Goal: Information Seeking & Learning: Learn about a topic

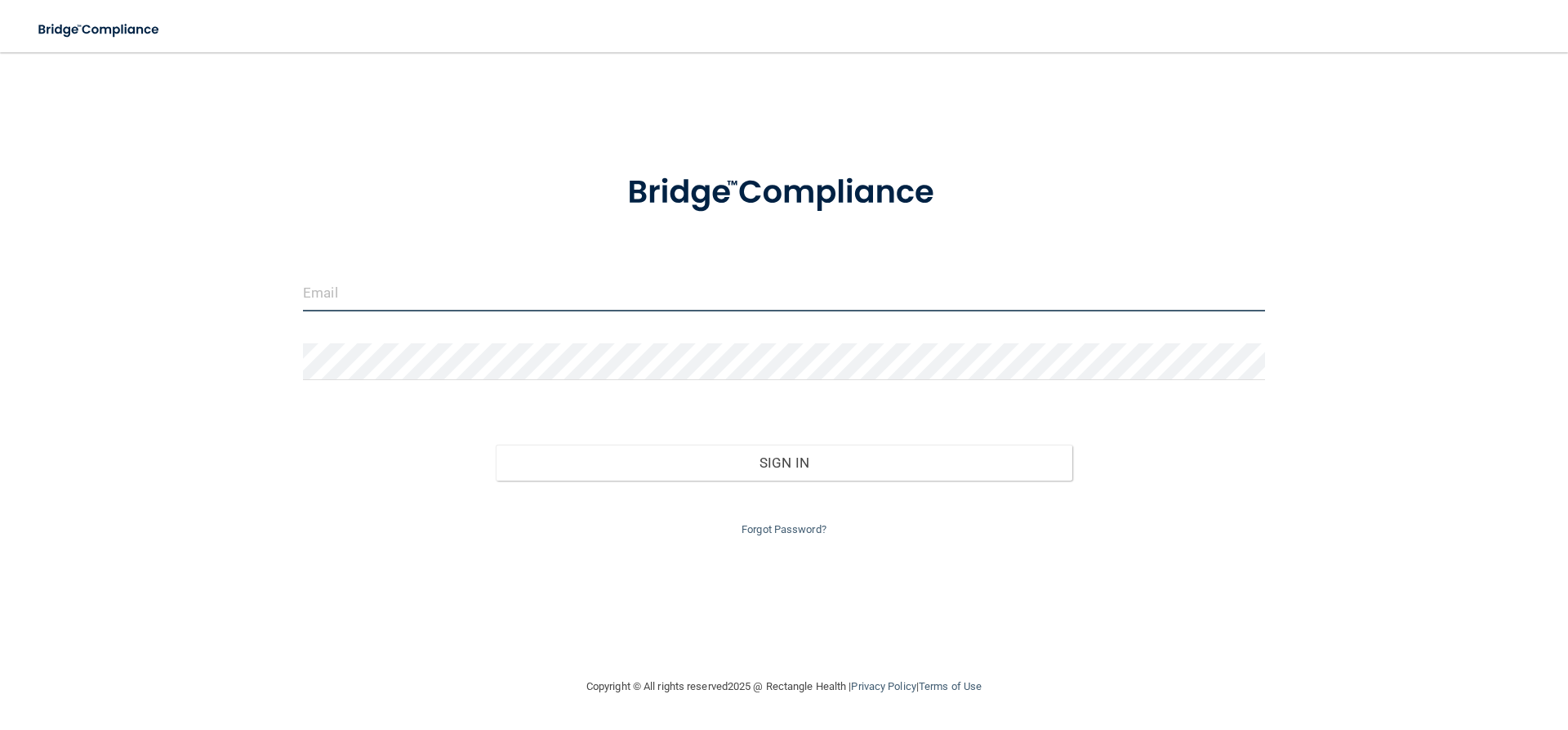
click at [526, 285] on input "email" at bounding box center [784, 292] width 962 height 37
type input "[EMAIL_ADDRESS][DOMAIN_NAME]"
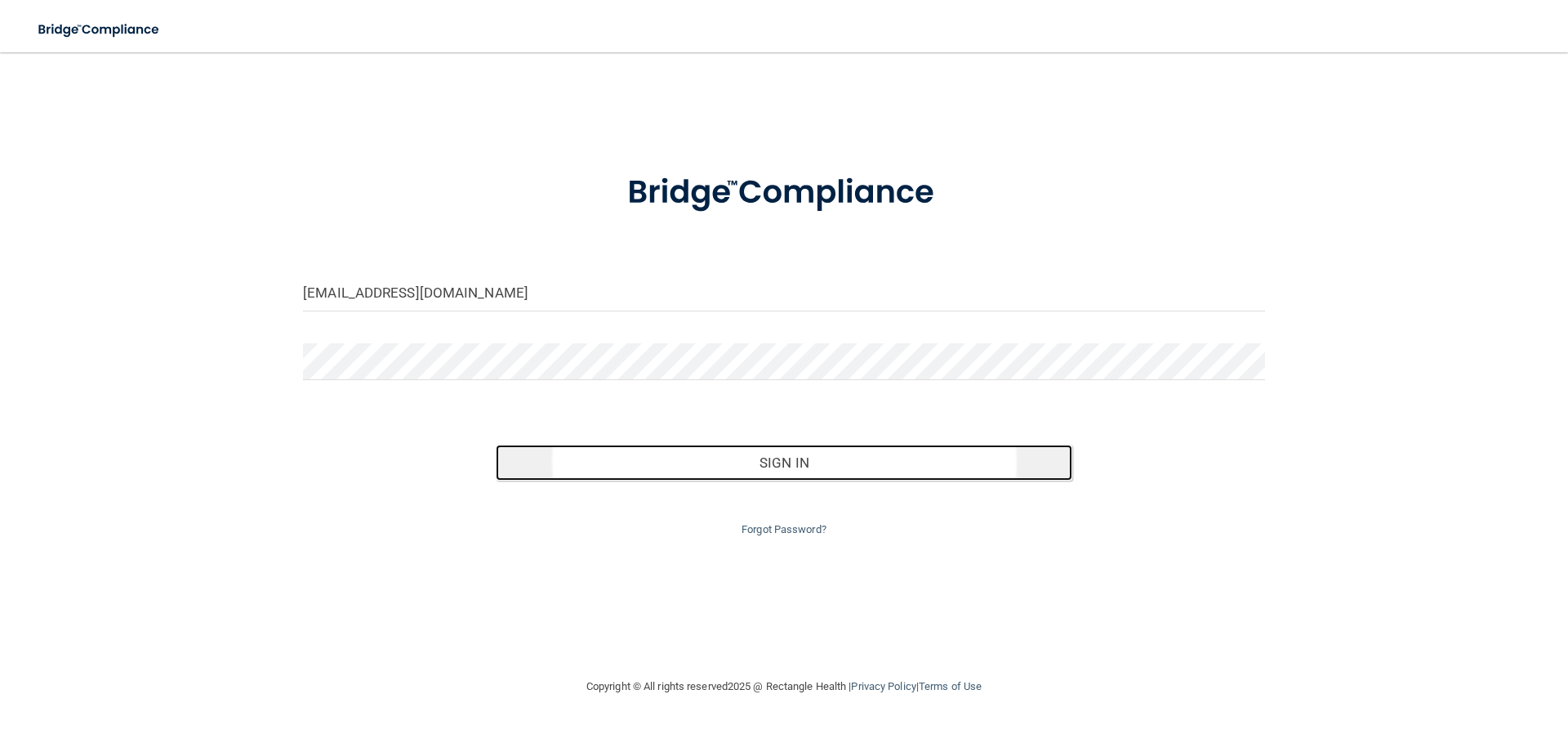
click at [705, 464] on button "Sign In" at bounding box center [784, 463] width 577 height 36
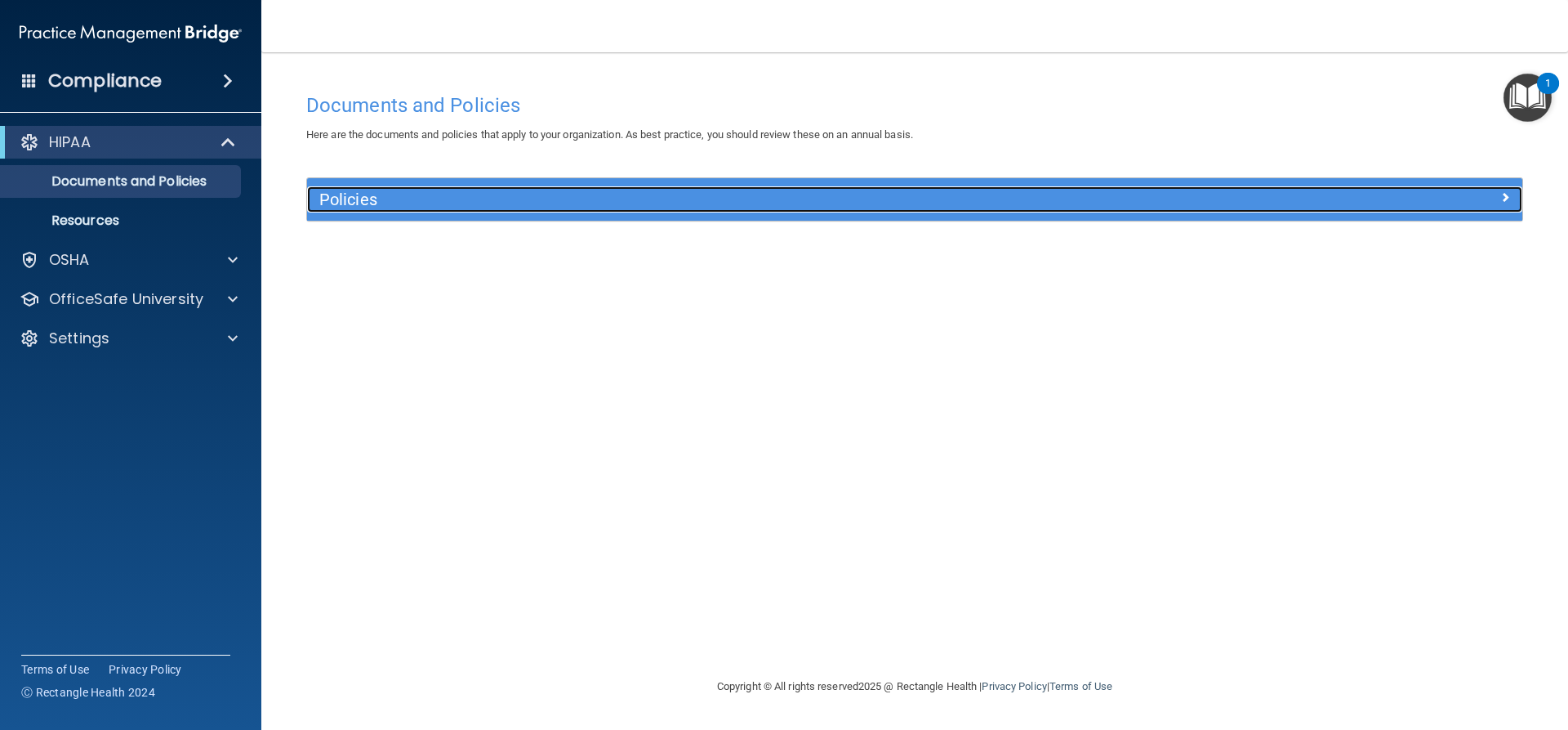
click at [358, 191] on h5 "Policies" at bounding box center [762, 200] width 887 height 18
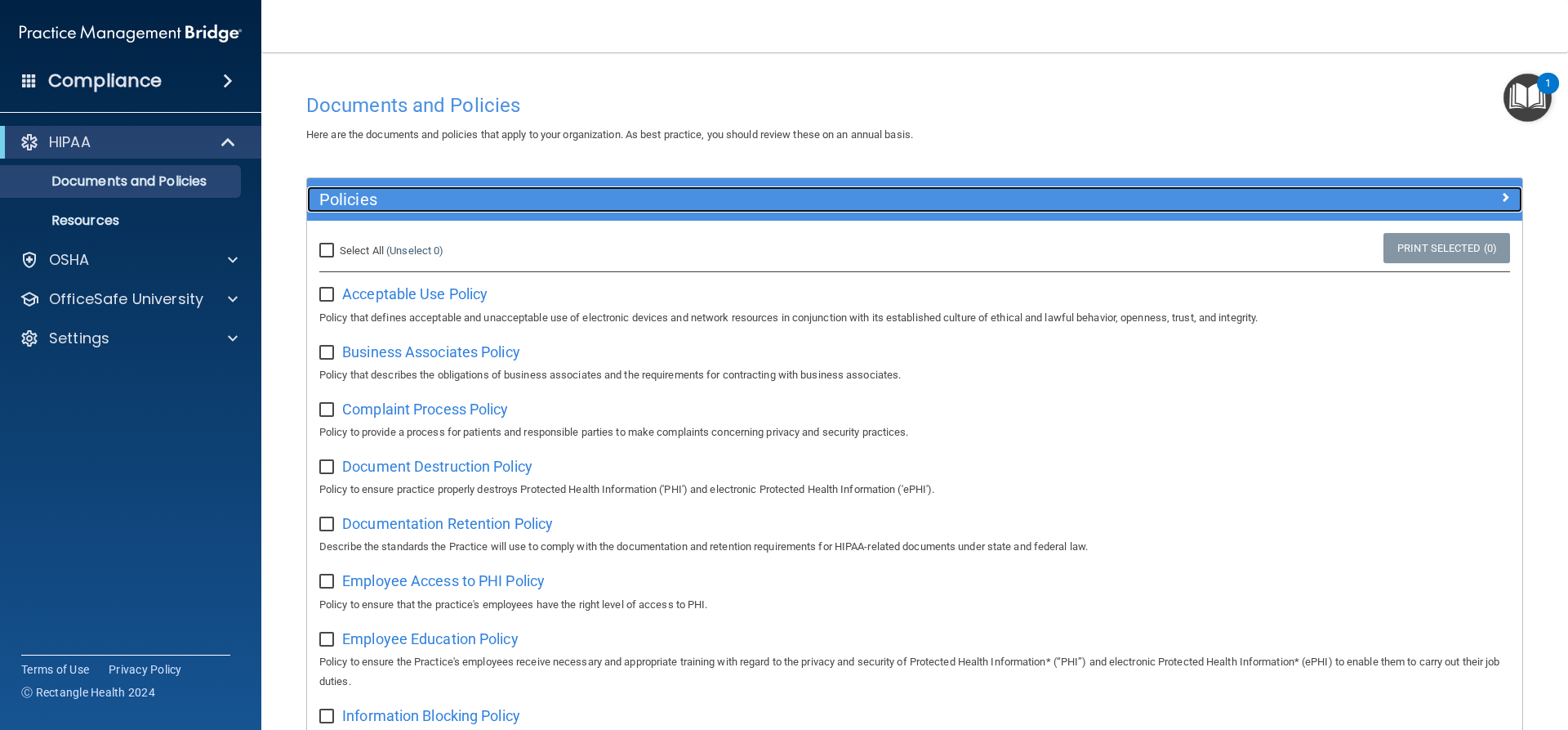
click at [358, 191] on h5 "Policies" at bounding box center [762, 200] width 887 height 18
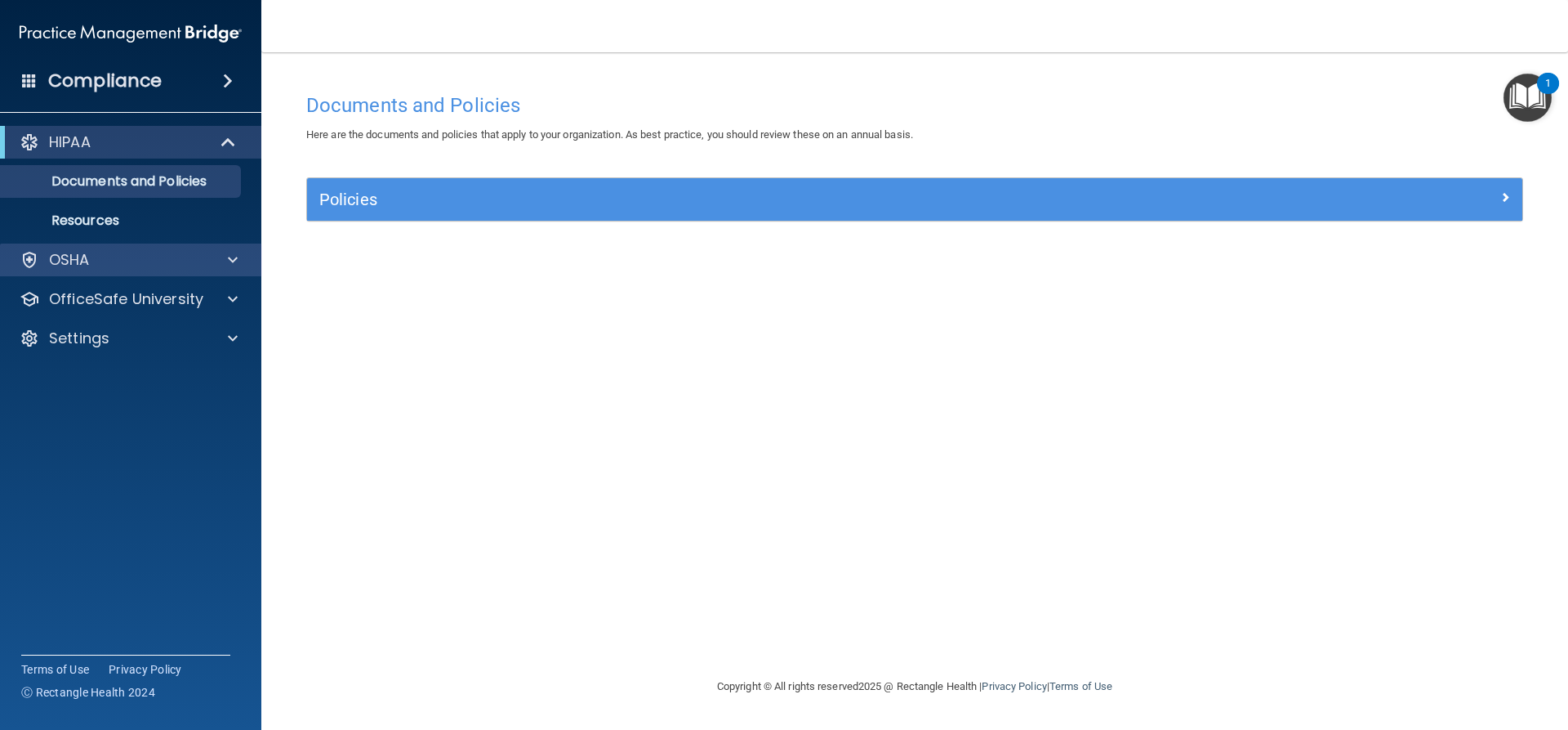
click at [94, 247] on div "OSHA" at bounding box center [131, 260] width 262 height 33
click at [231, 261] on span at bounding box center [232, 260] width 10 height 20
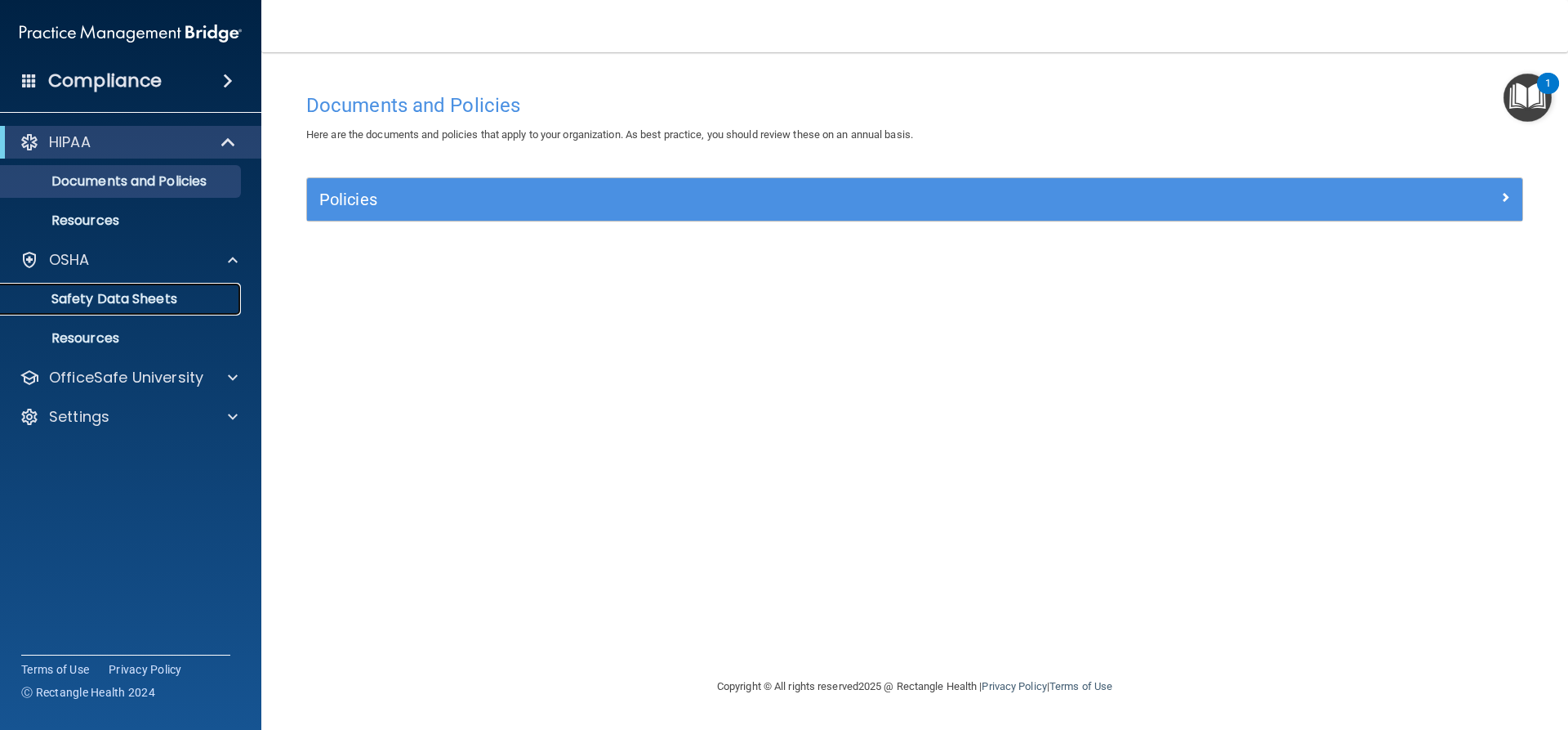
click at [145, 292] on p "Safety Data Sheets" at bounding box center [122, 299] width 223 height 16
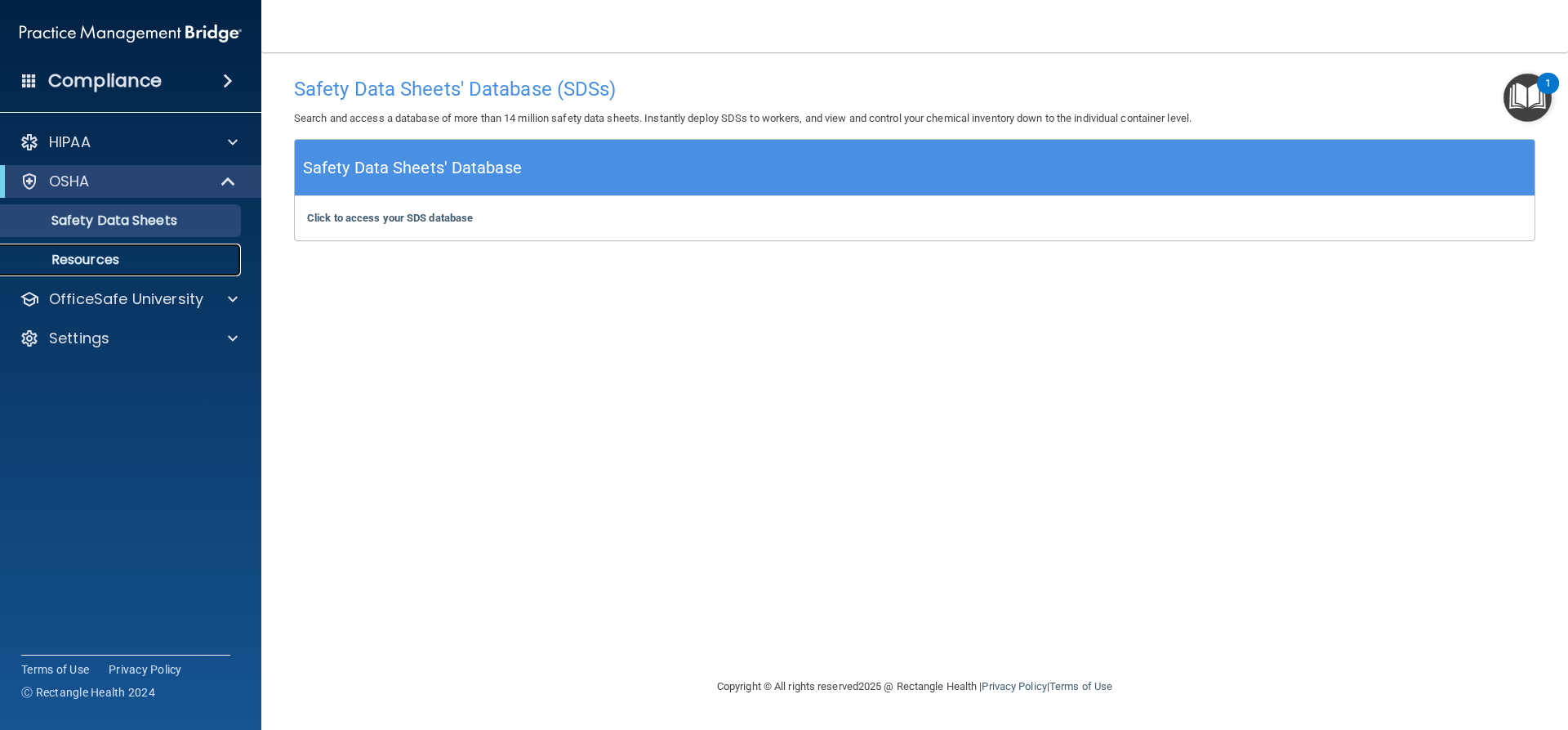
click at [99, 252] on p "Resources" at bounding box center [122, 260] width 223 height 16
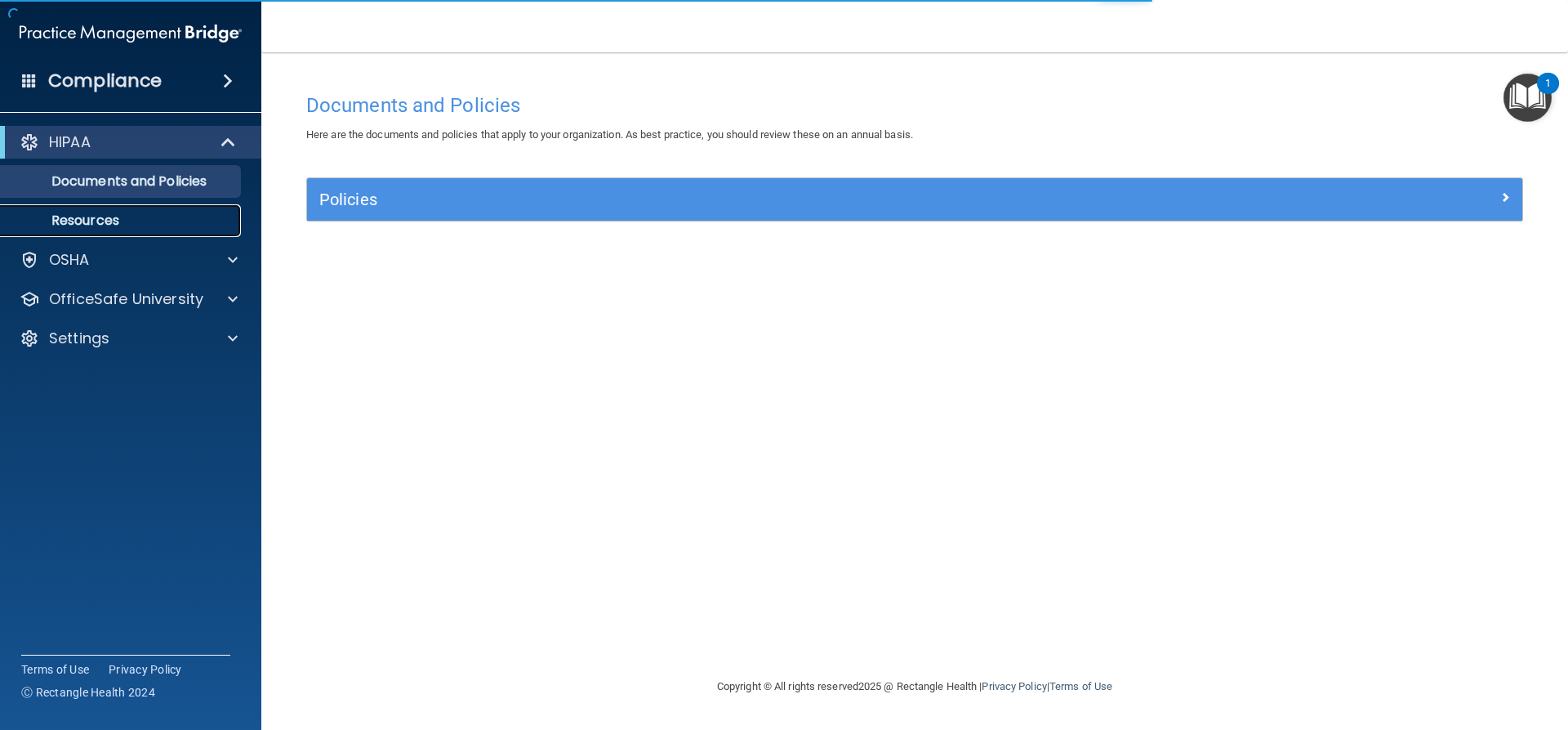
click at [85, 221] on p "Resources" at bounding box center [122, 221] width 223 height 16
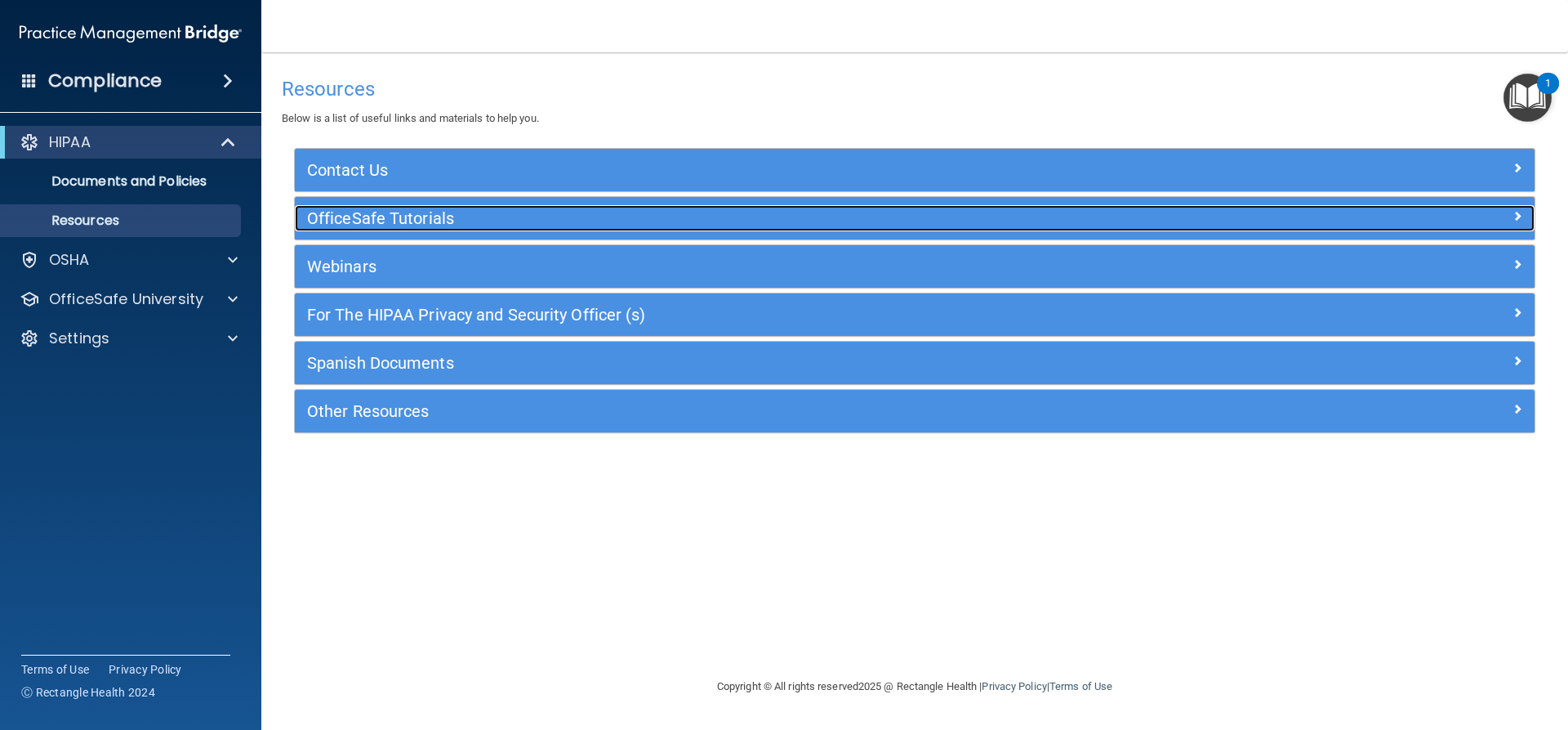
click at [418, 225] on h5 "OfficeSafe Tutorials" at bounding box center [760, 218] width 906 height 18
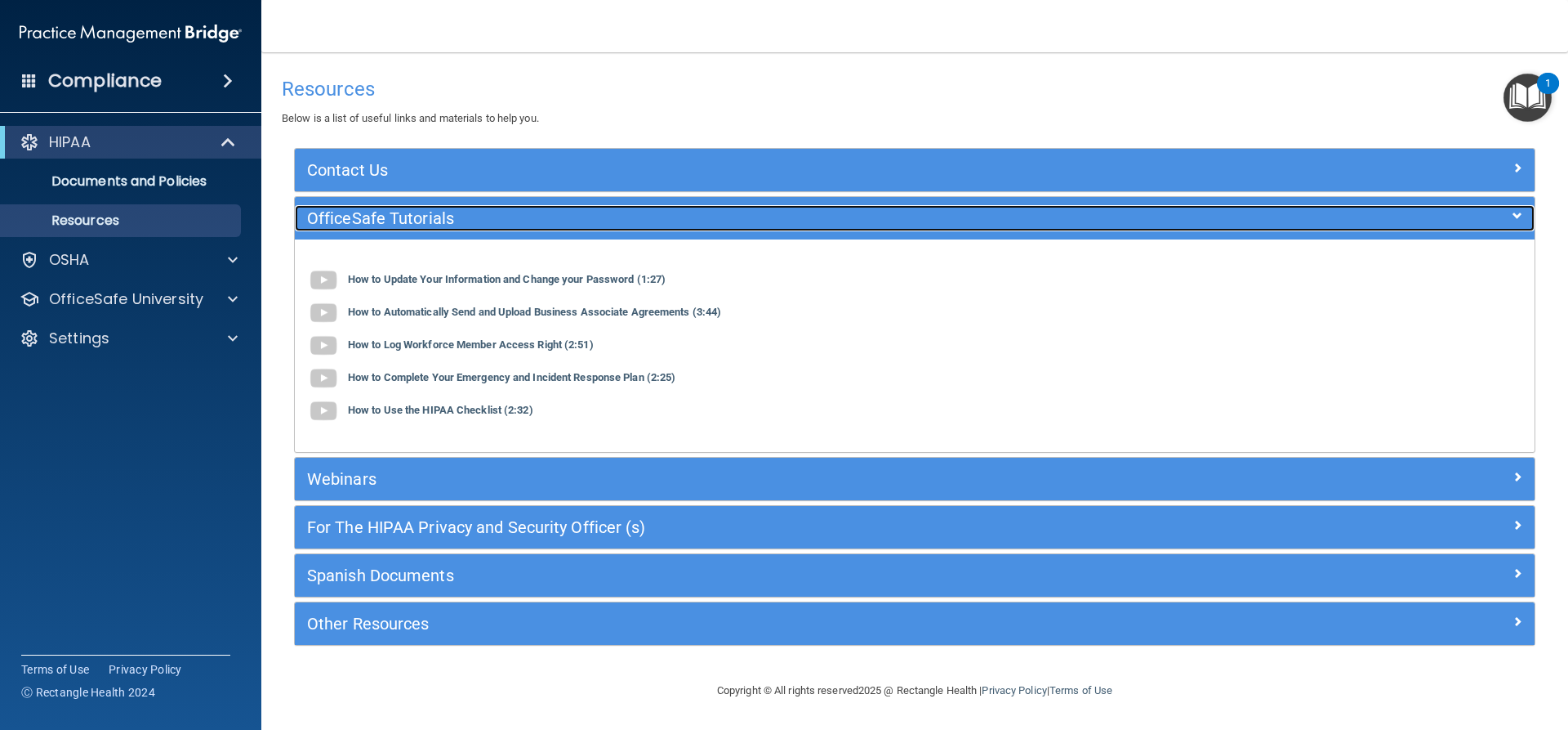
click at [418, 225] on h5 "OfficeSafe Tutorials" at bounding box center [760, 218] width 906 height 18
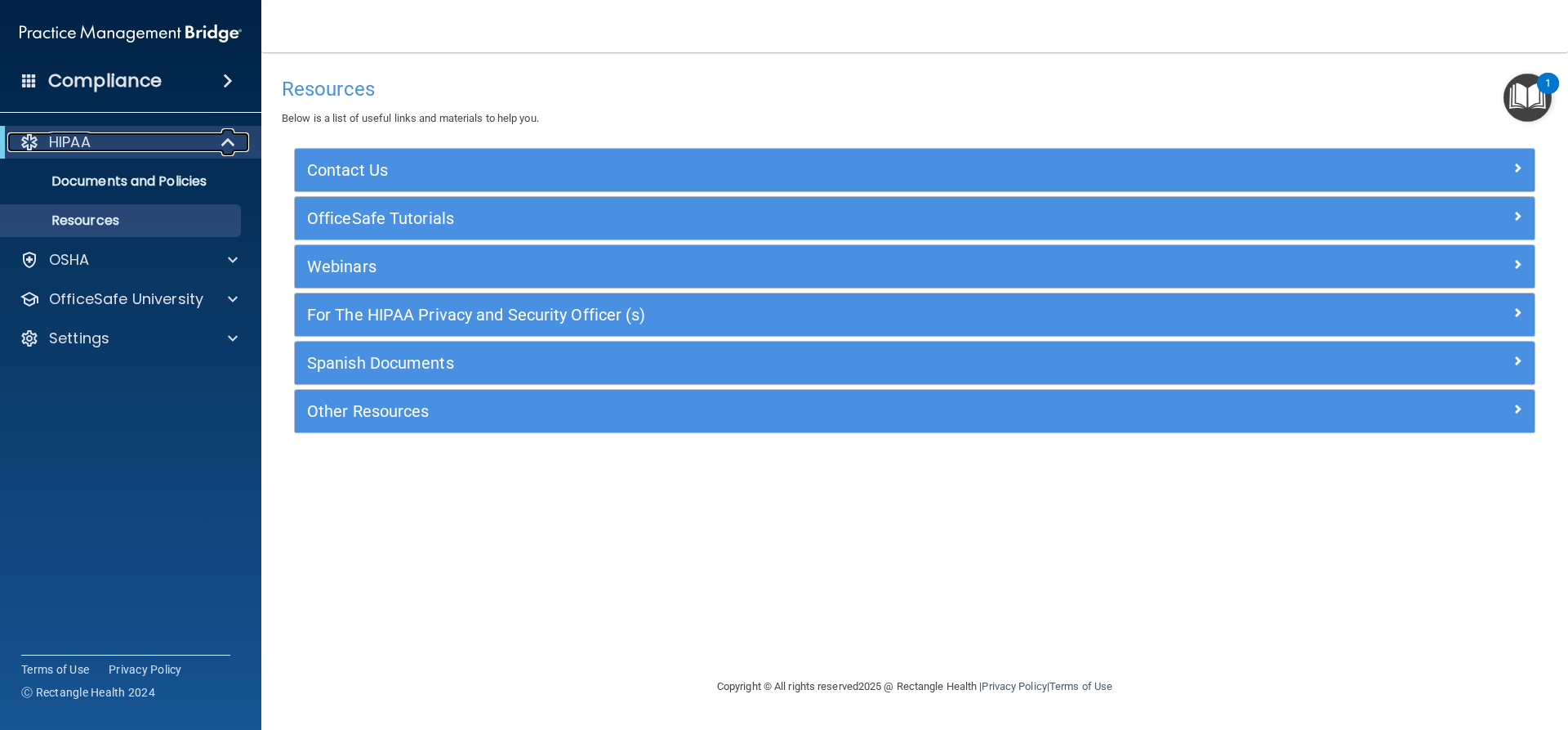
click at [225, 144] on span at bounding box center [230, 143] width 14 height 20
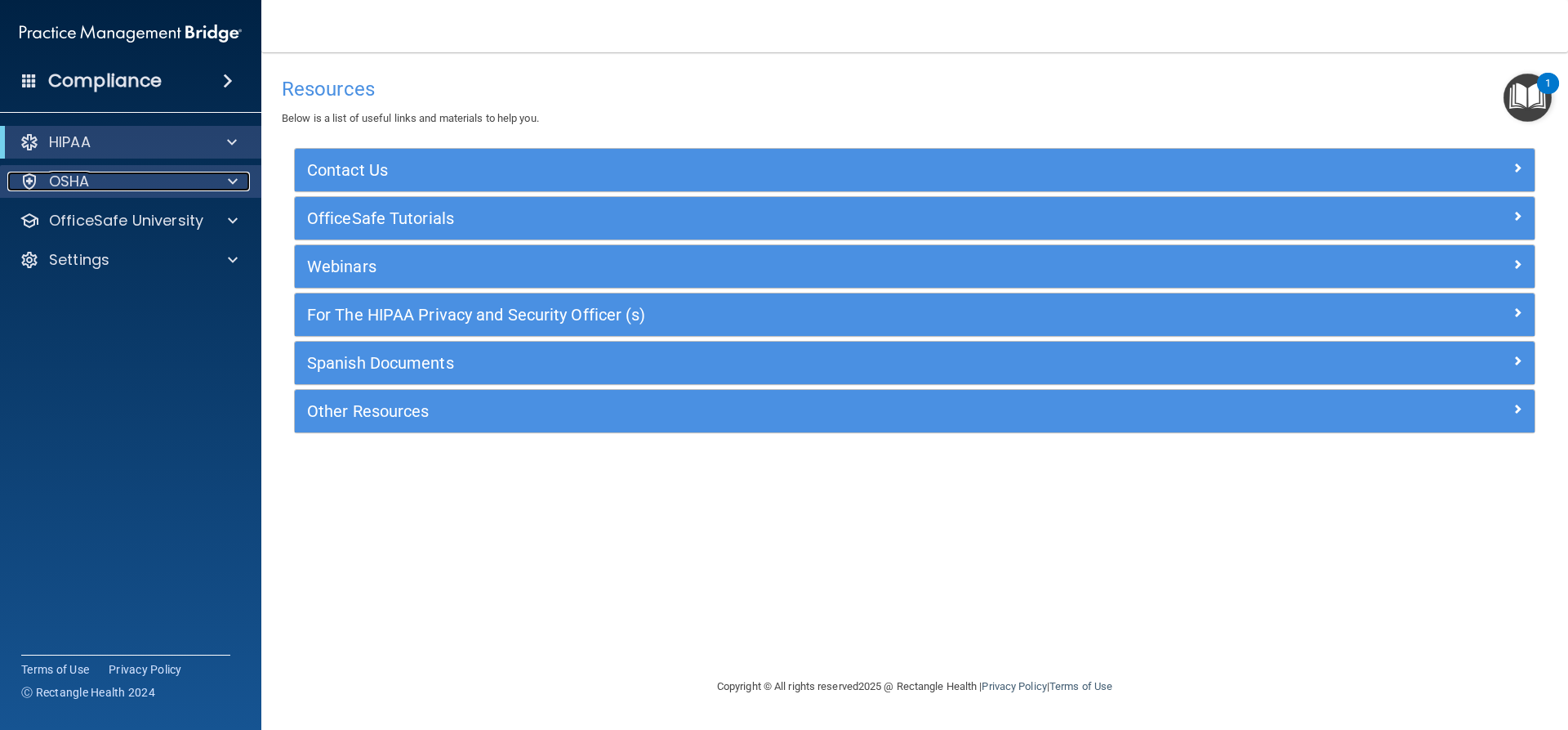
click at [225, 177] on div at bounding box center [230, 182] width 41 height 20
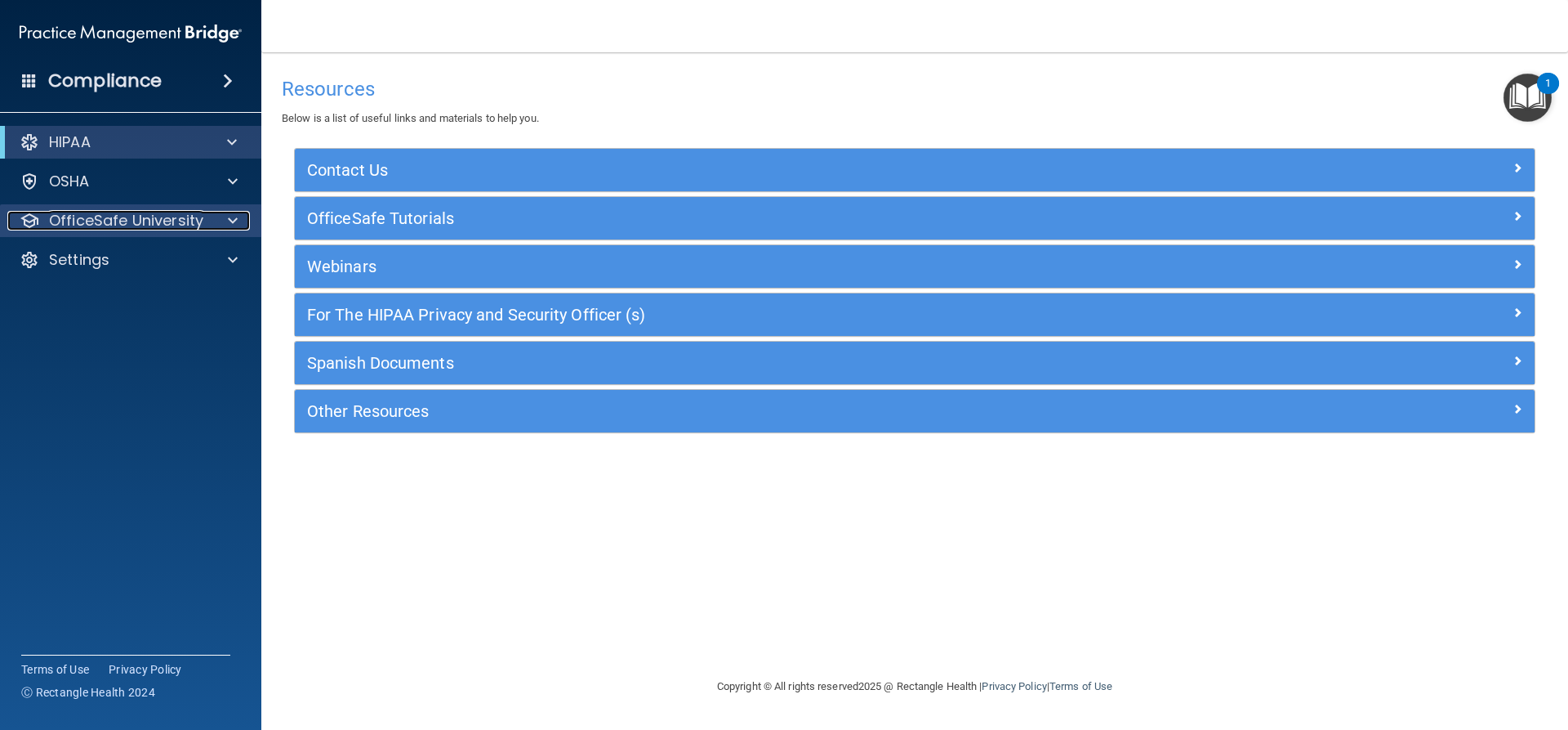
click at [228, 211] on span at bounding box center [232, 221] width 10 height 20
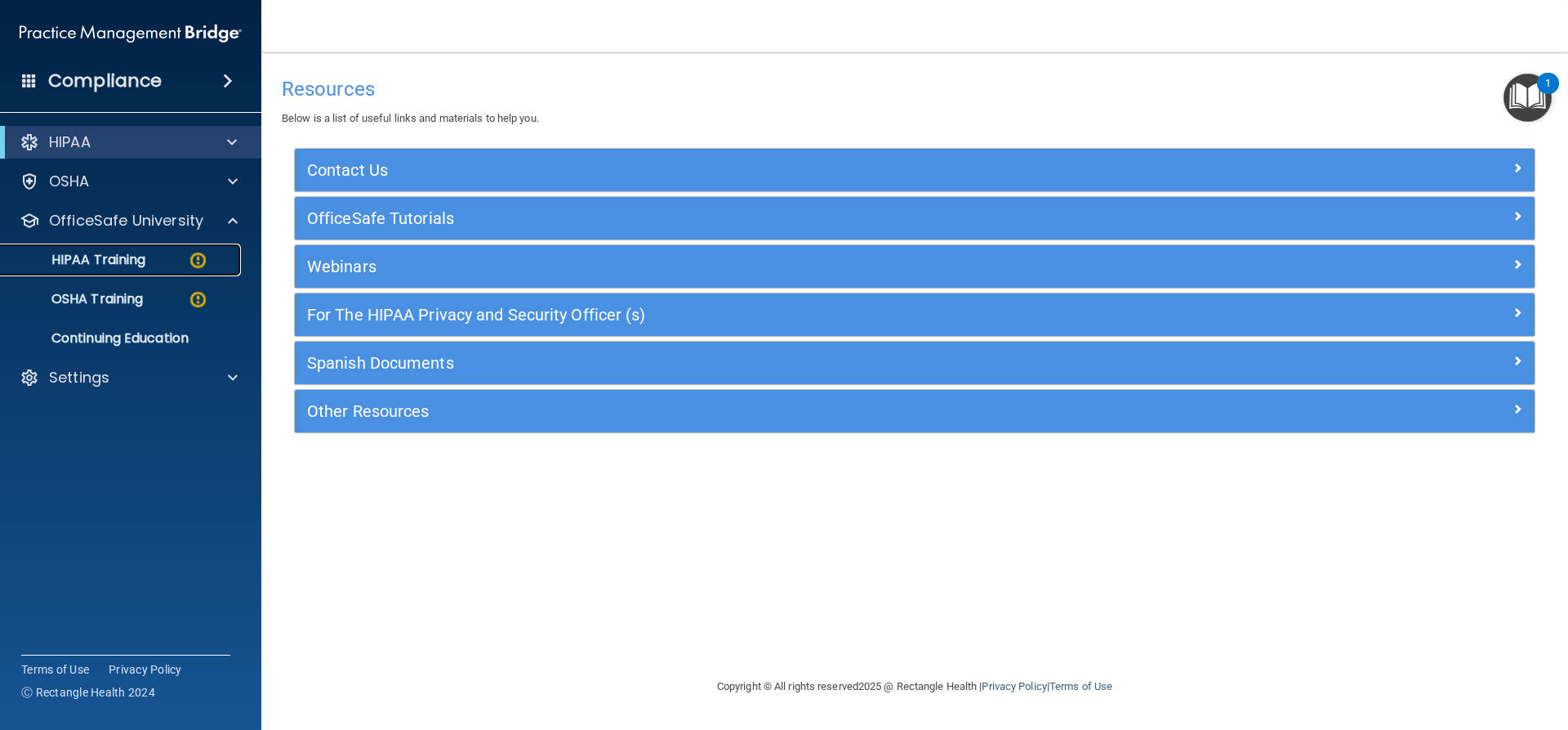
click at [159, 255] on div "HIPAA Training" at bounding box center [122, 260] width 223 height 16
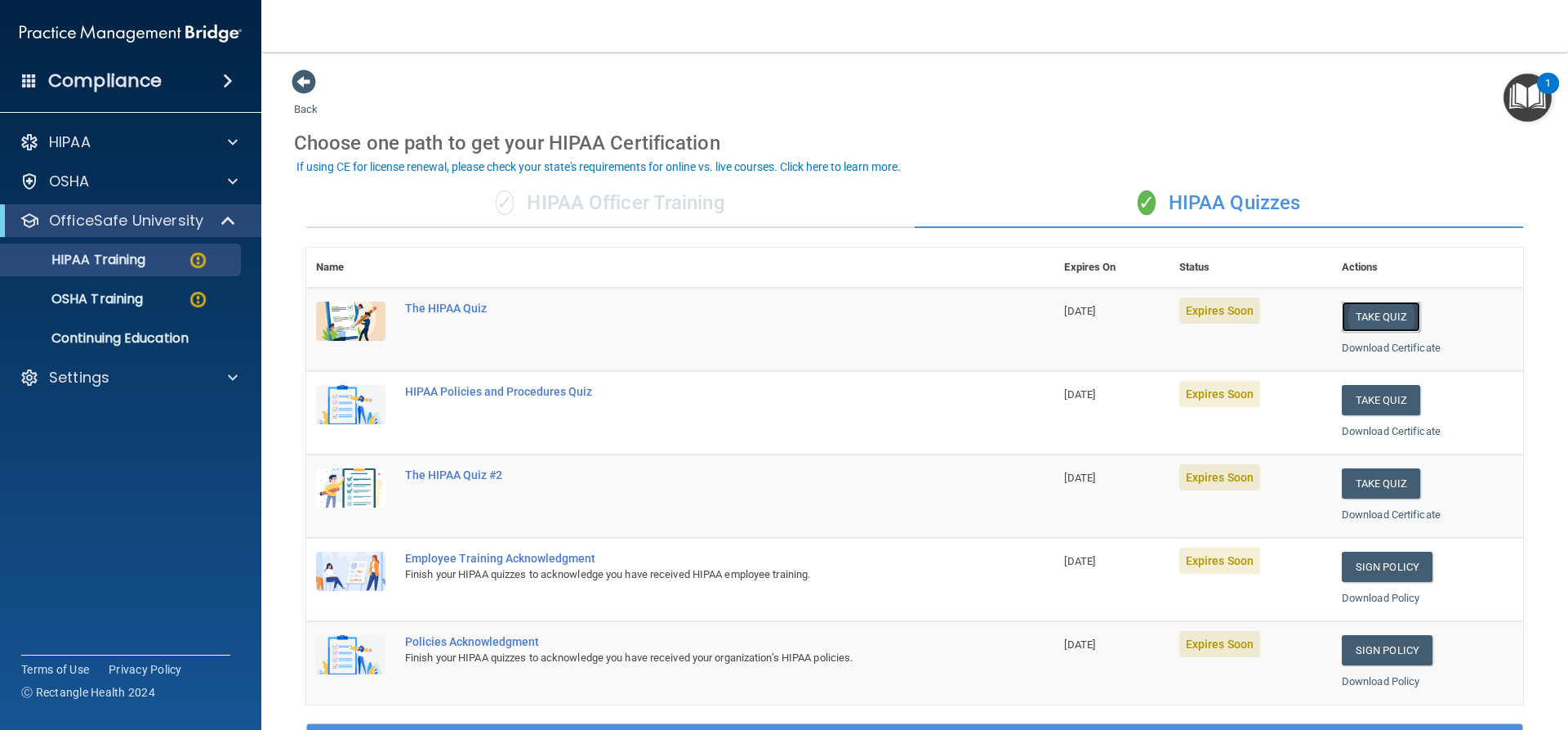
click at [1380, 313] on button "Take Quiz" at bounding box center [1381, 316] width 78 height 30
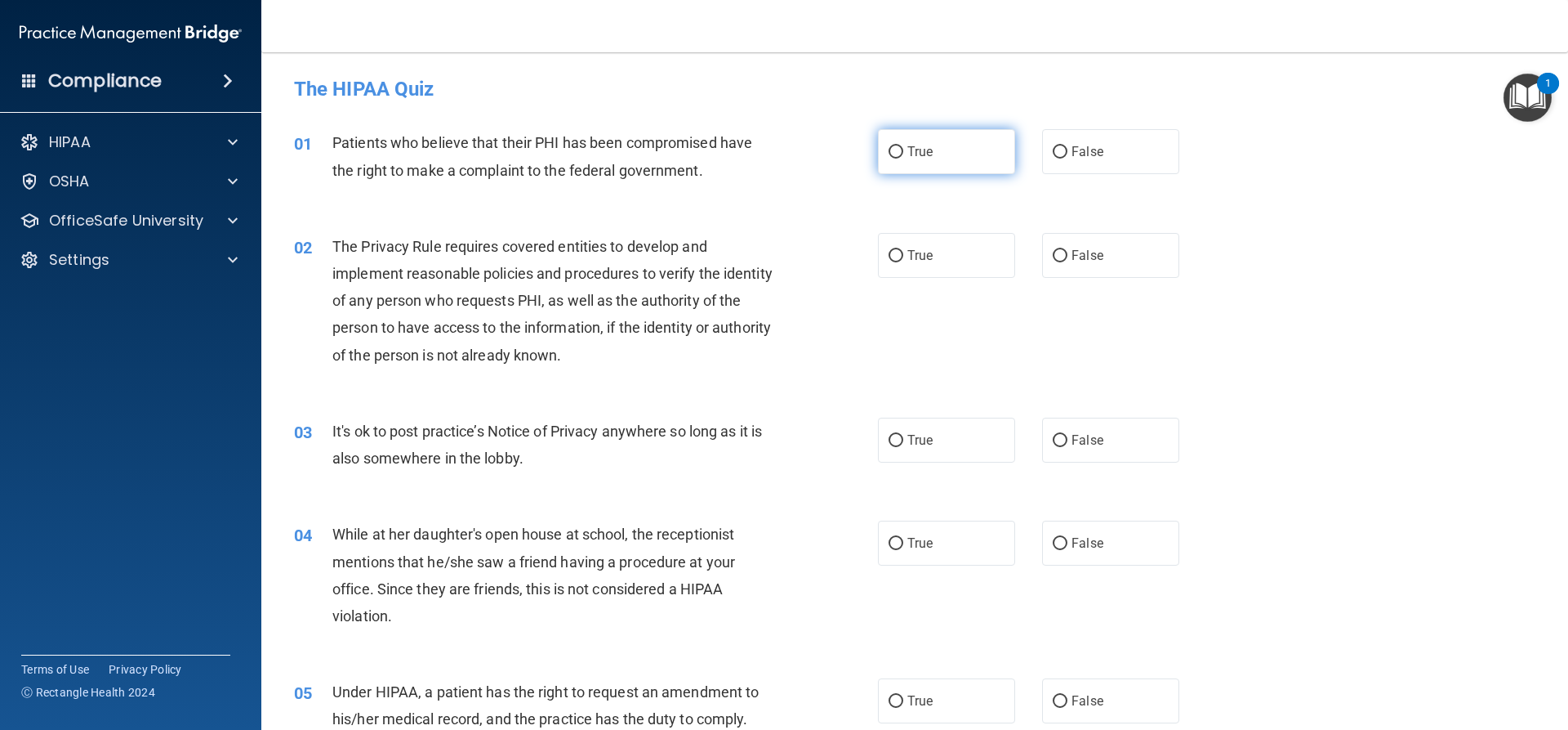
click at [916, 152] on span "True" at bounding box center [920, 151] width 25 height 15
click at [903, 152] on input "True" at bounding box center [896, 153] width 15 height 13
radio input "true"
click at [938, 250] on label "True" at bounding box center [946, 256] width 137 height 45
click at [903, 250] on input "True" at bounding box center [896, 256] width 15 height 13
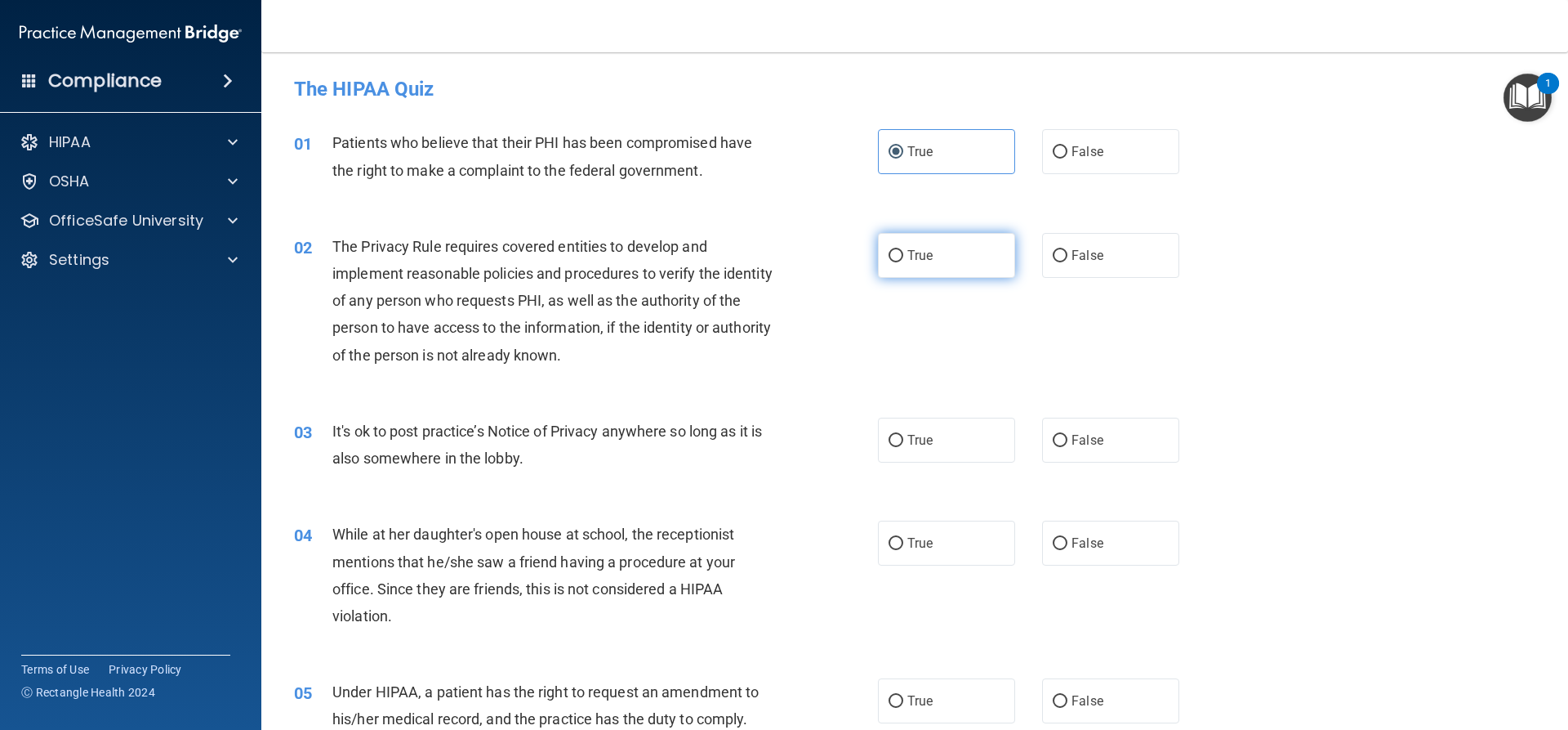
radio input "true"
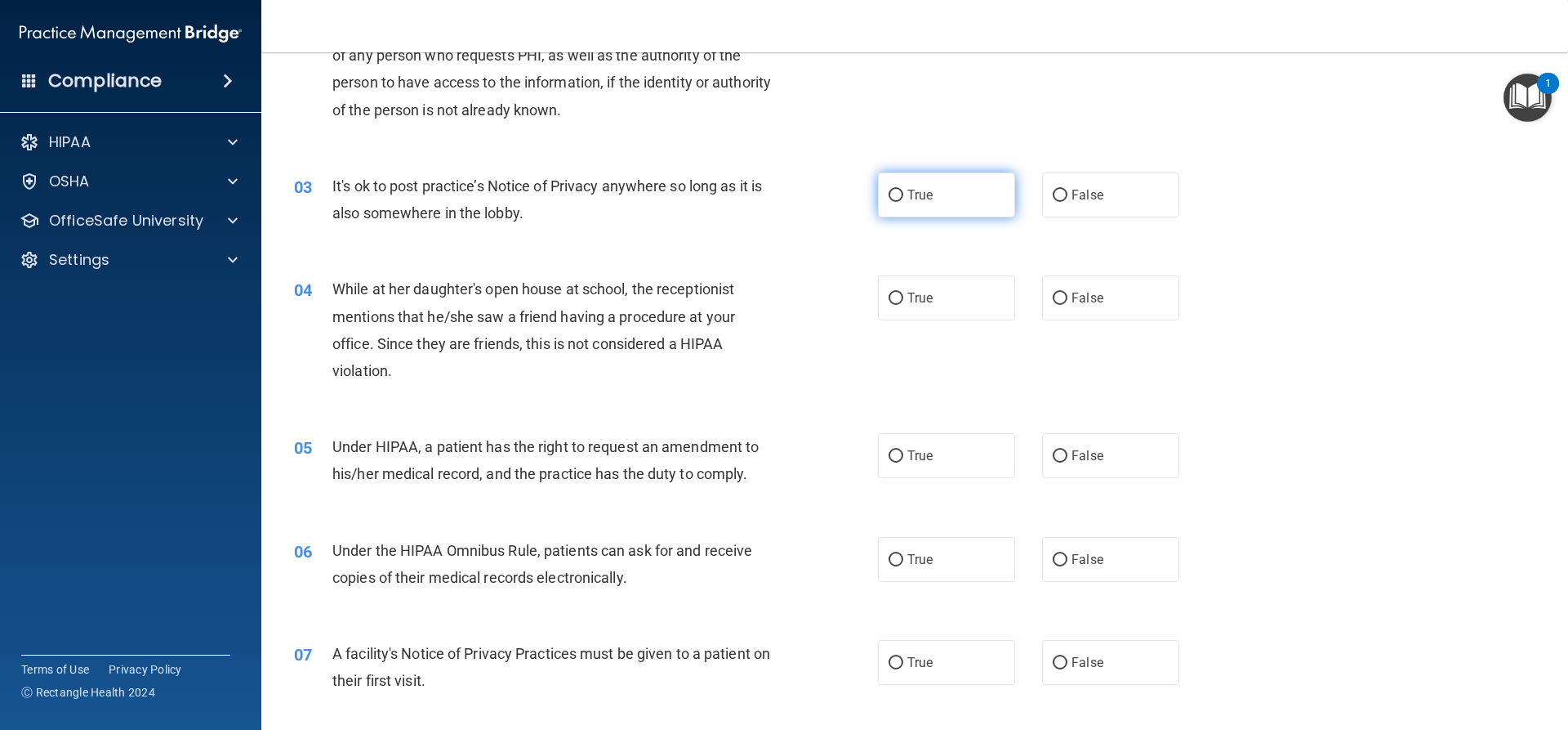
click at [888, 190] on input "True" at bounding box center [896, 196] width 15 height 13
radio input "true"
click at [946, 315] on label "True" at bounding box center [946, 298] width 137 height 45
click at [903, 305] on input "True" at bounding box center [896, 299] width 15 height 13
radio input "true"
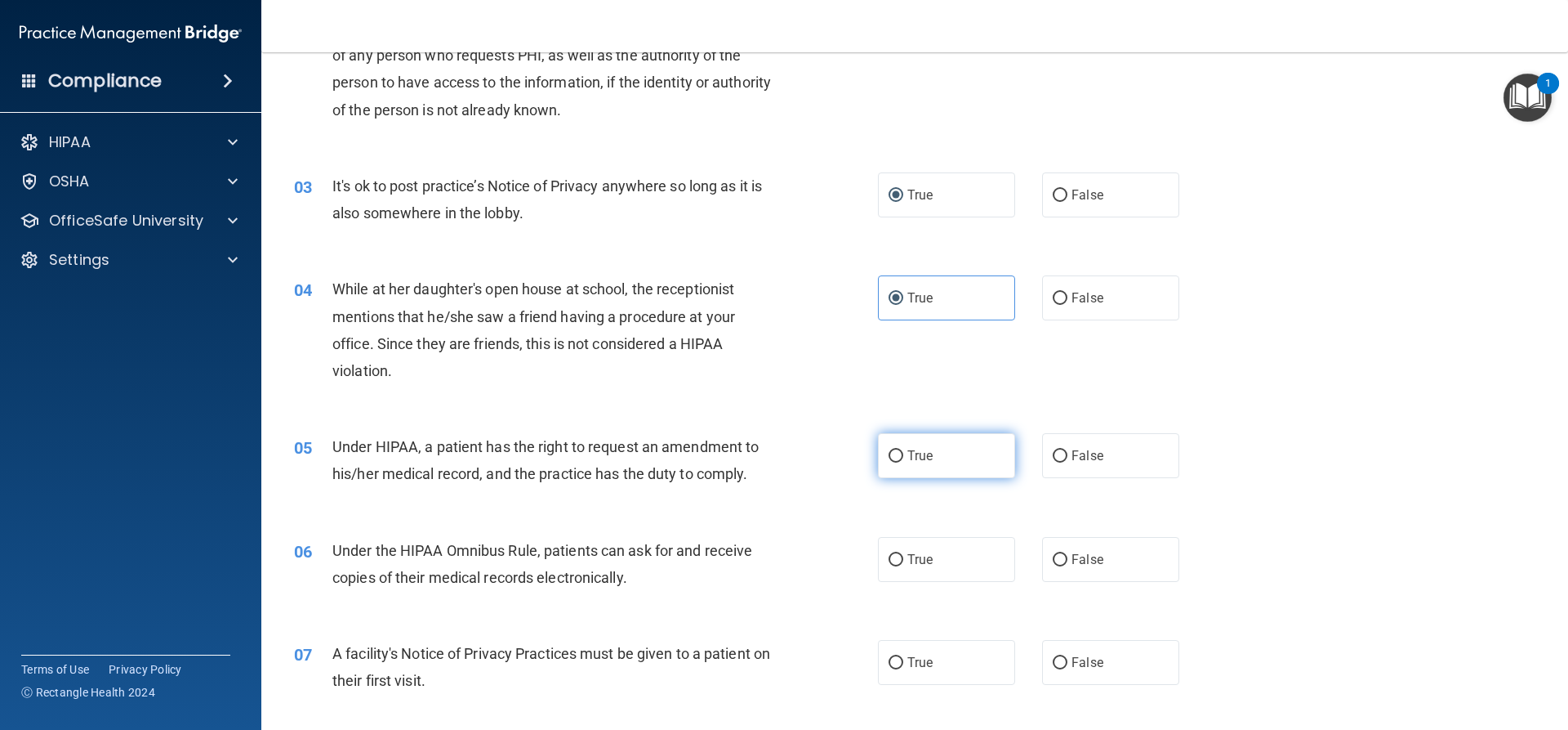
click at [944, 451] on label "True" at bounding box center [946, 456] width 137 height 45
click at [903, 451] on input "True" at bounding box center [896, 457] width 15 height 13
radio input "true"
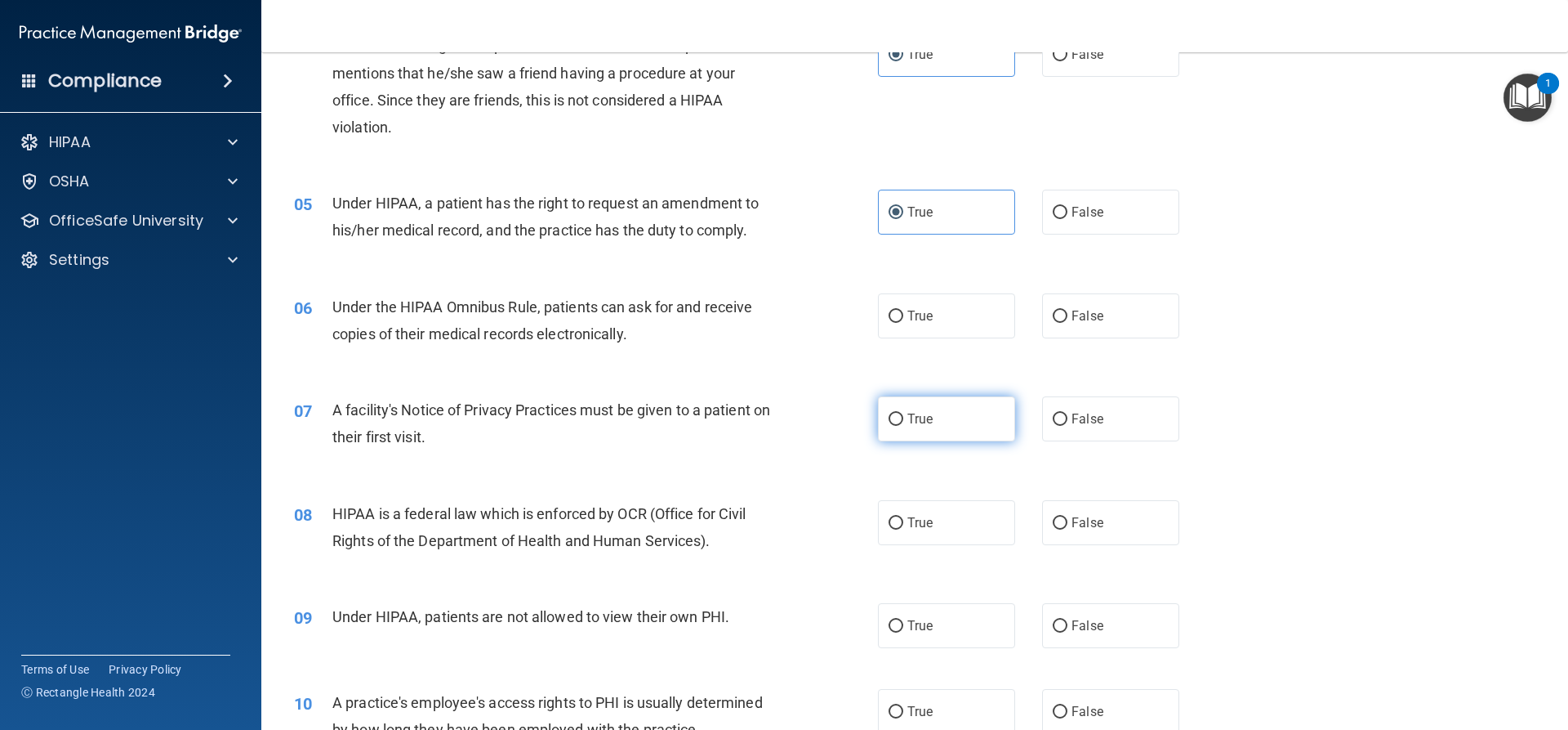
scroll to position [490, 0]
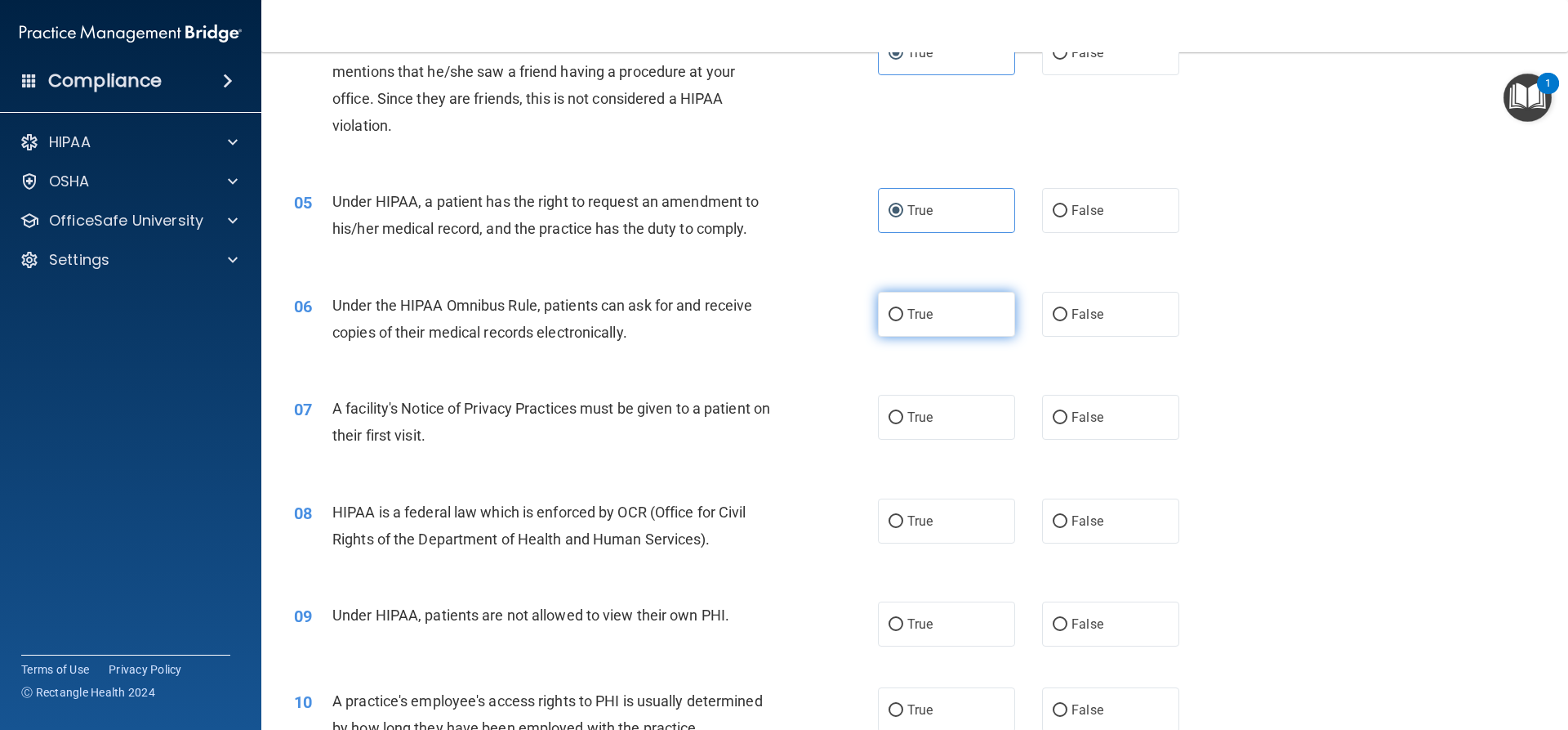
click at [893, 301] on label "True" at bounding box center [946, 314] width 137 height 45
click at [893, 309] on input "True" at bounding box center [896, 315] width 15 height 13
radio input "true"
drag, startPoint x: 943, startPoint y: 421, endPoint x: 966, endPoint y: 519, distance: 100.7
click at [943, 421] on label "True" at bounding box center [946, 418] width 137 height 45
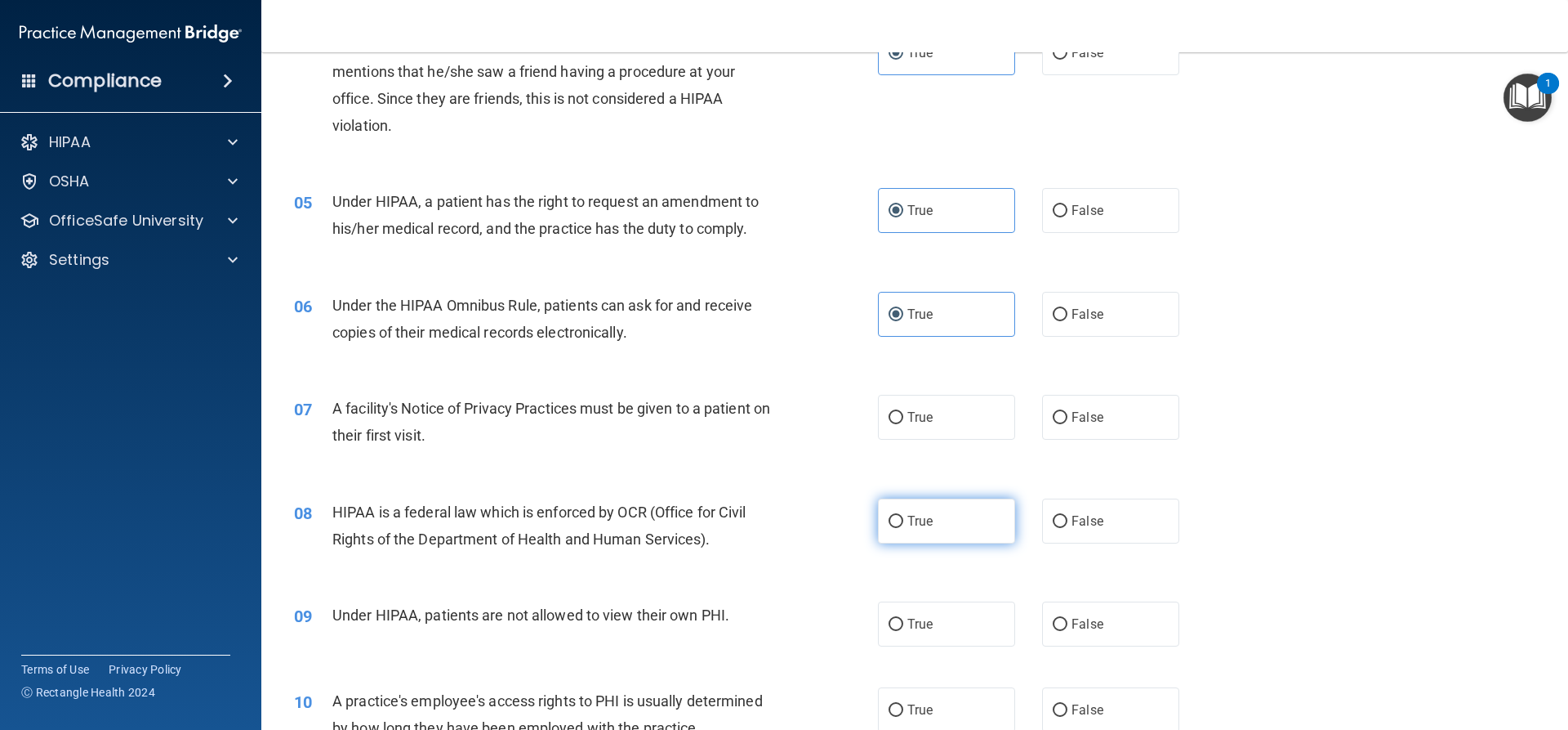
click at [903, 421] on input "True" at bounding box center [896, 419] width 15 height 13
radio input "true"
click at [968, 532] on label "True" at bounding box center [946, 521] width 137 height 45
click at [903, 528] on input "True" at bounding box center [896, 522] width 15 height 13
radio input "true"
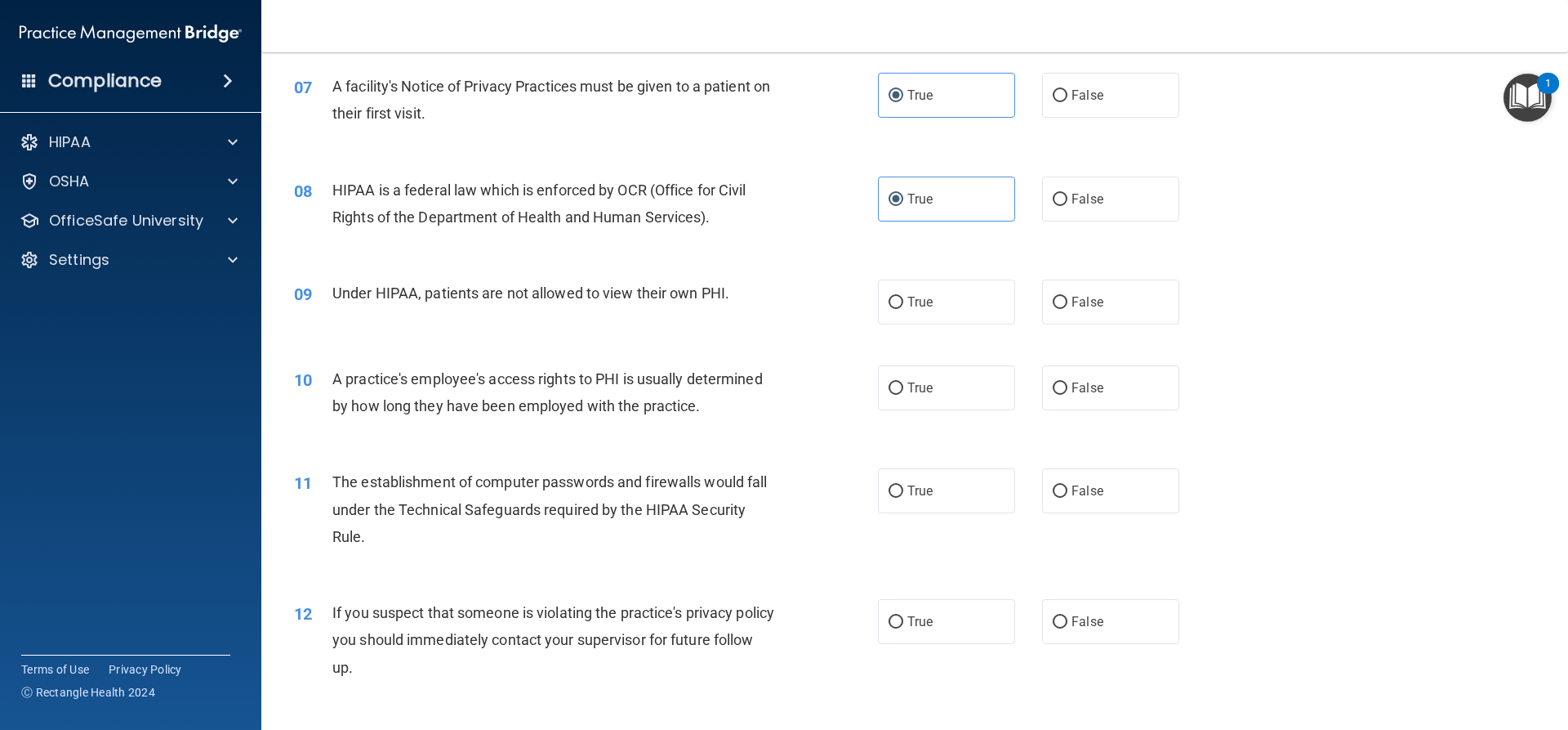
scroll to position [817, 0]
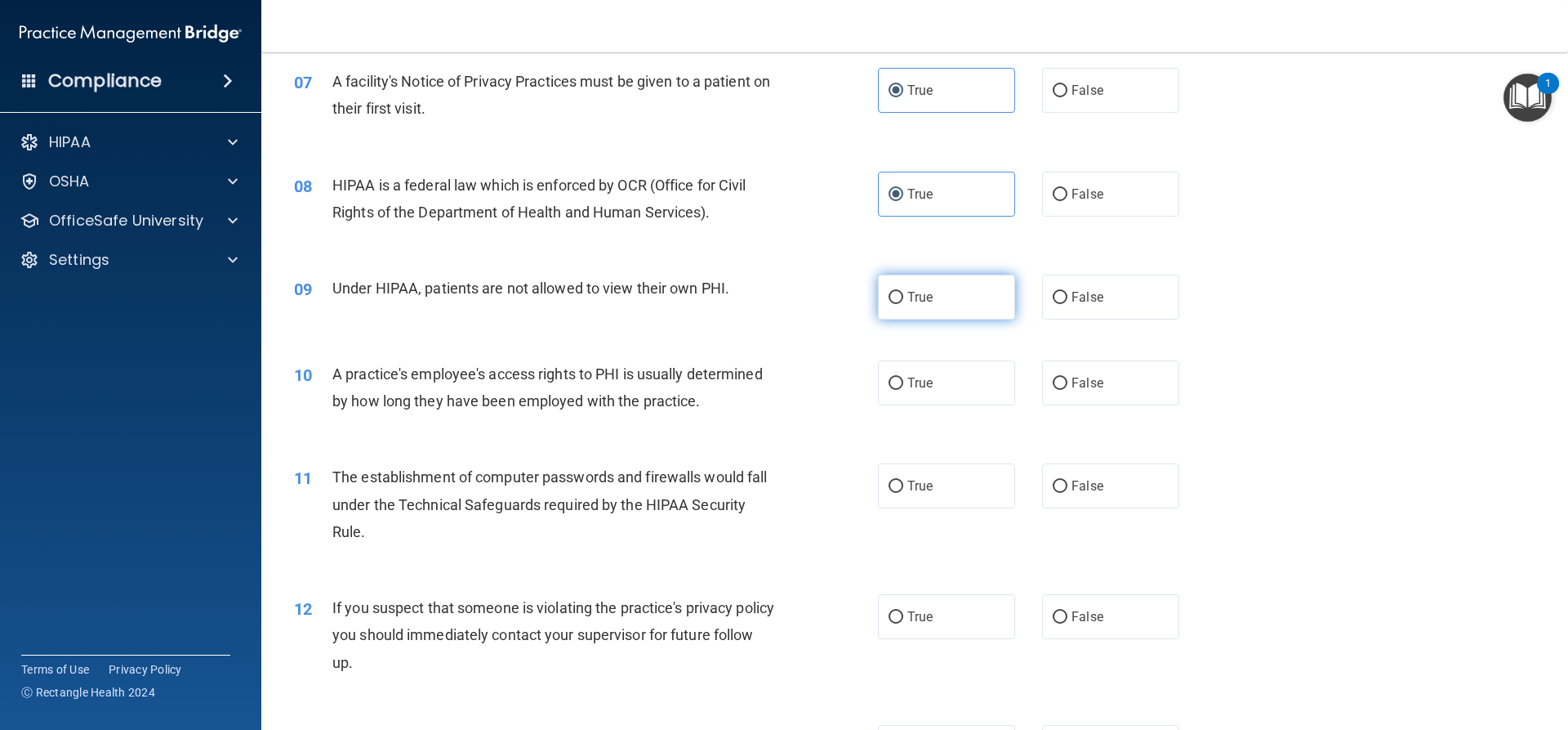
click at [888, 296] on input "True" at bounding box center [896, 298] width 15 height 13
radio input "true"
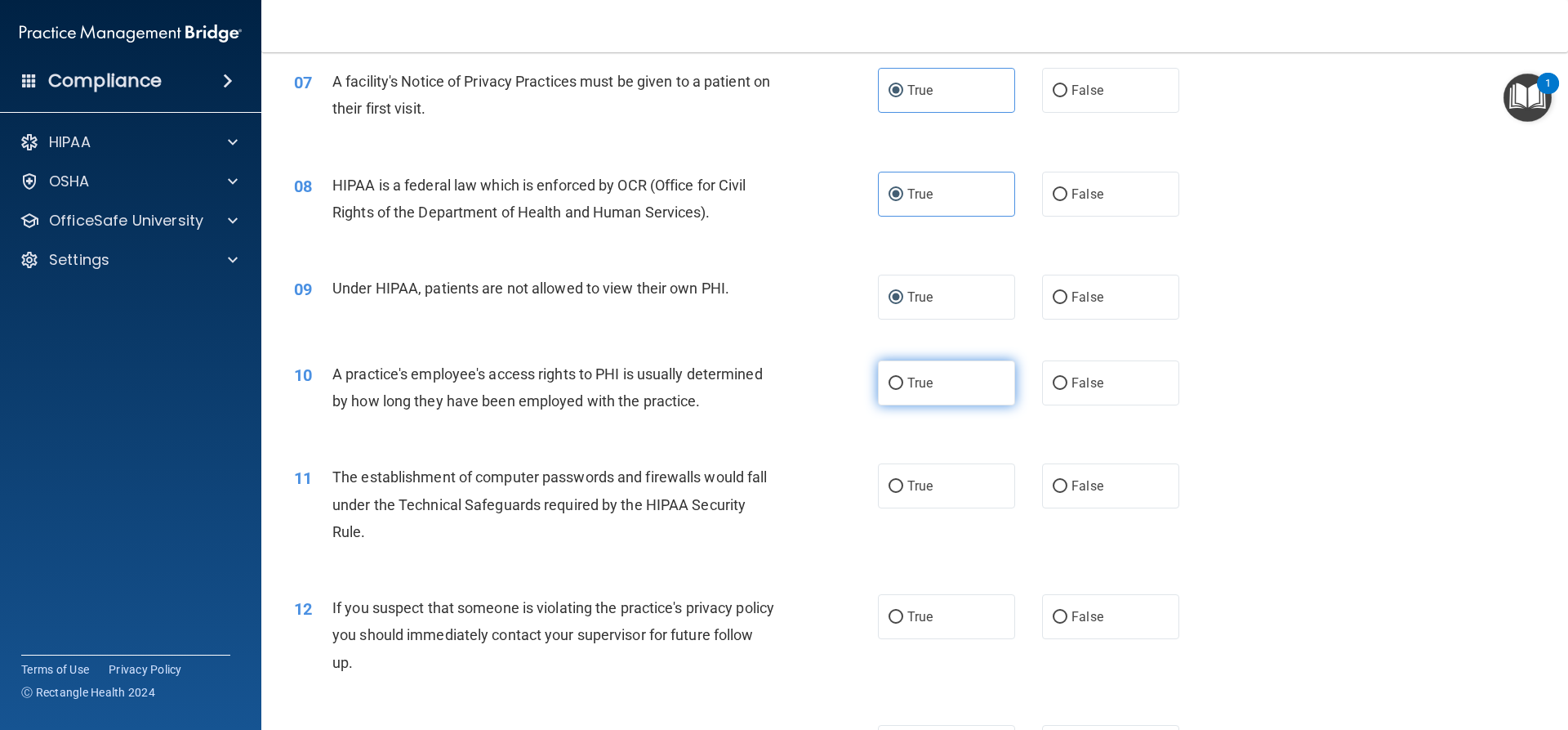
click at [913, 379] on span "True" at bounding box center [920, 382] width 25 height 15
click at [903, 379] on input "True" at bounding box center [896, 384] width 15 height 13
radio input "true"
click at [930, 471] on label "True" at bounding box center [946, 486] width 137 height 45
click at [903, 480] on input "True" at bounding box center [896, 487] width 15 height 13
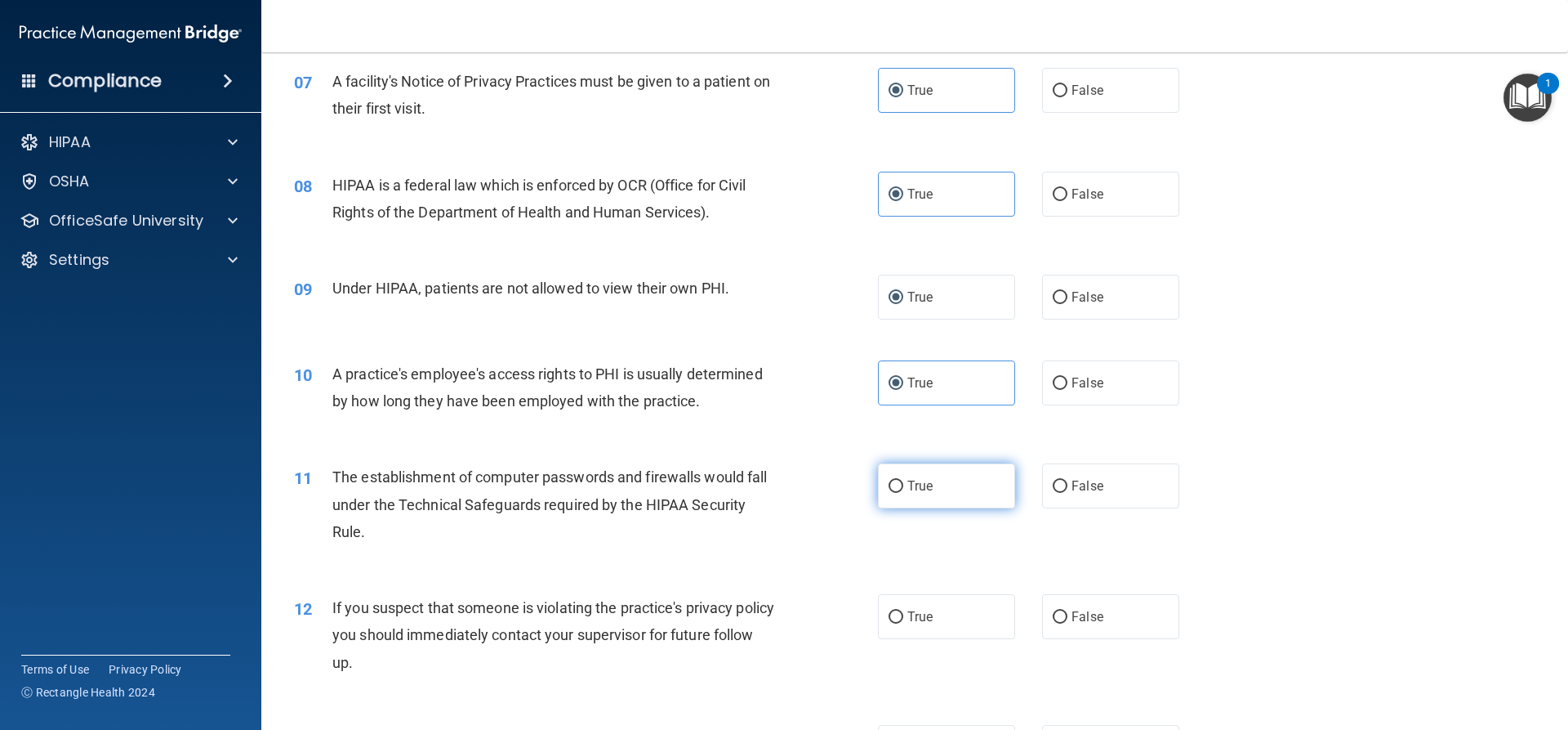
radio input "true"
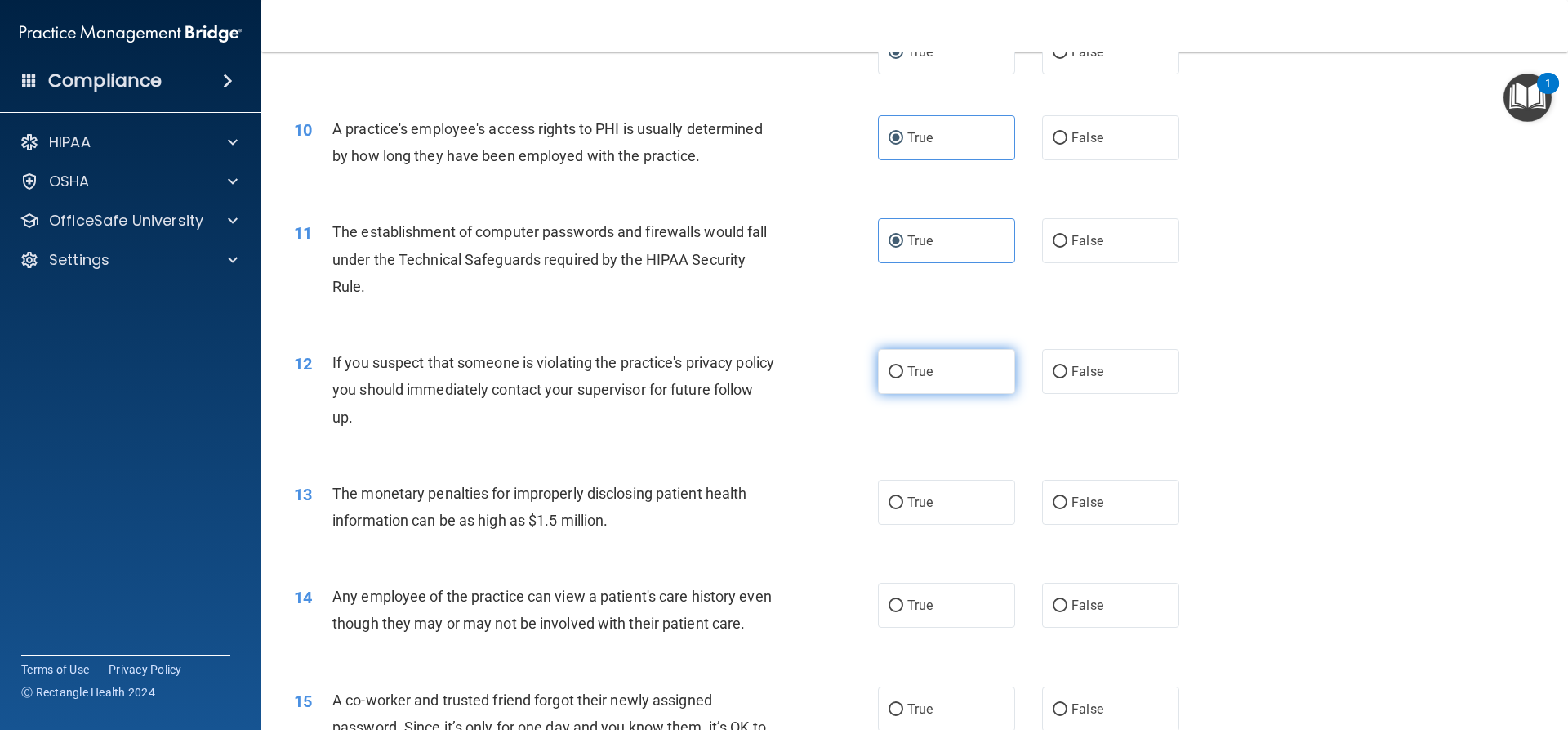
click at [884, 361] on label "True" at bounding box center [946, 371] width 137 height 45
click at [888, 366] on input "True" at bounding box center [896, 372] width 15 height 13
radio input "true"
click at [911, 509] on span "True" at bounding box center [920, 502] width 25 height 15
click at [903, 509] on input "True" at bounding box center [896, 503] width 15 height 13
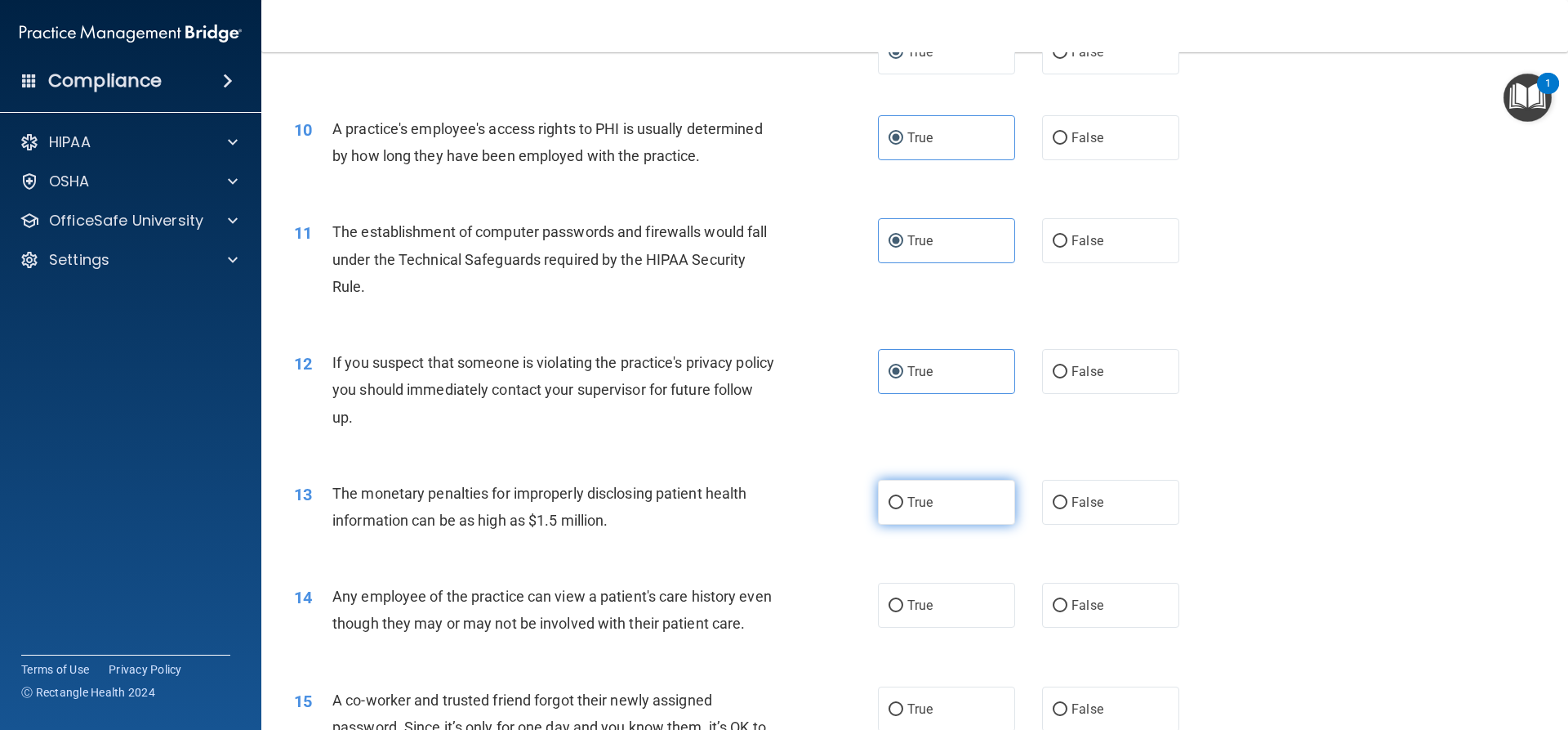
radio input "true"
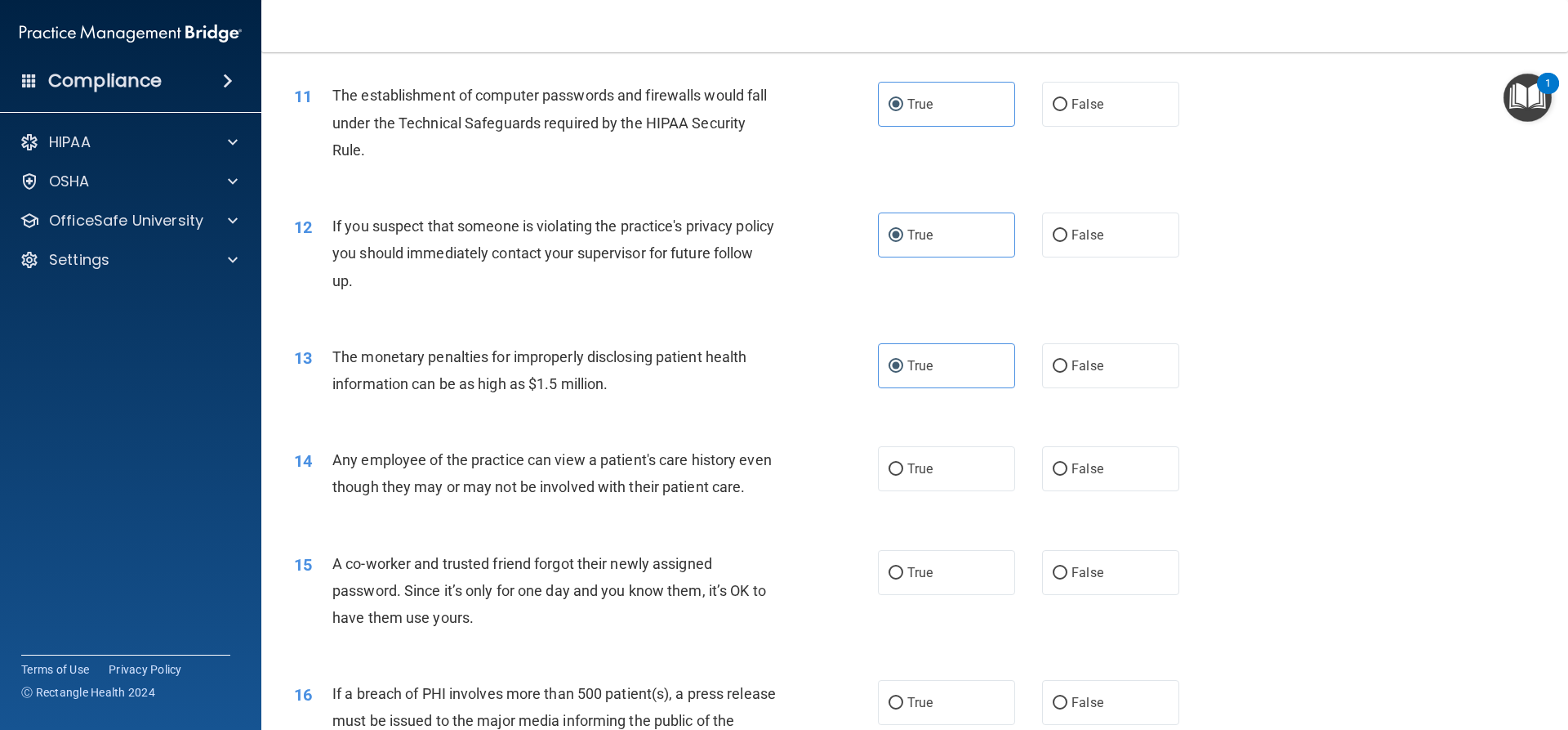
scroll to position [1389, 0]
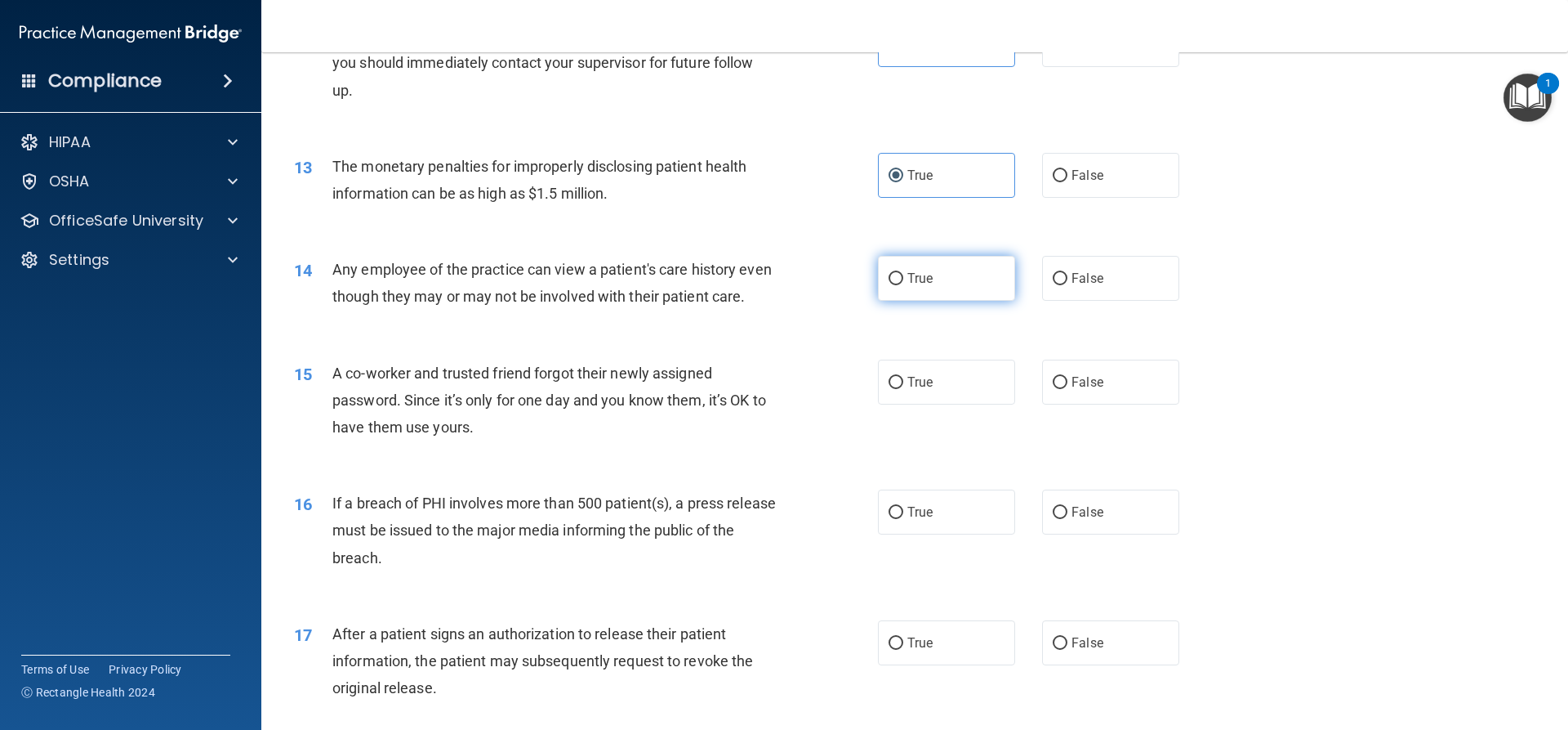
click at [878, 278] on label "True" at bounding box center [946, 279] width 137 height 45
click at [888, 278] on input "True" at bounding box center [896, 280] width 15 height 13
radio input "true"
click at [928, 400] on label "True" at bounding box center [946, 382] width 137 height 45
click at [903, 389] on input "True" at bounding box center [896, 383] width 15 height 13
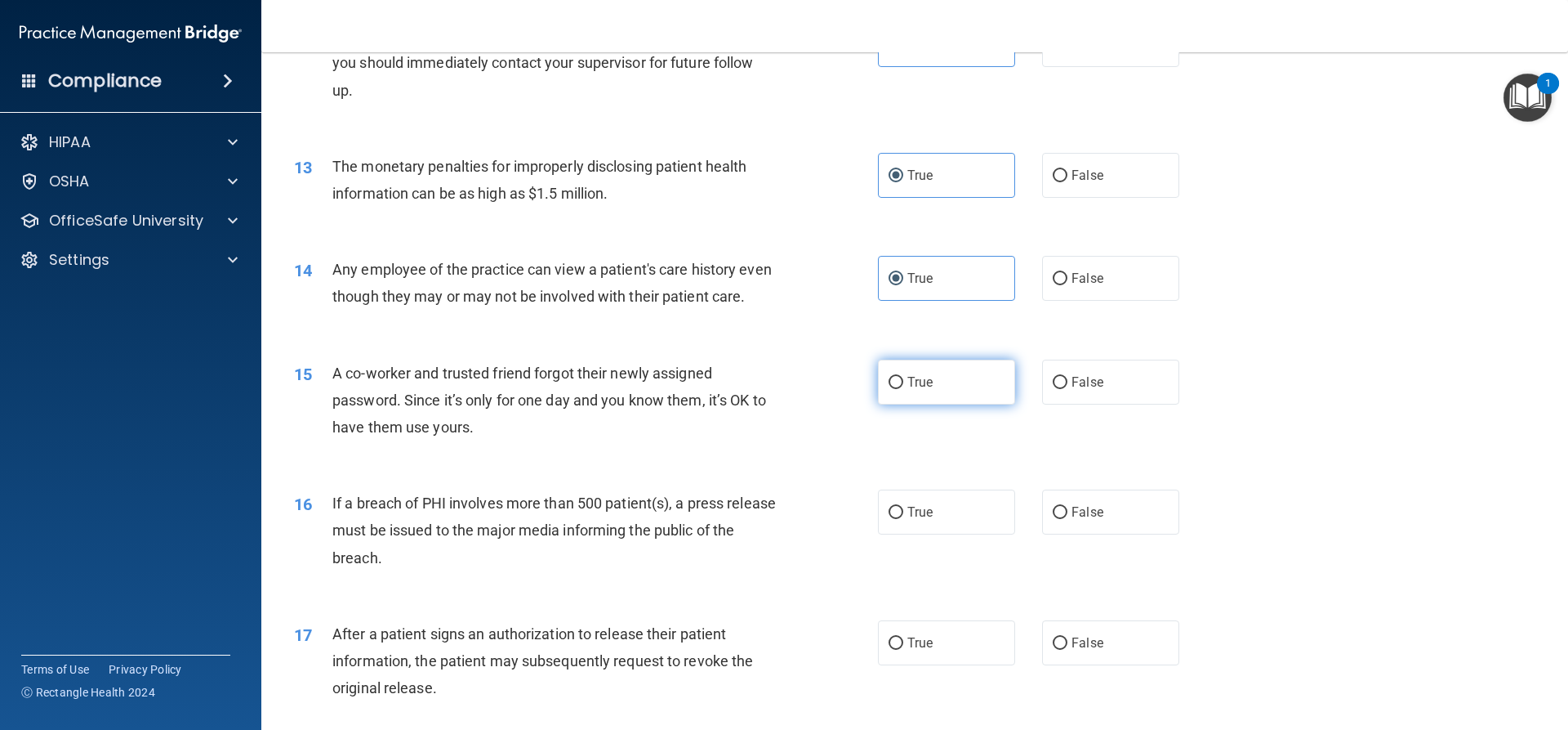
radio input "true"
click at [935, 532] on label "True" at bounding box center [946, 512] width 137 height 45
click at [903, 519] on input "True" at bounding box center [896, 513] width 15 height 13
radio input "true"
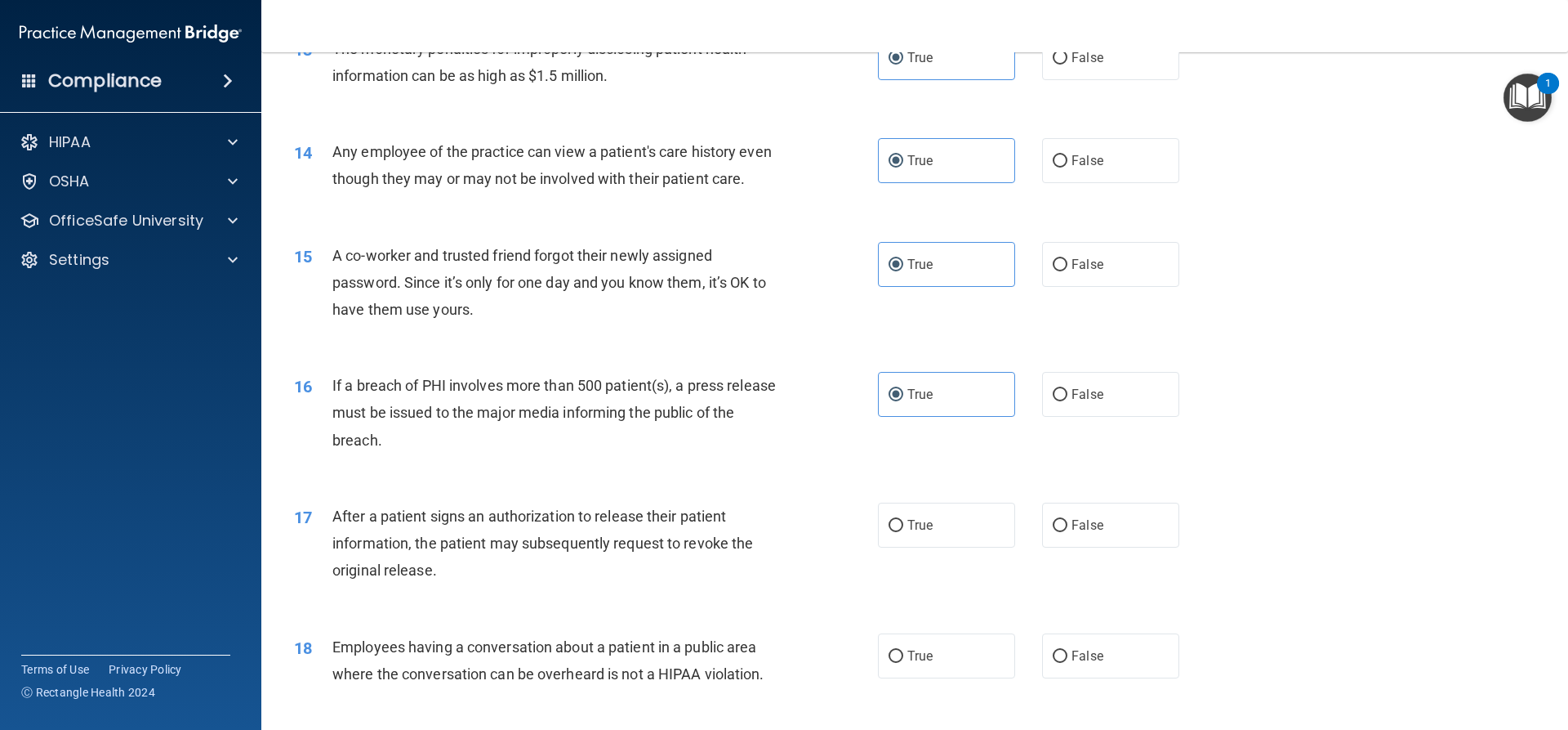
scroll to position [1634, 0]
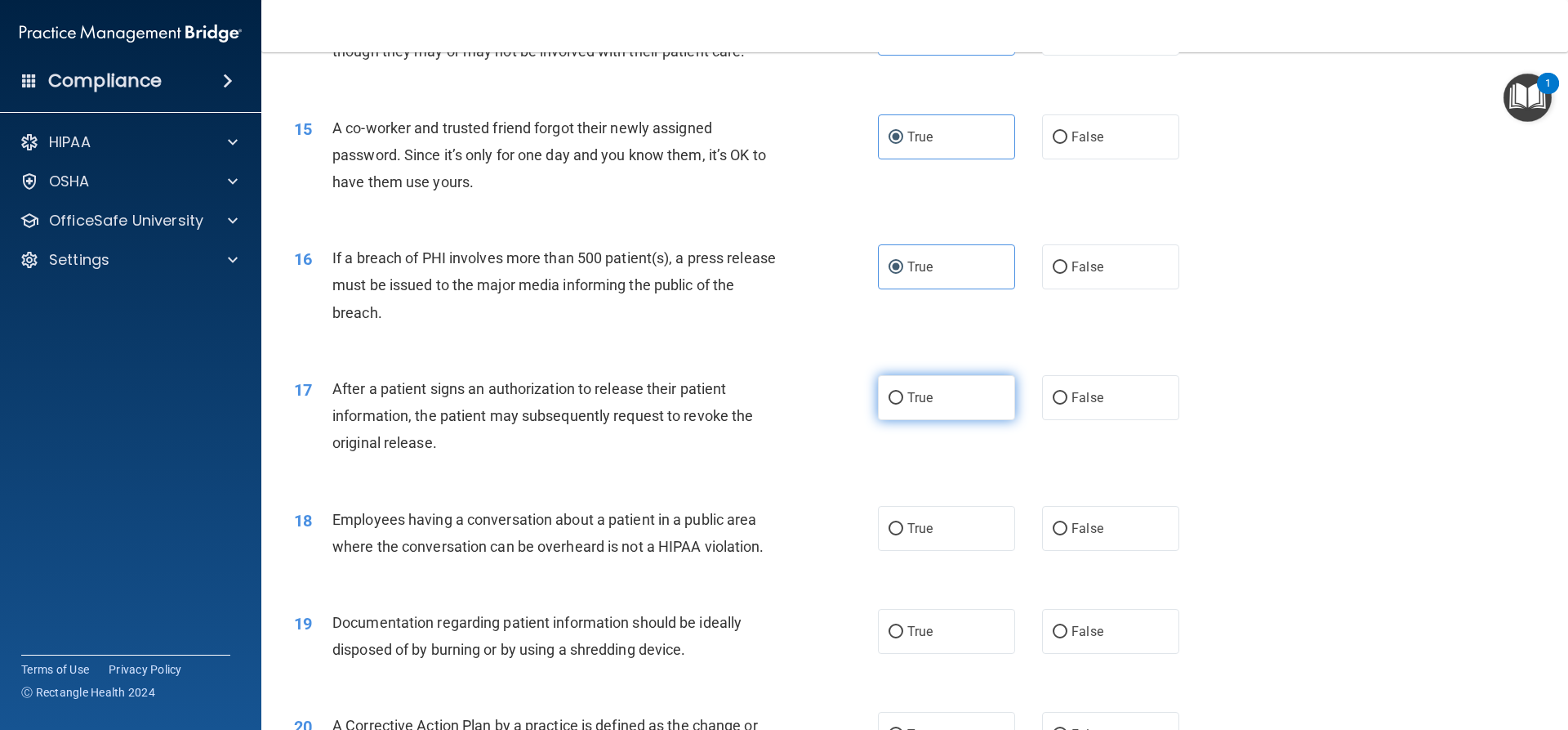
click at [928, 420] on label "True" at bounding box center [946, 398] width 137 height 45
click at [903, 405] on input "True" at bounding box center [896, 399] width 15 height 13
radio input "true"
click at [941, 546] on label "True" at bounding box center [946, 528] width 137 height 45
click at [903, 536] on input "True" at bounding box center [896, 529] width 15 height 13
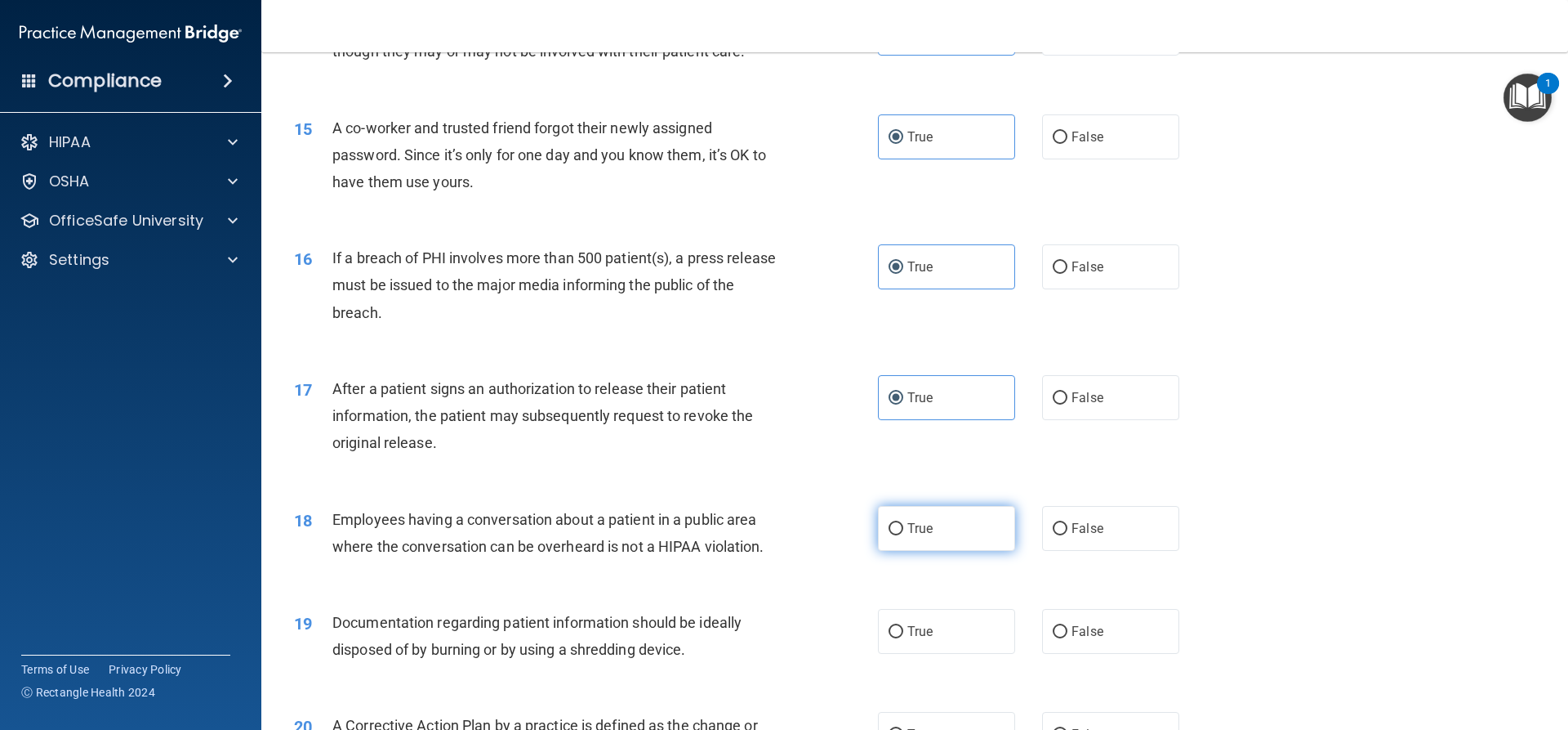
radio input "true"
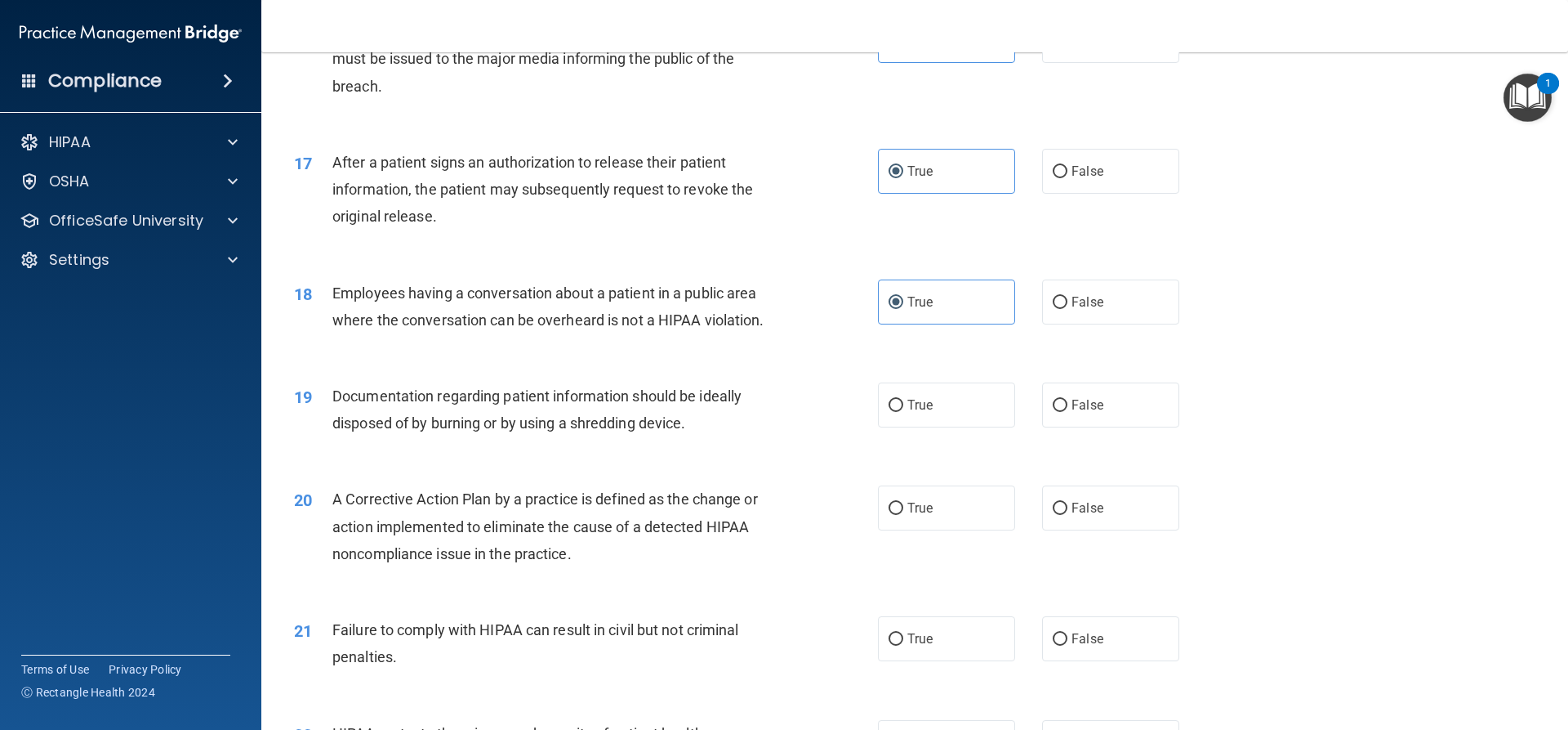
scroll to position [1961, 0]
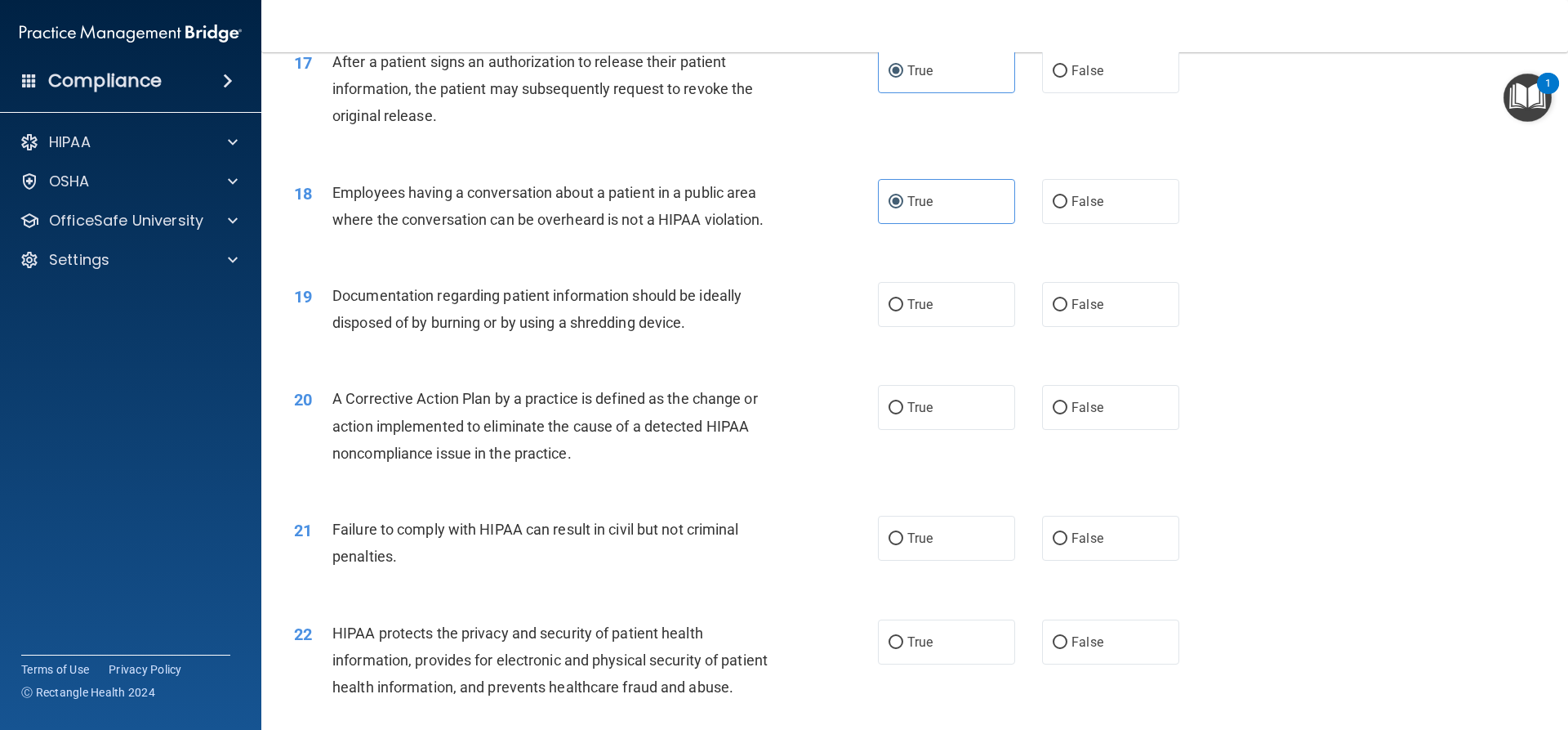
drag, startPoint x: 894, startPoint y: 331, endPoint x: 906, endPoint y: 360, distance: 31.4
click at [895, 311] on input "True" at bounding box center [896, 305] width 15 height 13
radio input "true"
click at [936, 429] on label "True" at bounding box center [946, 408] width 137 height 45
click at [903, 414] on input "True" at bounding box center [896, 409] width 15 height 13
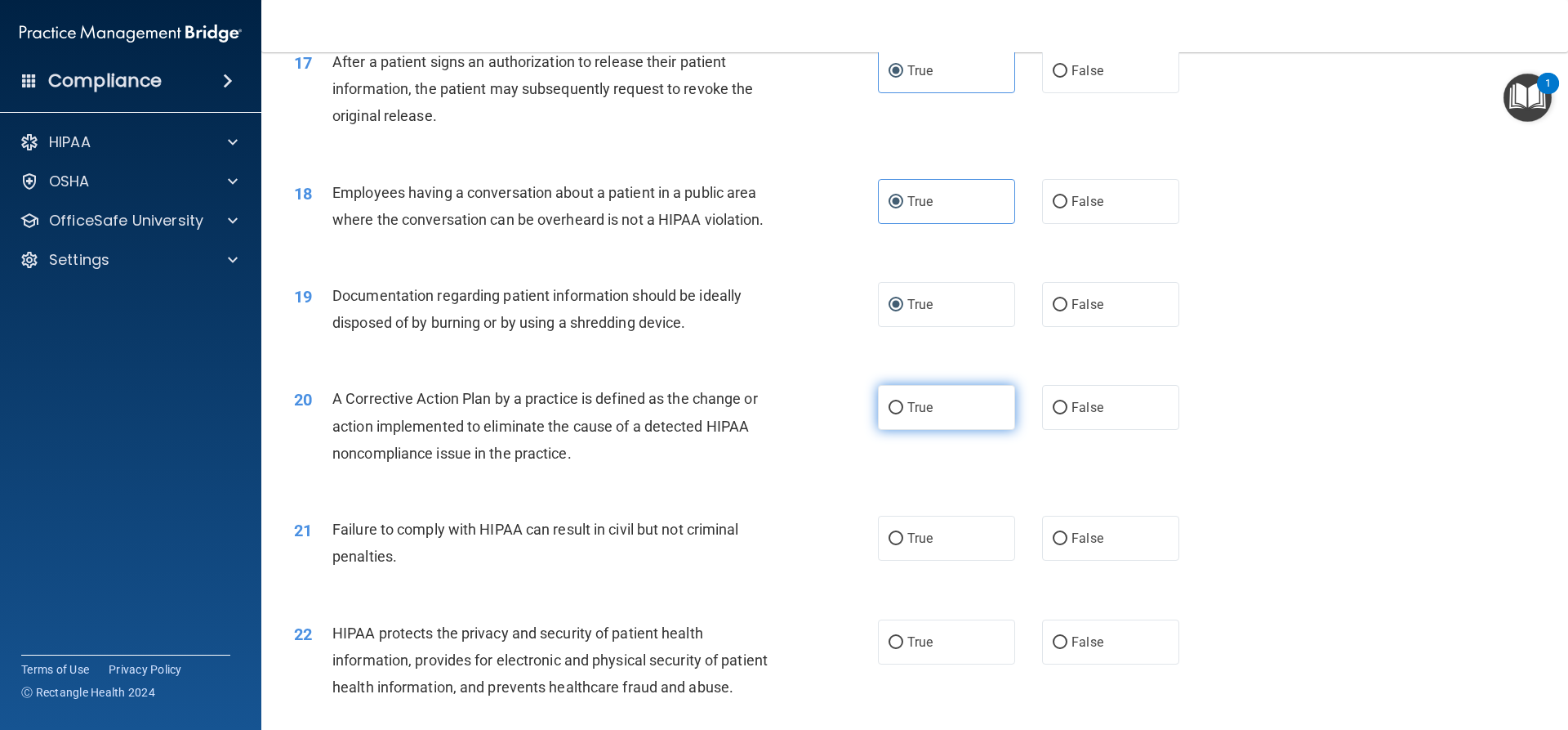
radio input "true"
click at [955, 560] on label "True" at bounding box center [946, 538] width 137 height 45
click at [903, 545] on input "True" at bounding box center [896, 539] width 15 height 13
radio input "true"
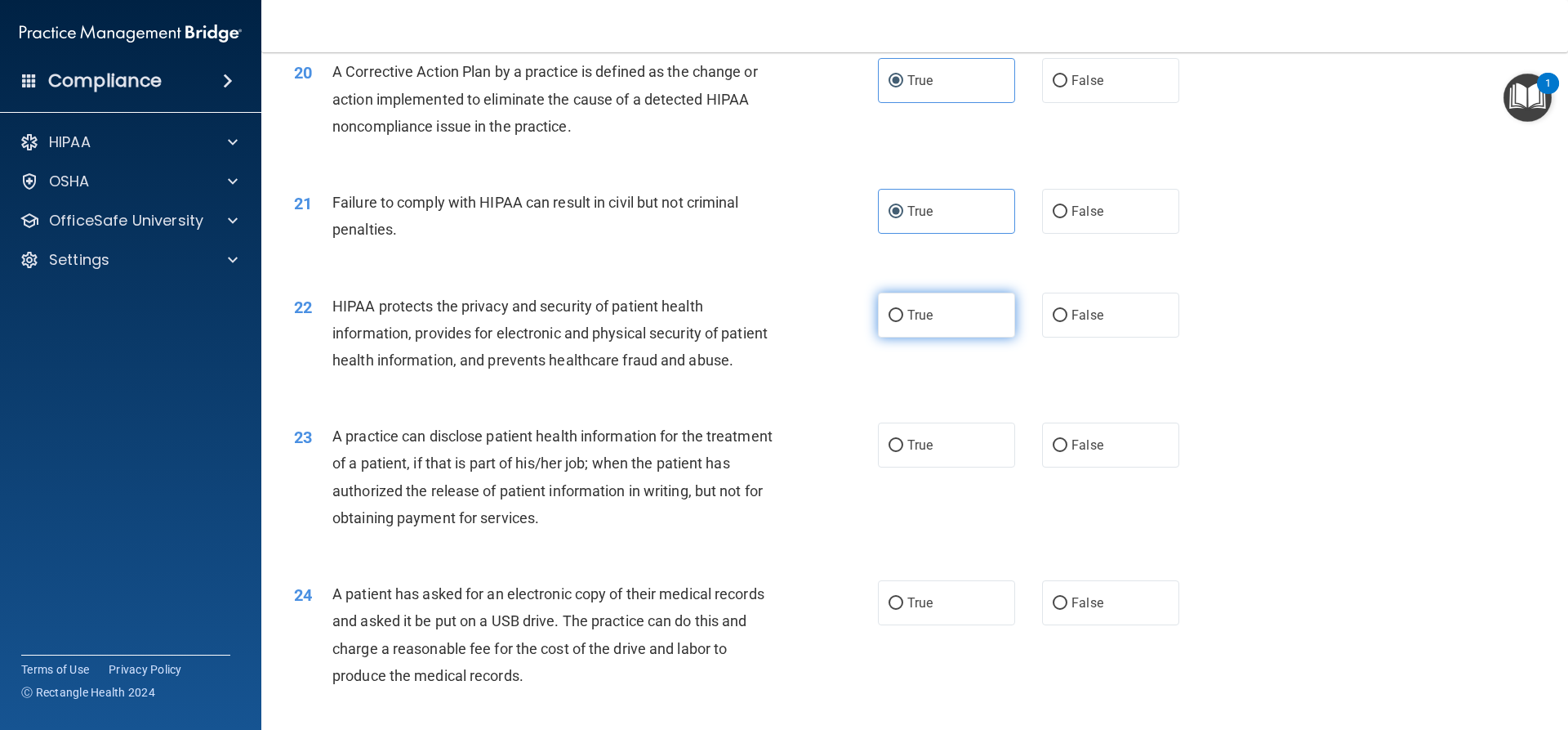
click at [905, 338] on label "True" at bounding box center [946, 315] width 137 height 45
click at [903, 322] on input "True" at bounding box center [896, 316] width 15 height 13
radio input "true"
click at [933, 468] on label "True" at bounding box center [946, 445] width 137 height 45
click at [903, 452] on input "True" at bounding box center [896, 446] width 15 height 13
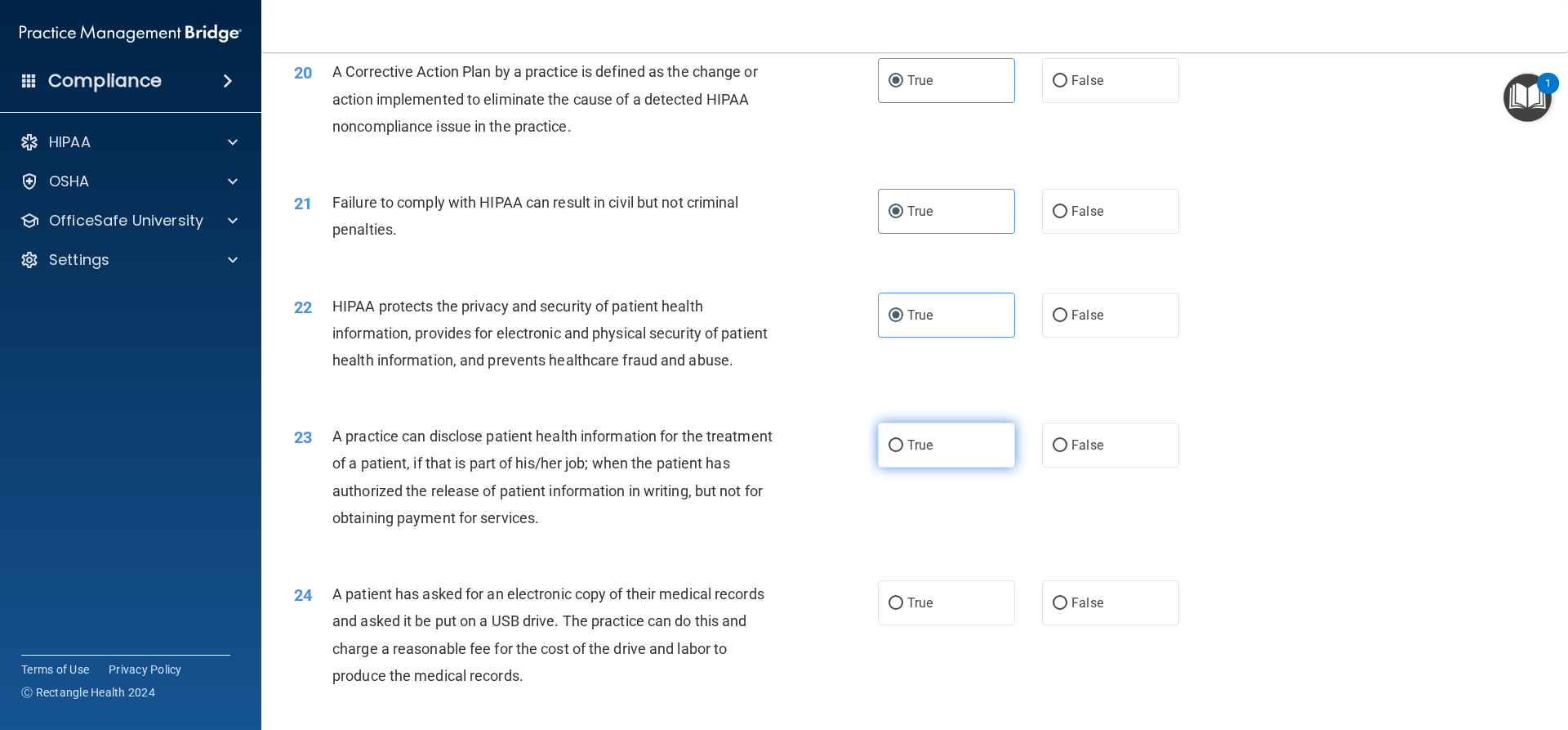
radio input "true"
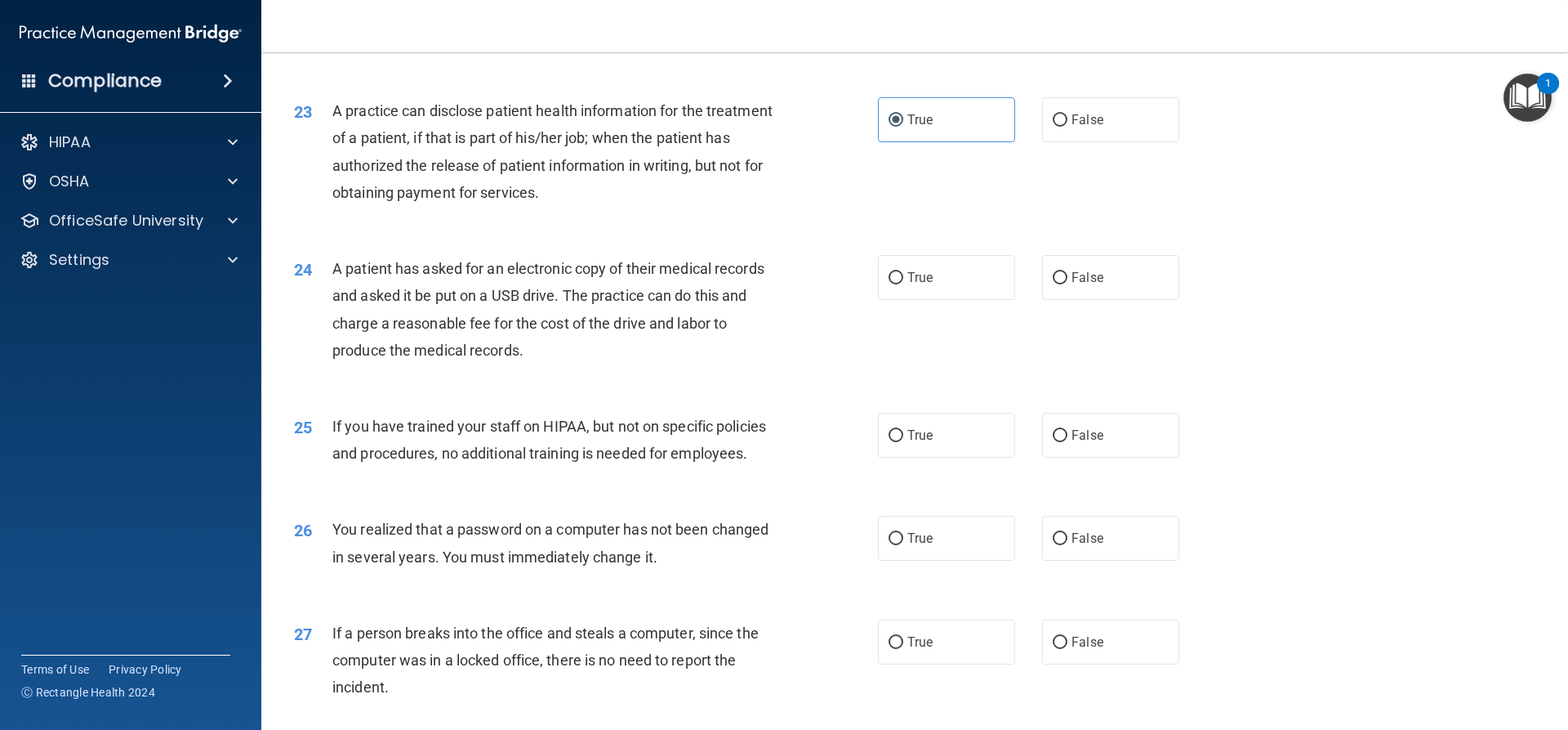
scroll to position [2615, 0]
click at [896, 299] on label "True" at bounding box center [946, 276] width 137 height 45
click at [896, 282] on input "True" at bounding box center [896, 277] width 15 height 13
radio input "true"
click at [937, 456] on label "True" at bounding box center [946, 434] width 137 height 45
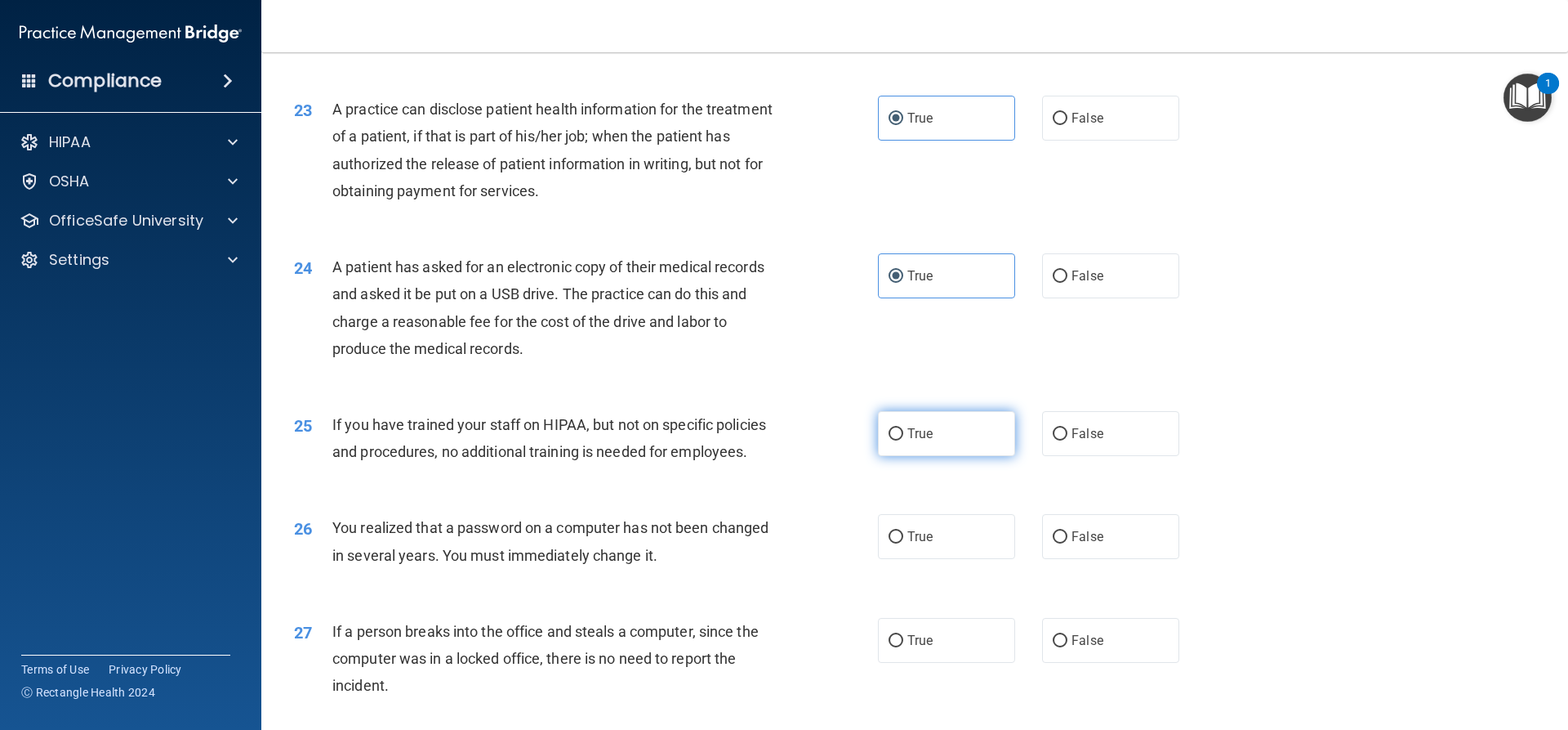
click at [903, 440] on input "True" at bounding box center [896, 435] width 15 height 13
radio input "true"
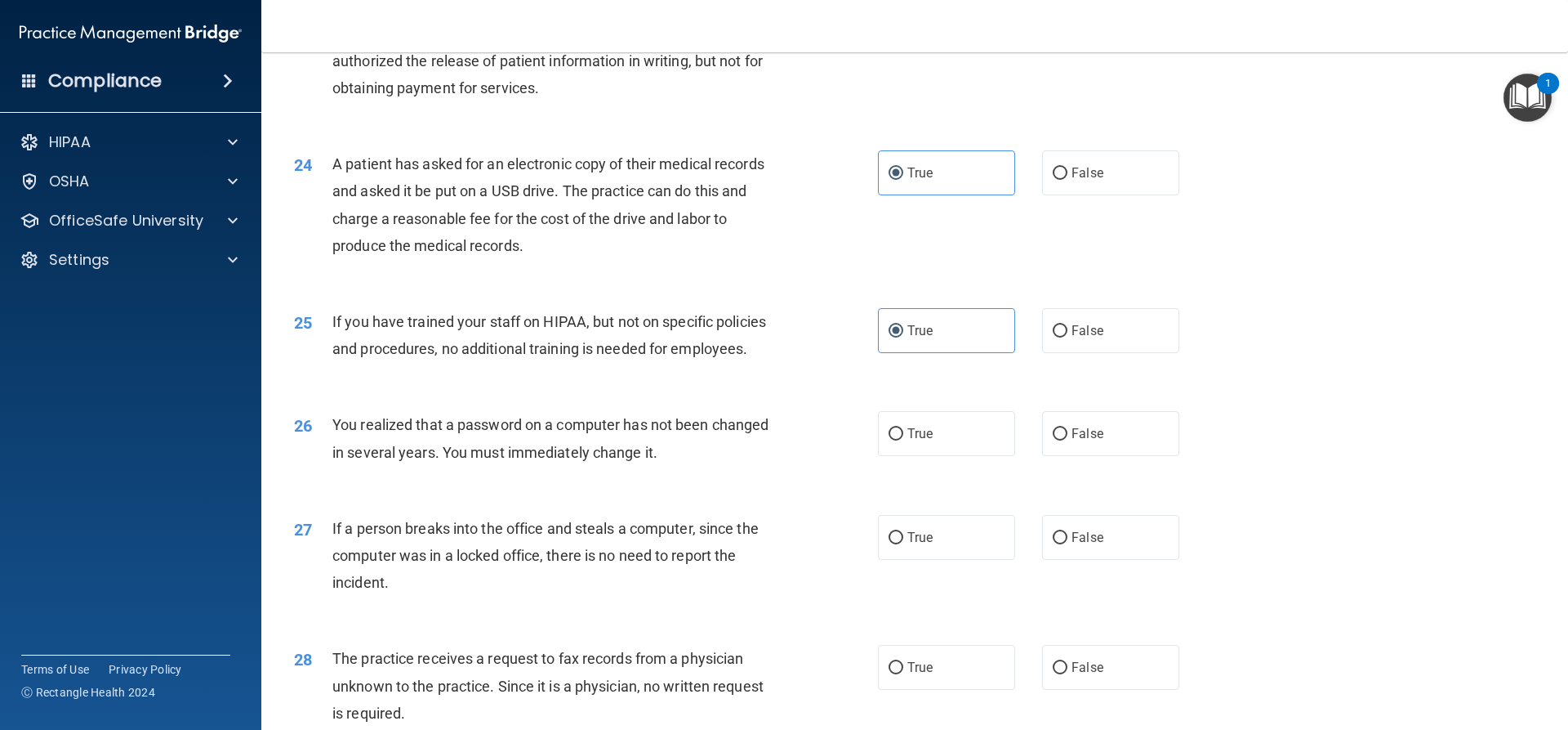
scroll to position [3024, 0]
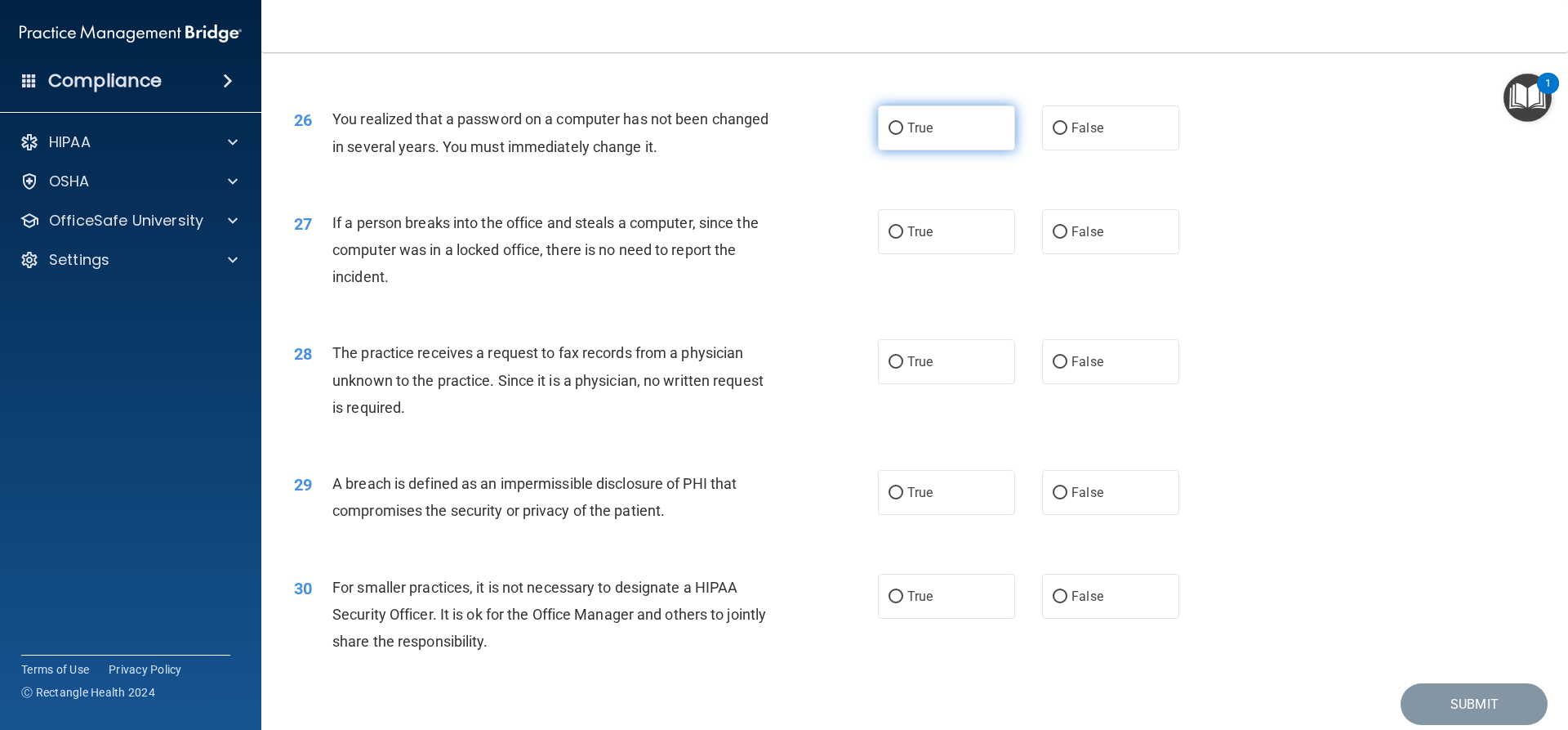
click at [887, 151] on label "True" at bounding box center [946, 128] width 137 height 45
click at [888, 135] on input "True" at bounding box center [896, 129] width 15 height 13
radio input "true"
click at [918, 254] on label "True" at bounding box center [946, 232] width 137 height 45
click at [903, 239] on input "True" at bounding box center [896, 232] width 15 height 13
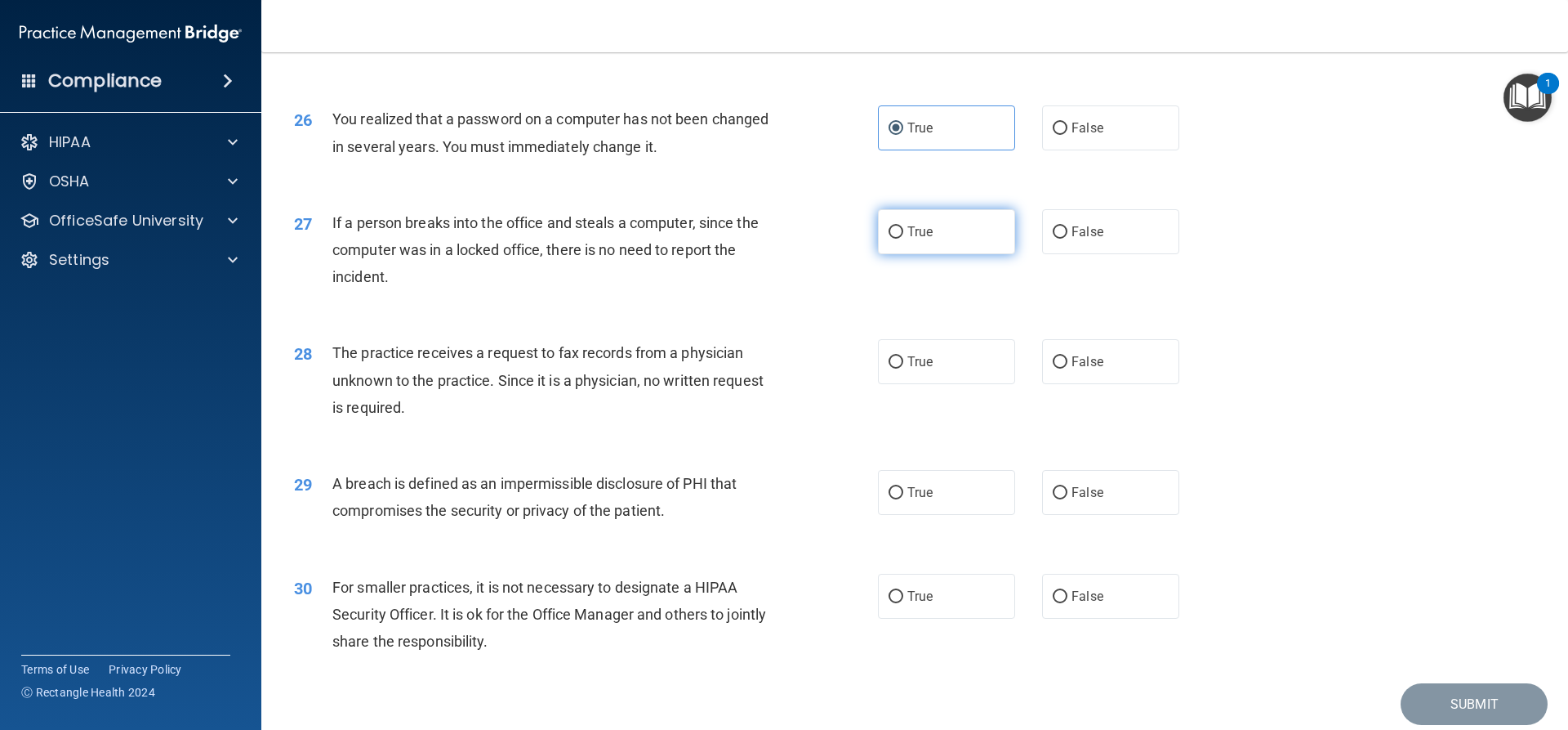
radio input "true"
click at [956, 384] on label "True" at bounding box center [946, 362] width 137 height 45
click at [903, 369] on input "True" at bounding box center [896, 362] width 15 height 13
radio input "true"
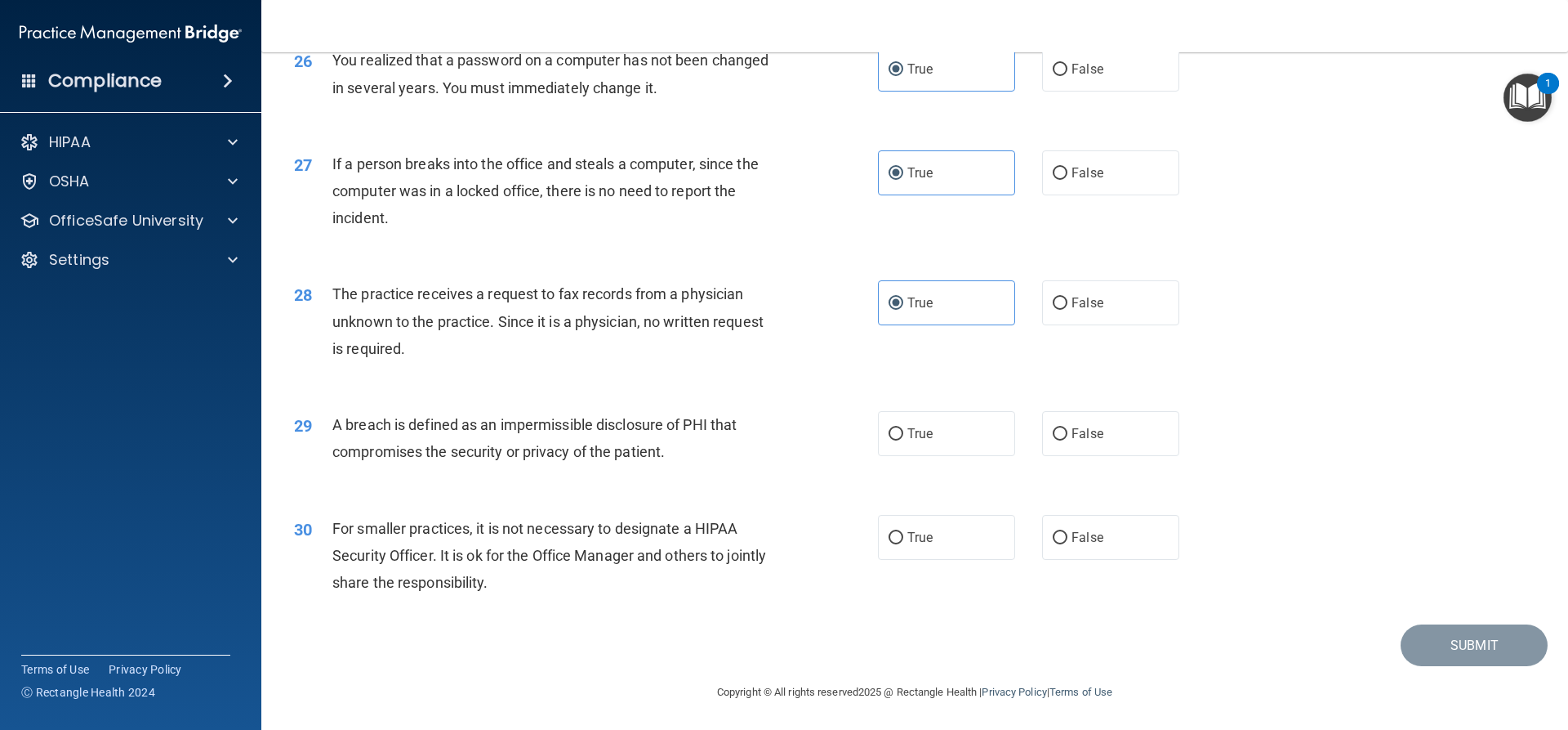
scroll to position [3165, 0]
click at [916, 432] on span "True" at bounding box center [920, 431] width 25 height 15
click at [903, 432] on input "True" at bounding box center [896, 433] width 15 height 13
radio input "true"
click at [920, 537] on span "True" at bounding box center [920, 535] width 25 height 15
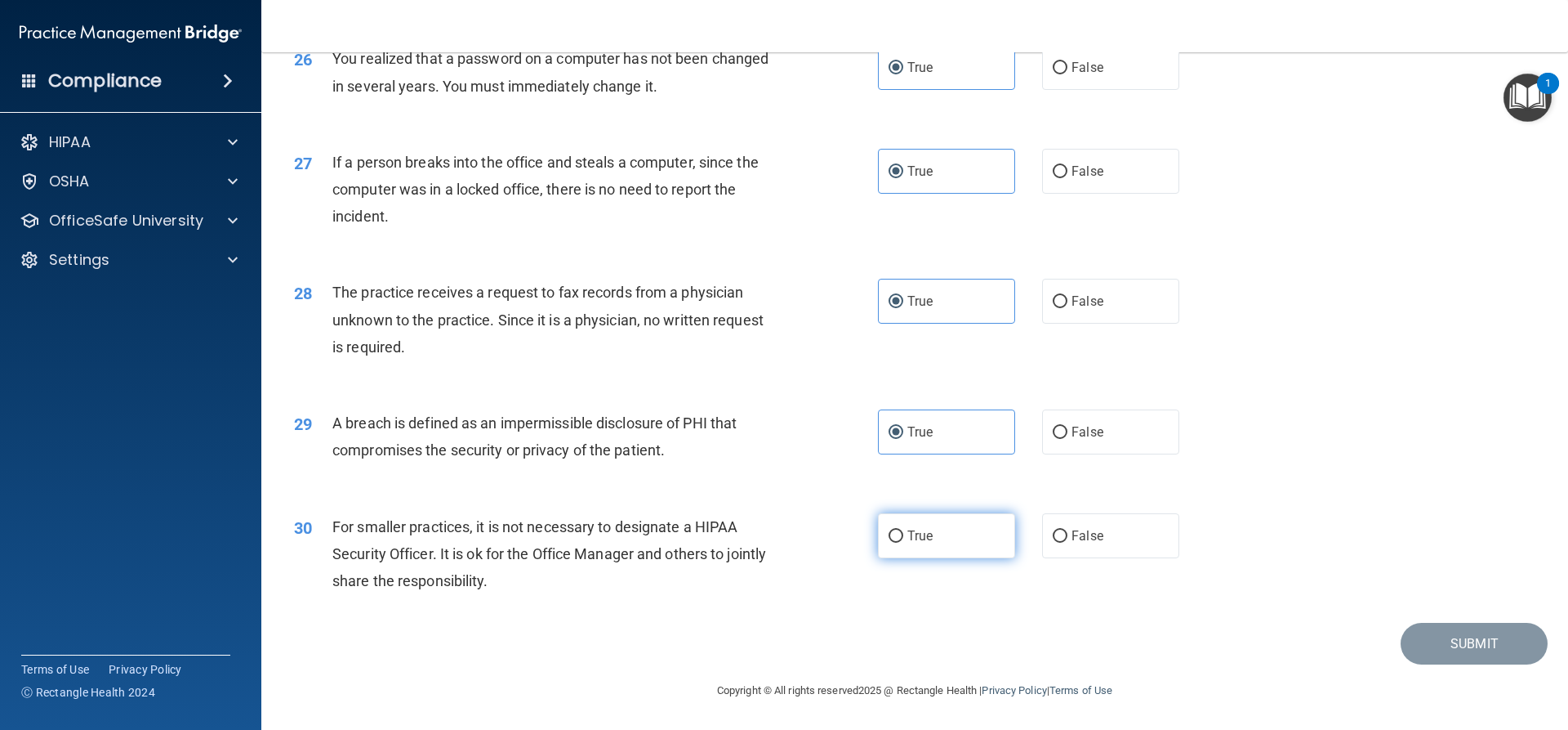
click at [903, 537] on input "True" at bounding box center [896, 537] width 15 height 13
radio input "true"
click at [1452, 653] on button "Submit" at bounding box center [1475, 644] width 147 height 42
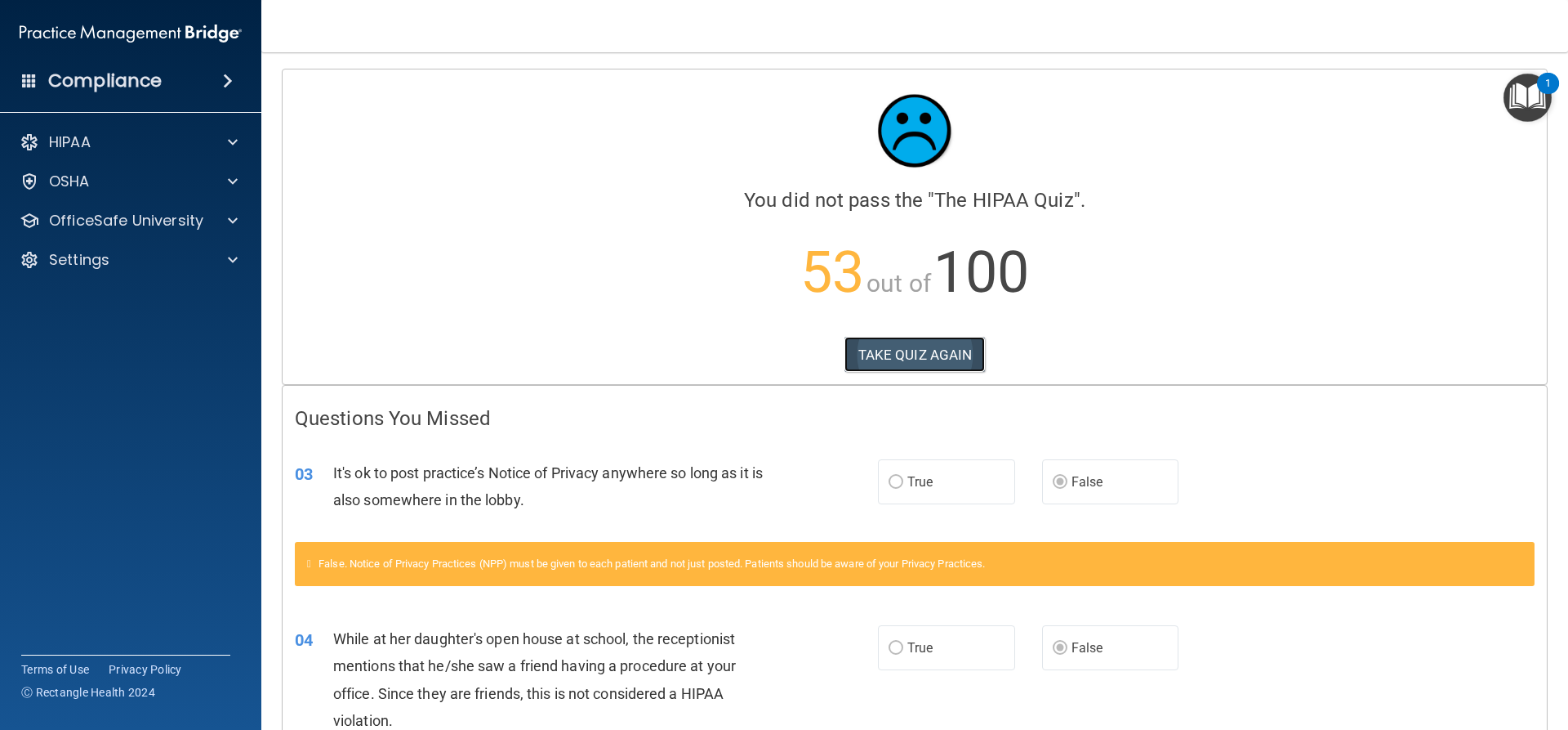
click at [913, 345] on button "TAKE QUIZ AGAIN" at bounding box center [916, 355] width 142 height 36
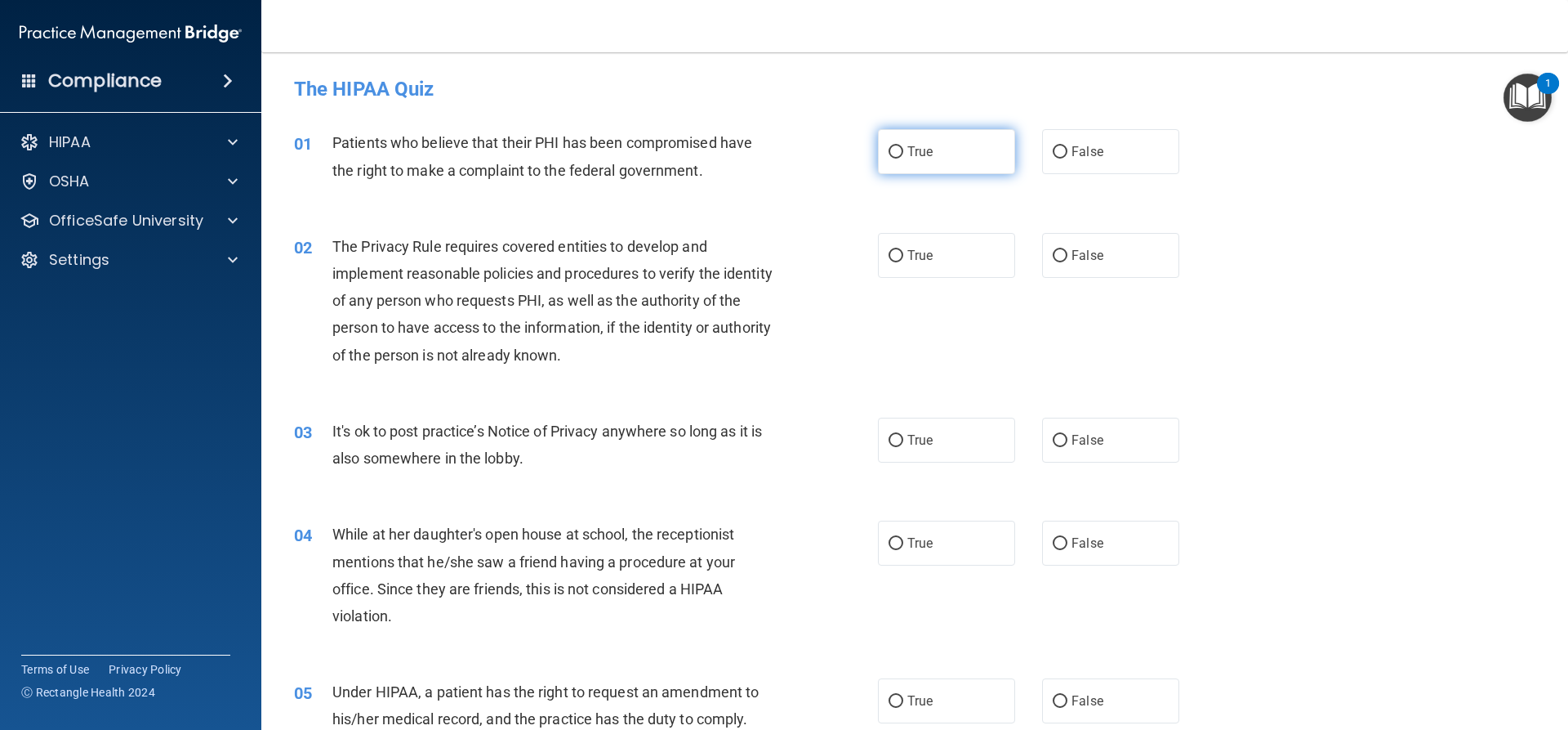
click at [915, 166] on label "True" at bounding box center [946, 152] width 137 height 45
click at [903, 159] on input "True" at bounding box center [896, 153] width 15 height 13
radio input "true"
click at [936, 264] on label "True" at bounding box center [946, 256] width 137 height 45
click at [903, 262] on input "True" at bounding box center [896, 256] width 15 height 13
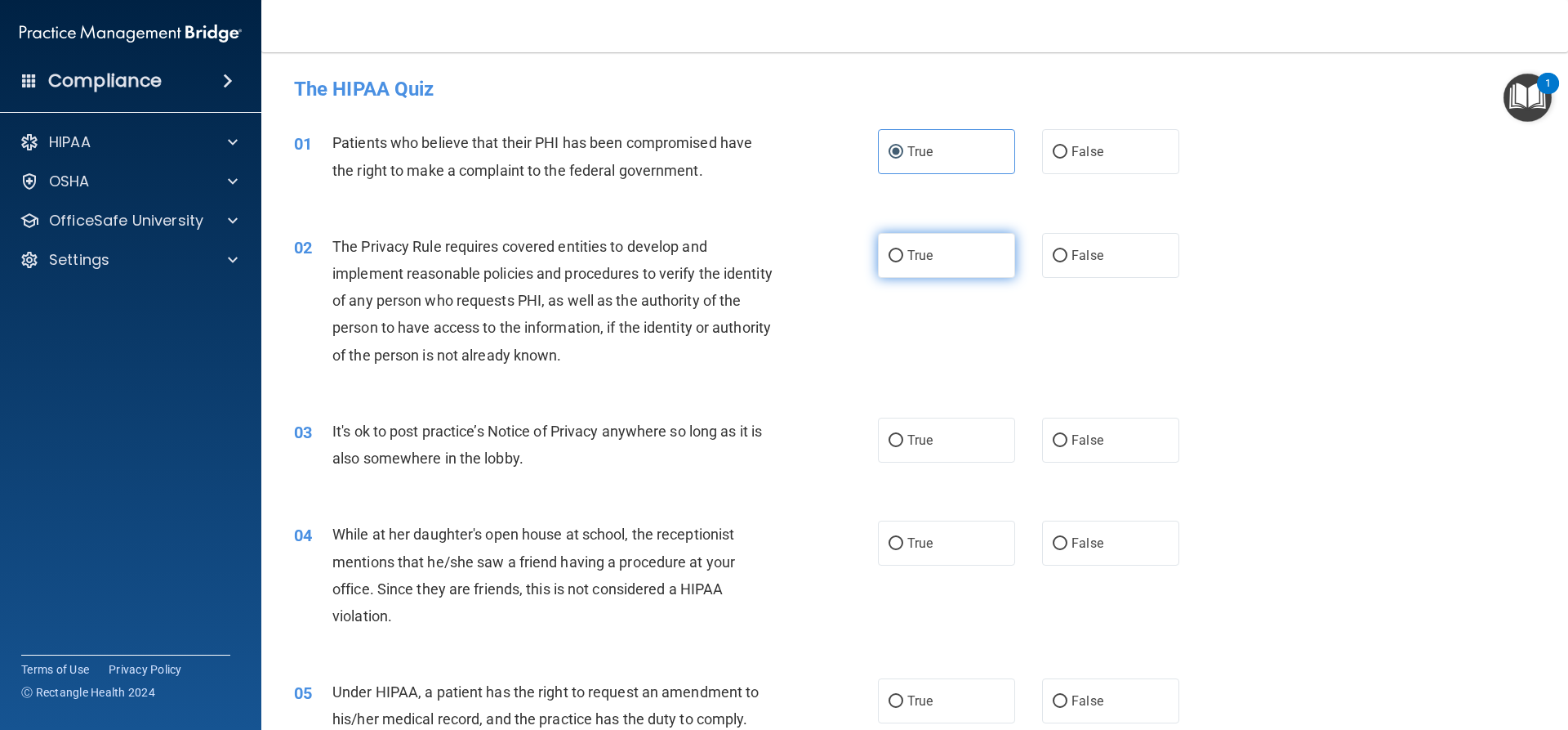
radio input "true"
click at [1093, 462] on label "False" at bounding box center [1110, 440] width 137 height 45
click at [1067, 447] on input "False" at bounding box center [1060, 441] width 15 height 13
radio input "true"
click at [1100, 543] on label "False" at bounding box center [1110, 543] width 137 height 45
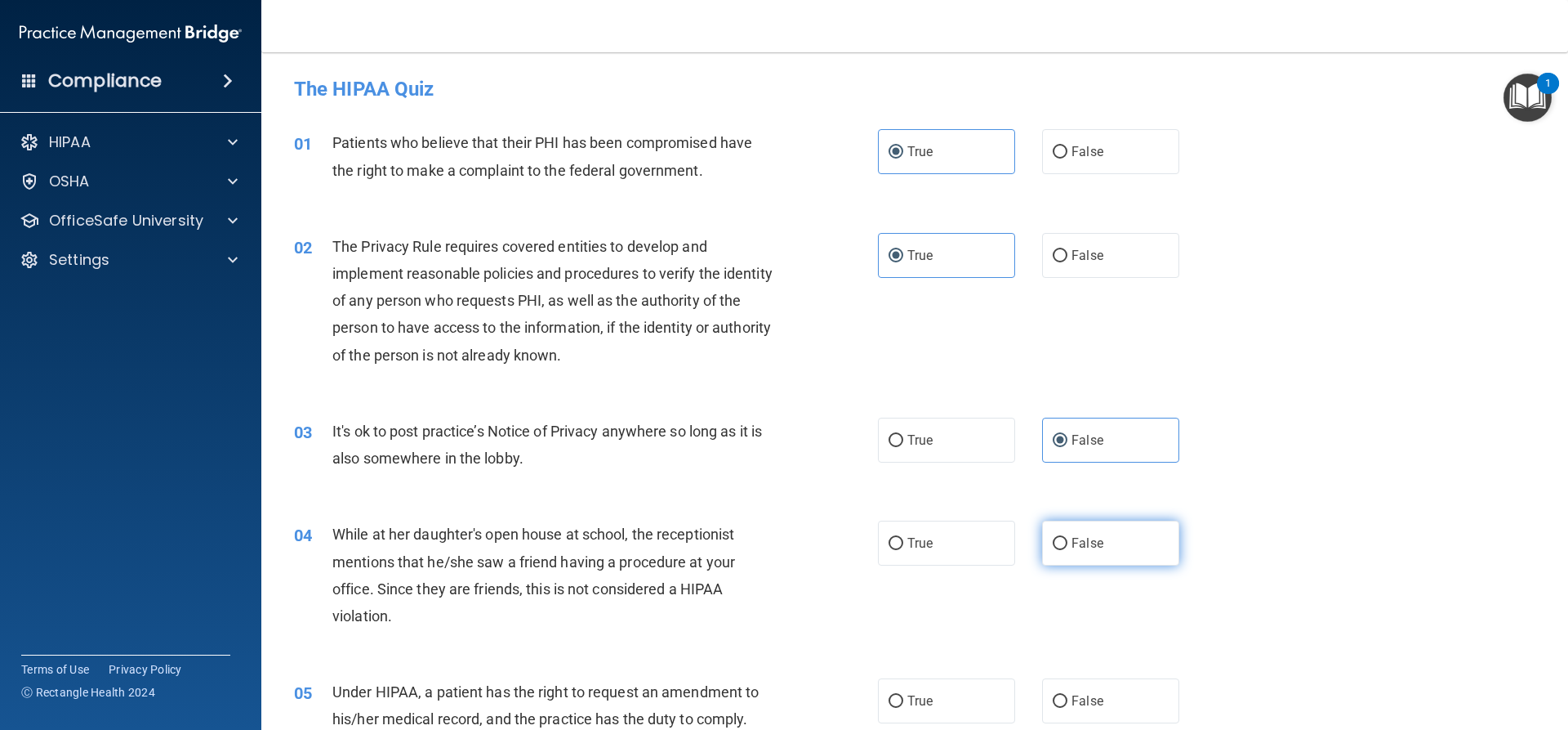
click at [1067, 543] on input "False" at bounding box center [1060, 544] width 15 height 13
radio input "true"
drag, startPoint x: 1149, startPoint y: 699, endPoint x: 1209, endPoint y: 640, distance: 84.1
click at [1149, 697] on label "False" at bounding box center [1110, 701] width 137 height 45
click at [1067, 697] on input "False" at bounding box center [1060, 702] width 15 height 13
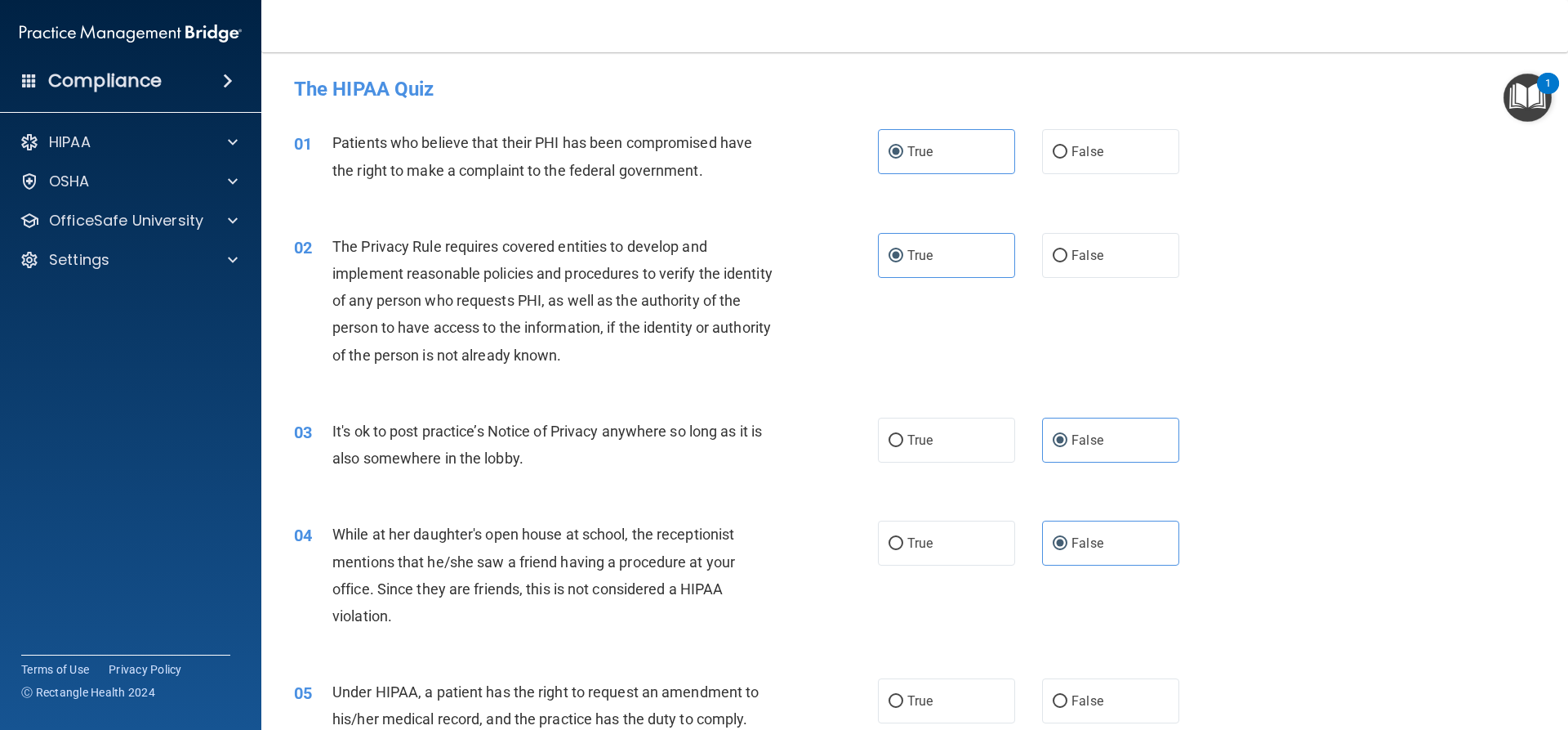
radio input "true"
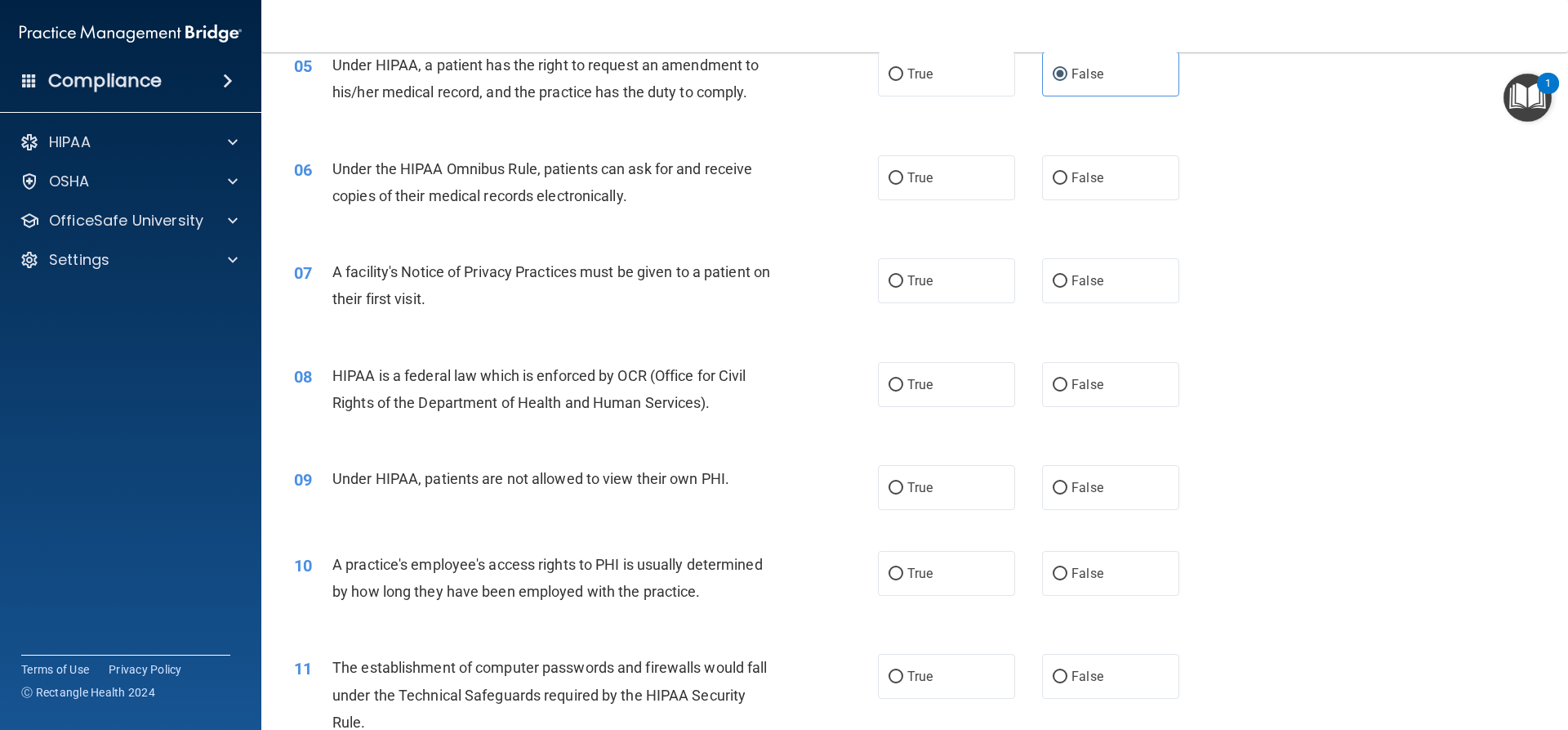
scroll to position [654, 0]
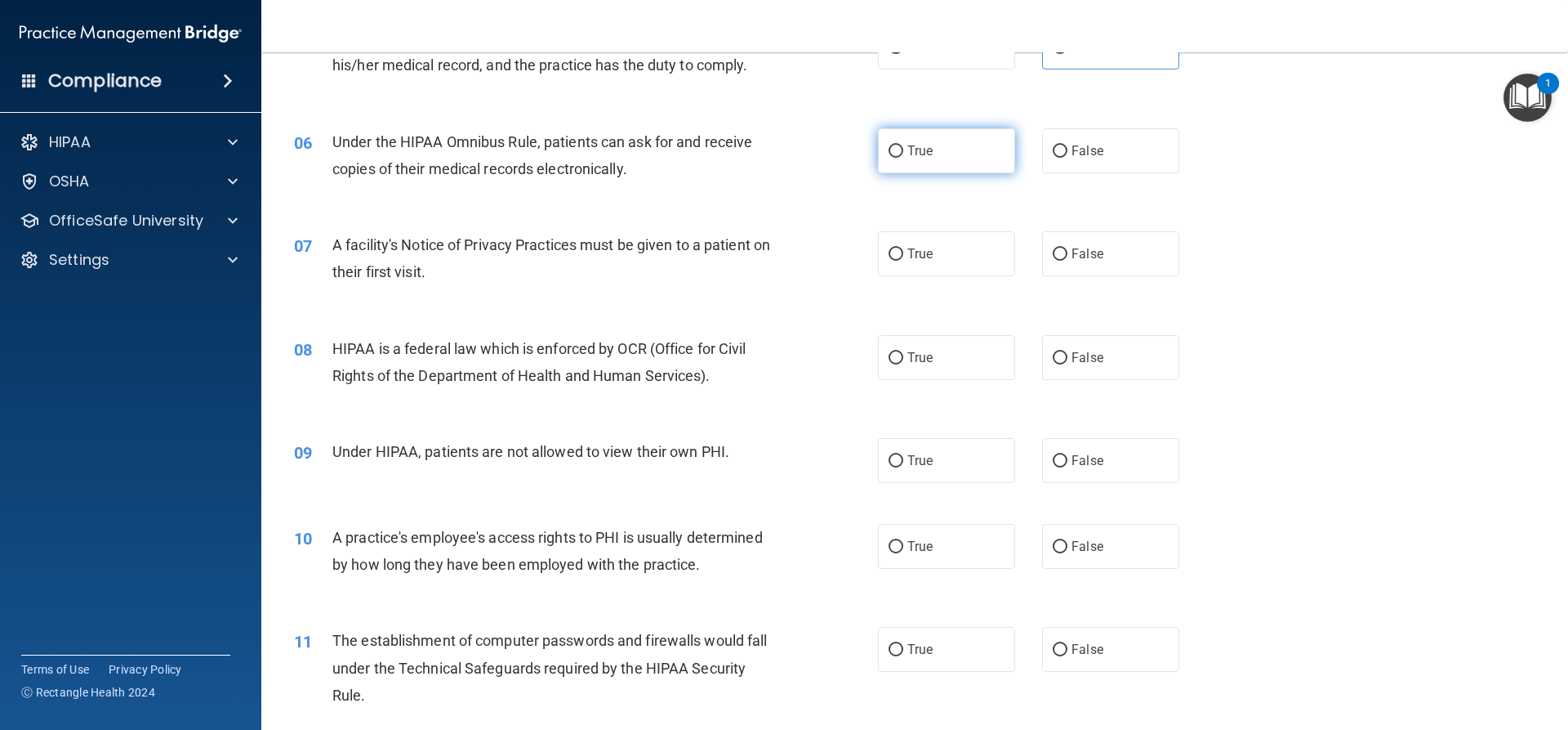
click at [911, 154] on span "True" at bounding box center [920, 151] width 25 height 15
click at [903, 154] on input "True" at bounding box center [896, 152] width 15 height 13
radio input "true"
click at [927, 252] on label "True" at bounding box center [946, 254] width 137 height 45
click at [903, 252] on input "True" at bounding box center [896, 255] width 15 height 13
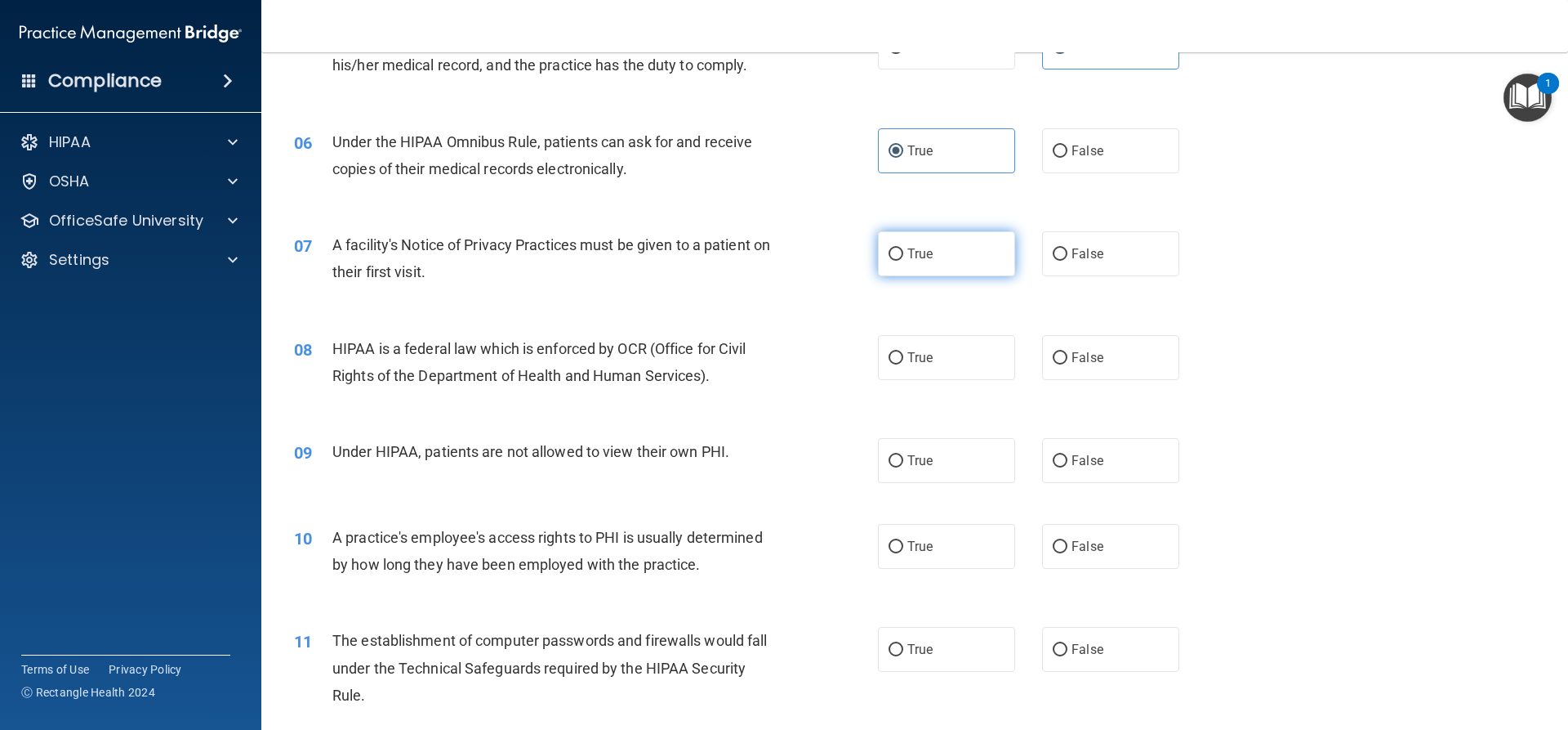
radio input "true"
click at [956, 367] on label "True" at bounding box center [946, 358] width 137 height 45
click at [903, 364] on input "True" at bounding box center [896, 359] width 15 height 13
radio input "true"
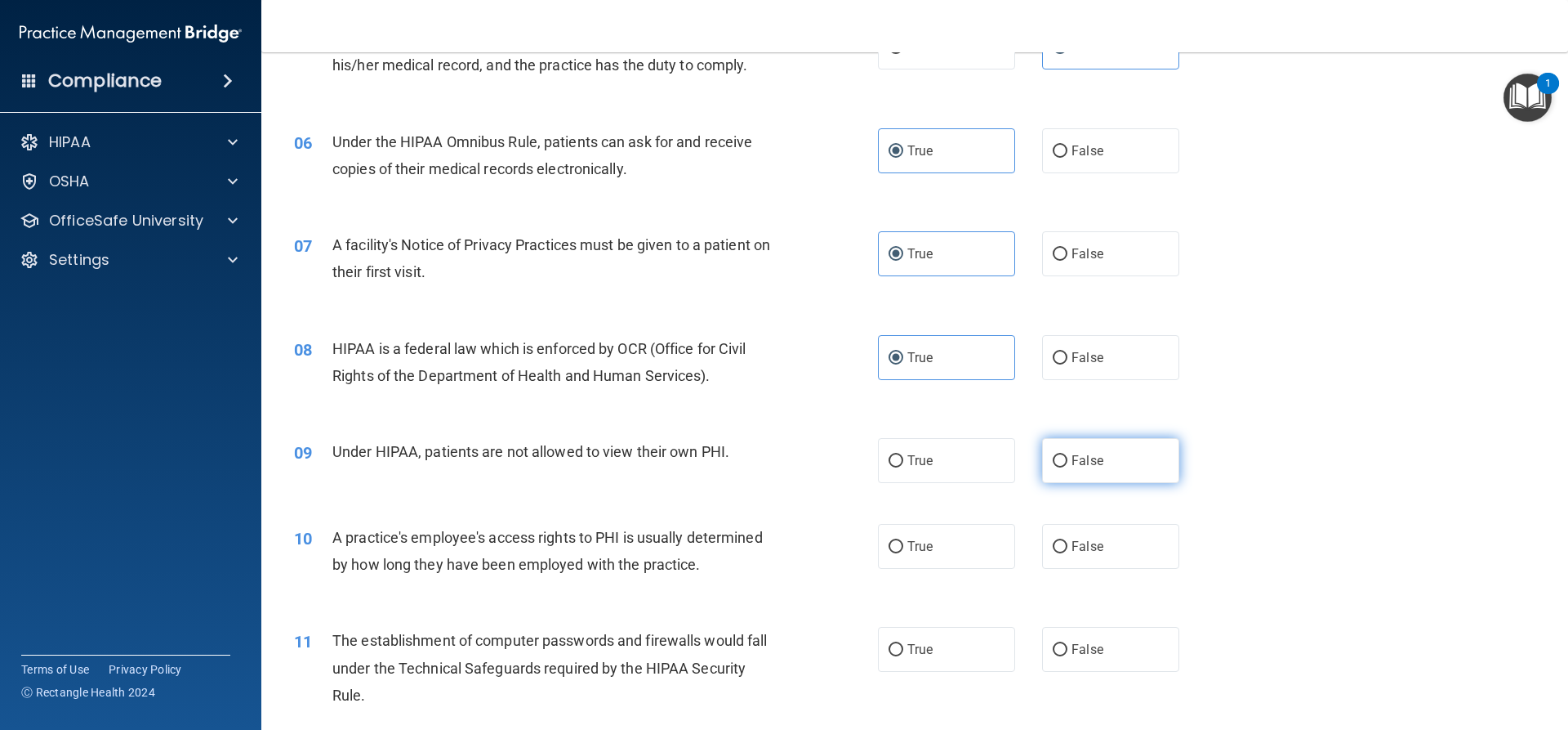
click at [1089, 478] on label "False" at bounding box center [1110, 460] width 137 height 45
click at [1067, 468] on input "False" at bounding box center [1060, 461] width 15 height 13
radio input "true"
drag, startPoint x: 1100, startPoint y: 544, endPoint x: 1181, endPoint y: 541, distance: 81.1
click at [1102, 544] on label "False" at bounding box center [1110, 547] width 137 height 45
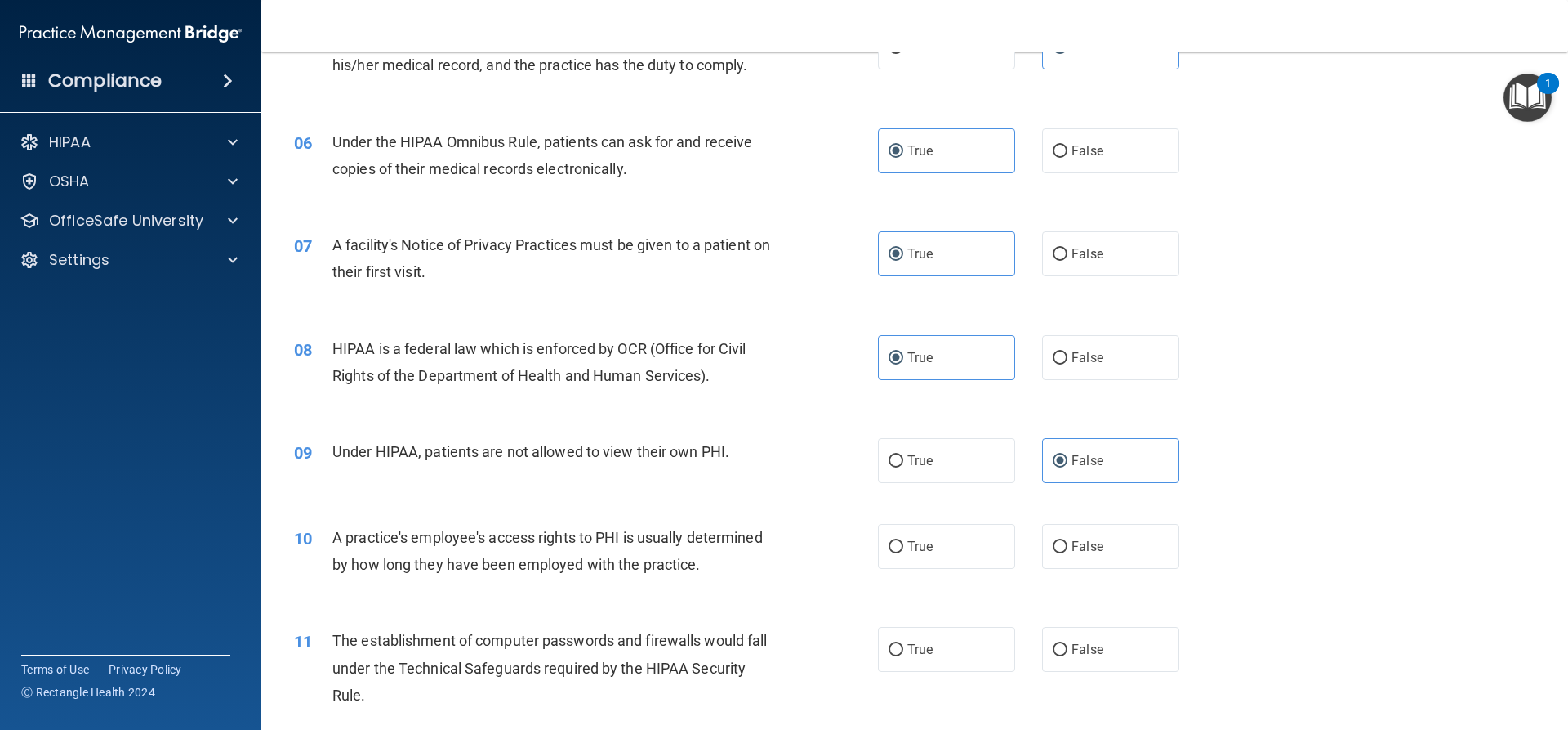
click at [1067, 544] on input "False" at bounding box center [1060, 548] width 15 height 13
radio input "true"
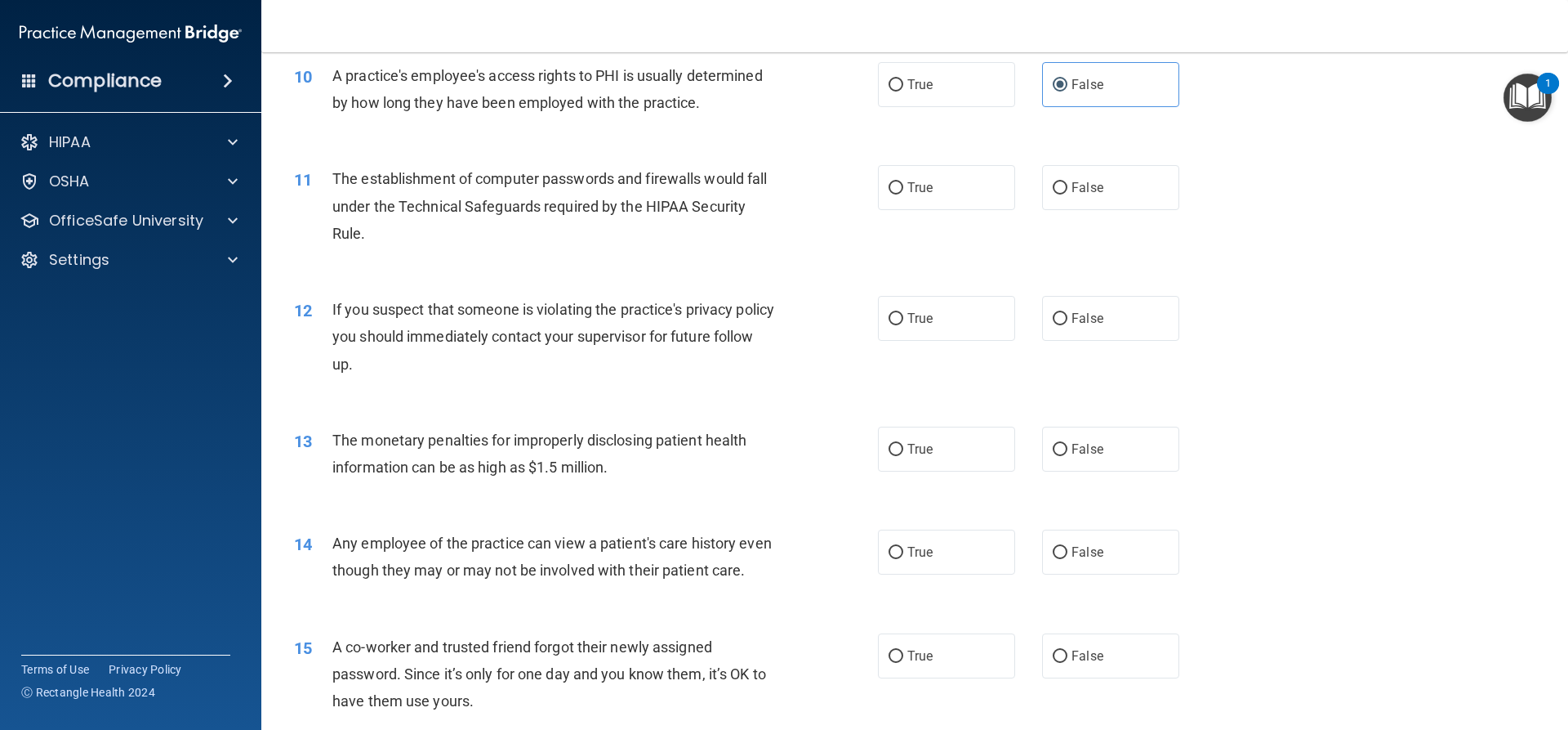
scroll to position [1144, 0]
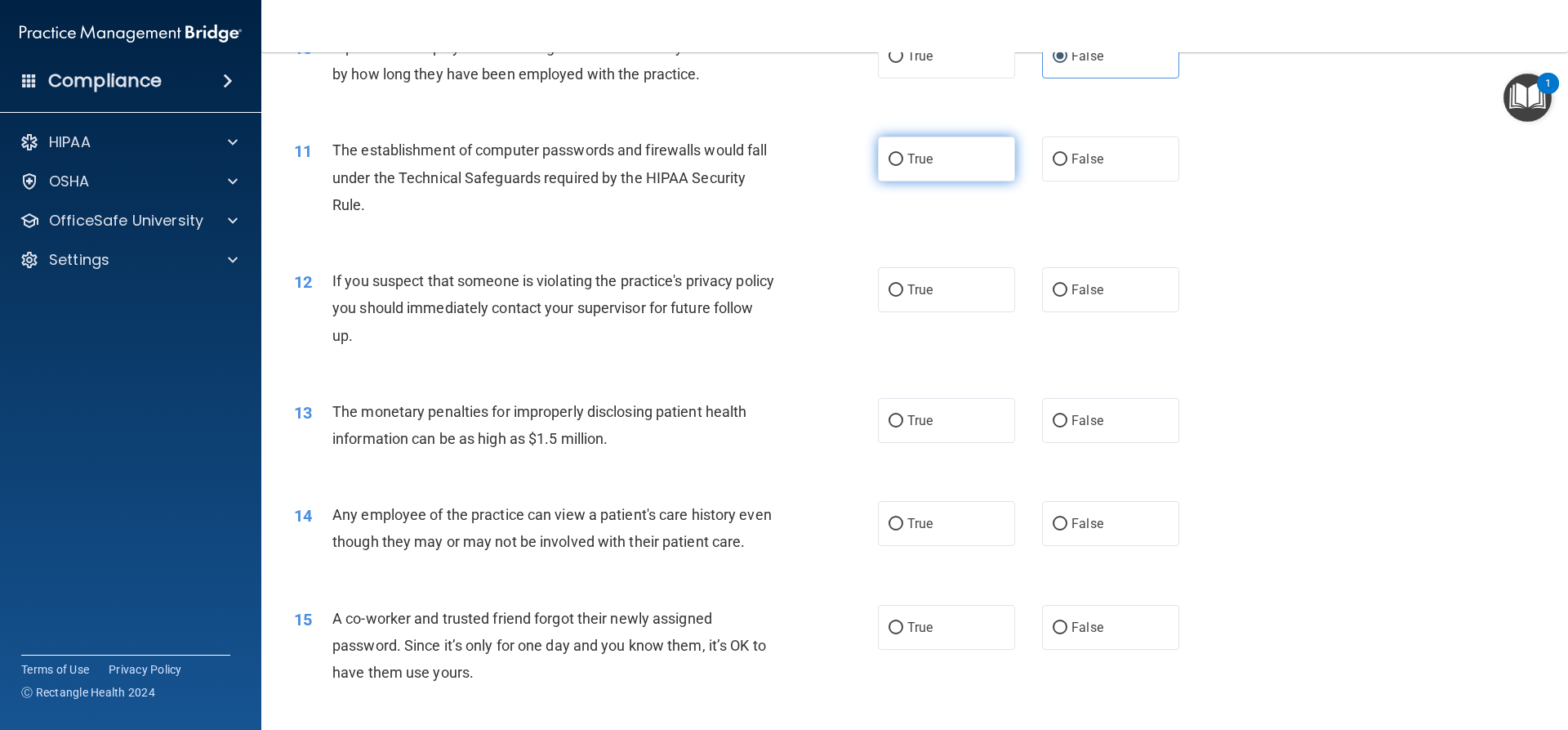
click at [925, 163] on span "True" at bounding box center [920, 159] width 25 height 15
click at [903, 163] on input "True" at bounding box center [896, 160] width 15 height 13
radio input "true"
click at [933, 291] on label "True" at bounding box center [946, 290] width 137 height 45
click at [903, 291] on input "True" at bounding box center [896, 291] width 15 height 13
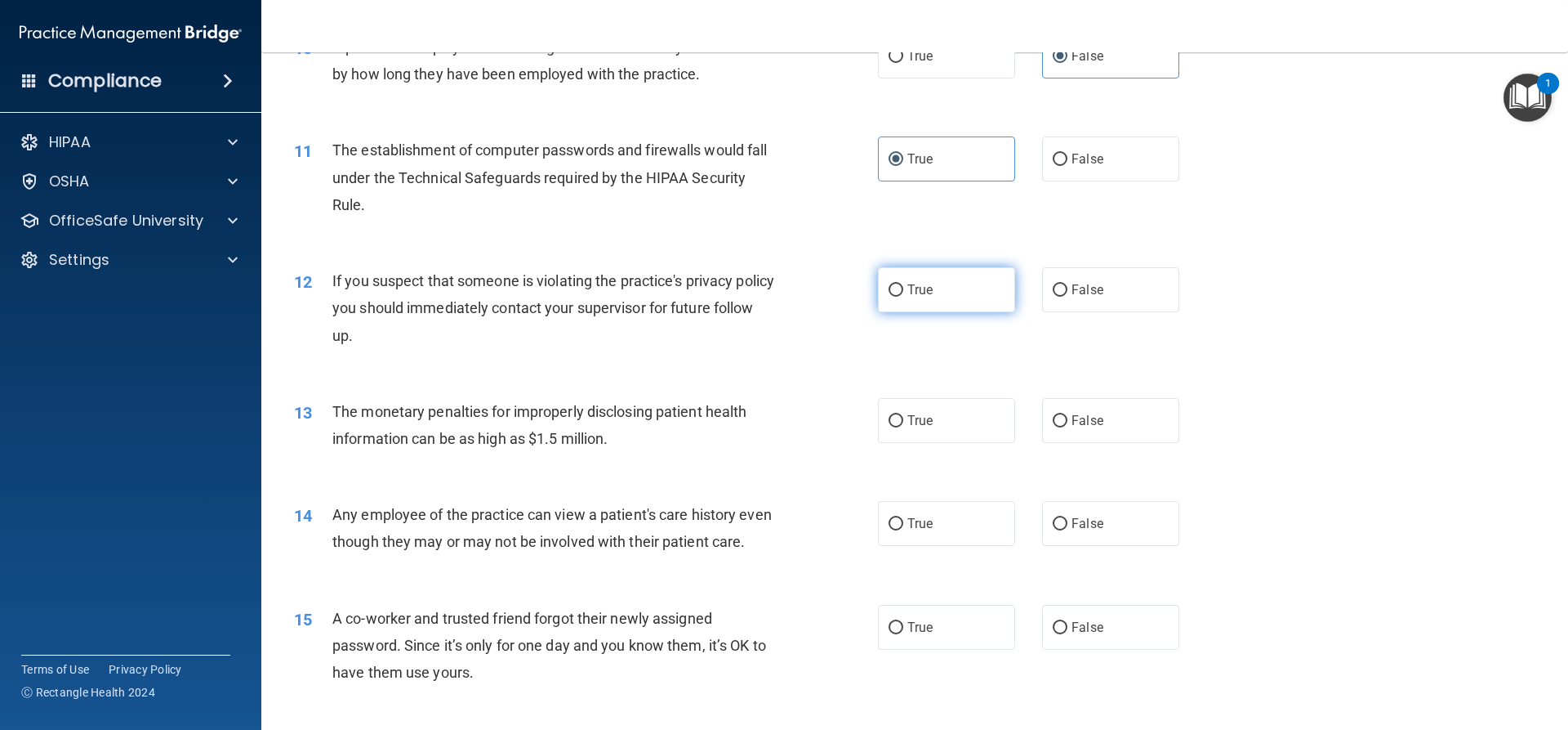
radio input "true"
click at [973, 424] on label "True" at bounding box center [946, 420] width 137 height 45
click at [903, 424] on input "True" at bounding box center [896, 421] width 15 height 13
radio input "true"
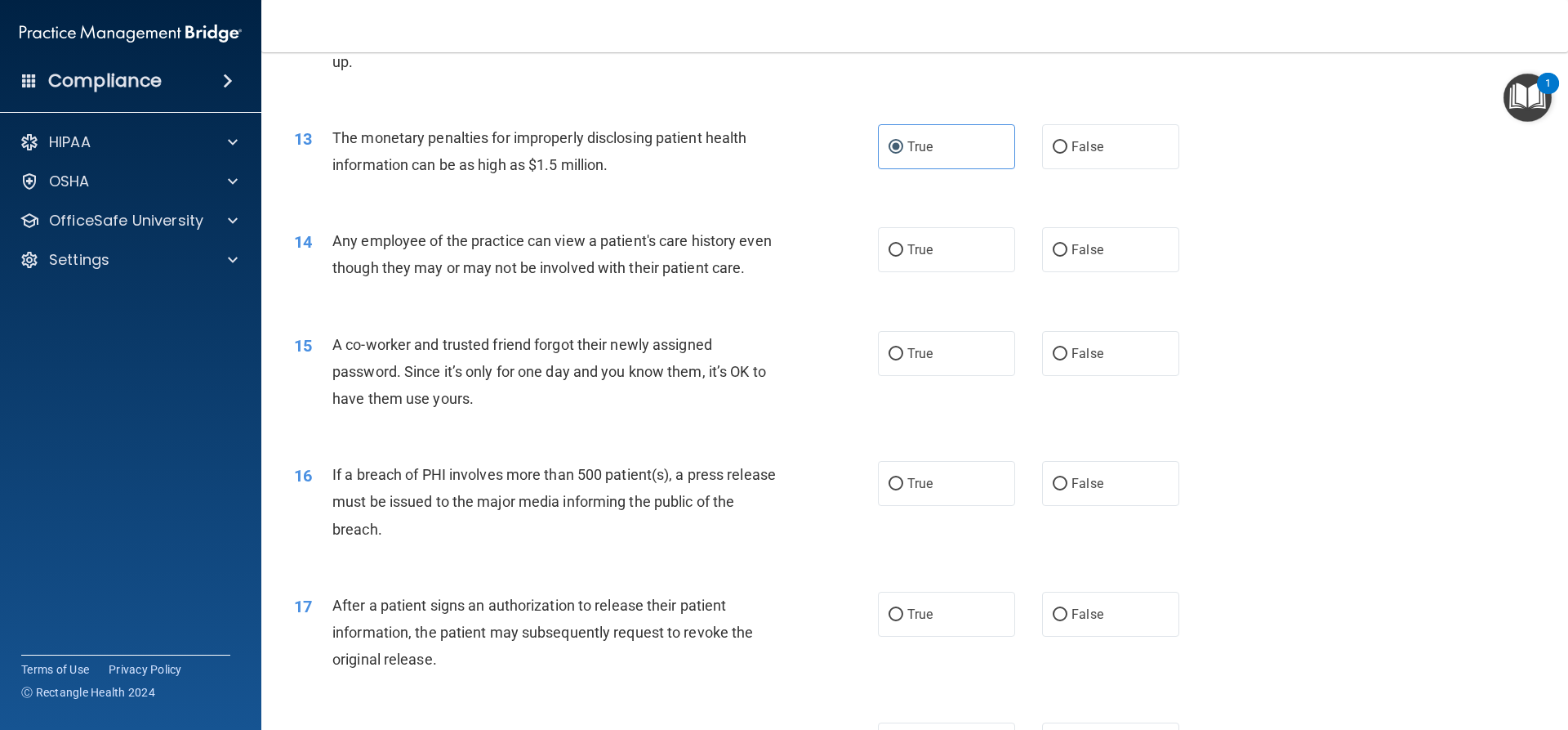
scroll to position [1471, 0]
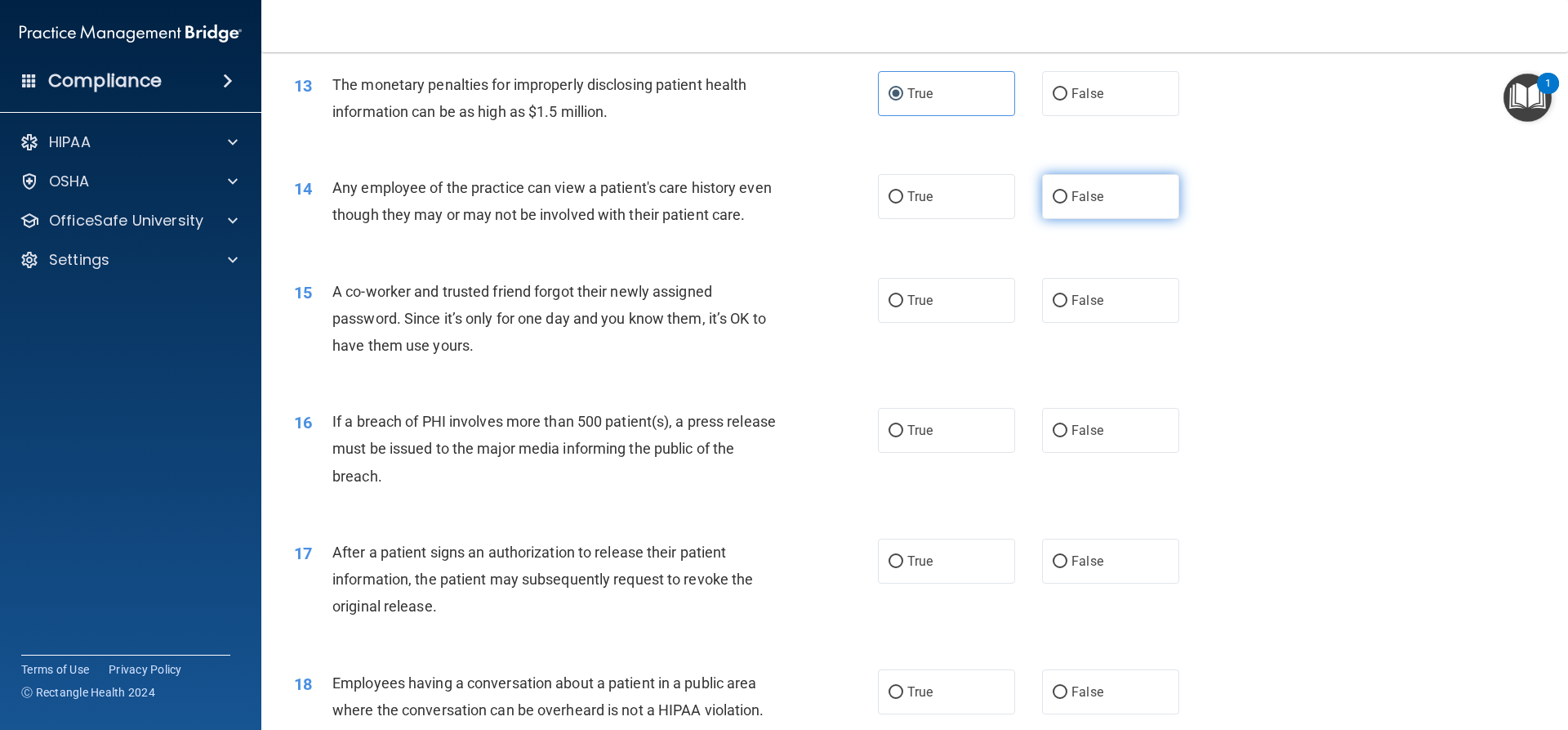
click at [1055, 198] on input "False" at bounding box center [1060, 198] width 15 height 13
radio input "true"
click at [1077, 308] on span "False" at bounding box center [1087, 300] width 32 height 15
click at [1067, 307] on input "False" at bounding box center [1060, 301] width 15 height 13
radio input "true"
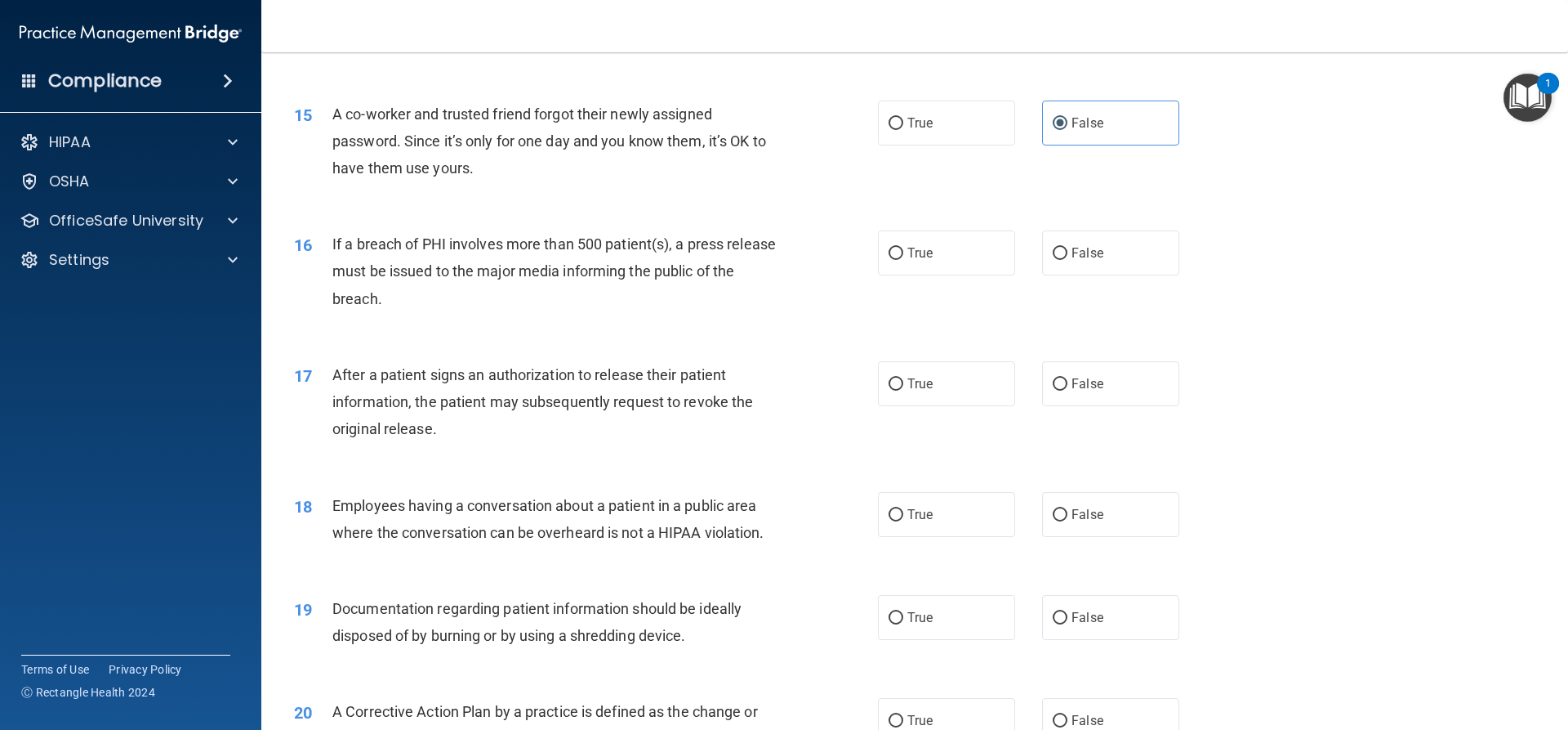
scroll to position [1716, 0]
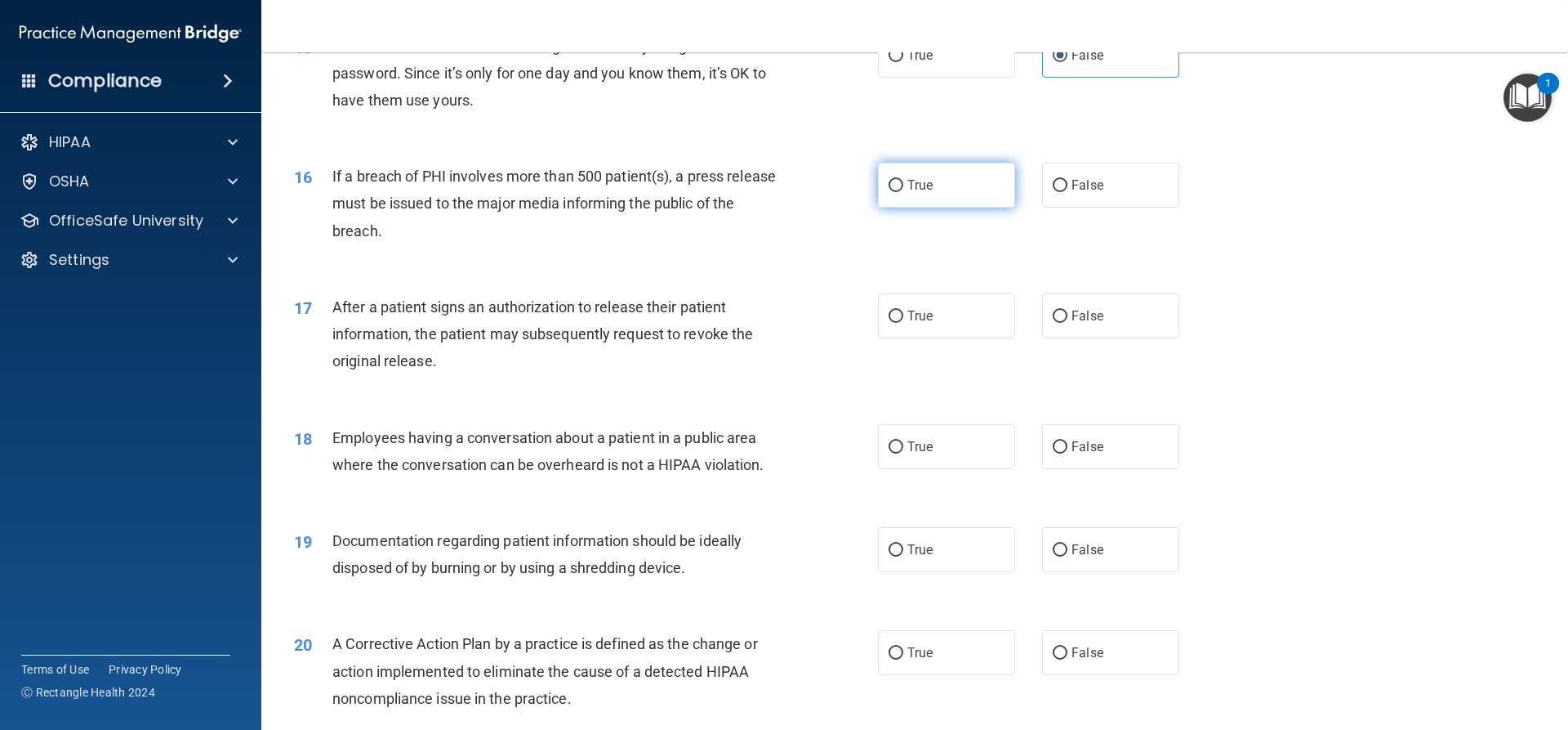
click at [927, 208] on label "True" at bounding box center [946, 185] width 137 height 45
click at [903, 192] on input "True" at bounding box center [896, 186] width 15 height 13
radio input "true"
click at [968, 339] on label "True" at bounding box center [946, 316] width 137 height 45
click at [903, 323] on input "True" at bounding box center [896, 317] width 15 height 13
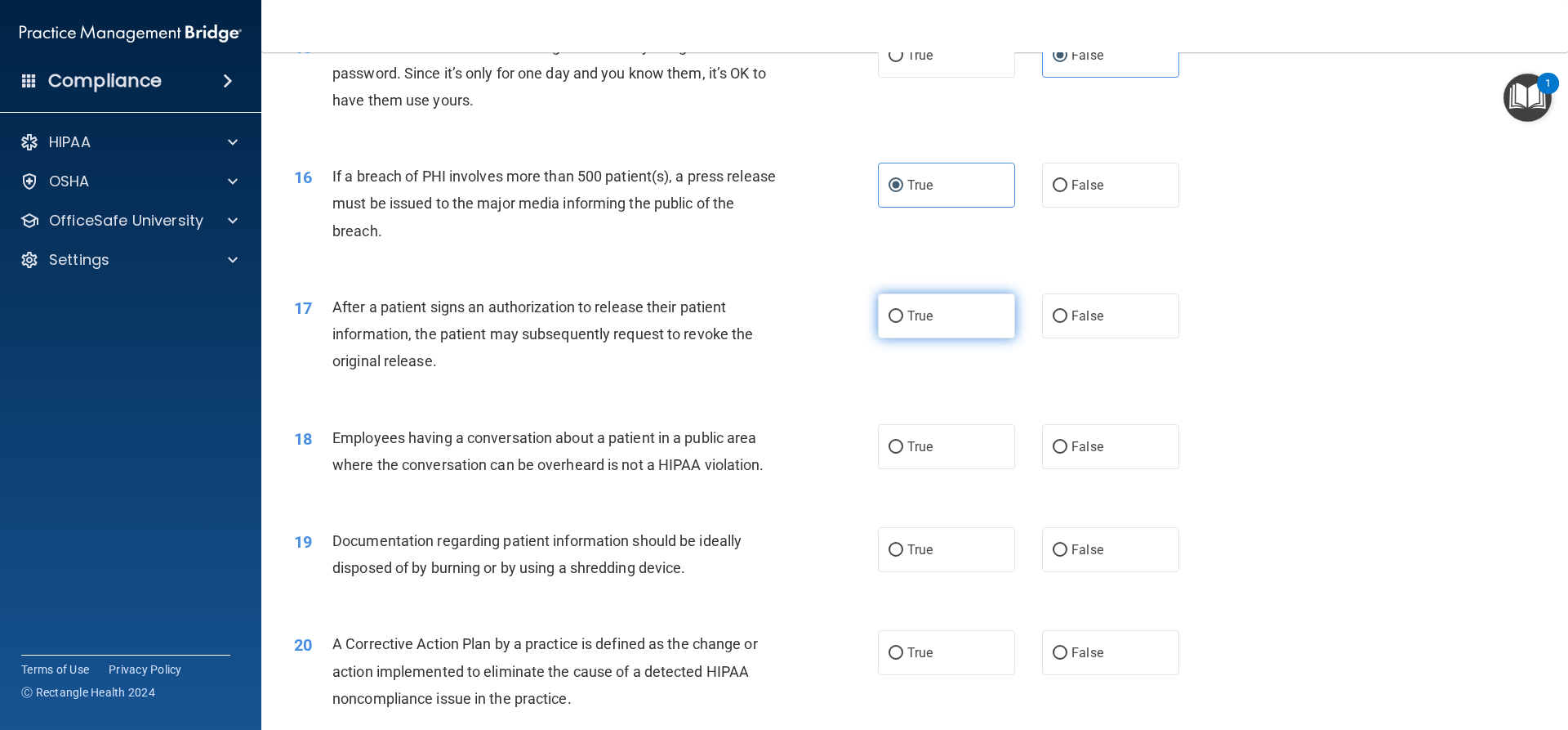
radio input "true"
click at [1105, 469] on label "False" at bounding box center [1110, 447] width 137 height 45
click at [1067, 454] on input "False" at bounding box center [1060, 448] width 15 height 13
radio input "true"
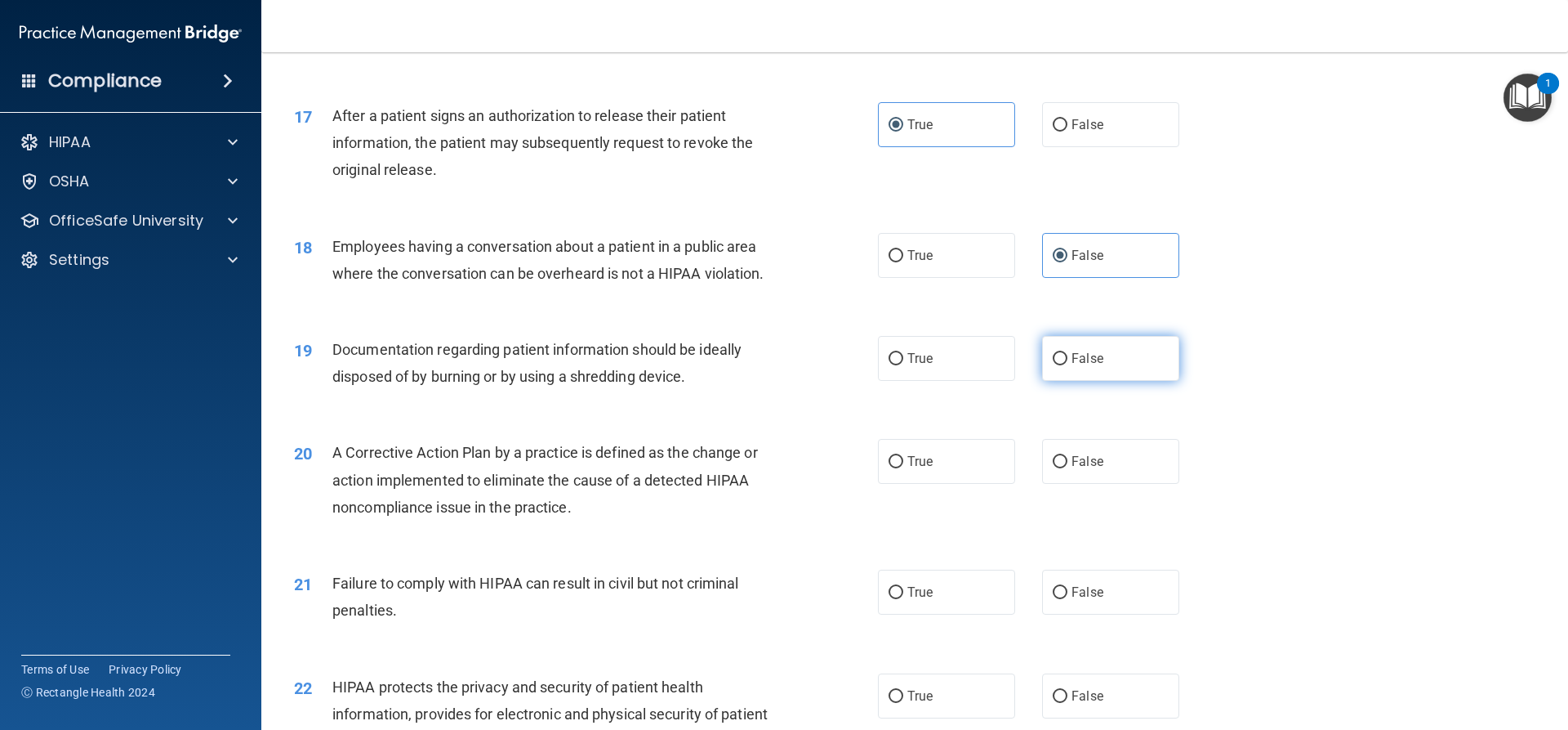
scroll to position [1961, 0]
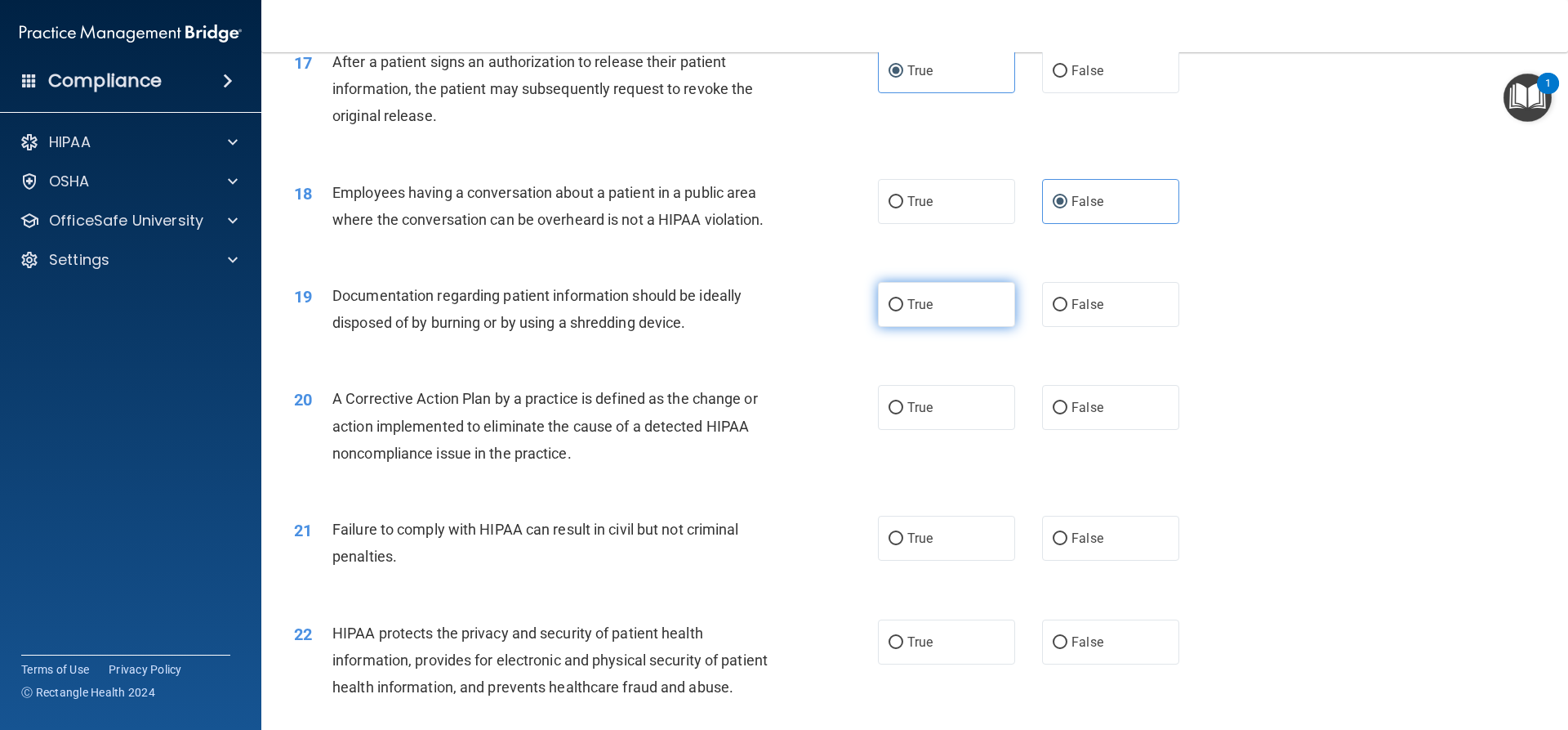
click at [928, 327] on label "True" at bounding box center [946, 305] width 137 height 45
click at [903, 311] on input "True" at bounding box center [896, 305] width 15 height 13
radio input "true"
click at [956, 429] on label "True" at bounding box center [946, 408] width 137 height 45
click at [903, 414] on input "True" at bounding box center [896, 409] width 15 height 13
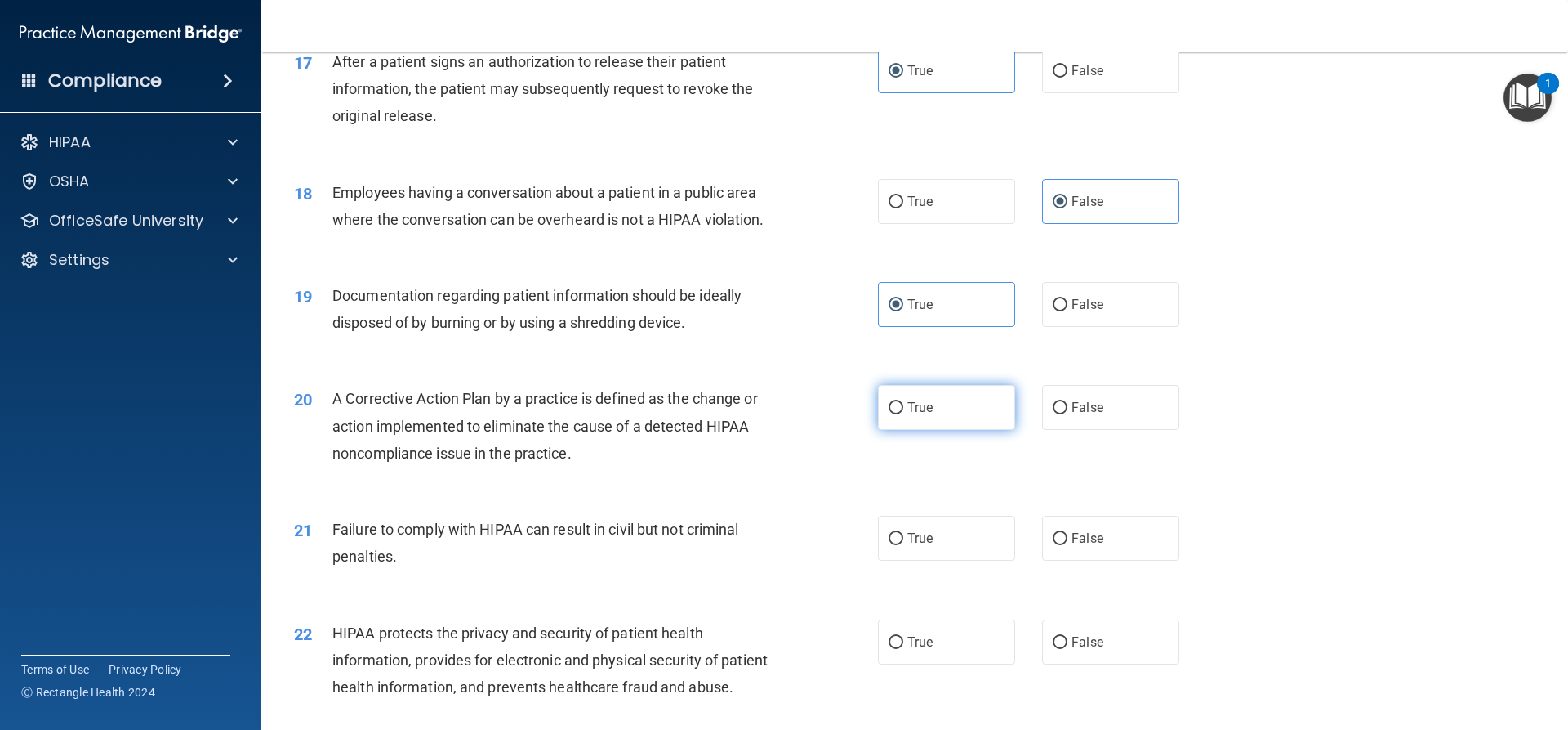
radio input "true"
click at [1125, 560] on label "False" at bounding box center [1110, 538] width 137 height 45
click at [1067, 545] on input "False" at bounding box center [1060, 539] width 15 height 13
radio input "true"
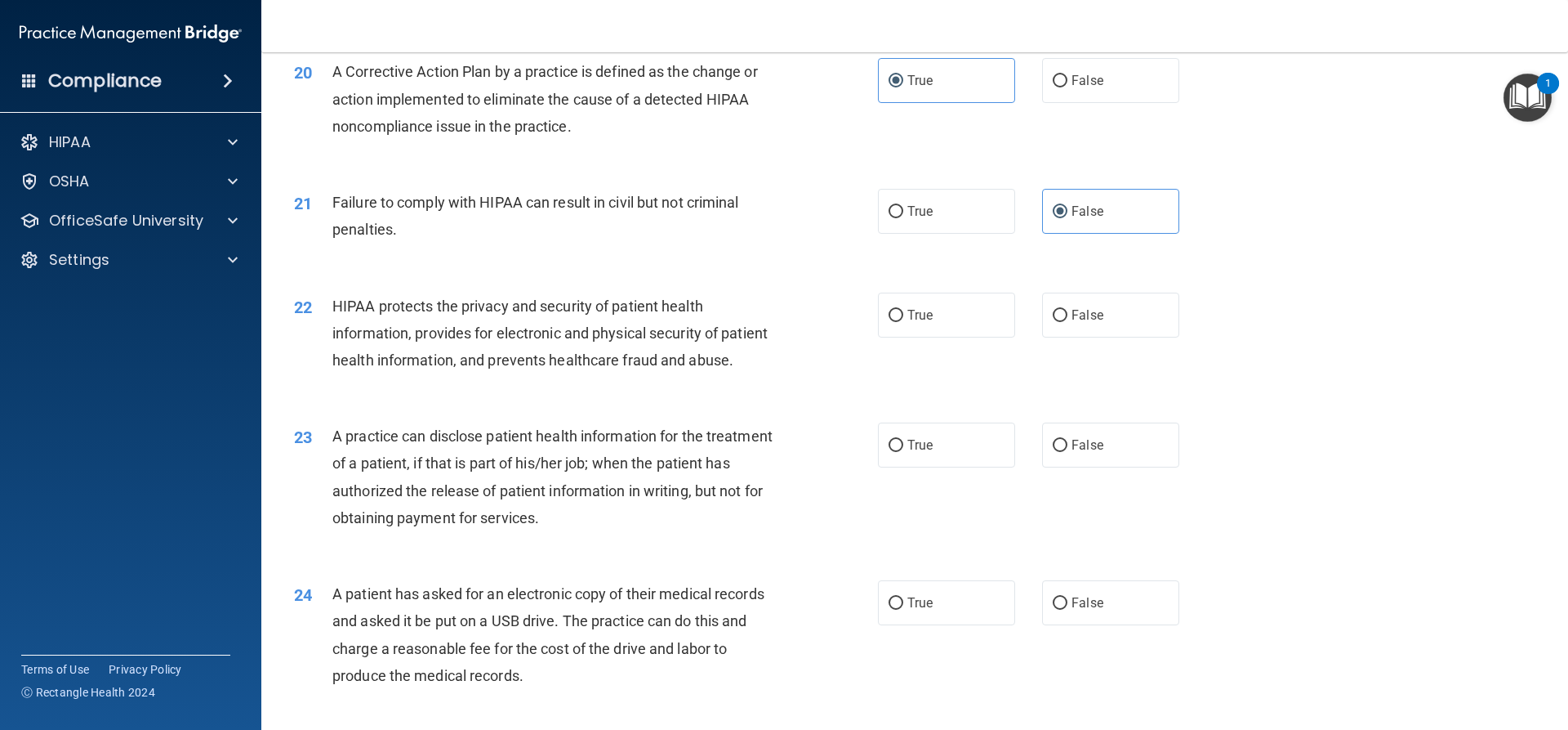
scroll to position [2370, 0]
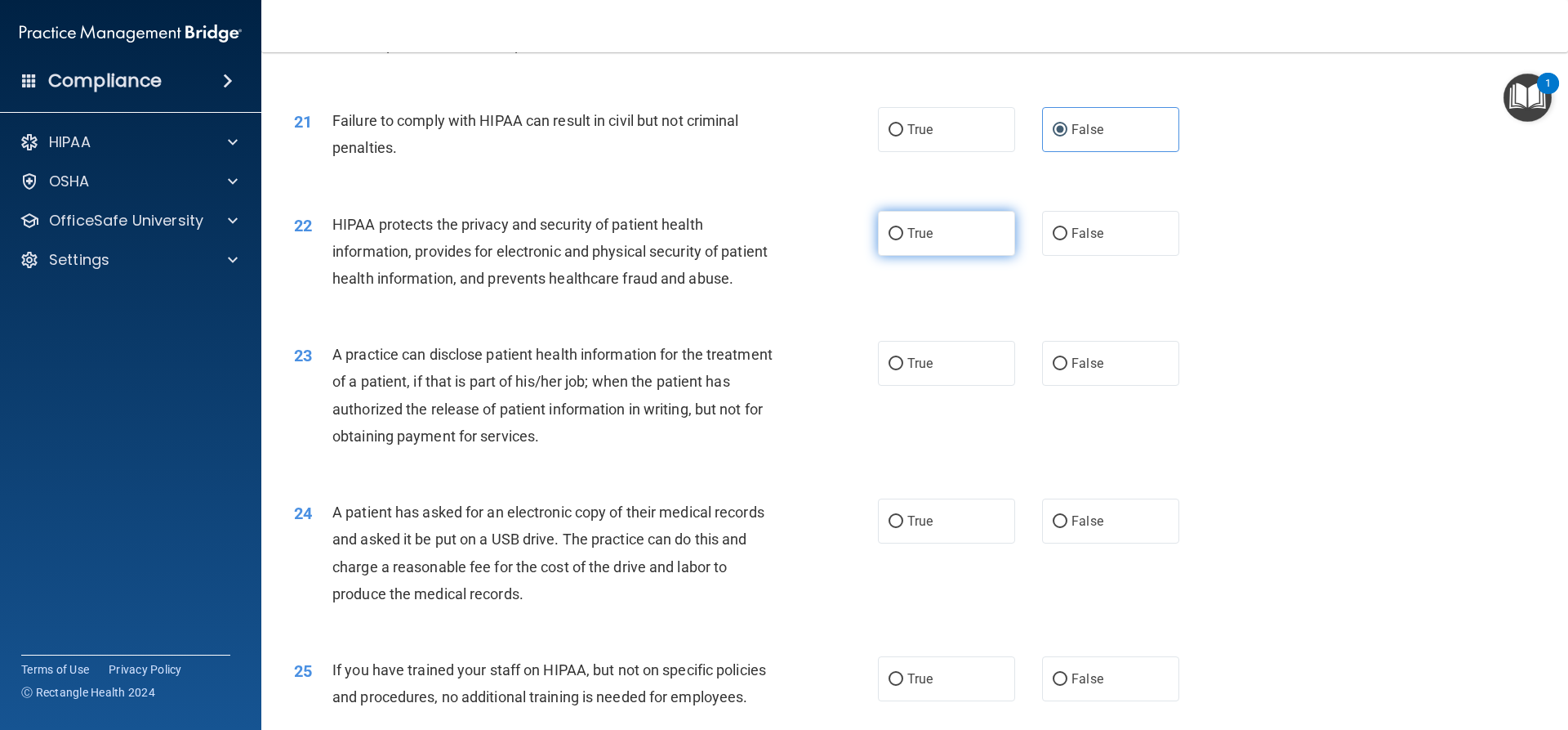
click at [943, 256] on label "True" at bounding box center [946, 233] width 137 height 45
click at [903, 241] on input "True" at bounding box center [896, 234] width 15 height 13
radio input "true"
click at [1105, 386] on label "False" at bounding box center [1110, 363] width 137 height 45
click at [1067, 370] on input "False" at bounding box center [1060, 364] width 15 height 13
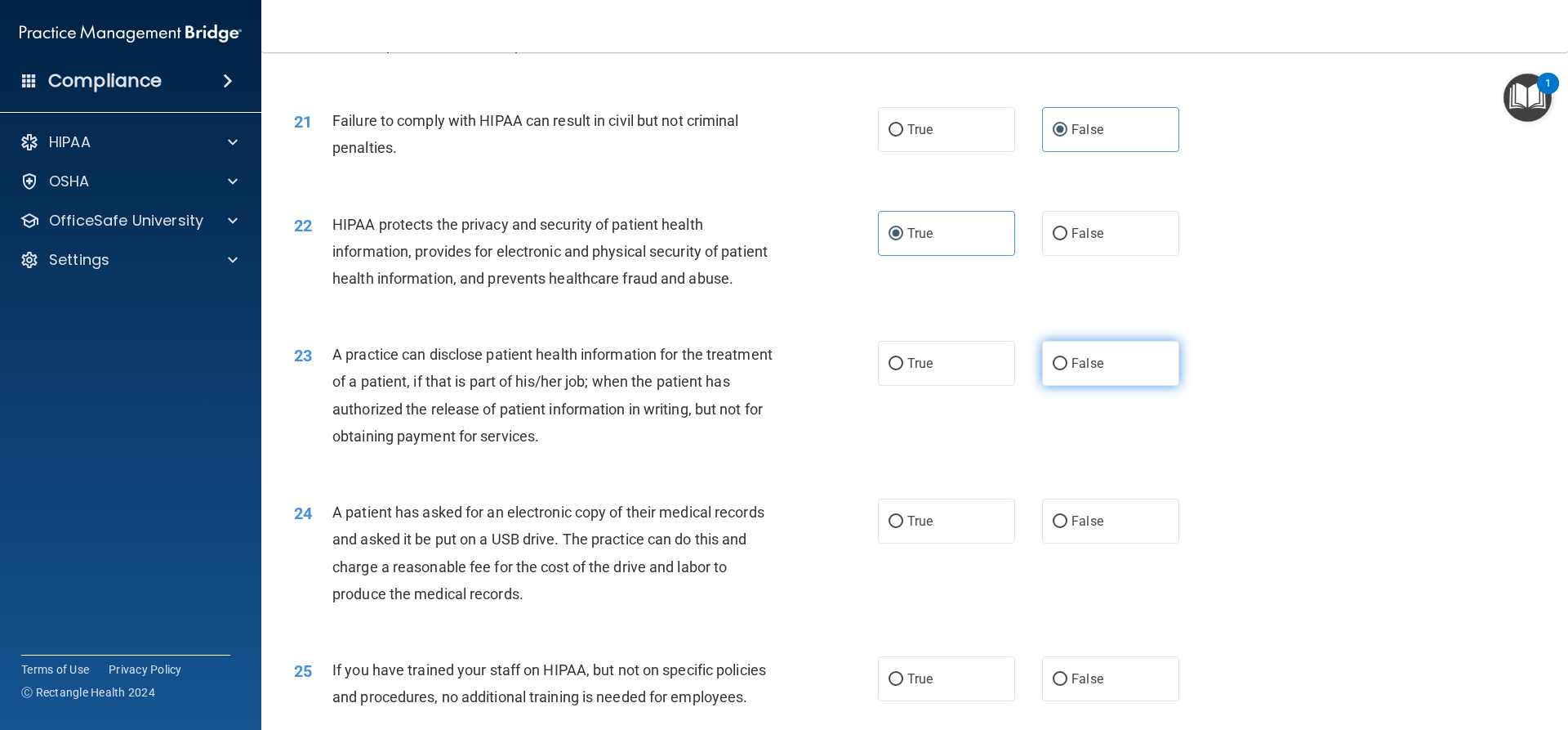
radio input "true"
click at [978, 544] on label "True" at bounding box center [946, 521] width 137 height 45
click at [903, 528] on input "True" at bounding box center [896, 522] width 15 height 13
radio input "true"
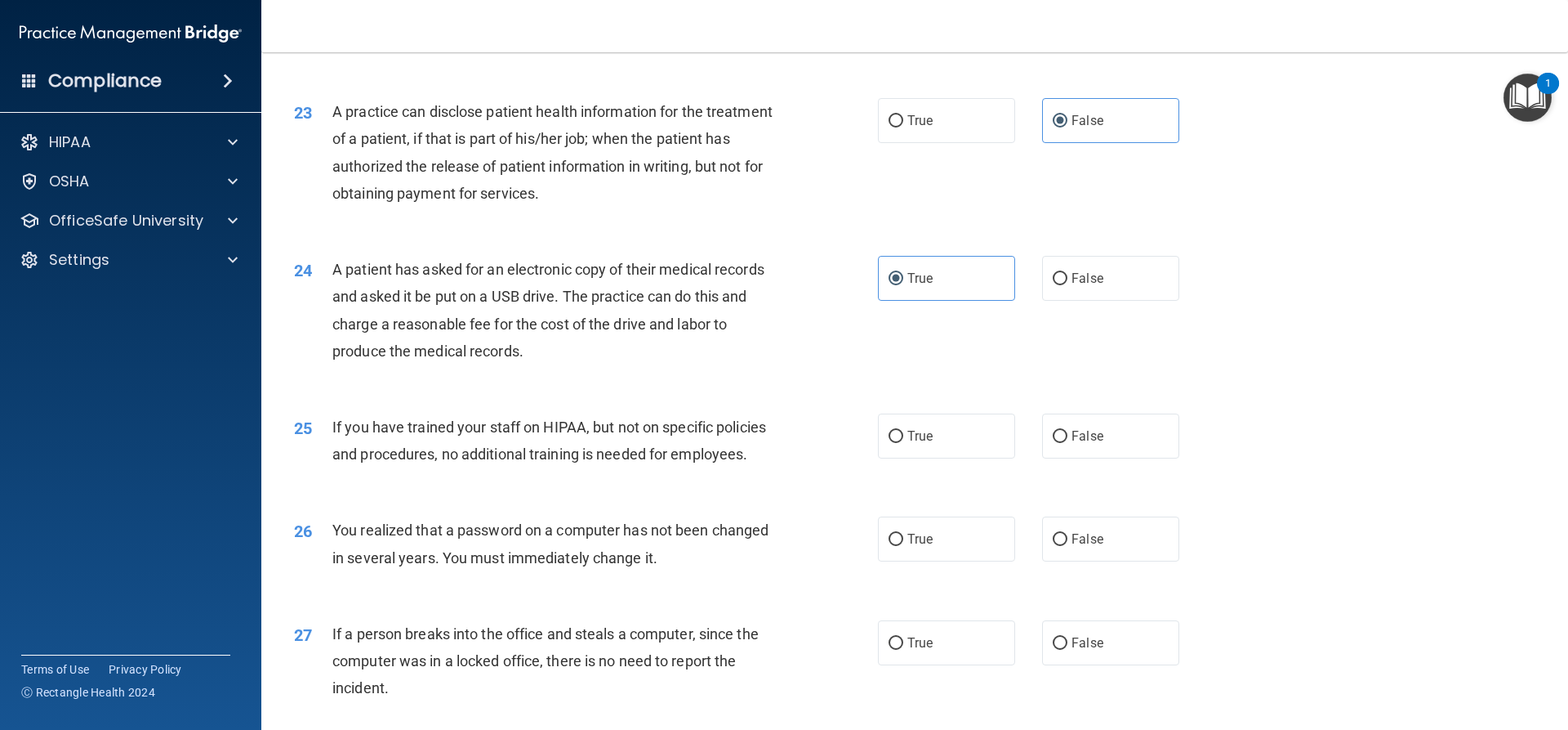
scroll to position [2697, 0]
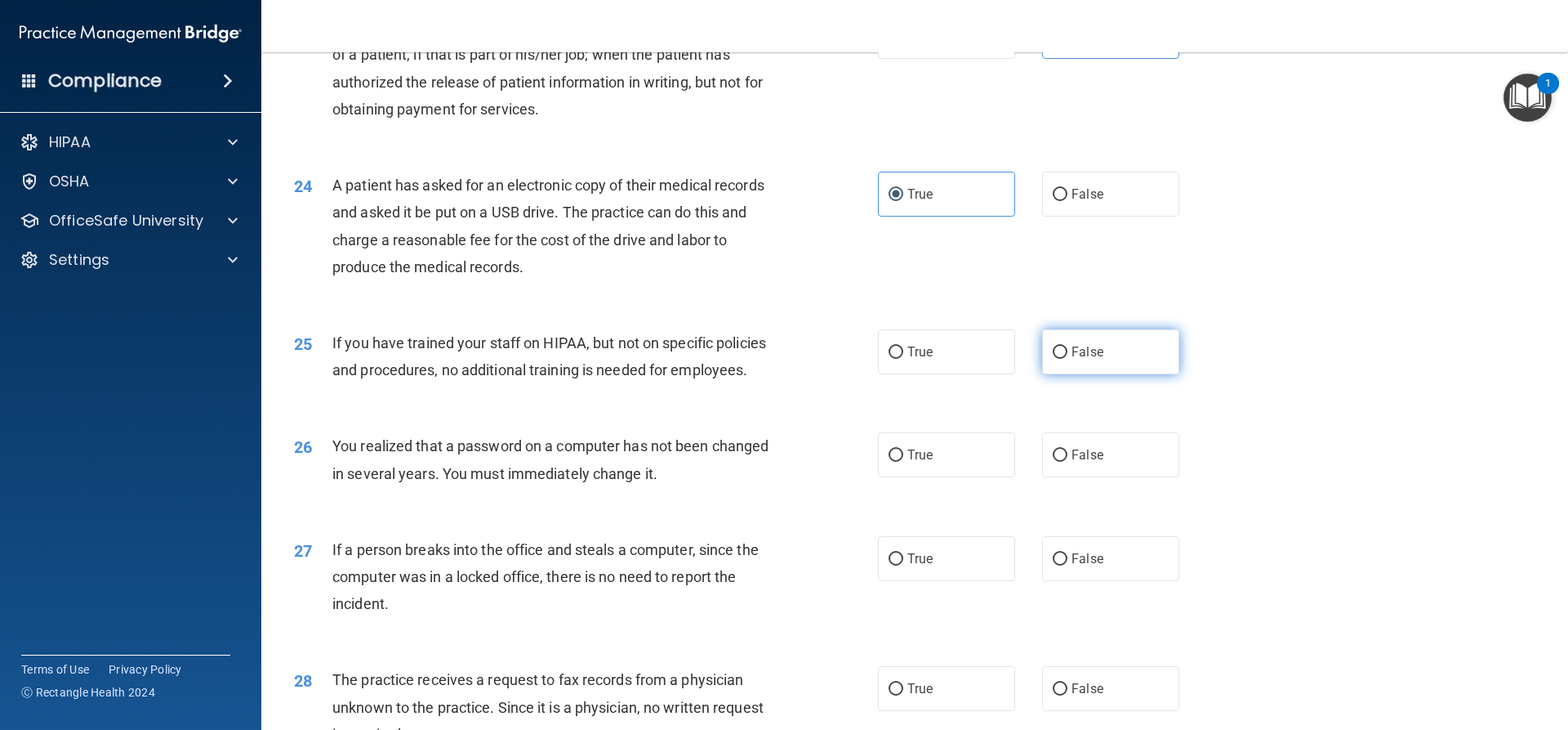
click at [1052, 374] on label "False" at bounding box center [1110, 352] width 137 height 45
click at [1053, 359] on input "False" at bounding box center [1060, 353] width 15 height 13
radio input "true"
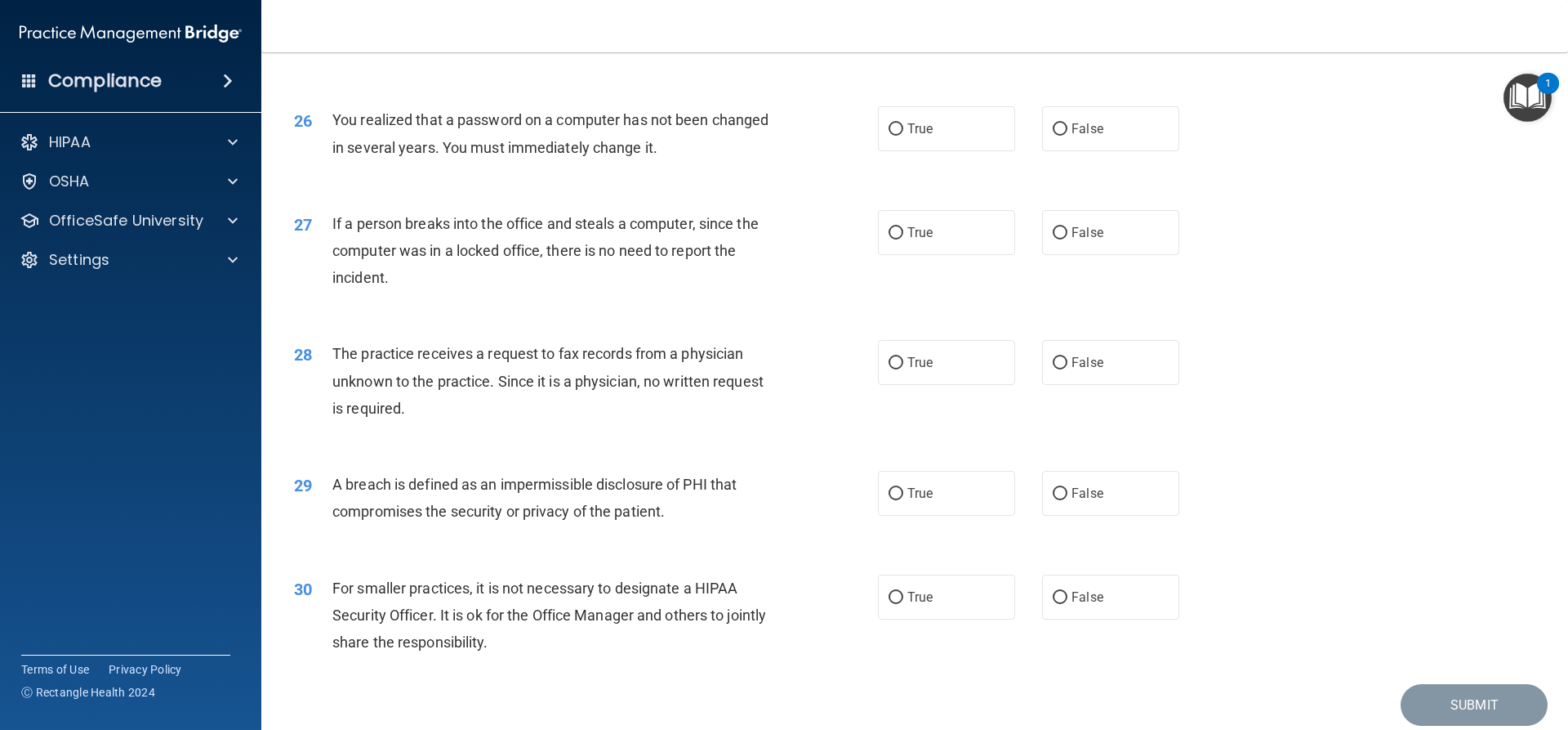
scroll to position [3024, 0]
click at [915, 135] on span "True" at bounding box center [920, 127] width 25 height 15
click at [903, 135] on input "True" at bounding box center [896, 129] width 15 height 13
radio input "true"
click at [1080, 240] on span "False" at bounding box center [1087, 232] width 32 height 15
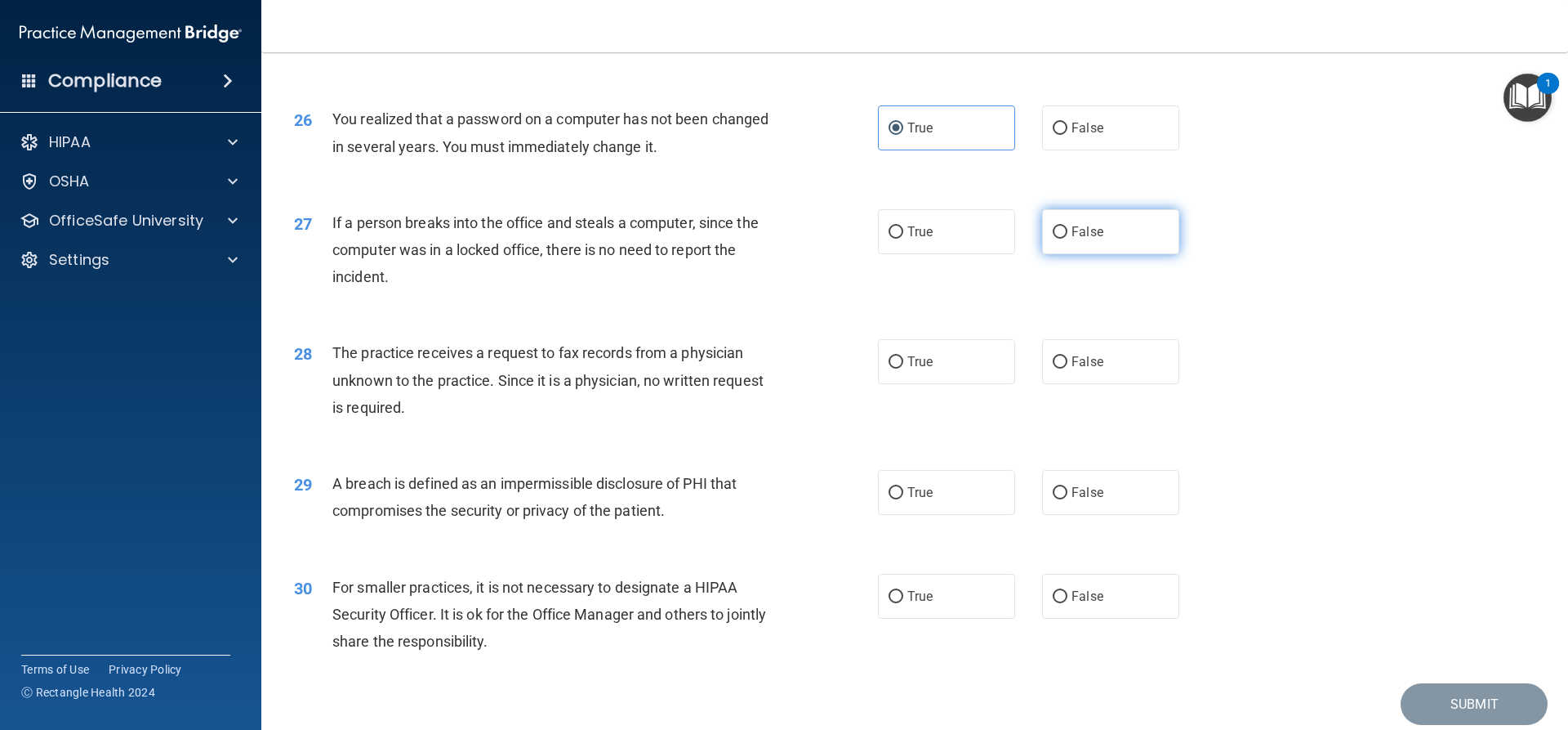
click at [1067, 239] on input "False" at bounding box center [1060, 232] width 15 height 13
radio input "true"
click at [1112, 384] on label "False" at bounding box center [1110, 362] width 137 height 45
click at [1067, 369] on input "False" at bounding box center [1060, 362] width 15 height 13
radio input "true"
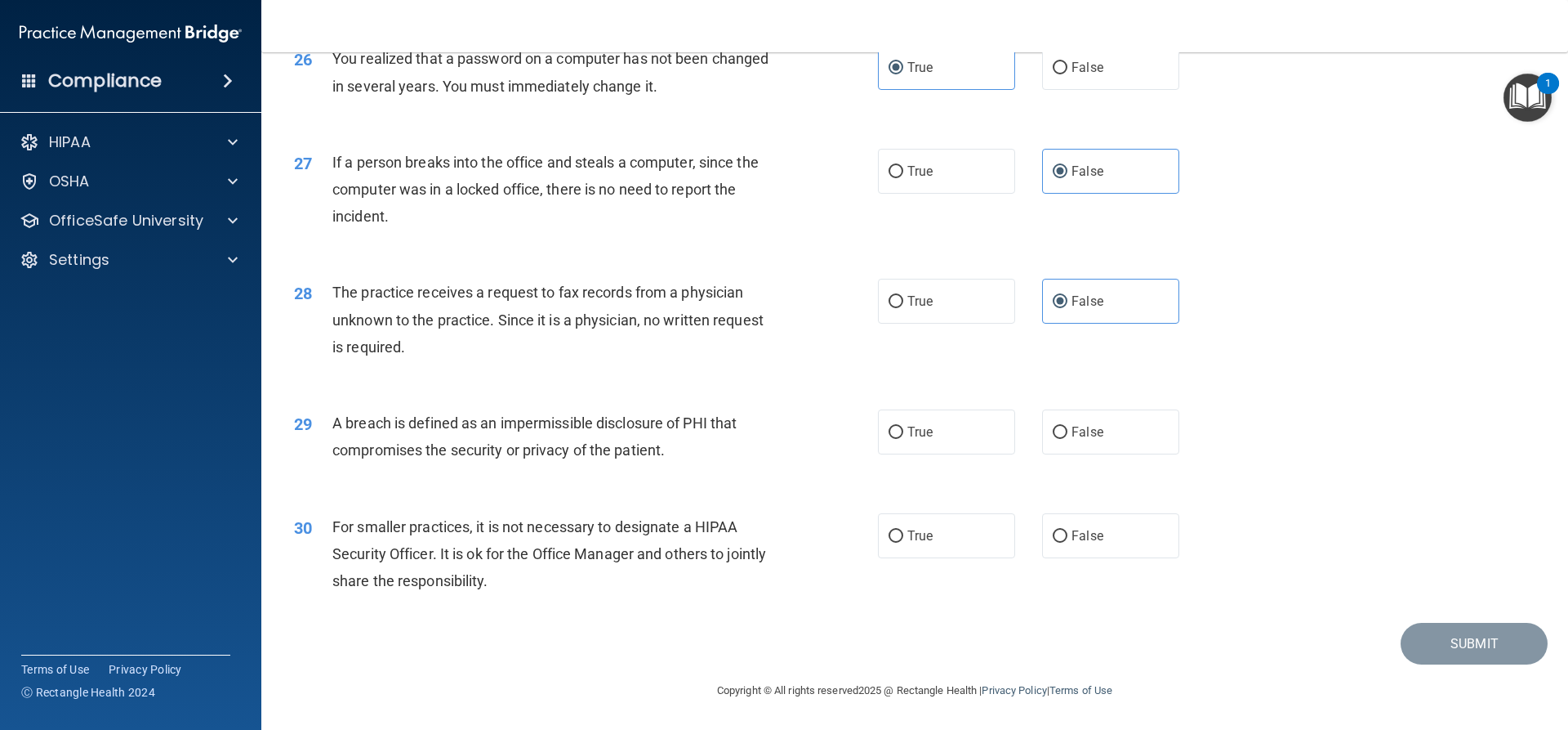
scroll to position [3165, 0]
drag, startPoint x: 985, startPoint y: 446, endPoint x: 990, endPoint y: 454, distance: 9.4
click at [984, 446] on label "True" at bounding box center [946, 432] width 137 height 45
click at [903, 439] on input "True" at bounding box center [896, 433] width 15 height 13
radio input "true"
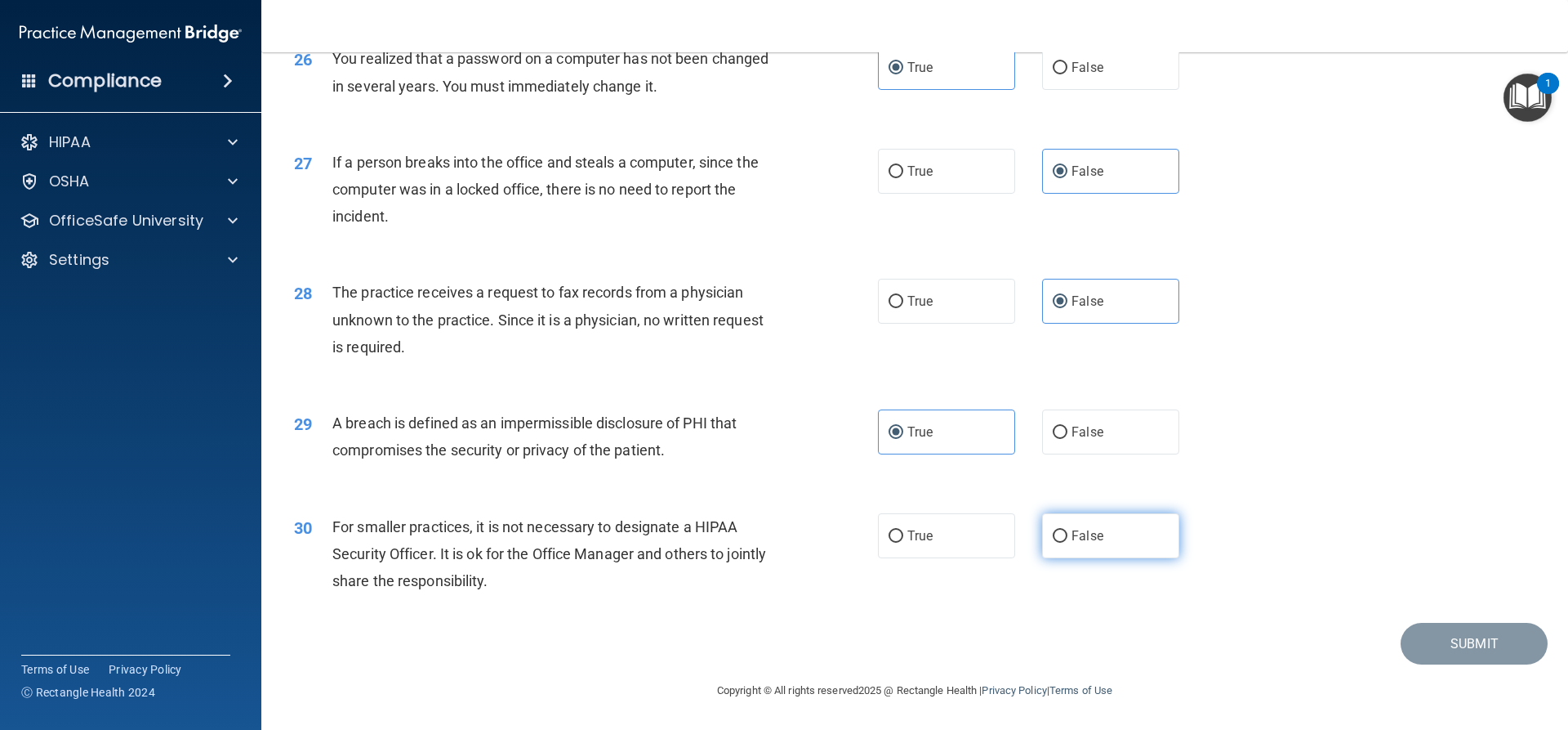
click at [1118, 541] on label "False" at bounding box center [1110, 536] width 137 height 45
click at [1067, 541] on input "False" at bounding box center [1060, 537] width 15 height 13
radio input "true"
click at [1447, 646] on button "Submit" at bounding box center [1475, 644] width 147 height 42
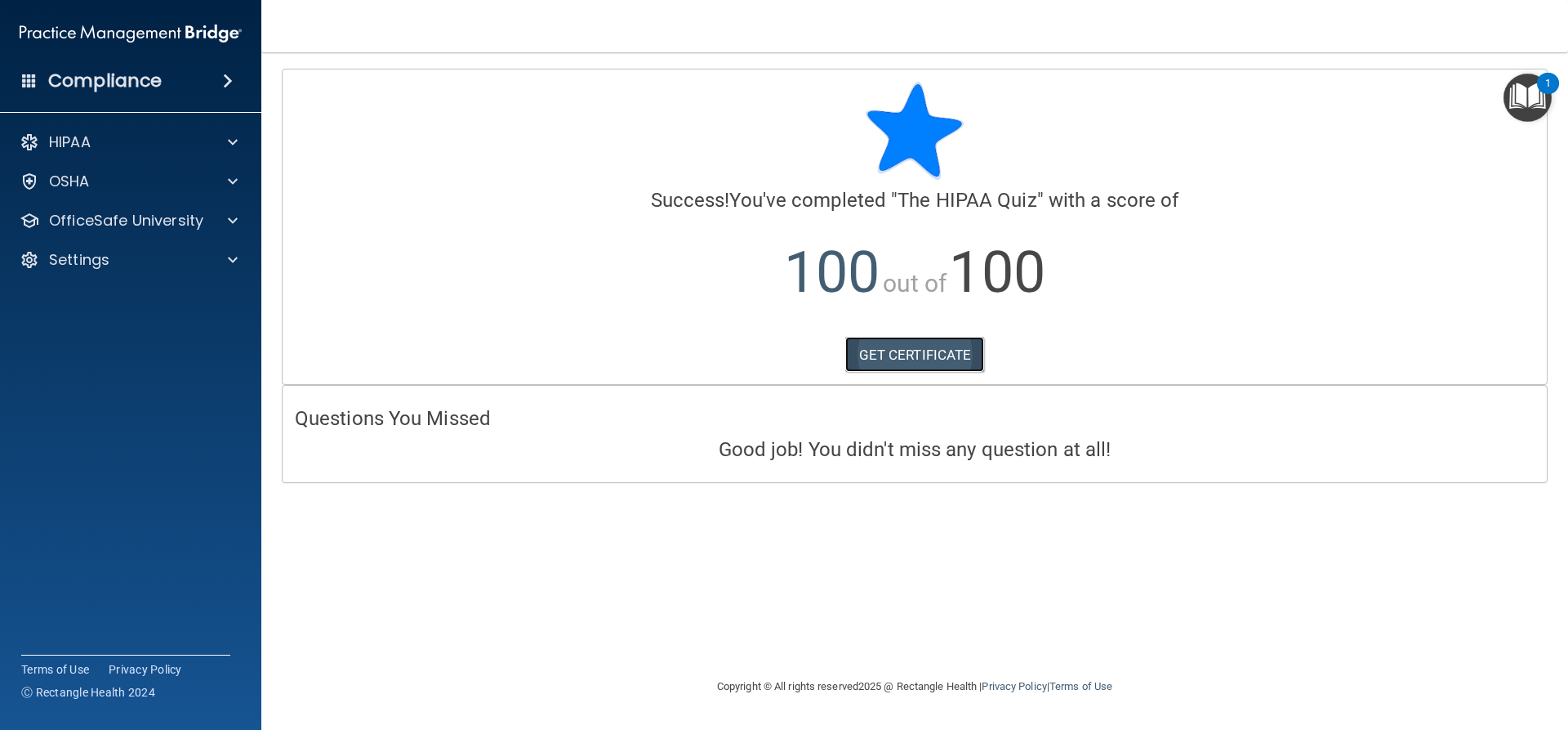
click at [900, 350] on link "GET CERTIFICATE" at bounding box center [916, 355] width 140 height 36
click at [225, 219] on div at bounding box center [230, 221] width 41 height 20
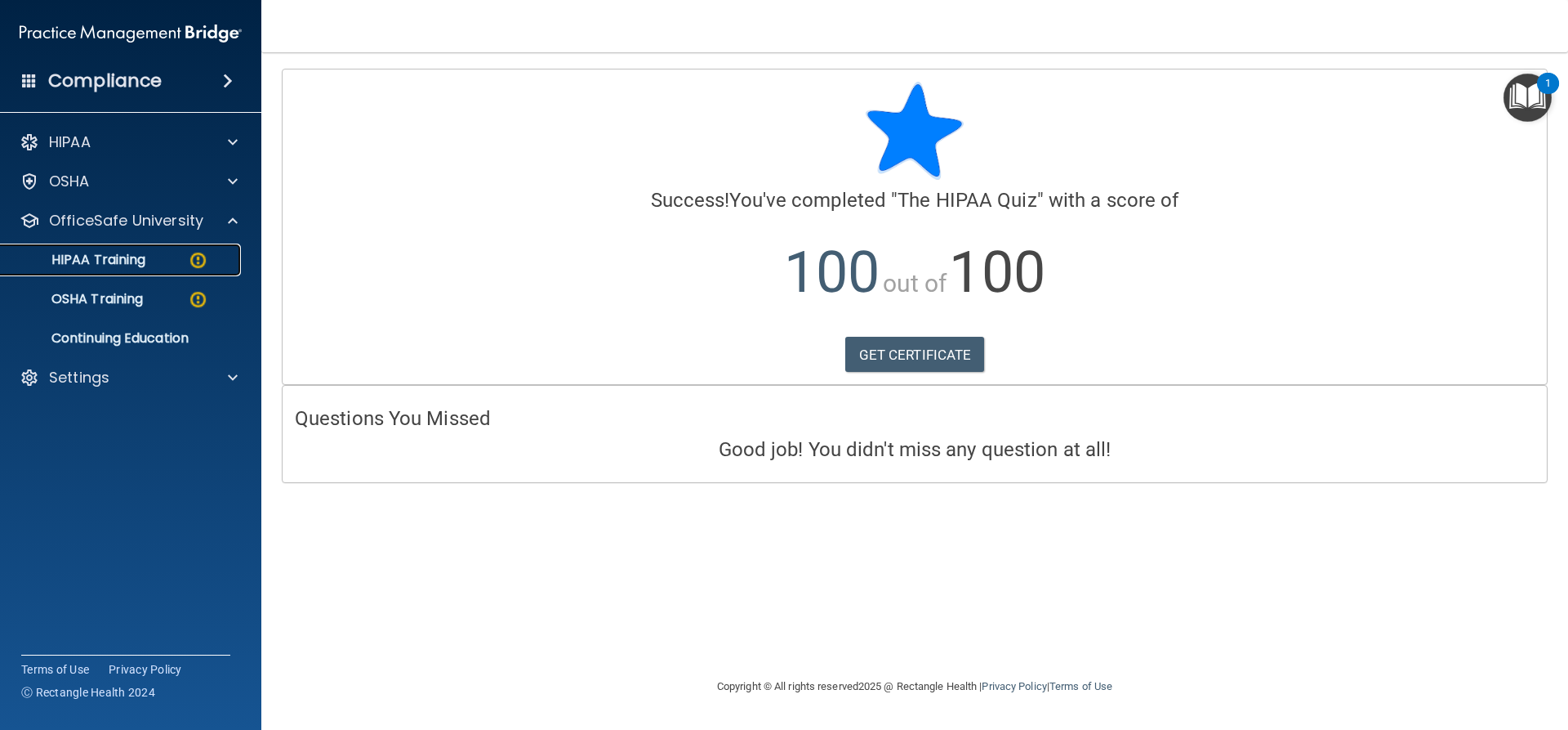
click at [176, 254] on div "HIPAA Training" at bounding box center [122, 260] width 223 height 16
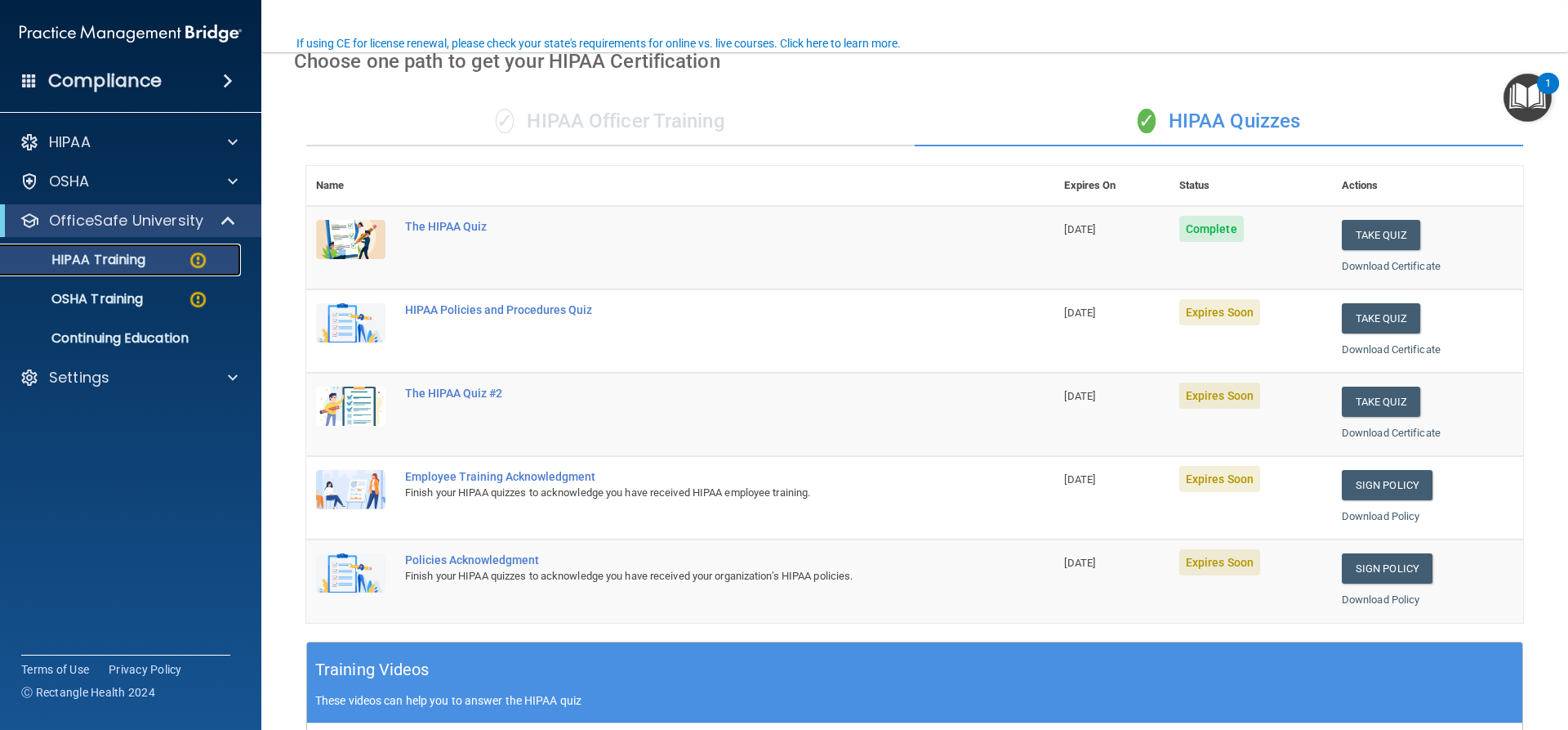
scroll to position [163, 0]
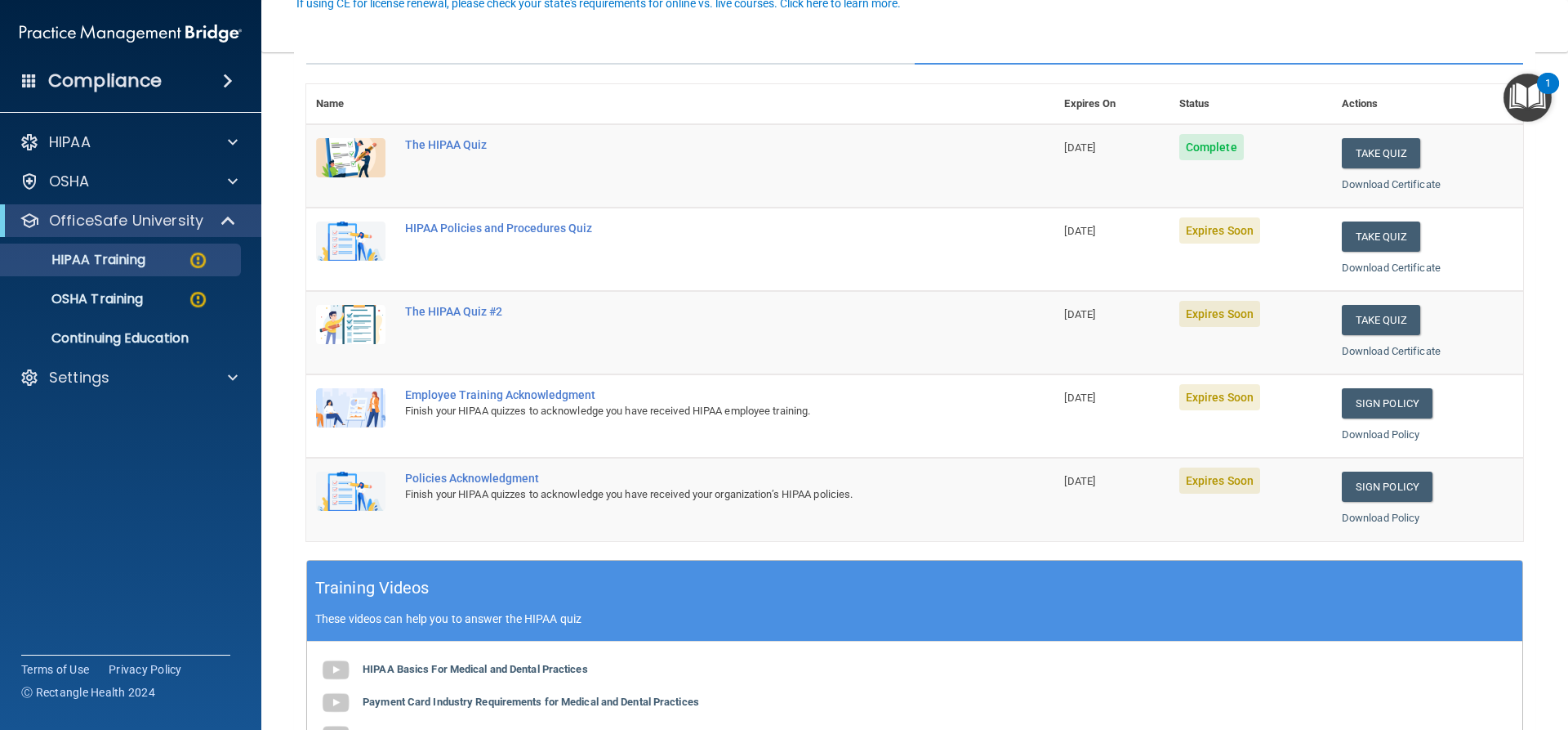
click at [1227, 233] on span "Expires Soon" at bounding box center [1220, 230] width 81 height 26
click at [1355, 239] on button "Take Quiz" at bounding box center [1381, 236] width 78 height 30
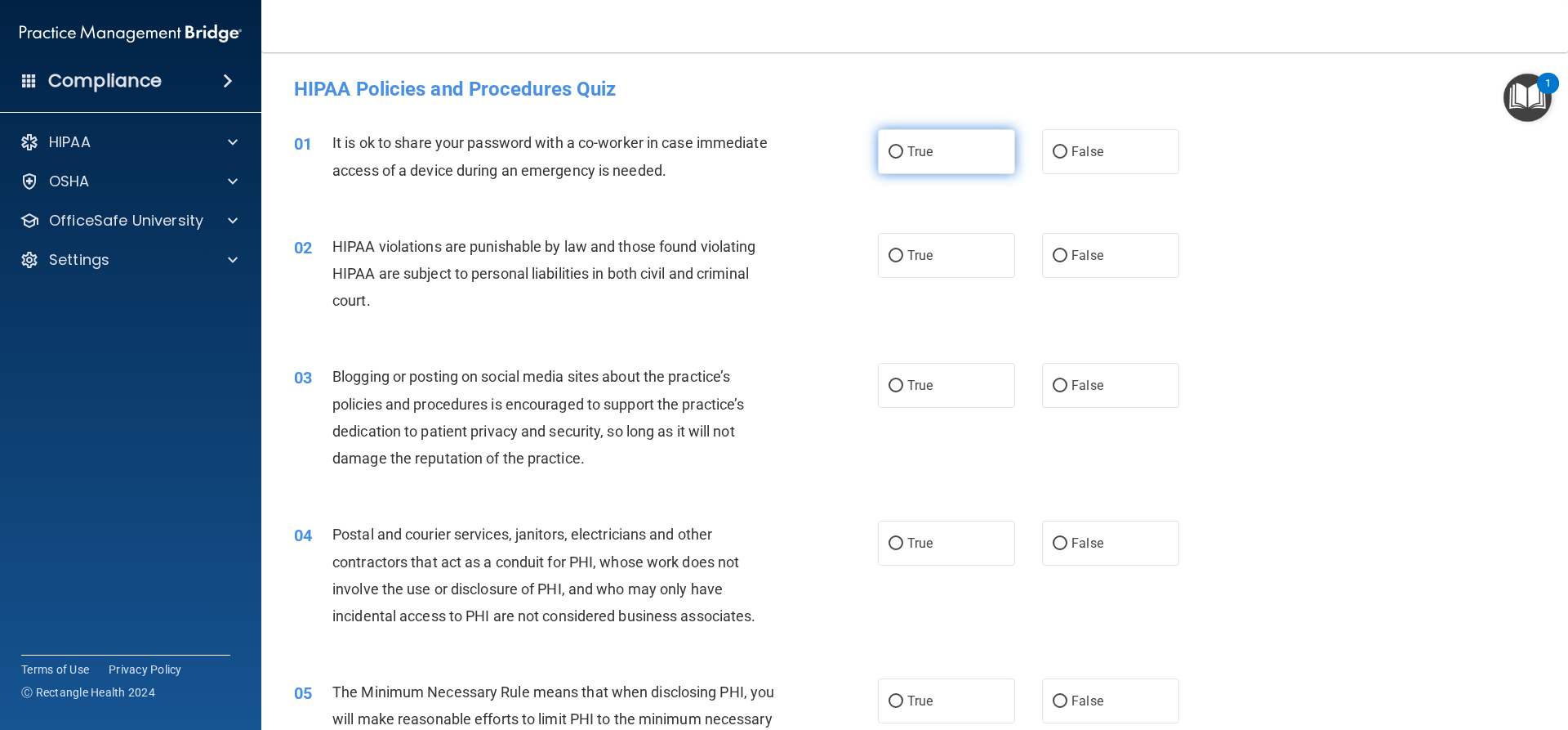
click at [972, 158] on label "True" at bounding box center [946, 152] width 137 height 45
click at [903, 158] on input "True" at bounding box center [896, 153] width 15 height 13
radio input "true"
click at [978, 253] on label "True" at bounding box center [946, 256] width 137 height 45
click at [903, 253] on input "True" at bounding box center [896, 256] width 15 height 13
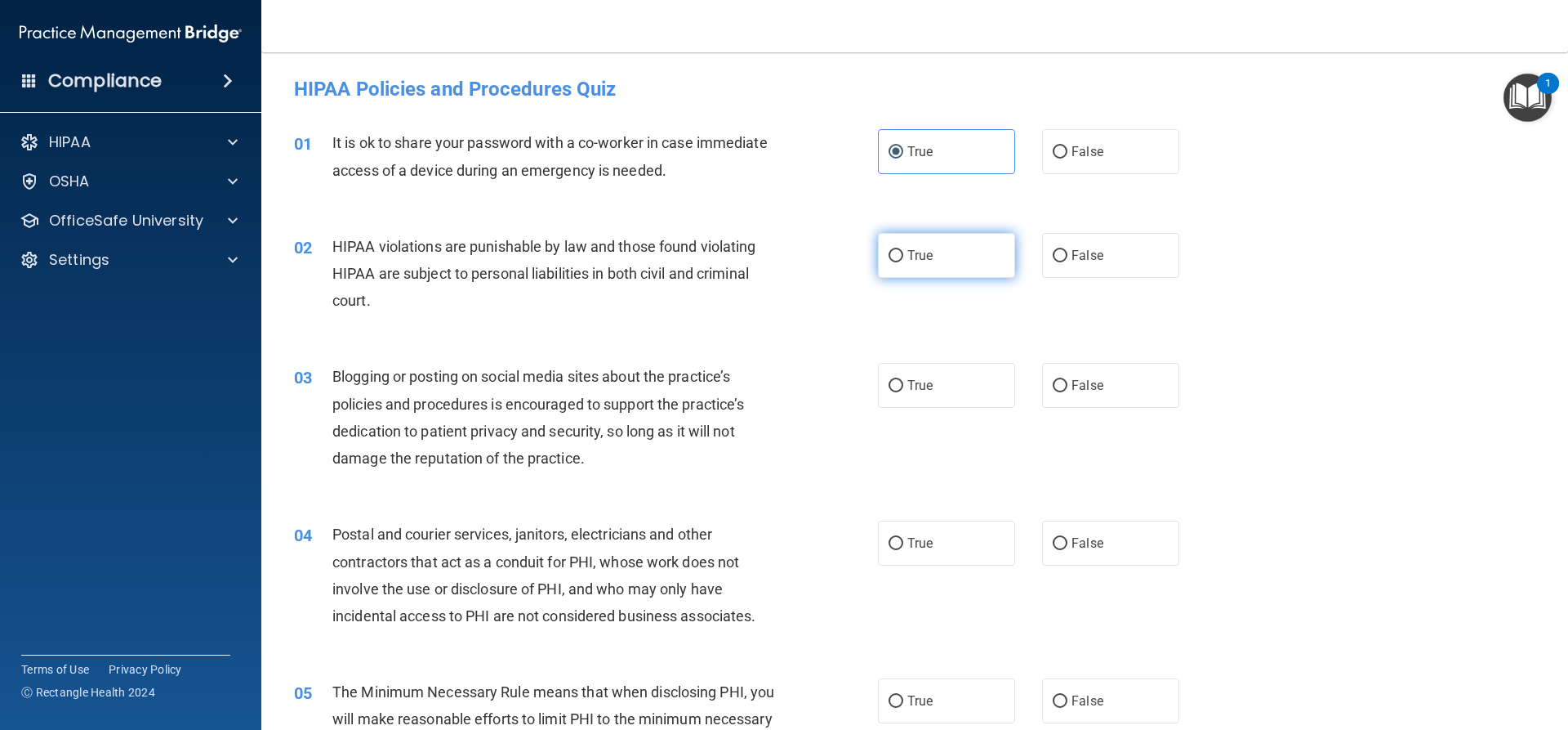
radio input "true"
click at [960, 390] on label "True" at bounding box center [946, 386] width 137 height 45
click at [903, 390] on input "True" at bounding box center [896, 387] width 15 height 13
radio input "true"
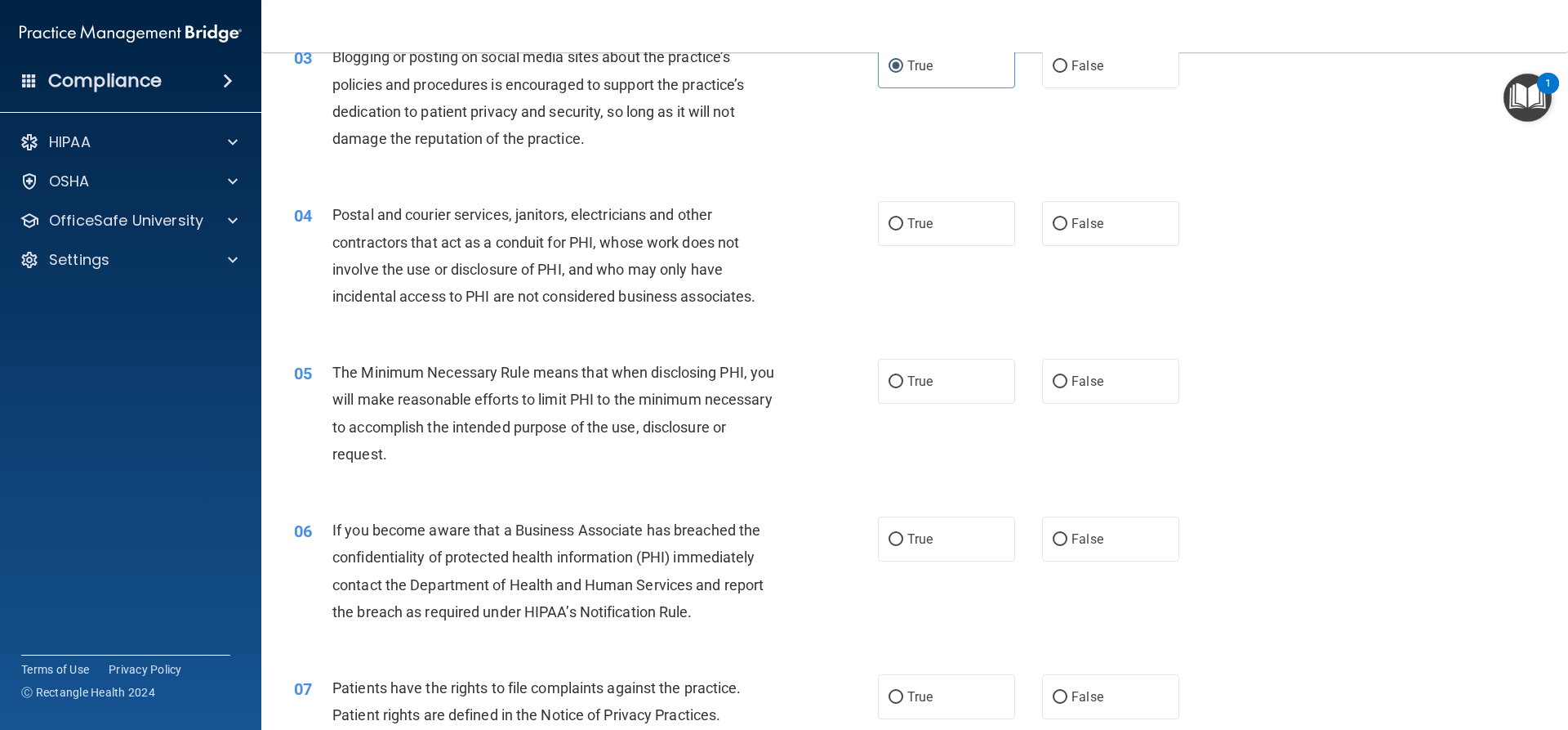
scroll to position [327, 0]
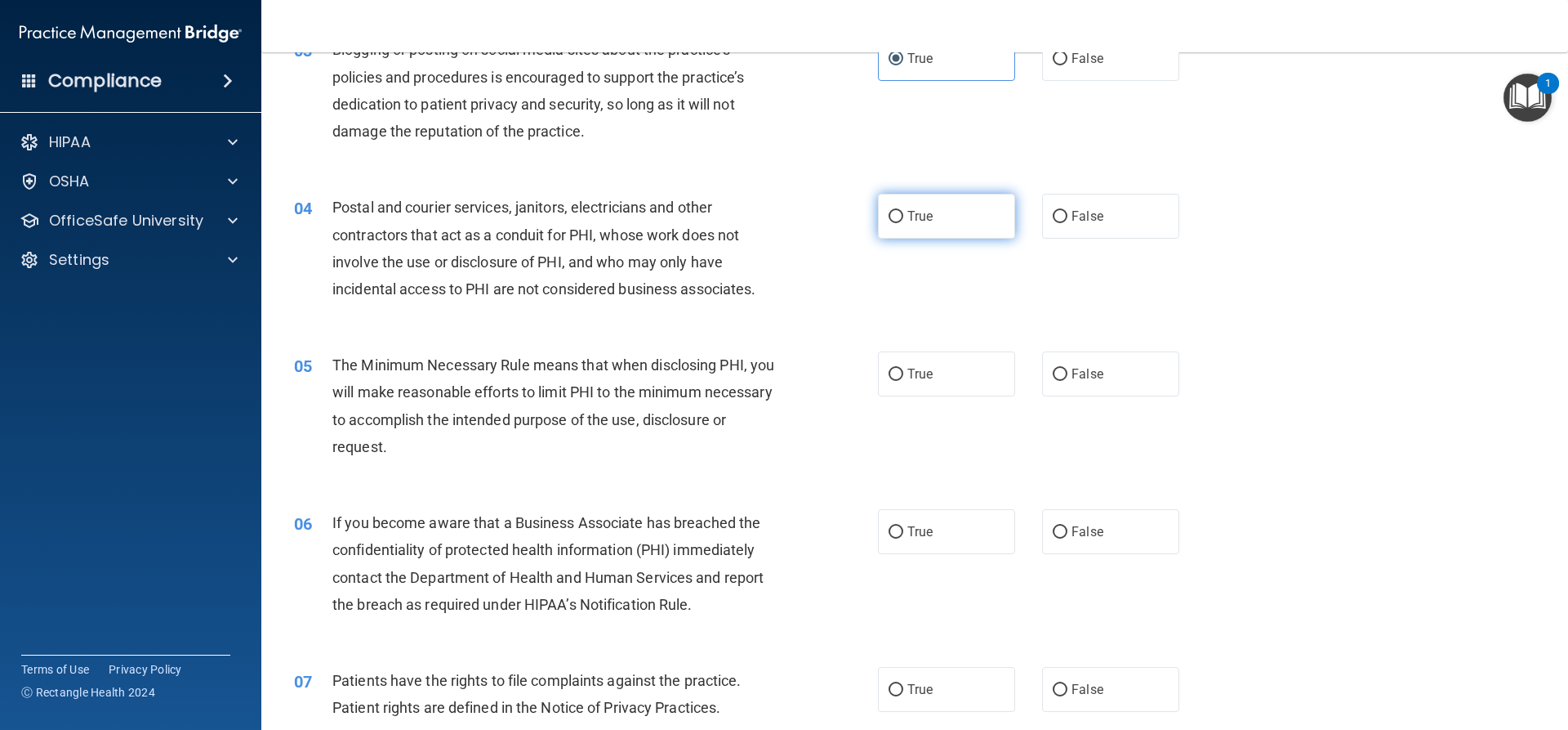
drag, startPoint x: 933, startPoint y: 219, endPoint x: 939, endPoint y: 230, distance: 12.5
click at [936, 225] on label "True" at bounding box center [946, 216] width 137 height 45
click at [903, 223] on input "True" at bounding box center [896, 217] width 15 height 13
radio input "true"
click at [924, 382] on label "True" at bounding box center [946, 374] width 137 height 45
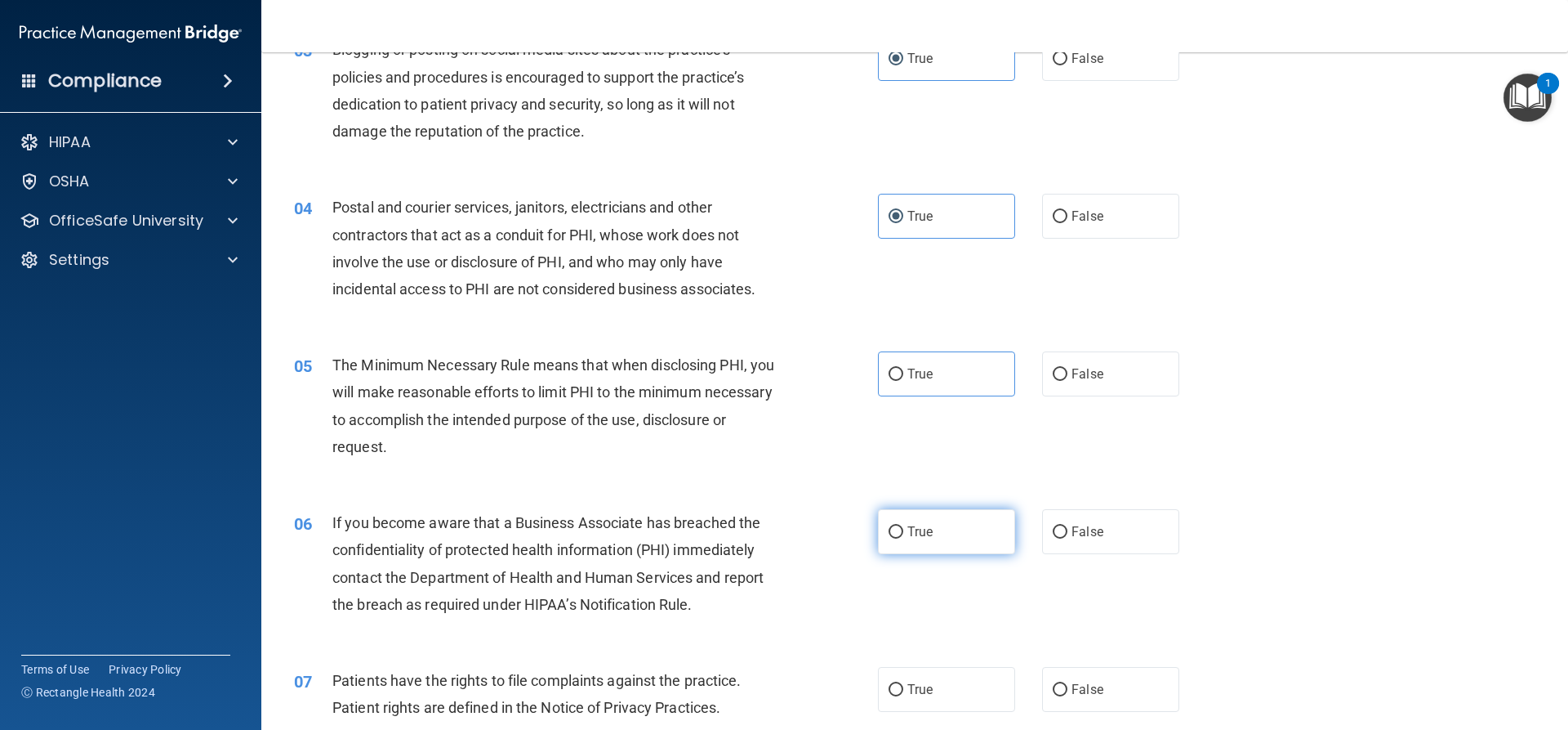
click at [974, 541] on label "True" at bounding box center [946, 532] width 137 height 45
click at [903, 538] on input "True" at bounding box center [896, 533] width 15 height 13
radio input "true"
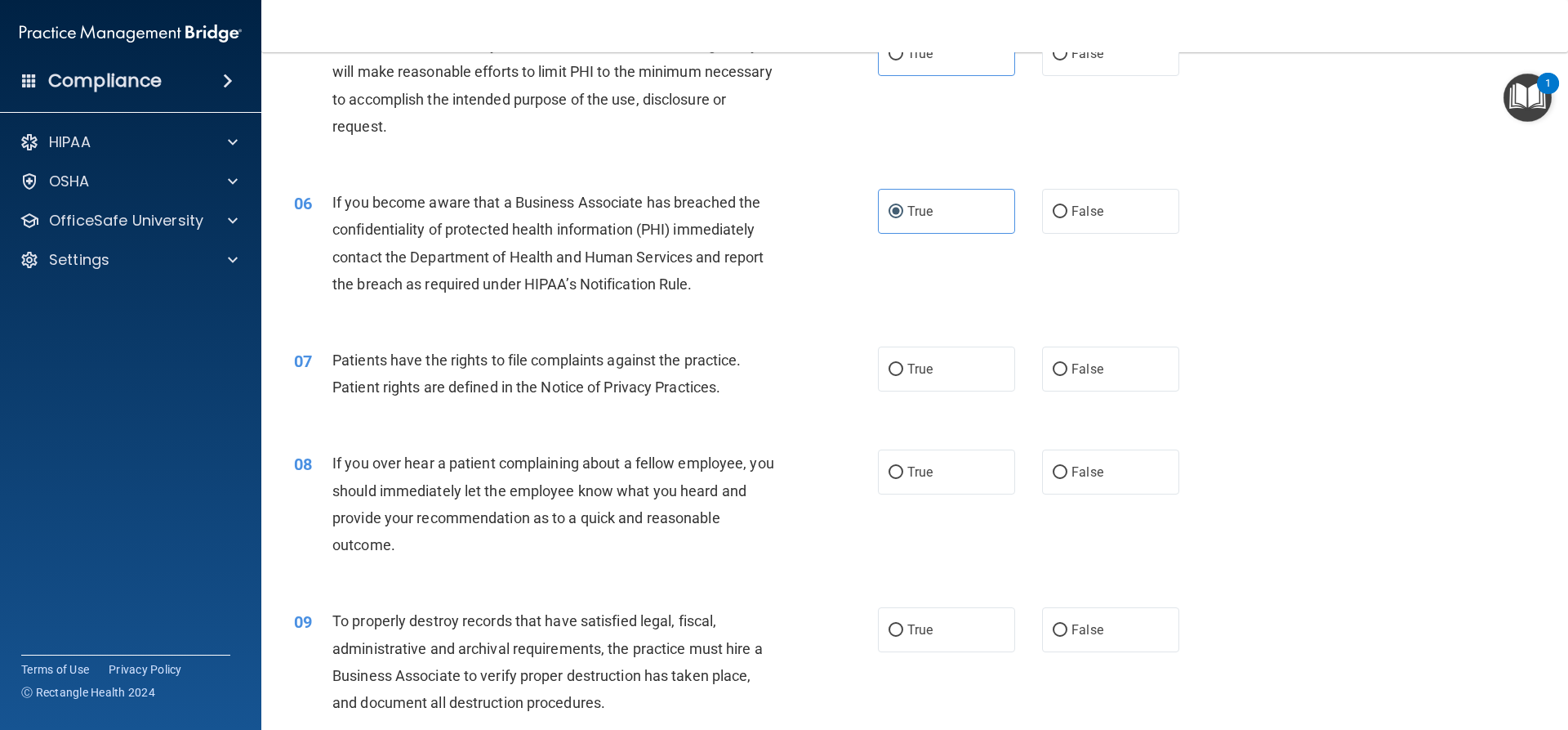
scroll to position [654, 0]
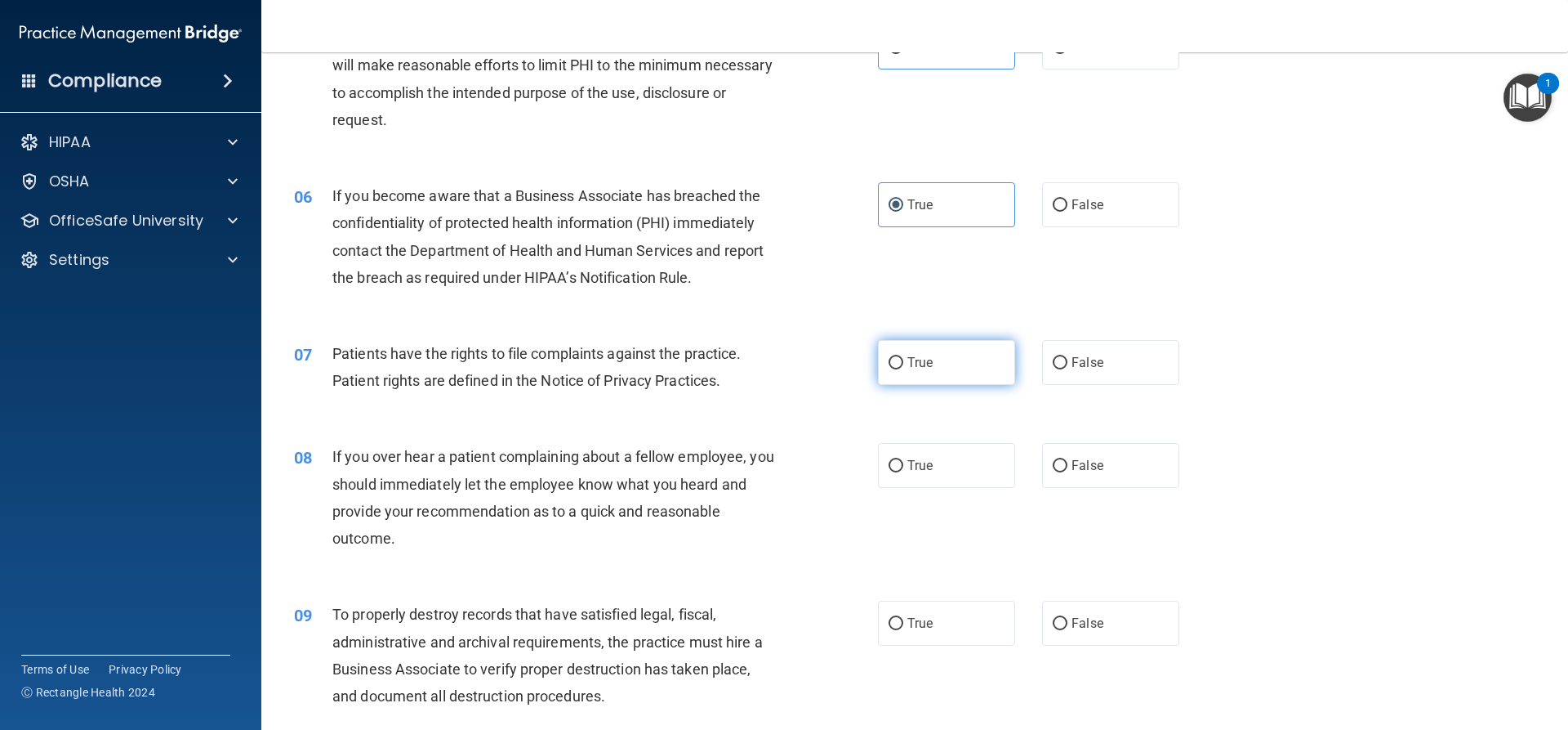
click at [893, 374] on label "True" at bounding box center [946, 362] width 137 height 45
click at [893, 370] on input "True" at bounding box center [896, 363] width 15 height 13
radio input "true"
click at [936, 483] on label "True" at bounding box center [946, 466] width 137 height 45
click at [903, 472] on input "True" at bounding box center [896, 467] width 15 height 13
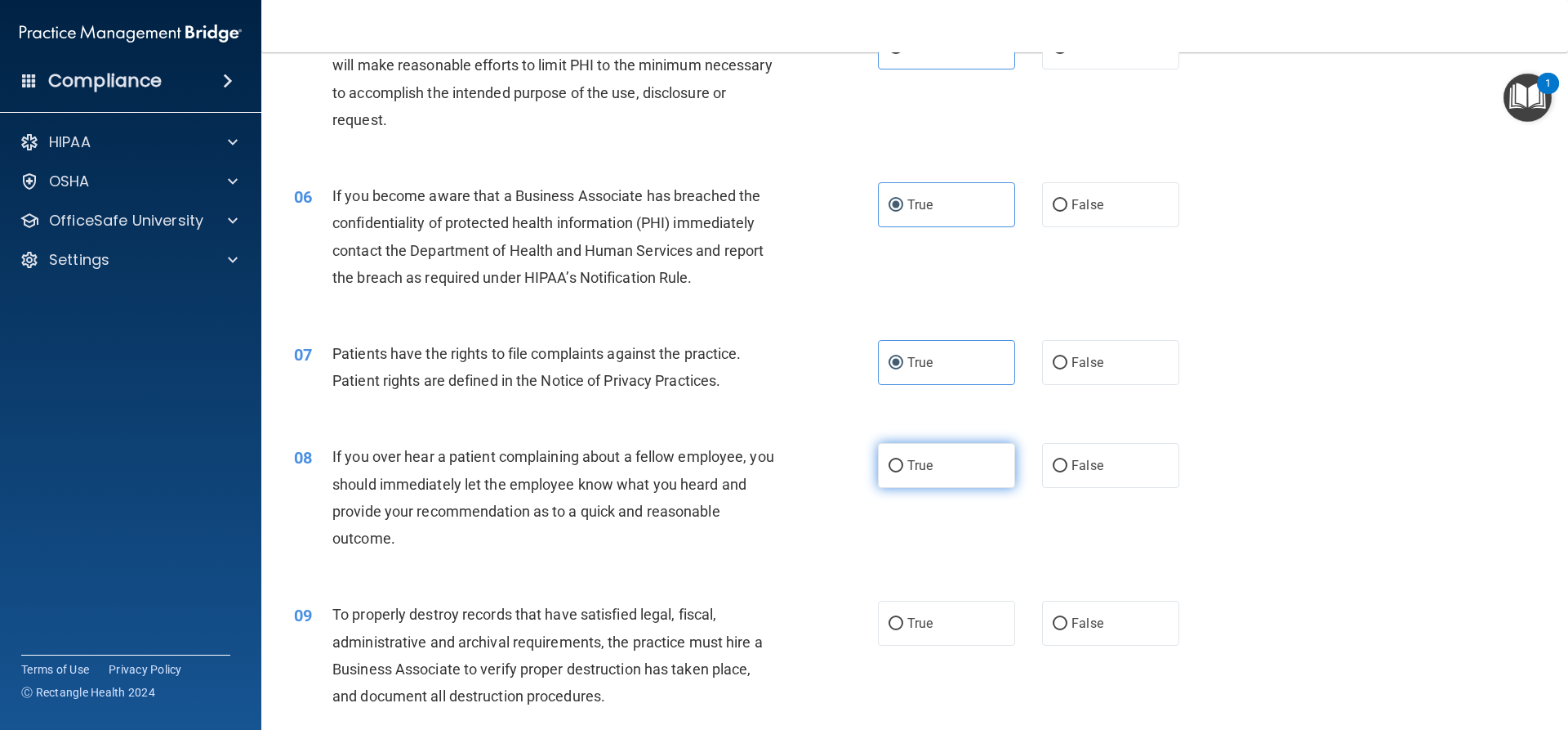
radio input "true"
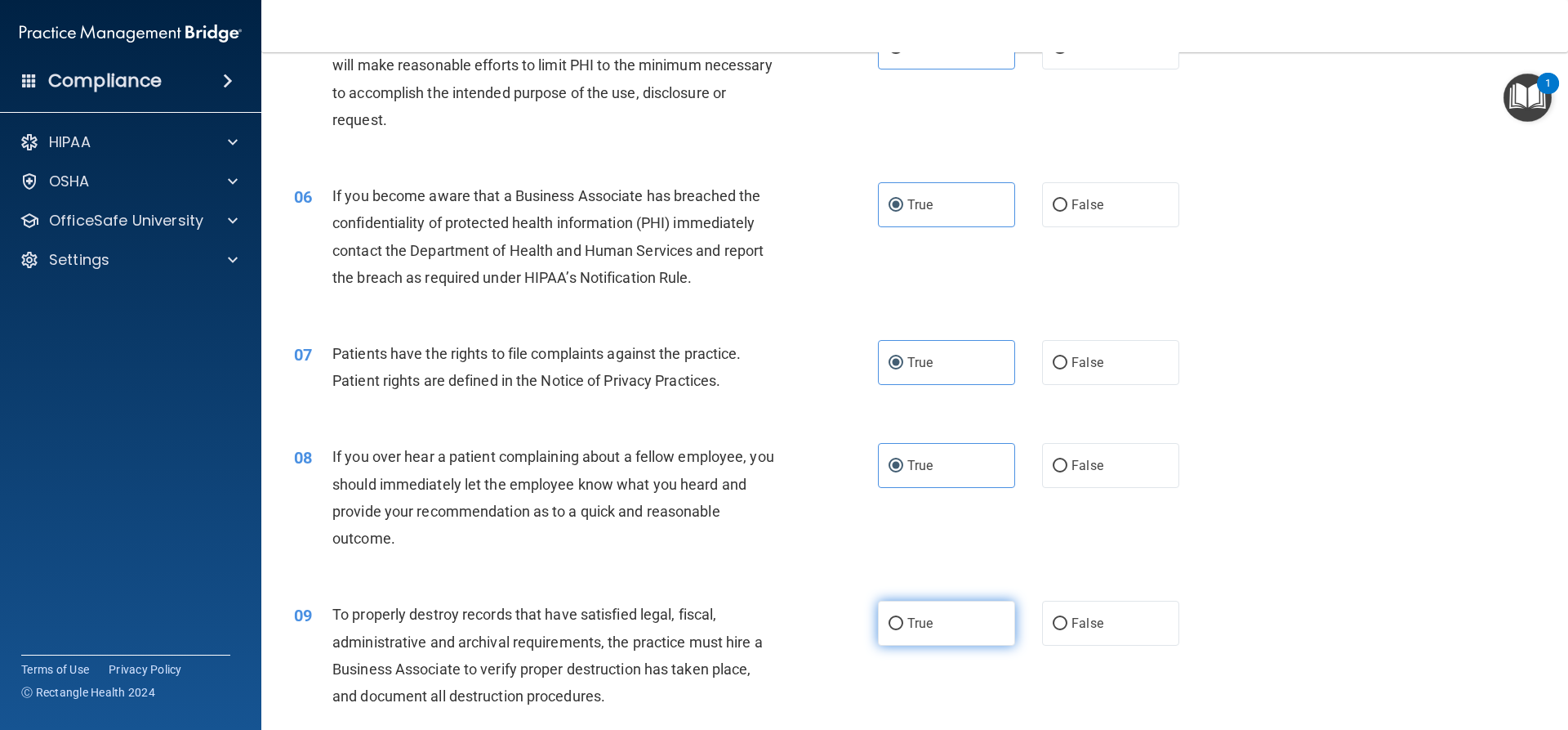
drag, startPoint x: 973, startPoint y: 622, endPoint x: 966, endPoint y: 596, distance: 26.9
click at [972, 621] on label "True" at bounding box center [946, 624] width 137 height 45
click at [903, 621] on input "True" at bounding box center [896, 624] width 15 height 13
radio input "true"
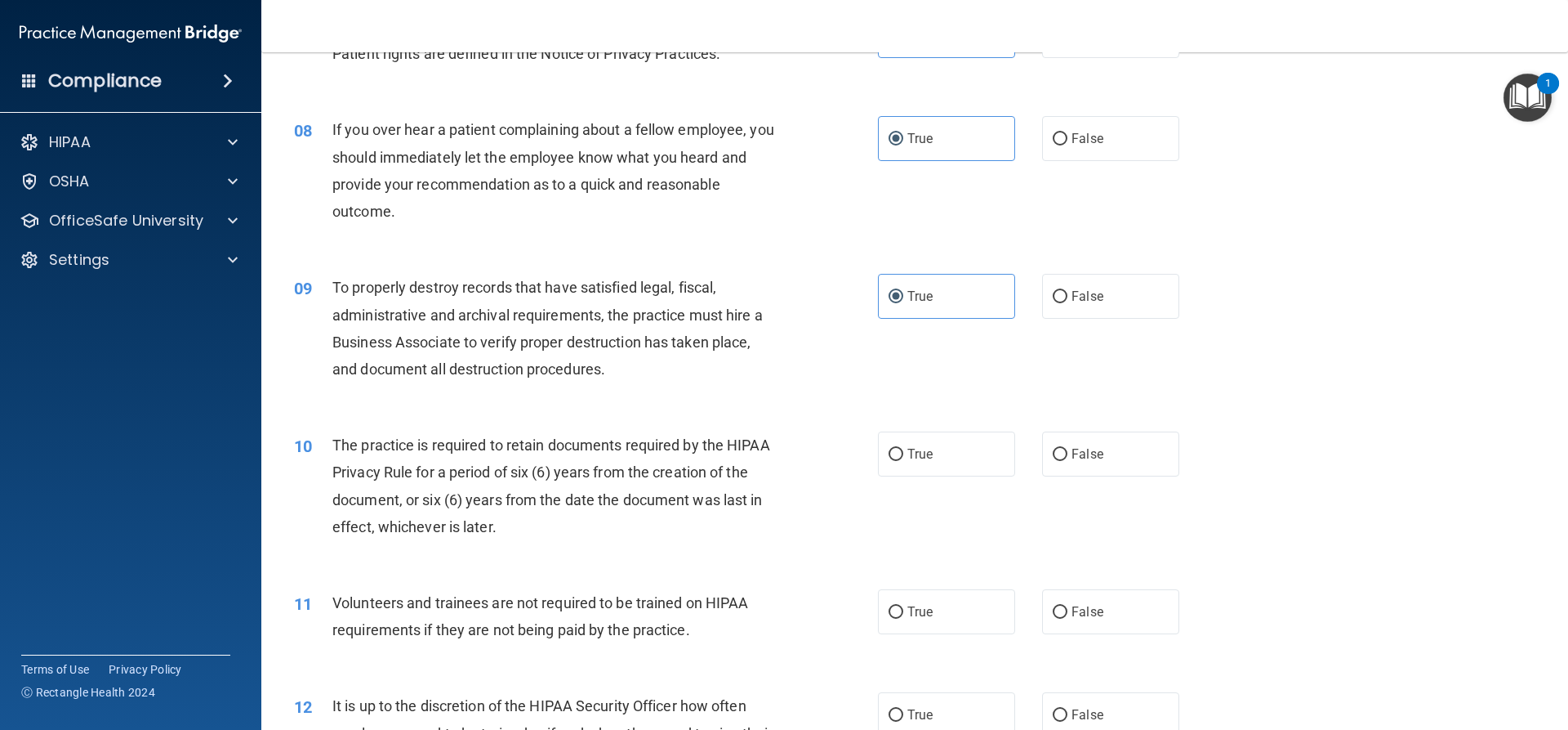
scroll to position [1307, 0]
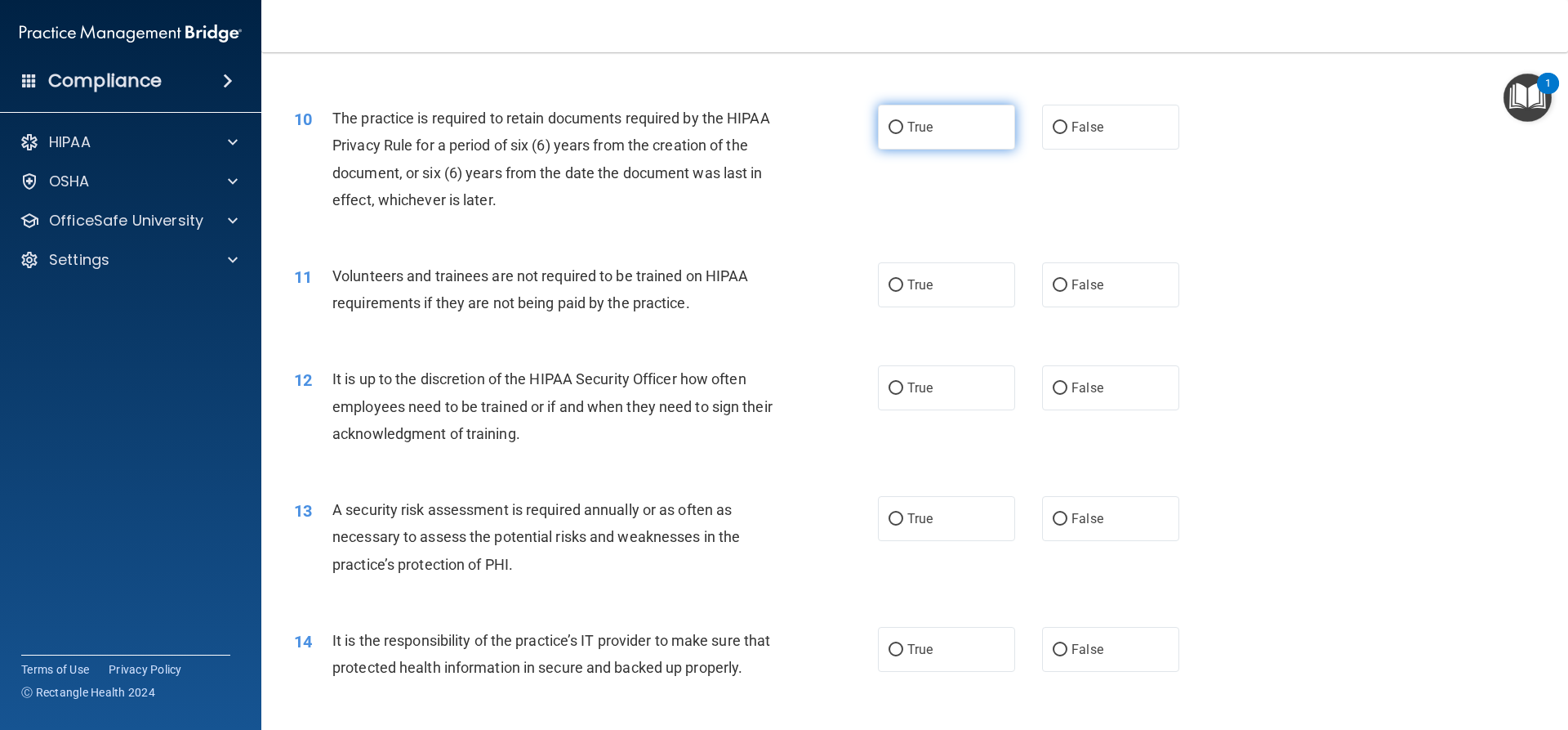
click at [893, 135] on label "True" at bounding box center [946, 127] width 137 height 45
click at [893, 134] on input "True" at bounding box center [896, 128] width 15 height 13
radio input "true"
click at [916, 291] on span "True" at bounding box center [920, 284] width 25 height 15
click at [903, 291] on input "True" at bounding box center [896, 286] width 15 height 13
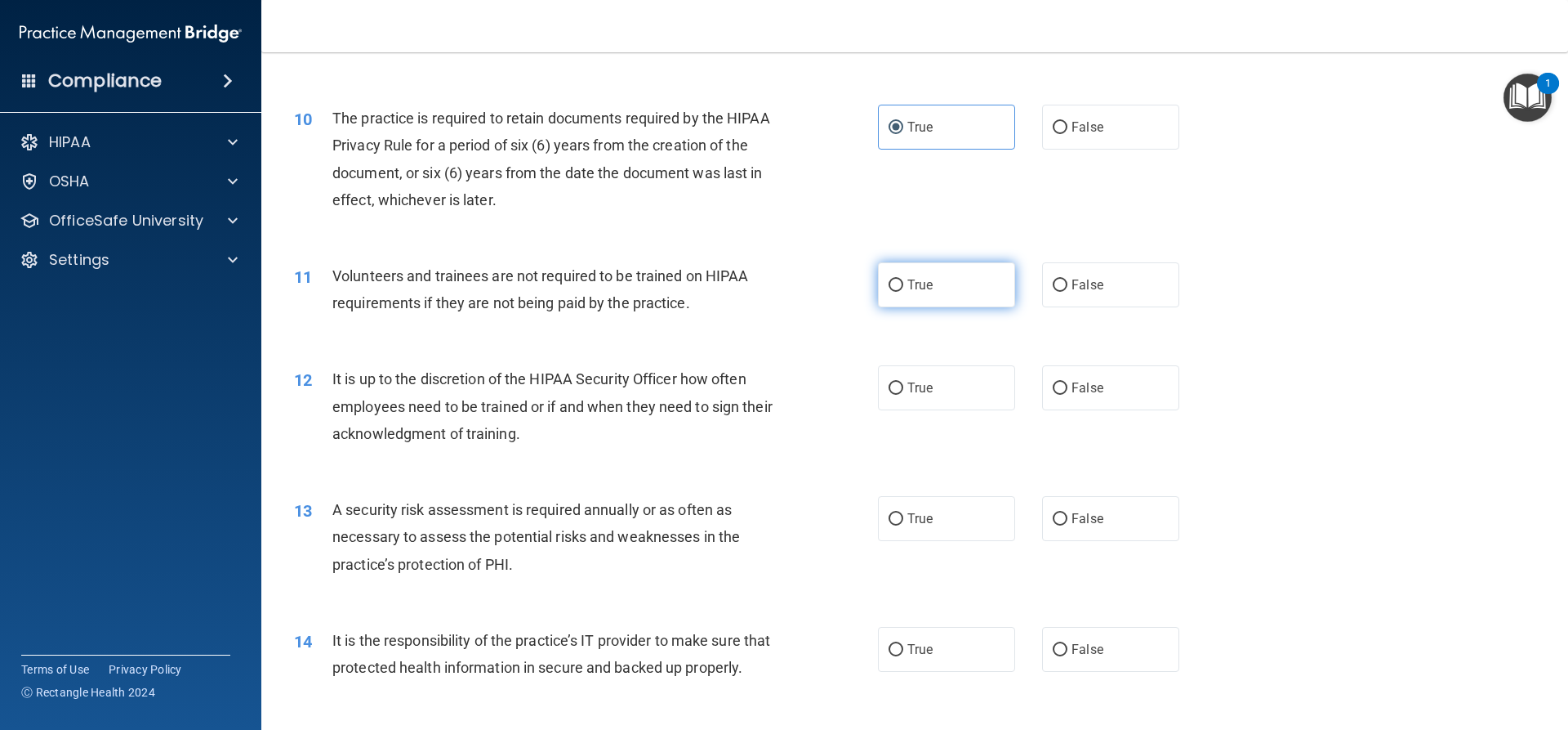
radio input "true"
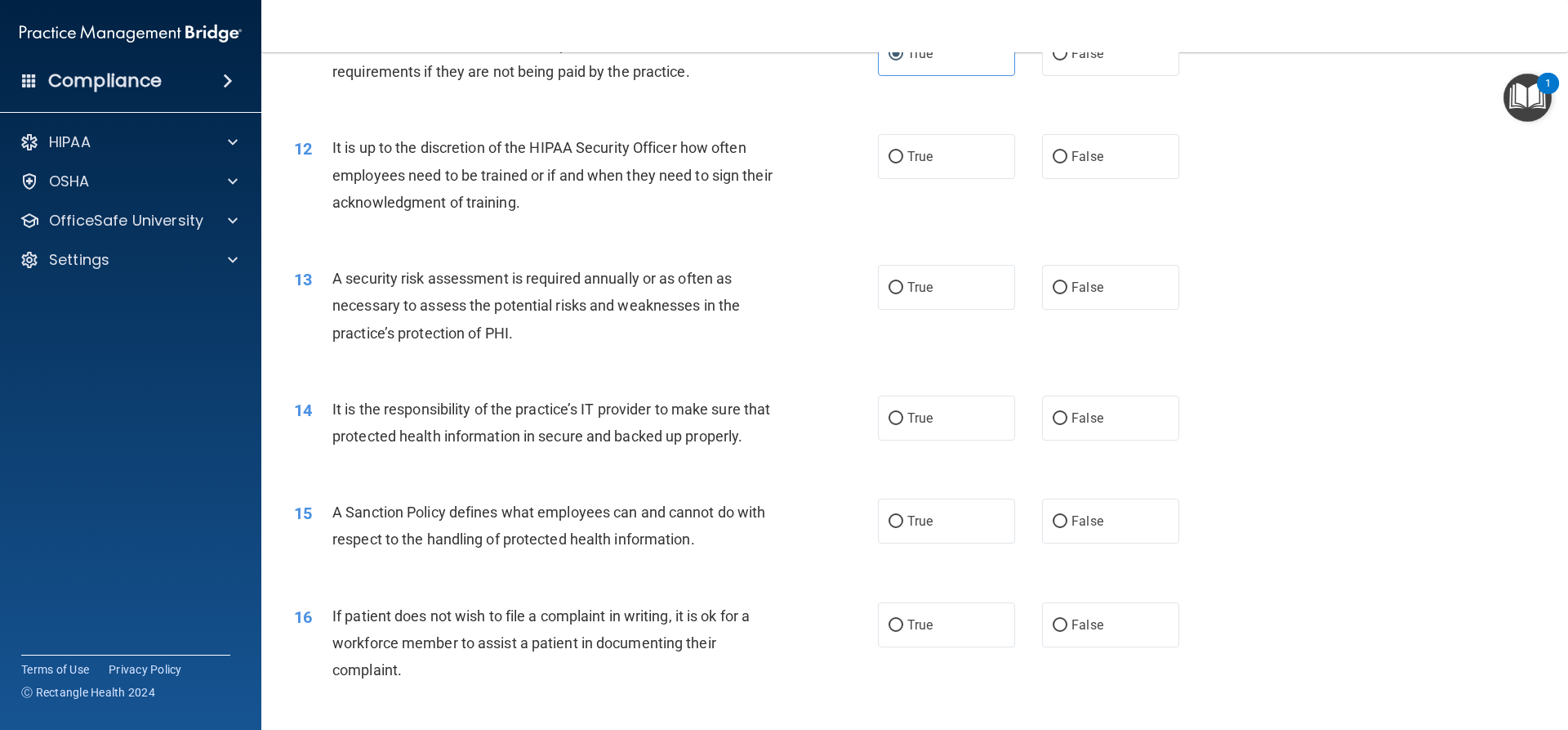
scroll to position [1553, 0]
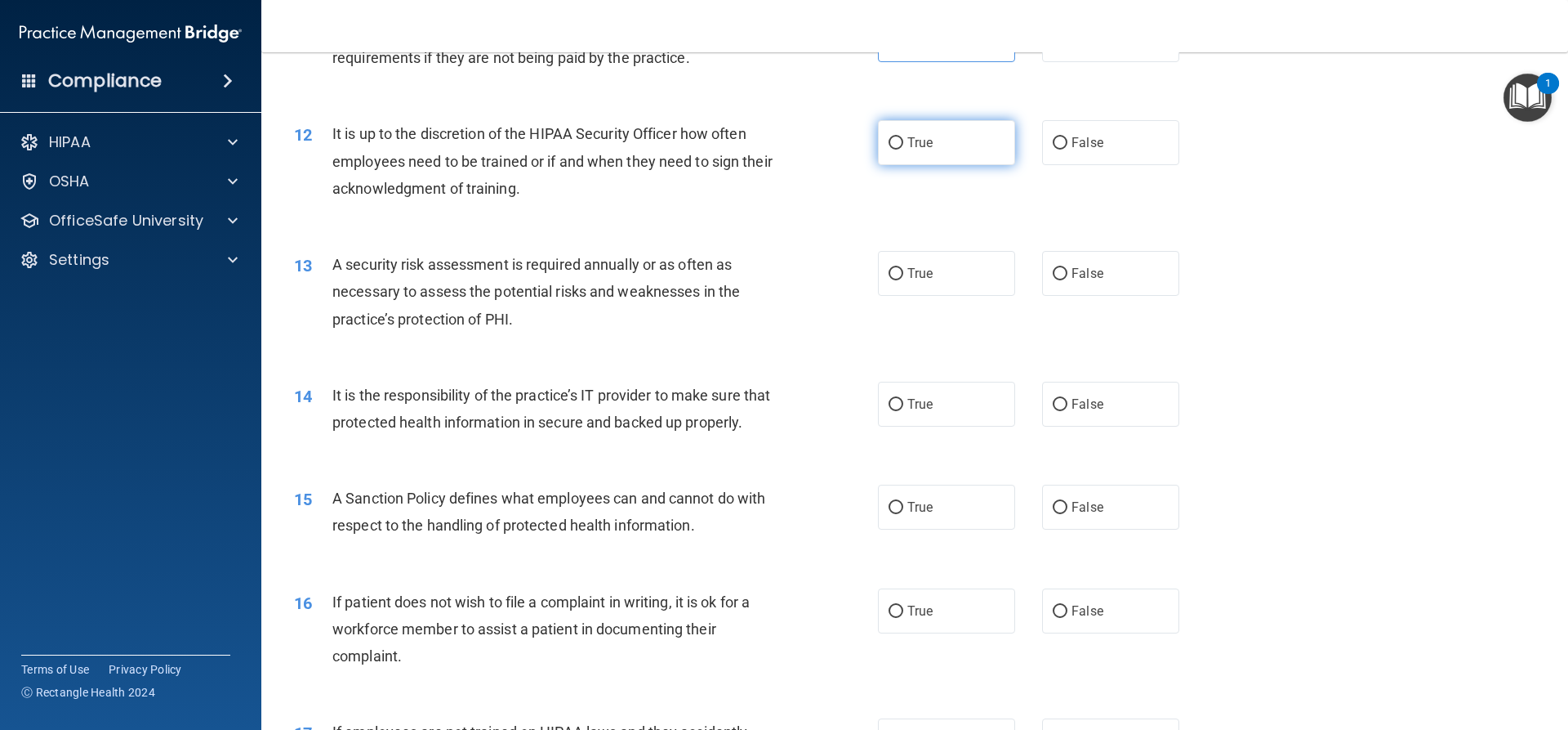
click at [918, 140] on span "True" at bounding box center [920, 143] width 25 height 15
click at [903, 140] on input "True" at bounding box center [896, 143] width 15 height 13
radio input "true"
click at [954, 274] on label "True" at bounding box center [946, 273] width 137 height 45
click at [903, 274] on input "True" at bounding box center [896, 274] width 15 height 13
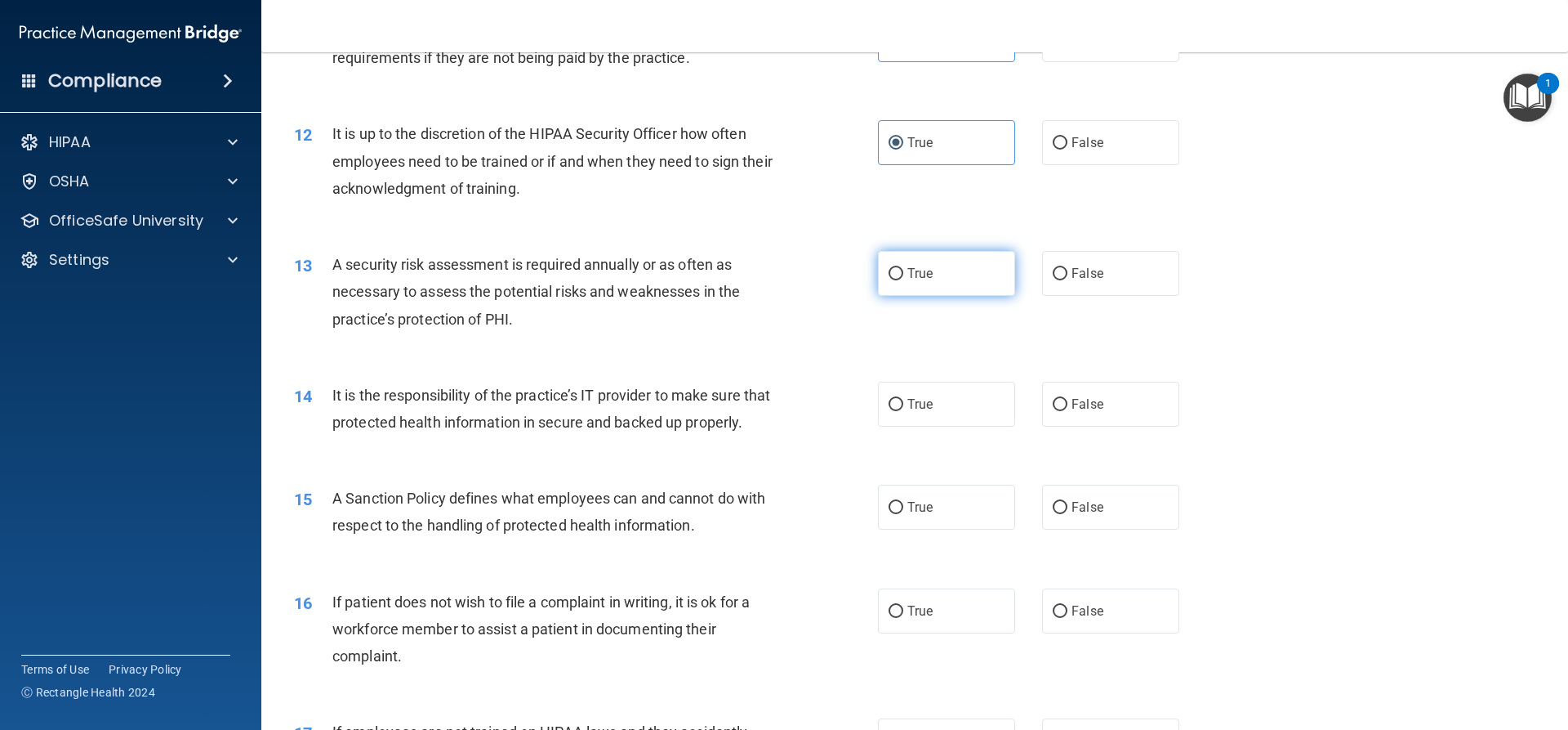
radio input "true"
click at [943, 404] on label "True" at bounding box center [946, 404] width 137 height 45
click at [903, 404] on input "True" at bounding box center [896, 405] width 15 height 13
radio input "true"
click at [960, 529] on label "True" at bounding box center [946, 508] width 137 height 45
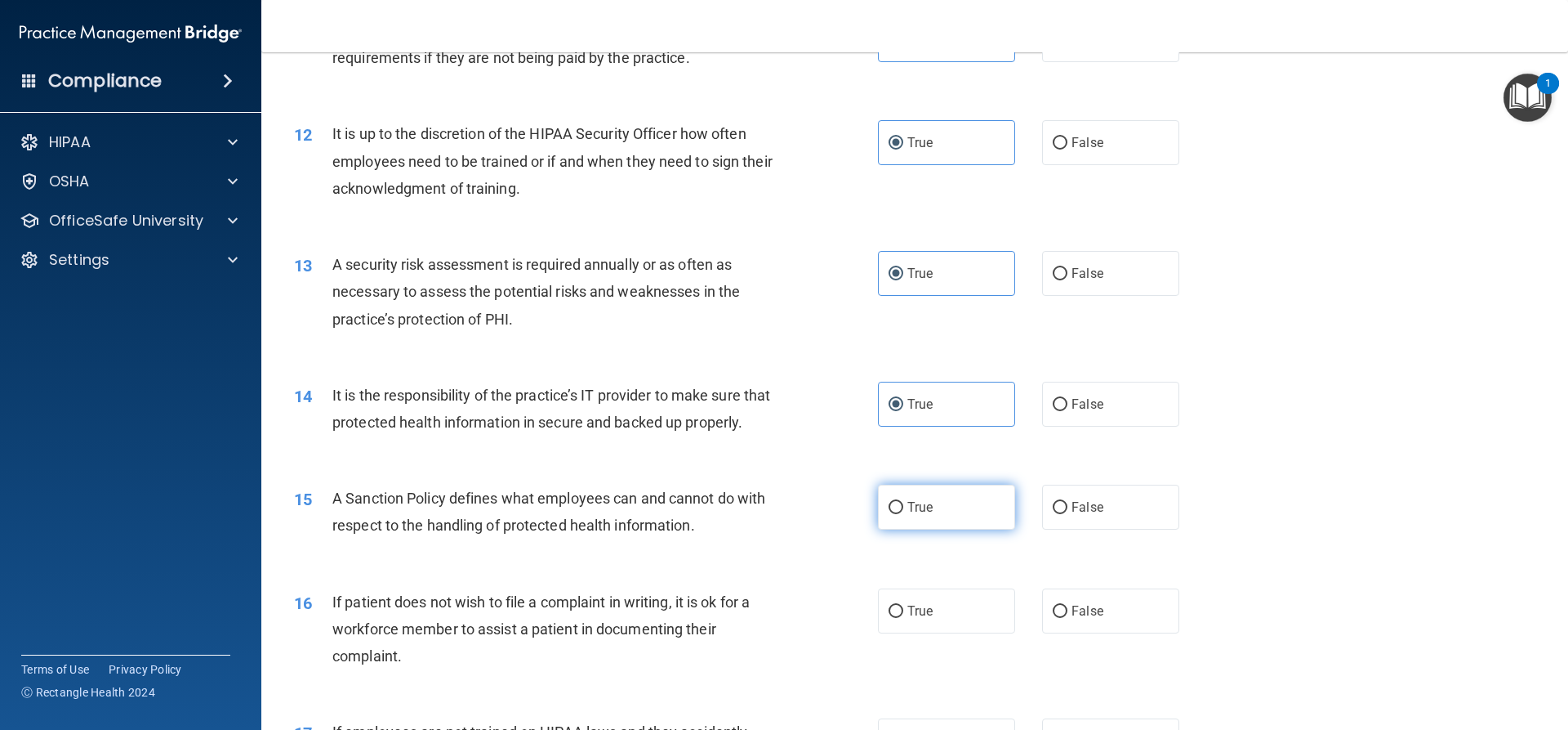
click at [903, 514] on input "True" at bounding box center [896, 508] width 15 height 13
radio input "true"
drag, startPoint x: 958, startPoint y: 623, endPoint x: 795, endPoint y: 503, distance: 202.4
click at [956, 619] on label "True" at bounding box center [946, 611] width 137 height 45
click at [903, 617] on input "True" at bounding box center [896, 612] width 15 height 13
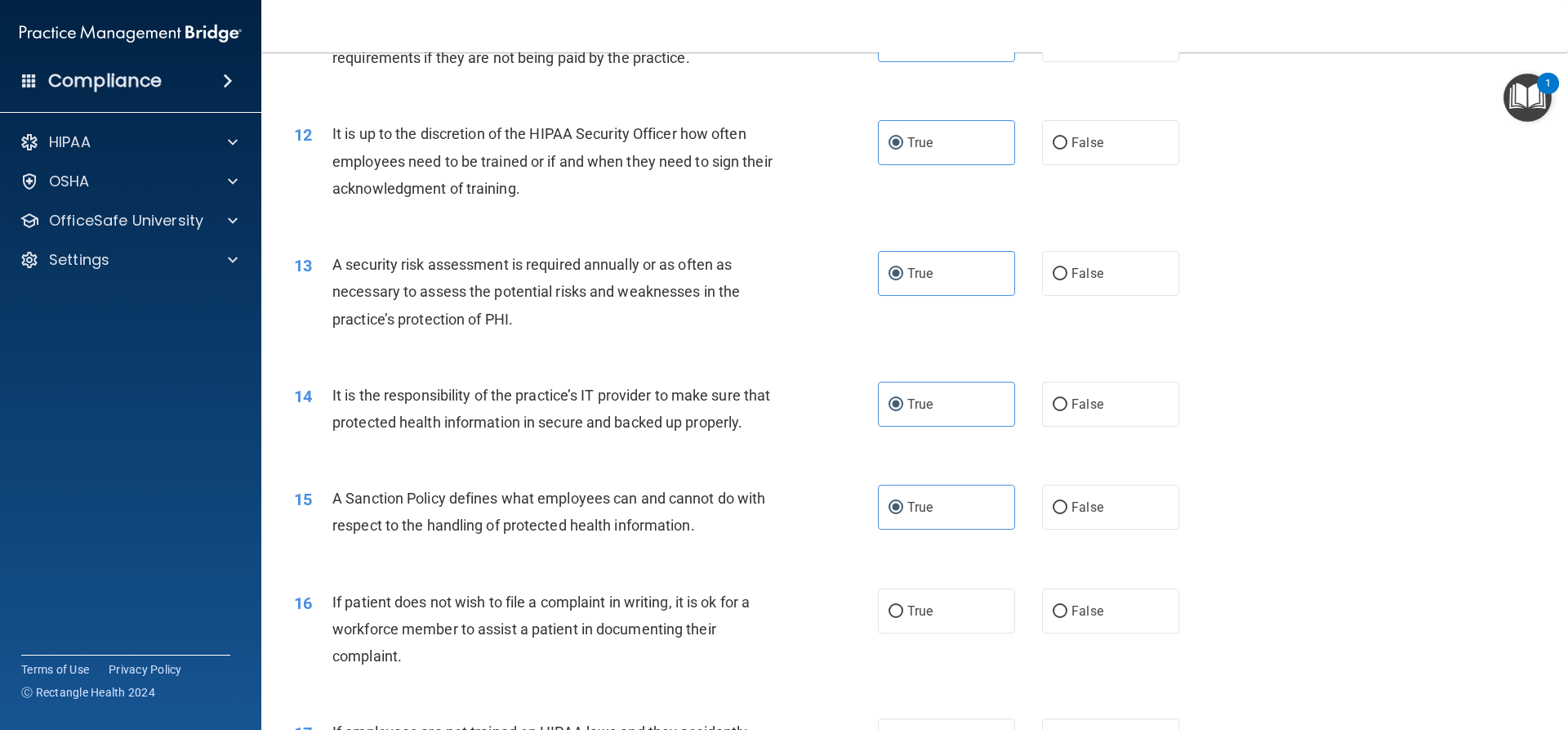
radio input "true"
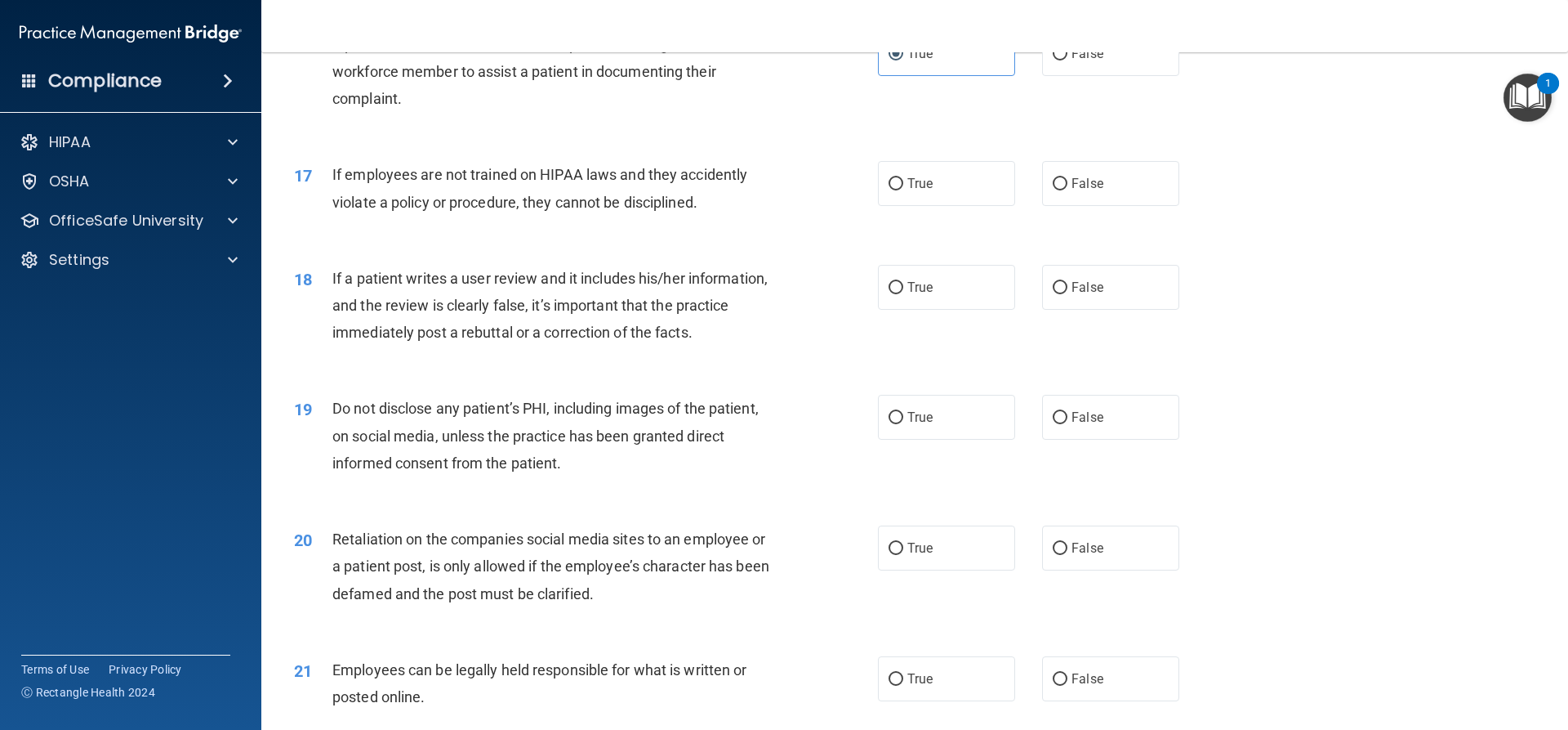
scroll to position [2125, 0]
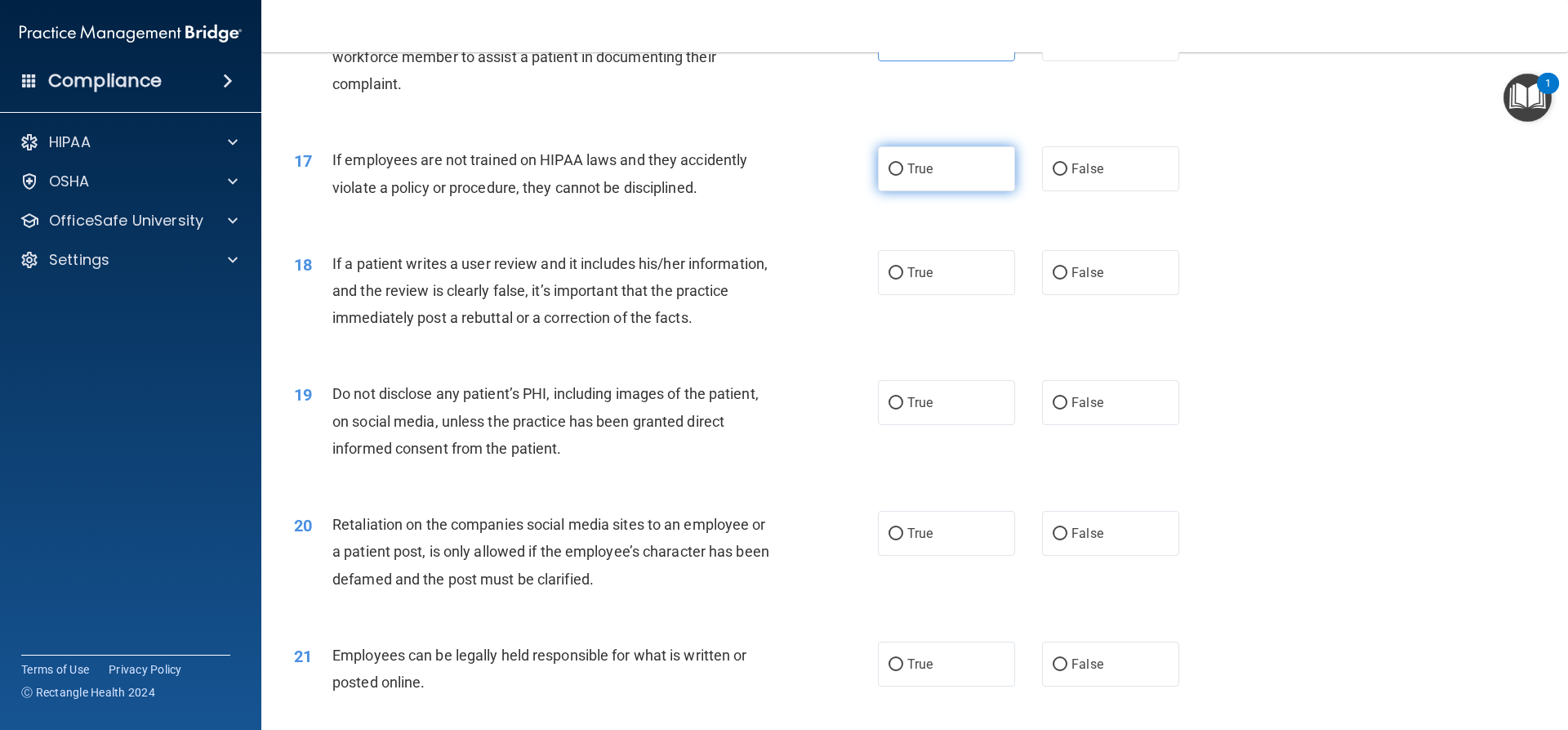
click at [895, 176] on input "True" at bounding box center [896, 170] width 15 height 13
radio input "true"
click at [911, 281] on span "True" at bounding box center [920, 272] width 25 height 15
click at [903, 280] on input "True" at bounding box center [896, 273] width 15 height 13
radio input "true"
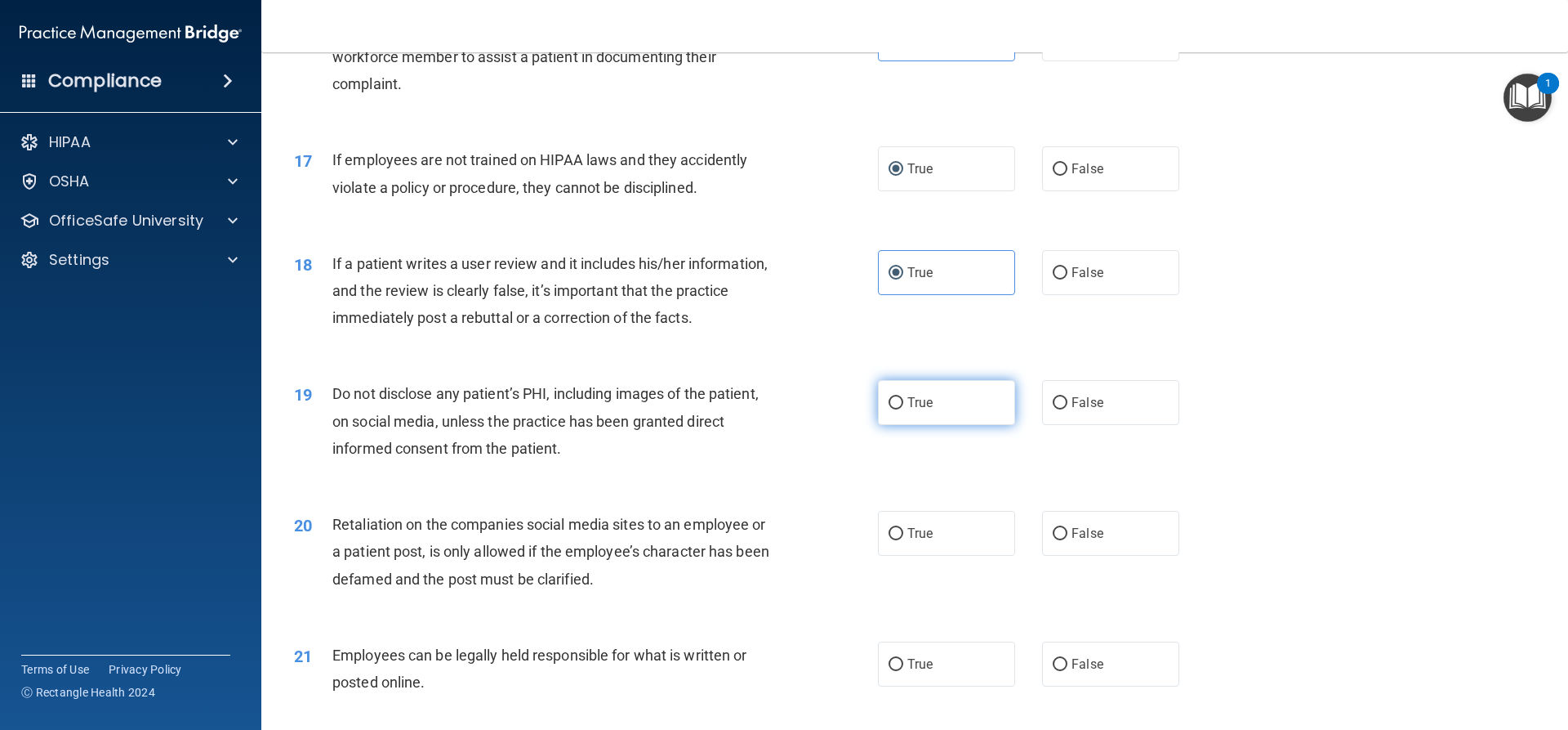
click at [932, 425] on label "True" at bounding box center [946, 403] width 137 height 45
click at [903, 409] on input "True" at bounding box center [896, 403] width 15 height 13
radio input "true"
click at [943, 552] on label "True" at bounding box center [946, 534] width 137 height 45
click at [903, 540] on input "True" at bounding box center [896, 534] width 15 height 13
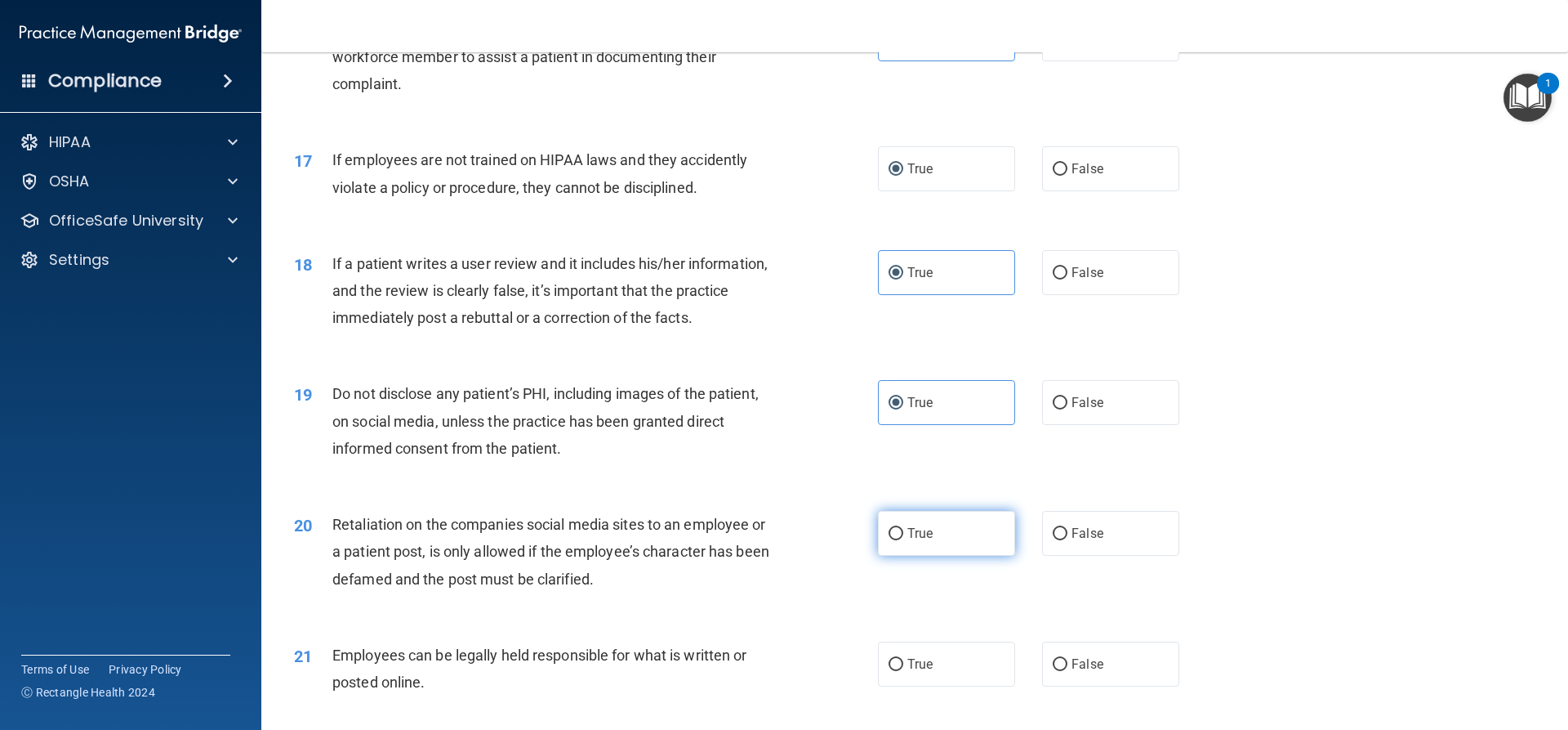
radio input "true"
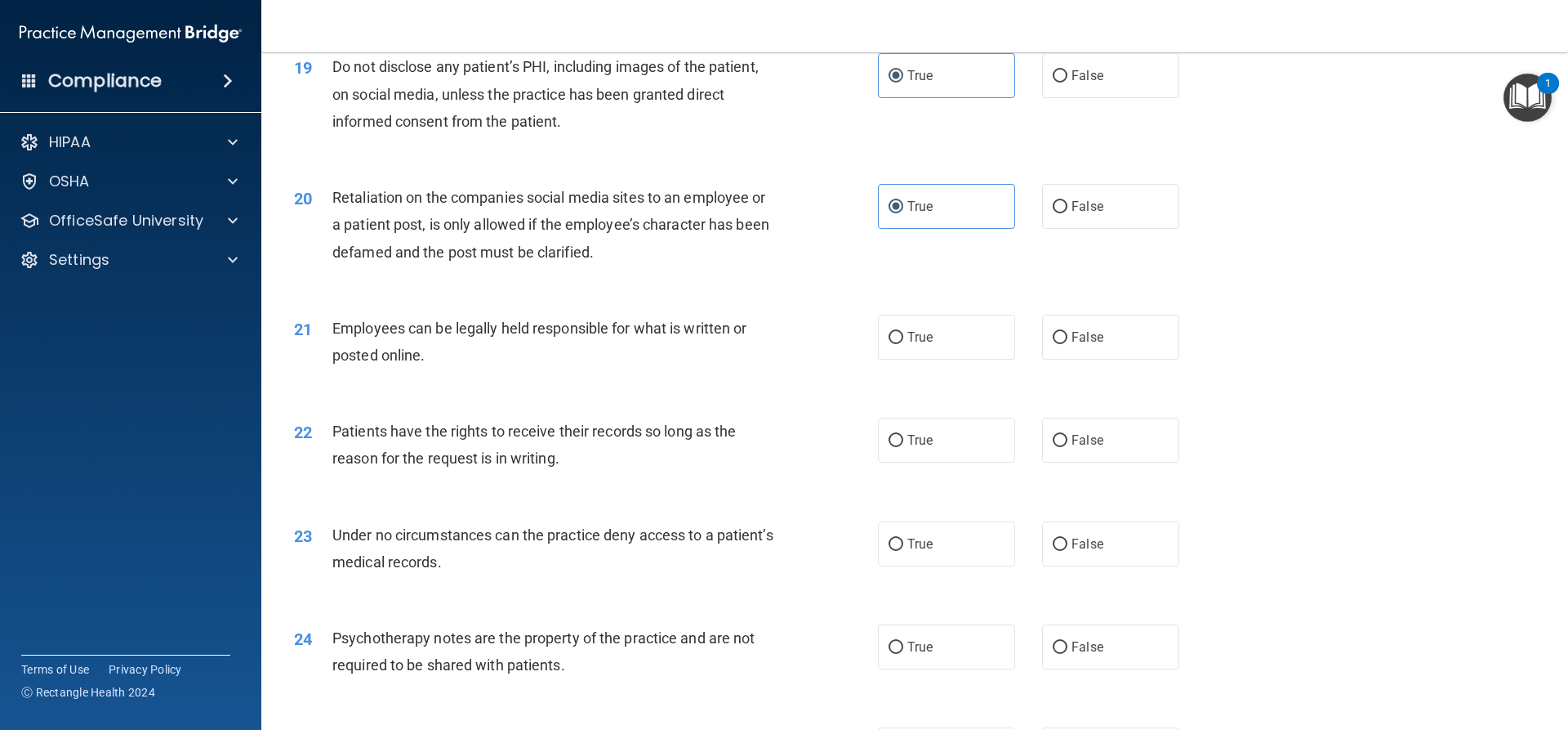
scroll to position [2615, 0]
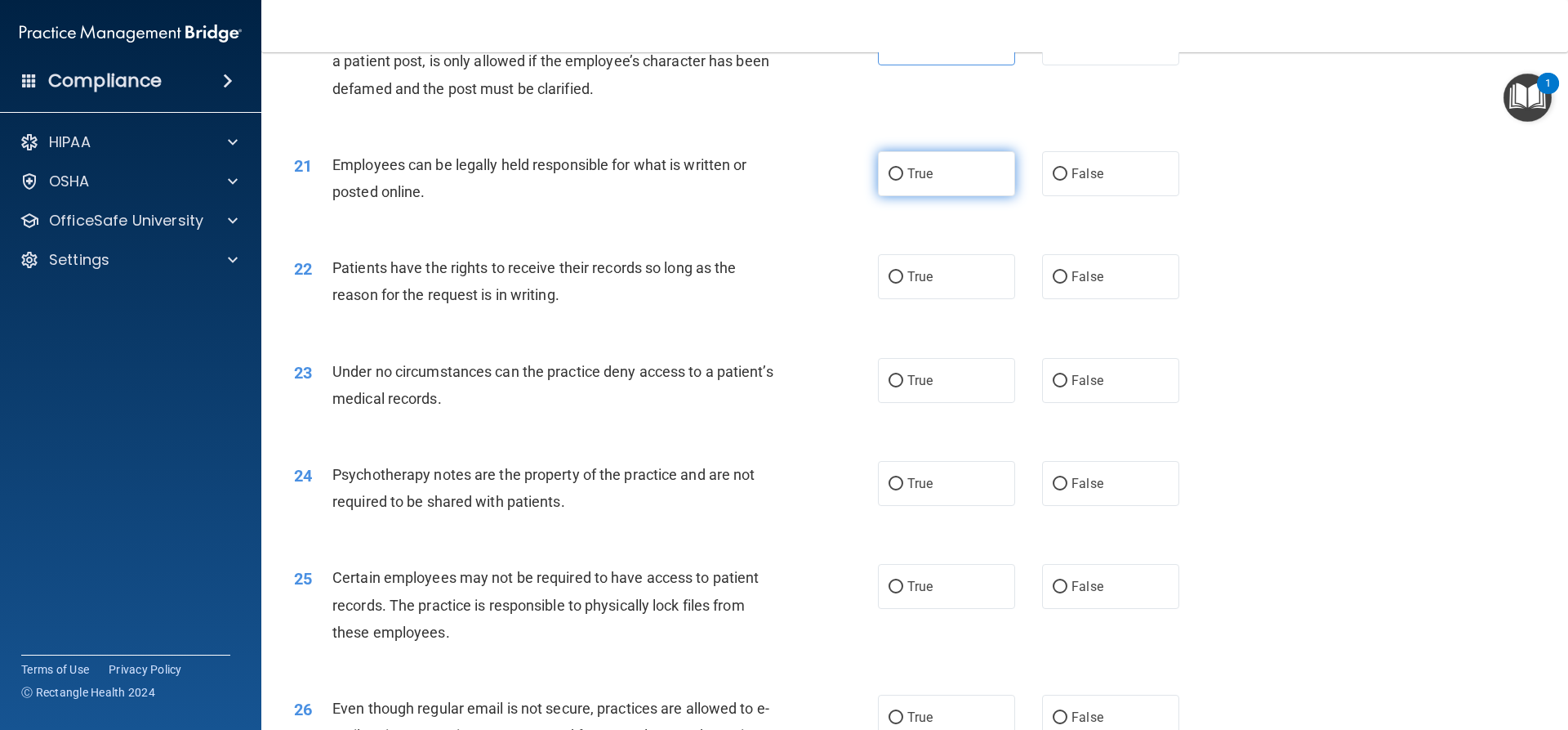
click at [896, 181] on input "True" at bounding box center [896, 174] width 15 height 13
radio input "true"
click at [923, 299] on label "True" at bounding box center [946, 277] width 137 height 45
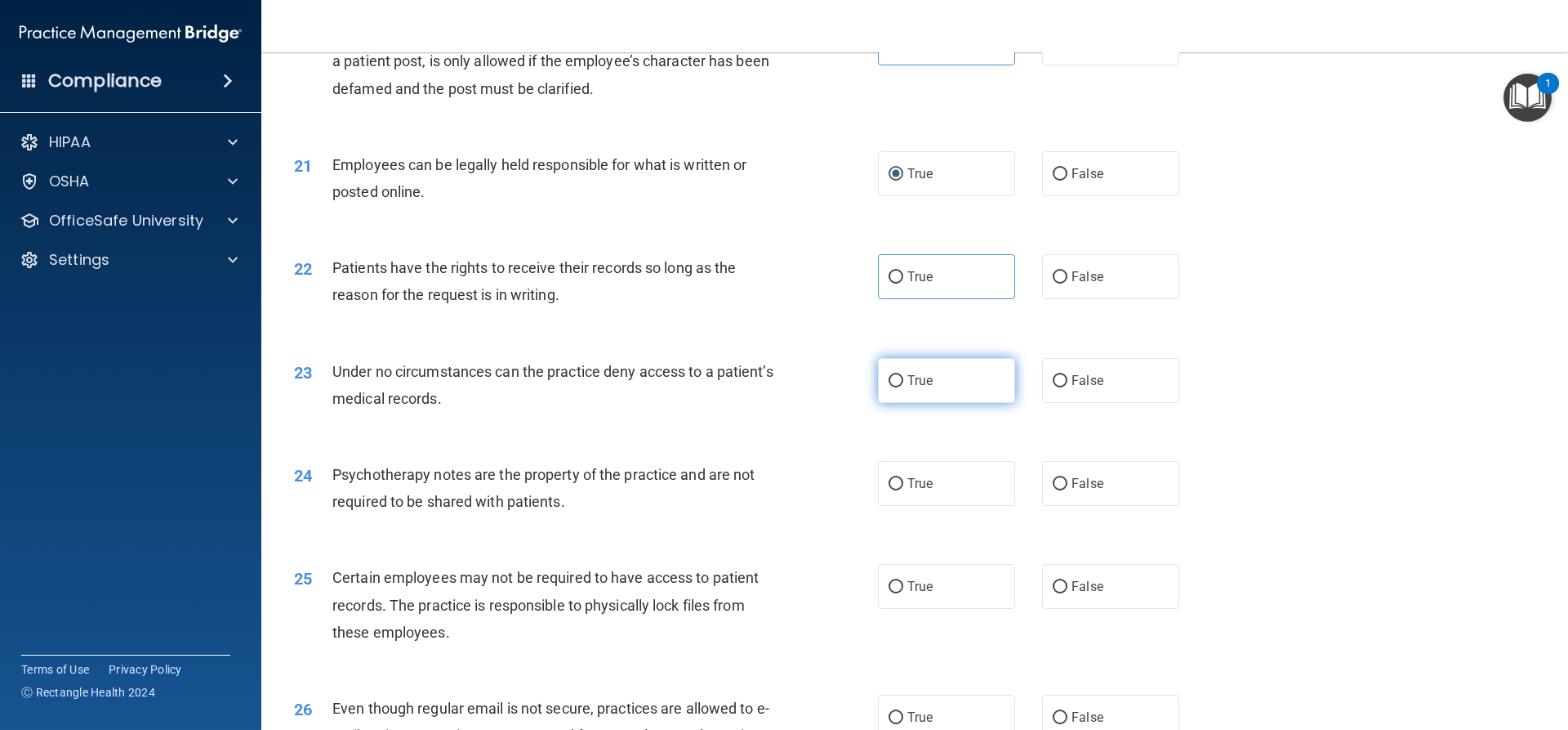
click at [907, 389] on span "True" at bounding box center [920, 380] width 25 height 15
click at [903, 388] on input "True" at bounding box center [896, 381] width 15 height 13
radio input "true"
click at [927, 506] on label "True" at bounding box center [946, 484] width 137 height 45
click at [903, 490] on input "True" at bounding box center [896, 485] width 15 height 13
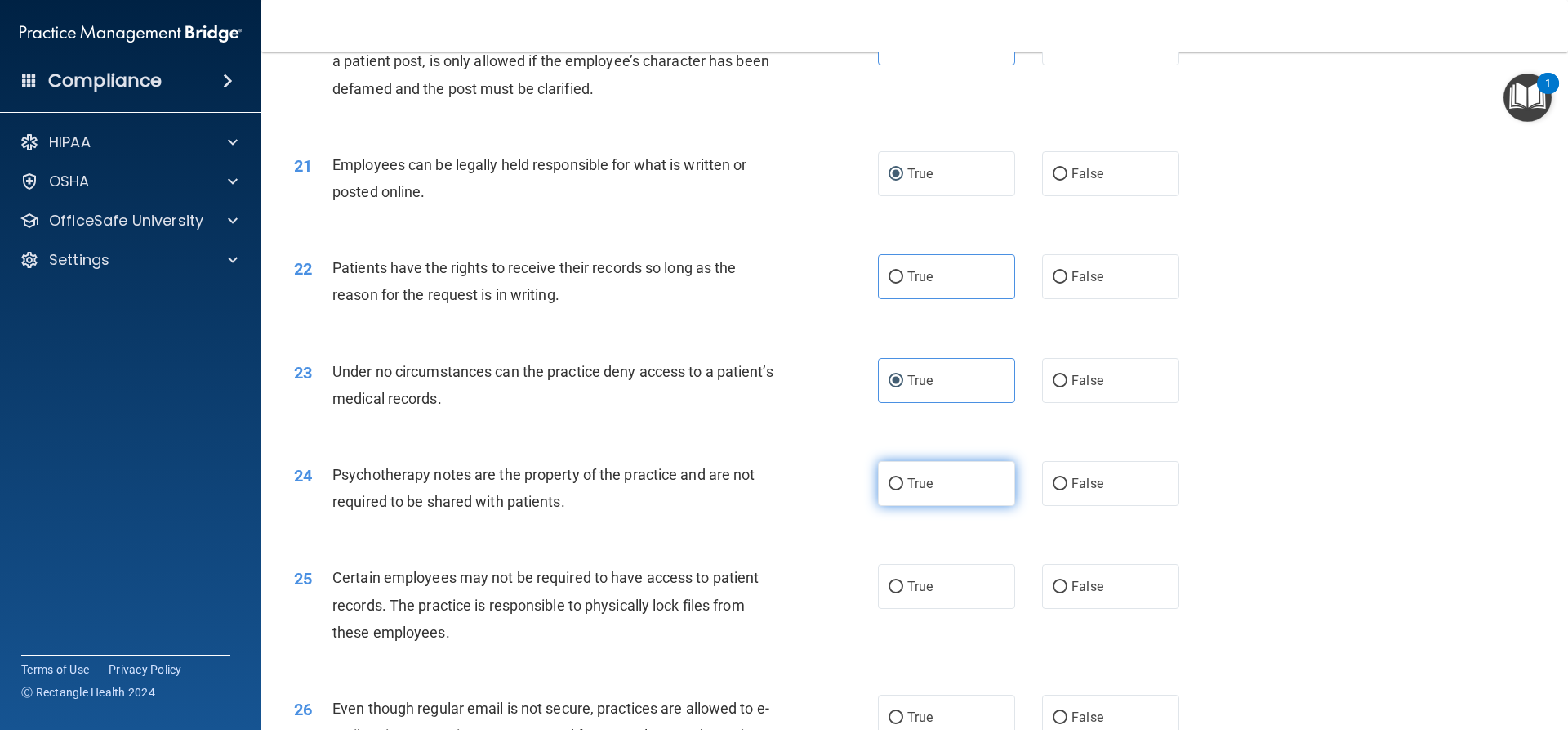
radio input "true"
click at [894, 299] on label "True" at bounding box center [946, 277] width 137 height 45
click at [894, 283] on input "True" at bounding box center [896, 278] width 15 height 13
radio input "true"
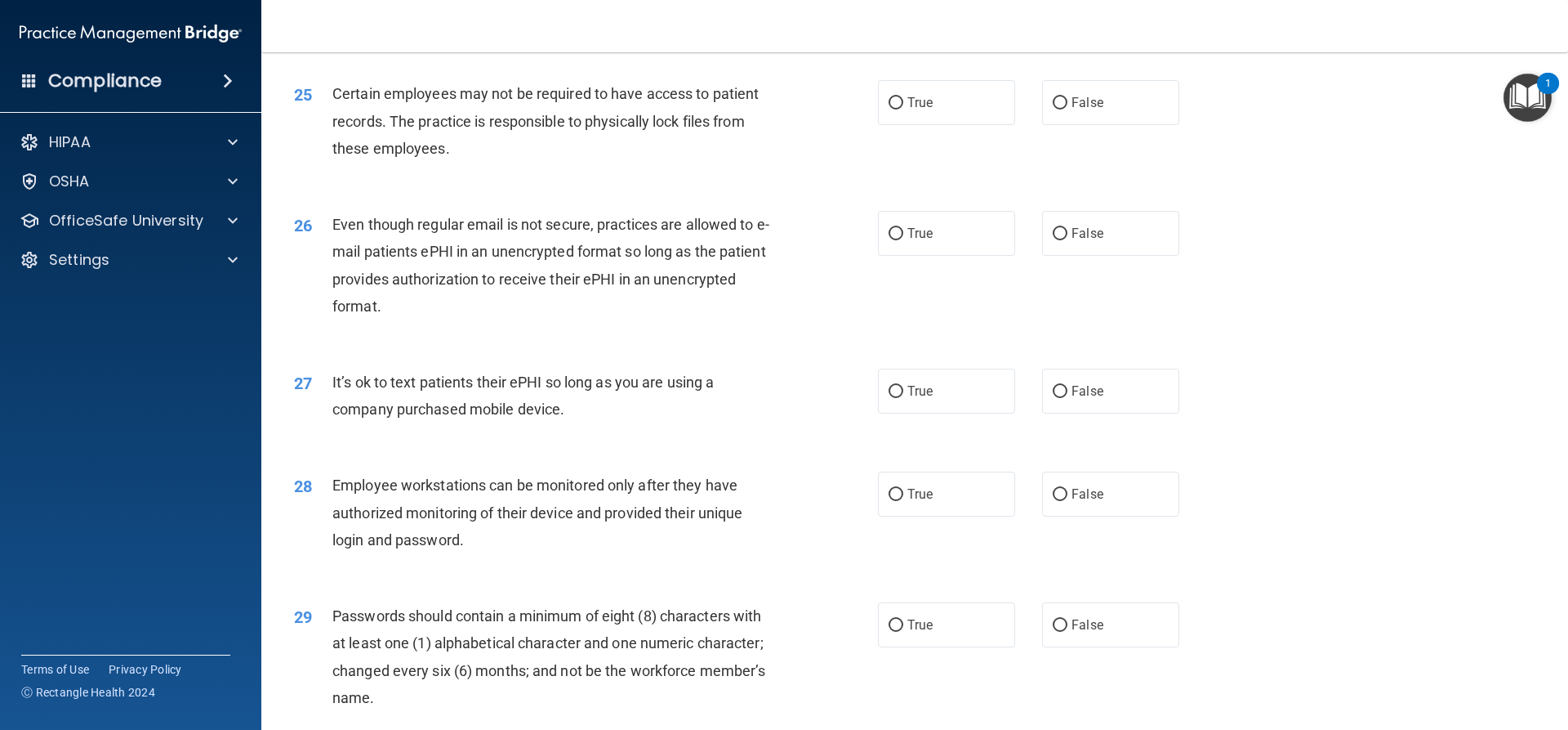
scroll to position [3105, 0]
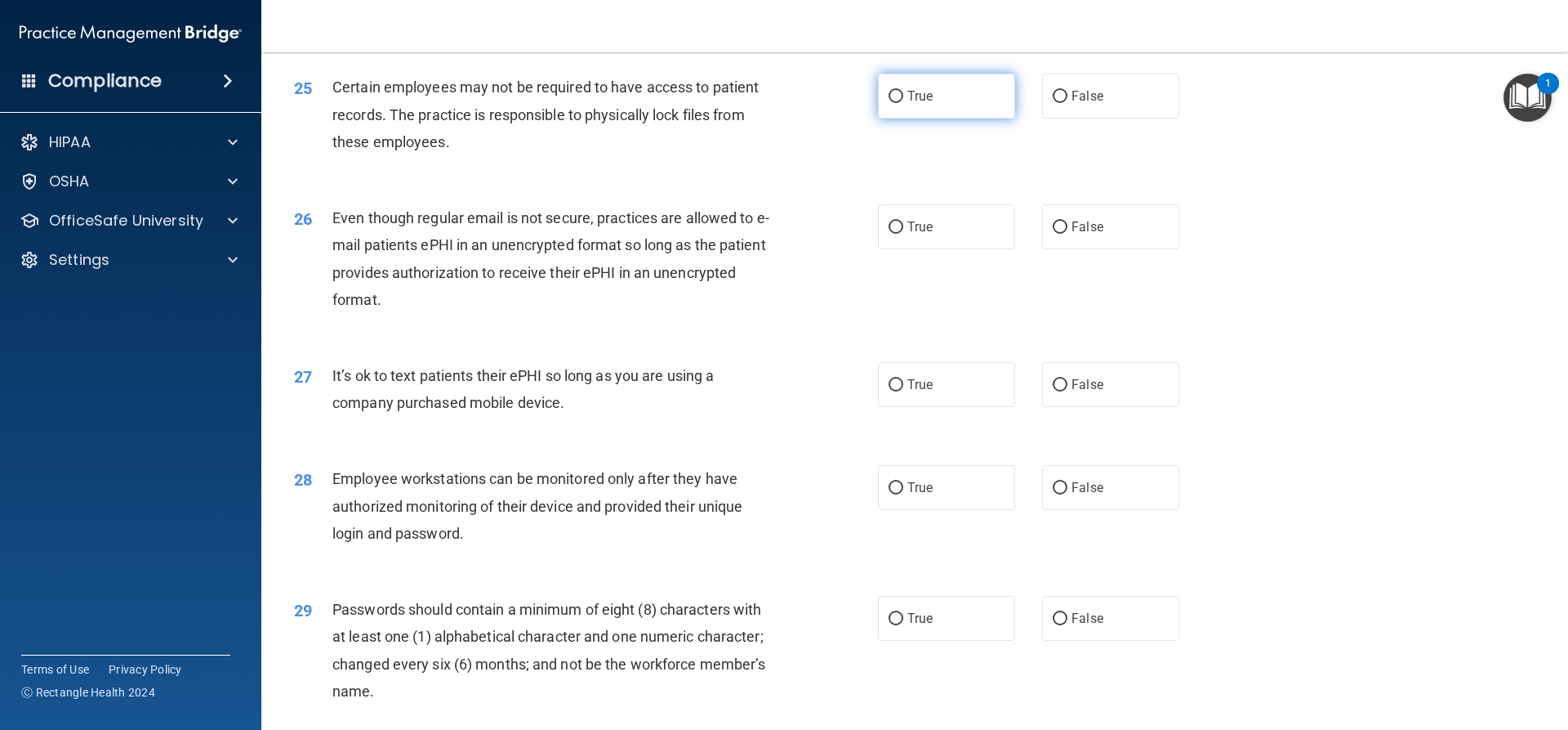
click at [888, 103] on input "True" at bounding box center [896, 97] width 15 height 13
radio input "true"
click at [926, 234] on label "True" at bounding box center [946, 227] width 137 height 45
click at [903, 233] on input "True" at bounding box center [896, 228] width 15 height 13
radio input "true"
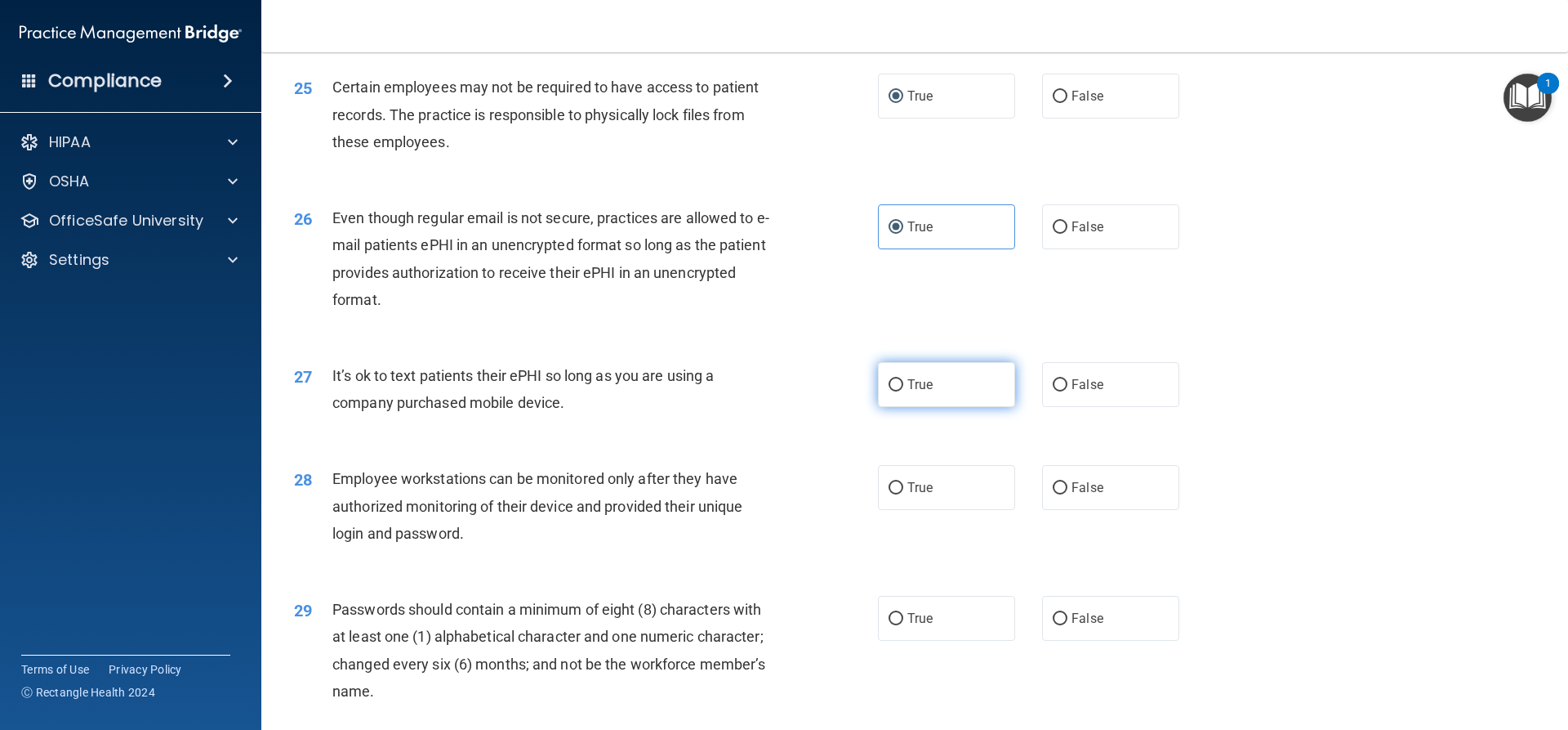
click at [932, 407] on label "True" at bounding box center [946, 385] width 137 height 45
click at [903, 391] on input "True" at bounding box center [896, 386] width 15 height 13
radio input "true"
drag, startPoint x: 922, startPoint y: 528, endPoint x: 897, endPoint y: 526, distance: 25.1
click at [922, 510] on label "True" at bounding box center [946, 488] width 137 height 45
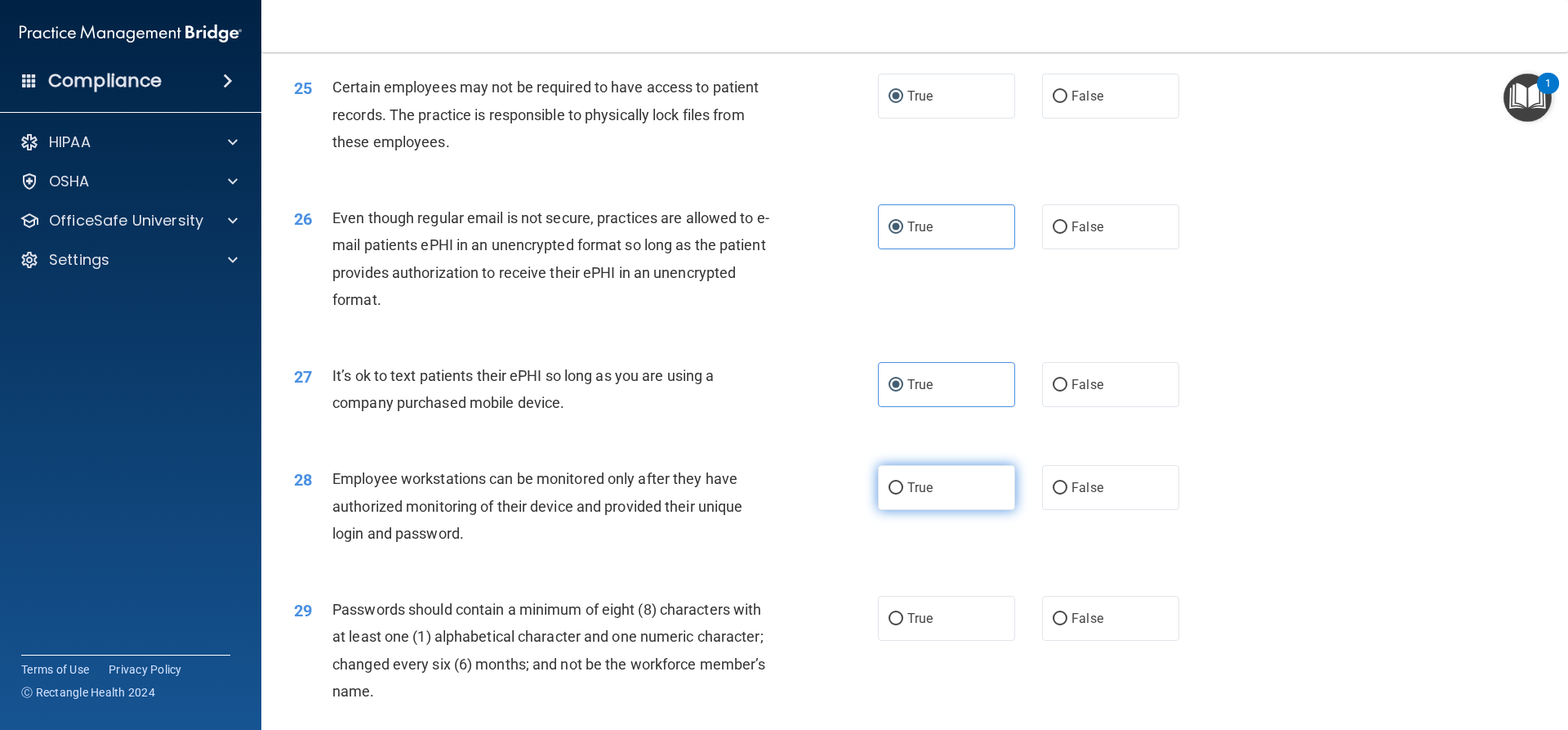
click at [903, 495] on input "True" at bounding box center [896, 488] width 15 height 13
radio input "true"
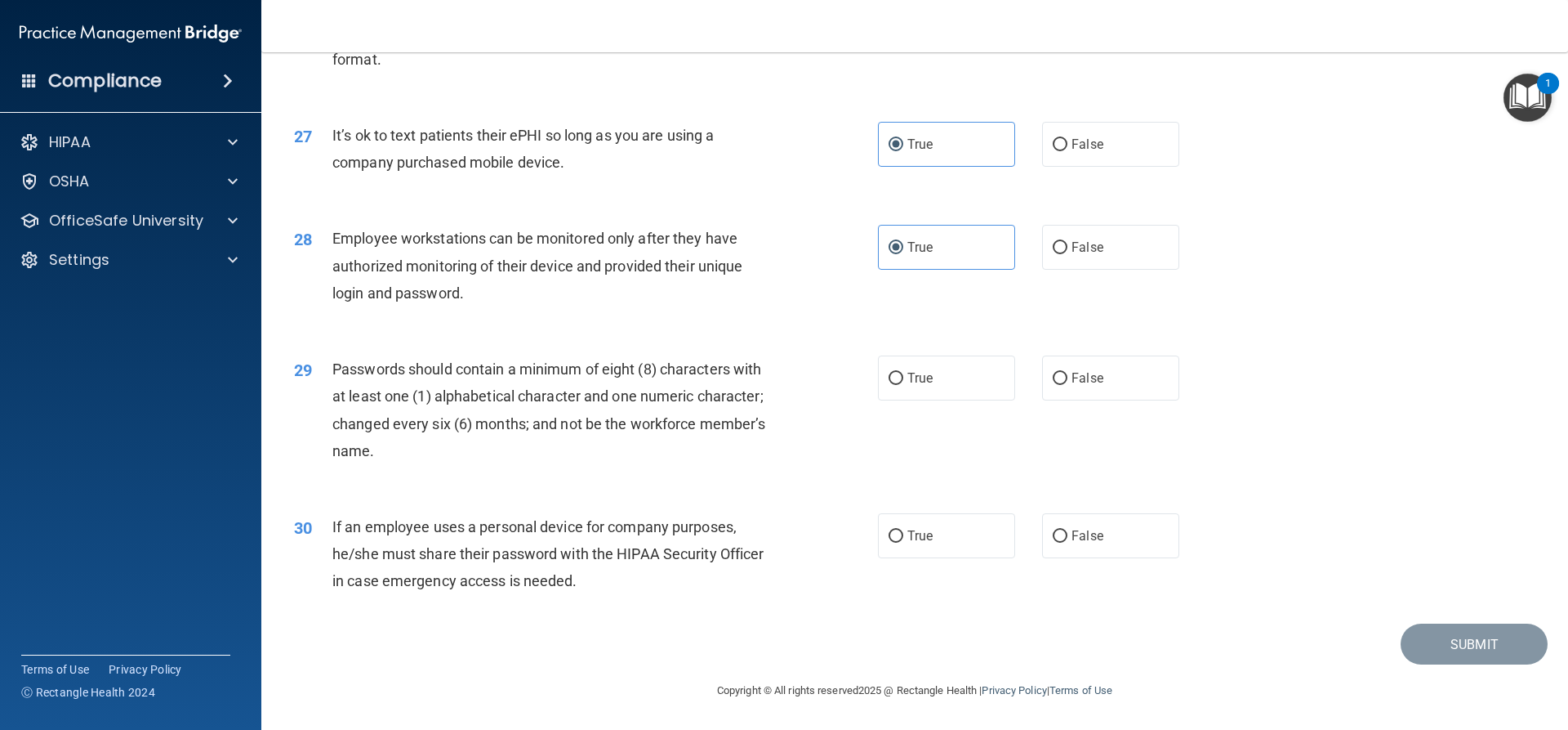
scroll to position [3372, 0]
click at [912, 377] on span "True" at bounding box center [920, 378] width 25 height 15
click at [903, 377] on input "True" at bounding box center [896, 379] width 15 height 13
radio input "true"
click at [941, 540] on label "True" at bounding box center [946, 536] width 137 height 45
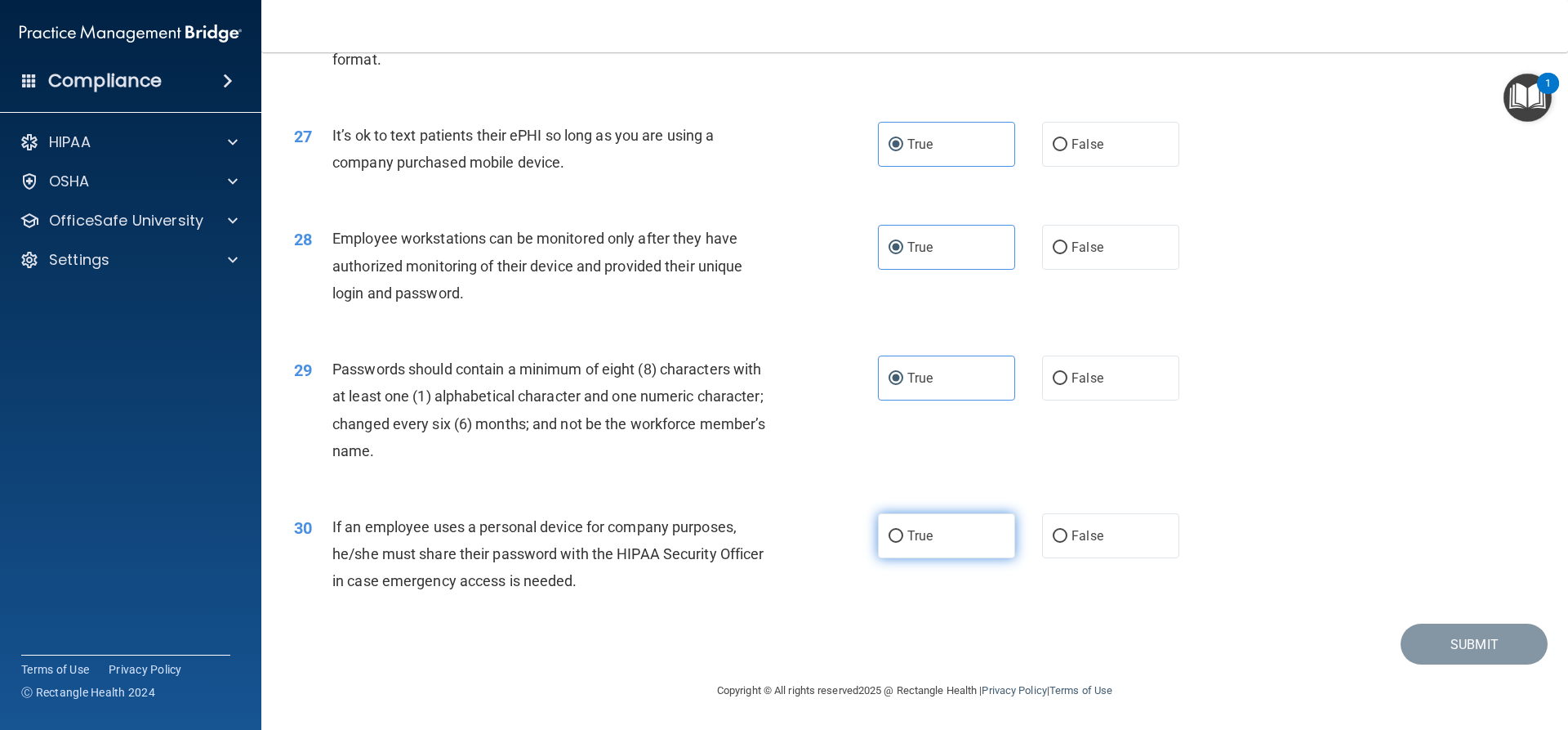
click at [903, 540] on input "True" at bounding box center [896, 537] width 15 height 13
radio input "true"
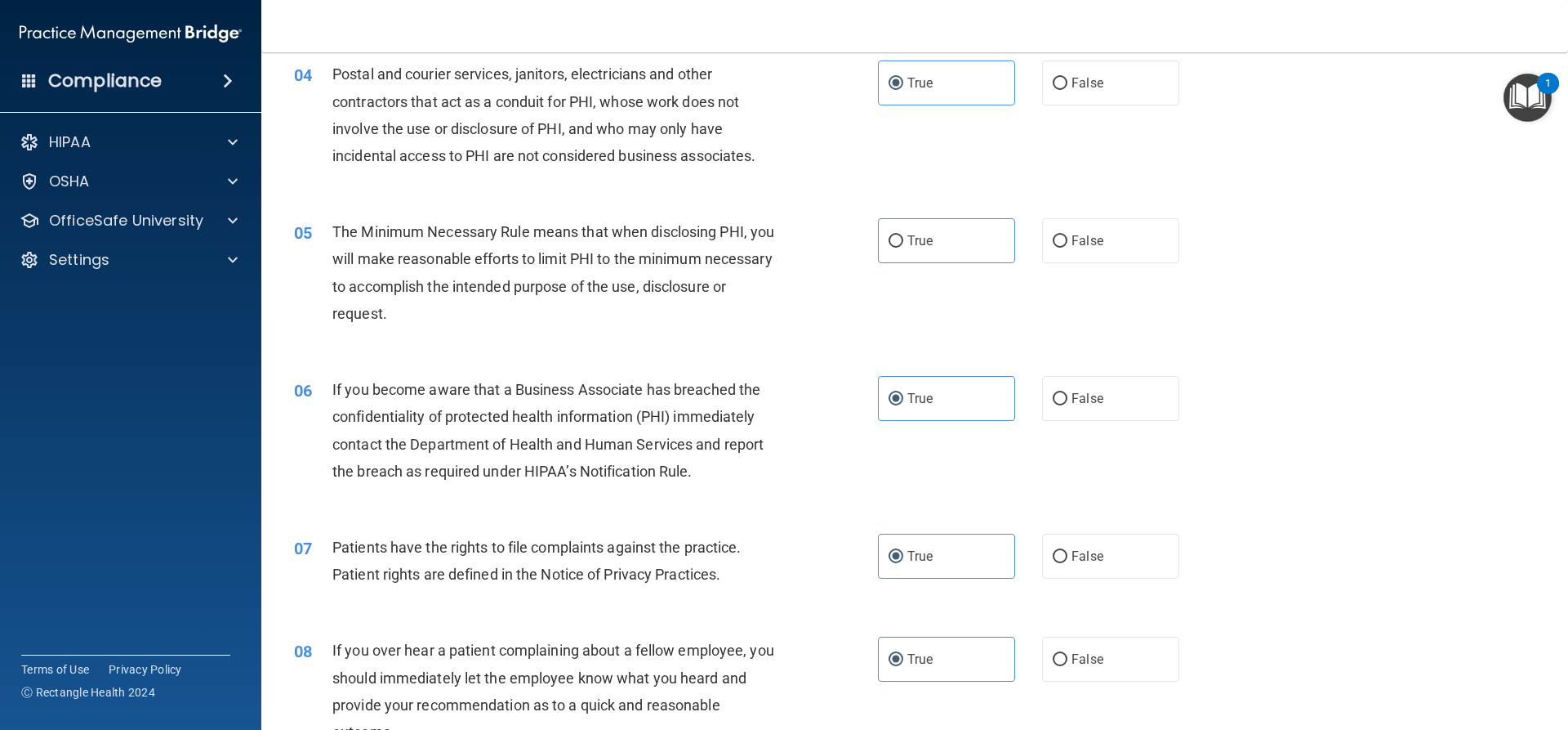
scroll to position [430, 0]
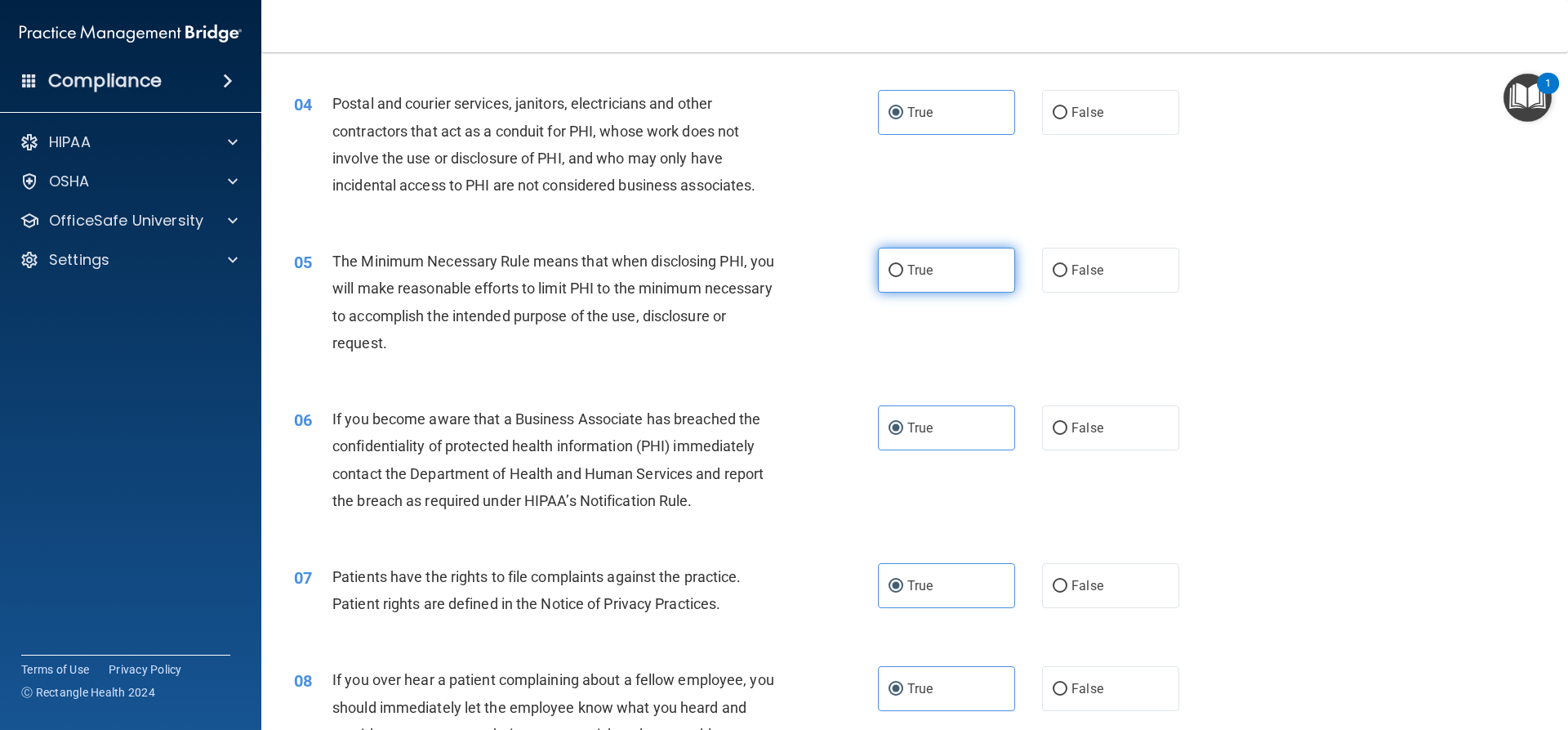
click at [929, 265] on label "True" at bounding box center [946, 271] width 137 height 45
click at [903, 265] on input "True" at bounding box center [896, 271] width 15 height 13
radio input "true"
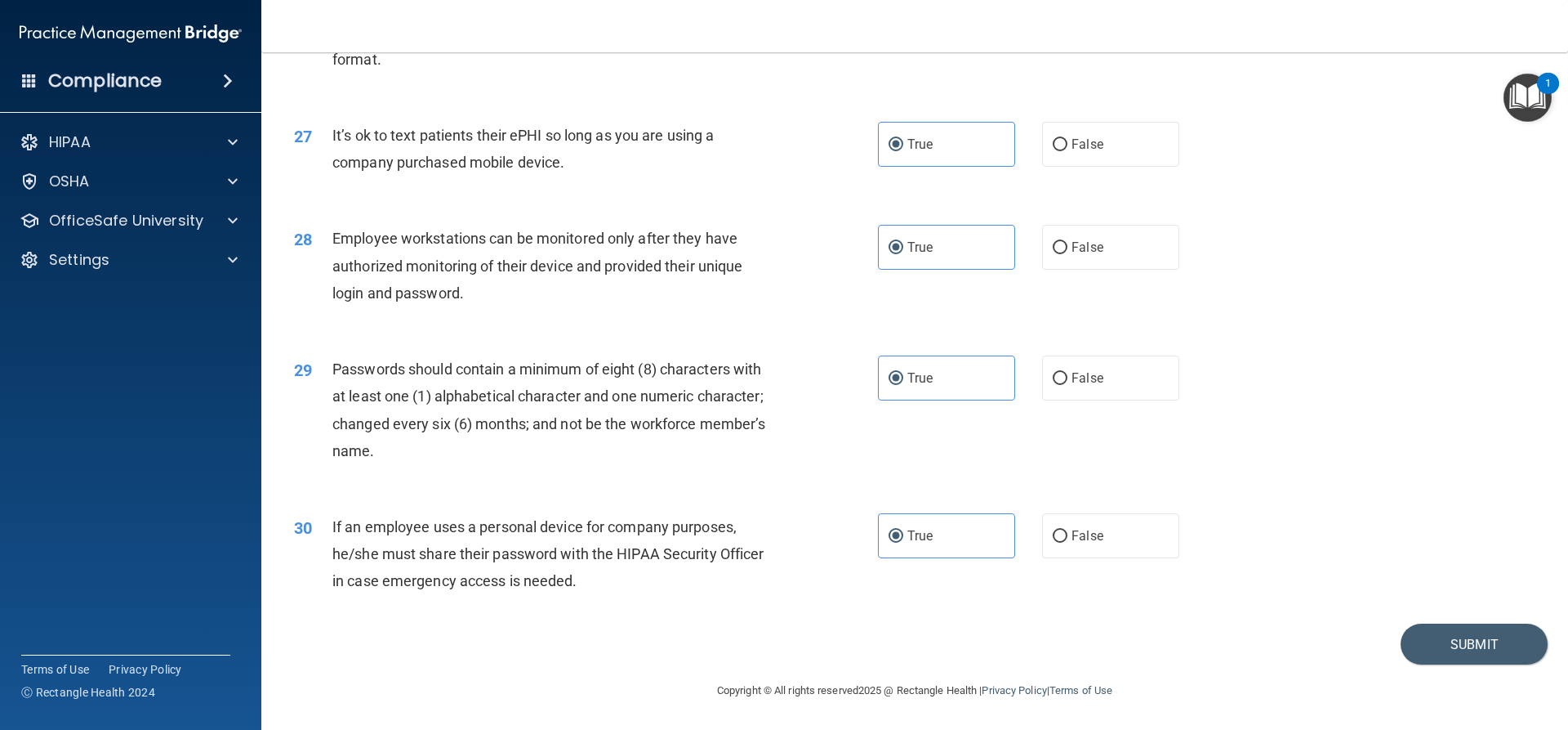
scroll to position [3372, 0]
click at [1436, 638] on button "Submit" at bounding box center [1475, 645] width 147 height 42
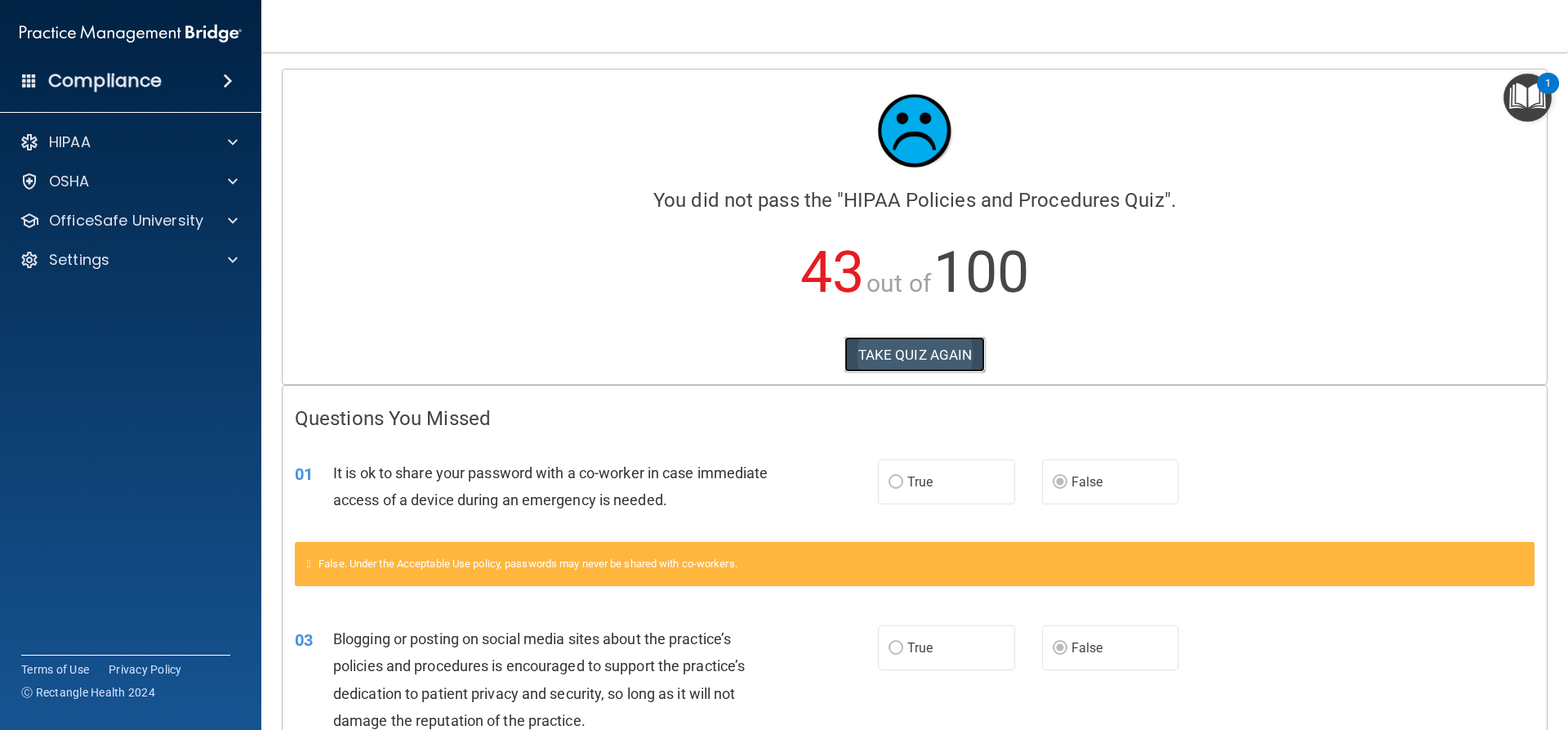
click at [927, 355] on button "TAKE QUIZ AGAIN" at bounding box center [916, 355] width 142 height 36
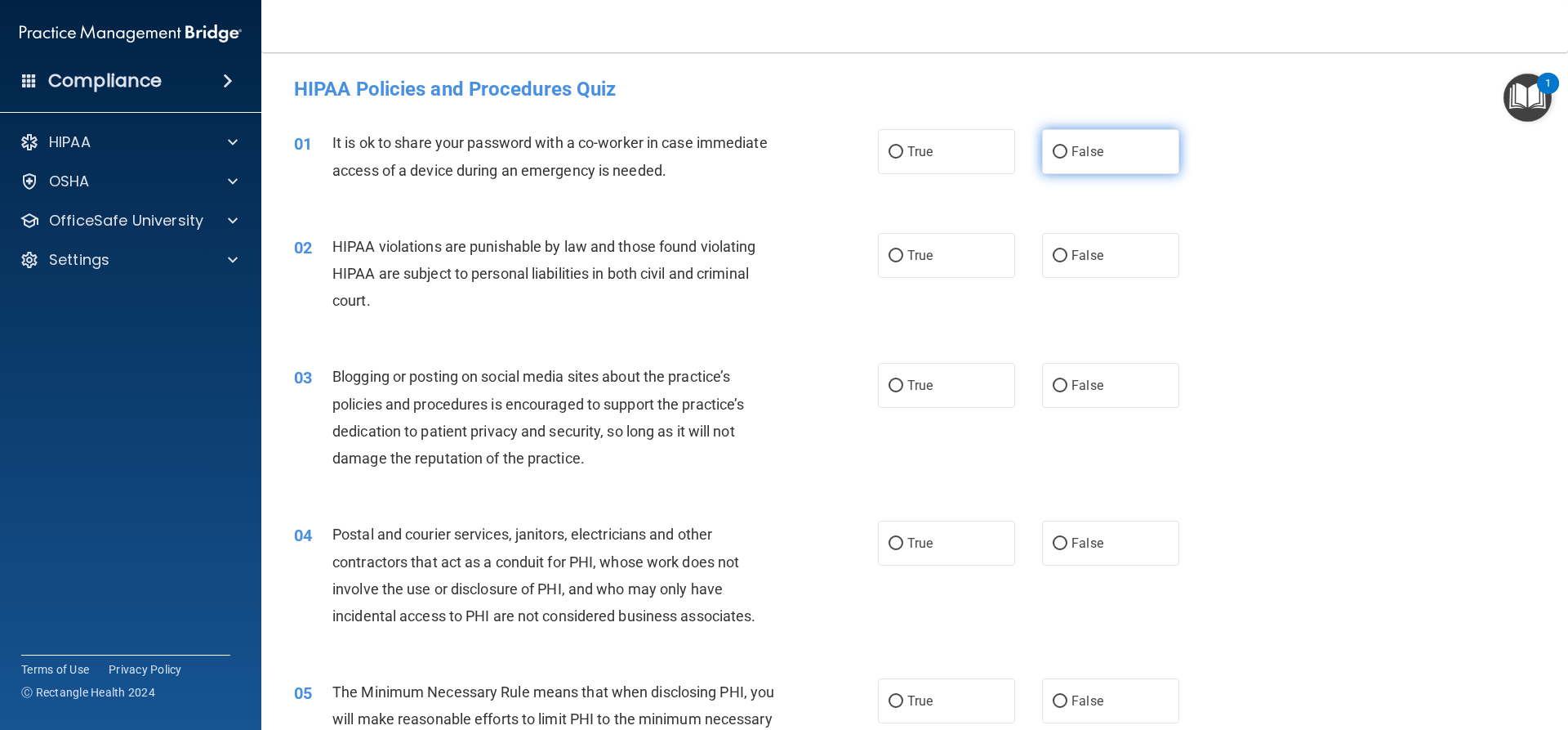
click at [1093, 143] on label "False" at bounding box center [1110, 152] width 137 height 45
click at [1067, 146] on input "False" at bounding box center [1060, 153] width 15 height 13
radio input "true"
click at [975, 247] on label "True" at bounding box center [946, 256] width 137 height 45
click at [903, 250] on input "True" at bounding box center [896, 256] width 15 height 13
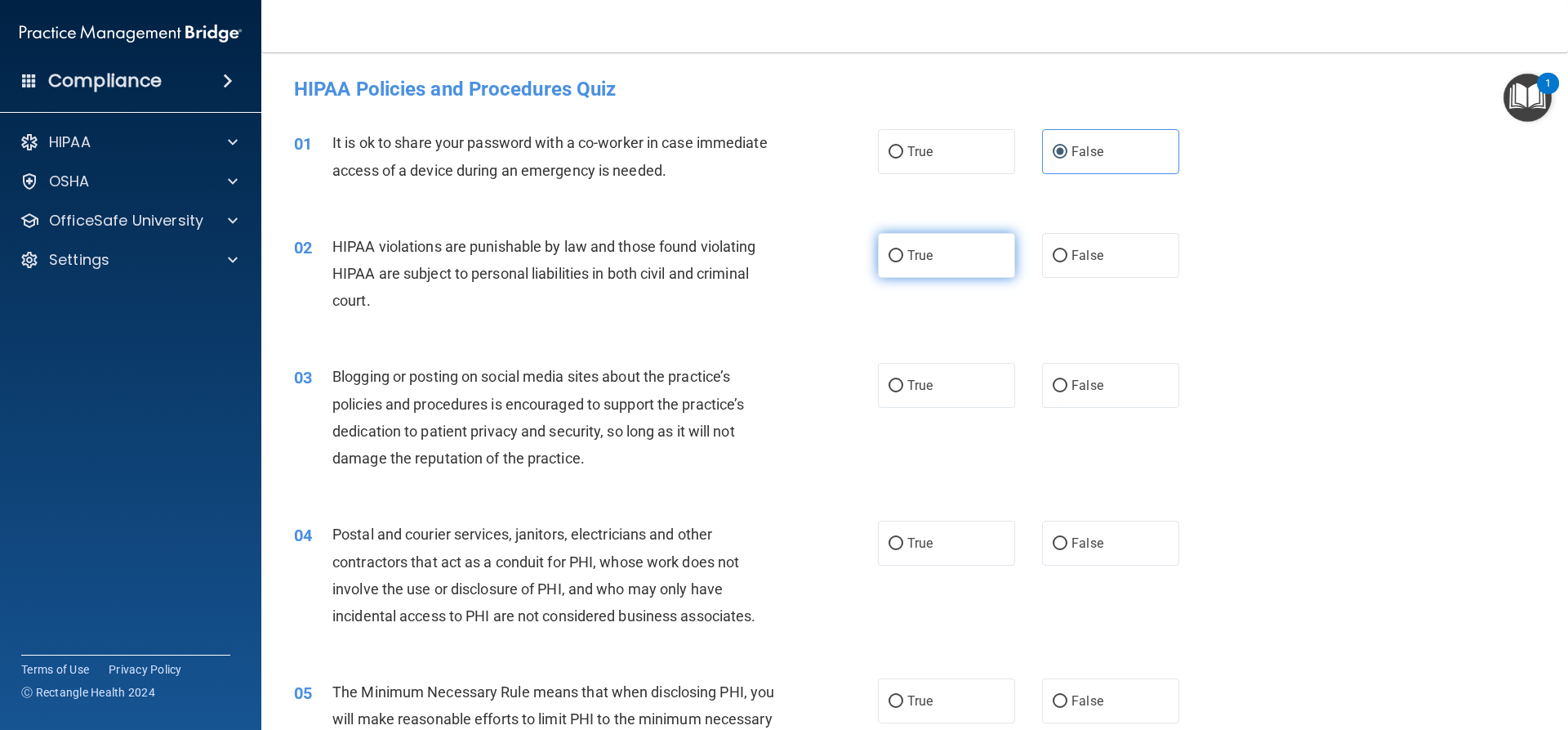
radio input "true"
click at [1072, 383] on span "False" at bounding box center [1087, 385] width 32 height 15
click at [1067, 383] on input "False" at bounding box center [1060, 387] width 15 height 13
radio input "true"
click at [953, 540] on label "True" at bounding box center [946, 543] width 137 height 45
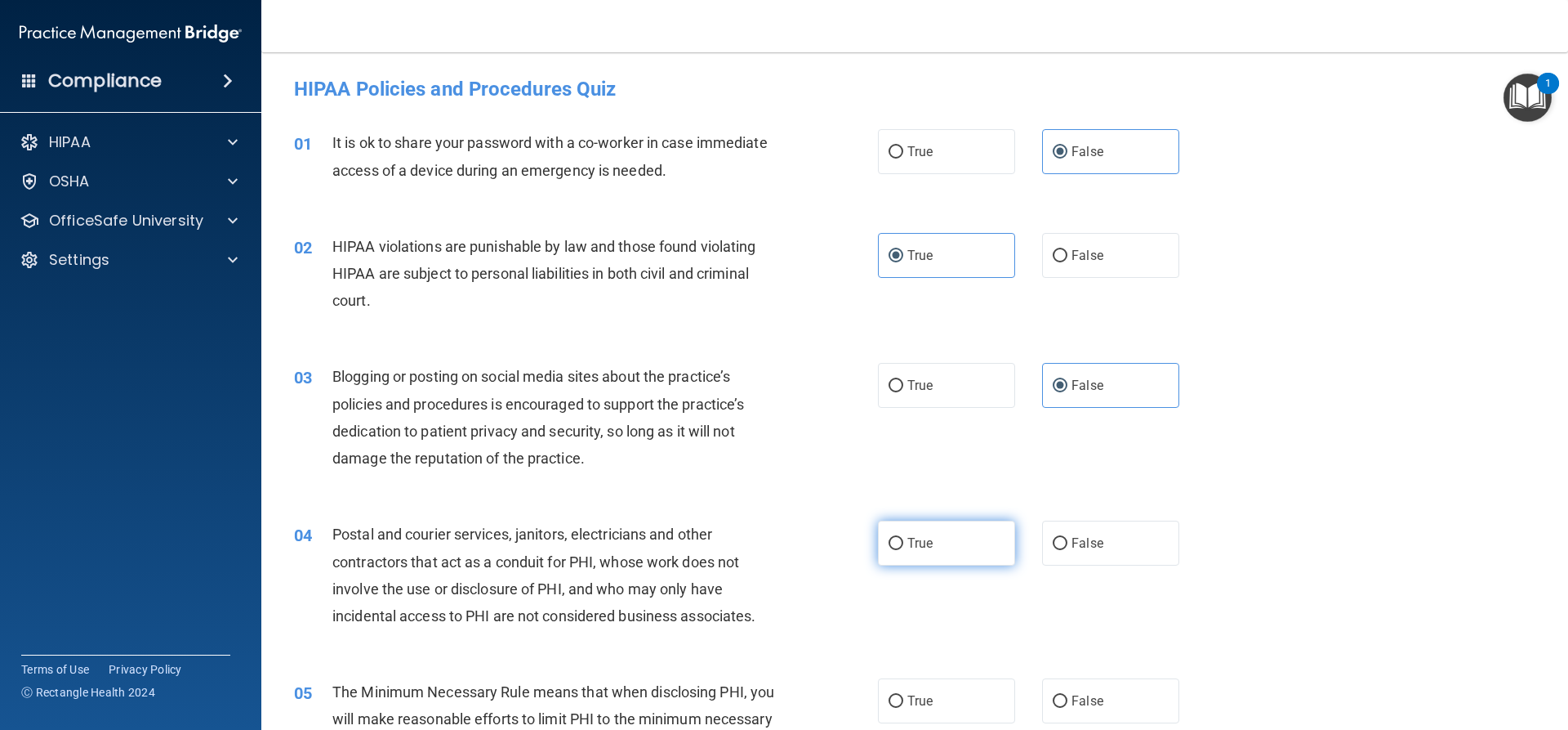
click at [903, 540] on input "True" at bounding box center [896, 544] width 15 height 13
radio input "true"
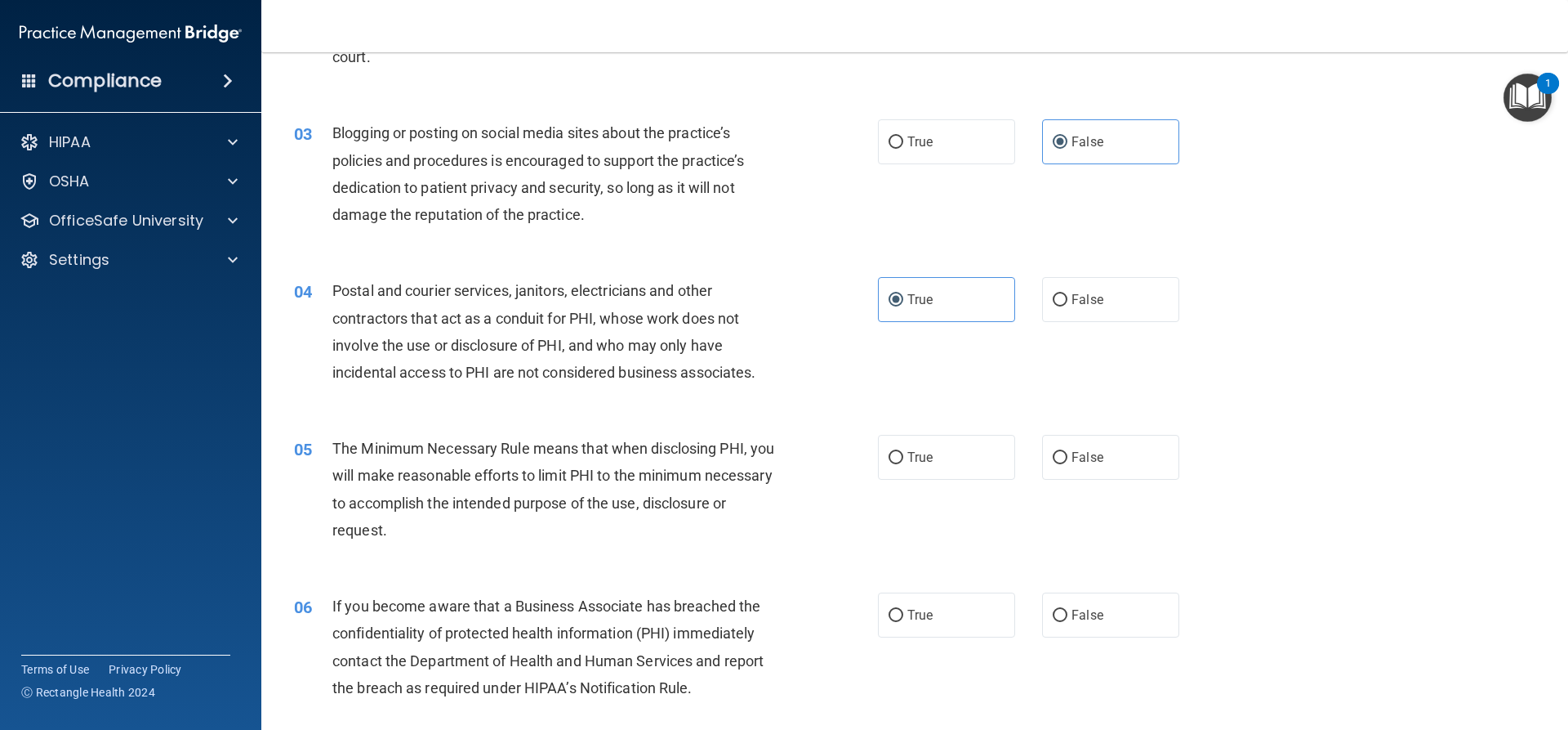
scroll to position [327, 0]
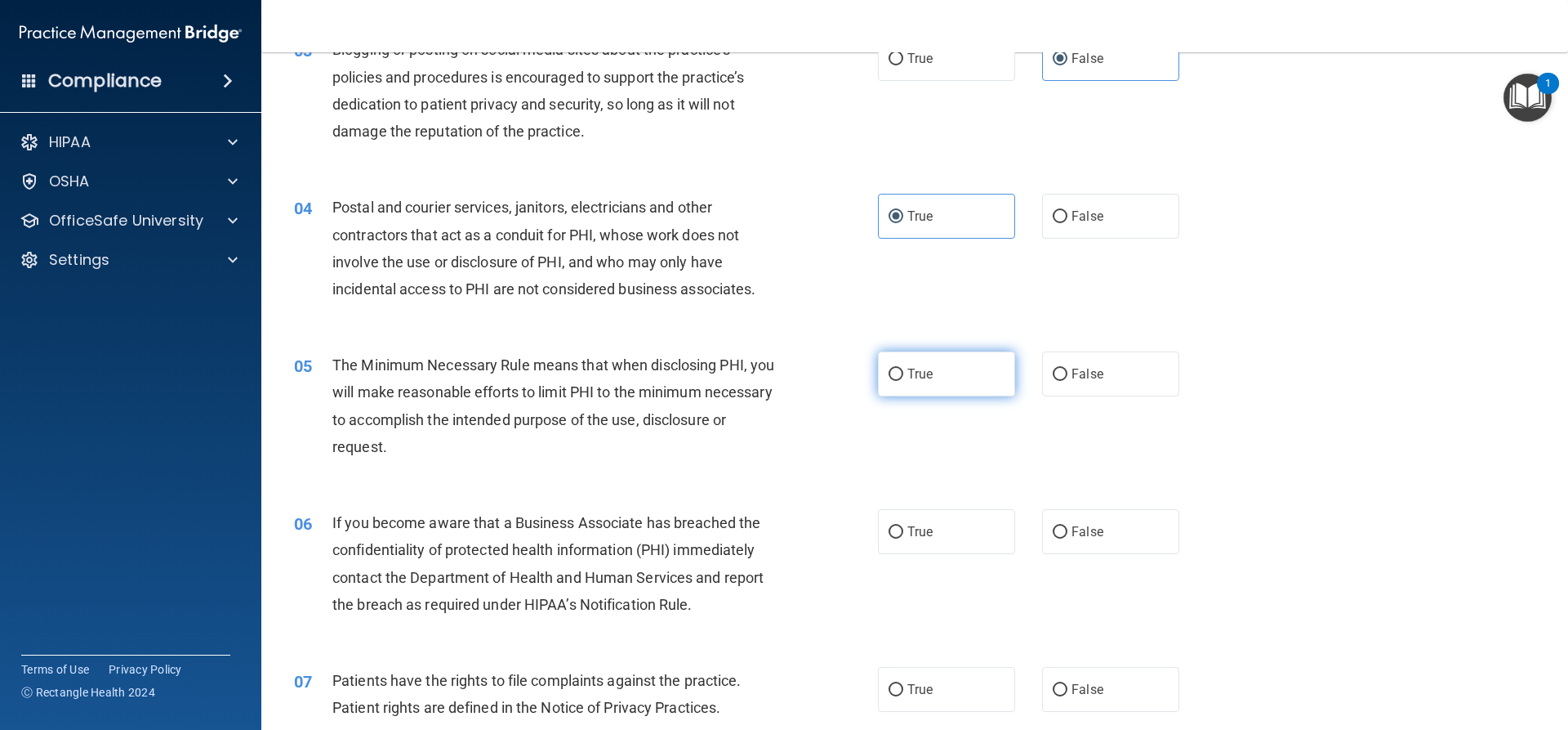
click at [908, 375] on span "True" at bounding box center [920, 373] width 25 height 15
click at [903, 375] on input "True" at bounding box center [896, 375] width 15 height 13
radio input "true"
click at [1073, 538] on span "False" at bounding box center [1087, 531] width 32 height 15
click at [1067, 538] on input "False" at bounding box center [1060, 533] width 15 height 13
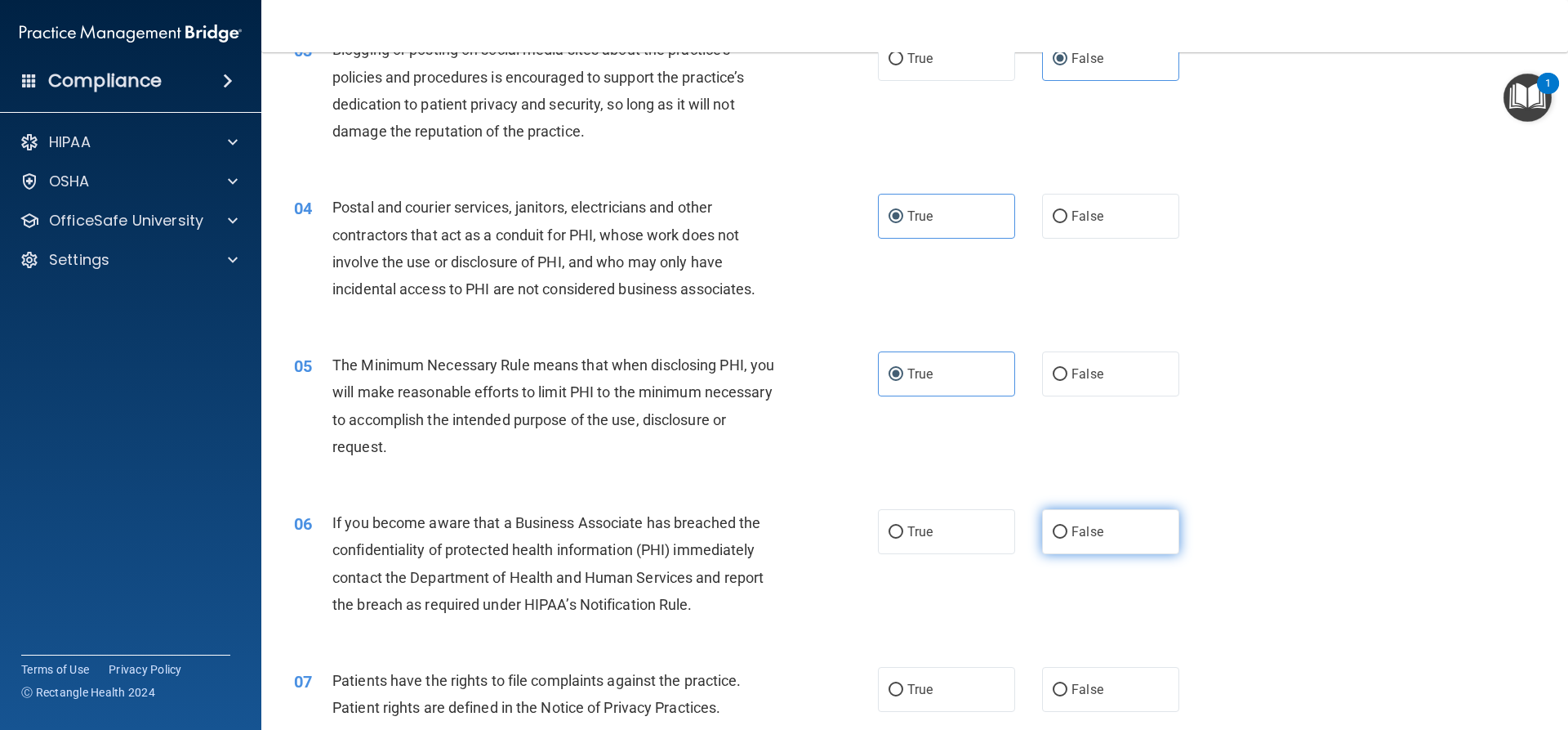
radio input "true"
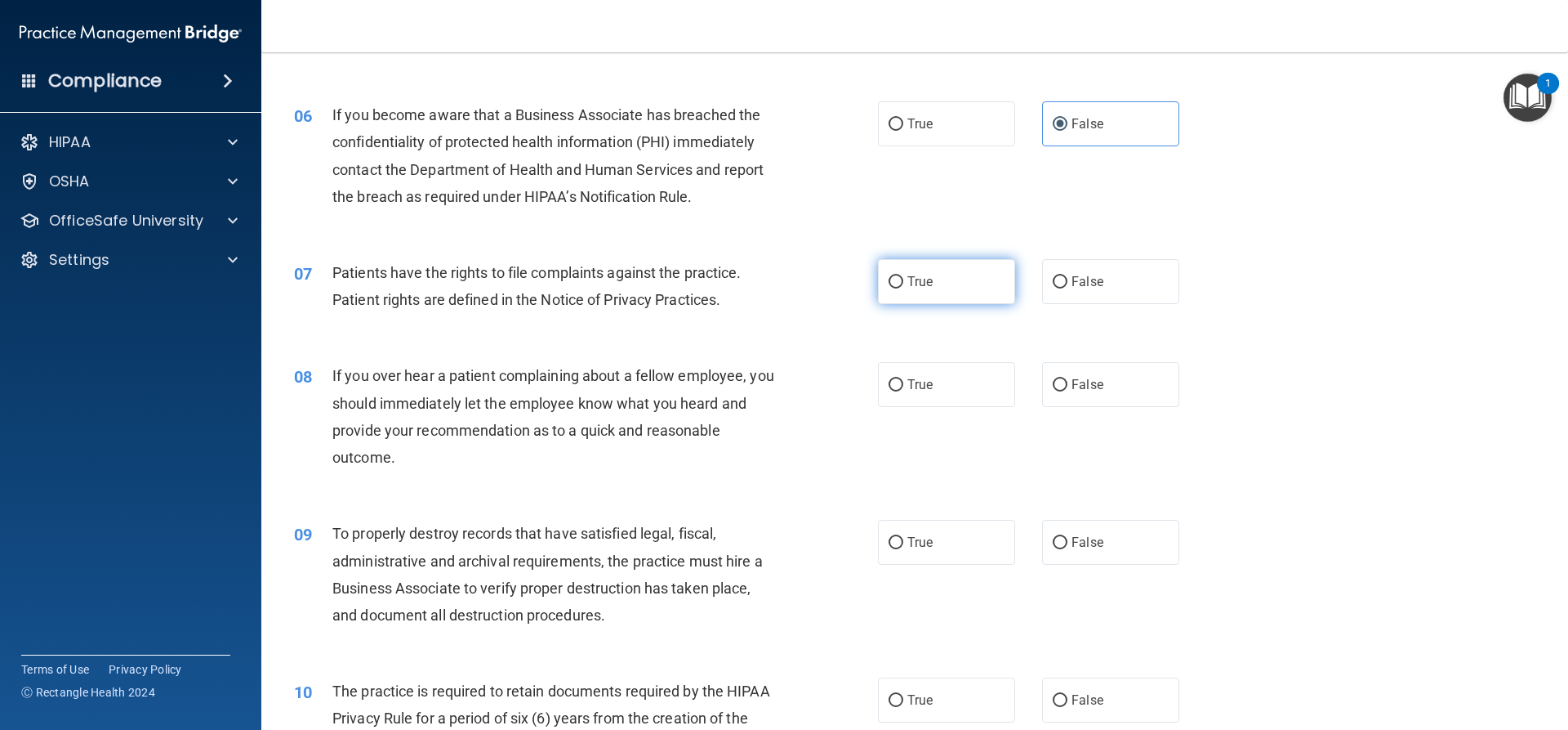
scroll to position [735, 0]
click at [916, 290] on label "True" at bounding box center [946, 281] width 137 height 45
click at [903, 288] on input "True" at bounding box center [896, 281] width 15 height 13
radio input "true"
click at [1075, 390] on span "False" at bounding box center [1087, 383] width 32 height 15
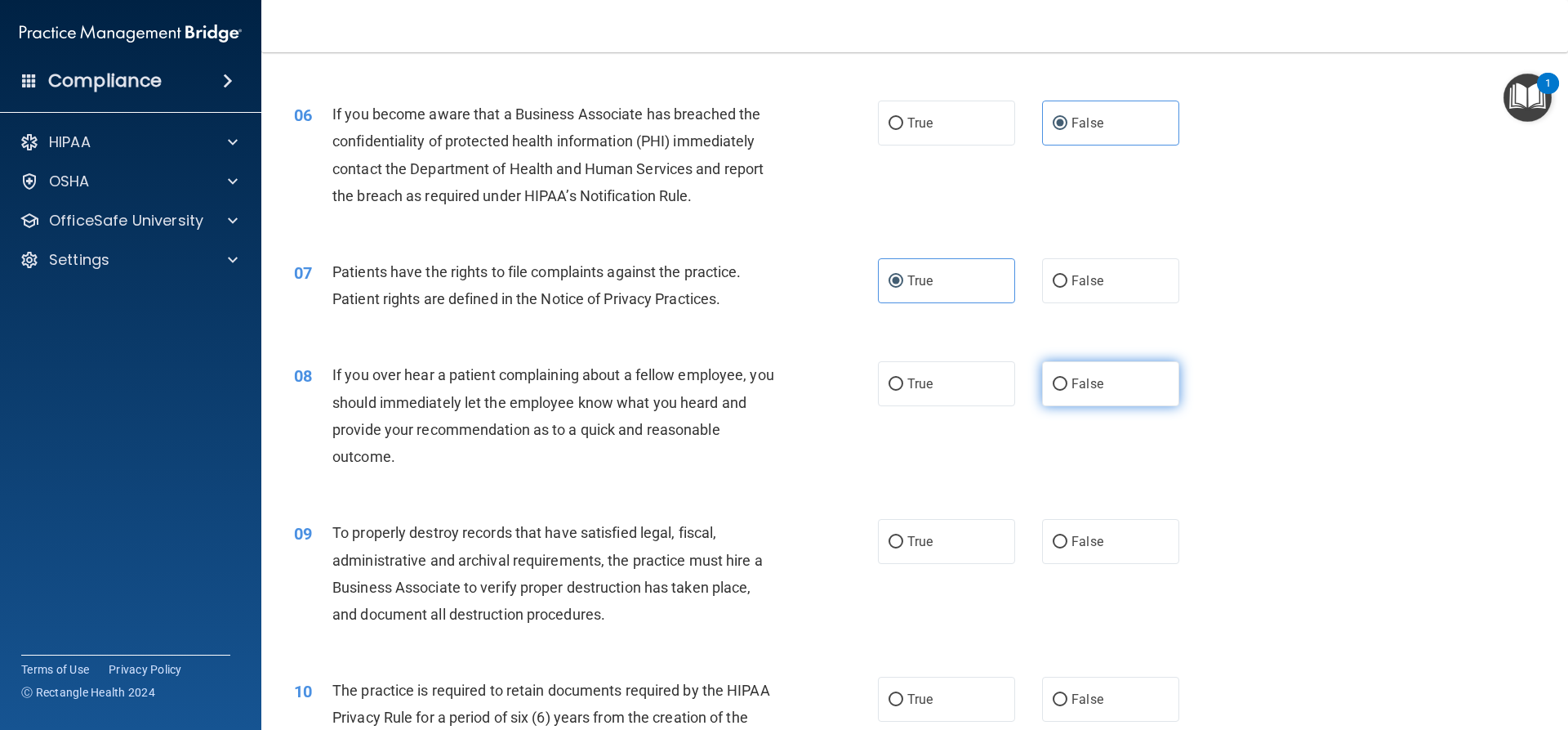
click at [1067, 390] on input "False" at bounding box center [1060, 385] width 15 height 13
radio input "true"
click at [1115, 536] on label "False" at bounding box center [1110, 542] width 137 height 45
click at [1067, 536] on input "False" at bounding box center [1060, 542] width 15 height 13
radio input "true"
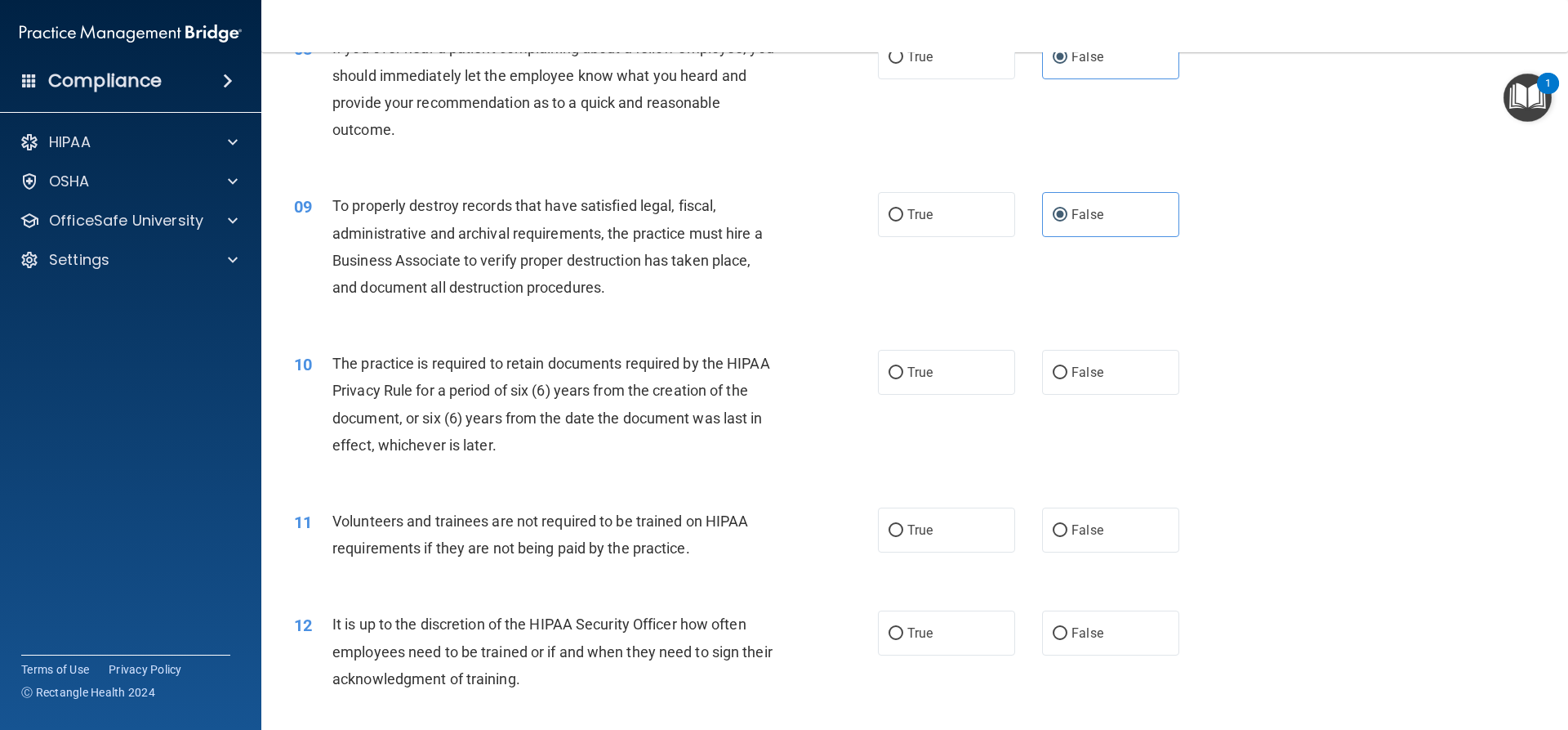
scroll to position [1226, 0]
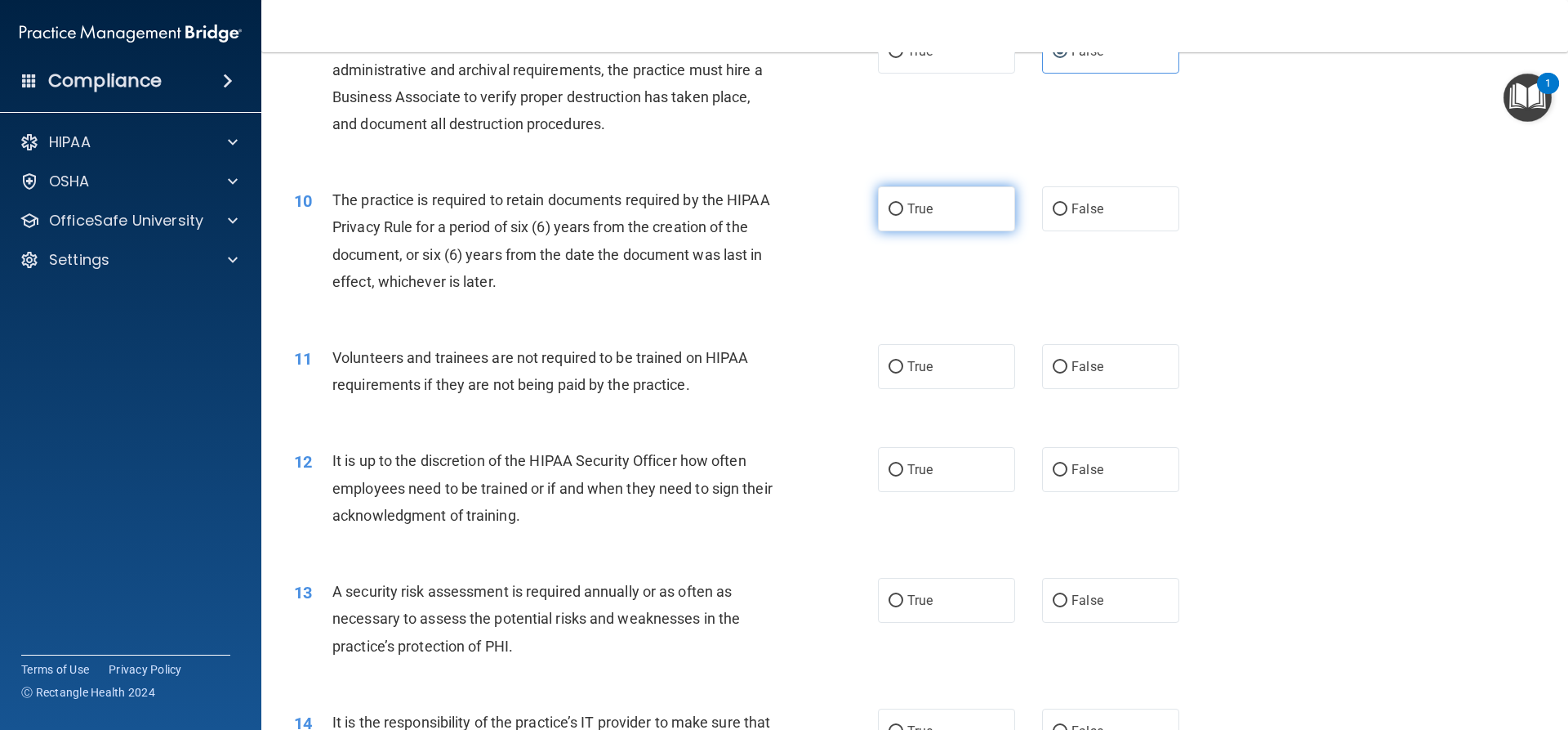
click at [916, 201] on label "True" at bounding box center [946, 209] width 137 height 45
click at [903, 203] on input "True" at bounding box center [896, 210] width 15 height 13
radio input "true"
click at [1072, 364] on span "False" at bounding box center [1087, 366] width 32 height 15
click at [1067, 364] on input "False" at bounding box center [1060, 368] width 15 height 13
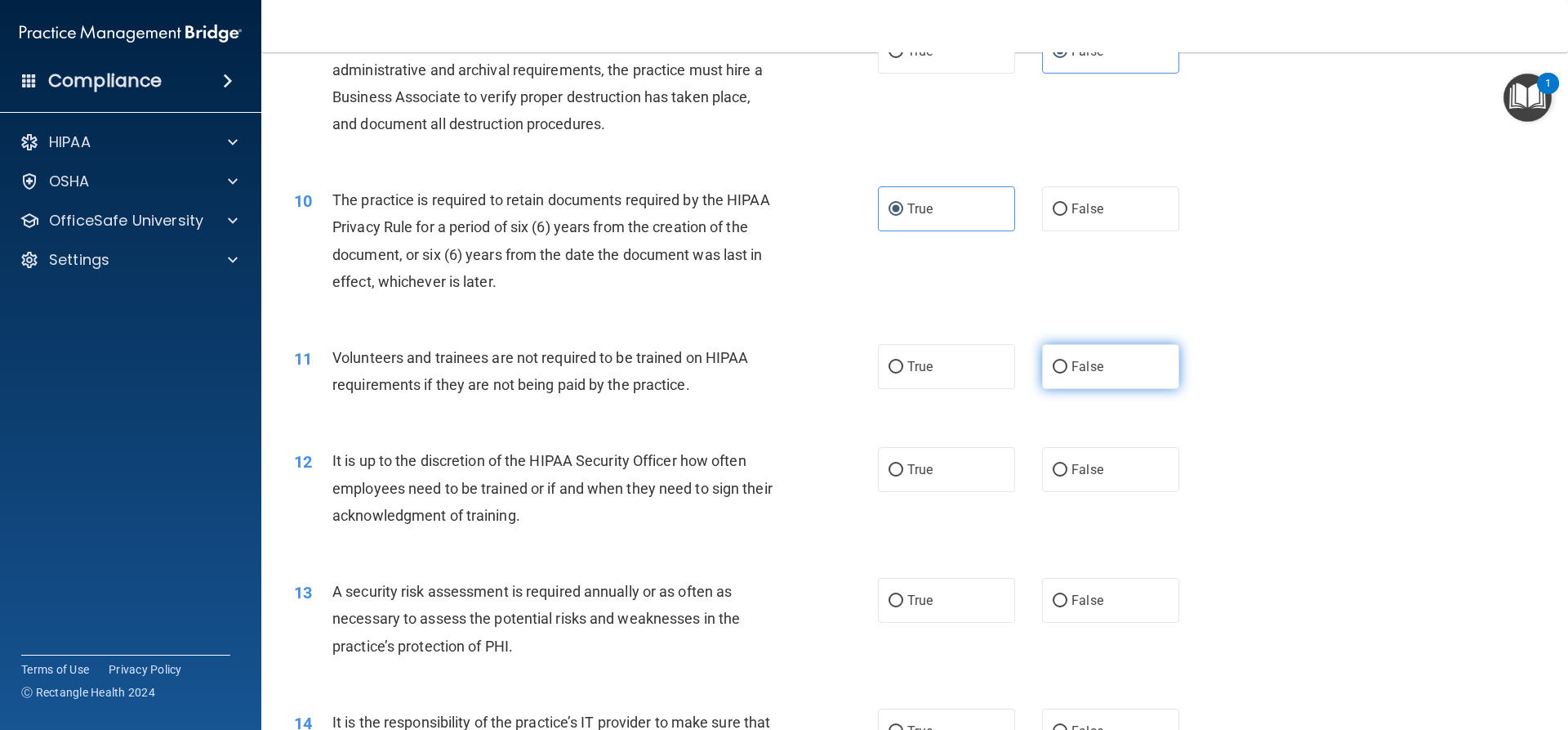
radio input "true"
click at [1093, 464] on span "False" at bounding box center [1087, 469] width 32 height 15
click at [1067, 464] on input "False" at bounding box center [1060, 470] width 15 height 13
radio input "true"
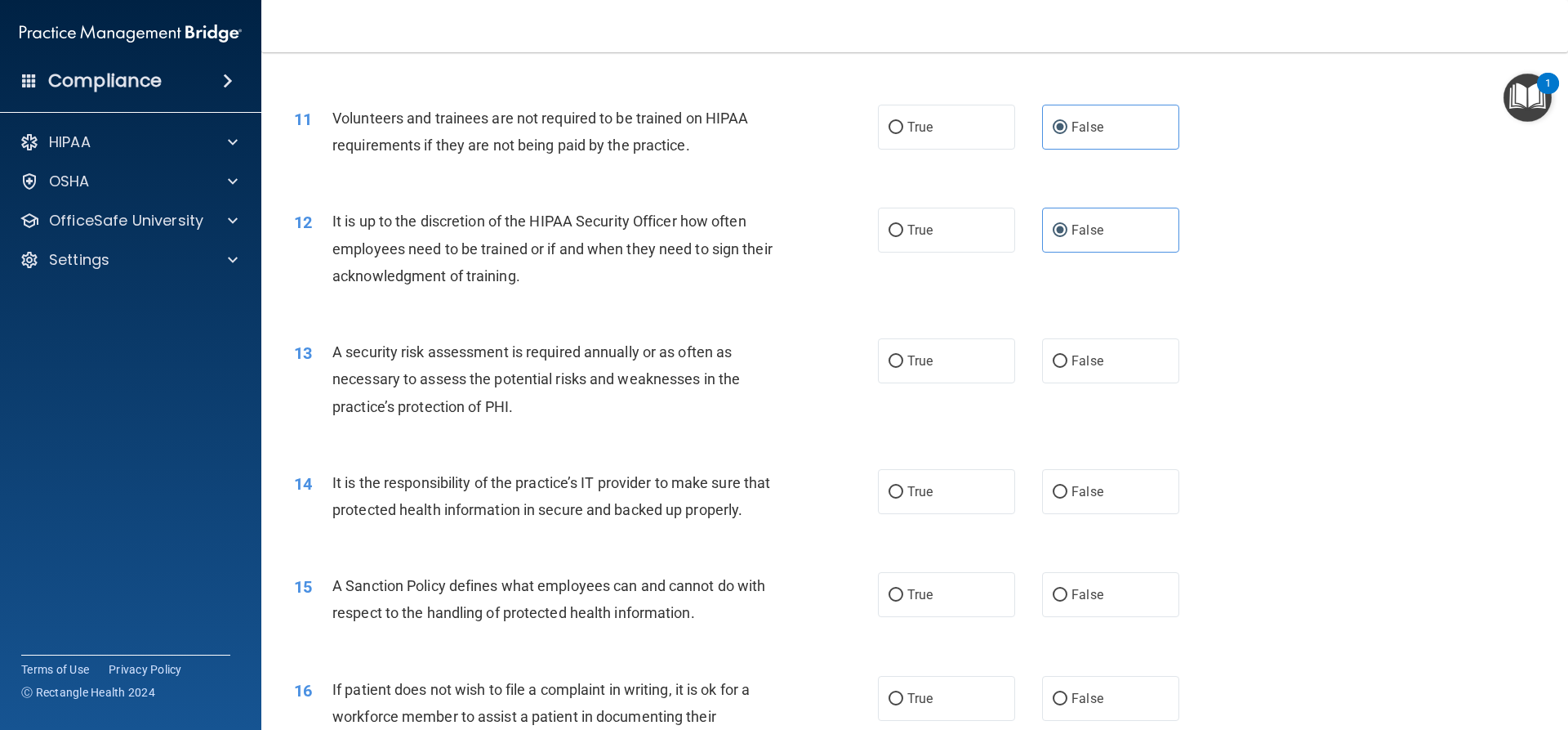
scroll to position [1553, 0]
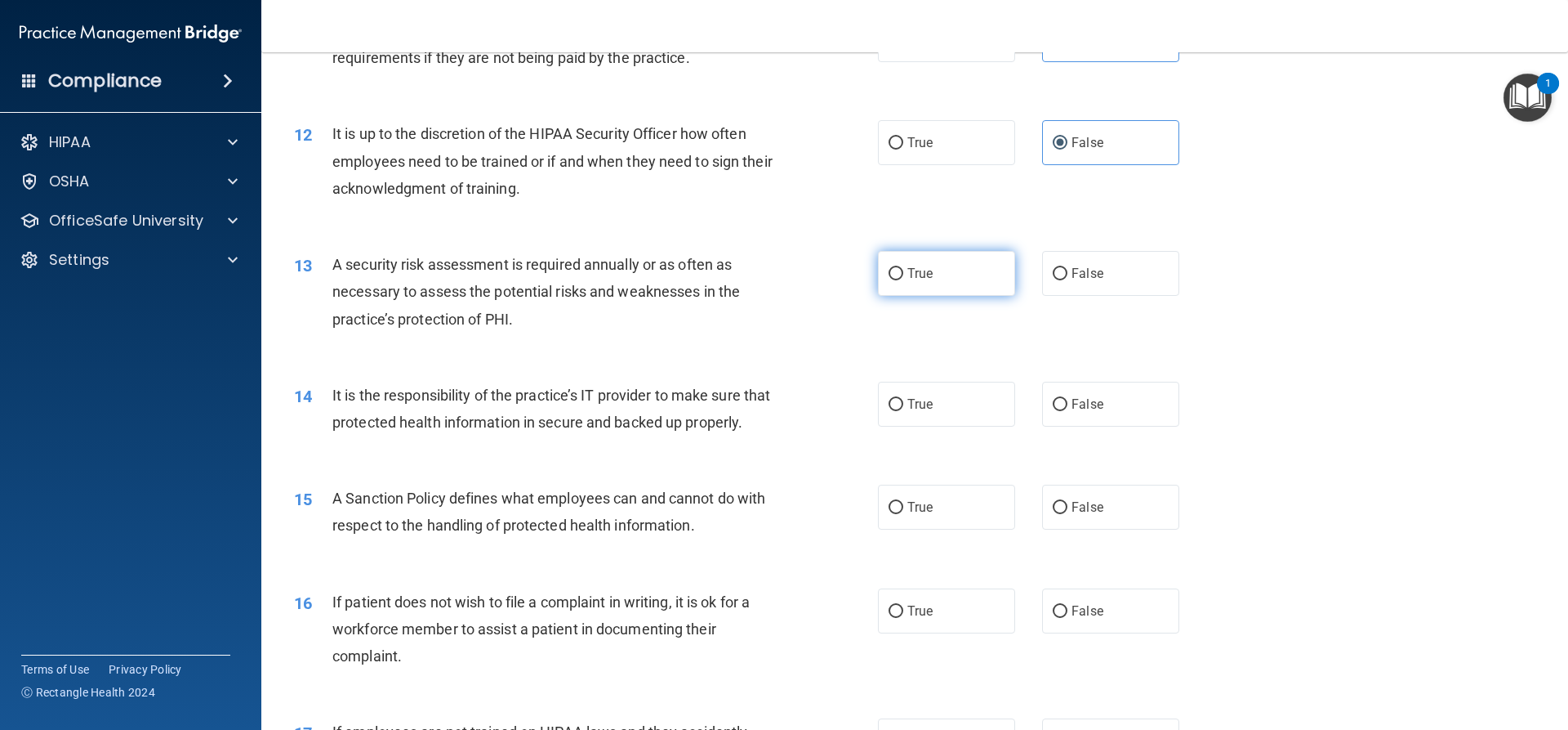
click at [899, 274] on label "True" at bounding box center [946, 273] width 137 height 45
click at [899, 274] on input "True" at bounding box center [896, 274] width 15 height 13
radio input "true"
click at [1070, 413] on label "False" at bounding box center [1110, 404] width 137 height 45
click at [1067, 411] on input "False" at bounding box center [1060, 405] width 15 height 13
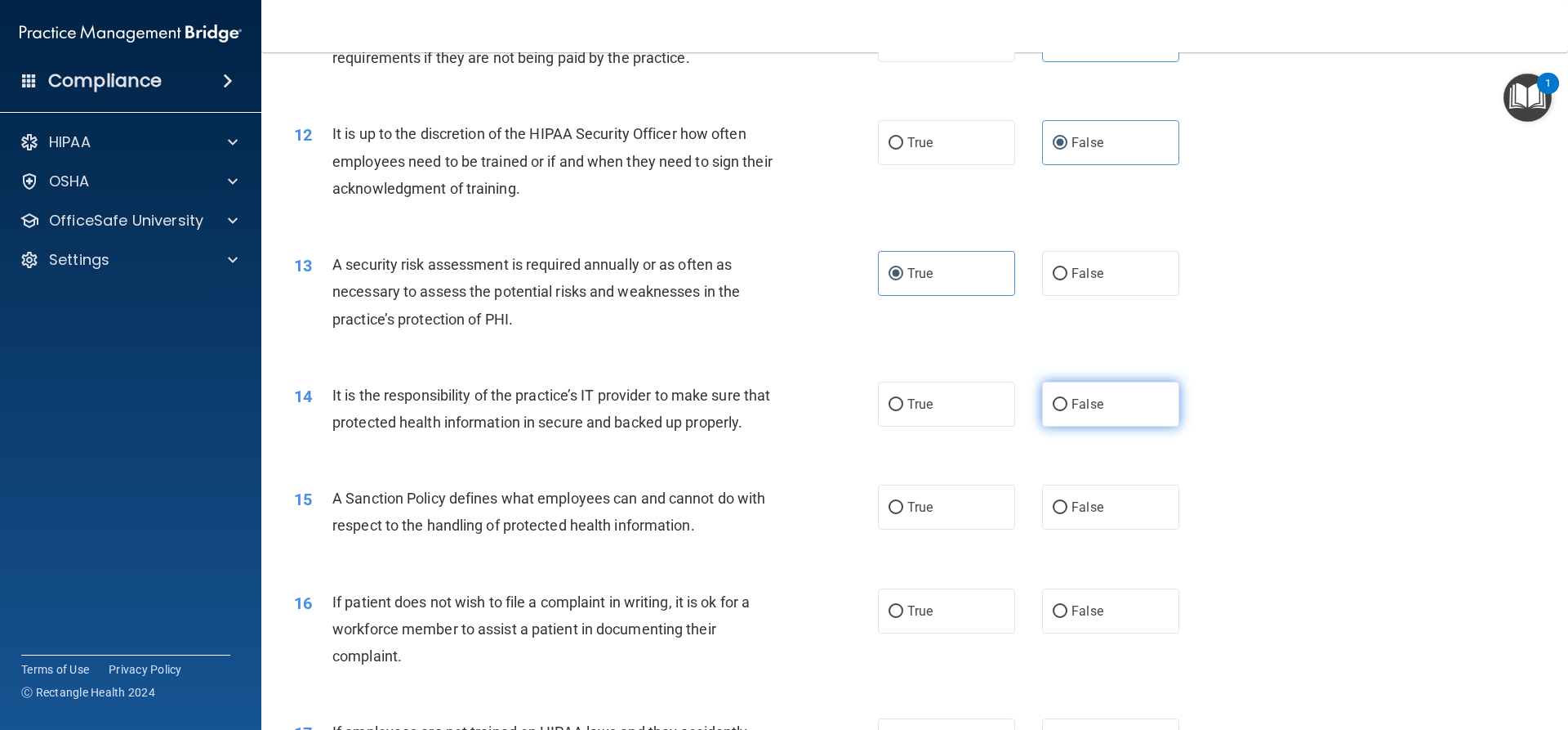
radio input "true"
click at [1118, 529] on label "False" at bounding box center [1110, 508] width 137 height 45
click at [1067, 514] on input "False" at bounding box center [1060, 508] width 15 height 13
radio input "true"
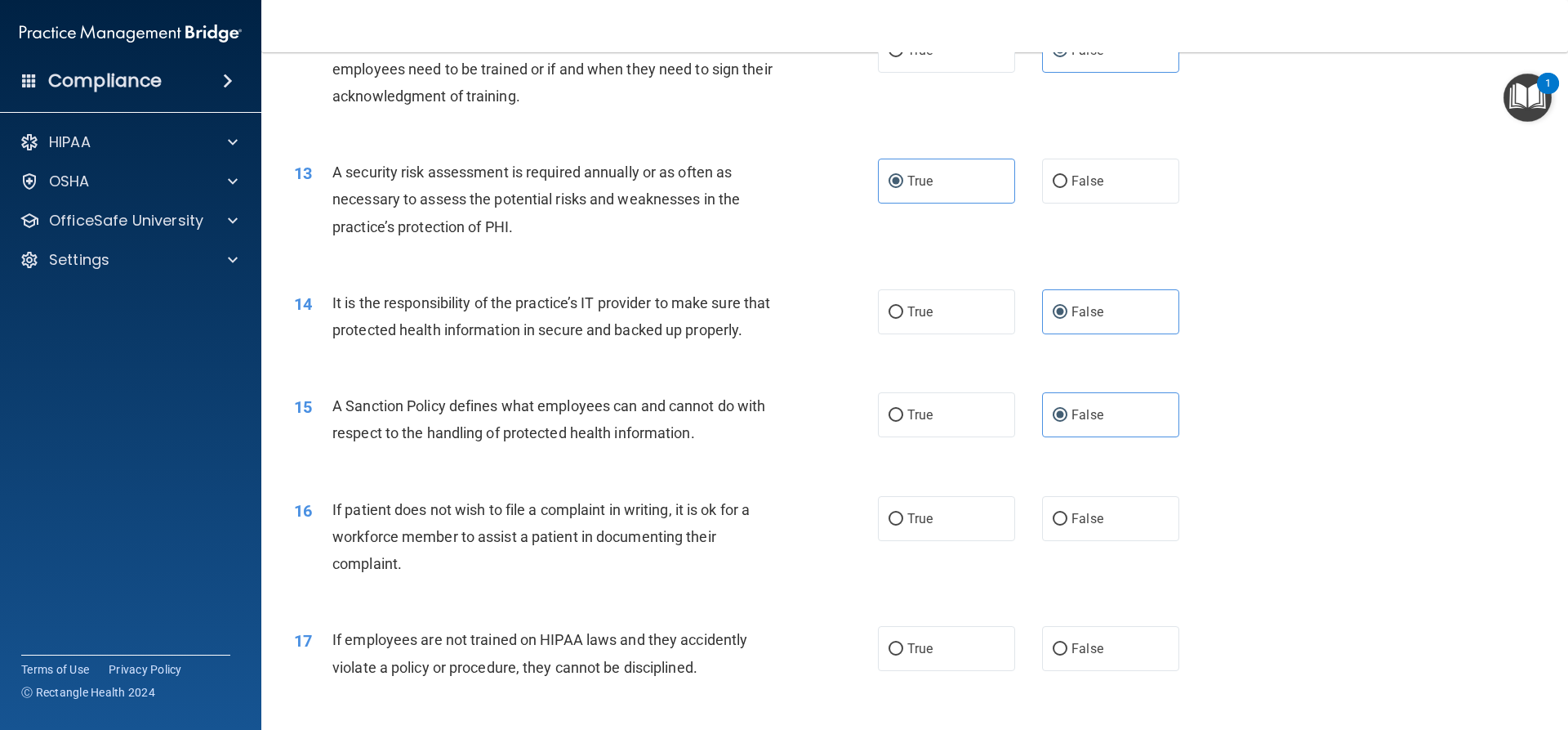
scroll to position [1879, 0]
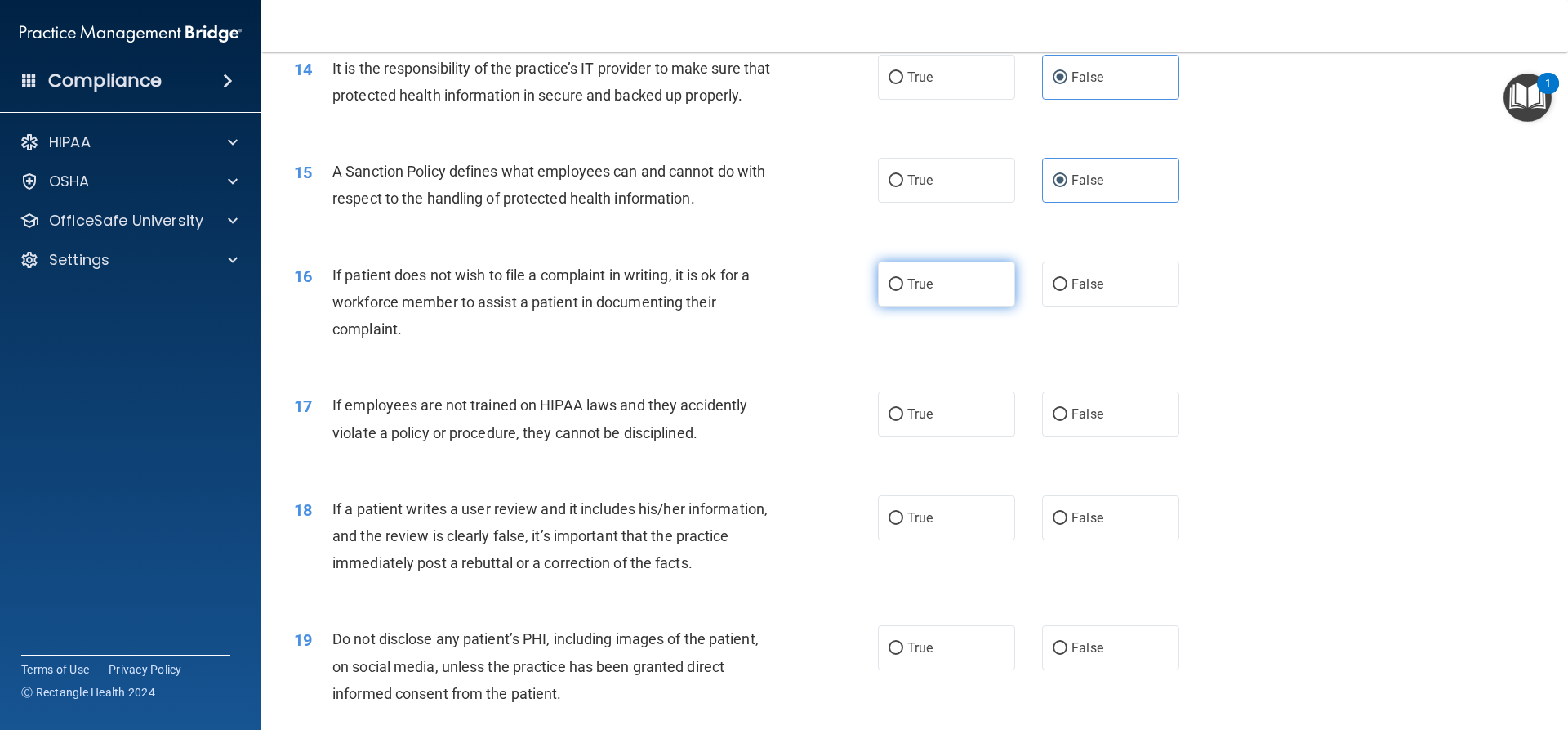
click at [906, 302] on label "True" at bounding box center [946, 284] width 137 height 45
click at [903, 291] on input "True" at bounding box center [896, 285] width 15 height 13
radio input "true"
click at [1089, 437] on label "False" at bounding box center [1110, 414] width 137 height 45
click at [1067, 421] on input "False" at bounding box center [1060, 415] width 15 height 13
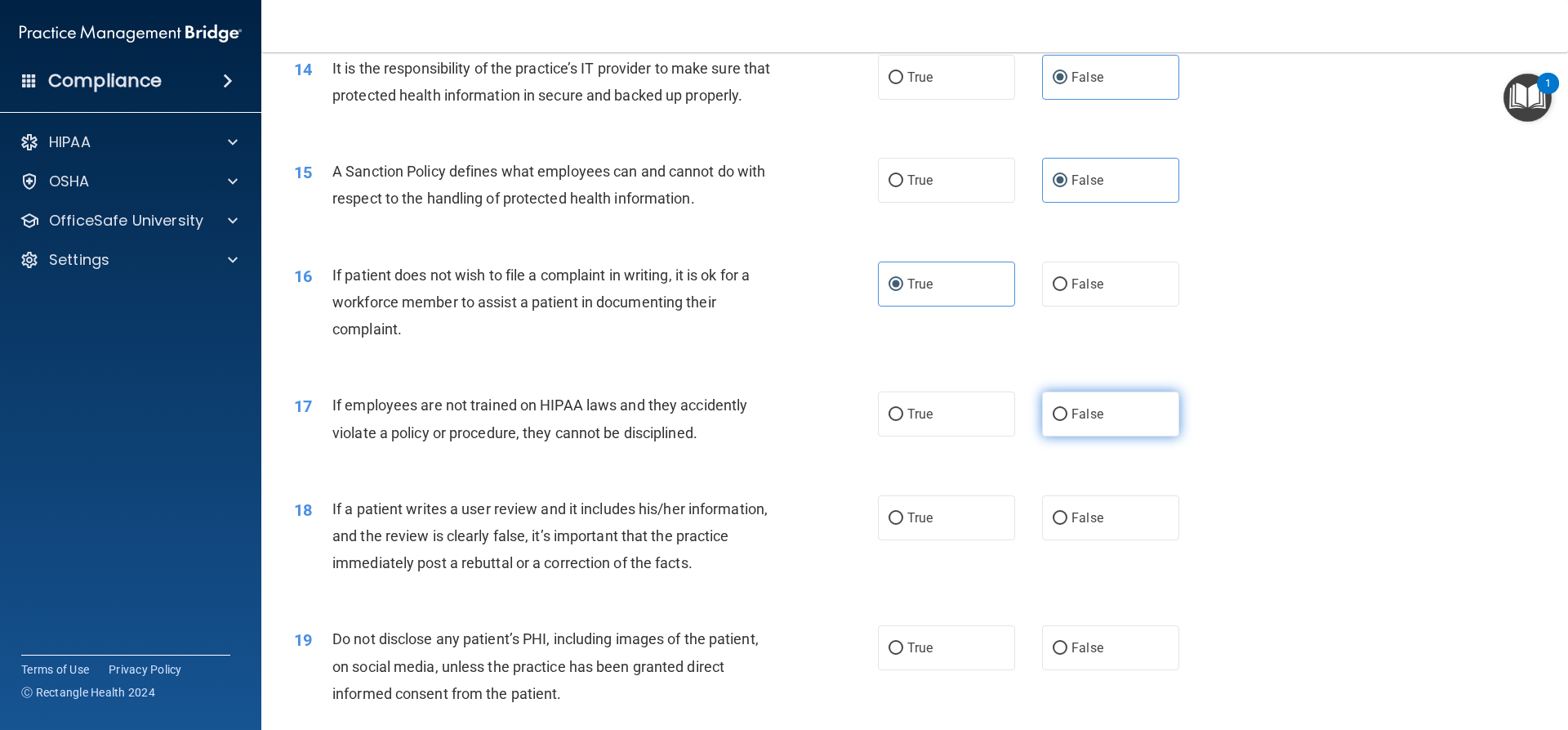
radio input "true"
click at [1108, 540] on label "False" at bounding box center [1110, 518] width 137 height 45
click at [1067, 525] on input "False" at bounding box center [1060, 518] width 15 height 13
radio input "true"
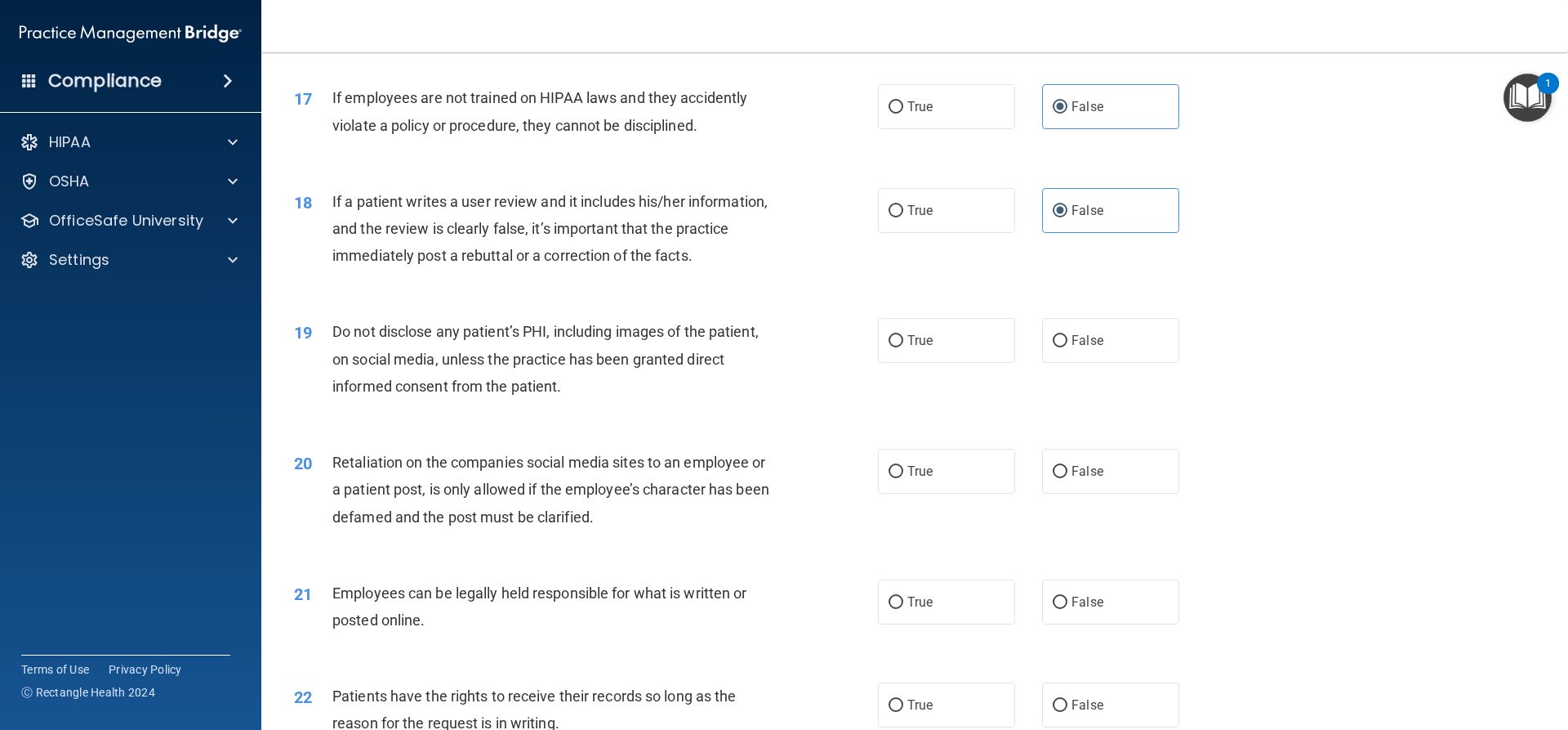
scroll to position [2206, 0]
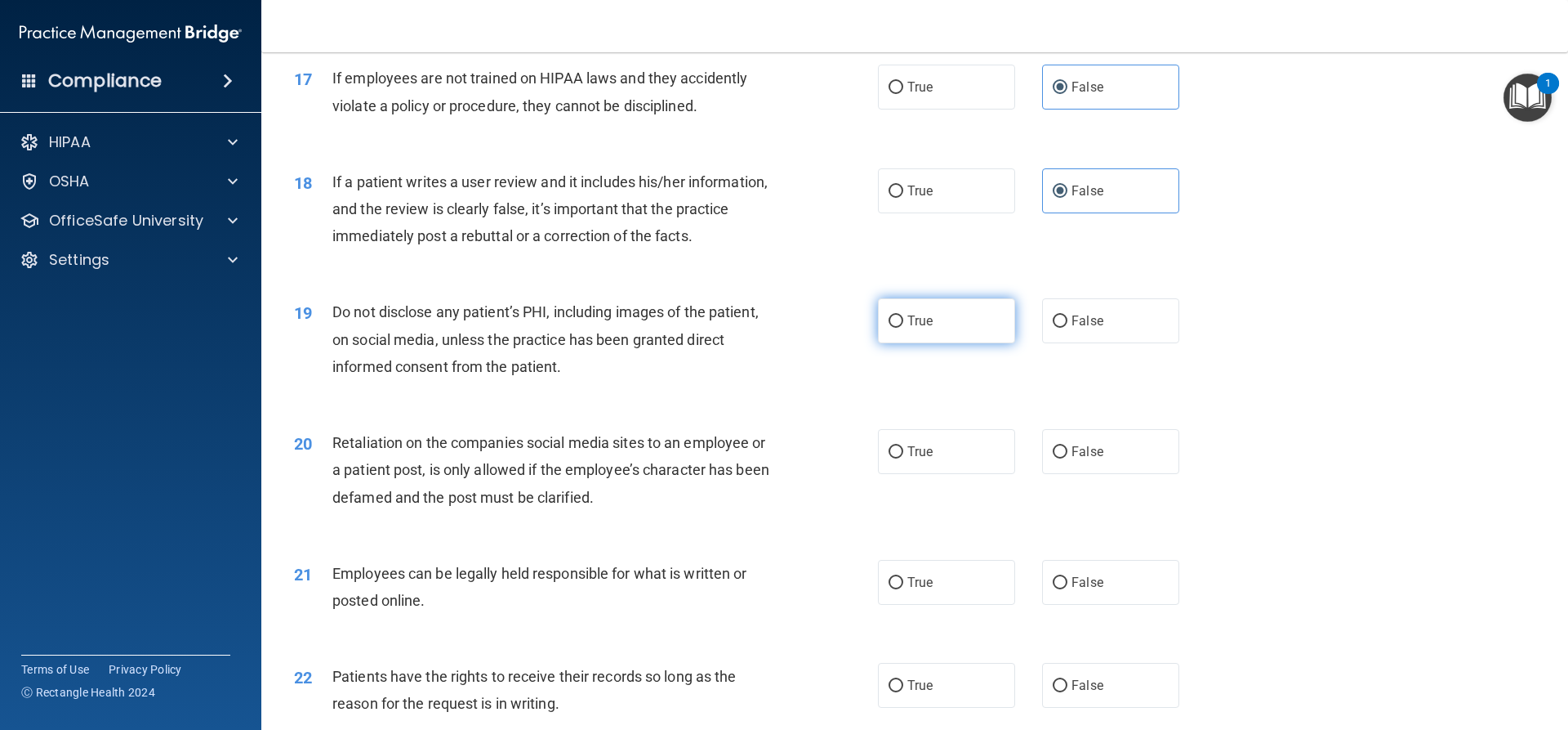
click at [915, 329] on span "True" at bounding box center [920, 321] width 25 height 15
click at [903, 328] on input "True" at bounding box center [896, 321] width 15 height 13
radio input "true"
click at [1075, 459] on span "False" at bounding box center [1087, 451] width 32 height 15
click at [1067, 459] on input "False" at bounding box center [1060, 452] width 15 height 13
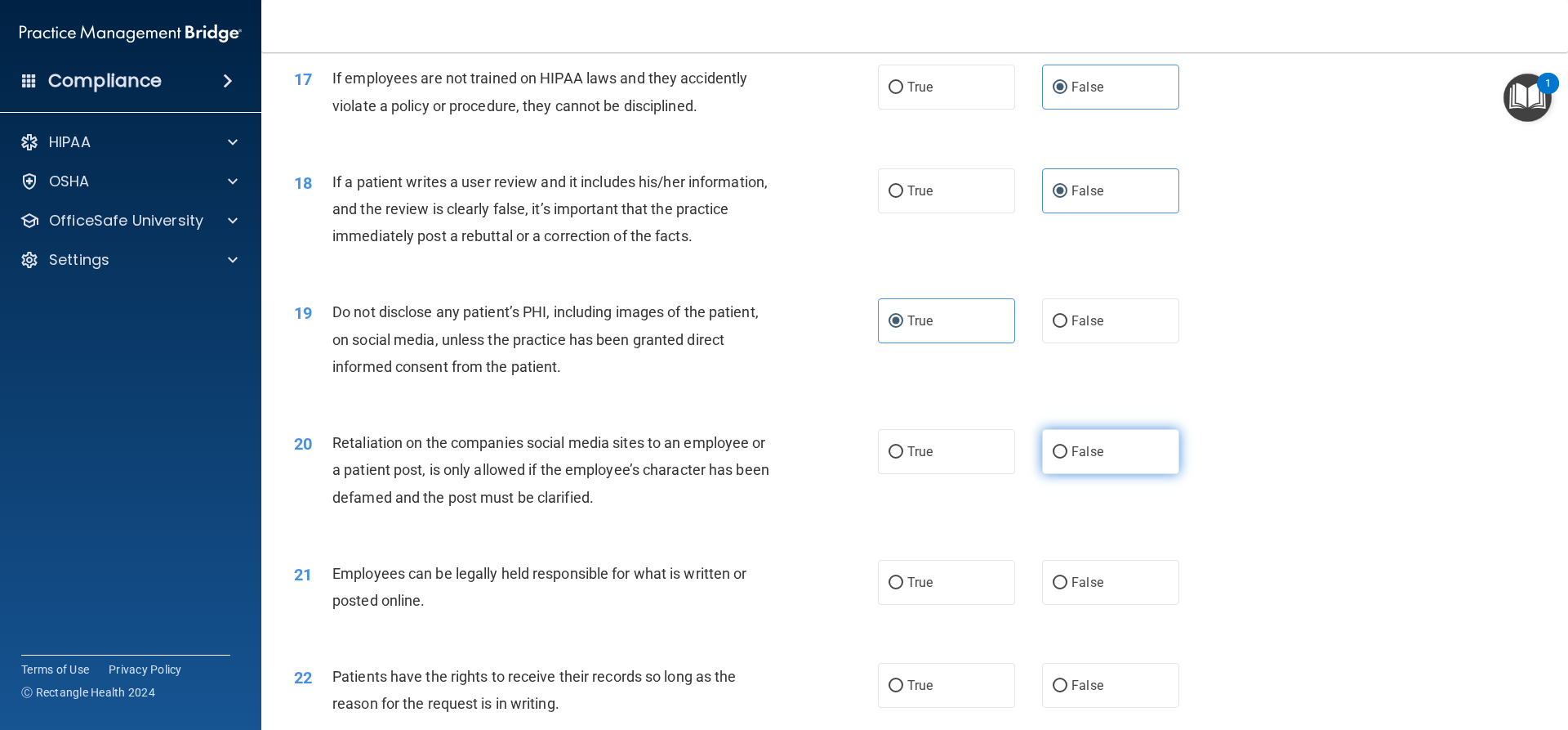
radio input "true"
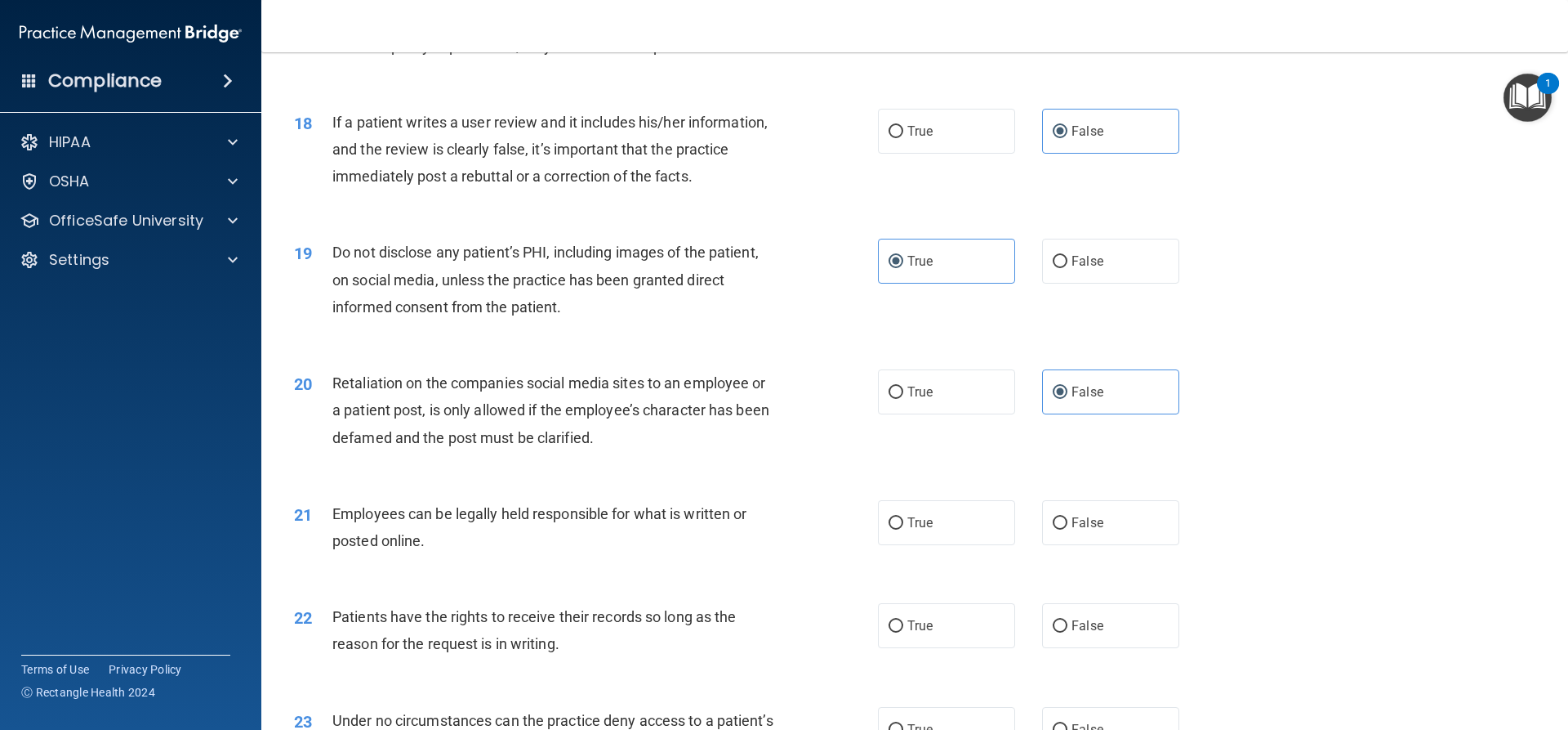
scroll to position [2533, 0]
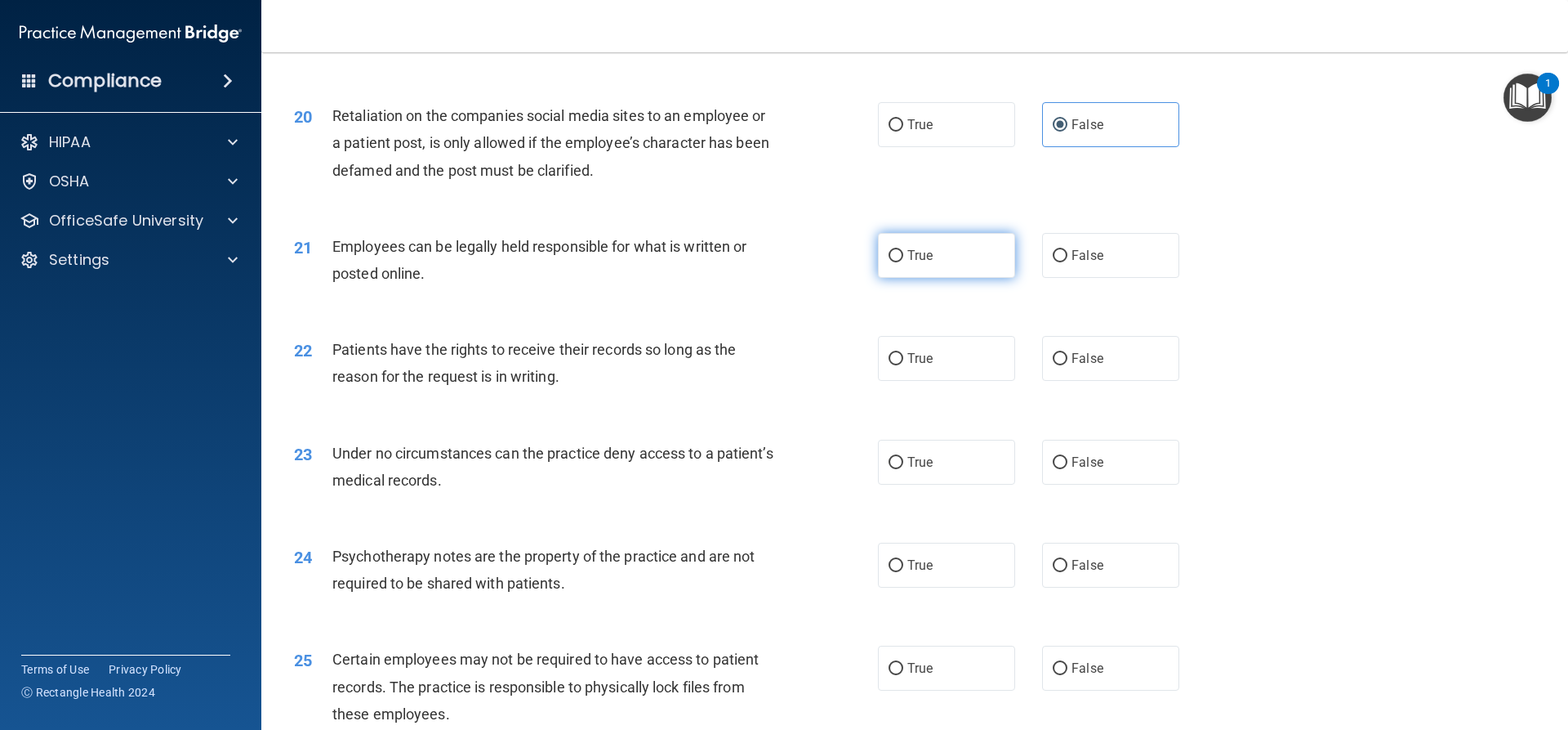
click at [911, 263] on span "True" at bounding box center [920, 255] width 25 height 15
click at [903, 262] on input "True" at bounding box center [896, 256] width 15 height 13
radio input "true"
click at [1066, 380] on label "False" at bounding box center [1110, 359] width 137 height 45
click at [1066, 365] on input "False" at bounding box center [1060, 360] width 15 height 13
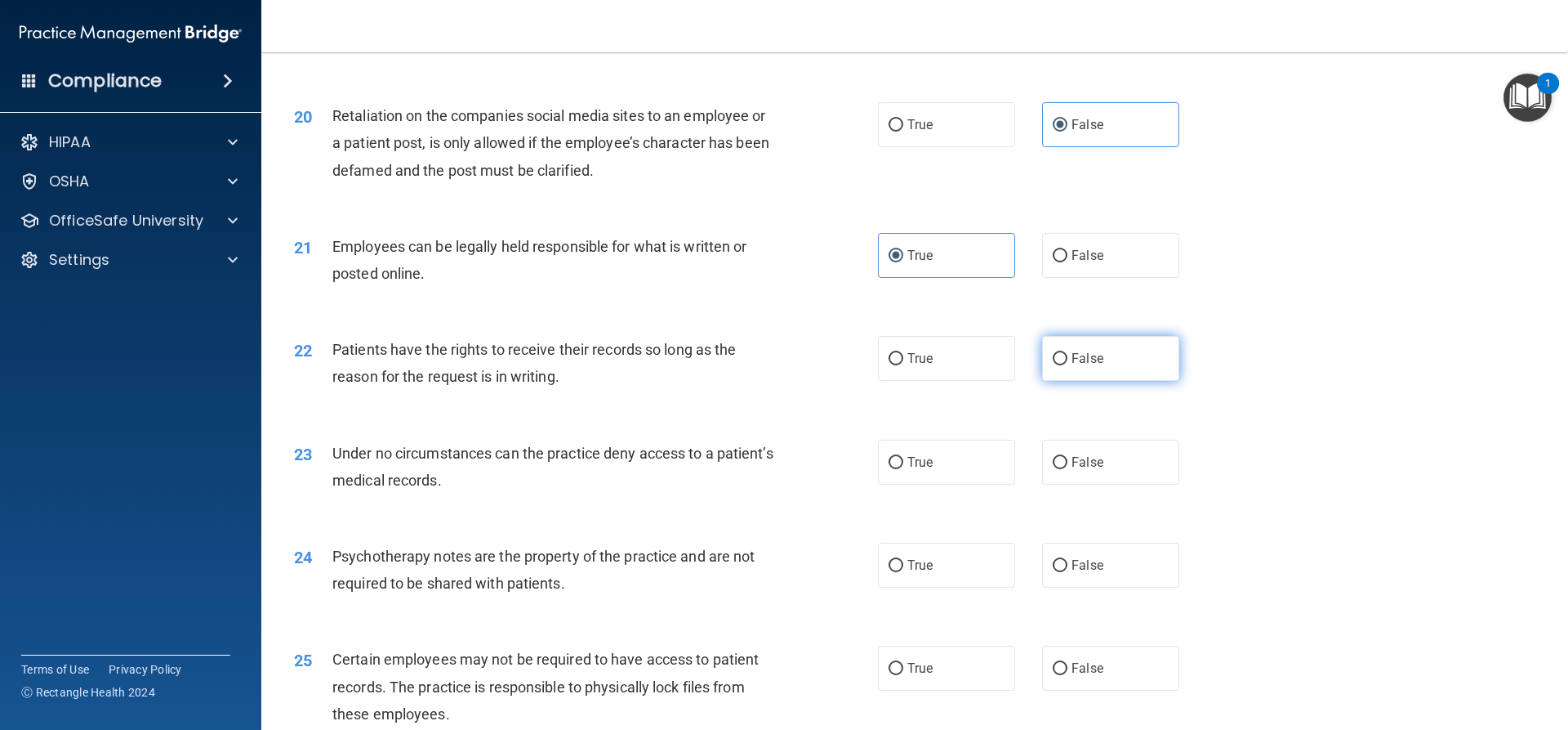
radio input "true"
click at [1099, 484] on label "False" at bounding box center [1110, 462] width 137 height 45
click at [1067, 469] on input "False" at bounding box center [1060, 463] width 15 height 13
radio input "true"
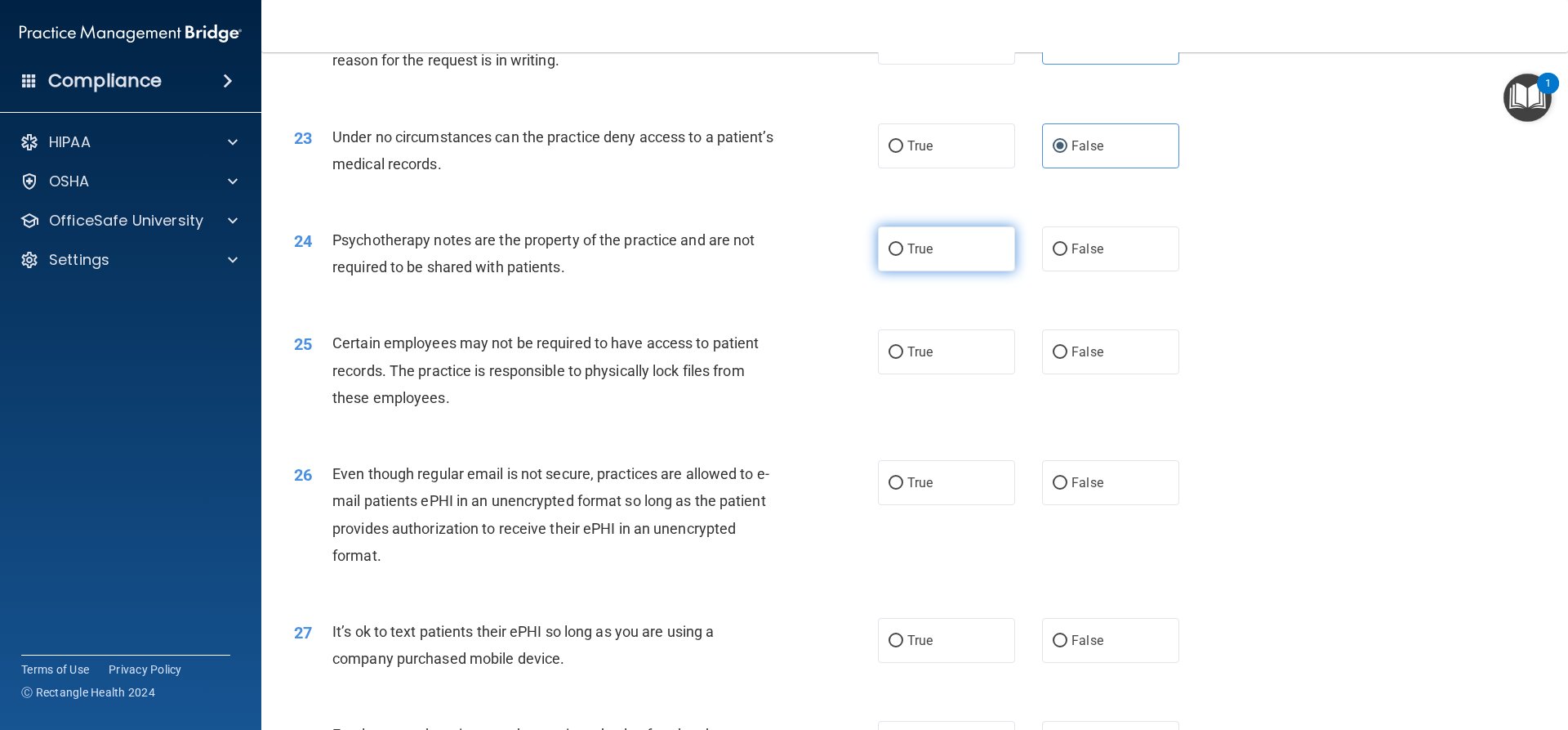
scroll to position [2860, 0]
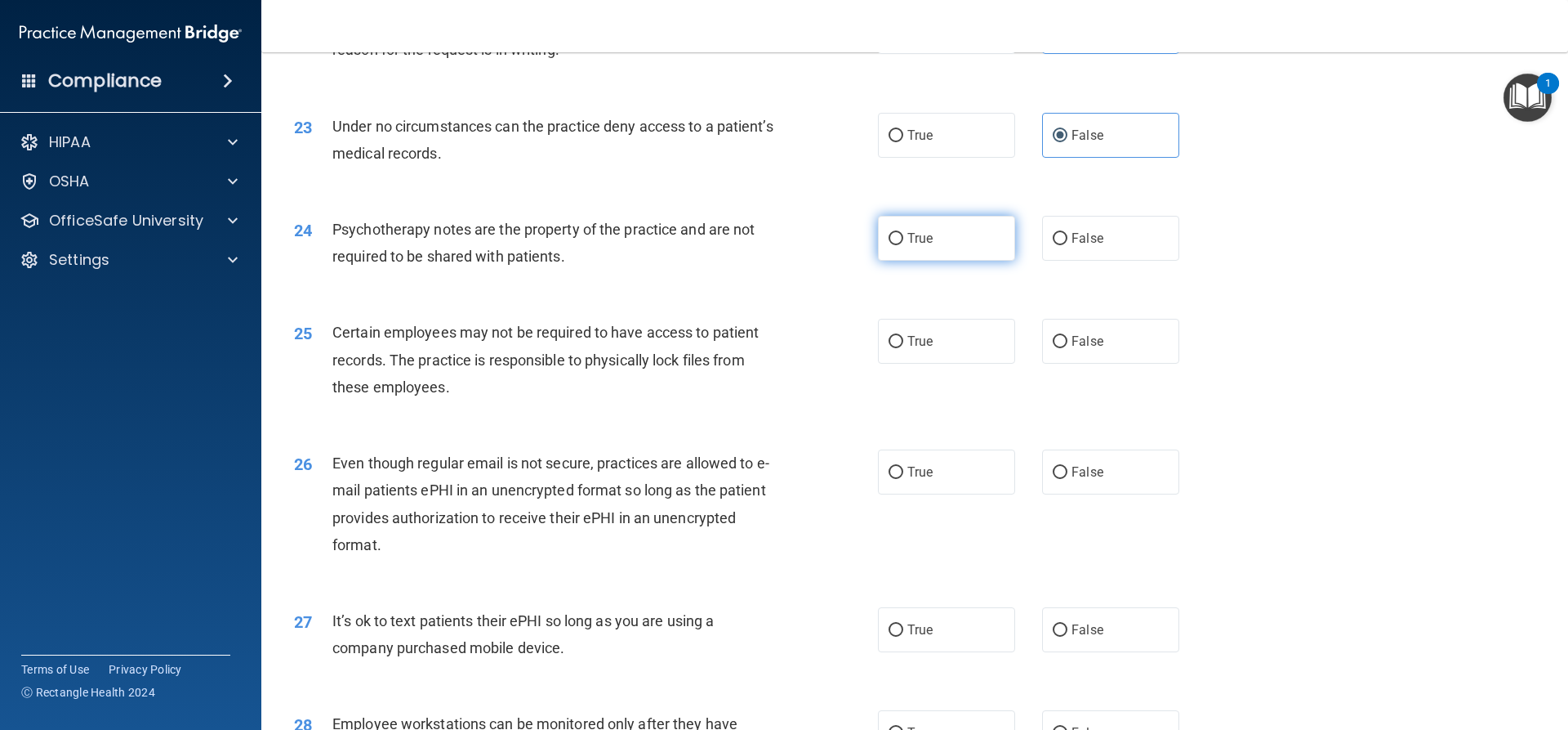
click at [908, 246] on span "True" at bounding box center [920, 238] width 25 height 15
click at [903, 245] on input "True" at bounding box center [896, 240] width 15 height 13
radio input "true"
click at [918, 349] on span "True" at bounding box center [920, 340] width 25 height 15
click at [903, 348] on input "True" at bounding box center [896, 342] width 15 height 13
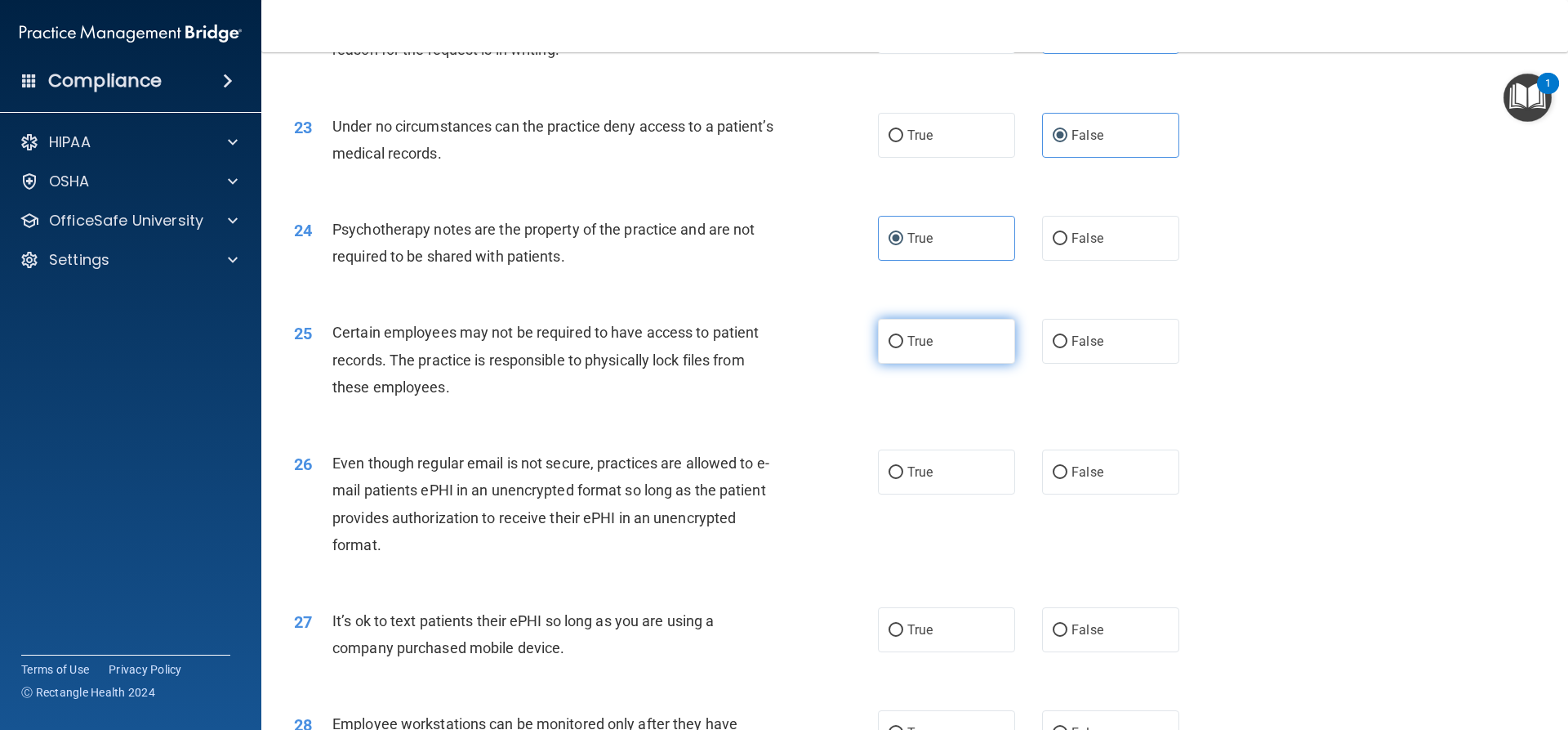
radio input "true"
click at [974, 495] on label "True" at bounding box center [946, 472] width 137 height 45
click at [903, 478] on input "True" at bounding box center [896, 473] width 15 height 13
radio input "true"
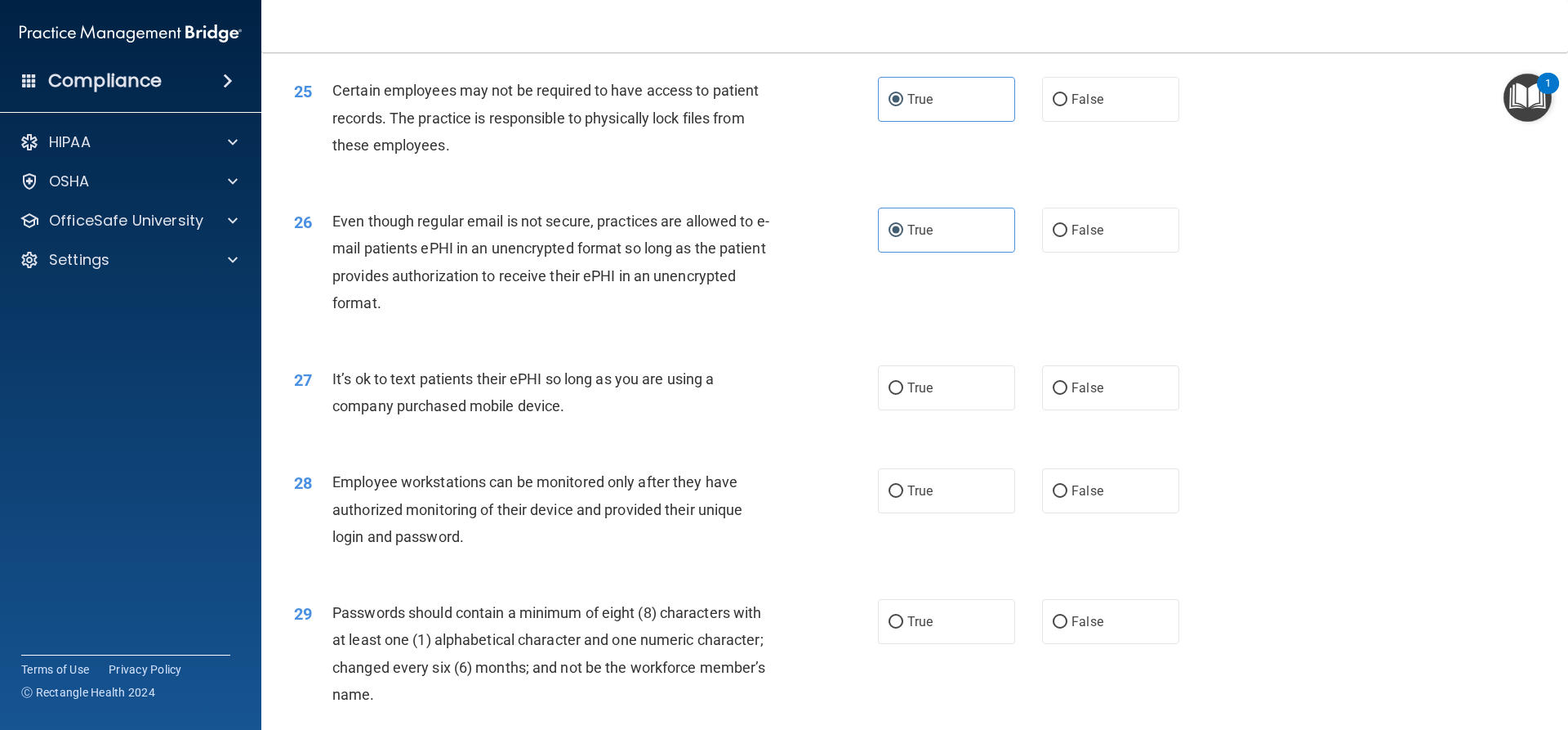
scroll to position [3105, 0]
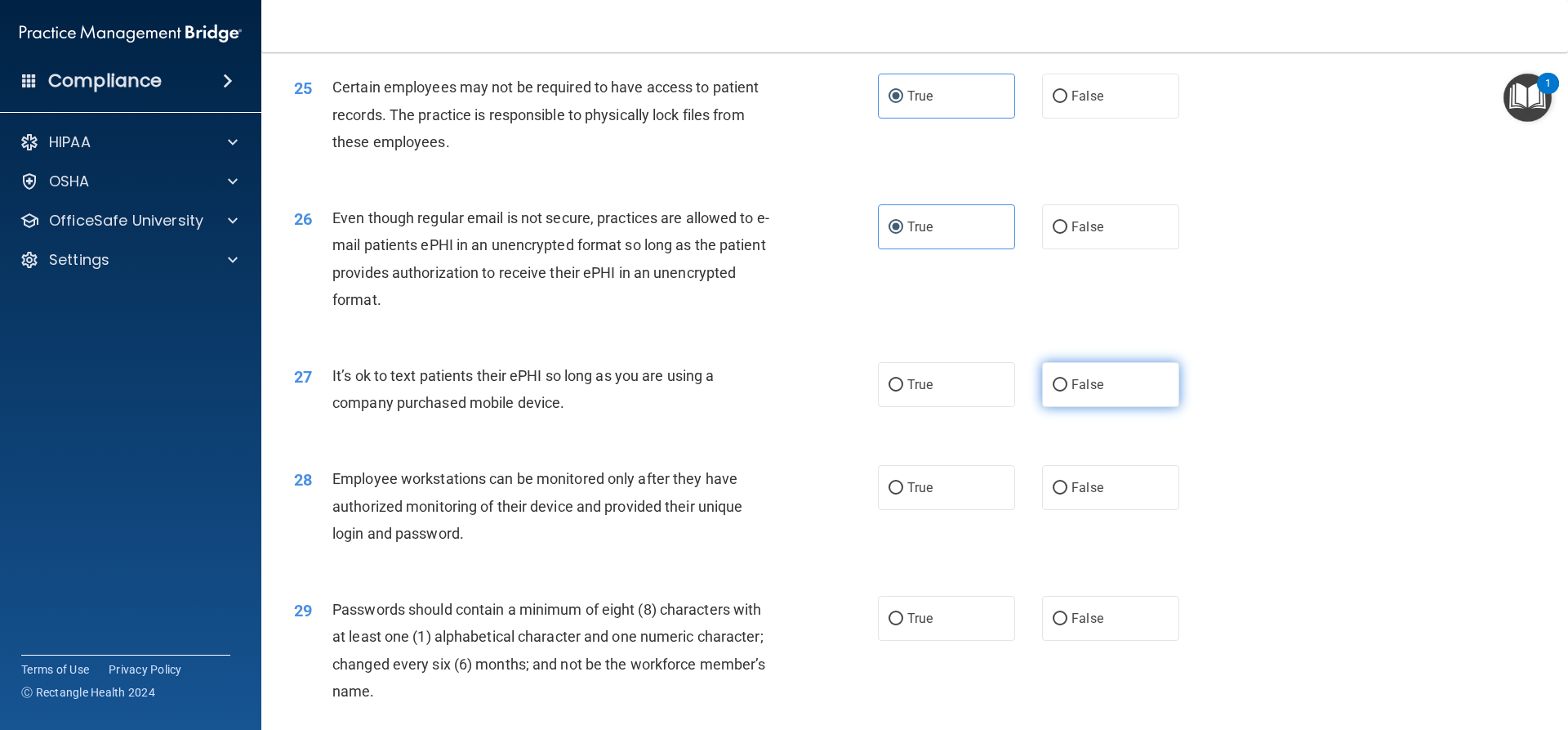
click at [1059, 407] on label "False" at bounding box center [1110, 385] width 137 height 45
click at [1059, 391] on input "False" at bounding box center [1060, 386] width 15 height 13
radio input "true"
drag, startPoint x: 949, startPoint y: 514, endPoint x: 1009, endPoint y: 494, distance: 63.2
click at [949, 510] on label "True" at bounding box center [946, 488] width 137 height 45
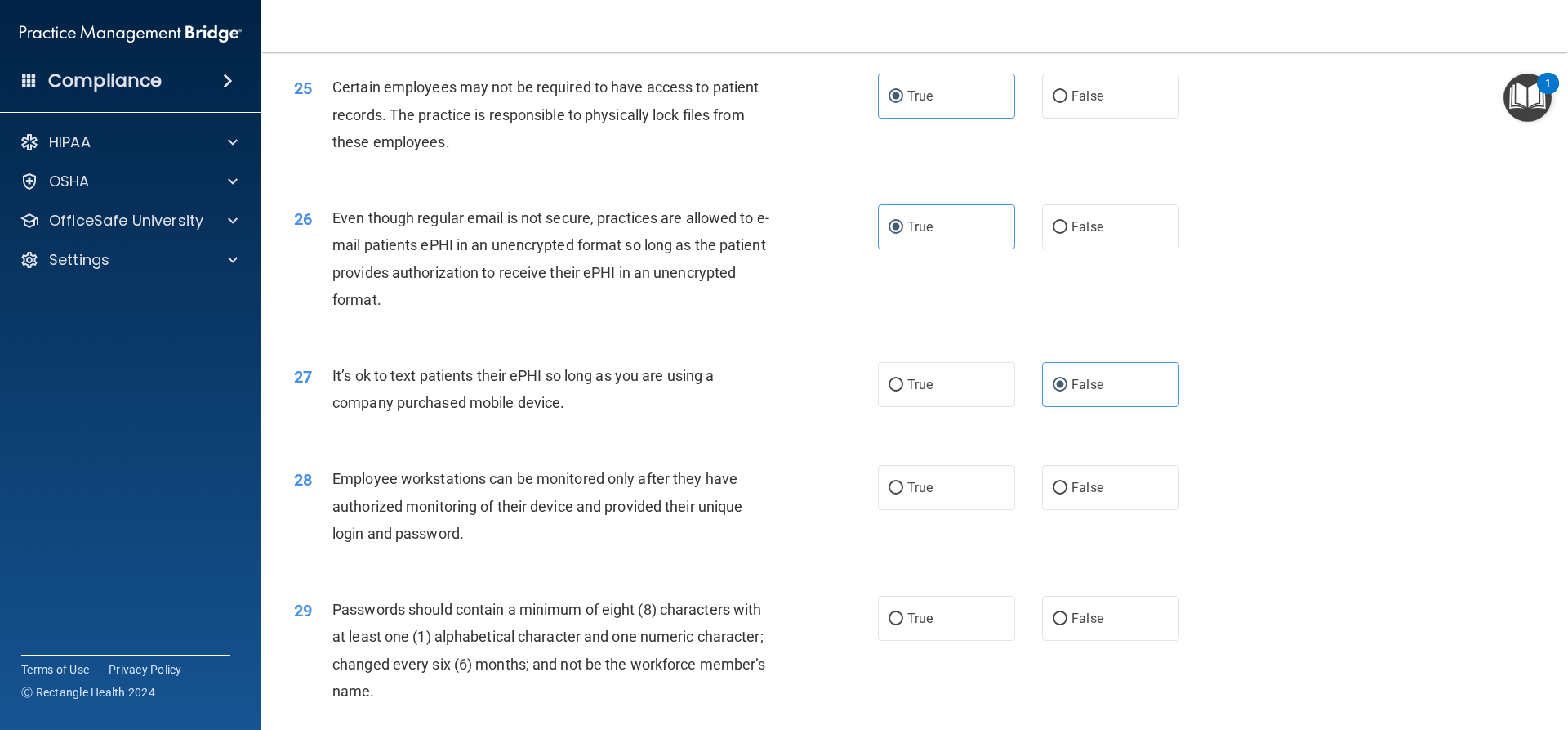
click at [903, 495] on input "True" at bounding box center [896, 488] width 15 height 13
radio input "true"
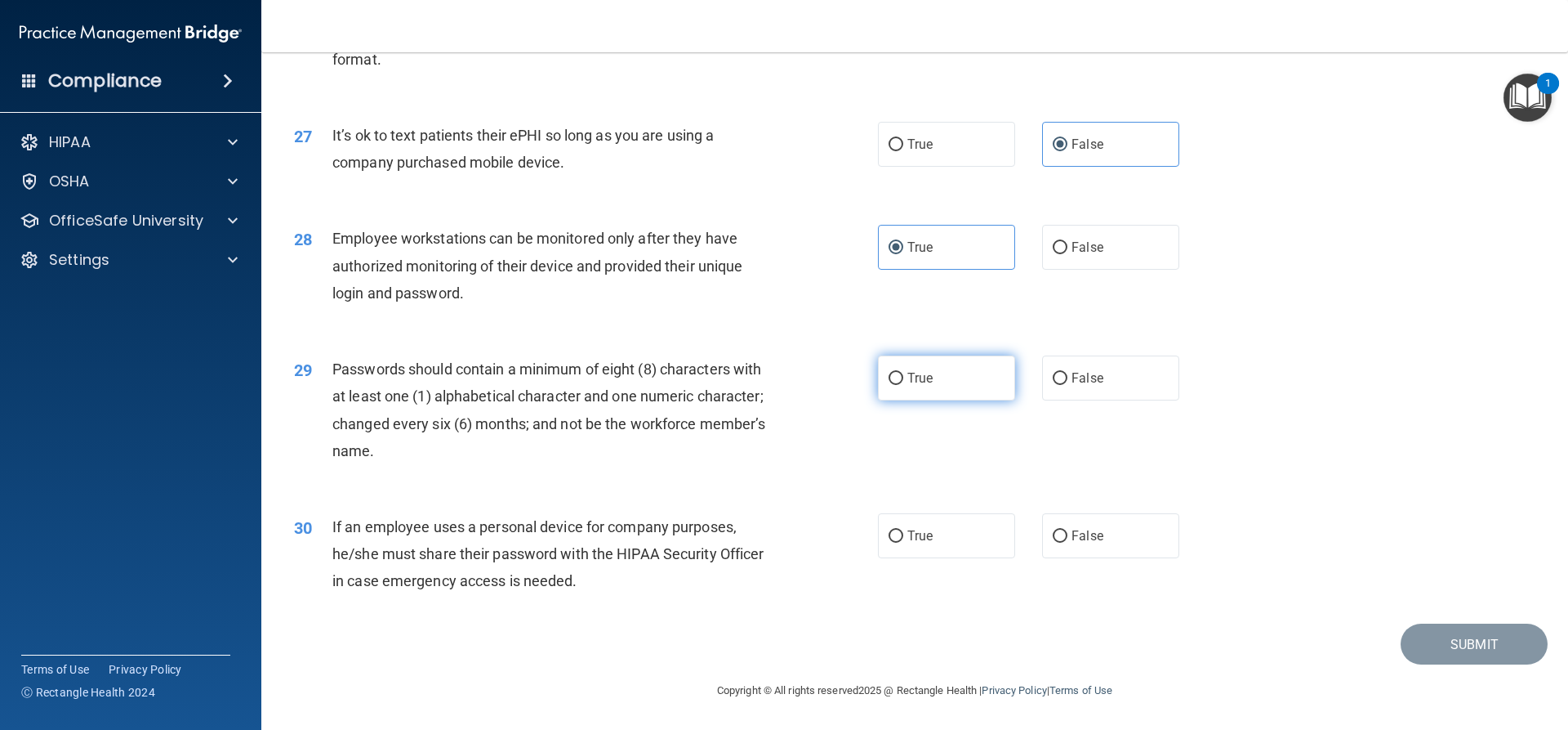
click at [917, 400] on label "True" at bounding box center [946, 379] width 137 height 45
click at [903, 385] on input "True" at bounding box center [896, 379] width 15 height 13
radio input "true"
drag, startPoint x: 956, startPoint y: 560, endPoint x: 950, endPoint y: 575, distance: 16.2
click at [957, 558] on label "True" at bounding box center [946, 536] width 137 height 45
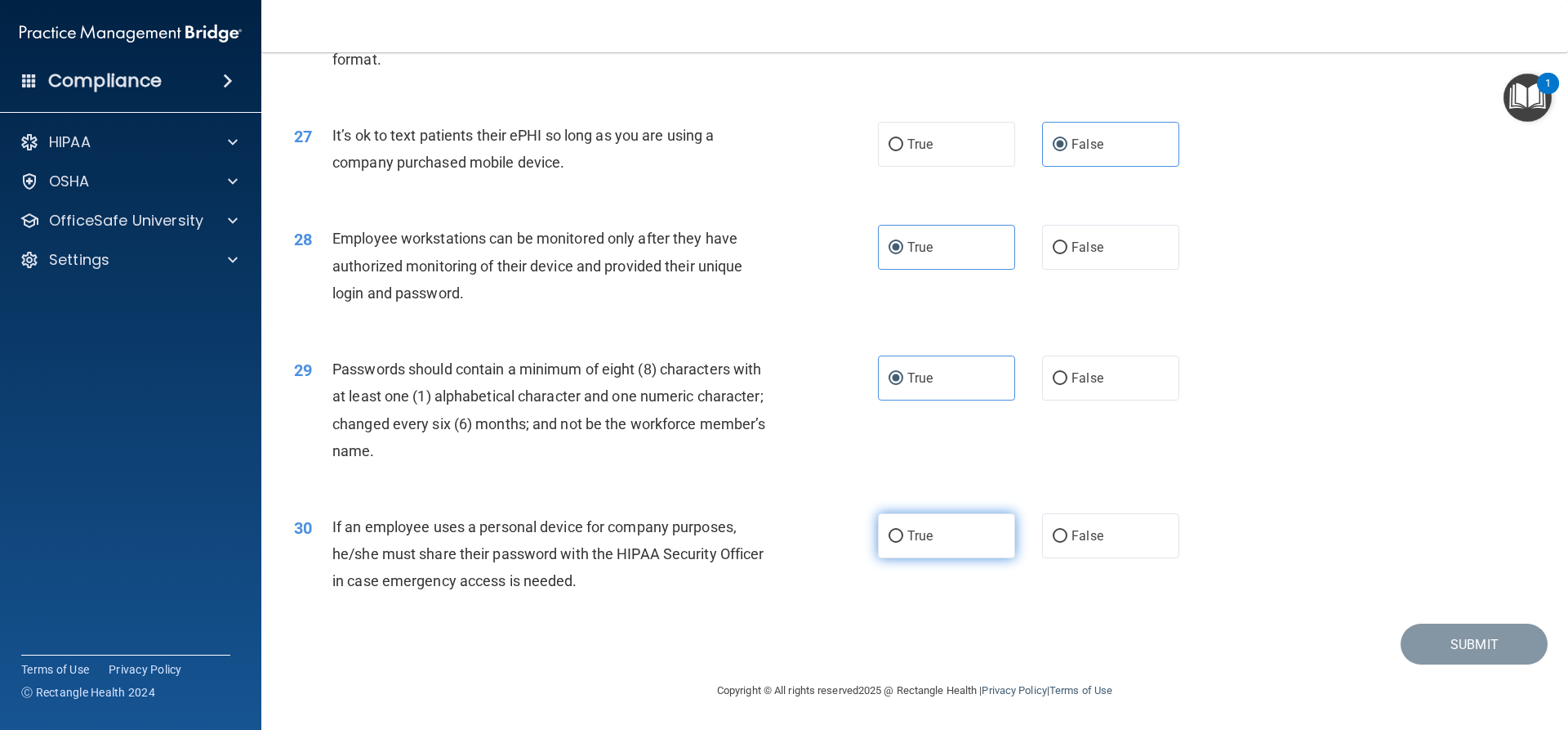
click at [903, 543] on input "True" at bounding box center [896, 537] width 15 height 13
radio input "true"
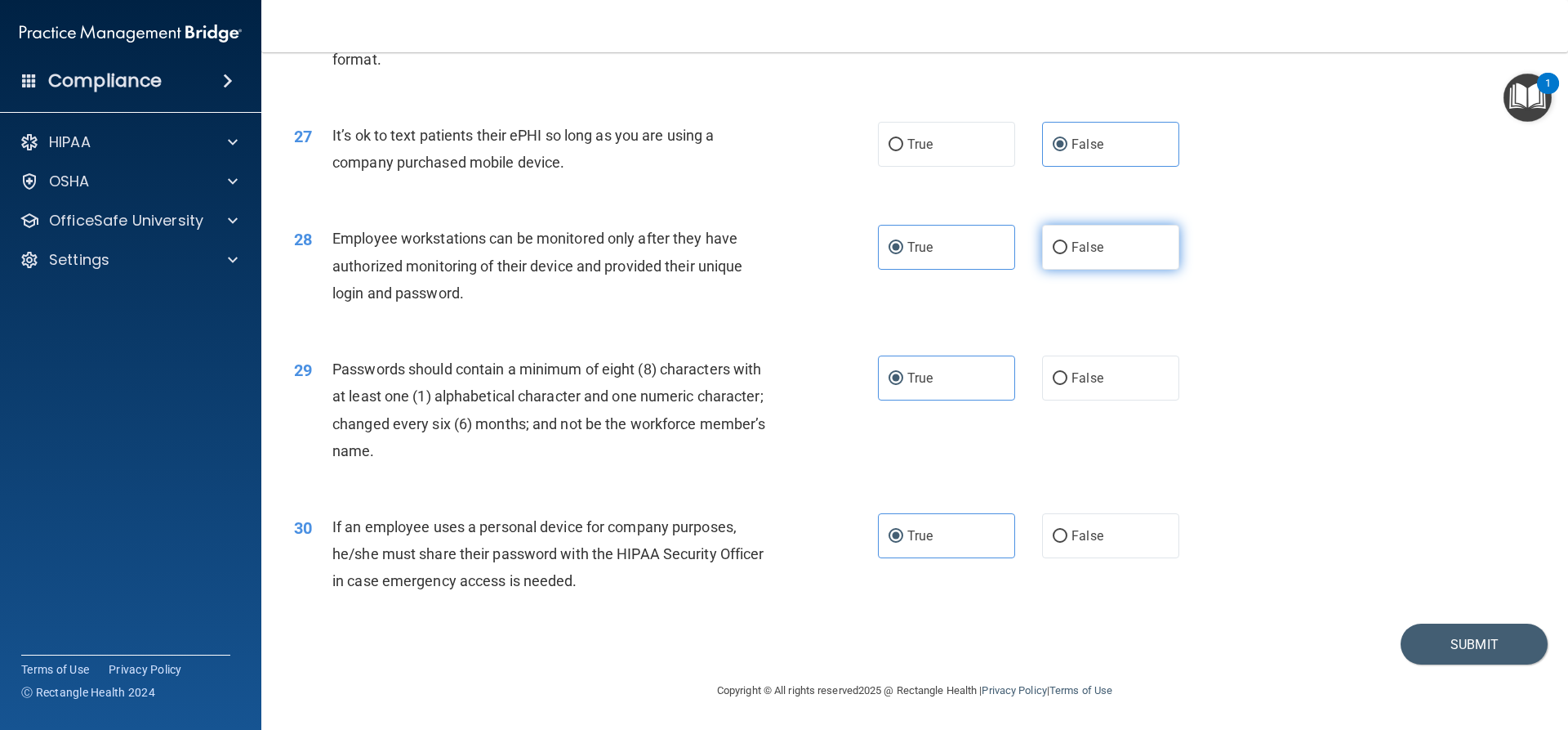
click at [1083, 270] on label "False" at bounding box center [1110, 248] width 137 height 45
click at [1067, 254] on input "False" at bounding box center [1060, 248] width 15 height 13
radio input "true"
radio input "false"
click at [1080, 544] on span "False" at bounding box center [1087, 535] width 32 height 15
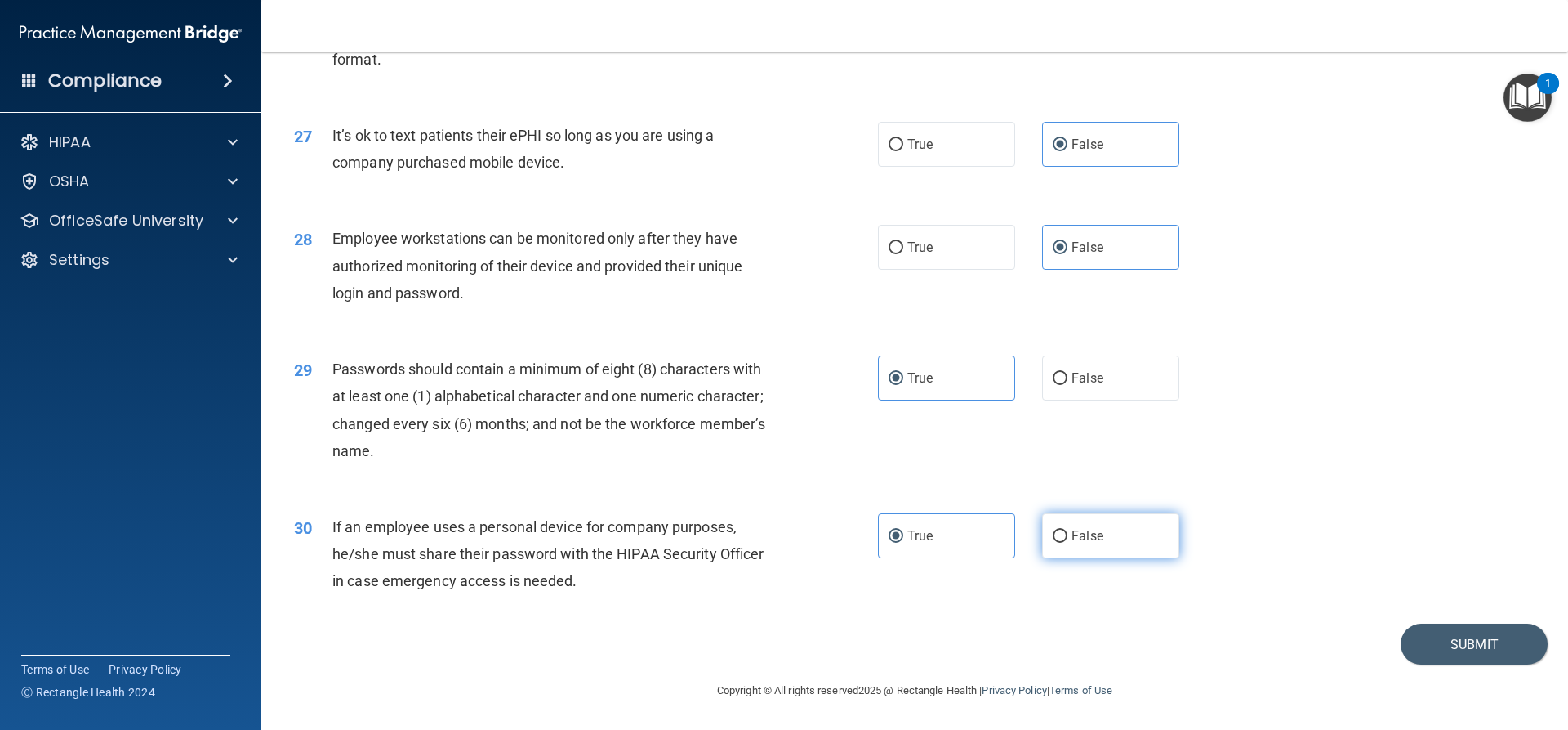
click at [1067, 543] on input "False" at bounding box center [1060, 537] width 15 height 13
radio input "true"
radio input "false"
click at [1455, 666] on button "Submit" at bounding box center [1475, 645] width 147 height 42
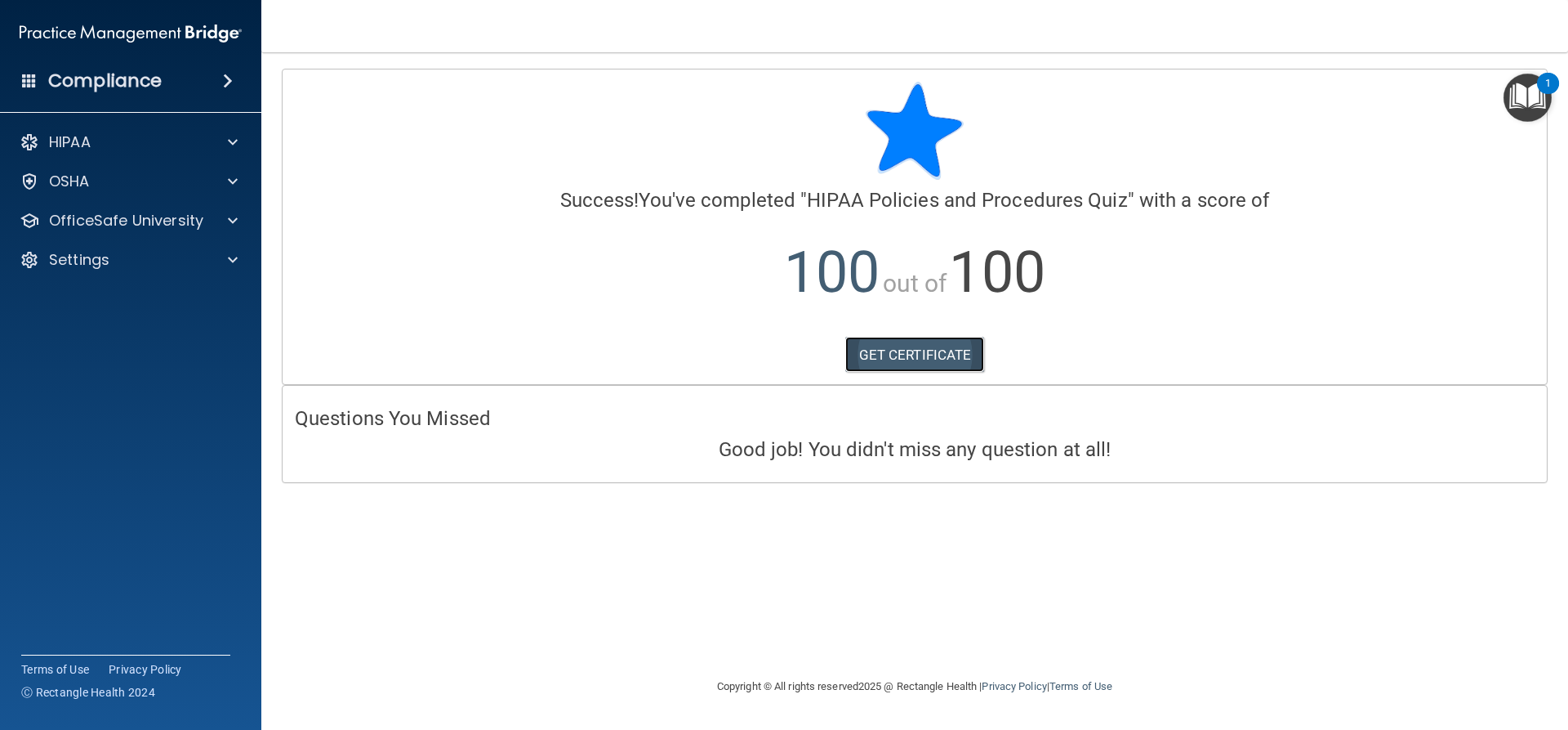
click at [948, 355] on link "GET CERTIFICATE" at bounding box center [916, 355] width 140 height 36
click at [165, 222] on p "OfficeSafe University" at bounding box center [126, 221] width 154 height 20
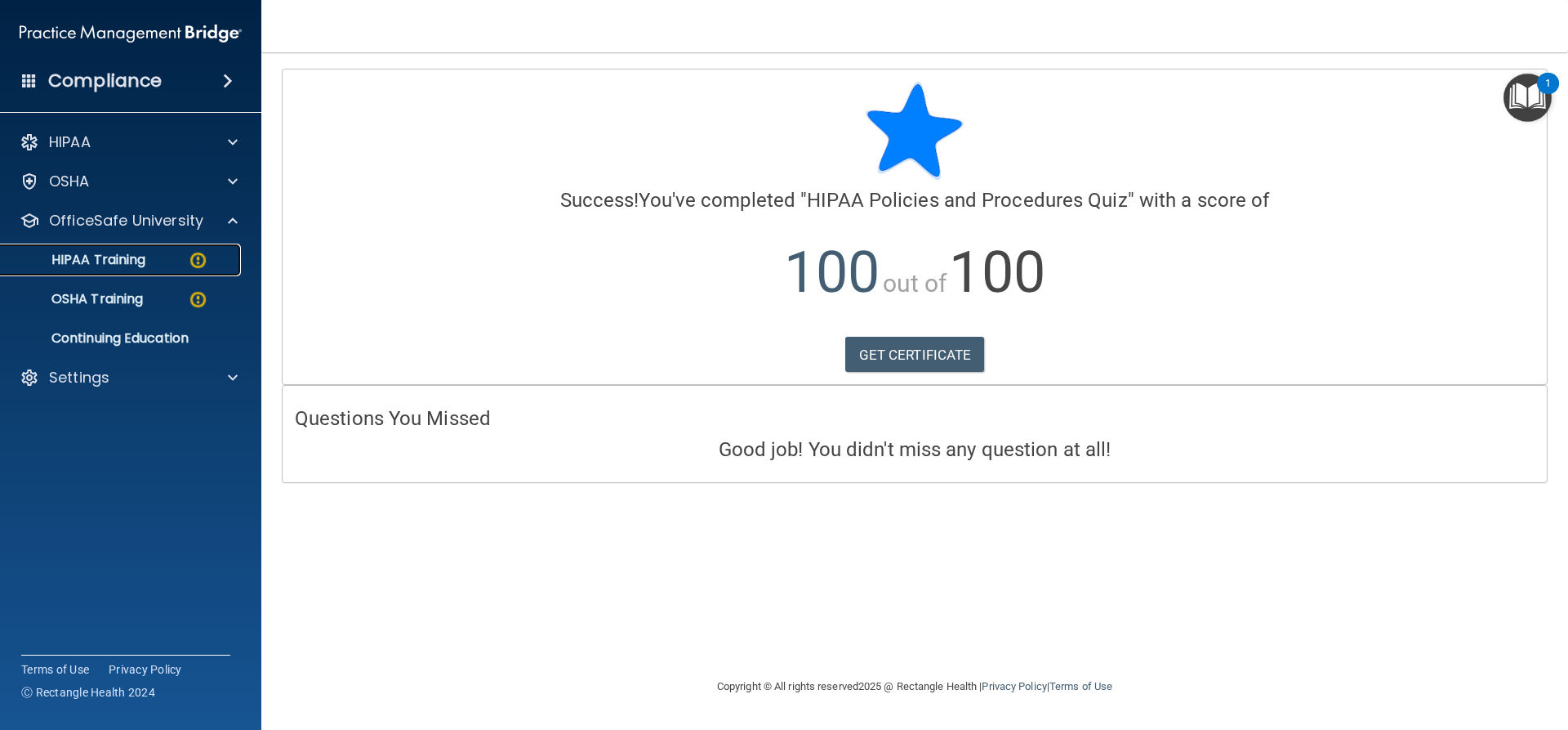
click at [199, 263] on img at bounding box center [198, 260] width 21 height 21
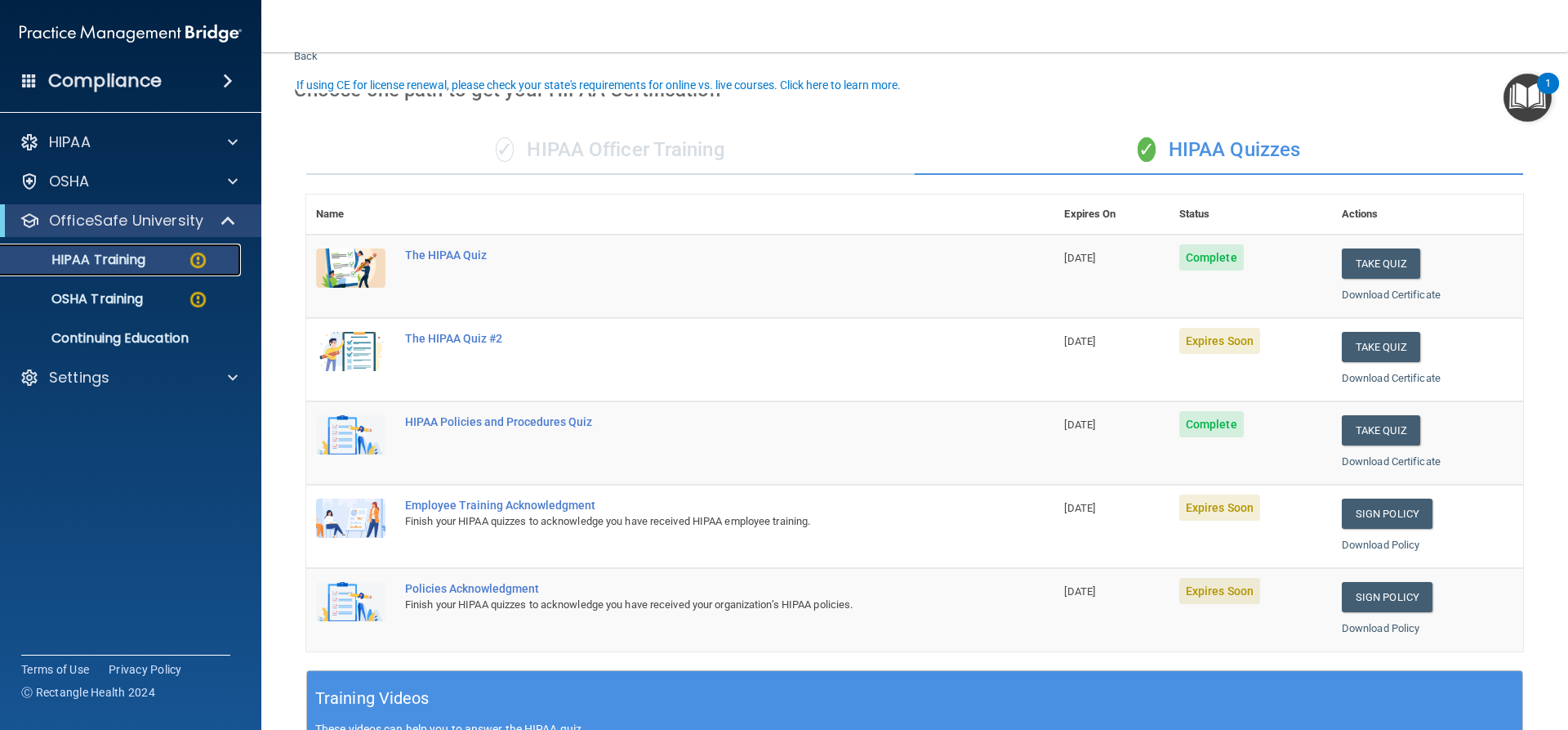
scroll to position [82, 0]
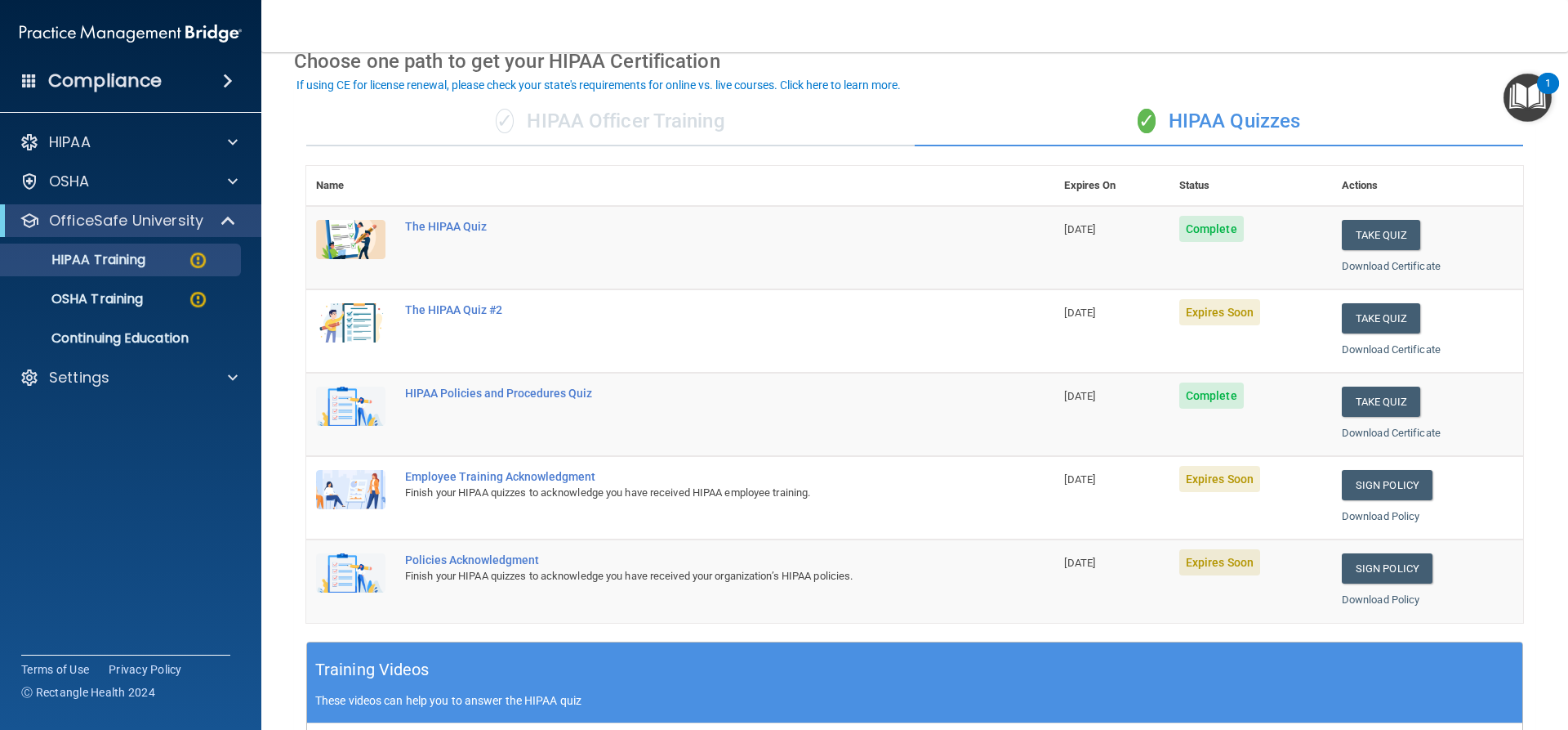
click at [1210, 311] on span "Expires Soon" at bounding box center [1220, 311] width 81 height 26
click at [1207, 232] on span "Complete" at bounding box center [1211, 229] width 64 height 26
click at [1362, 311] on button "Take Quiz" at bounding box center [1381, 318] width 78 height 30
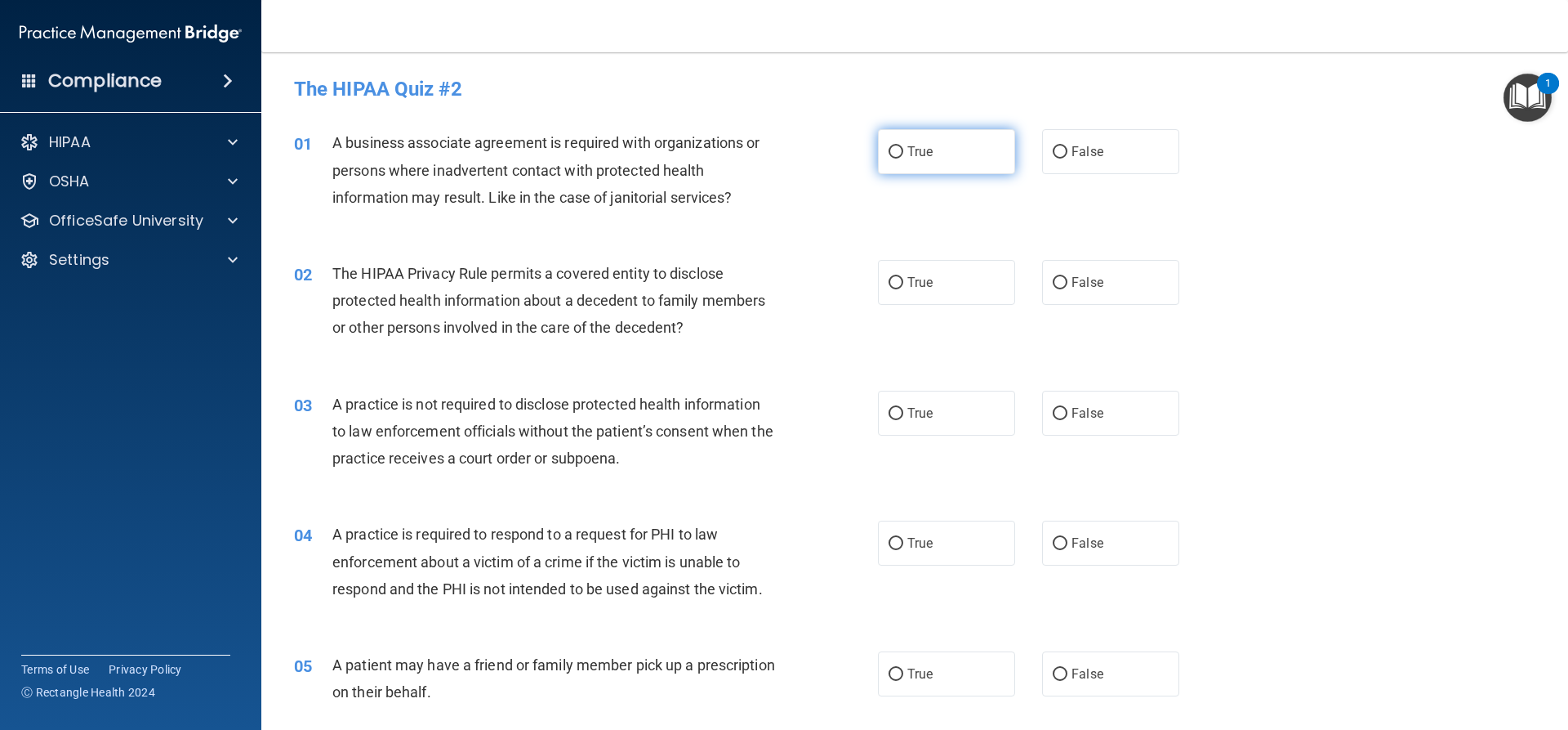
click at [963, 163] on label "True" at bounding box center [946, 152] width 137 height 45
click at [903, 159] on input "True" at bounding box center [896, 153] width 15 height 13
radio input "true"
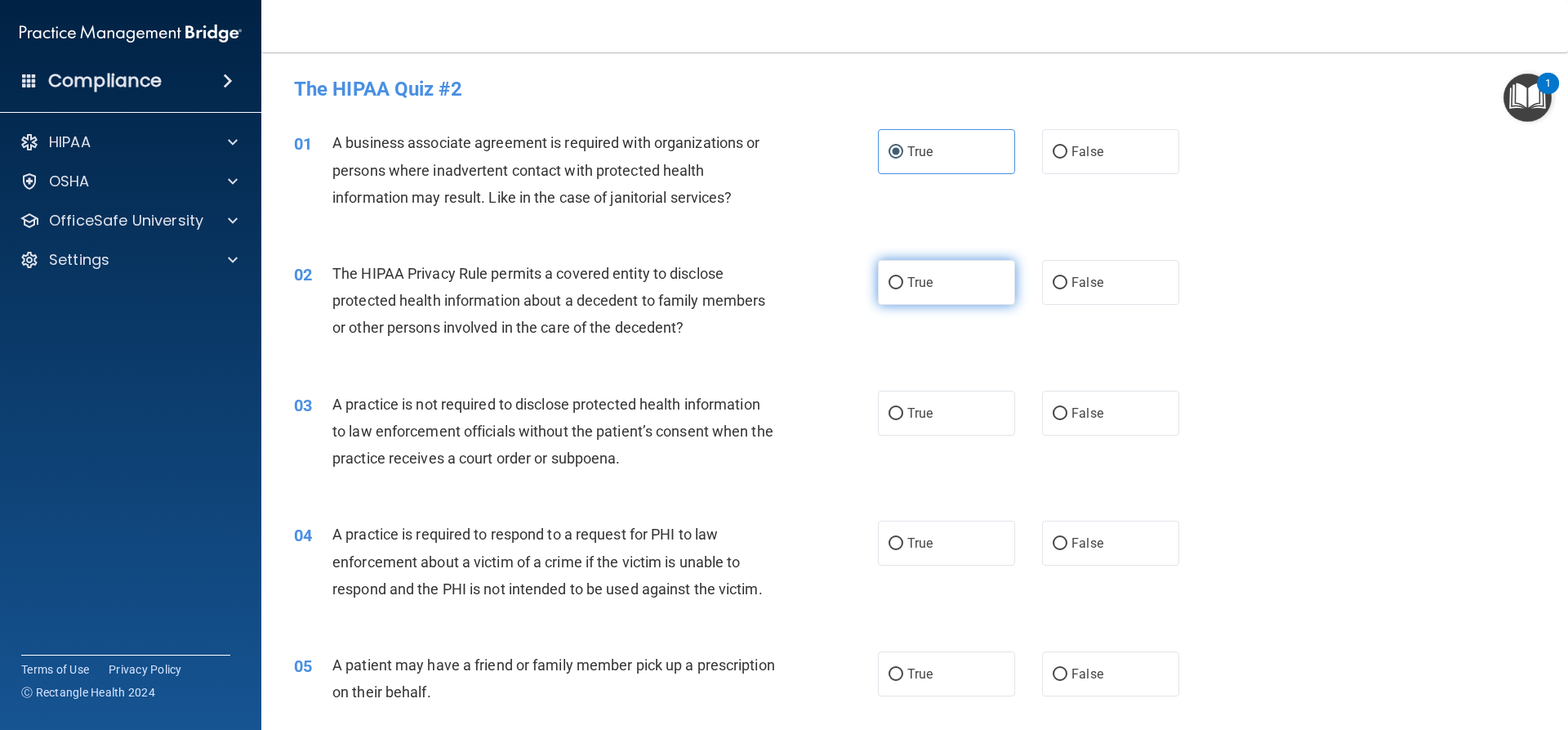
click at [959, 280] on label "True" at bounding box center [946, 282] width 137 height 45
click at [903, 280] on input "True" at bounding box center [896, 283] width 15 height 13
radio input "true"
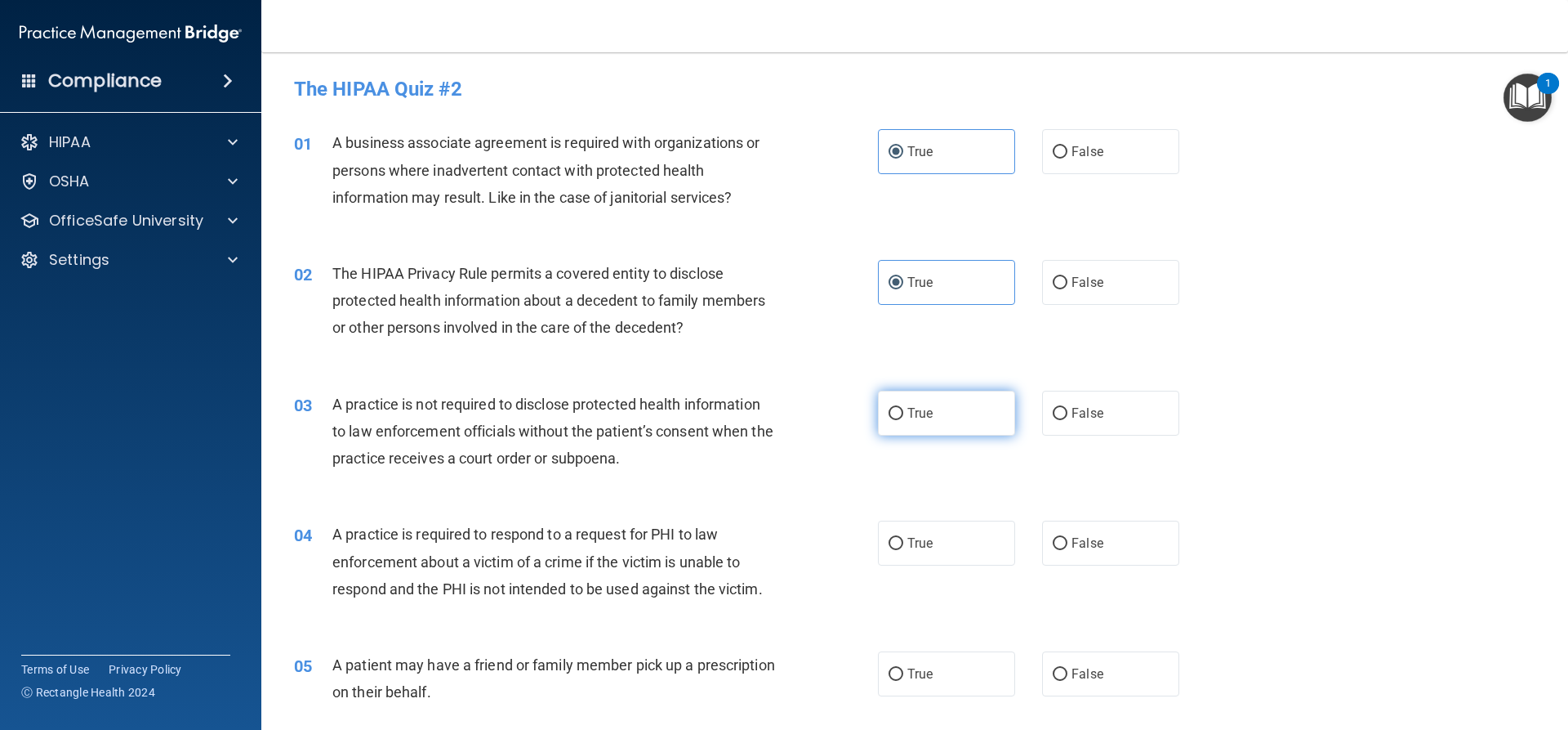
click at [957, 406] on label "True" at bounding box center [946, 413] width 137 height 45
click at [903, 408] on input "True" at bounding box center [896, 414] width 15 height 13
radio input "true"
click at [993, 539] on label "True" at bounding box center [946, 543] width 137 height 45
click at [903, 539] on input "True" at bounding box center [896, 544] width 15 height 13
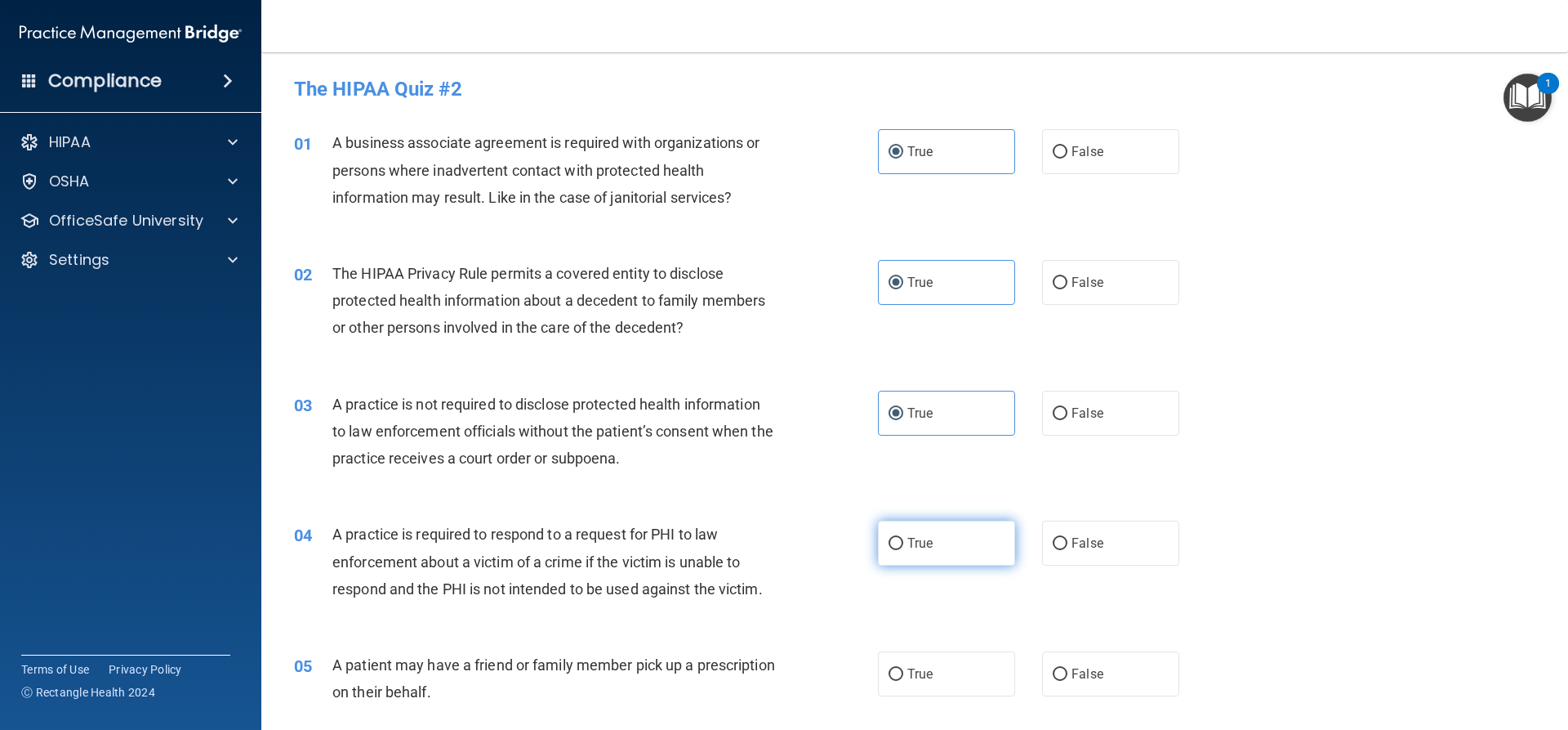
radio input "true"
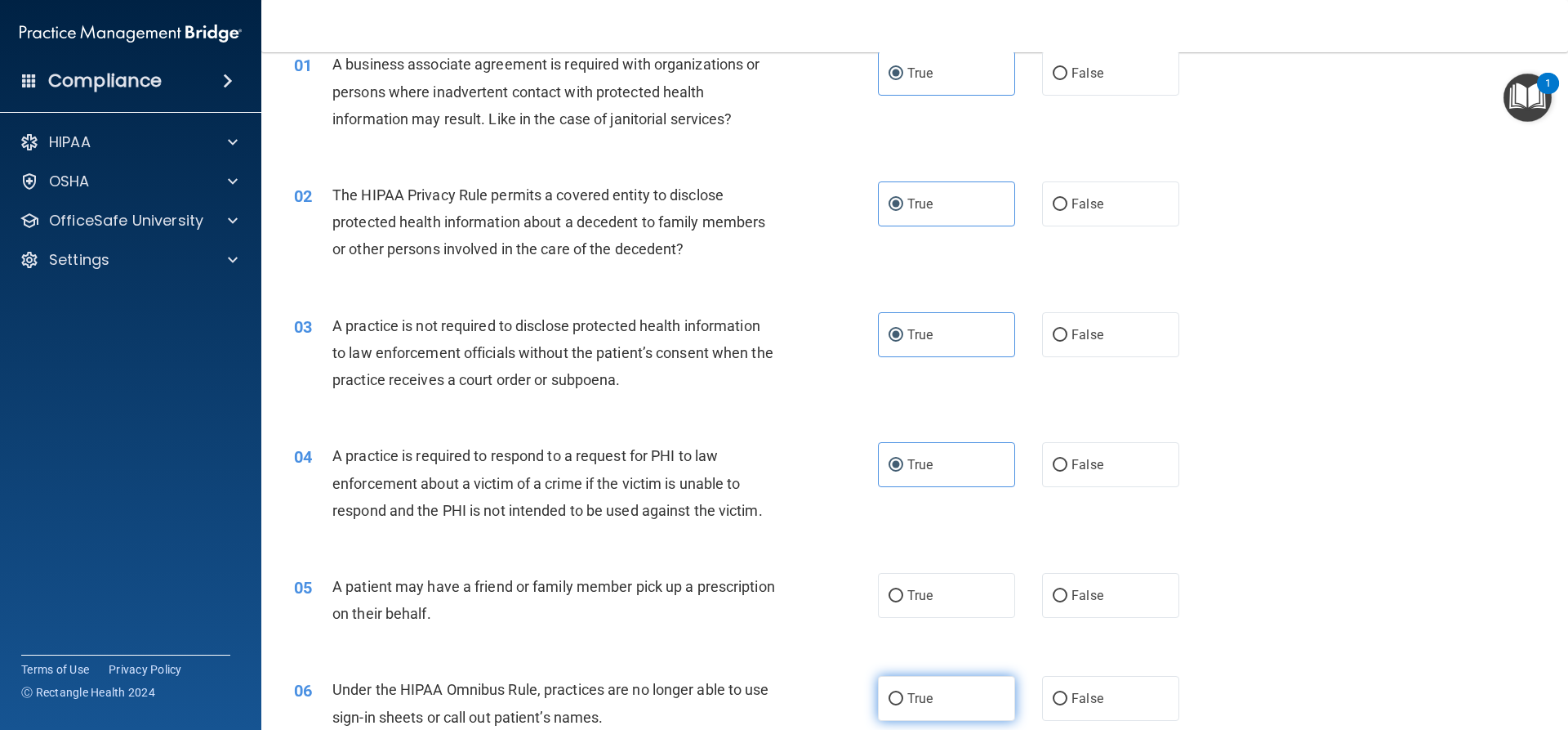
scroll to position [245, 0]
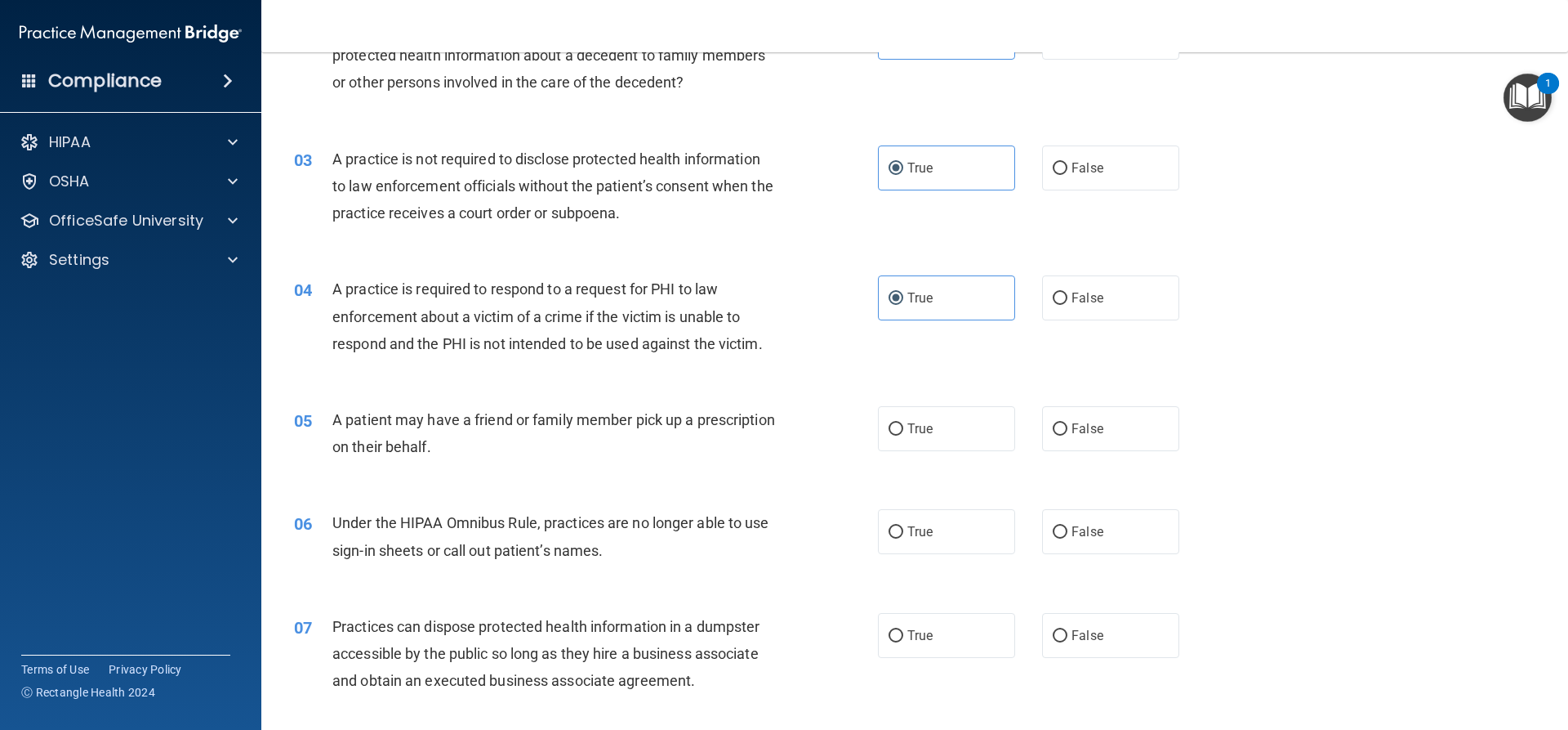
click at [935, 452] on div "05 A patient may have a friend or family member pick up a prescription on their…" at bounding box center [915, 437] width 1266 height 103
click at [964, 544] on label "True" at bounding box center [946, 532] width 137 height 45
click at [903, 538] on input "True" at bounding box center [896, 533] width 15 height 13
radio input "true"
click at [928, 428] on label "True" at bounding box center [946, 429] width 137 height 45
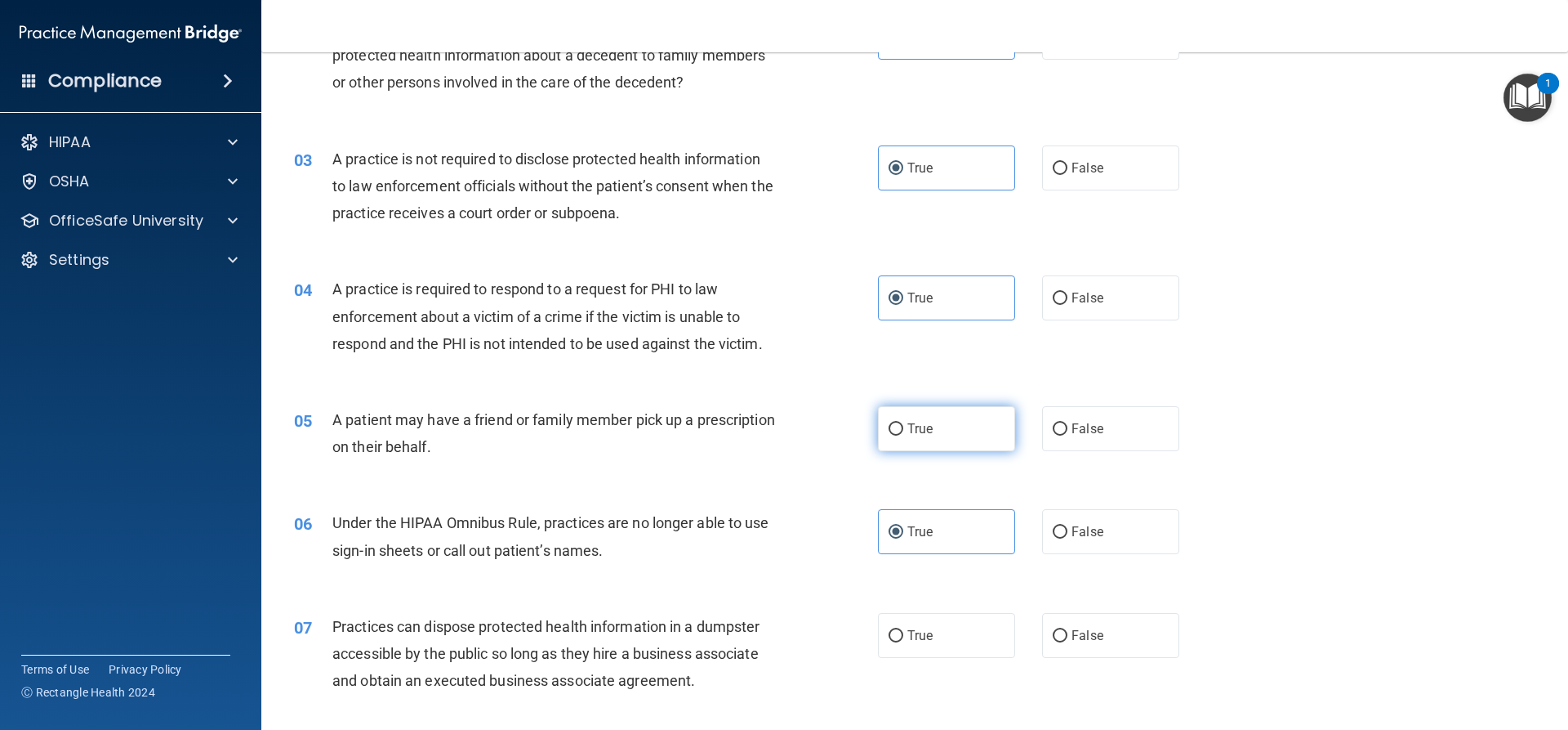
click at [903, 428] on input "True" at bounding box center [896, 429] width 15 height 13
radio input "true"
click at [970, 626] on label "True" at bounding box center [946, 636] width 137 height 45
click at [903, 630] on input "True" at bounding box center [896, 636] width 15 height 13
radio input "true"
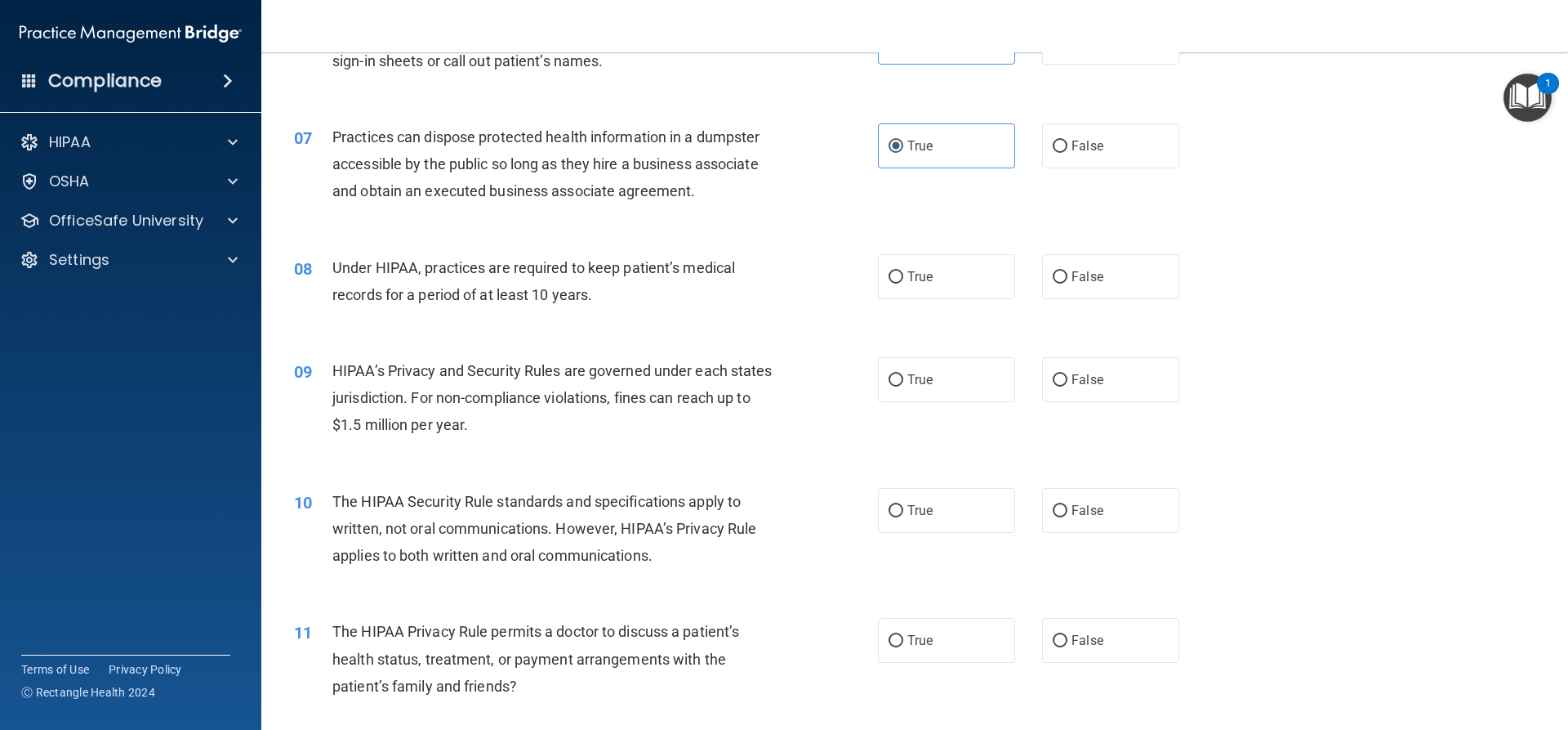
scroll to position [735, 0]
click at [896, 266] on label "True" at bounding box center [946, 276] width 137 height 45
click at [896, 271] on input "True" at bounding box center [896, 277] width 15 height 13
radio input "true"
click at [936, 390] on label "True" at bounding box center [946, 379] width 137 height 45
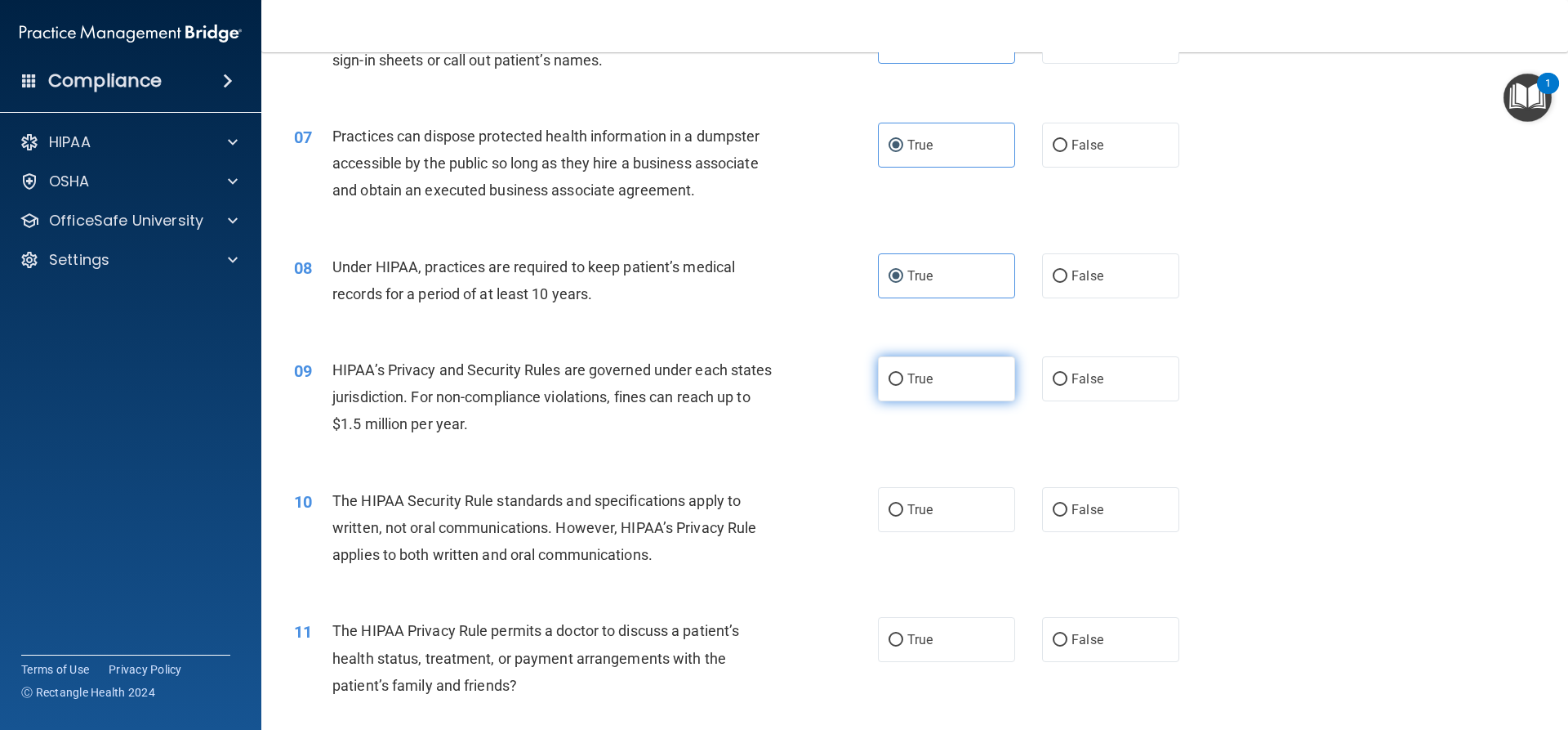
click at [903, 386] on input "True" at bounding box center [896, 380] width 15 height 13
radio input "true"
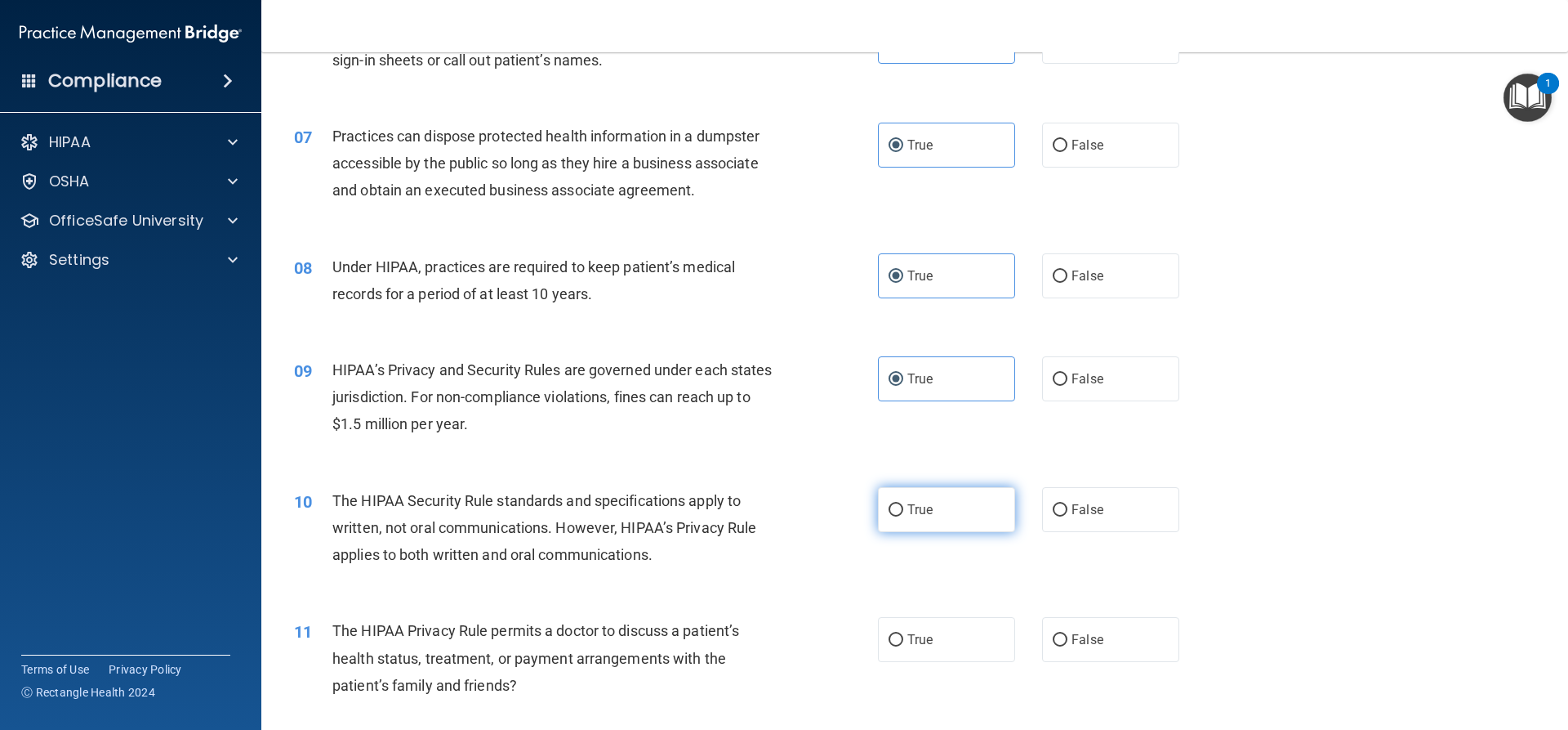
click at [943, 519] on label "True" at bounding box center [946, 509] width 137 height 45
click at [903, 517] on input "True" at bounding box center [896, 510] width 15 height 13
radio input "true"
click at [960, 651] on label "True" at bounding box center [946, 640] width 137 height 45
click at [903, 646] on input "True" at bounding box center [896, 640] width 15 height 13
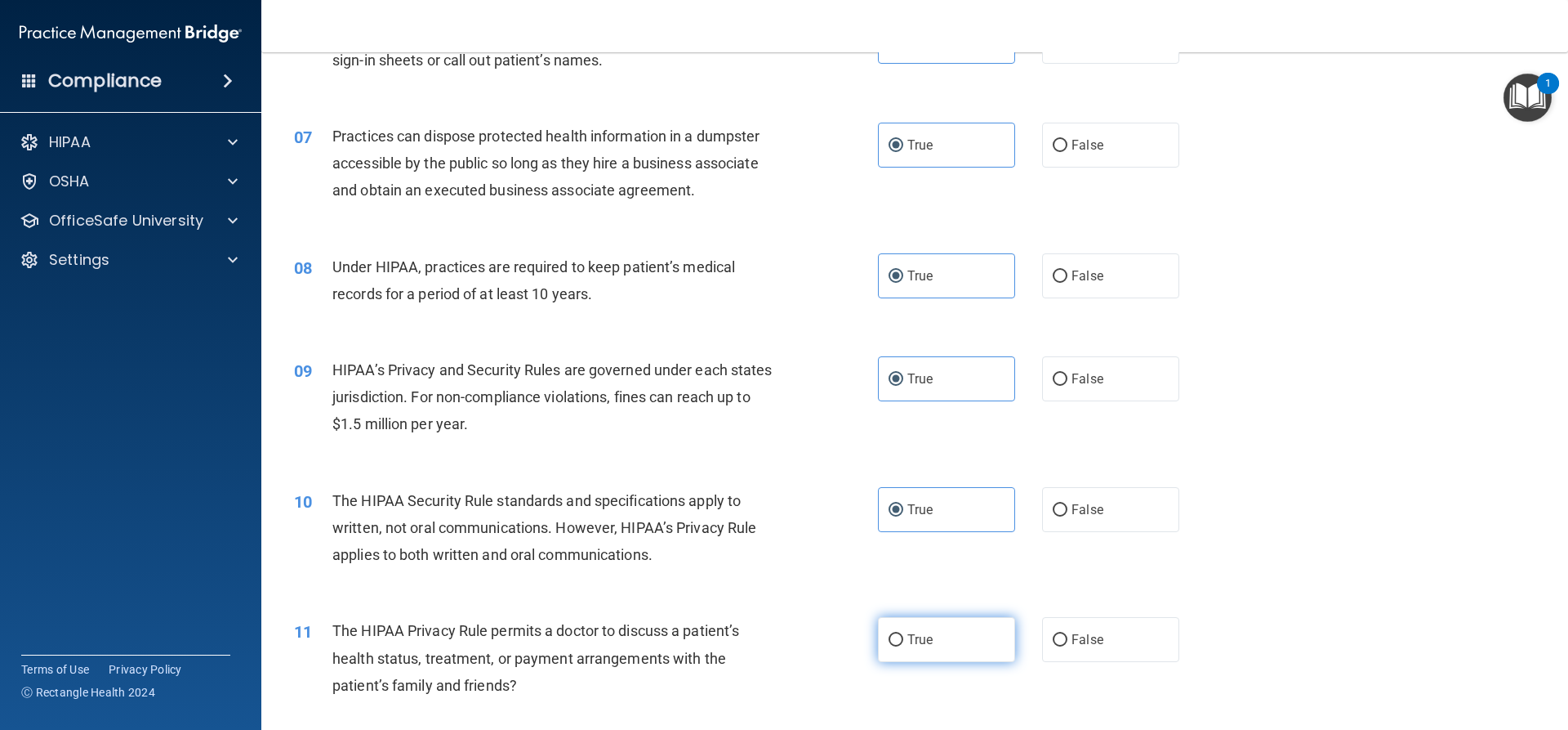
radio input "true"
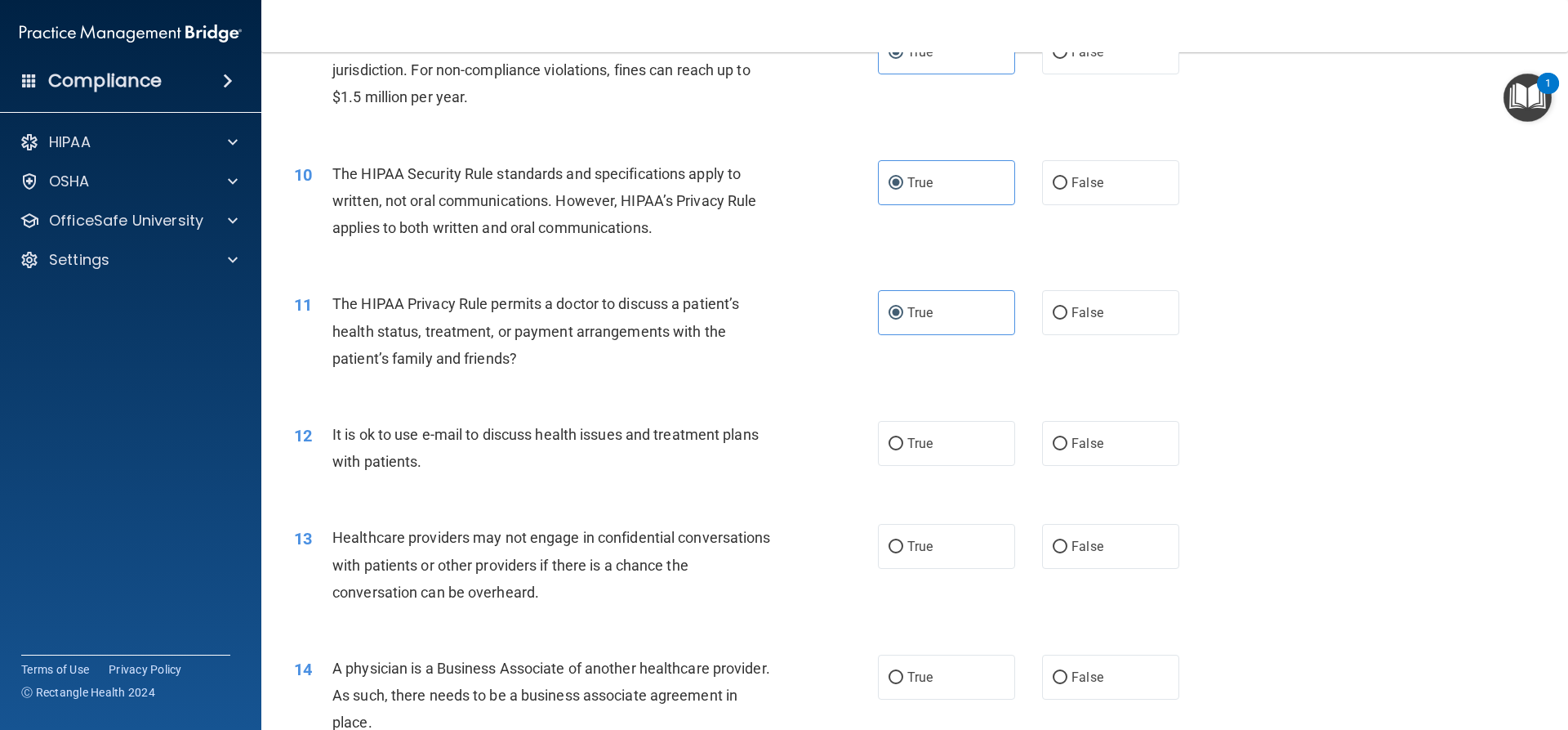
scroll to position [1307, 0]
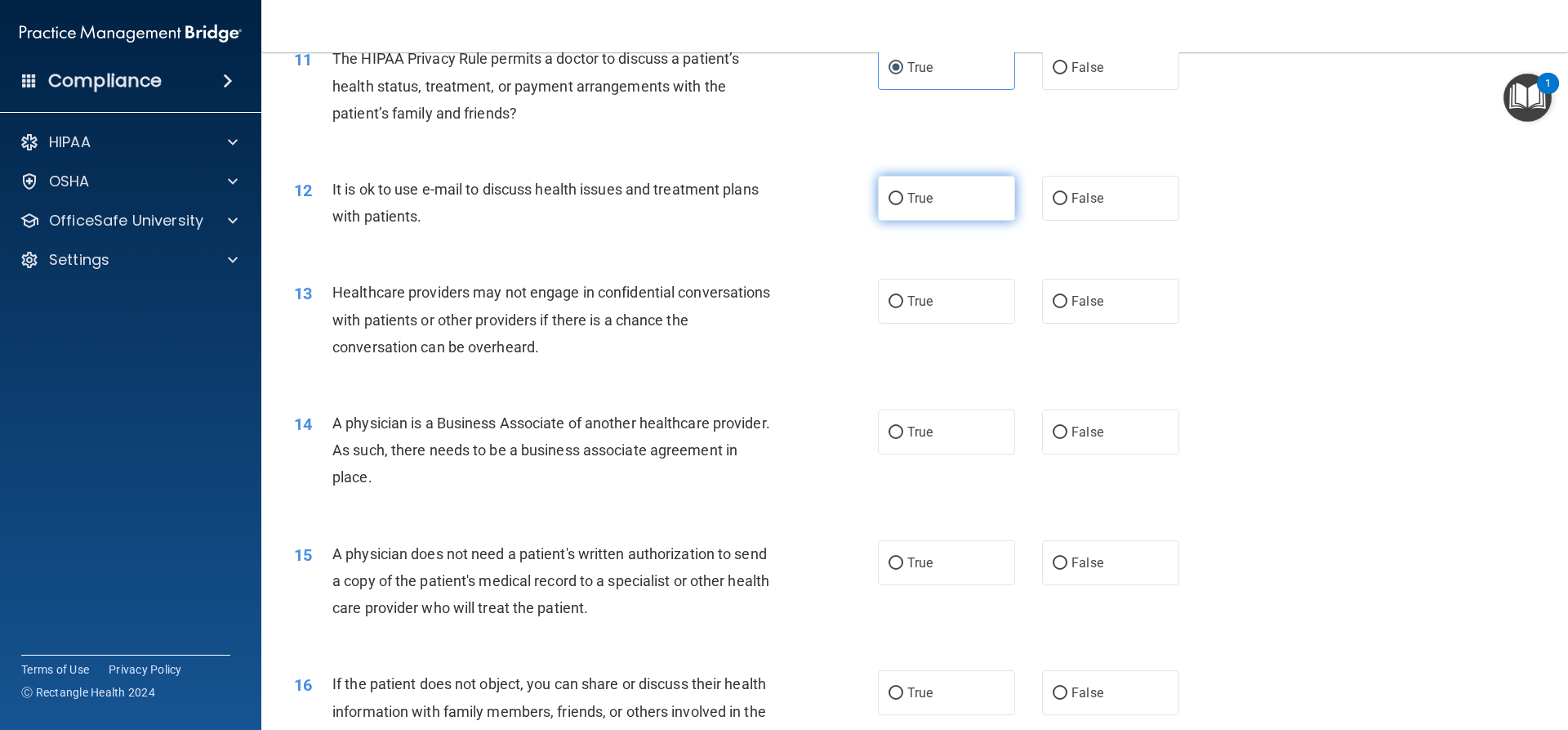
click at [905, 209] on label "True" at bounding box center [946, 199] width 137 height 45
click at [903, 205] on input "True" at bounding box center [896, 199] width 15 height 13
radio input "true"
click at [912, 301] on span "True" at bounding box center [920, 301] width 25 height 15
click at [903, 301] on input "True" at bounding box center [896, 302] width 15 height 13
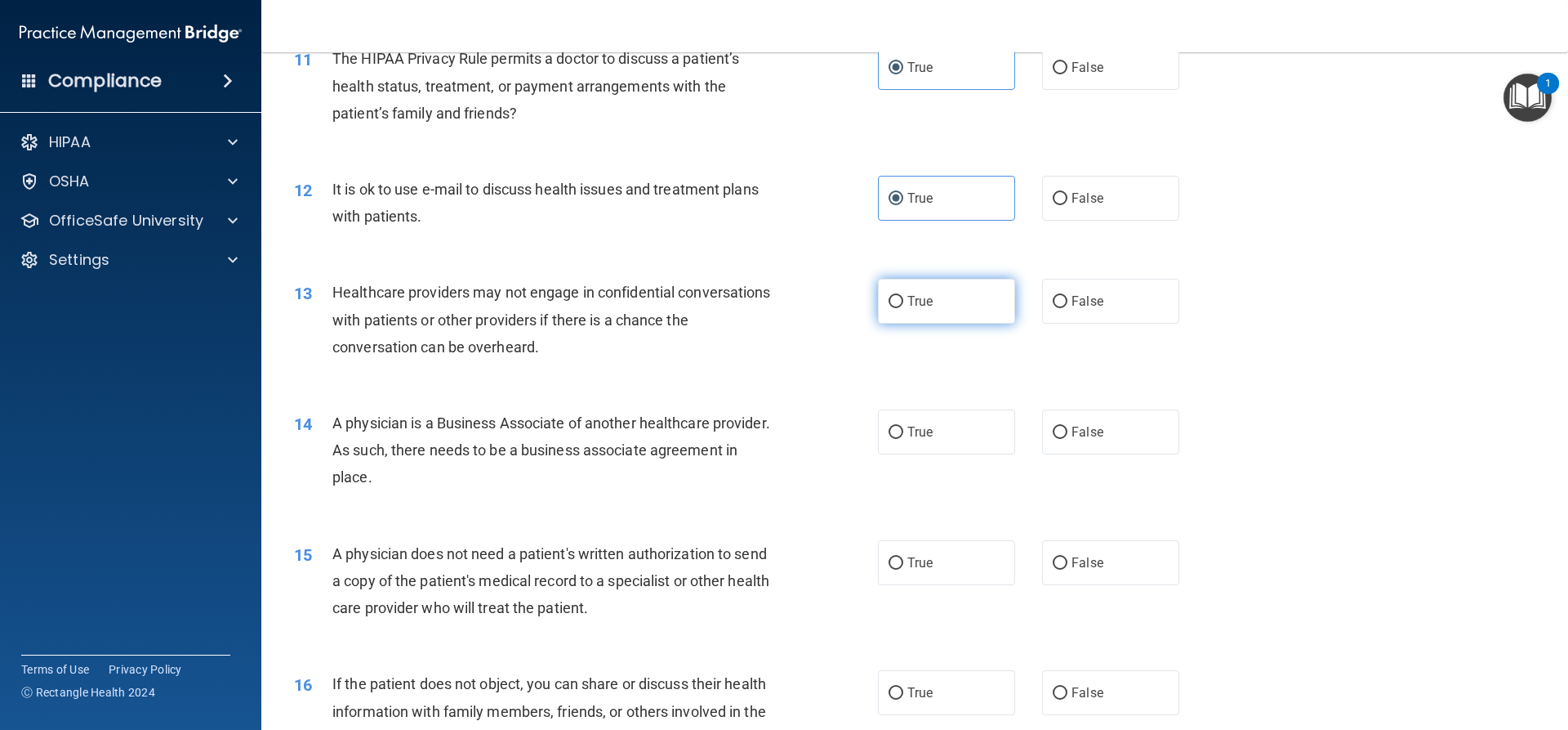
radio input "true"
click at [951, 431] on label "True" at bounding box center [946, 432] width 137 height 45
click at [903, 431] on input "True" at bounding box center [896, 433] width 15 height 13
radio input "true"
click at [952, 568] on label "True" at bounding box center [946, 563] width 137 height 45
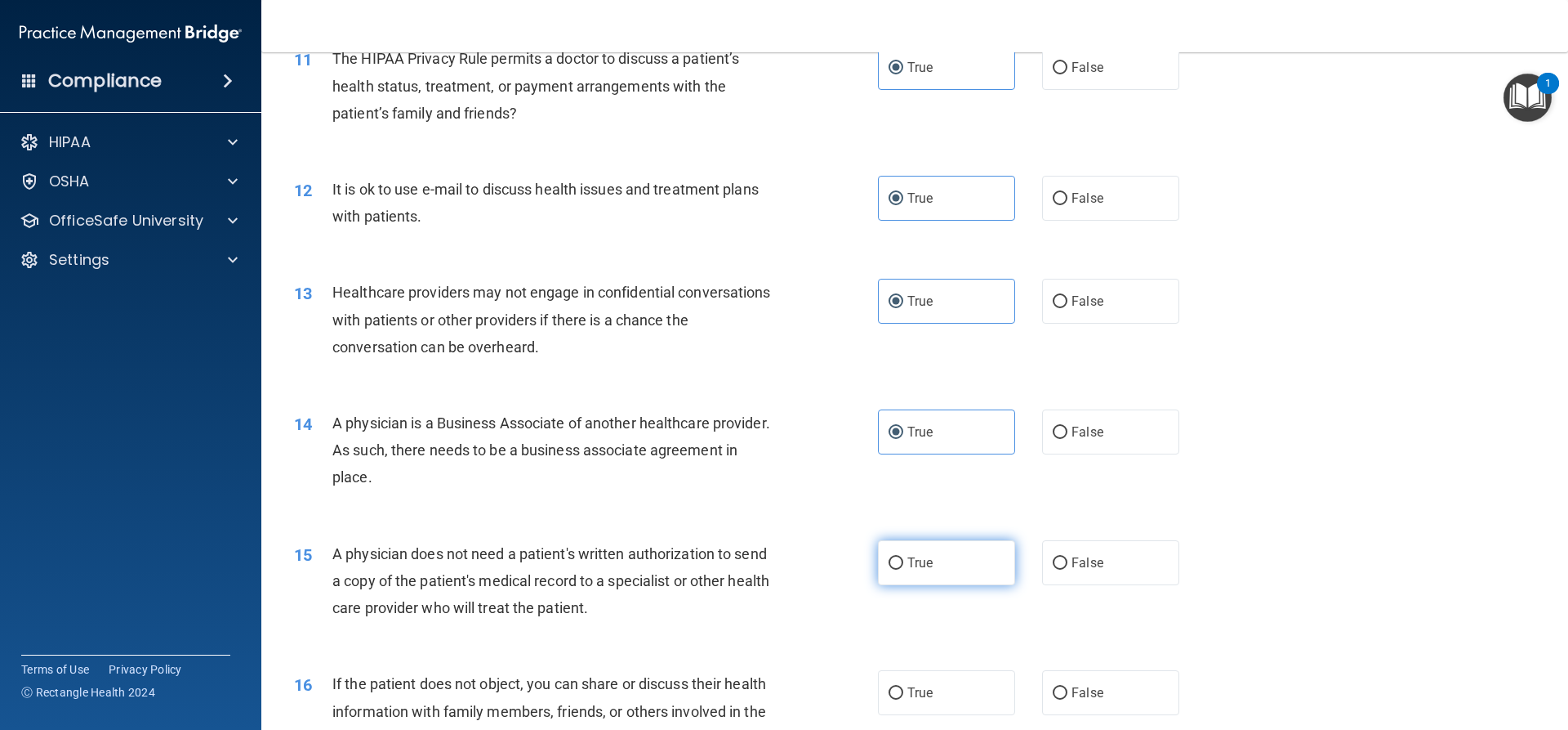
click at [903, 568] on input "True" at bounding box center [896, 564] width 15 height 13
radio input "true"
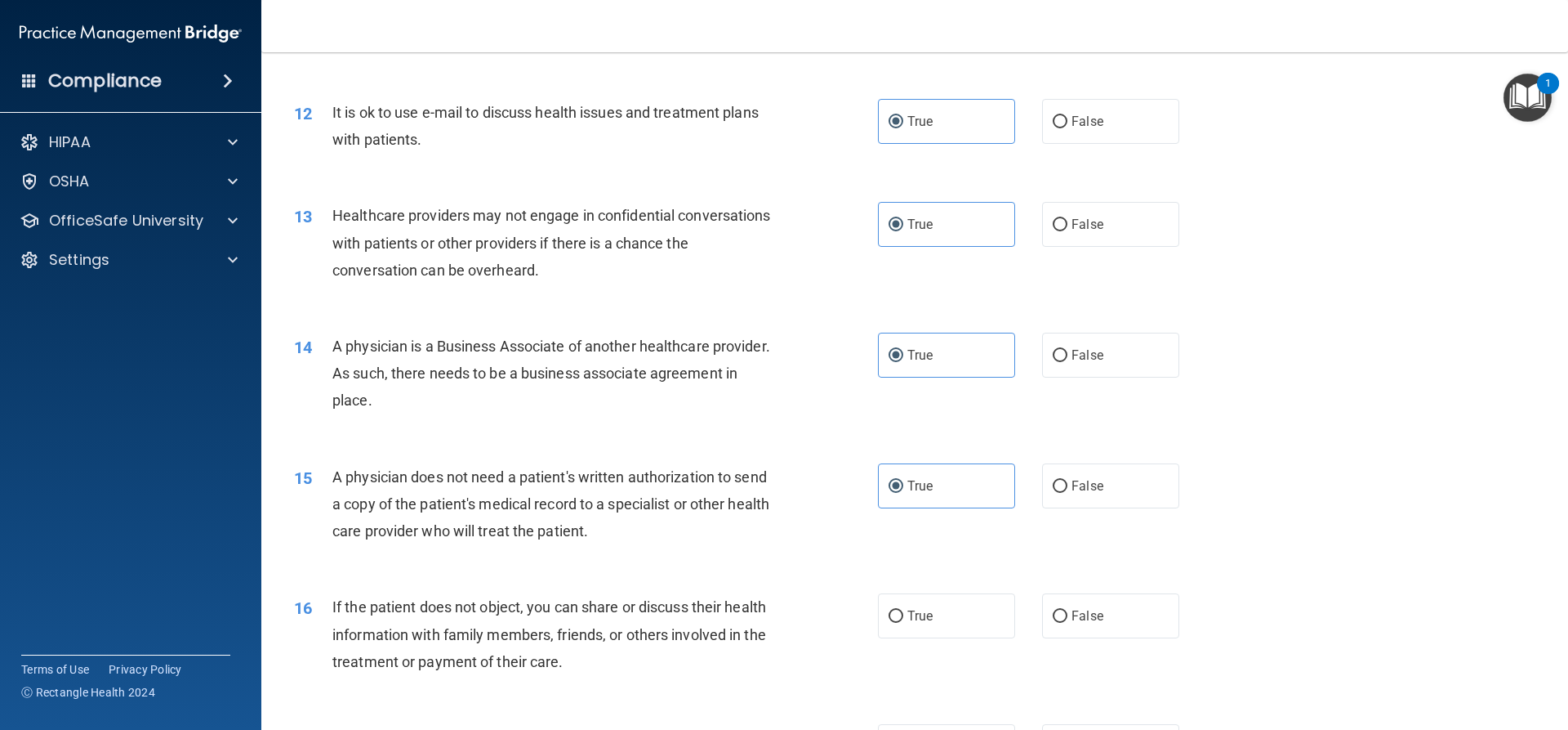
scroll to position [1634, 0]
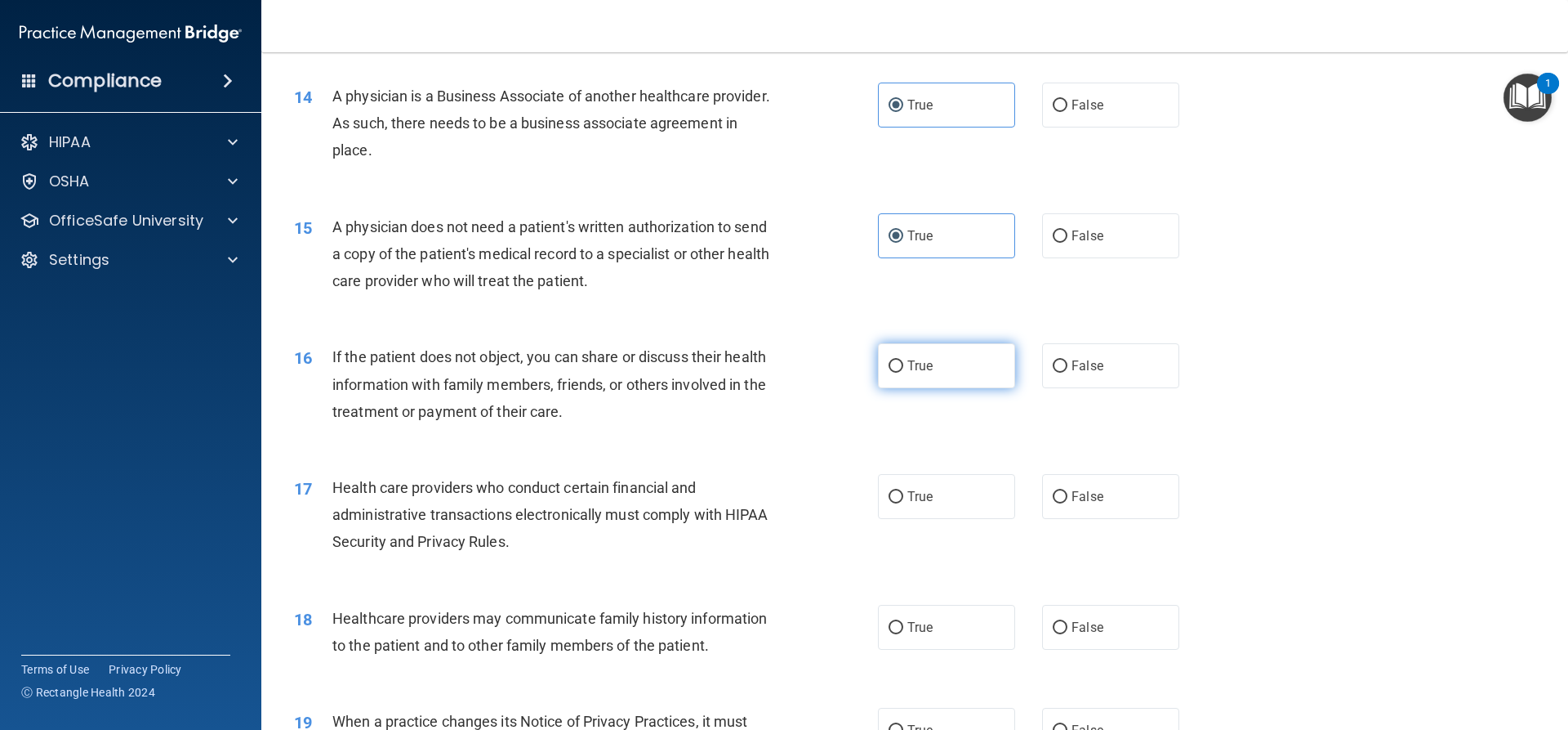
click at [899, 364] on label "True" at bounding box center [946, 366] width 137 height 45
click at [899, 364] on input "True" at bounding box center [896, 367] width 15 height 13
radio input "true"
click at [943, 503] on label "True" at bounding box center [946, 497] width 137 height 45
click at [903, 503] on input "True" at bounding box center [896, 498] width 15 height 13
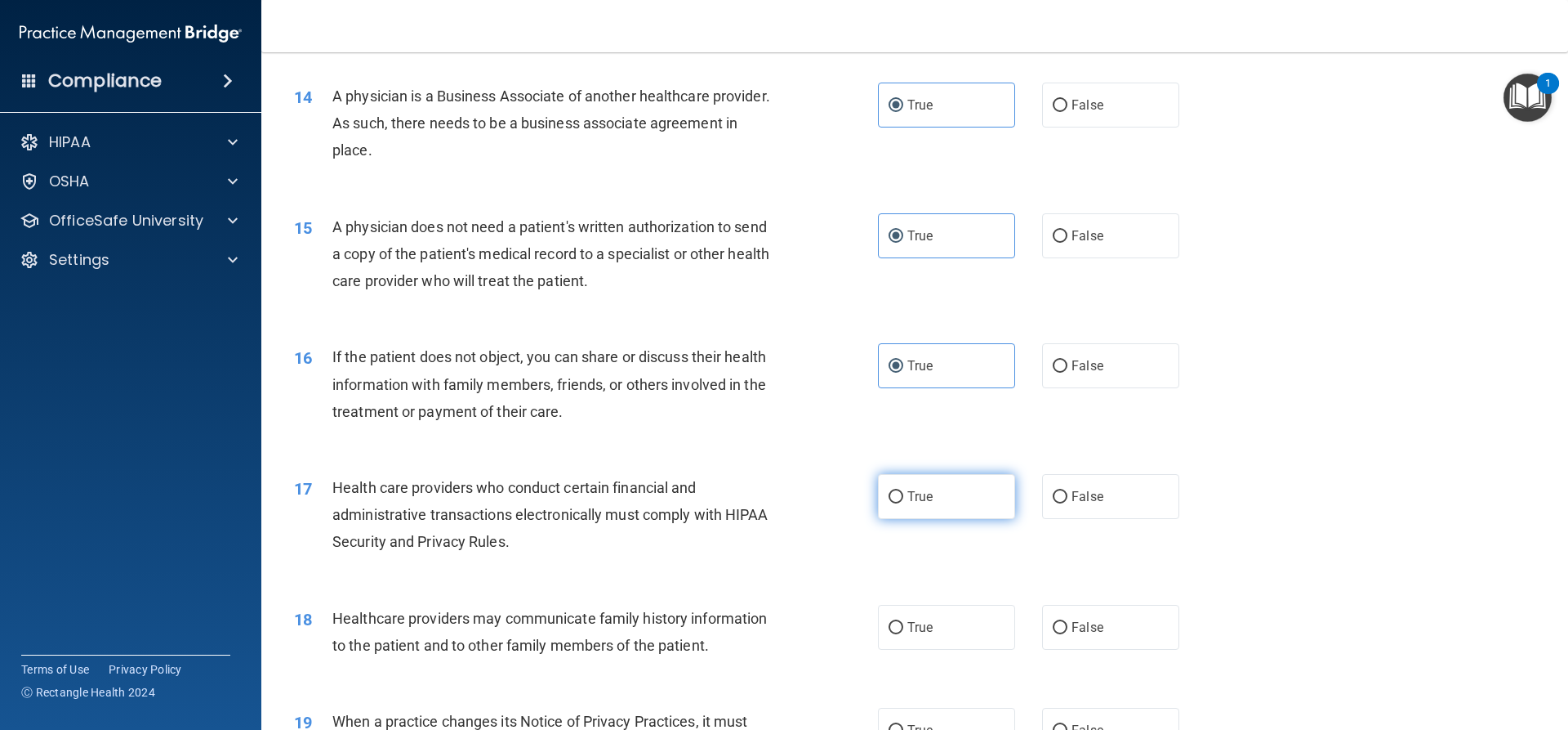
radio input "true"
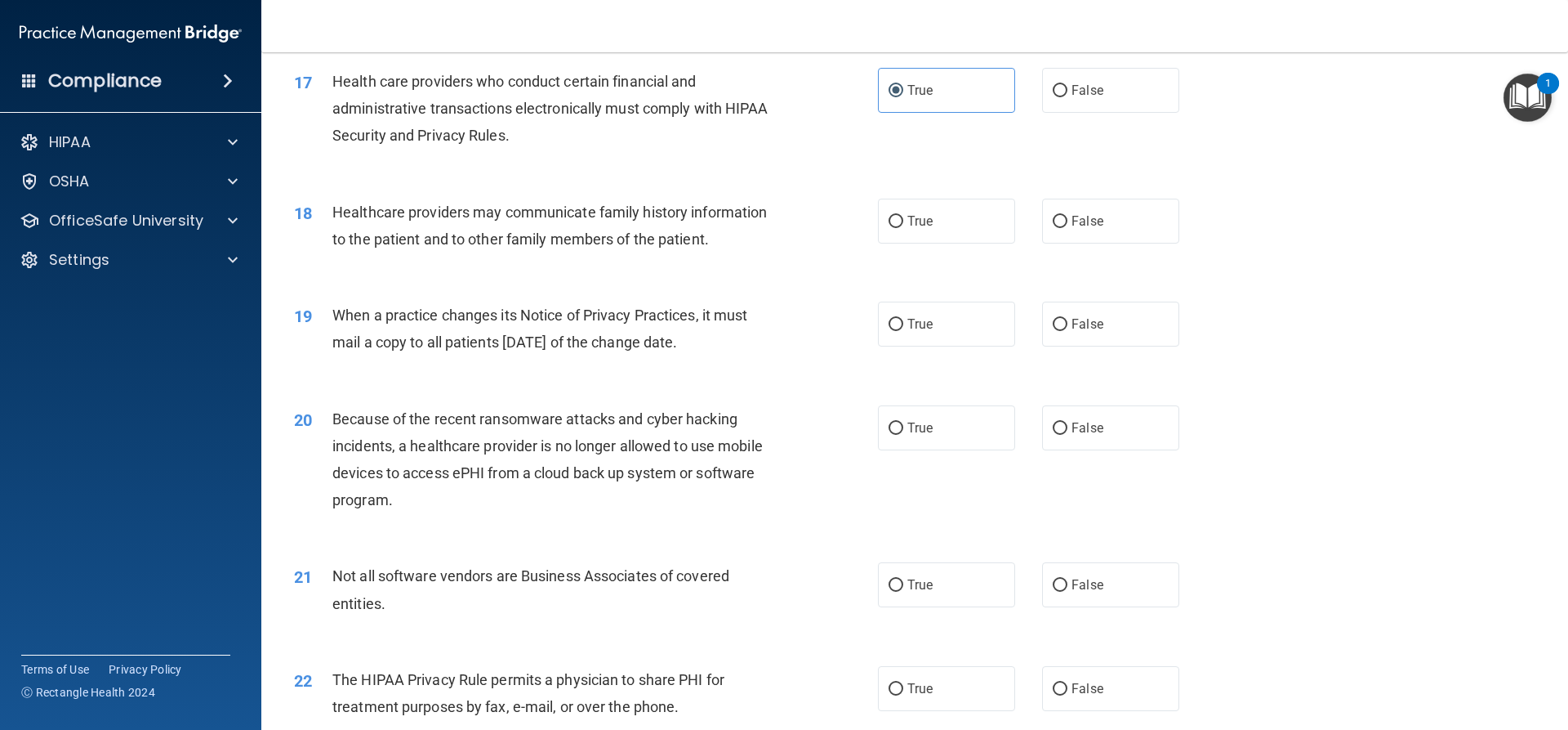
scroll to position [2043, 0]
drag, startPoint x: 914, startPoint y: 231, endPoint x: 919, endPoint y: 253, distance: 22.6
click at [914, 230] on label "True" at bounding box center [946, 219] width 137 height 45
click at [903, 225] on input "True" at bounding box center [896, 220] width 15 height 13
radio input "true"
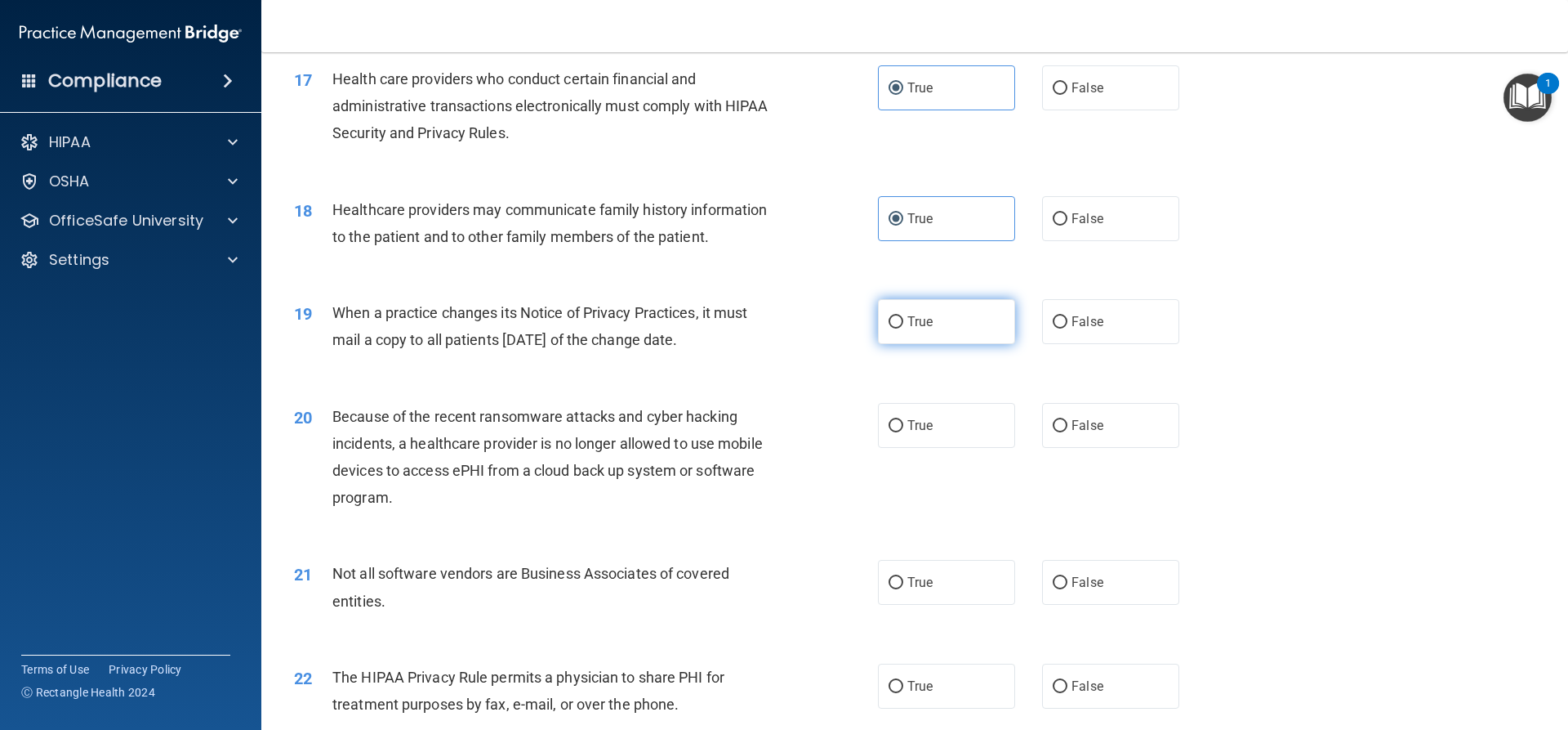
click at [928, 318] on label "True" at bounding box center [946, 321] width 137 height 45
click at [903, 318] on input "True" at bounding box center [896, 322] width 15 height 13
radio input "true"
click at [964, 424] on label "True" at bounding box center [946, 426] width 137 height 45
click at [903, 424] on input "True" at bounding box center [896, 427] width 15 height 13
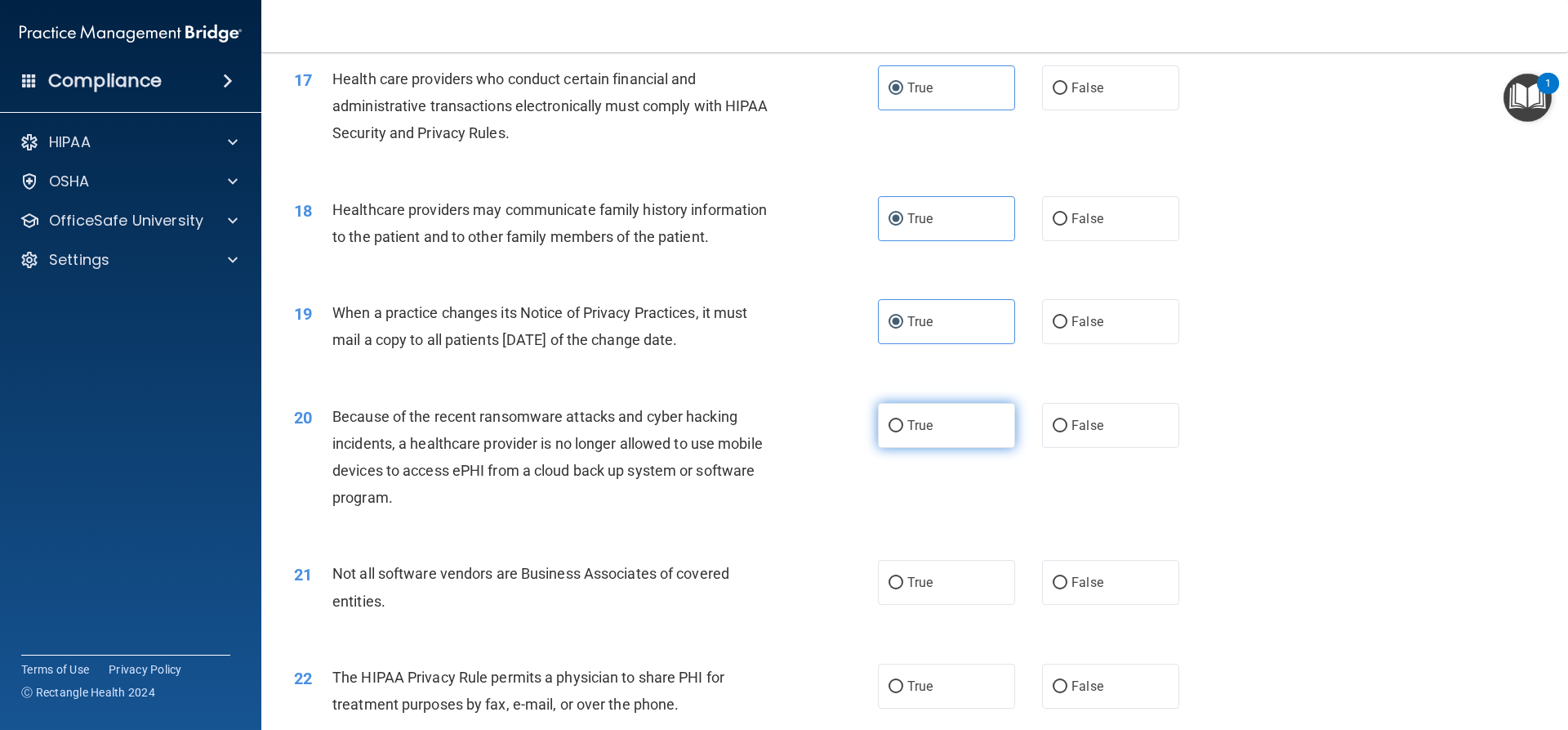
radio input "true"
drag, startPoint x: 982, startPoint y: 580, endPoint x: 1011, endPoint y: 562, distance: 34.1
click at [983, 580] on label "True" at bounding box center [946, 583] width 137 height 45
click at [903, 580] on input "True" at bounding box center [896, 583] width 15 height 13
radio input "true"
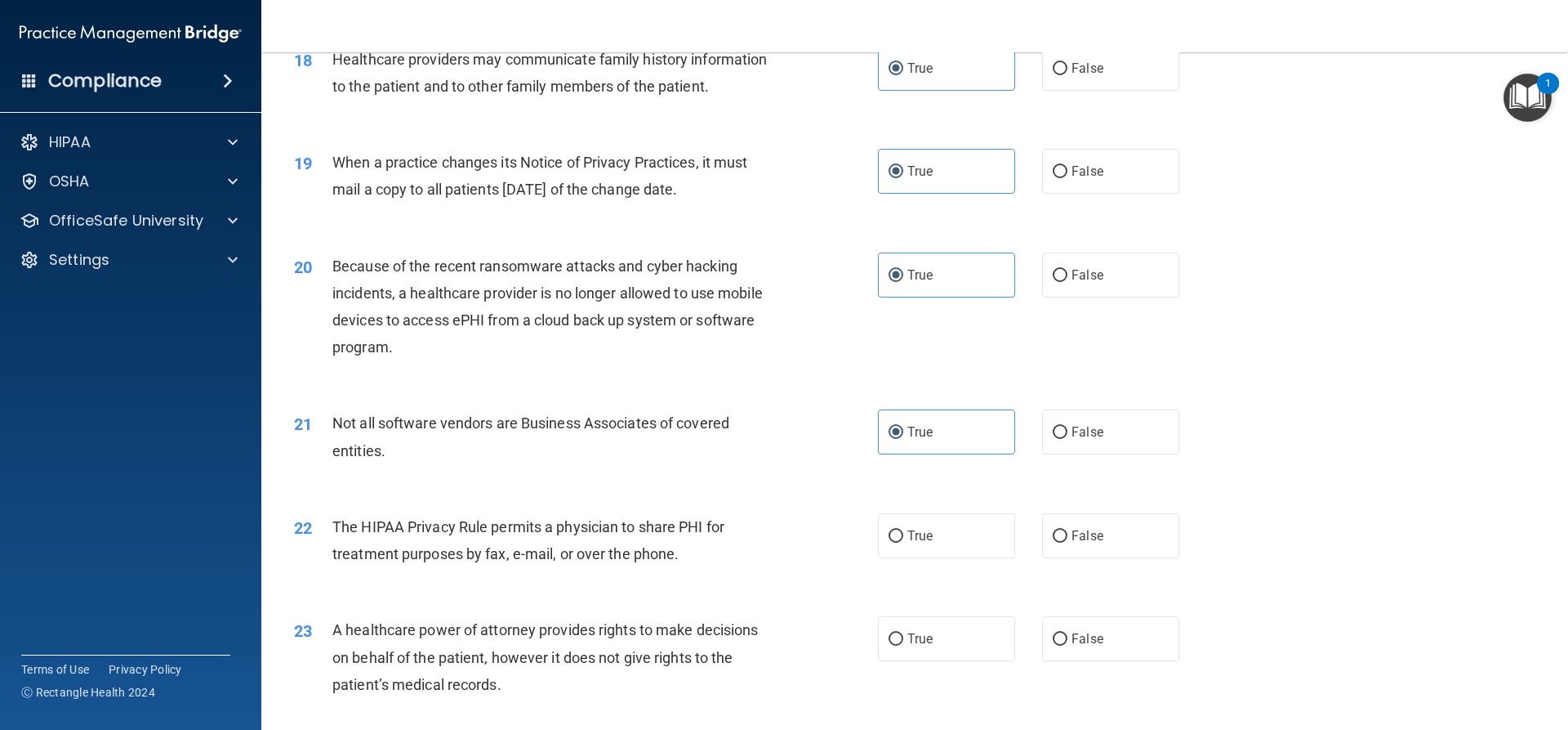
scroll to position [2370, 0]
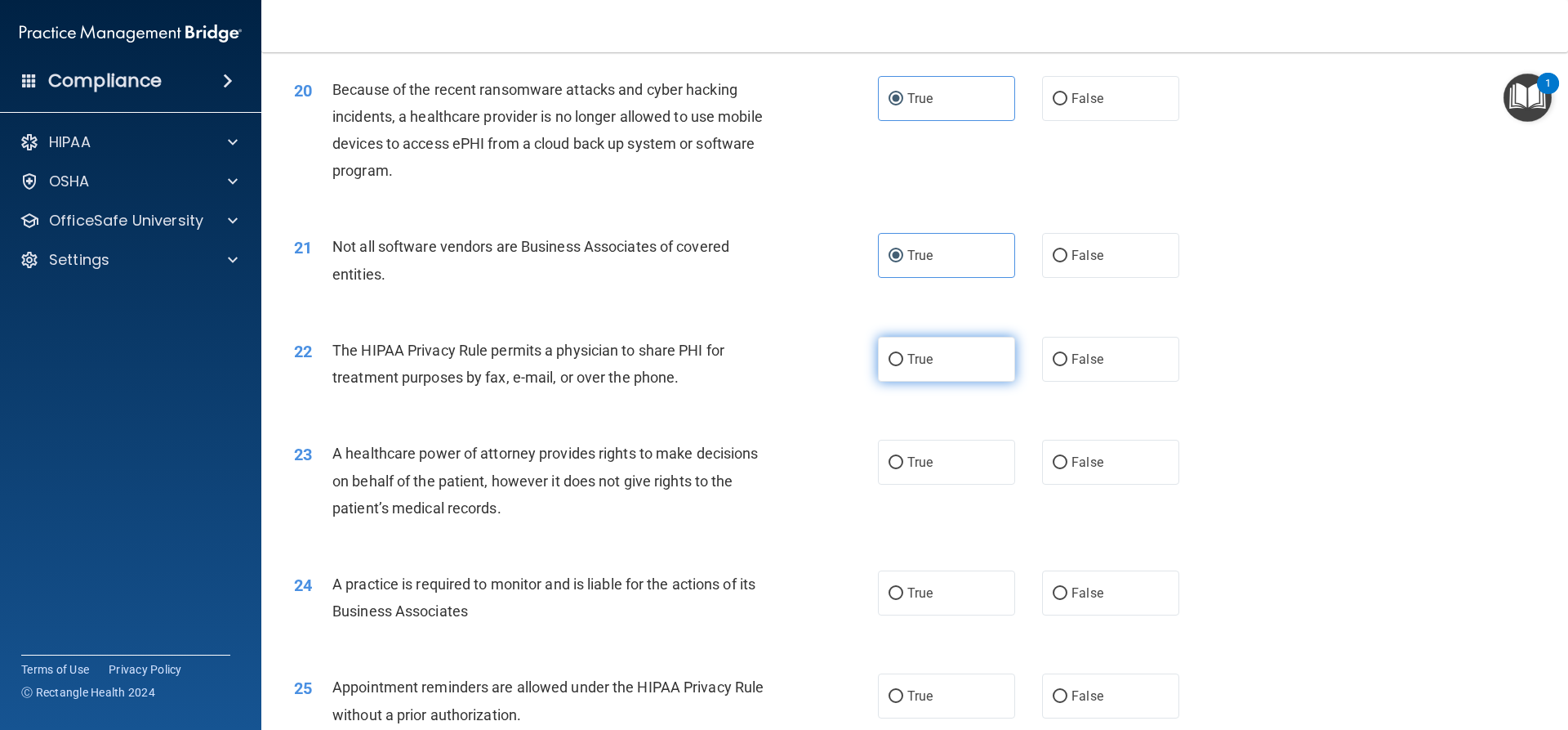
click at [899, 363] on label "True" at bounding box center [946, 360] width 137 height 45
click at [899, 363] on input "True" at bounding box center [896, 360] width 15 height 13
radio input "true"
click at [947, 466] on label "True" at bounding box center [946, 462] width 137 height 45
click at [903, 466] on input "True" at bounding box center [896, 463] width 15 height 13
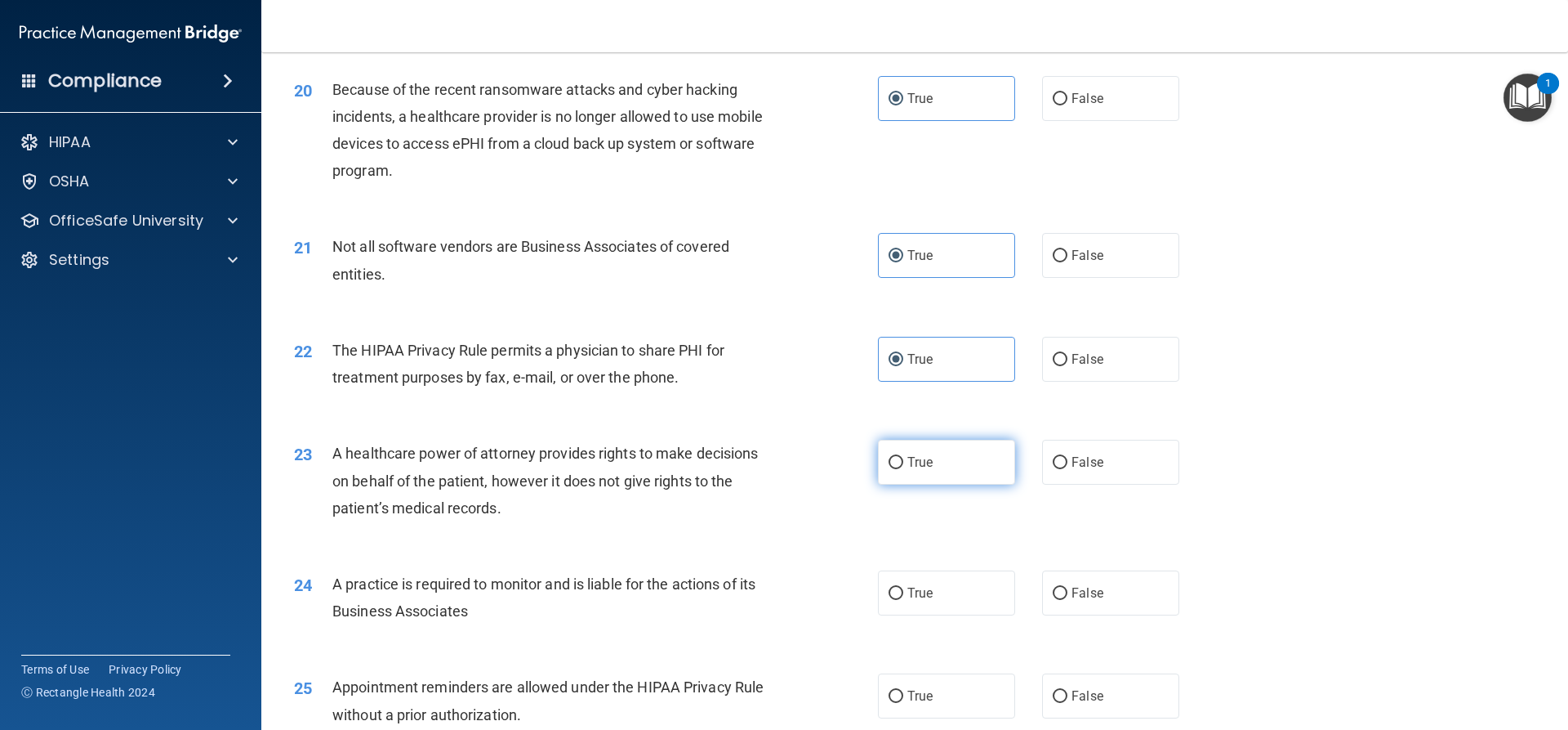
radio input "true"
click at [961, 602] on label "True" at bounding box center [946, 593] width 137 height 45
click at [903, 600] on input "True" at bounding box center [896, 594] width 15 height 13
radio input "true"
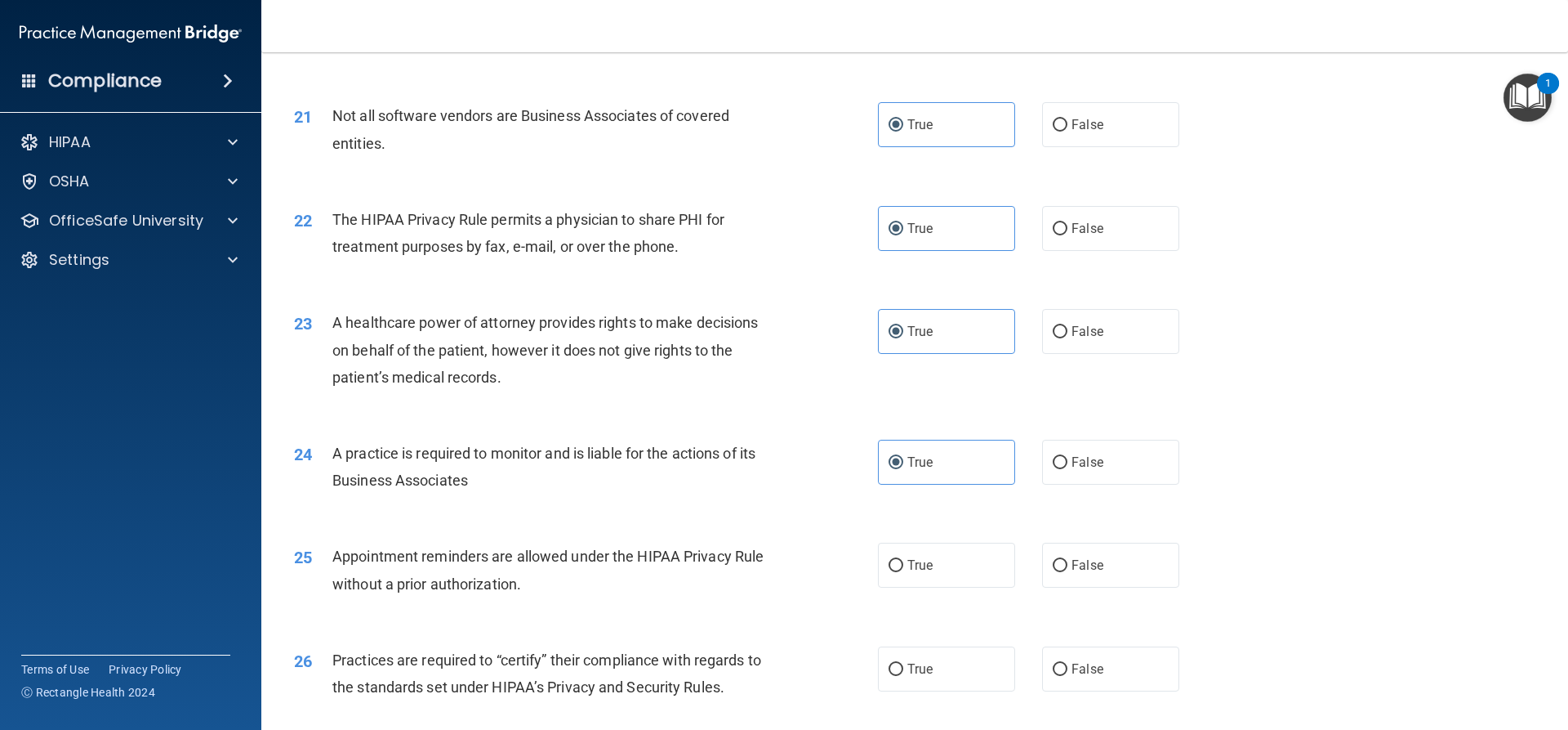
scroll to position [2778, 0]
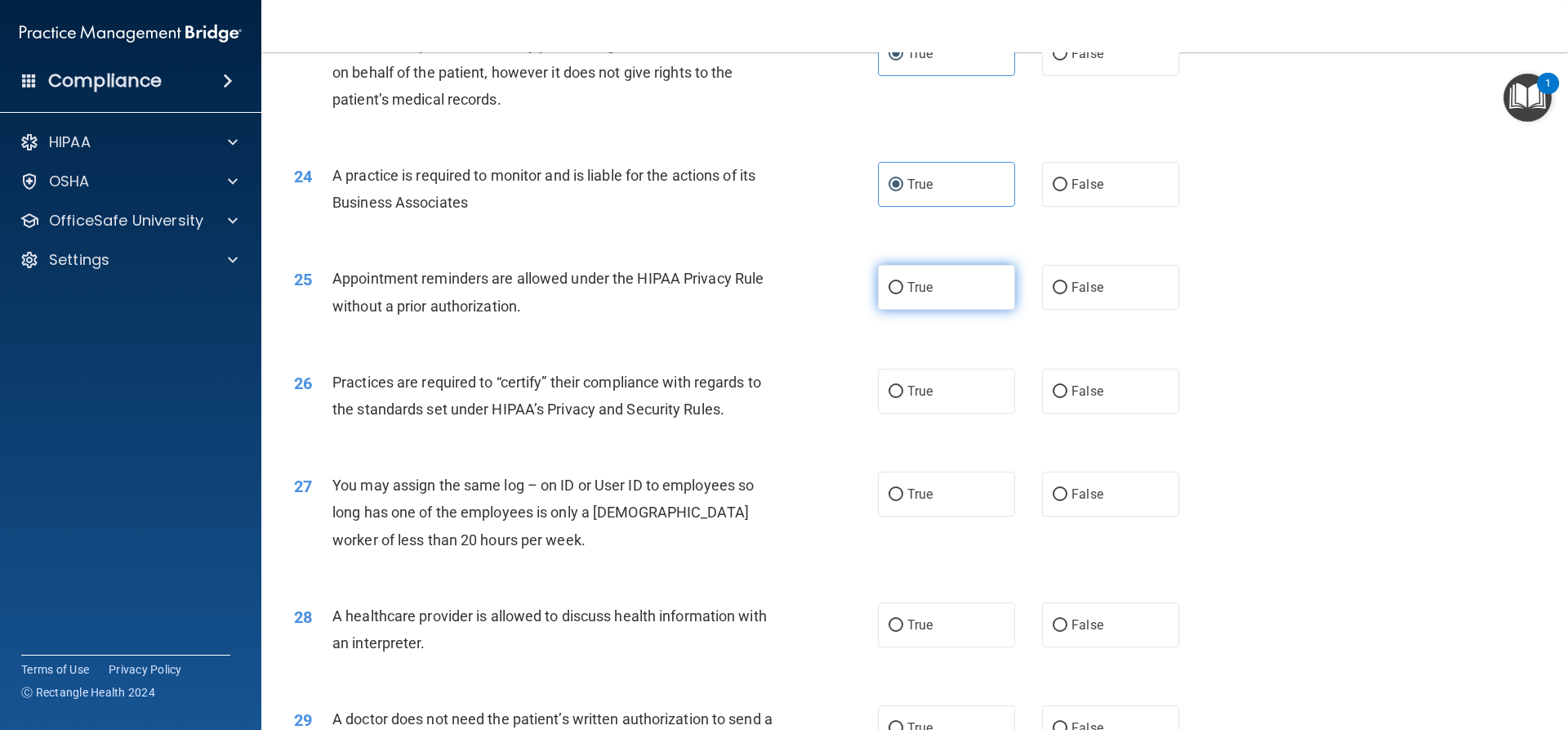
click at [893, 292] on input "True" at bounding box center [896, 289] width 15 height 13
radio input "true"
click at [926, 391] on span "True" at bounding box center [920, 390] width 25 height 15
click at [903, 391] on input "True" at bounding box center [896, 392] width 15 height 13
radio input "true"
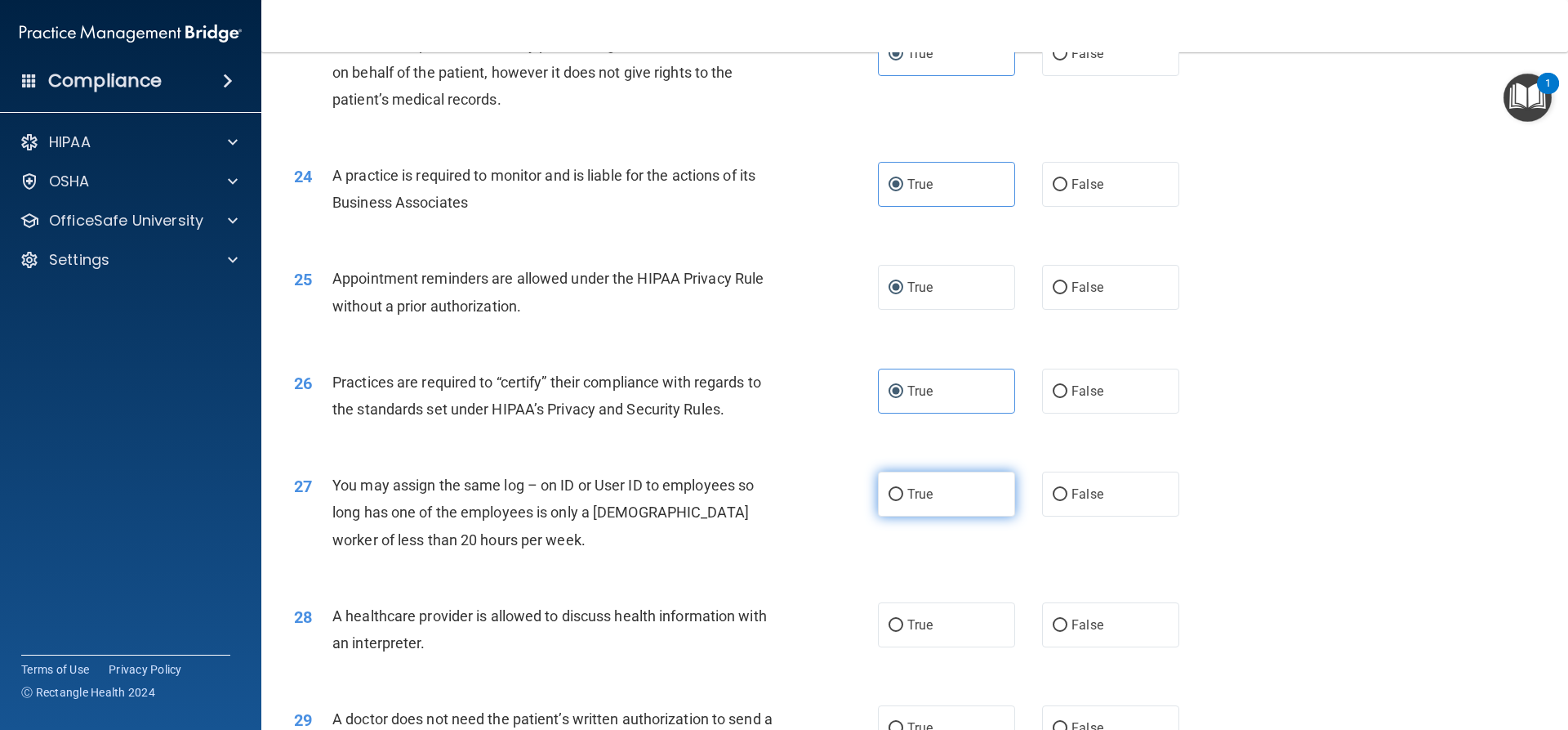
drag, startPoint x: 939, startPoint y: 484, endPoint x: 961, endPoint y: 480, distance: 22.4
click at [940, 484] on label "True" at bounding box center [946, 494] width 137 height 45
click at [903, 488] on input "True" at bounding box center [896, 495] width 15 height 13
radio input "true"
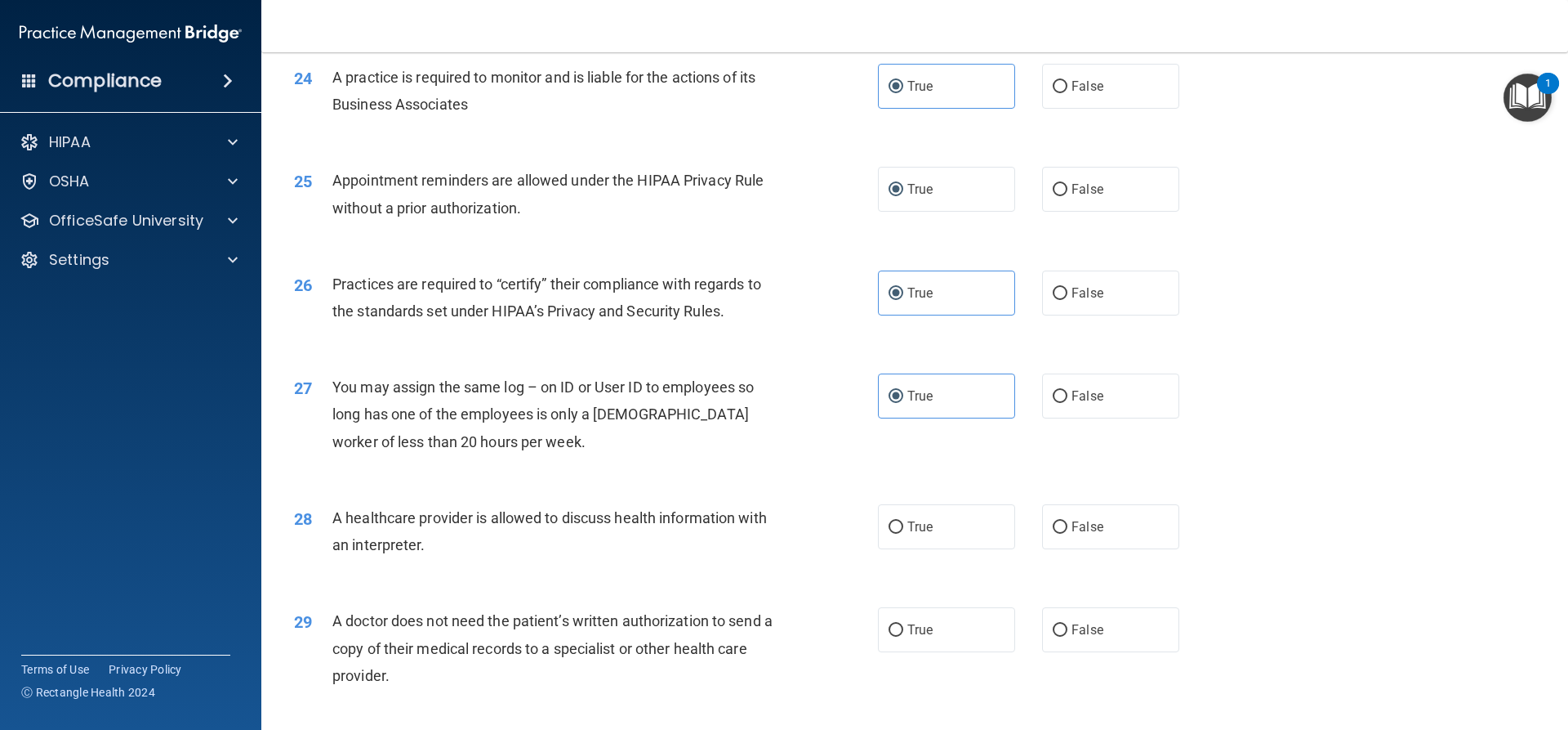
scroll to position [3074, 0]
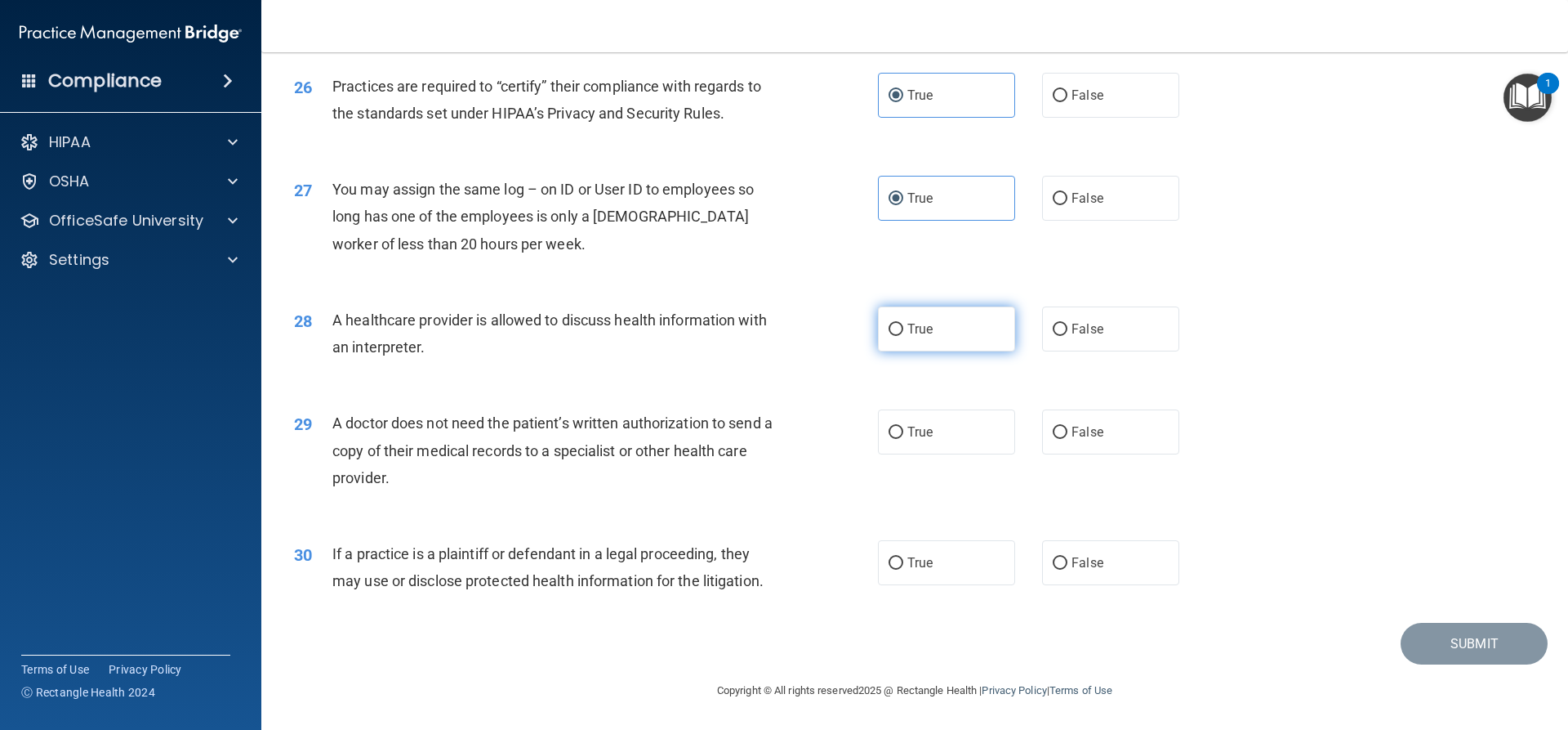
click at [907, 315] on label "True" at bounding box center [946, 330] width 137 height 45
click at [903, 323] on input "True" at bounding box center [896, 330] width 15 height 13
radio input "true"
click at [944, 451] on label "True" at bounding box center [946, 432] width 137 height 45
click at [903, 439] on input "True" at bounding box center [896, 433] width 15 height 13
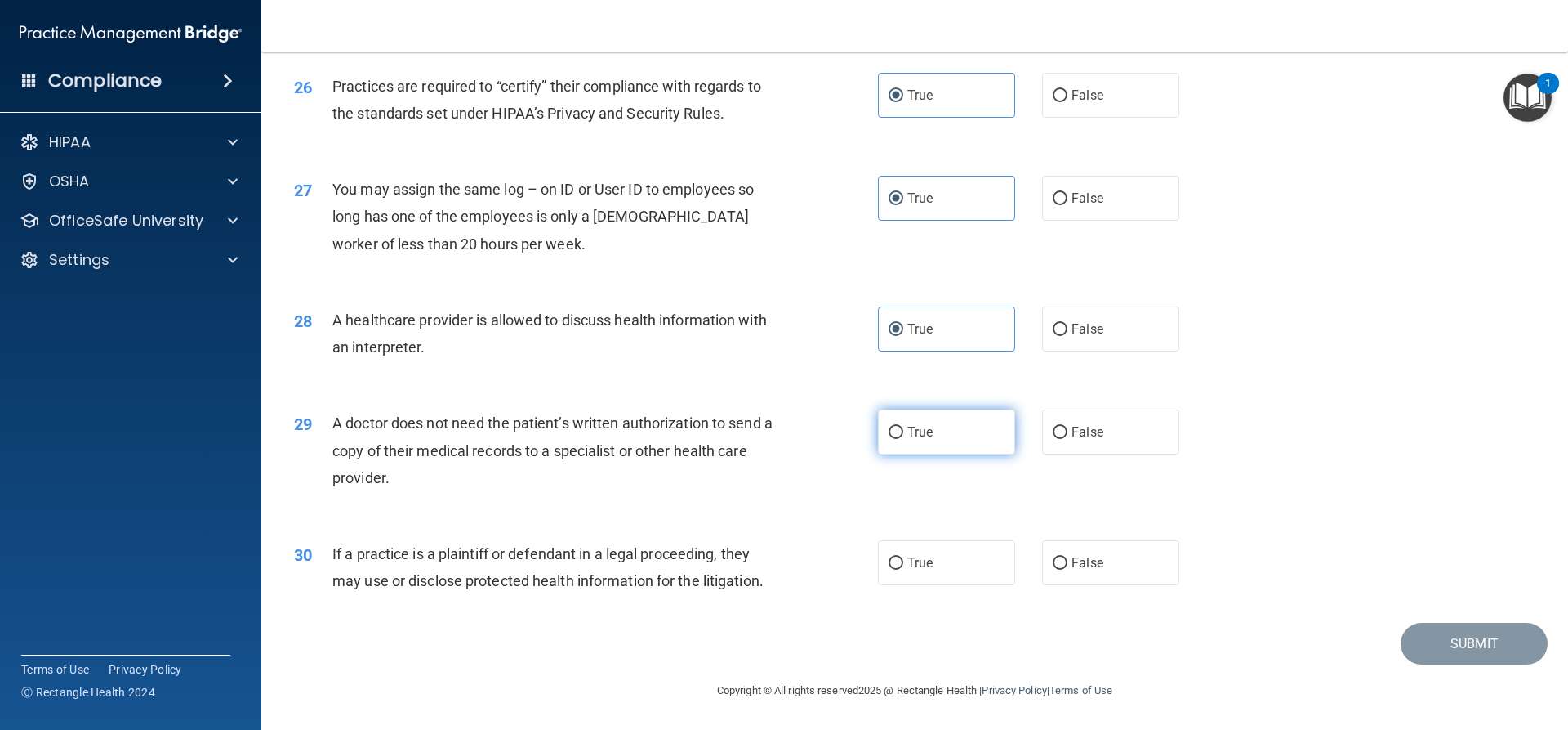
radio input "true"
click at [964, 539] on div "30 If a practice is a plaintiff or defendant in a legal proceeding, they may us…" at bounding box center [915, 570] width 1266 height 103
click at [970, 565] on label "True" at bounding box center [946, 563] width 137 height 45
click at [903, 565] on input "True" at bounding box center [896, 564] width 15 height 13
radio input "true"
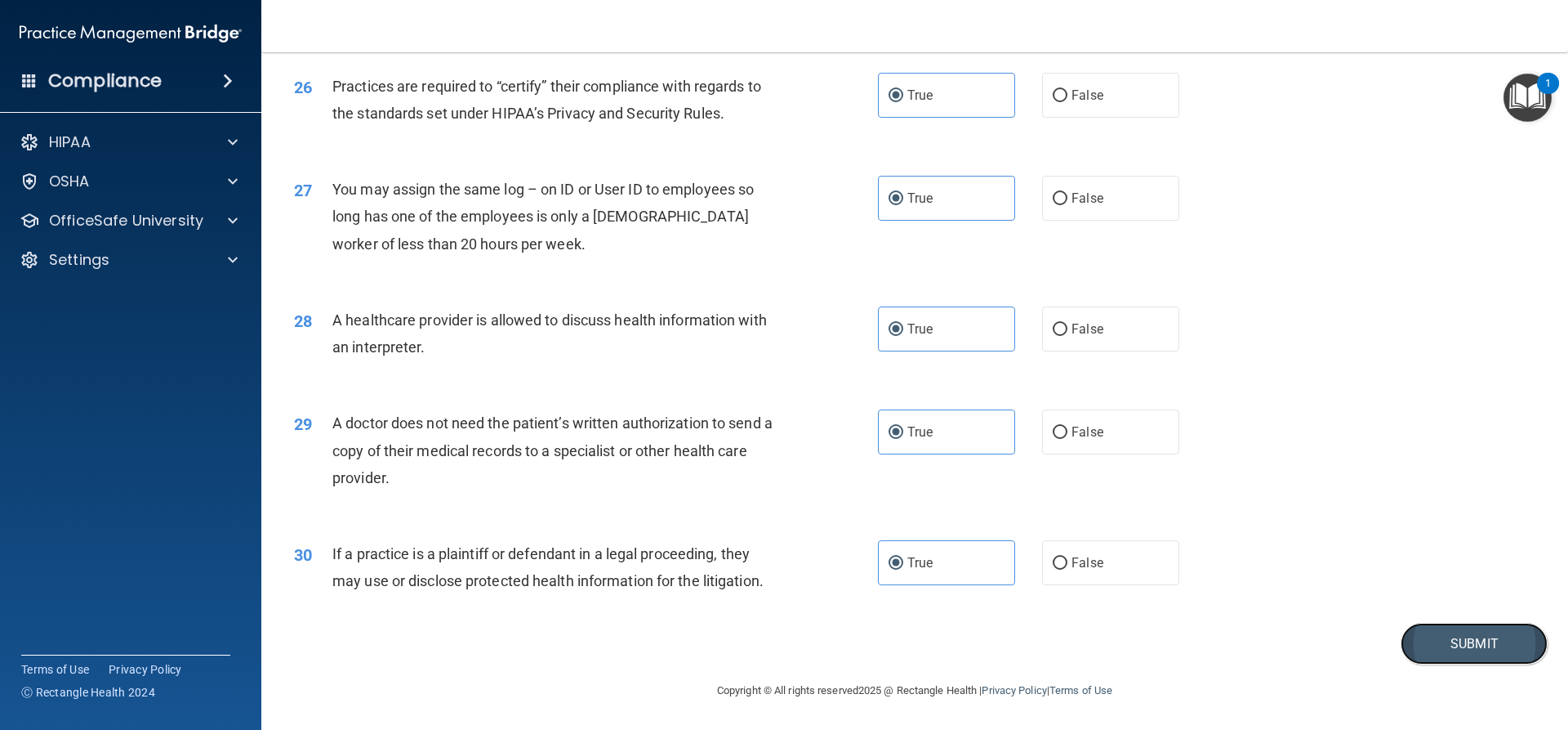
click at [1470, 658] on button "Submit" at bounding box center [1475, 644] width 147 height 42
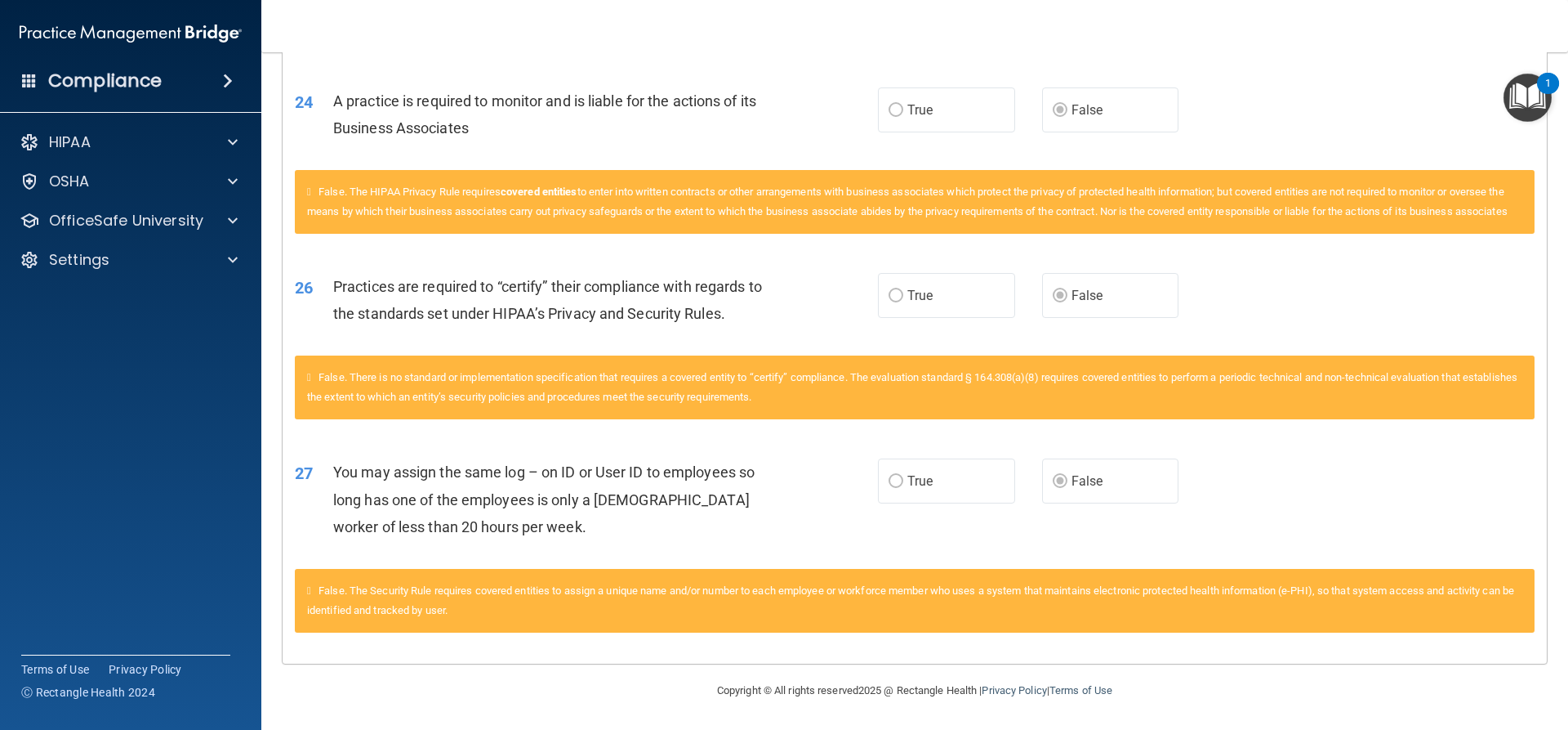
scroll to position [2787, 0]
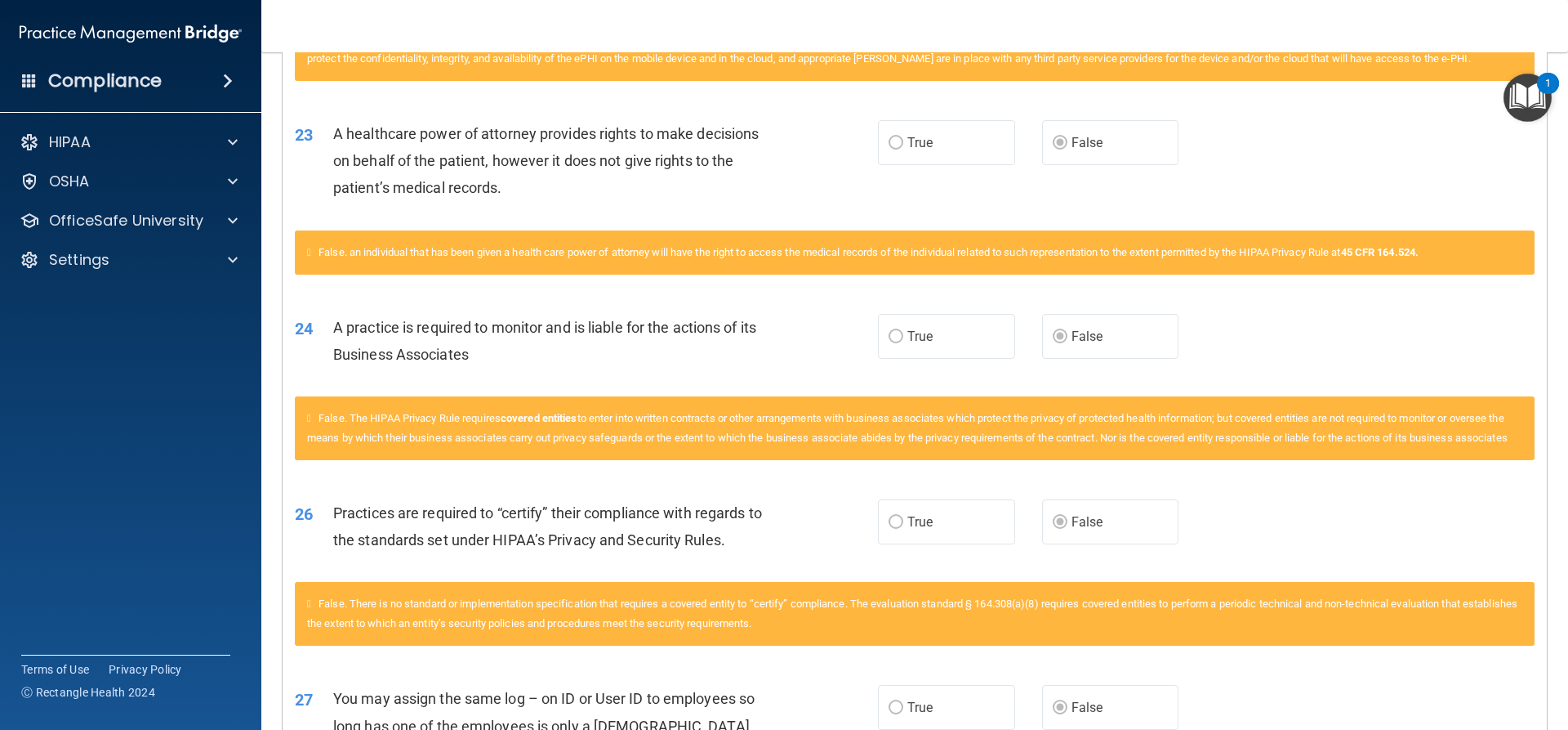
click at [1108, 562] on div "26 Practices are required to “certify” their compliance with regards to the sta…" at bounding box center [914, 529] width 1264 height 103
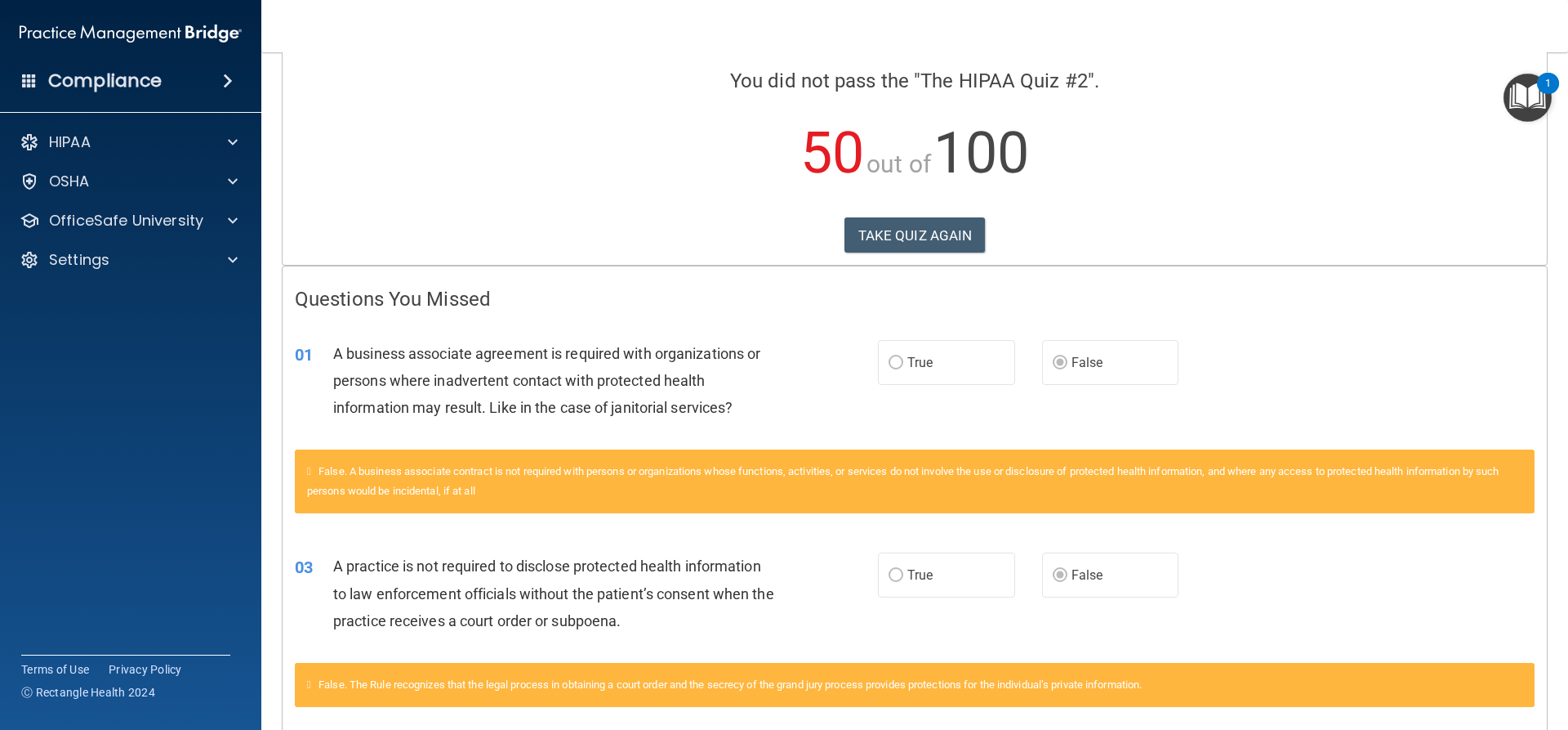
scroll to position [0, 0]
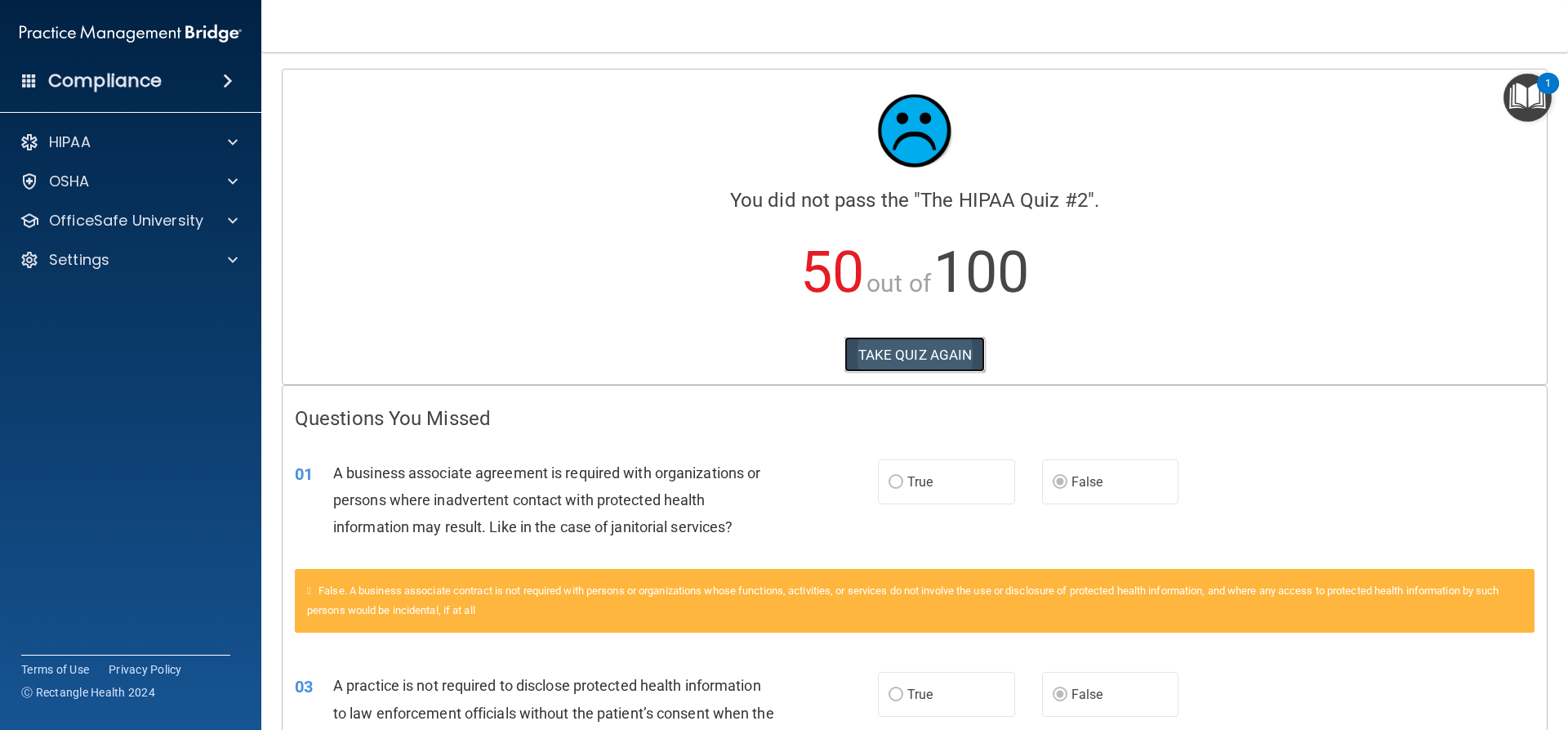
click at [902, 356] on button "TAKE QUIZ AGAIN" at bounding box center [916, 355] width 142 height 36
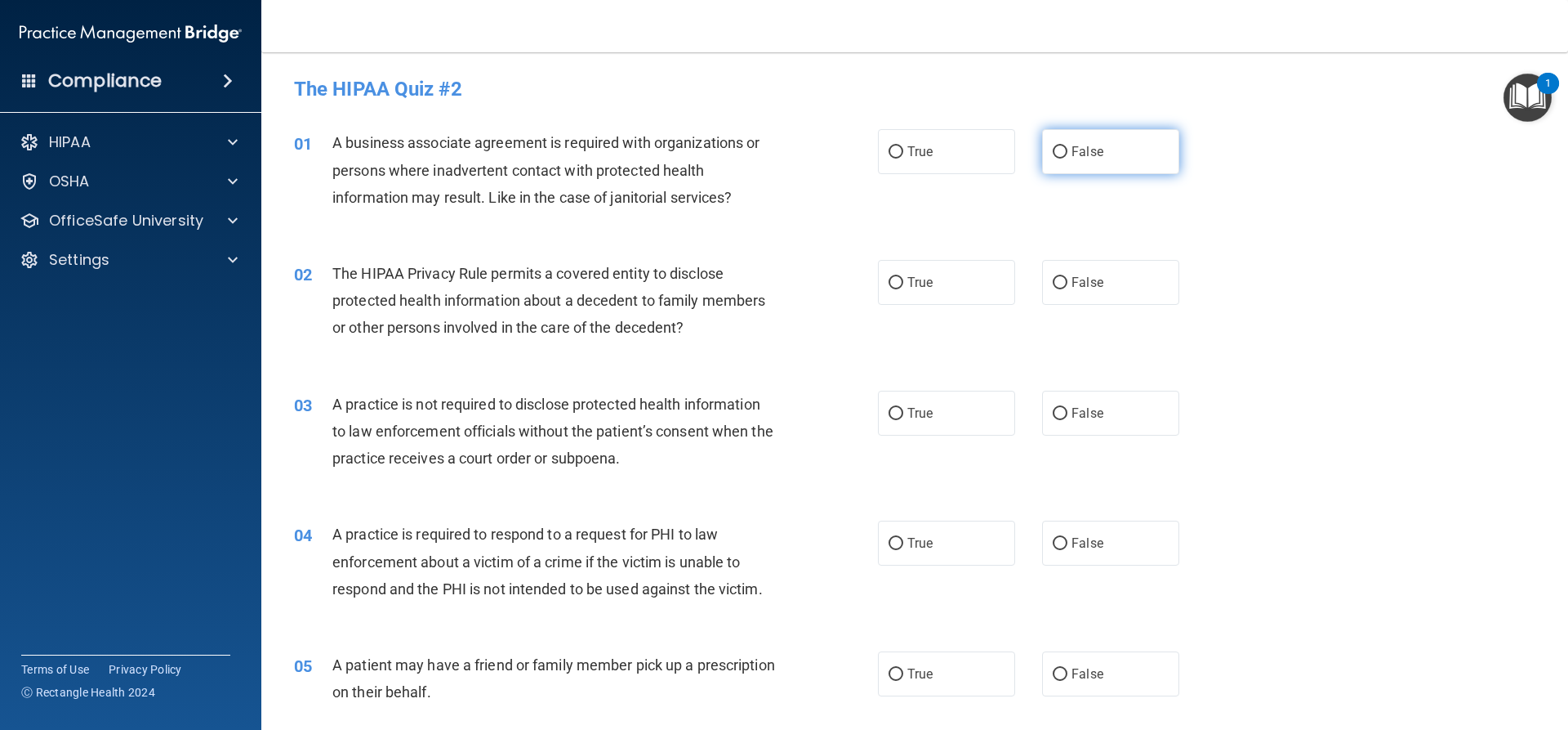
click at [1088, 164] on label "False" at bounding box center [1110, 152] width 137 height 45
click at [1067, 159] on input "False" at bounding box center [1060, 153] width 15 height 13
radio input "true"
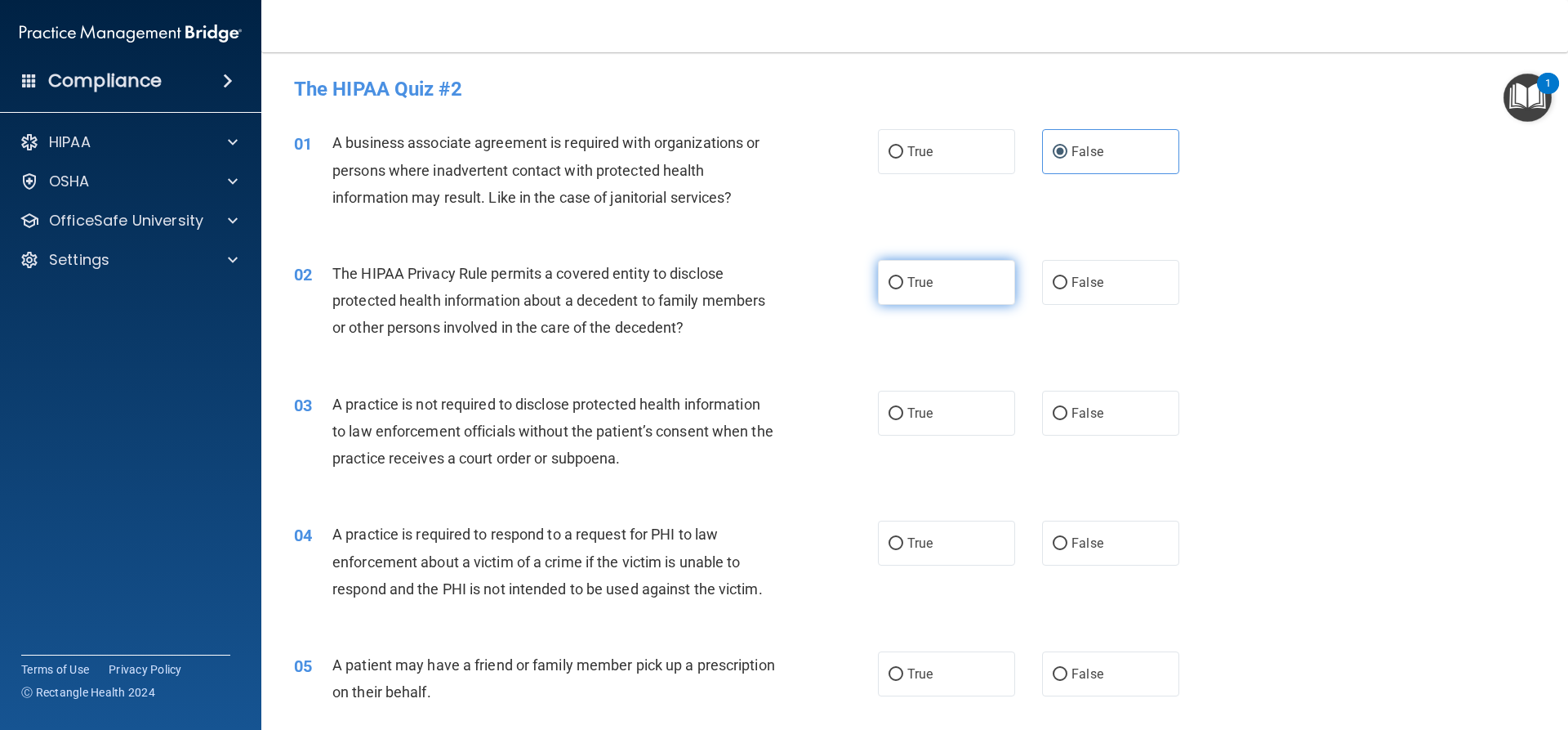
click at [978, 283] on label "True" at bounding box center [946, 282] width 137 height 45
click at [903, 283] on input "True" at bounding box center [896, 283] width 15 height 13
radio input "true"
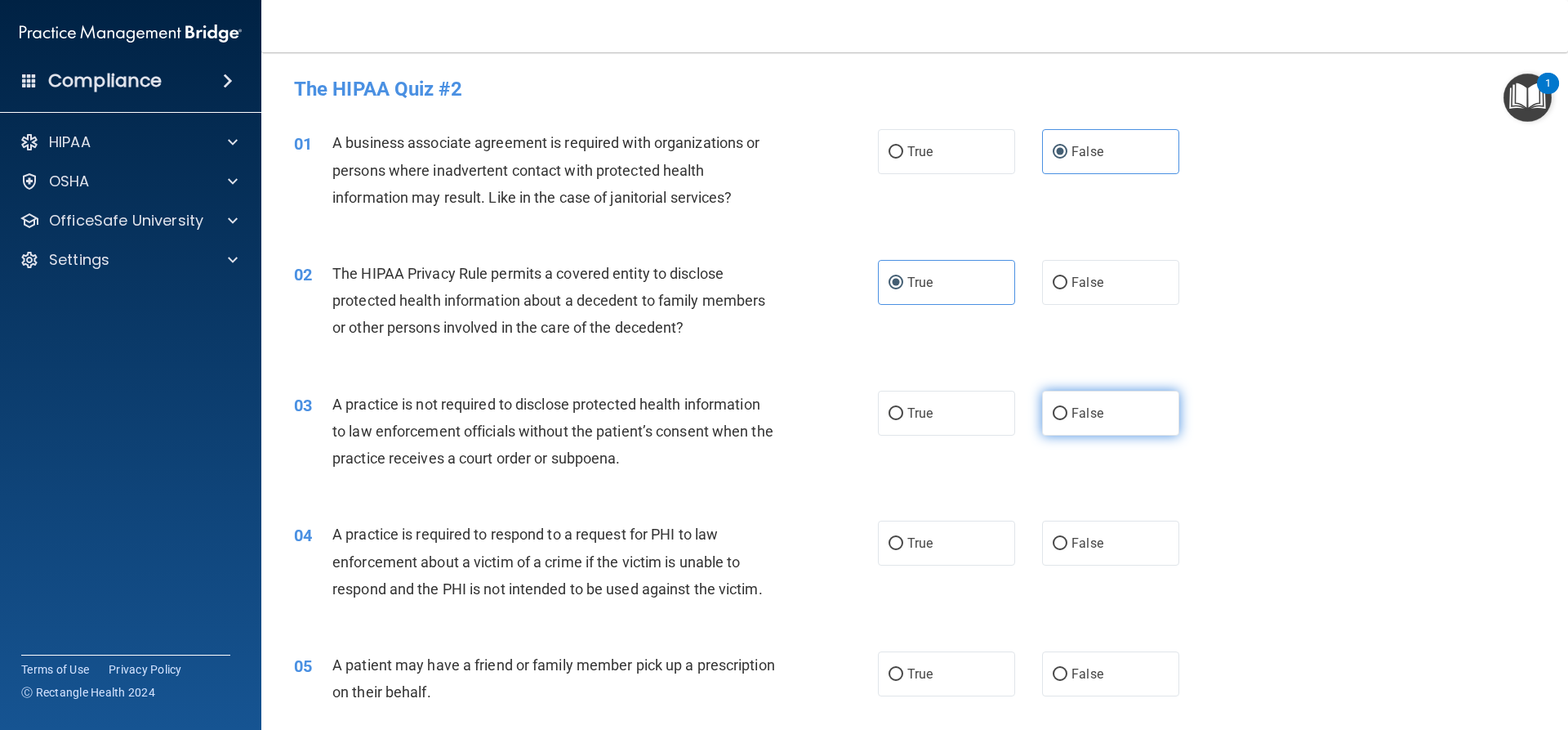
click at [1104, 411] on label "False" at bounding box center [1110, 413] width 137 height 45
click at [1067, 411] on input "False" at bounding box center [1060, 414] width 15 height 13
radio input "true"
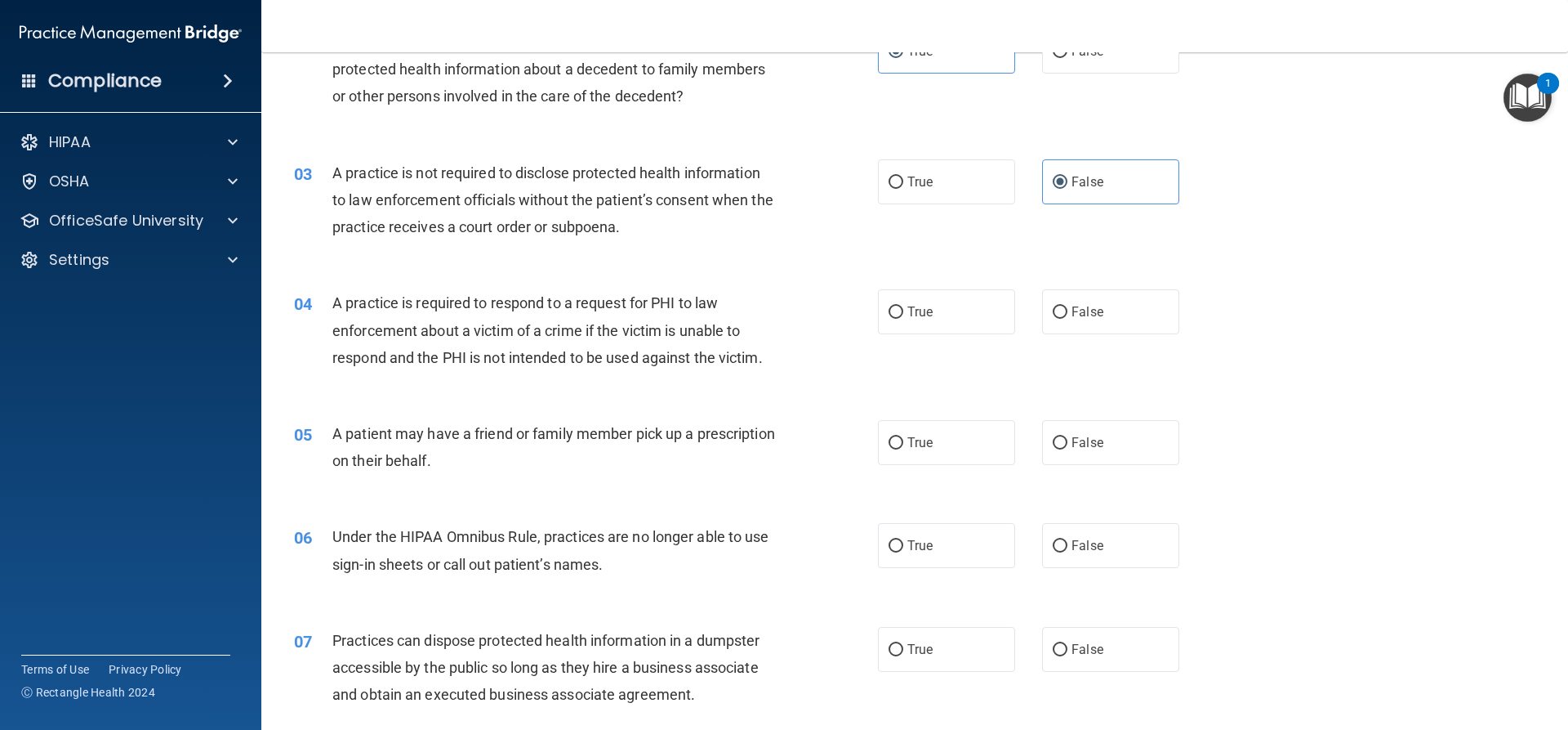
scroll to position [245, 0]
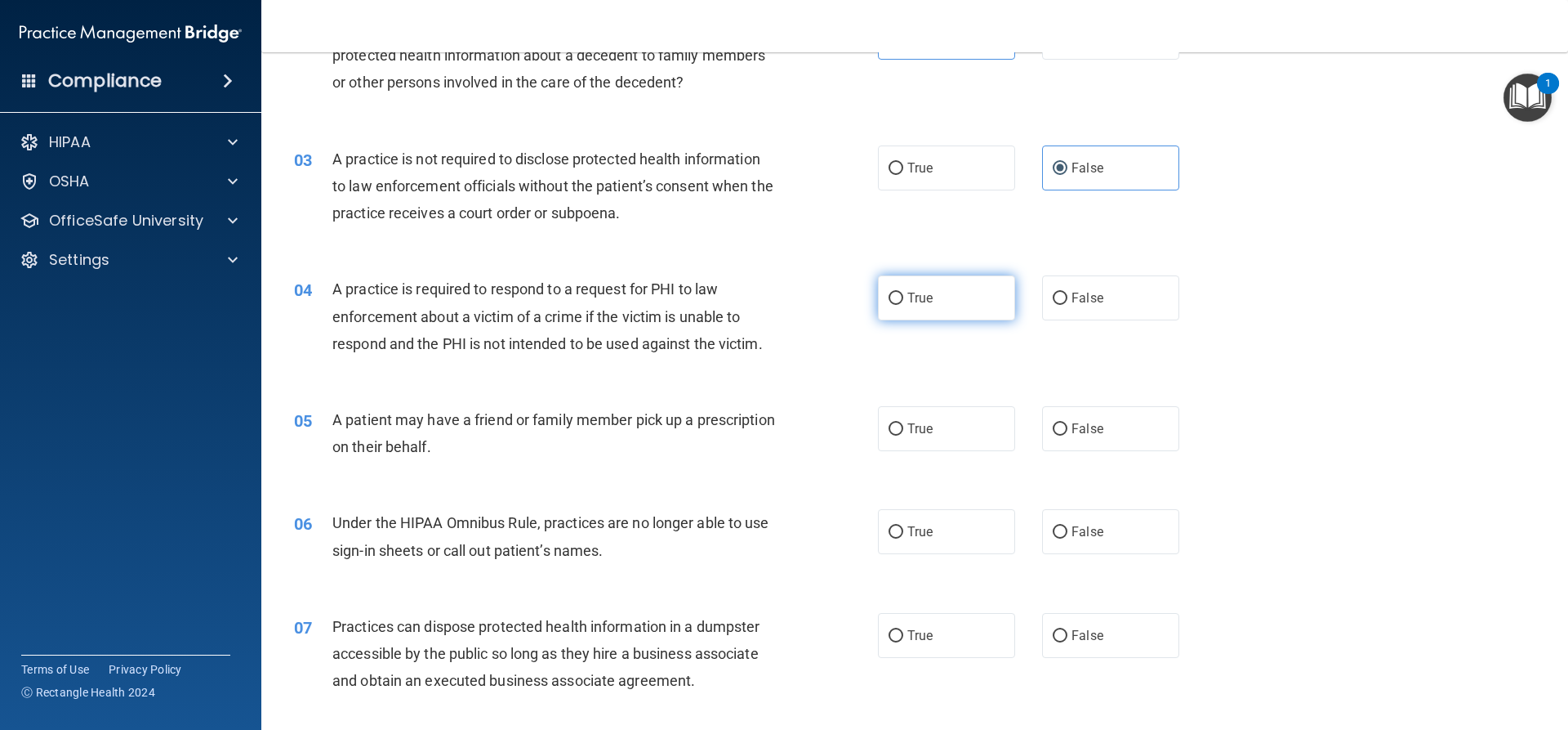
click at [931, 305] on label "True" at bounding box center [946, 298] width 137 height 45
click at [903, 305] on input "True" at bounding box center [896, 299] width 15 height 13
radio input "true"
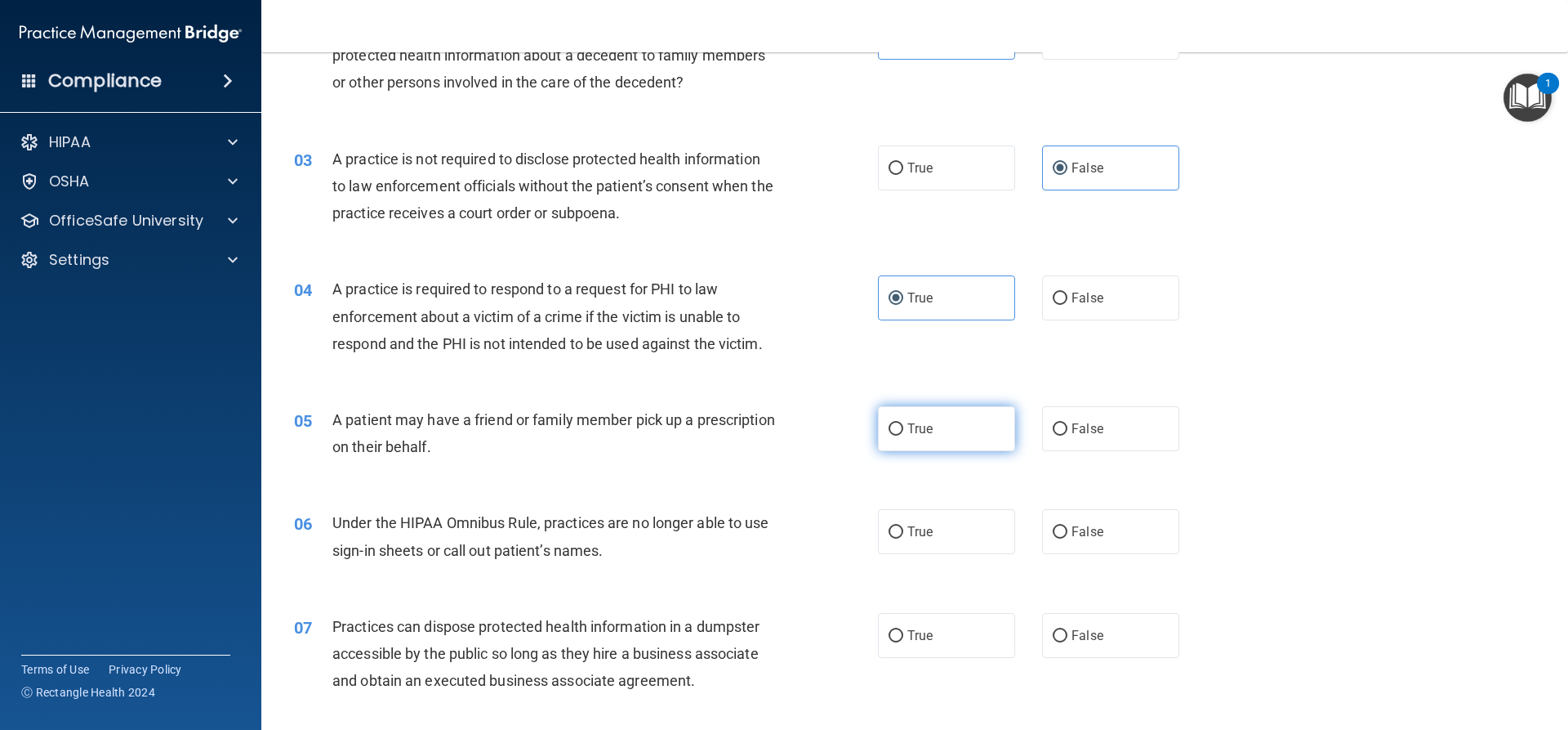
click at [936, 416] on label "True" at bounding box center [946, 429] width 137 height 45
click at [903, 423] on input "True" at bounding box center [896, 429] width 15 height 13
radio input "true"
click at [1096, 536] on label "False" at bounding box center [1110, 532] width 137 height 45
click at [1067, 536] on input "False" at bounding box center [1060, 533] width 15 height 13
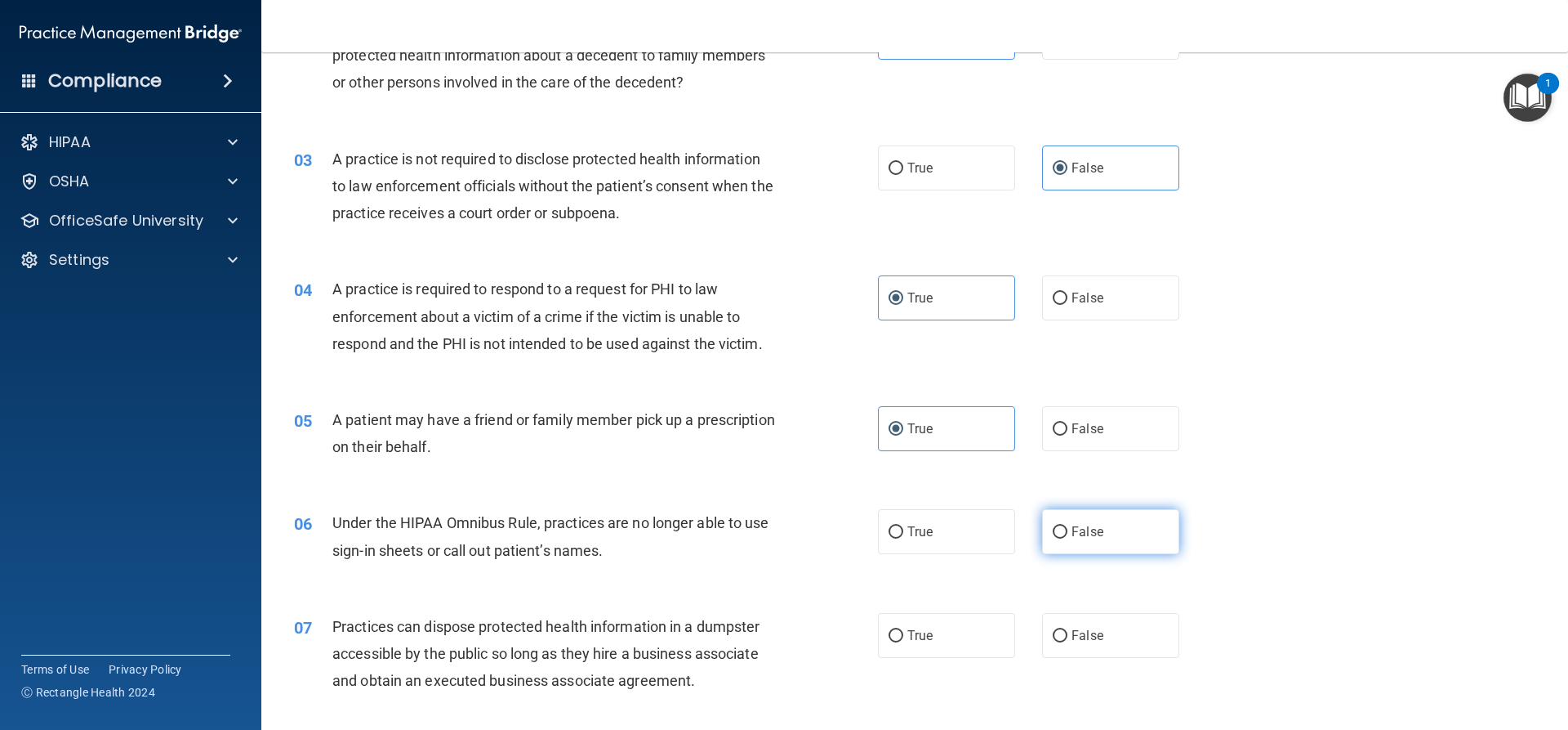
radio input "true"
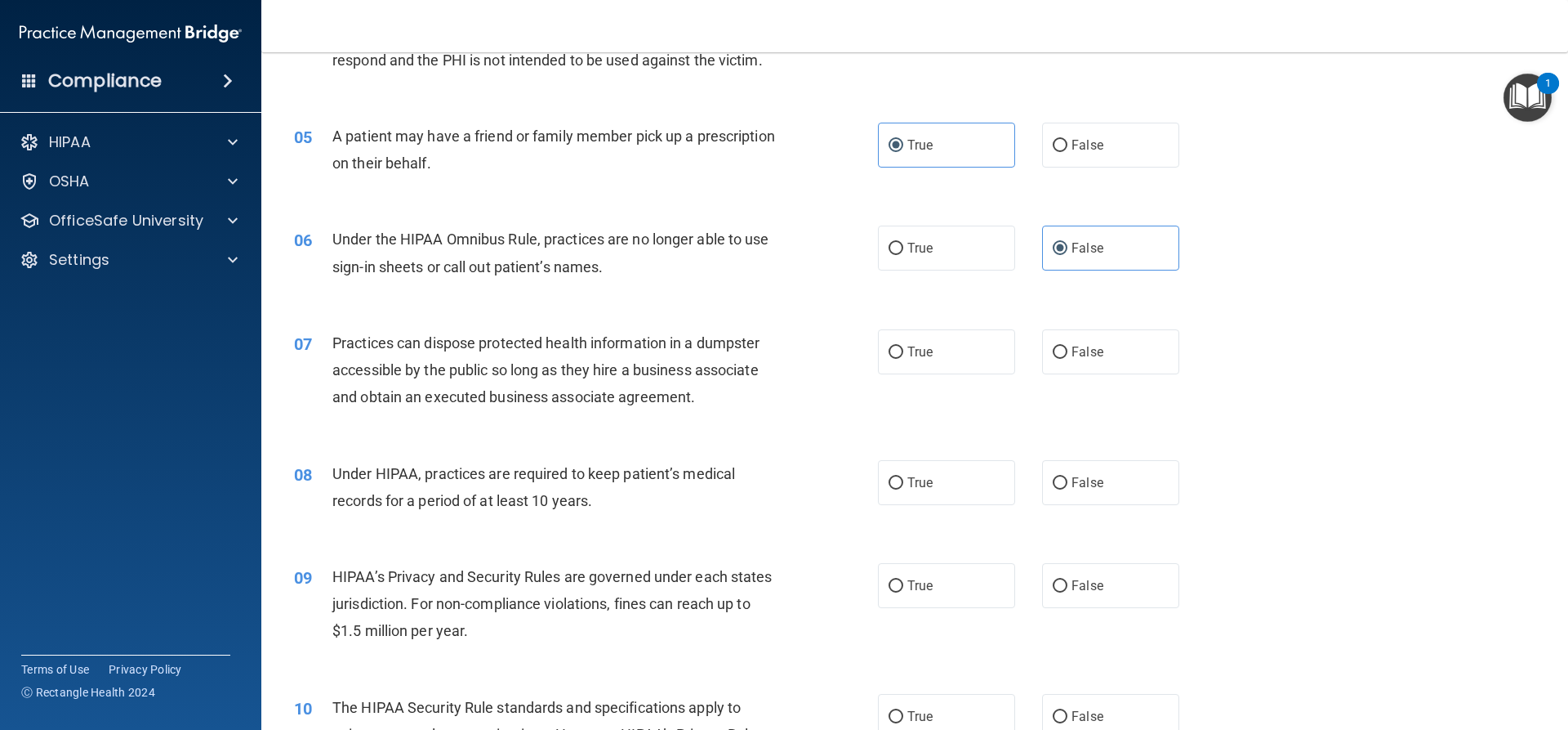
scroll to position [572, 0]
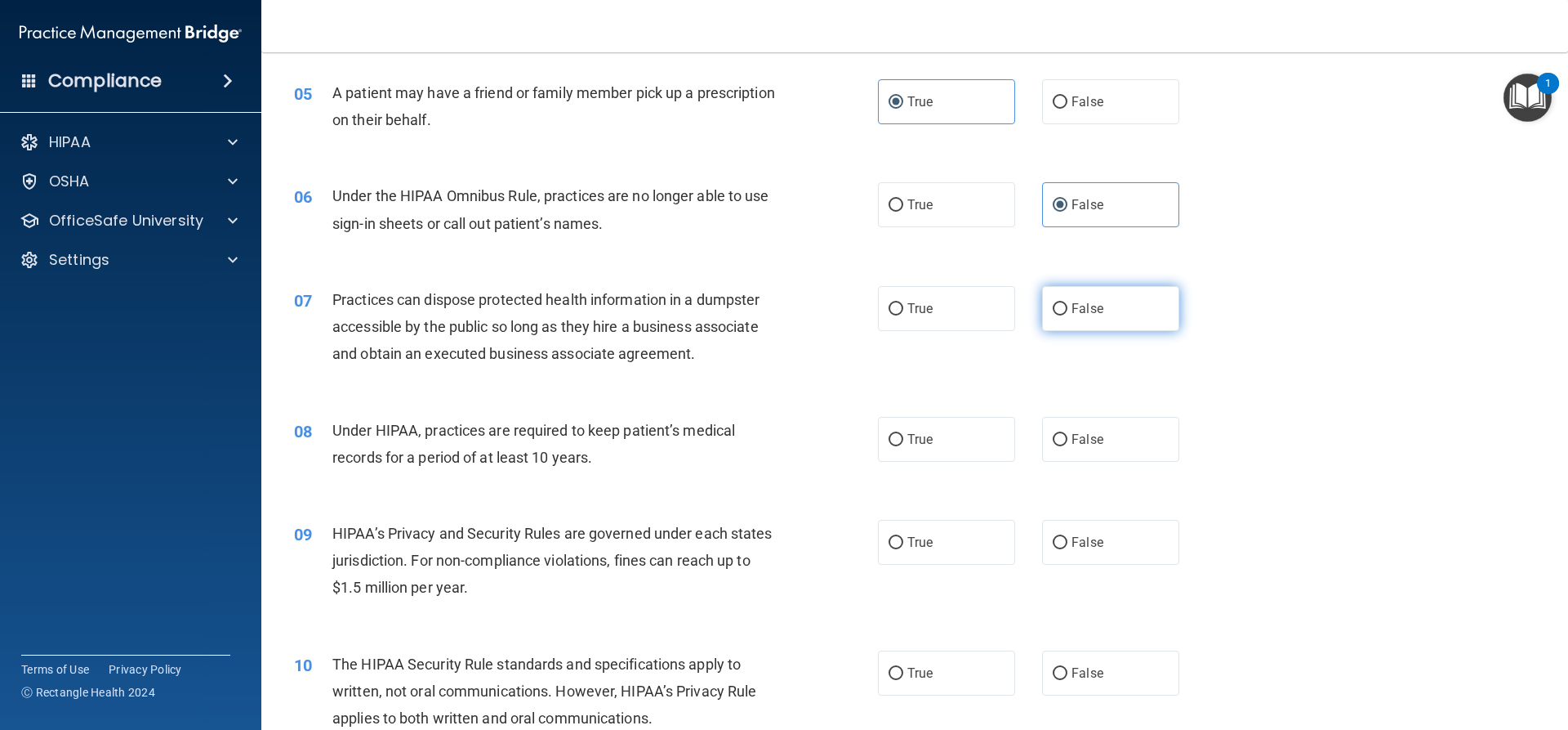
click at [1057, 320] on label "False" at bounding box center [1110, 309] width 137 height 45
click at [1057, 315] on input "False" at bounding box center [1060, 310] width 15 height 13
radio input "true"
click at [1093, 434] on span "False" at bounding box center [1087, 439] width 32 height 15
click at [1067, 434] on input "False" at bounding box center [1060, 440] width 15 height 13
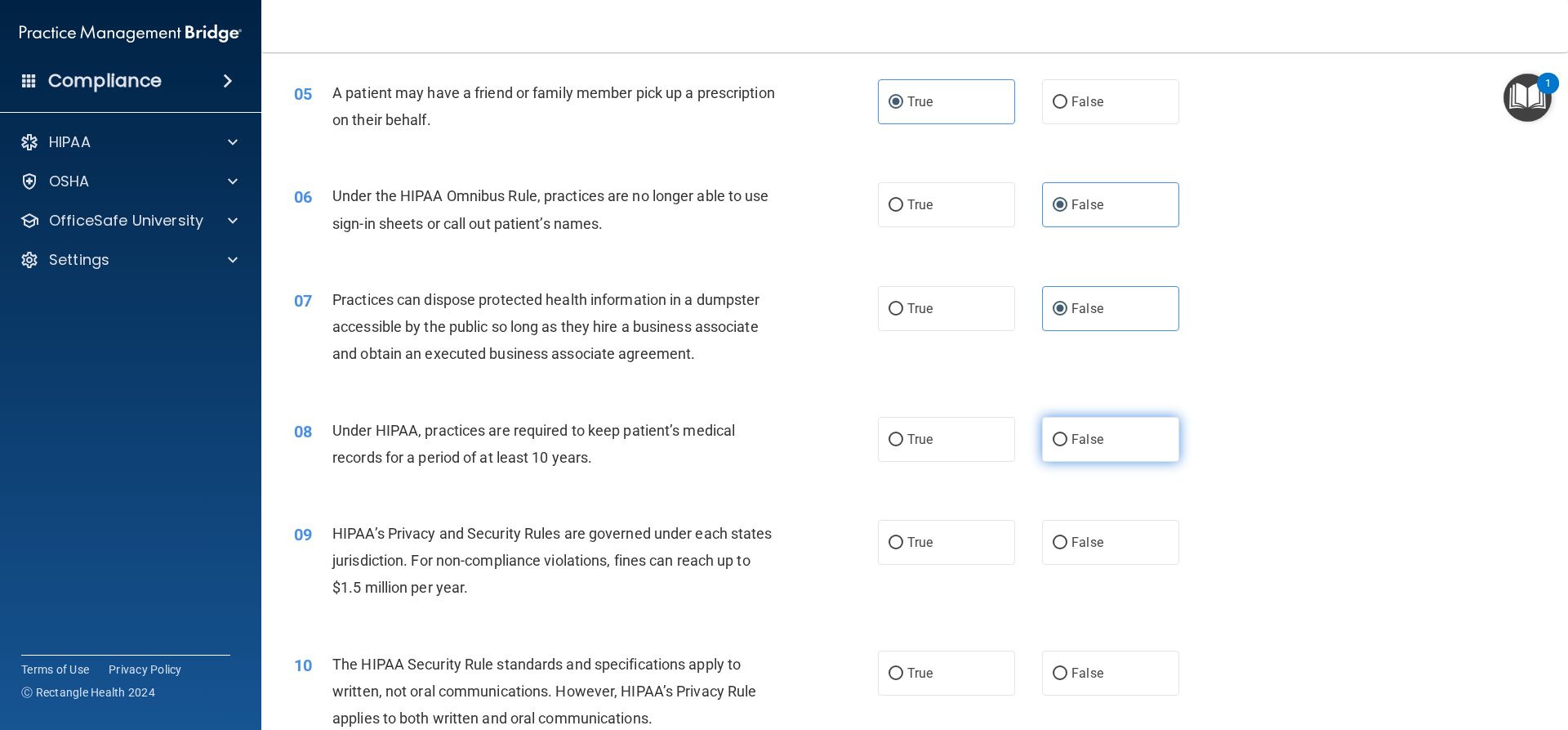
radio input "true"
drag, startPoint x: 1102, startPoint y: 551, endPoint x: 1113, endPoint y: 546, distance: 12.1
click at [1102, 551] on label "False" at bounding box center [1110, 542] width 137 height 45
click at [1067, 549] on input "False" at bounding box center [1060, 543] width 15 height 13
radio input "true"
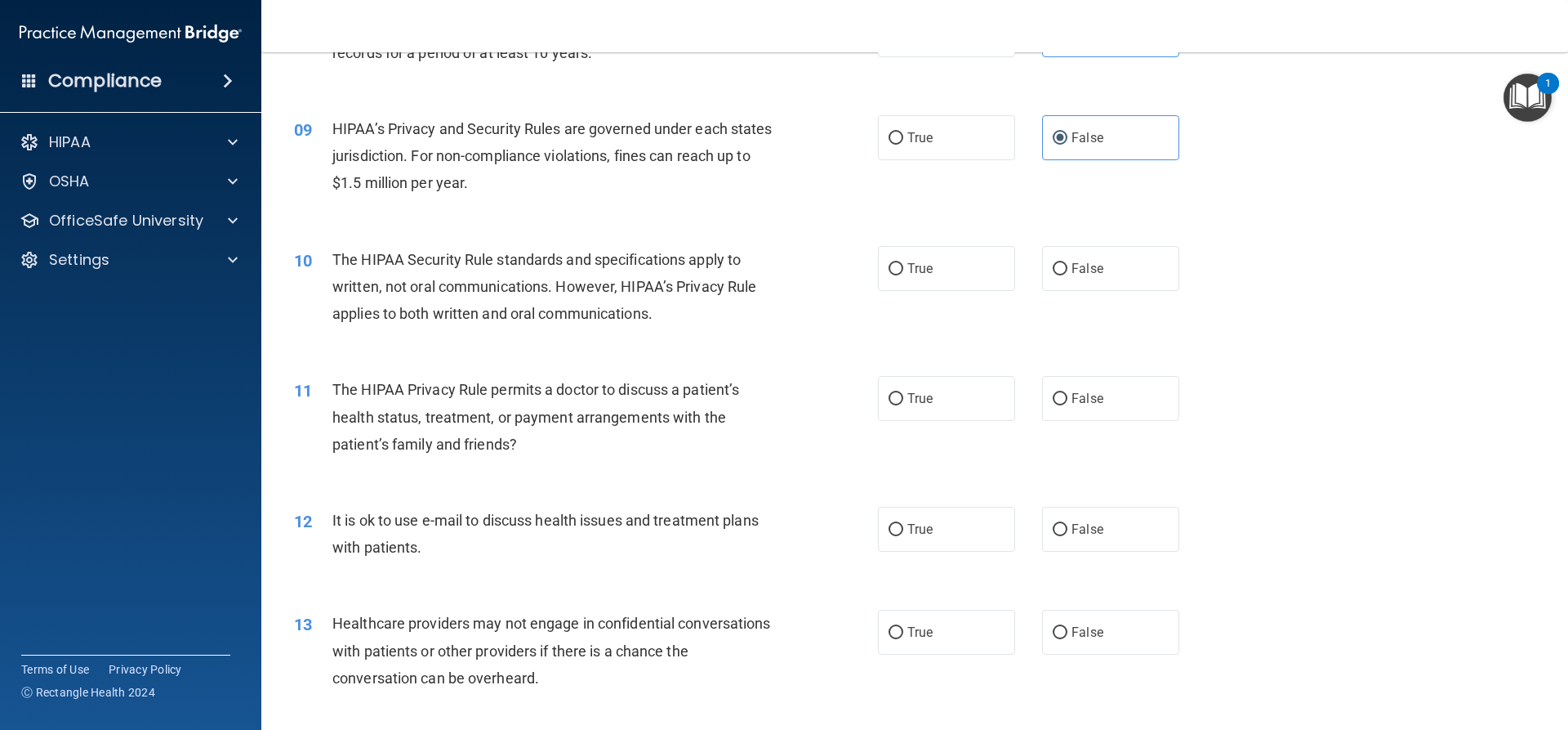
scroll to position [981, 0]
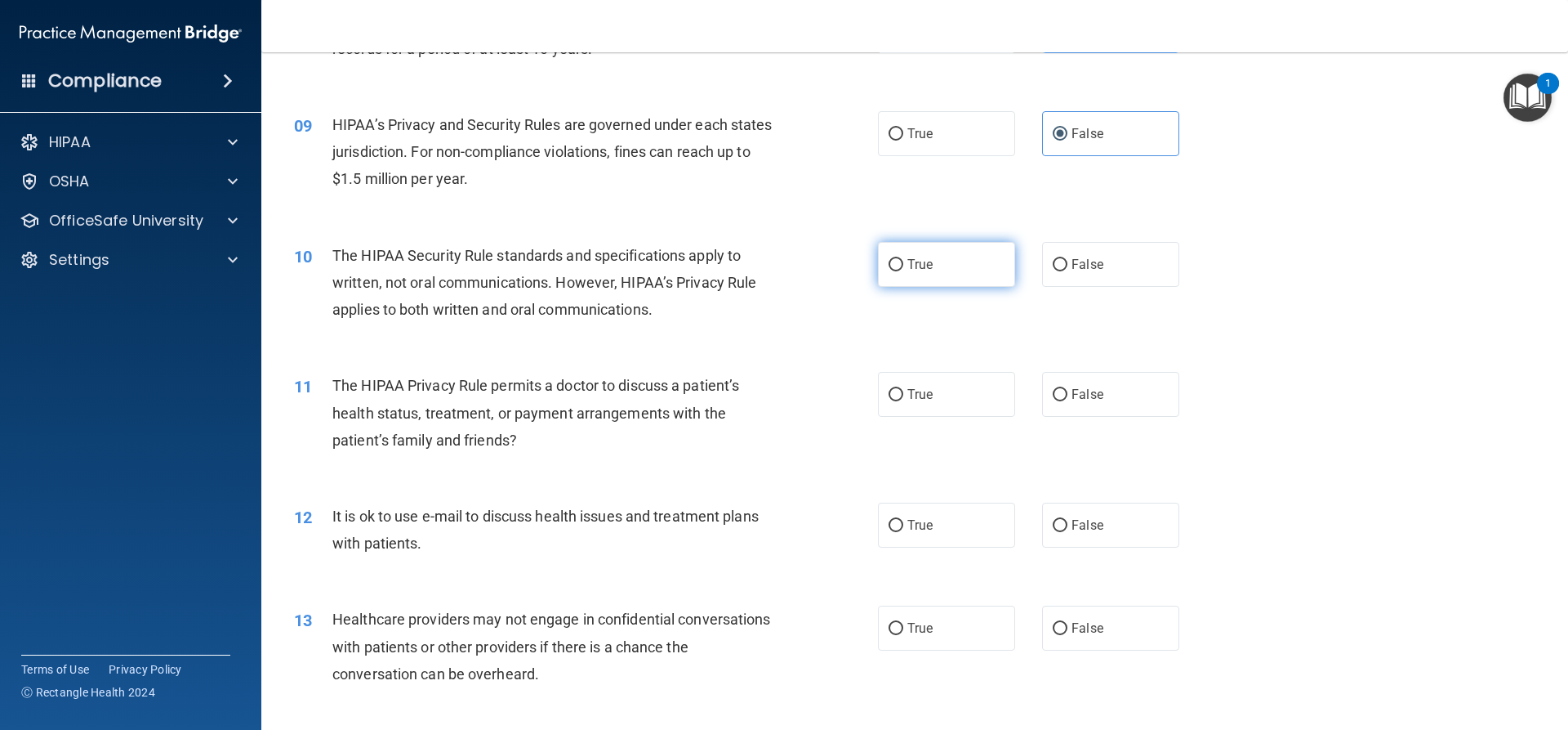
click at [907, 260] on span "True" at bounding box center [920, 264] width 25 height 15
click at [903, 260] on input "True" at bounding box center [896, 265] width 15 height 13
radio input "true"
click at [924, 395] on span "True" at bounding box center [920, 394] width 25 height 15
click at [903, 395] on input "True" at bounding box center [896, 395] width 15 height 13
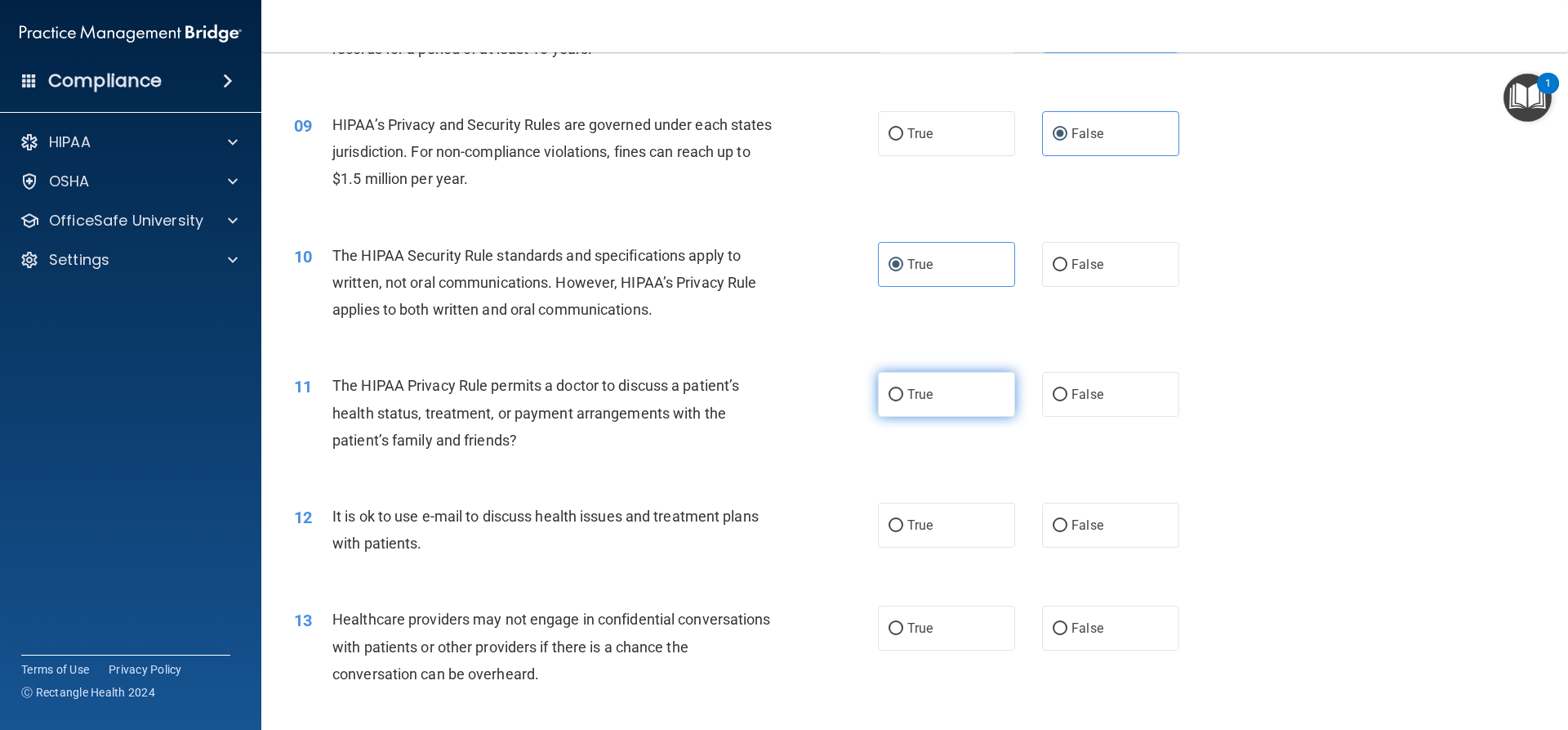
radio input "true"
drag, startPoint x: 956, startPoint y: 522, endPoint x: 978, endPoint y: 527, distance: 22.6
click at [955, 520] on label "True" at bounding box center [946, 526] width 137 height 45
click at [903, 520] on input "True" at bounding box center [896, 526] width 15 height 13
radio input "true"
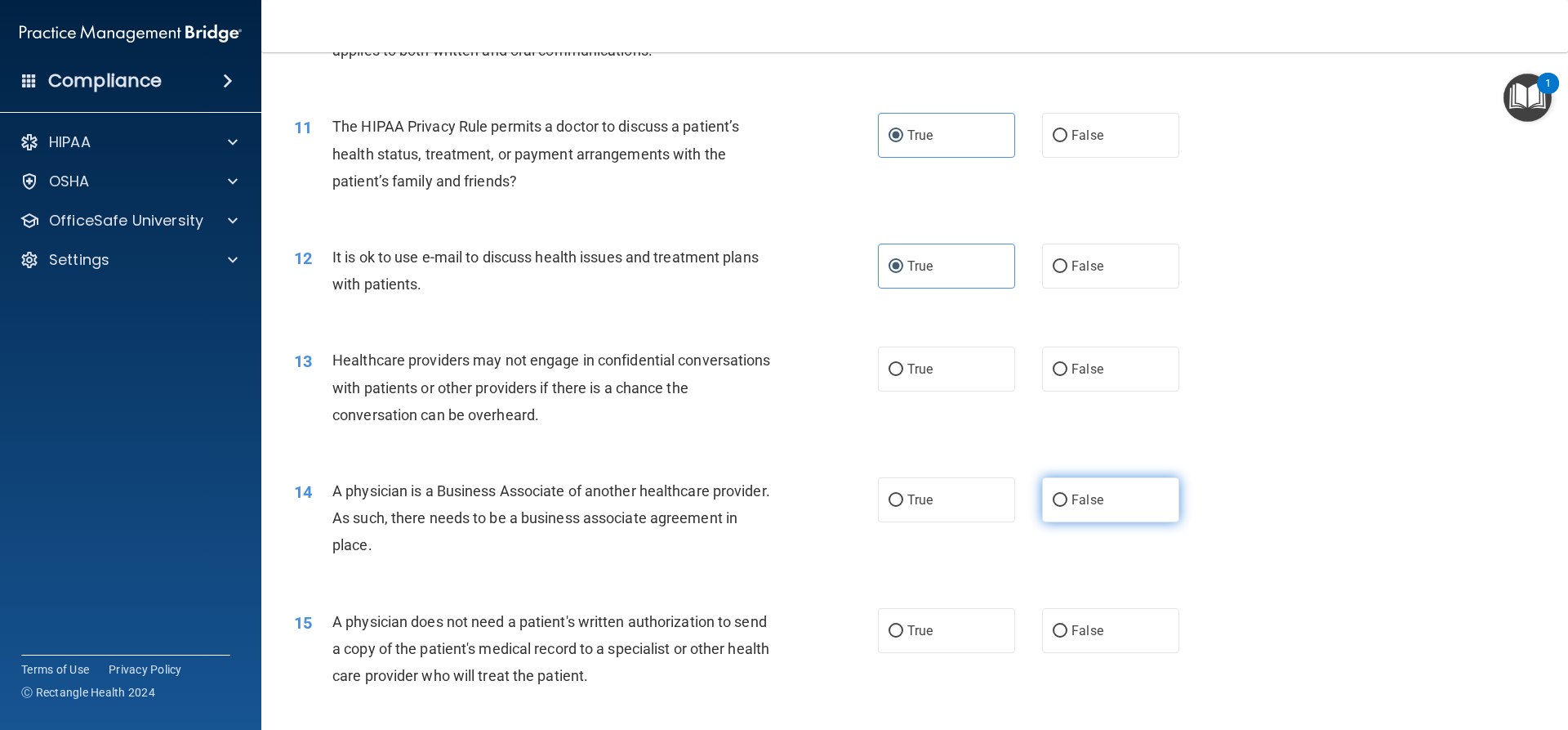
scroll to position [1307, 0]
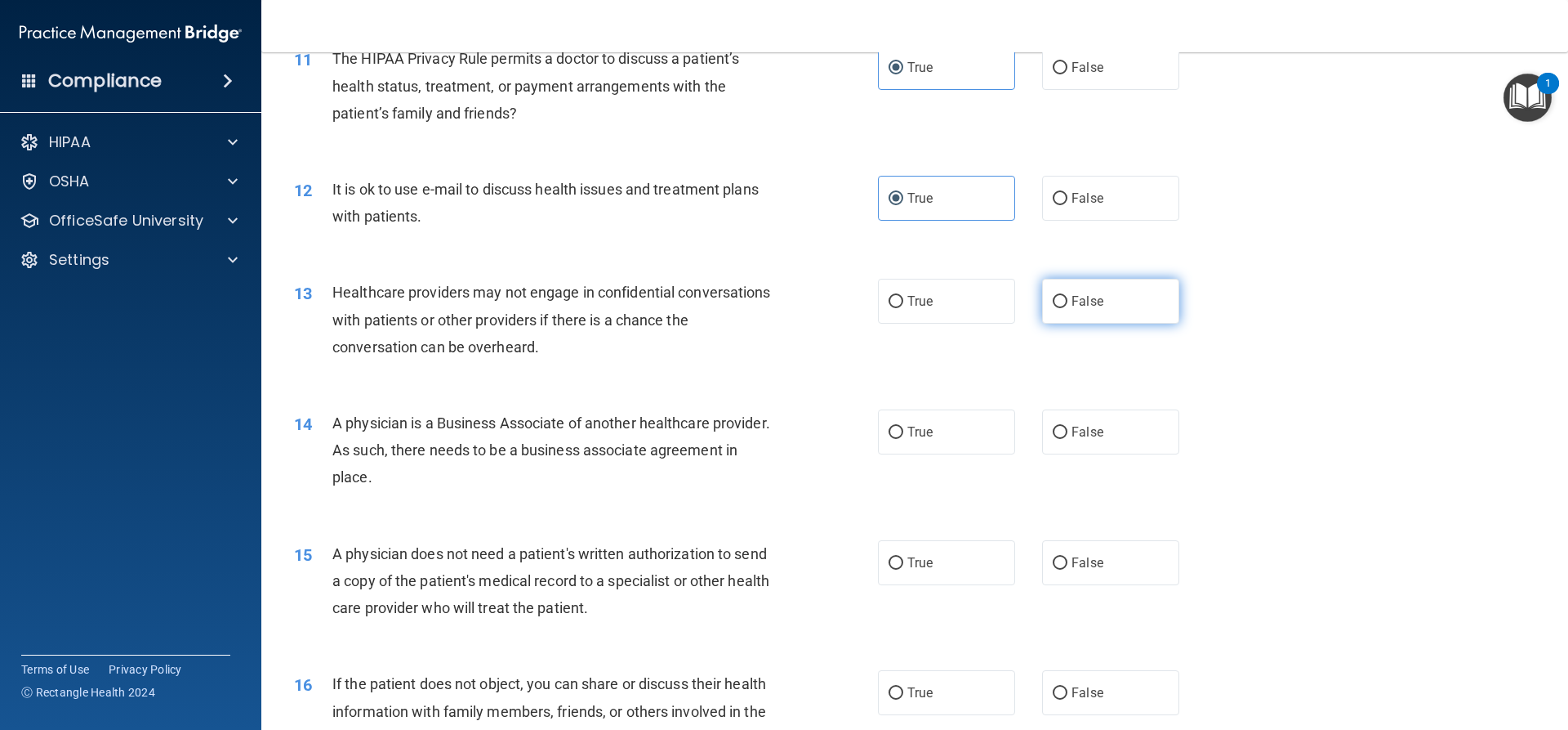
click at [1072, 307] on span "False" at bounding box center [1087, 301] width 32 height 15
click at [1066, 307] on input "False" at bounding box center [1060, 302] width 15 height 13
radio input "true"
click at [1095, 428] on label "False" at bounding box center [1110, 432] width 137 height 45
click at [1067, 428] on input "False" at bounding box center [1060, 433] width 15 height 13
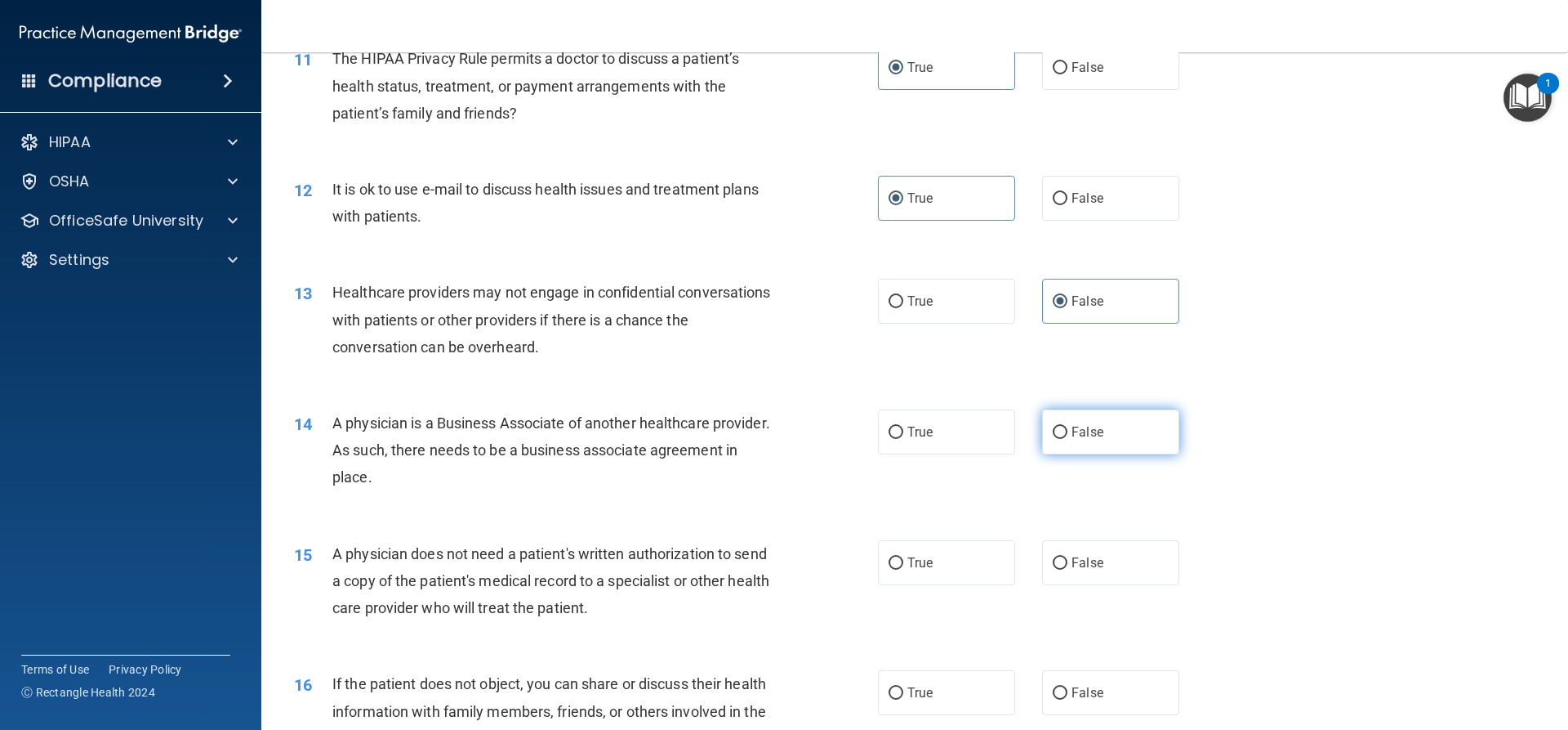
radio input "true"
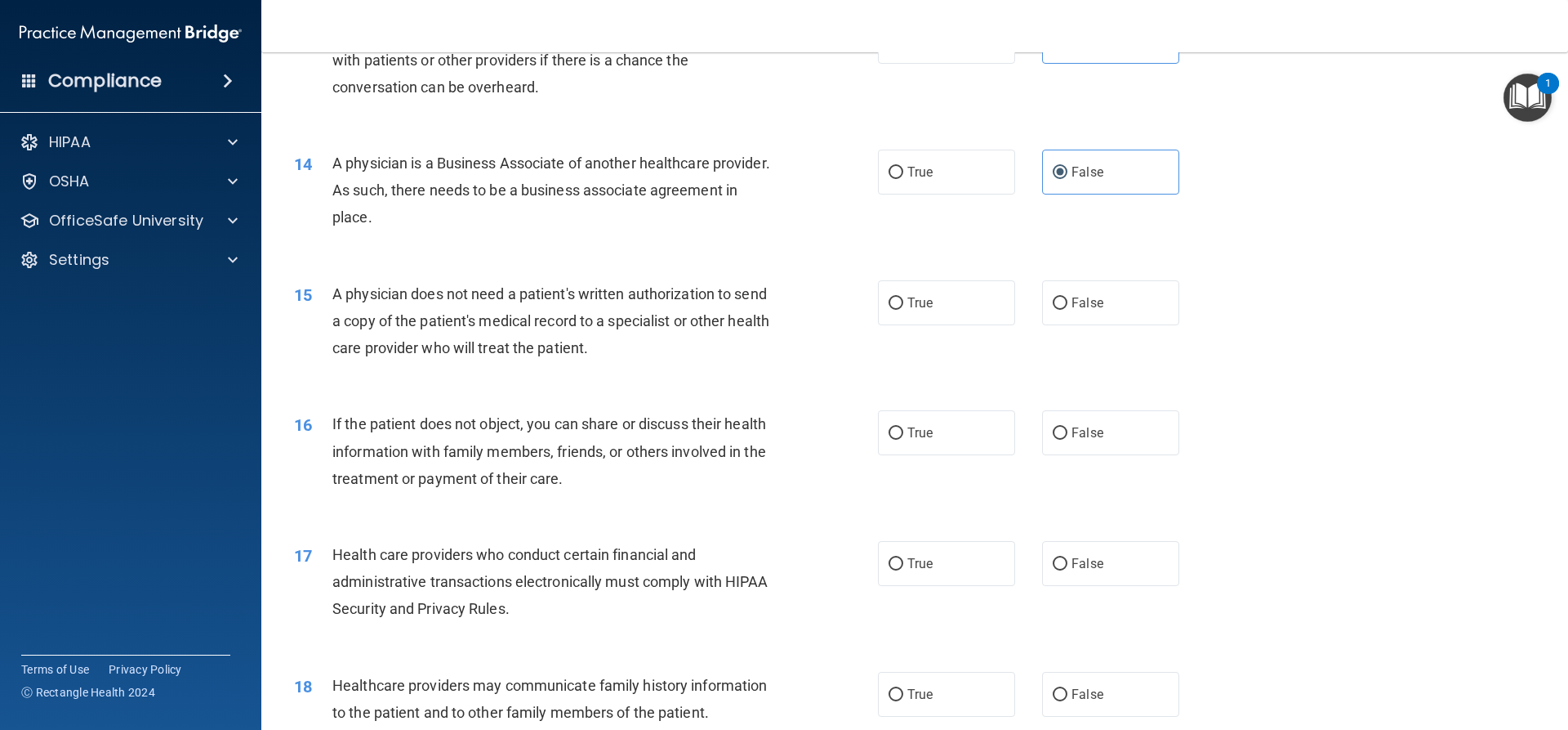
scroll to position [1634, 0]
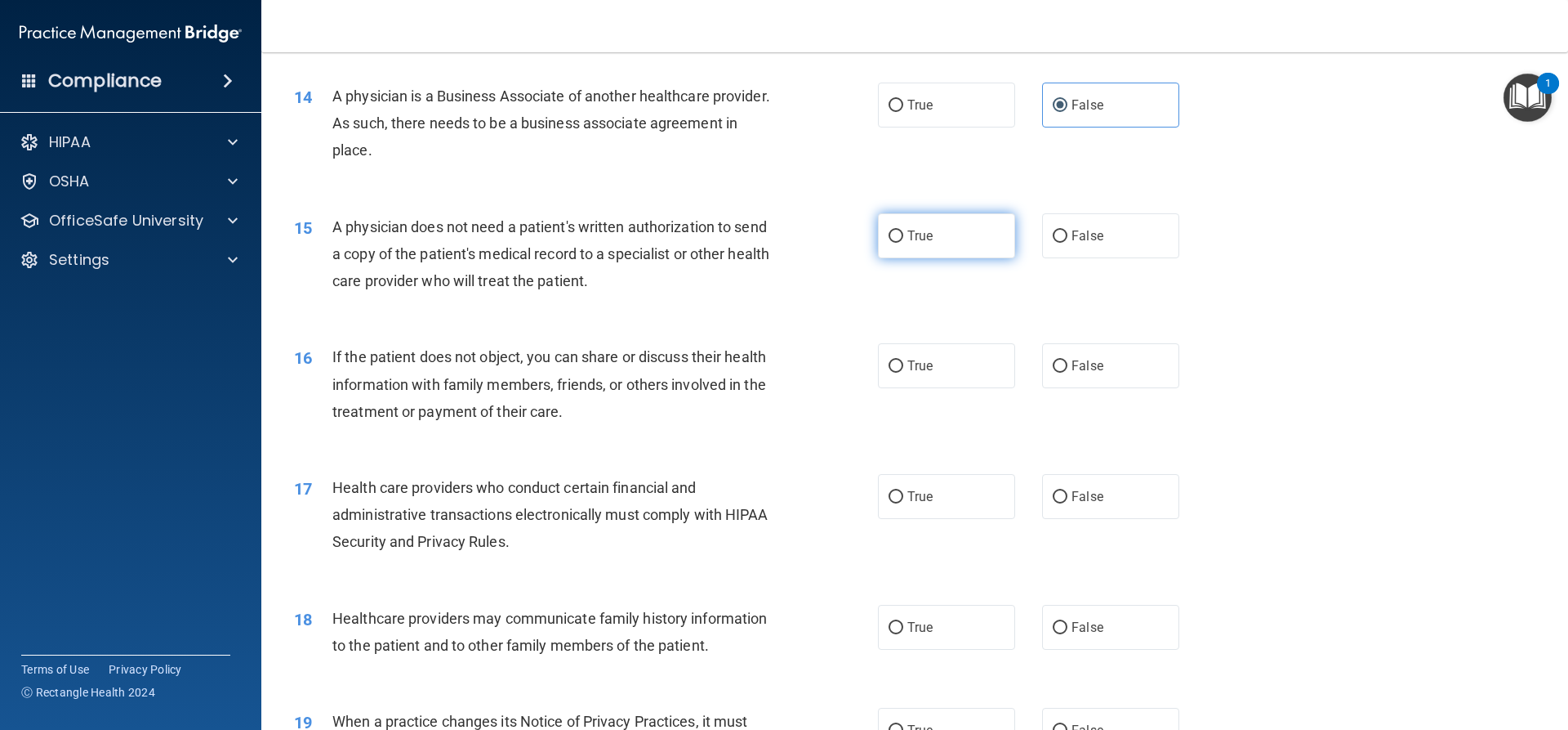
click at [960, 230] on label "True" at bounding box center [946, 236] width 137 height 45
click at [903, 231] on input "True" at bounding box center [896, 237] width 15 height 13
radio input "true"
click at [960, 370] on label "True" at bounding box center [946, 366] width 137 height 45
click at [903, 370] on input "True" at bounding box center [896, 367] width 15 height 13
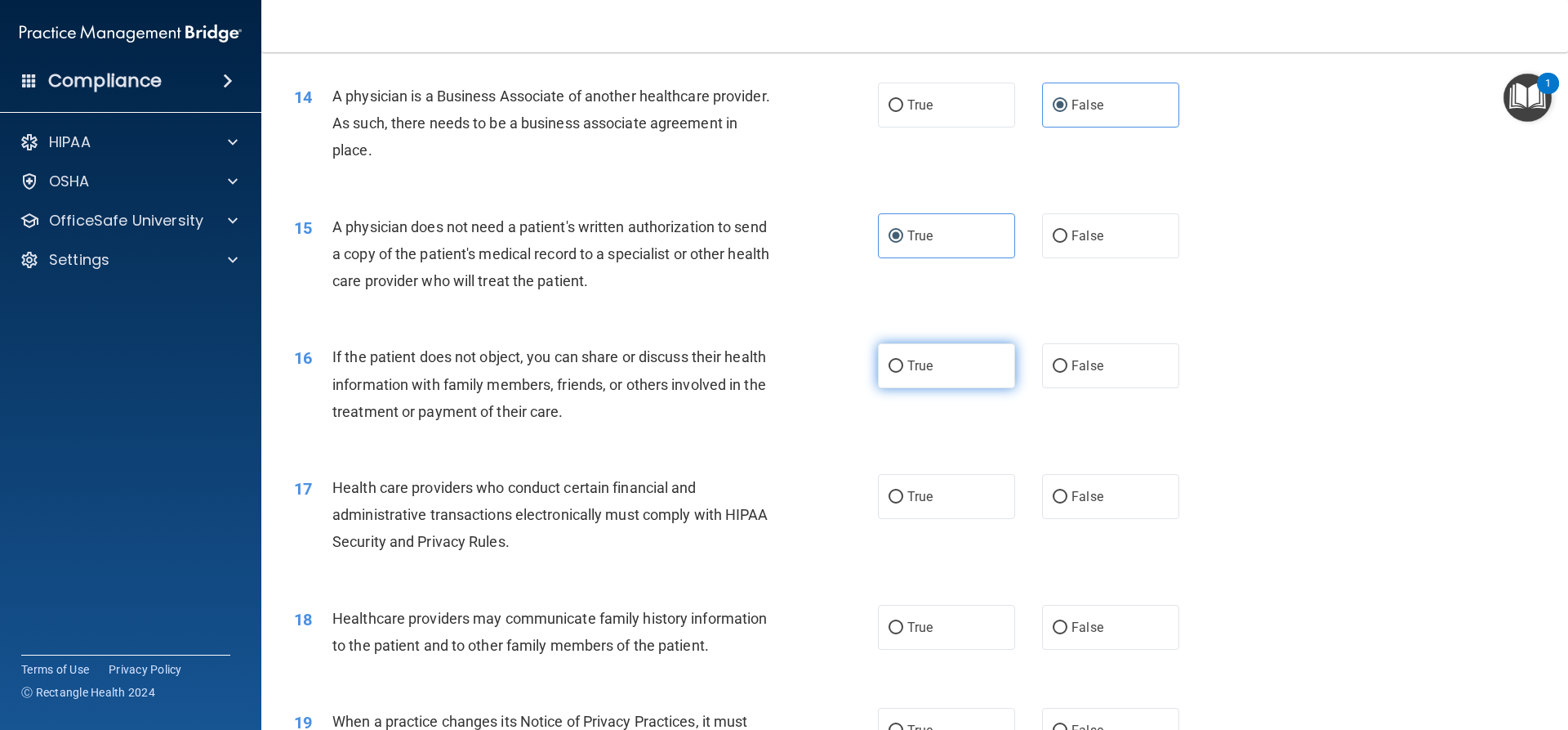
radio input "true"
click at [945, 495] on label "True" at bounding box center [946, 497] width 137 height 45
click at [903, 495] on input "True" at bounding box center [896, 498] width 15 height 13
radio input "true"
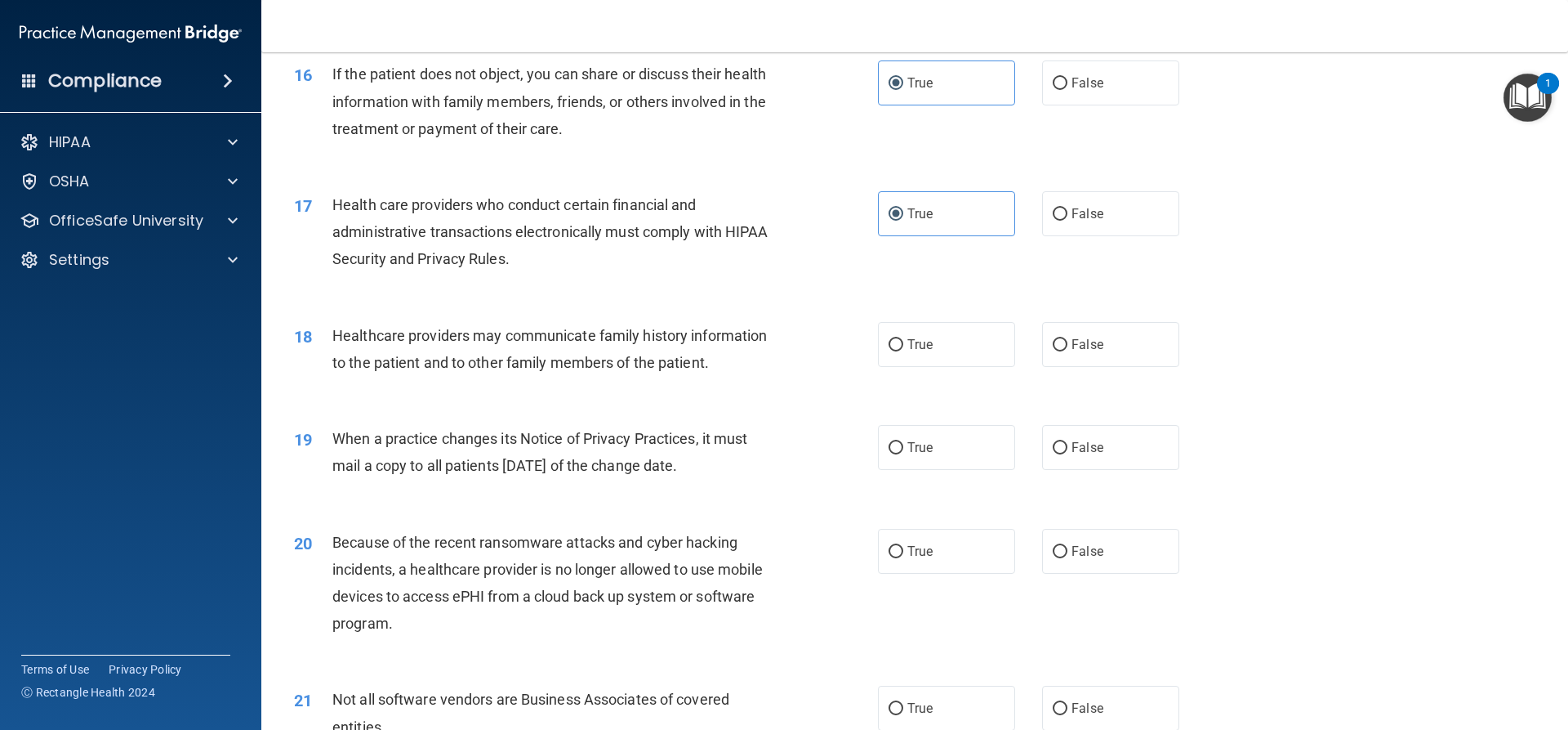
scroll to position [1961, 0]
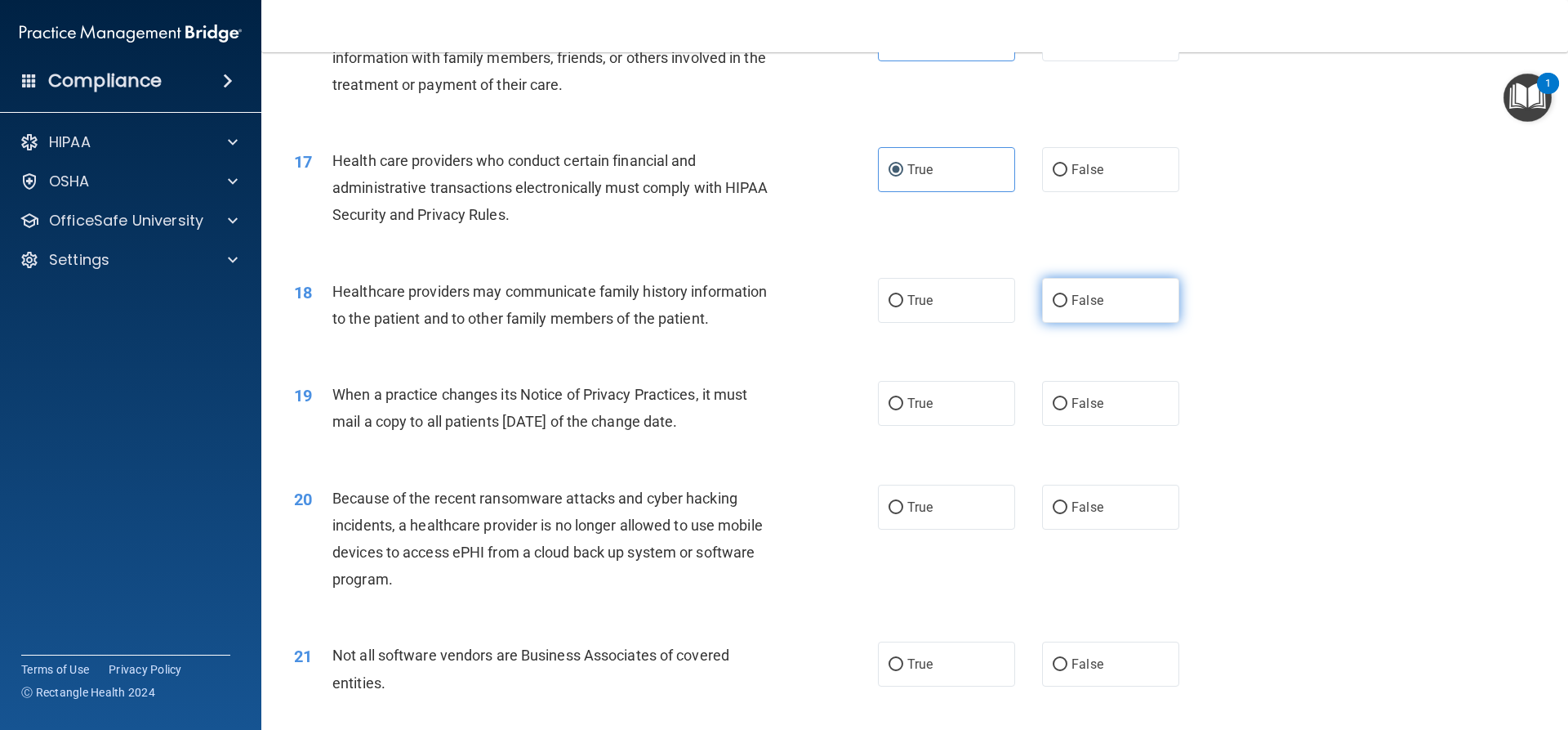
click at [1080, 299] on span "False" at bounding box center [1087, 300] width 32 height 15
click at [1067, 299] on input "False" at bounding box center [1060, 301] width 15 height 13
radio input "true"
click at [1084, 389] on label "False" at bounding box center [1110, 403] width 137 height 45
click at [1067, 398] on input "False" at bounding box center [1060, 404] width 15 height 13
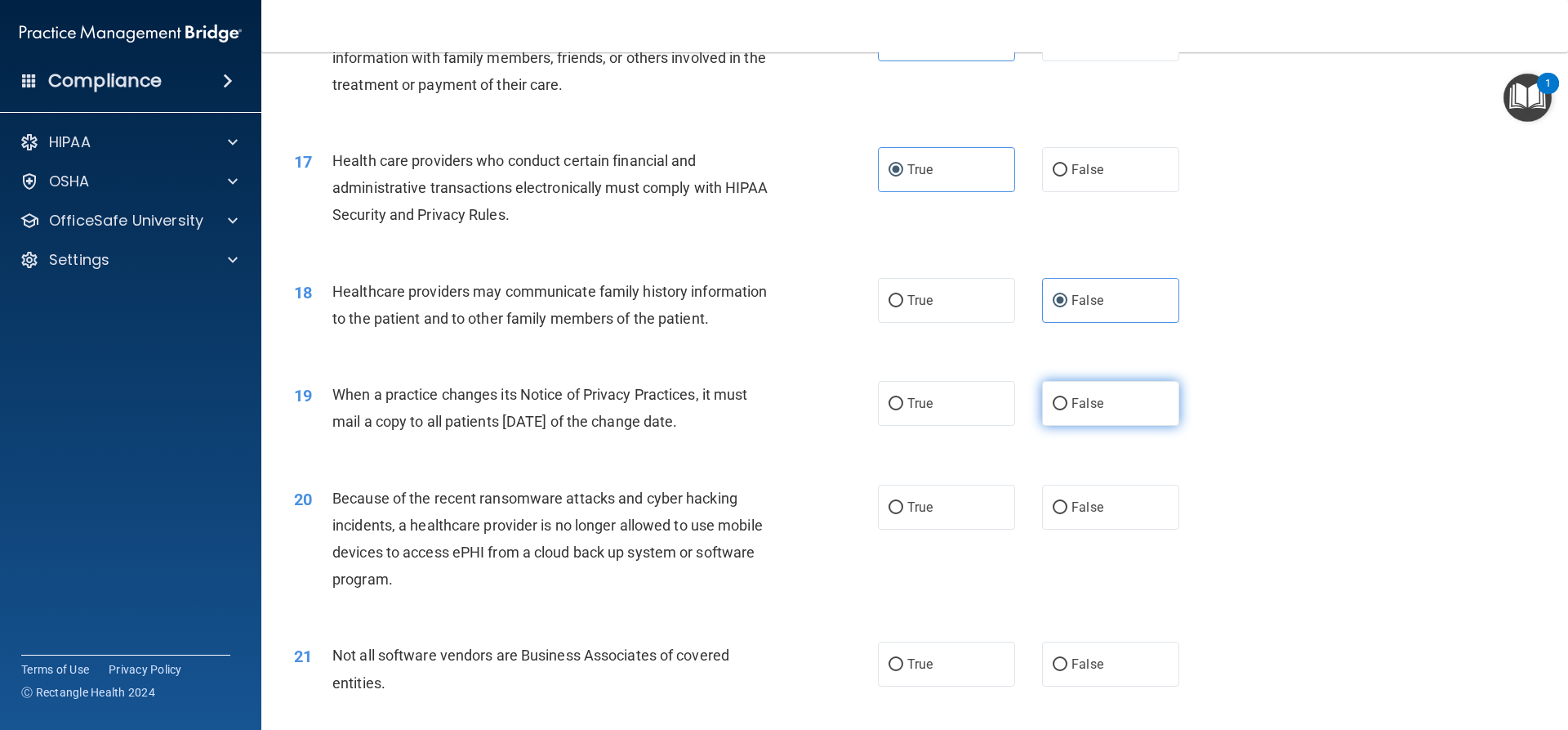
radio input "true"
click at [1129, 528] on label "False" at bounding box center [1110, 508] width 137 height 45
click at [1067, 514] on input "False" at bounding box center [1060, 508] width 15 height 13
radio input "true"
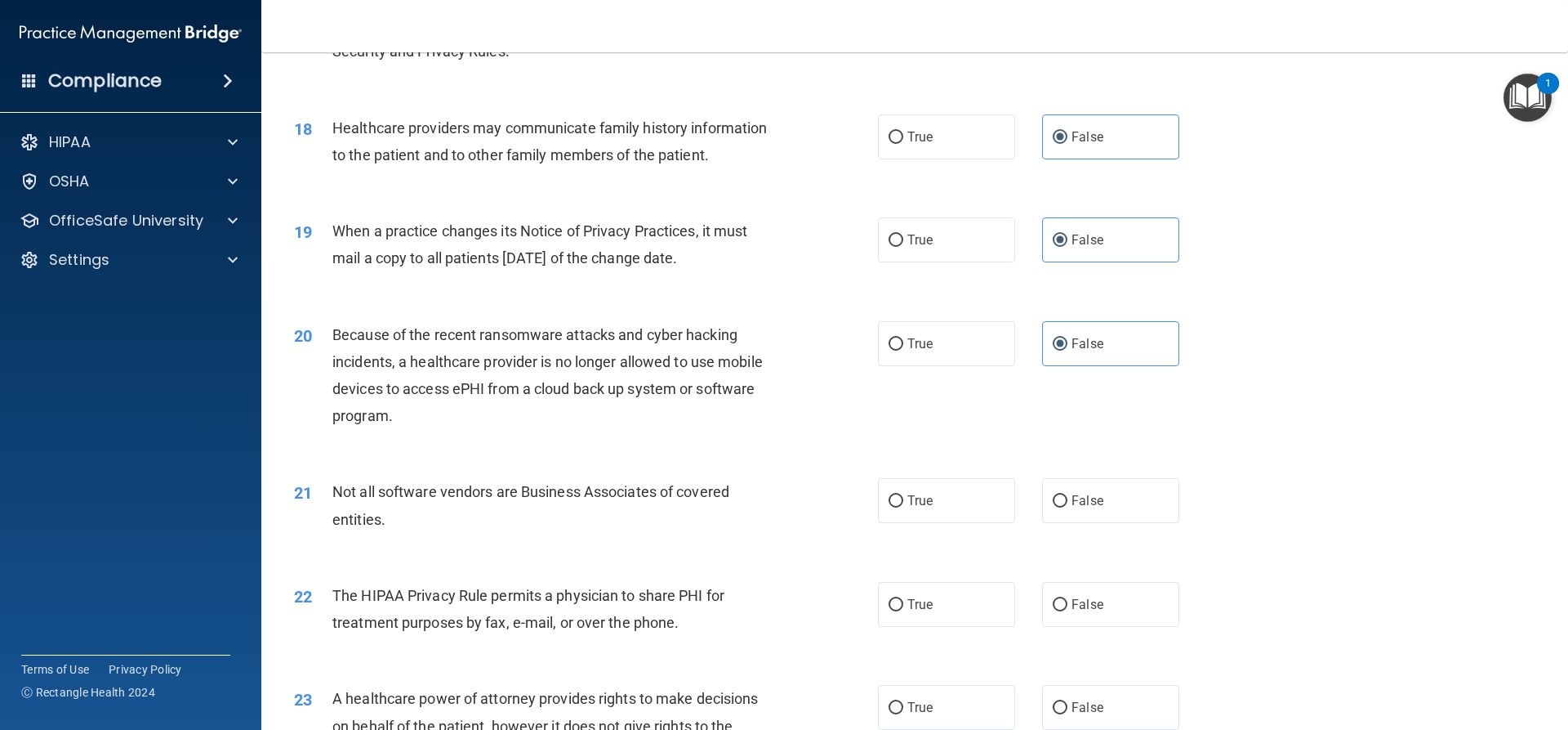
scroll to position [2370, 0]
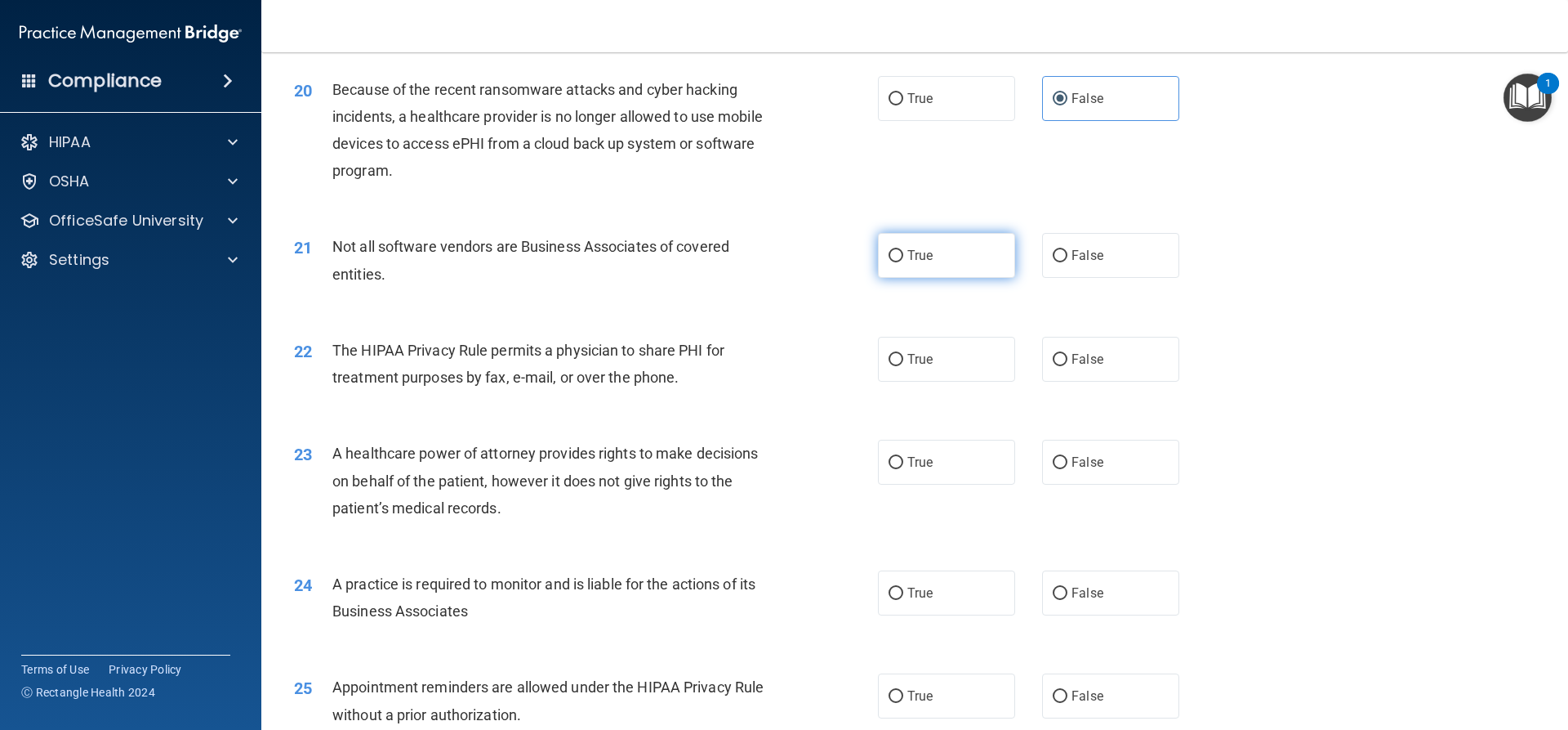
click at [927, 250] on label "True" at bounding box center [946, 256] width 137 height 45
click at [903, 250] on input "True" at bounding box center [896, 256] width 15 height 13
radio input "true"
drag, startPoint x: 934, startPoint y: 352, endPoint x: 981, endPoint y: 391, distance: 61.1
click at [936, 352] on label "True" at bounding box center [946, 360] width 137 height 45
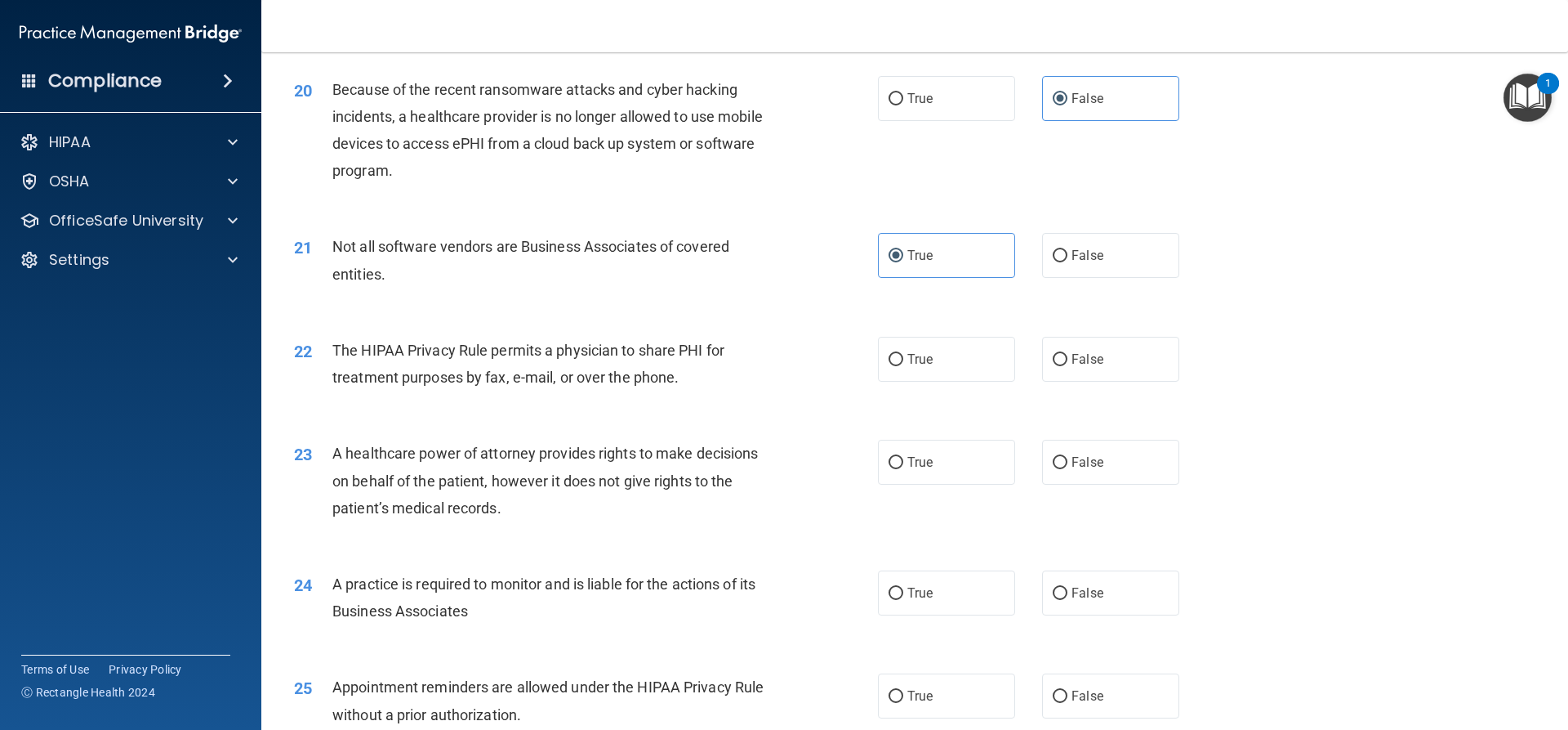
click at [903, 354] on input "True" at bounding box center [896, 360] width 15 height 13
radio input "true"
click at [1103, 466] on label "False" at bounding box center [1110, 462] width 137 height 45
click at [1067, 466] on input "False" at bounding box center [1060, 463] width 15 height 13
radio input "true"
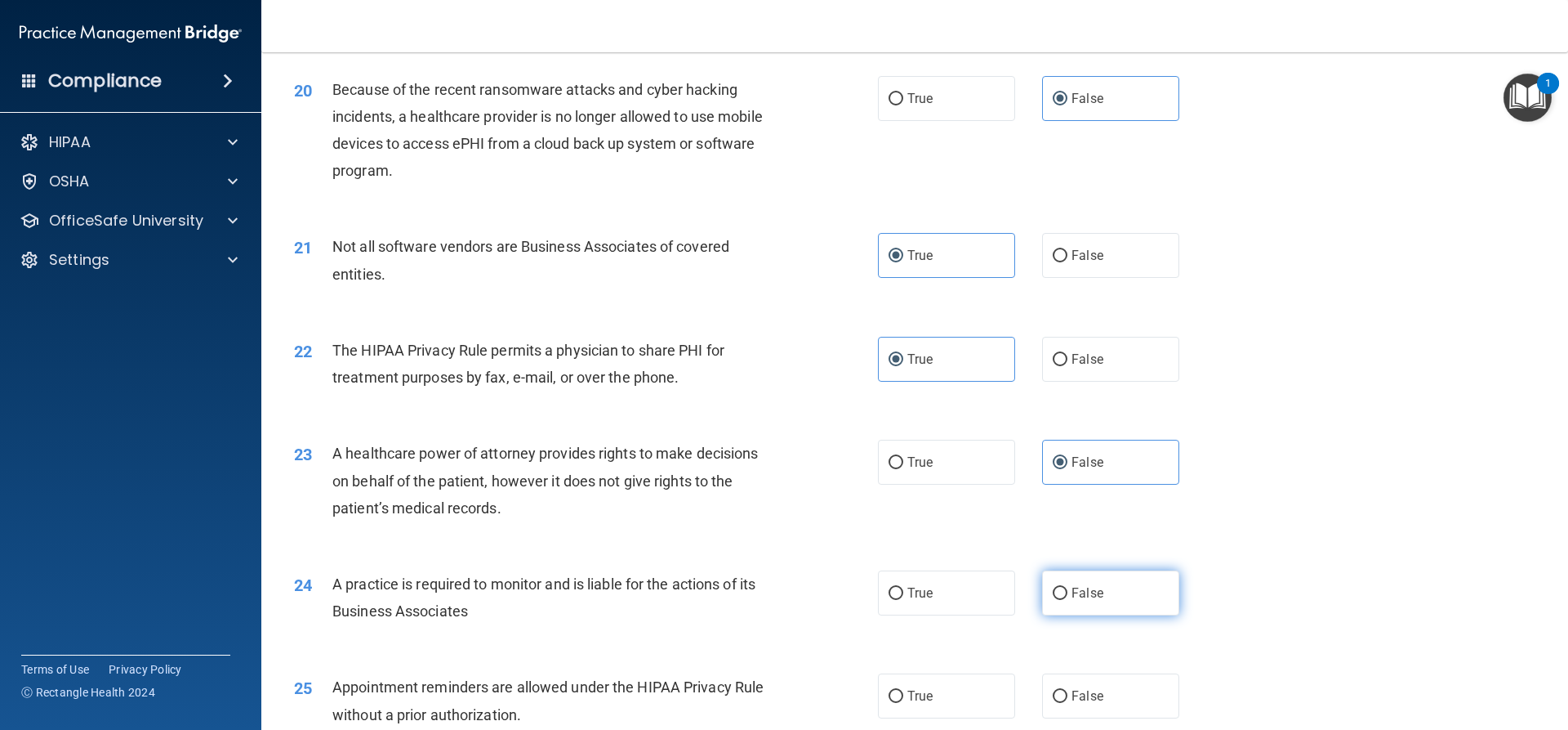
click at [1155, 593] on label "False" at bounding box center [1110, 593] width 137 height 45
click at [1067, 593] on input "False" at bounding box center [1060, 594] width 15 height 13
radio input "true"
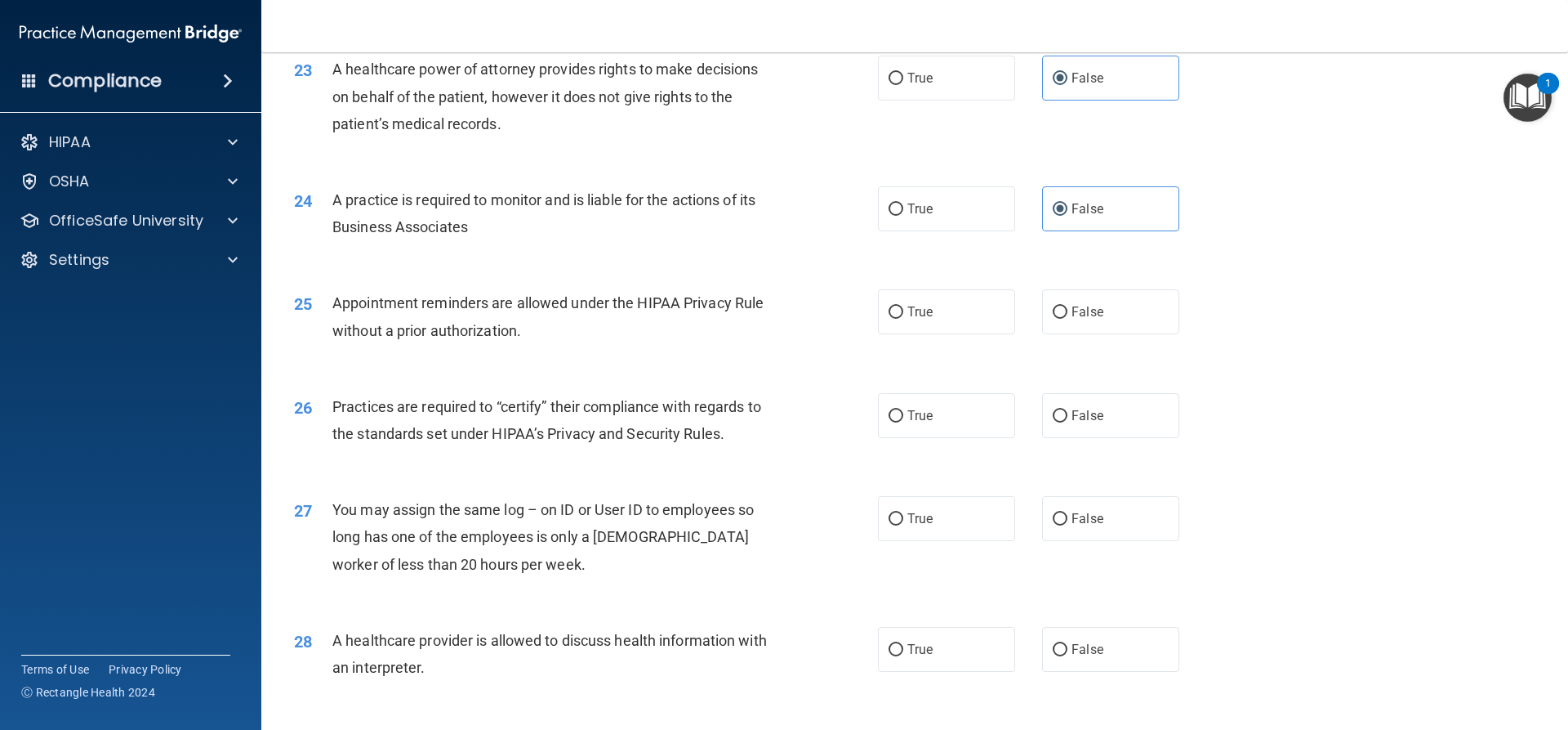
scroll to position [2778, 0]
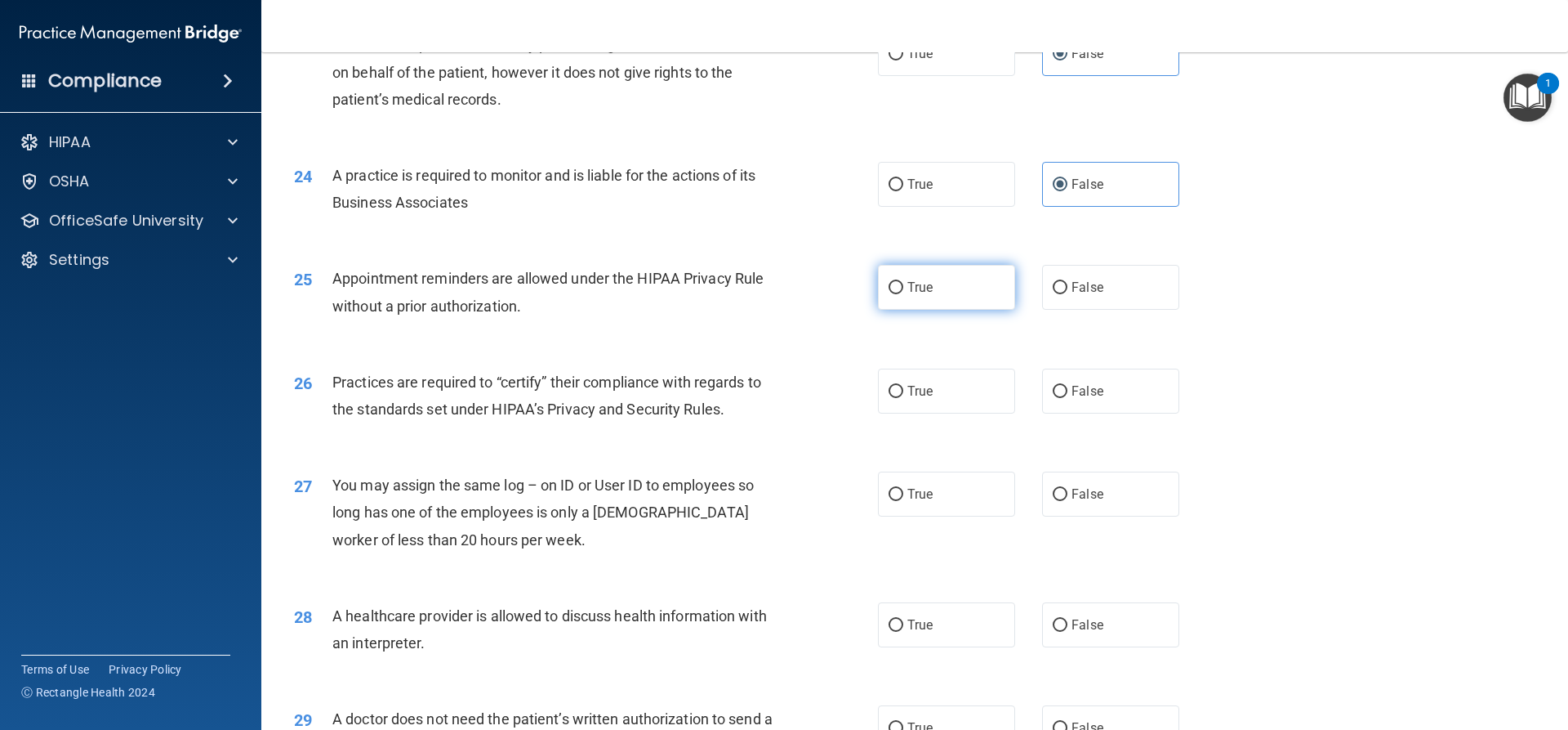
click at [942, 287] on label "True" at bounding box center [946, 288] width 137 height 45
click at [903, 287] on input "True" at bounding box center [896, 289] width 15 height 13
radio input "true"
click at [1074, 396] on span "False" at bounding box center [1087, 390] width 32 height 15
click at [1067, 396] on input "False" at bounding box center [1060, 392] width 15 height 13
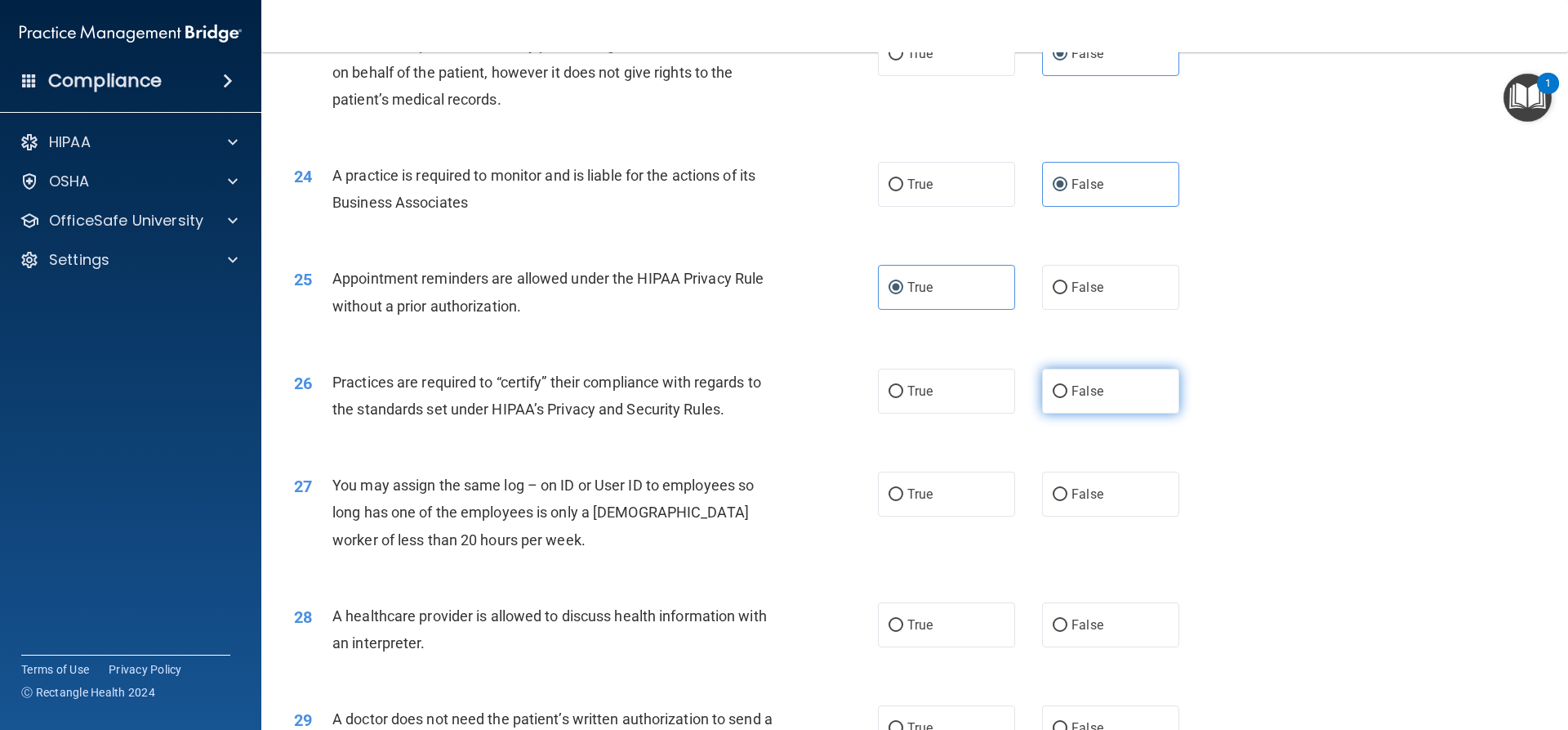
radio input "true"
click at [1102, 488] on label "False" at bounding box center [1110, 494] width 137 height 45
click at [1067, 488] on input "False" at bounding box center [1060, 495] width 15 height 13
radio input "true"
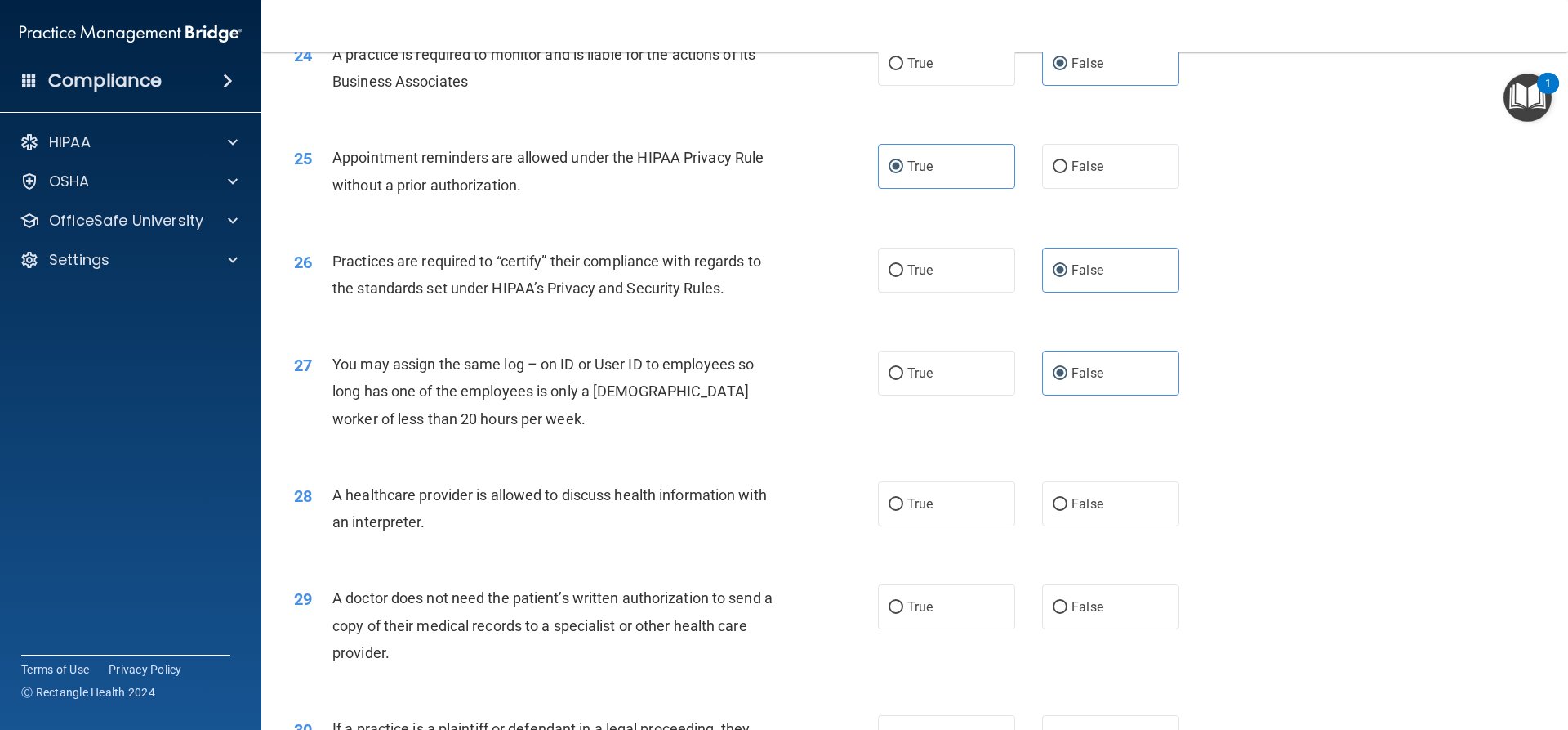
scroll to position [3074, 0]
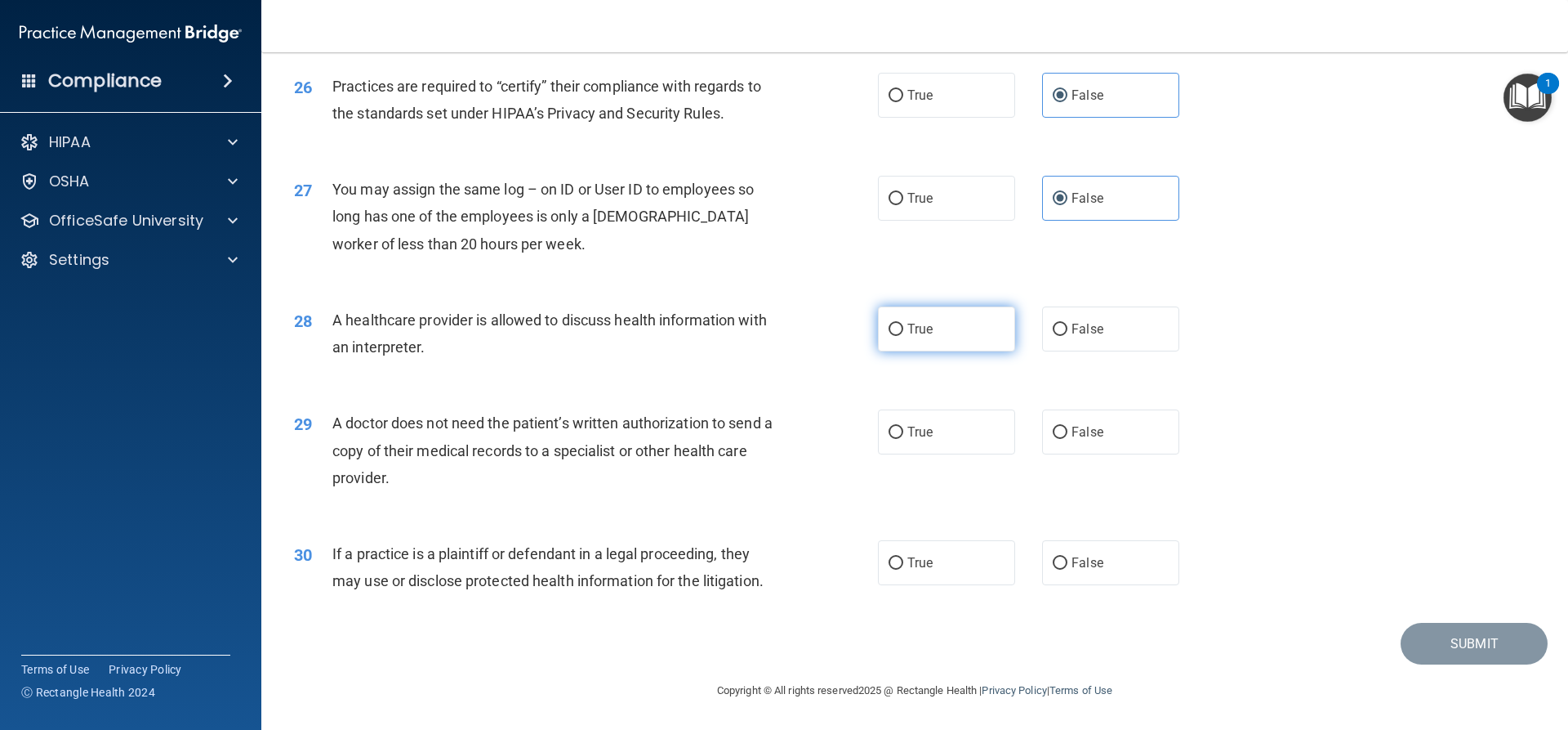
click at [916, 323] on span "True" at bounding box center [920, 329] width 25 height 15
click at [903, 323] on input "True" at bounding box center [896, 330] width 15 height 13
radio input "true"
click at [952, 433] on label "True" at bounding box center [946, 432] width 137 height 45
click at [903, 433] on input "True" at bounding box center [896, 433] width 15 height 13
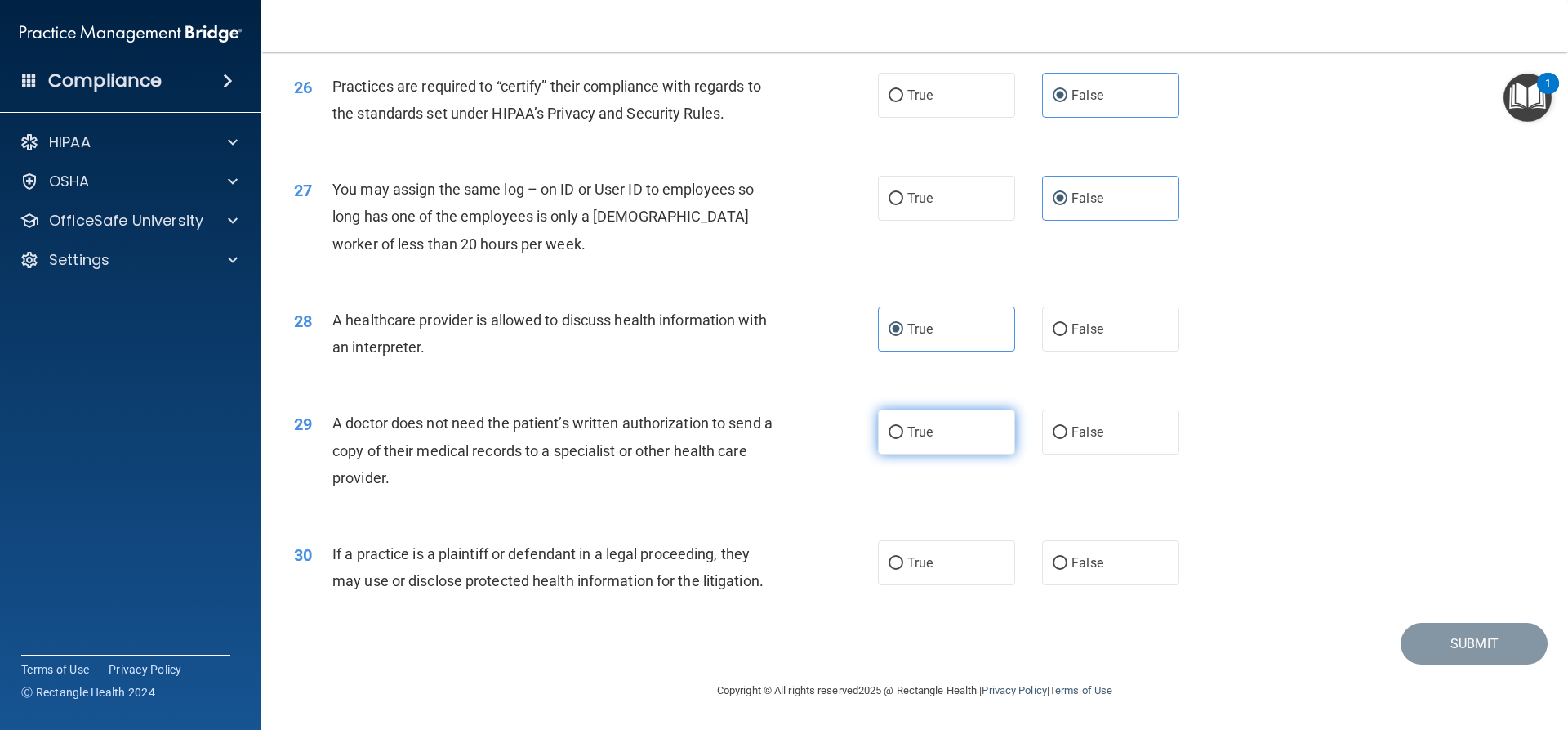
radio input "true"
click at [1000, 566] on label "True" at bounding box center [946, 563] width 137 height 45
click at [903, 566] on input "True" at bounding box center [896, 564] width 15 height 13
radio input "true"
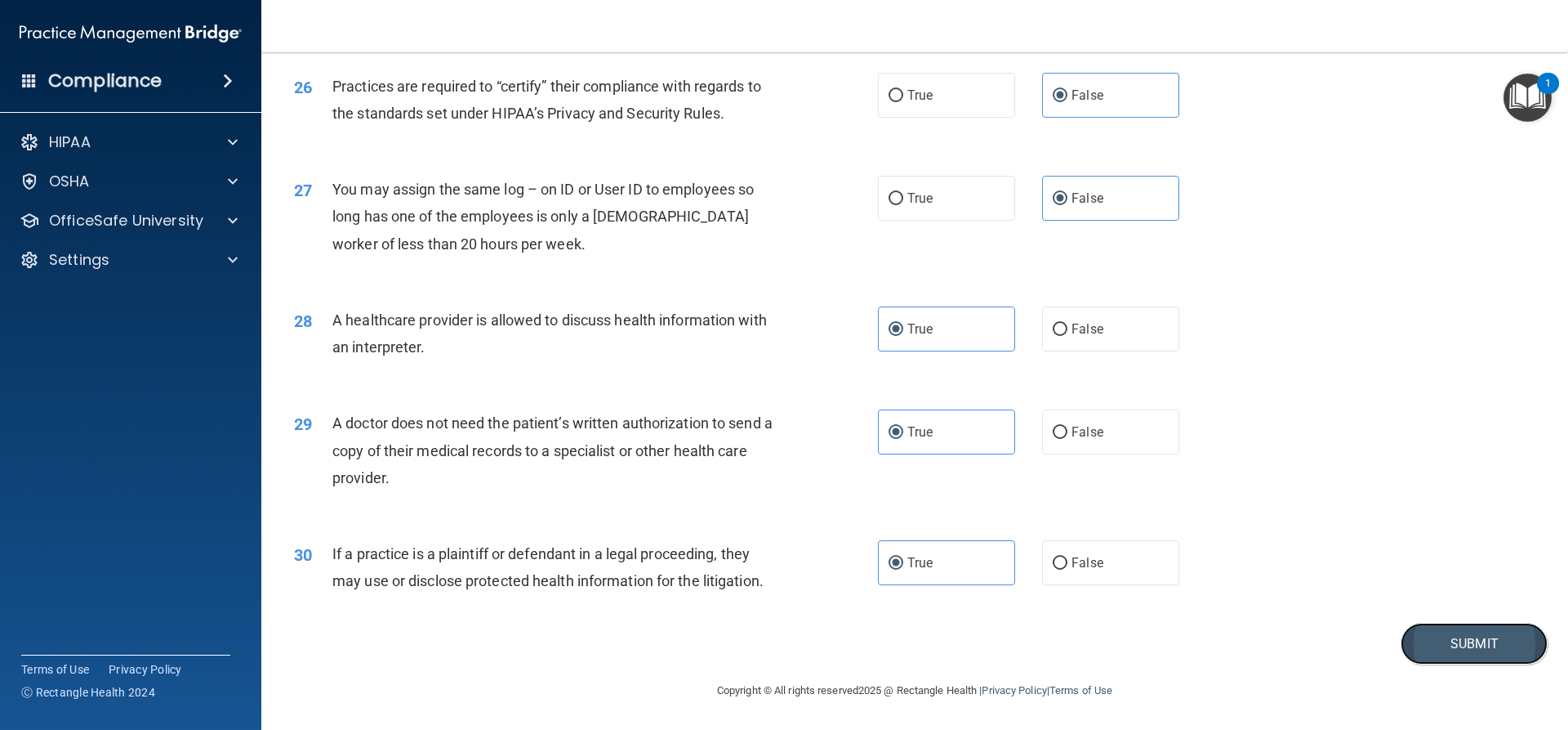
click at [1450, 649] on button "Submit" at bounding box center [1475, 644] width 147 height 42
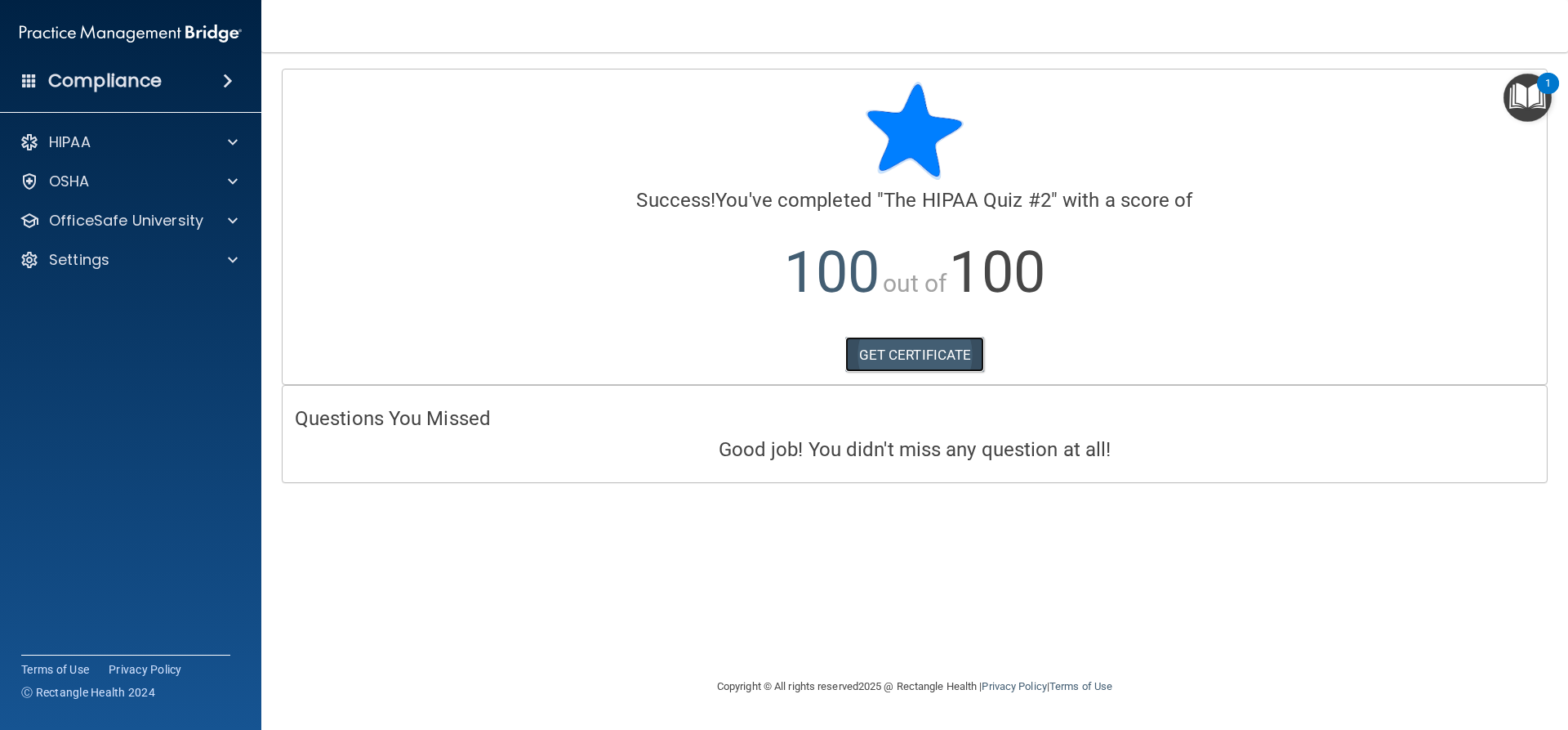
click at [895, 356] on link "GET CERTIFICATE" at bounding box center [916, 355] width 140 height 36
click at [236, 147] on span at bounding box center [232, 143] width 10 height 20
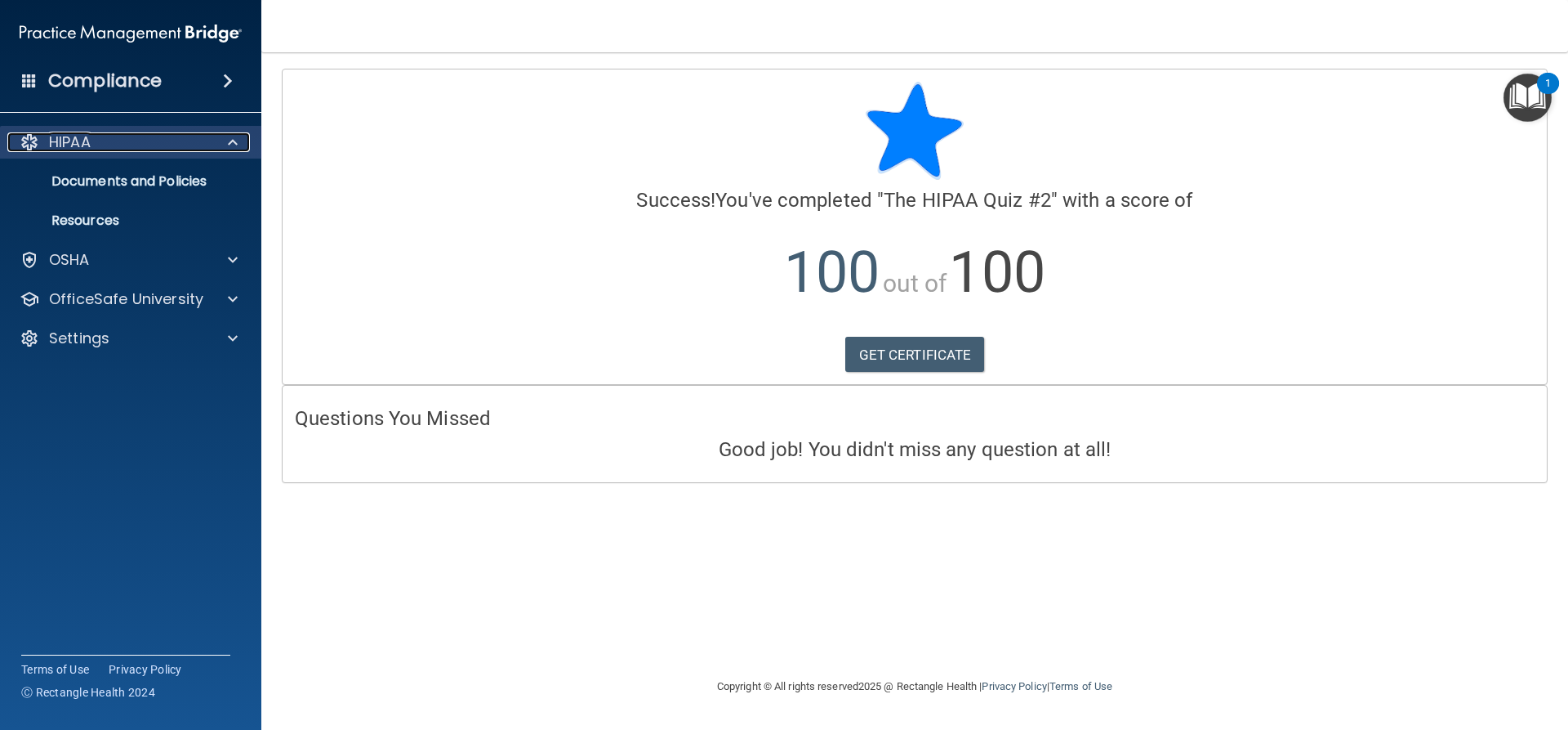
click at [233, 141] on span at bounding box center [232, 143] width 10 height 20
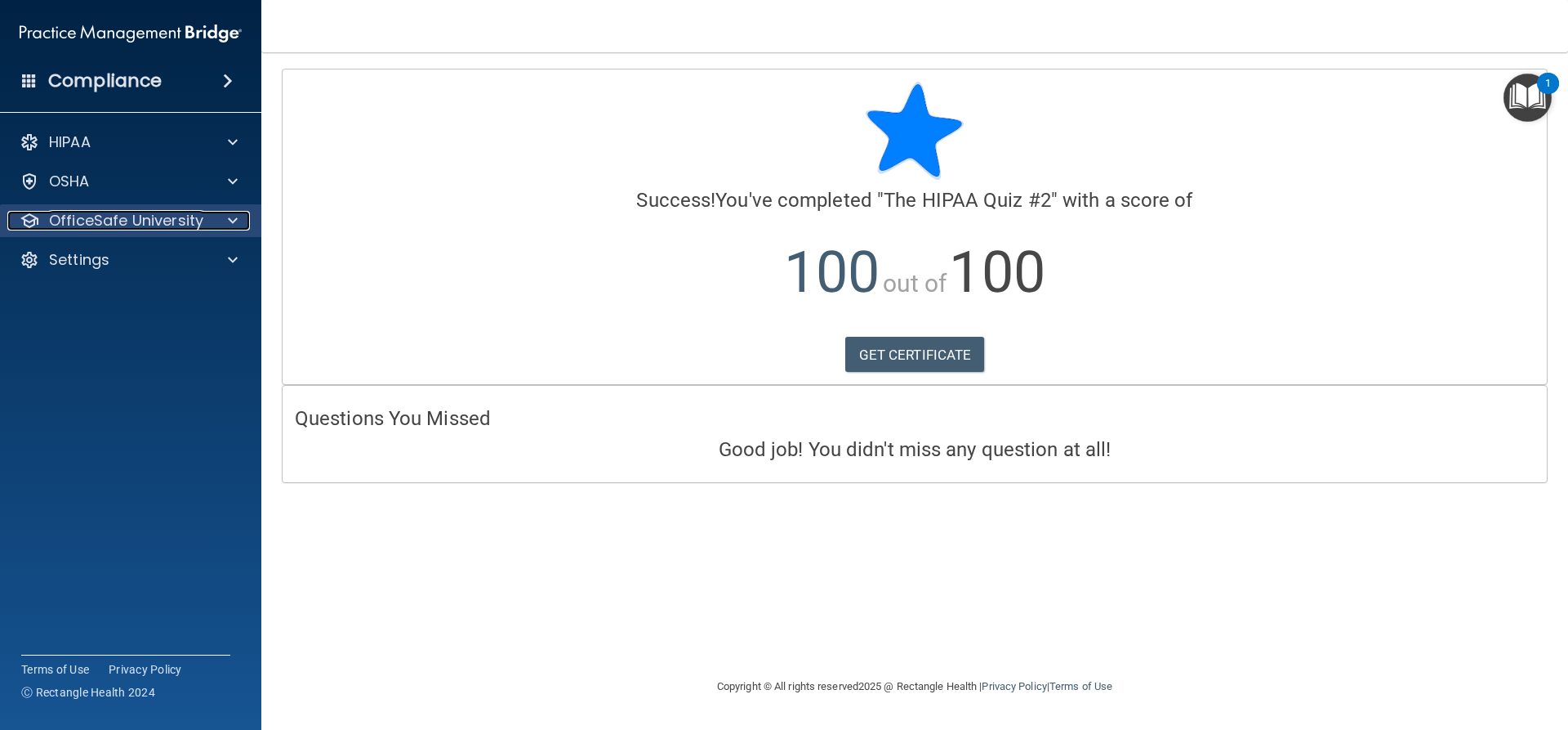
click at [238, 220] on div at bounding box center [230, 221] width 41 height 20
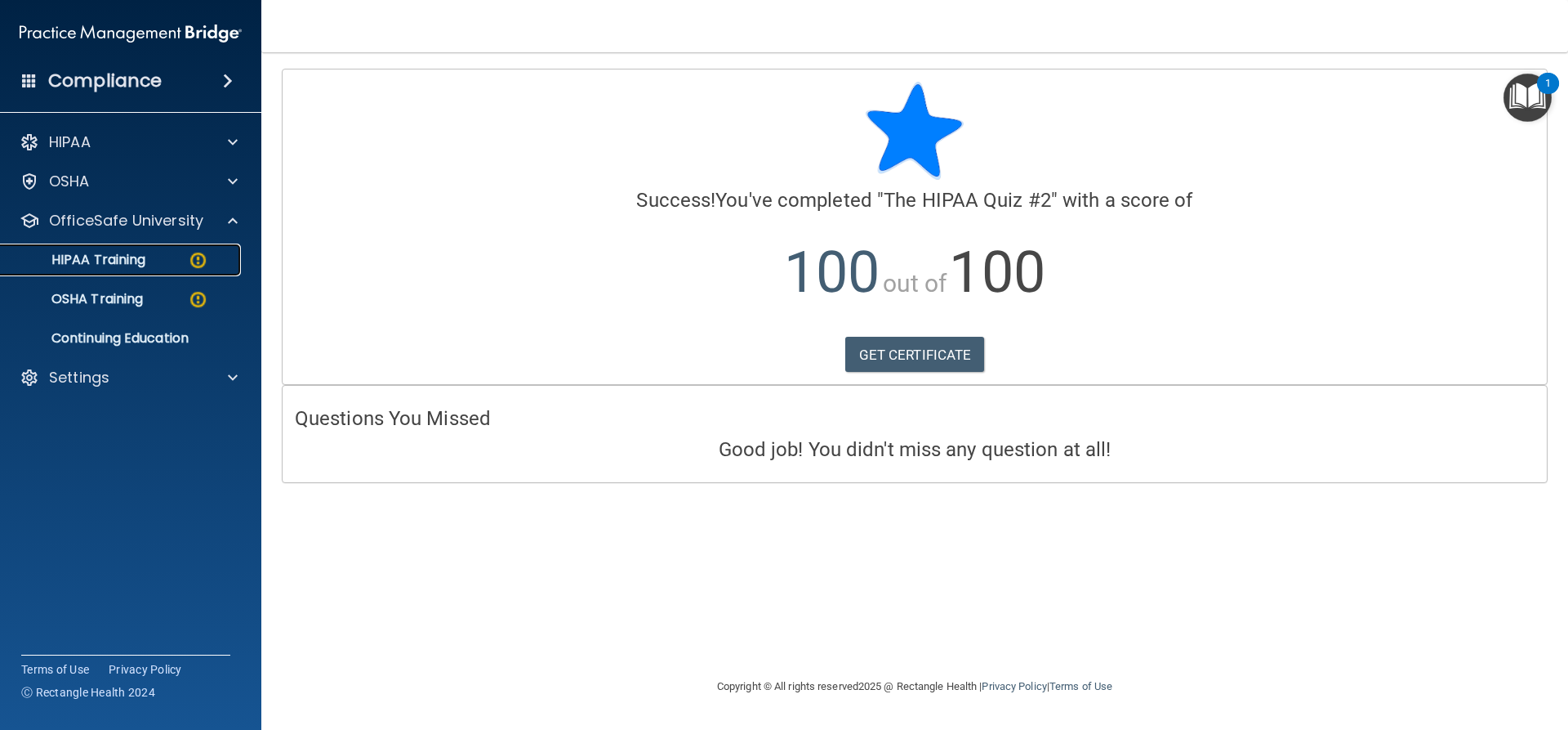
click at [199, 252] on img at bounding box center [198, 260] width 21 height 21
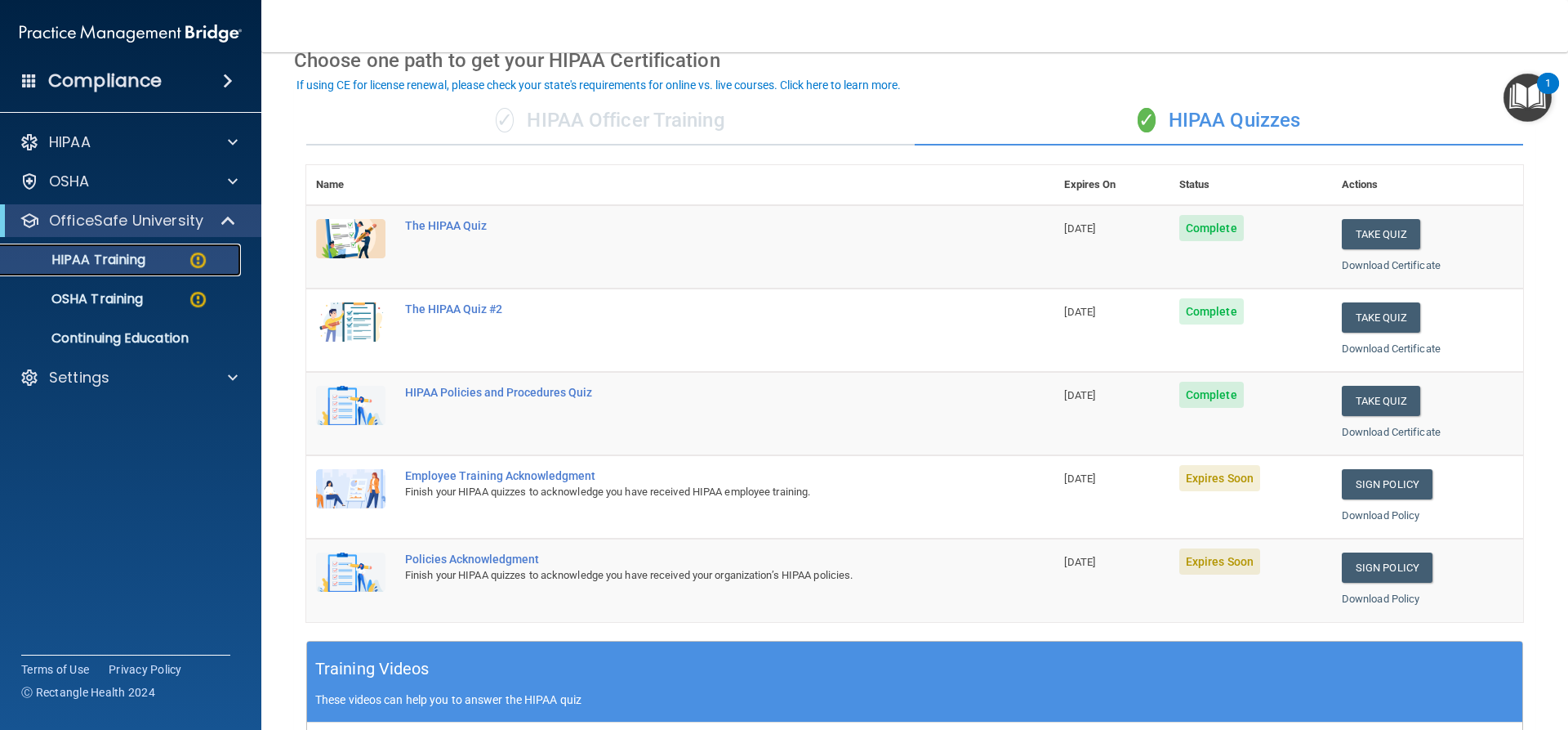
scroll to position [163, 0]
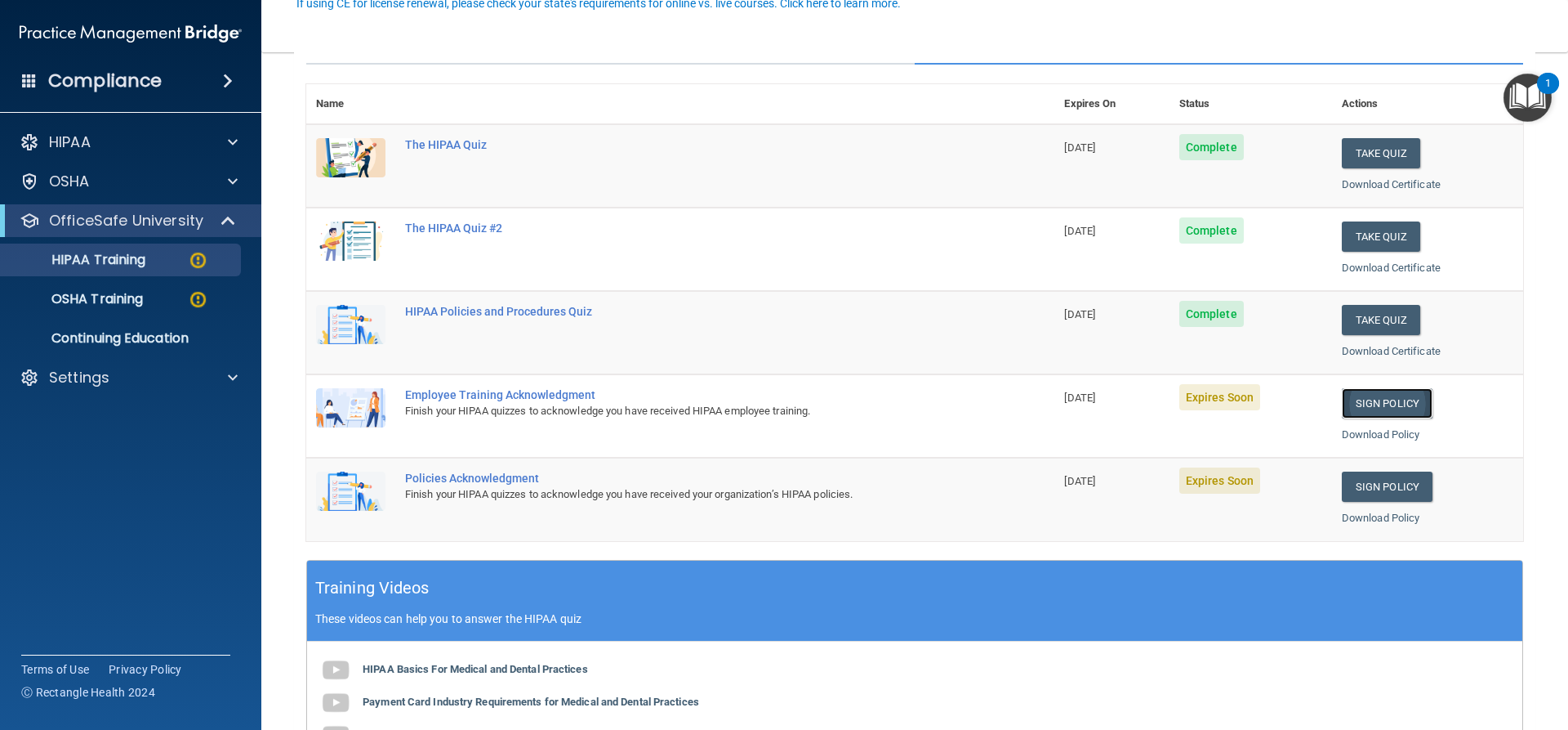
click at [1375, 406] on link "Sign Policy" at bounding box center [1387, 403] width 91 height 30
click at [187, 301] on div "OSHA Training" at bounding box center [122, 299] width 223 height 16
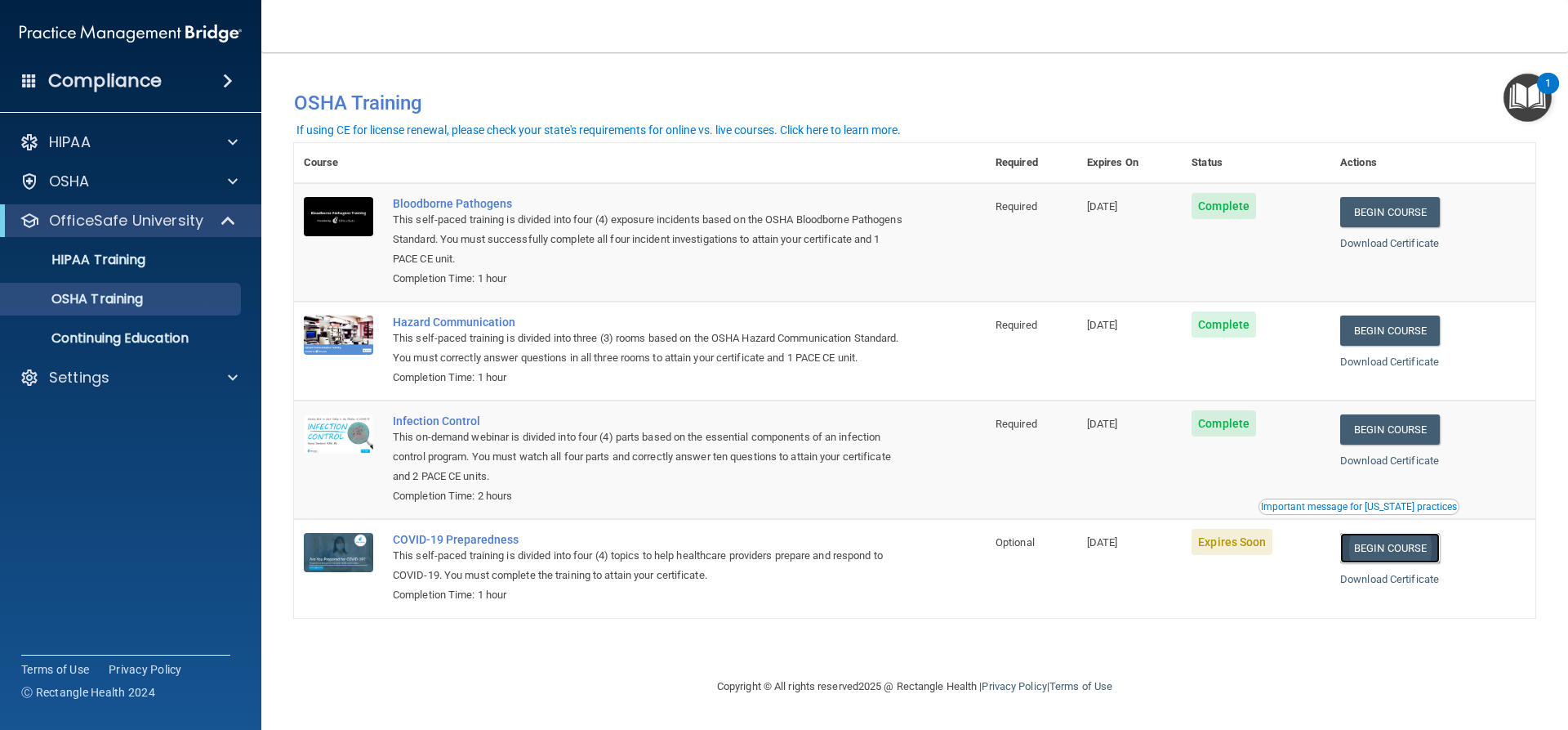
click at [1400, 563] on link "Begin Course" at bounding box center [1390, 548] width 100 height 30
click at [1390, 242] on link "Download Certificate" at bounding box center [1389, 243] width 99 height 13
click at [1386, 365] on link "Download Certificate" at bounding box center [1389, 362] width 99 height 13
click at [1387, 467] on link "Download Certificate" at bounding box center [1389, 460] width 99 height 13
click at [1377, 585] on link "Download Certificate" at bounding box center [1389, 579] width 99 height 13
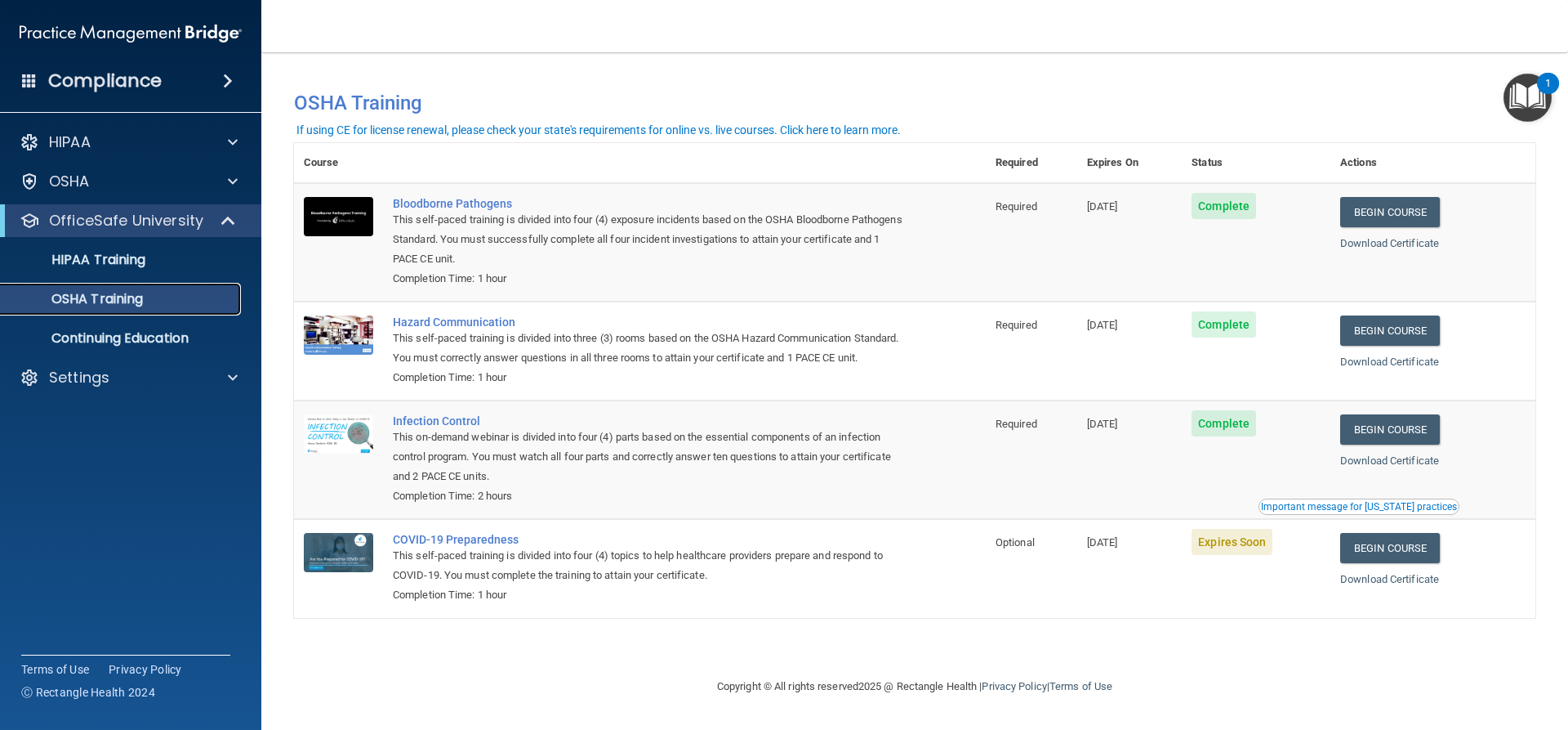
click at [120, 299] on p "OSHA Training" at bounding box center [77, 299] width 132 height 16
click at [143, 295] on p "OSHA Training" at bounding box center [77, 299] width 132 height 16
click at [207, 221] on div "OfficeSafe University" at bounding box center [108, 221] width 201 height 20
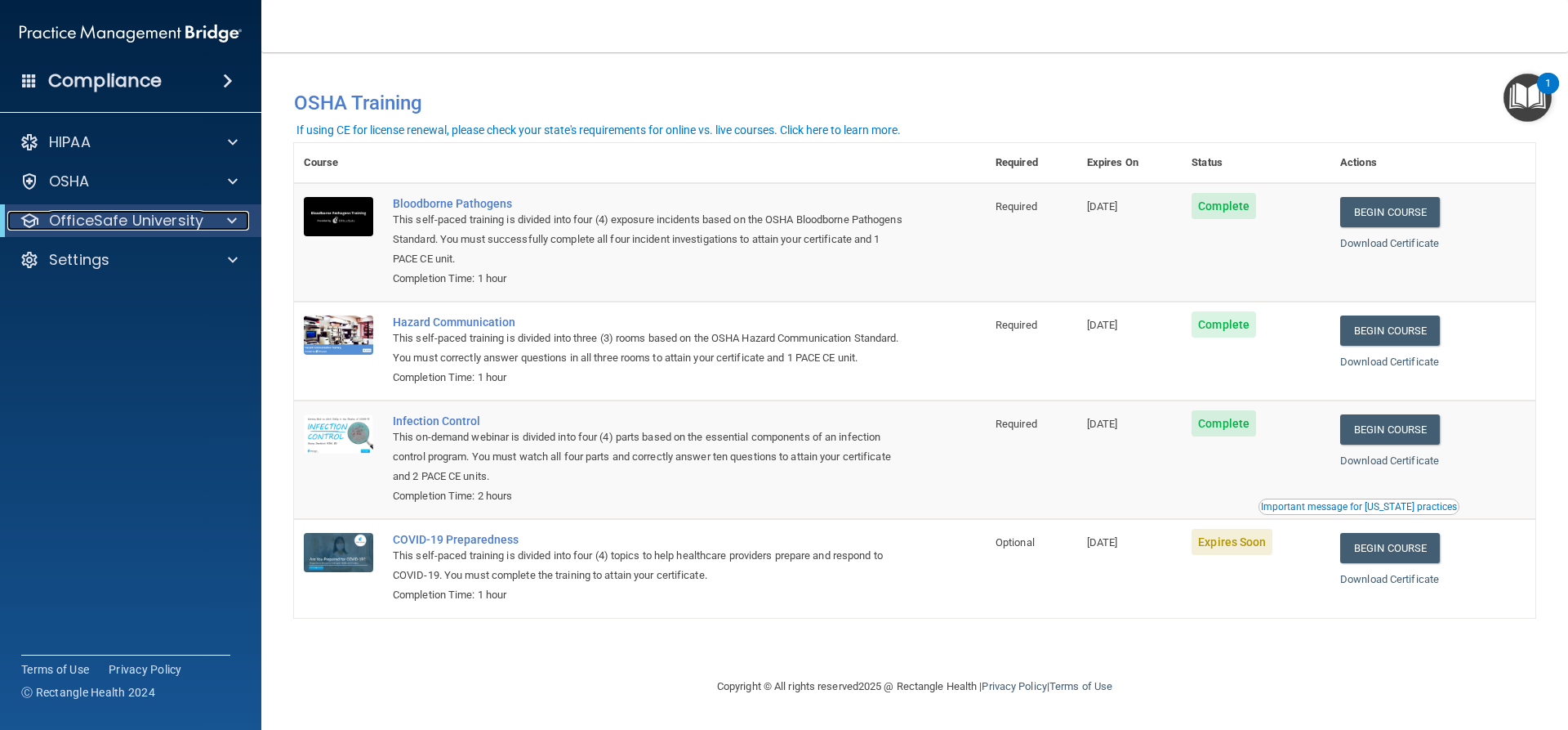
click at [230, 216] on span at bounding box center [231, 221] width 10 height 20
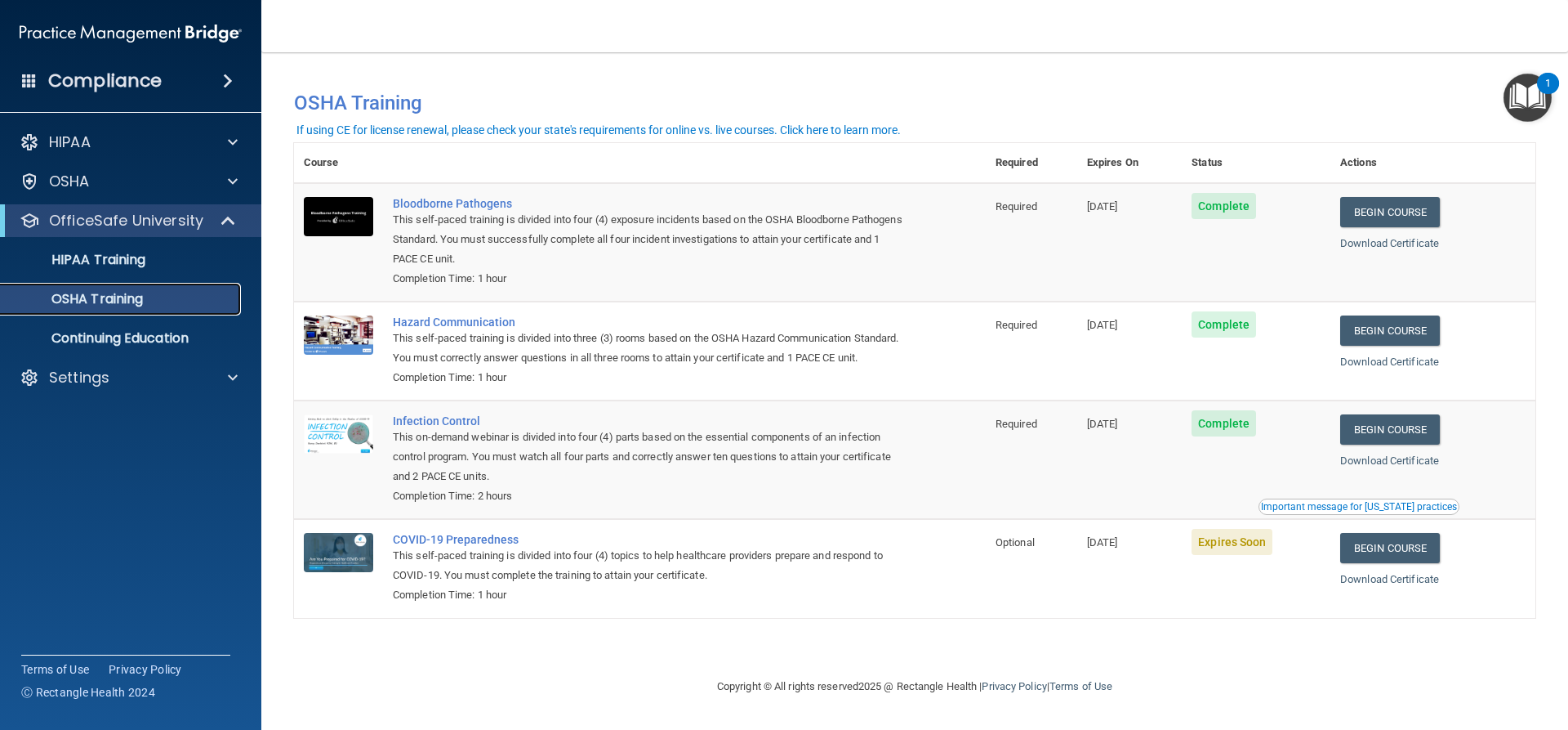
click at [145, 299] on div "OSHA Training" at bounding box center [122, 299] width 223 height 16
click at [1412, 563] on link "Begin Course" at bounding box center [1390, 548] width 100 height 30
click at [133, 79] on h4 "Compliance" at bounding box center [104, 81] width 113 height 23
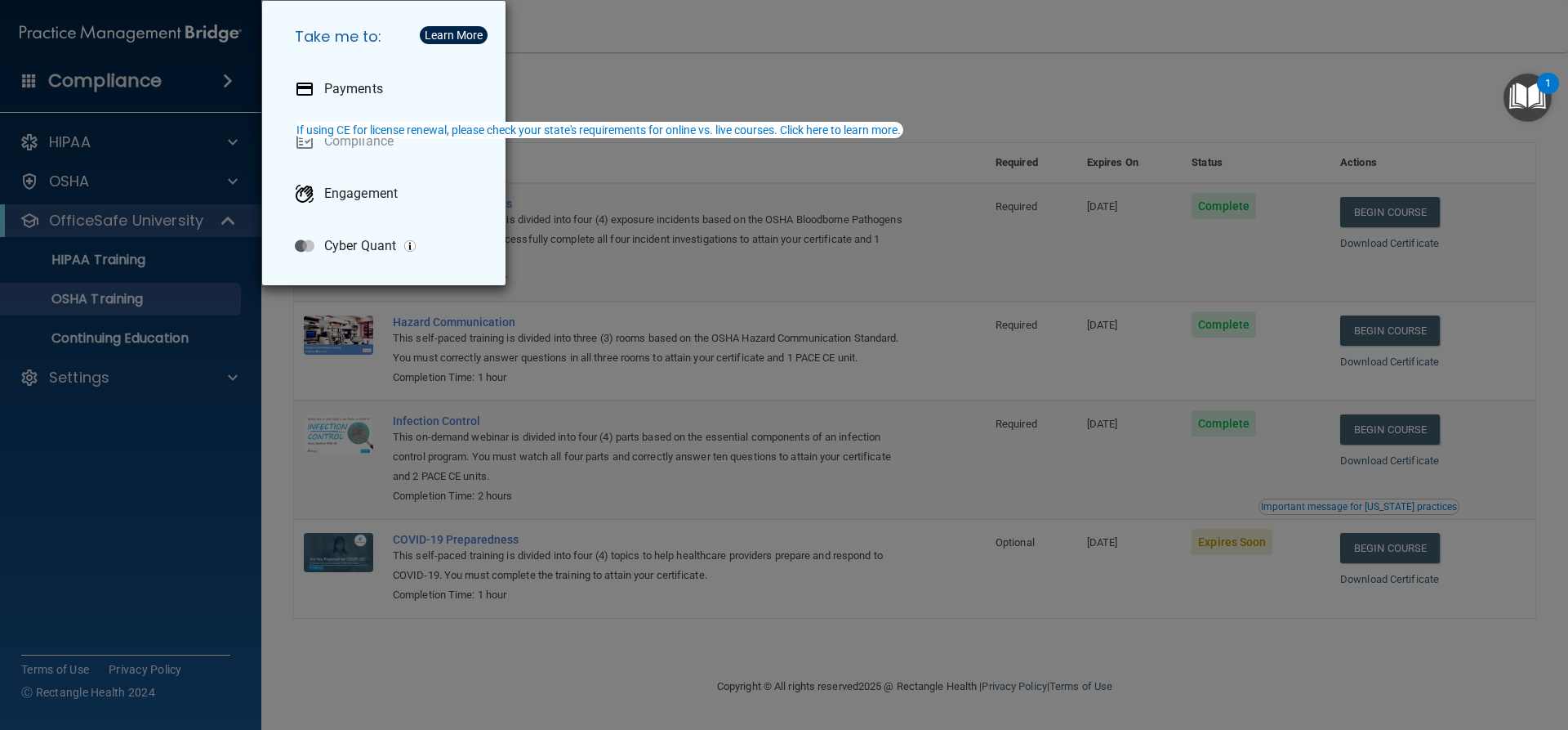
click at [134, 149] on div "Take me to: Payments Compliance Engagement Cyber Quant" at bounding box center [784, 365] width 1568 height 730
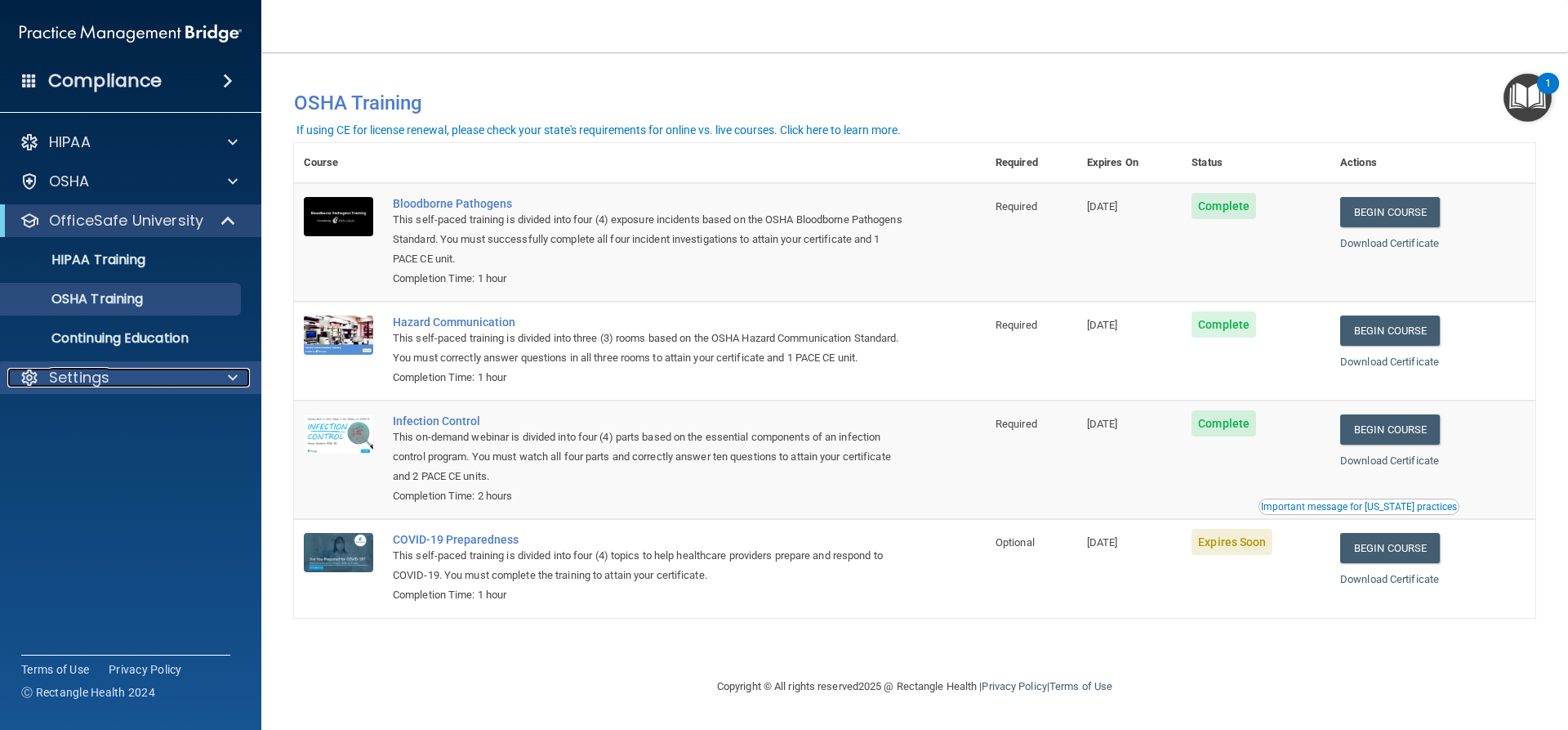
click at [232, 380] on span at bounding box center [232, 378] width 10 height 20
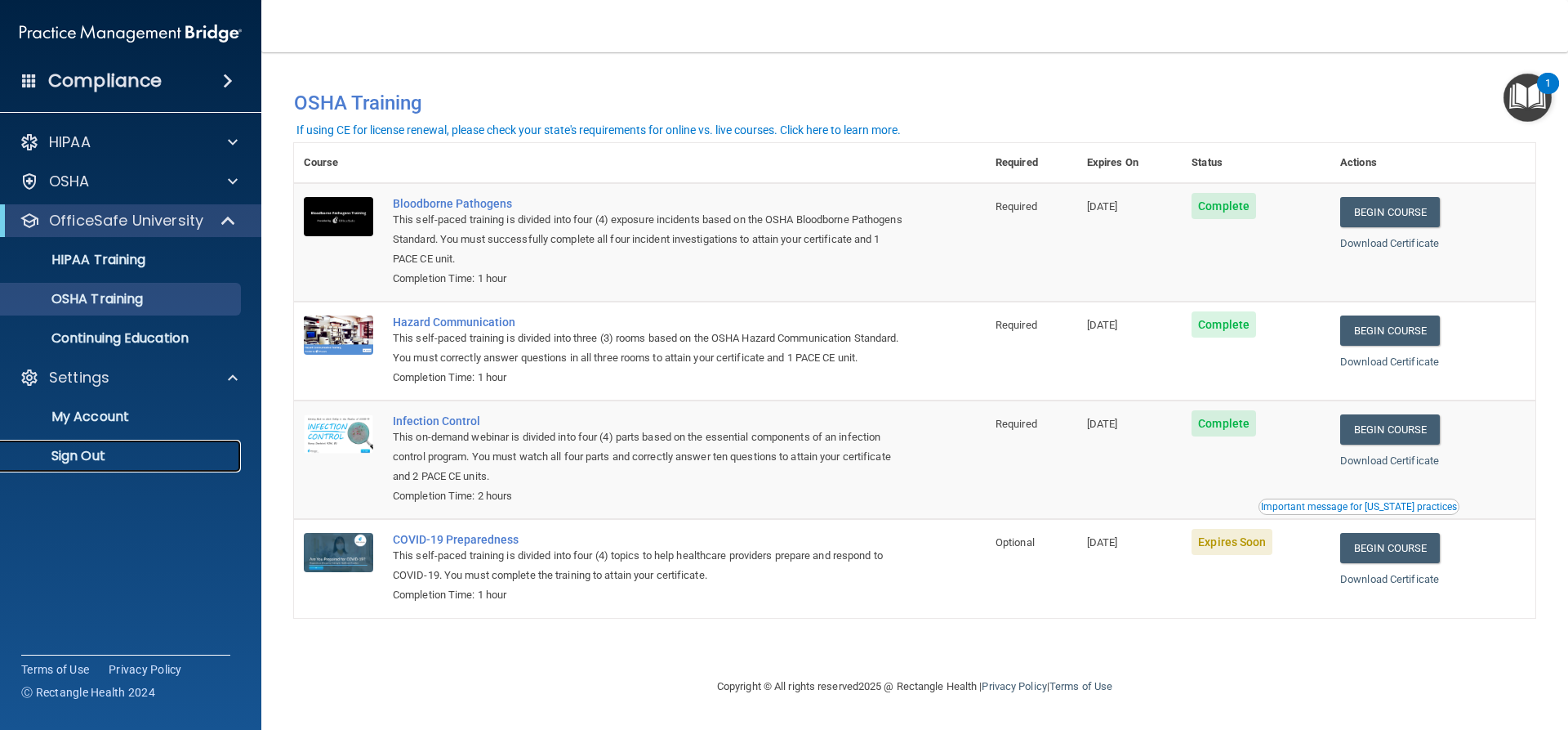
click at [92, 453] on p "Sign Out" at bounding box center [122, 456] width 223 height 16
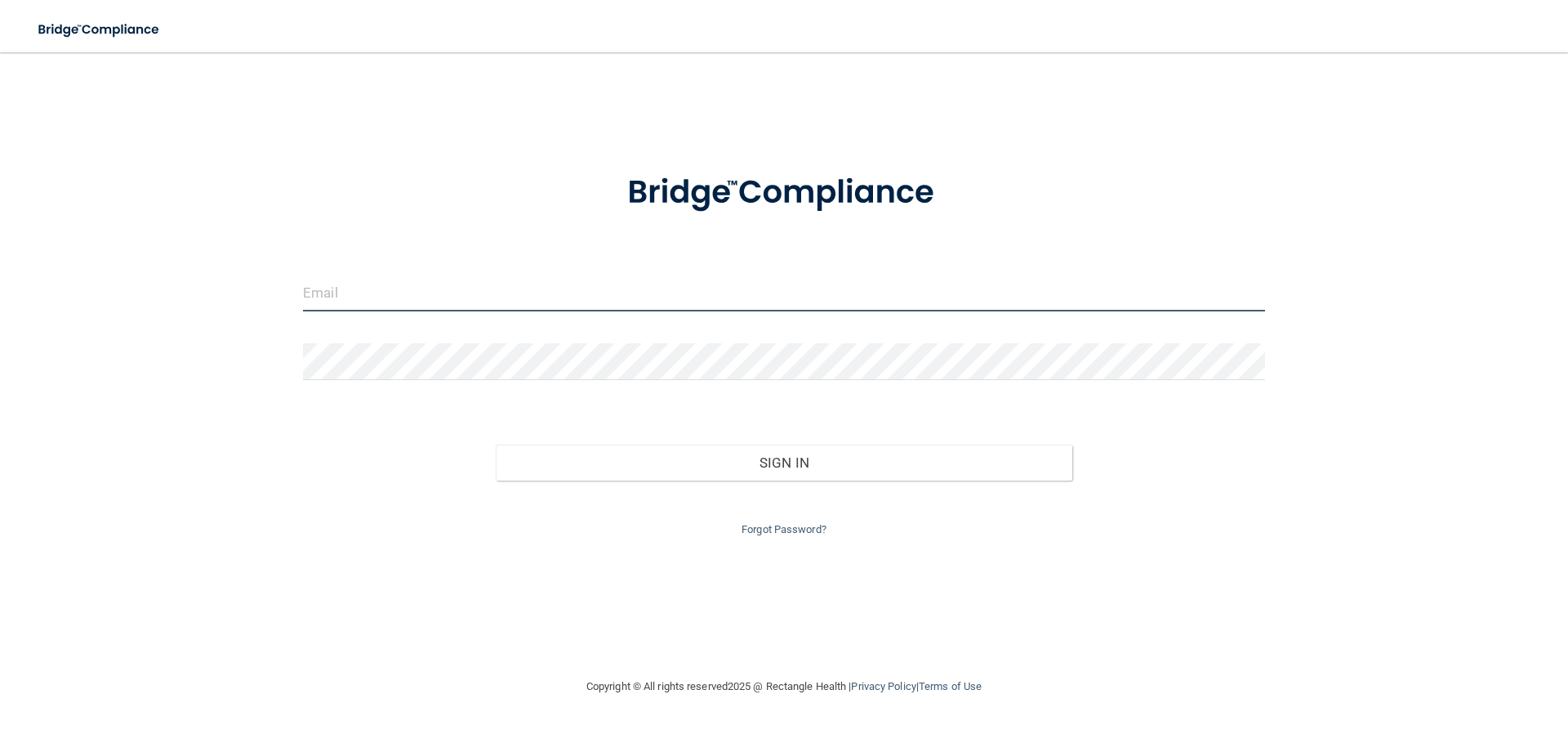
click at [373, 296] on input "email" at bounding box center [784, 292] width 962 height 37
type input "[EMAIL_ADDRESS][DOMAIN_NAME]"
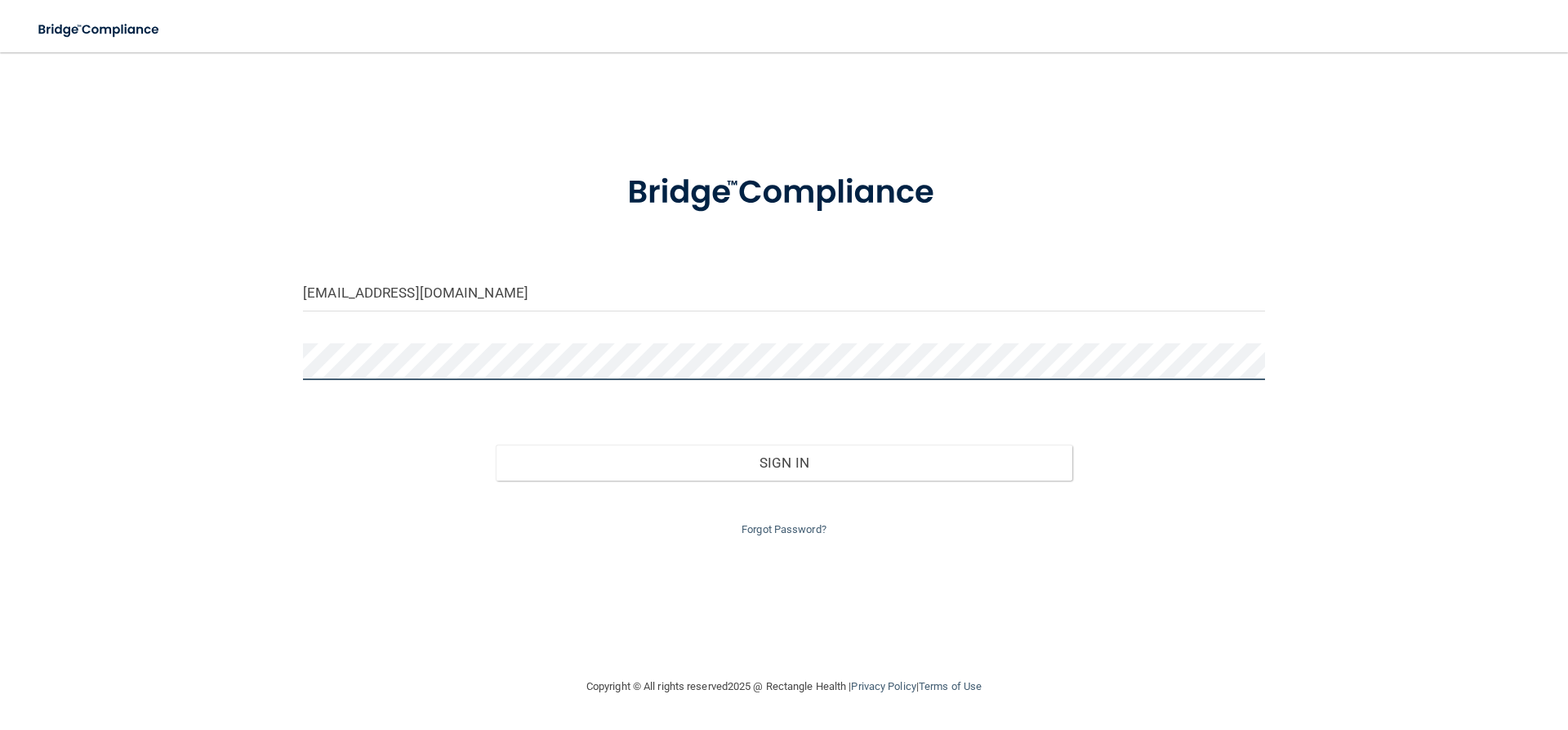
click at [495, 445] on button "Sign In" at bounding box center [784, 463] width 577 height 36
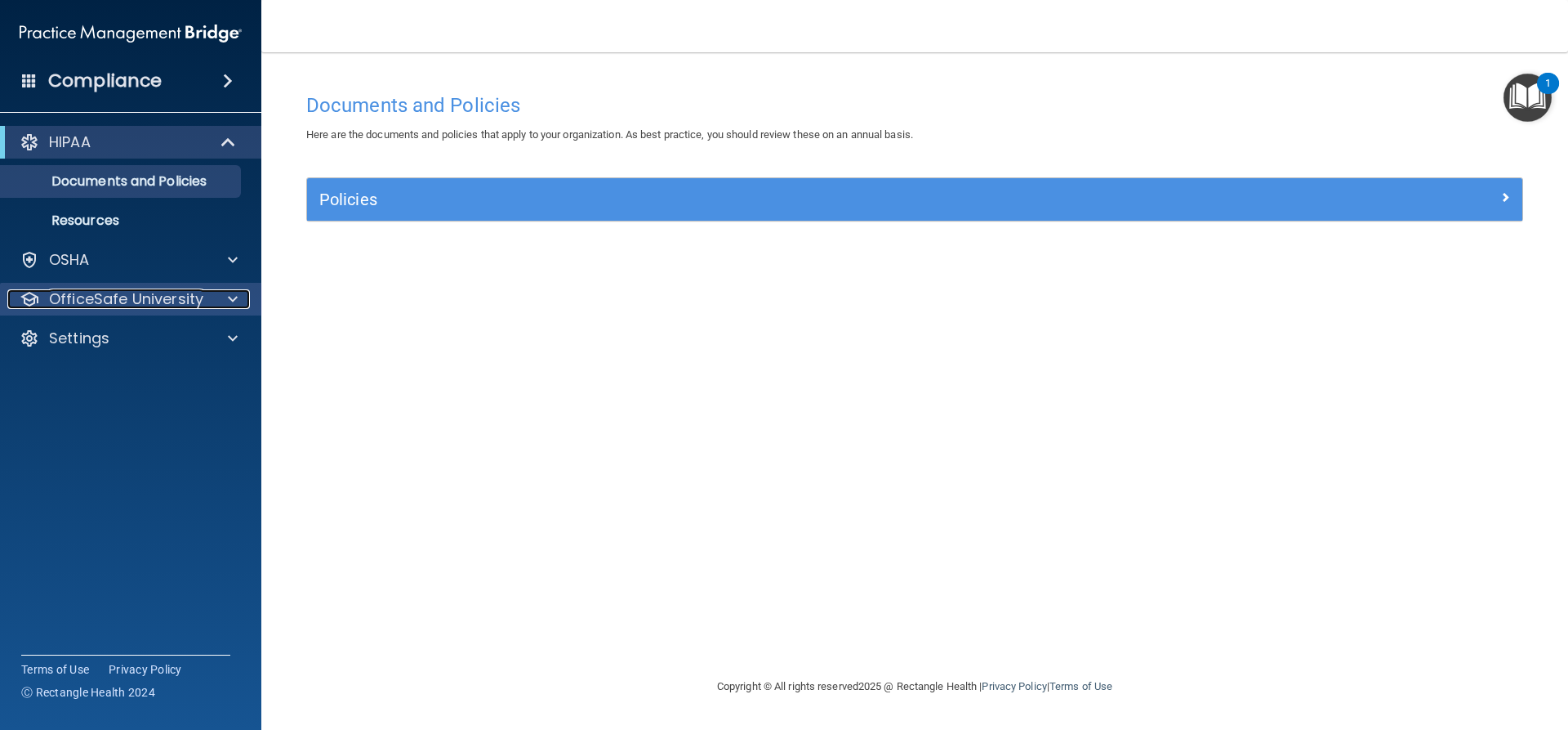
click at [239, 301] on div at bounding box center [230, 300] width 41 height 20
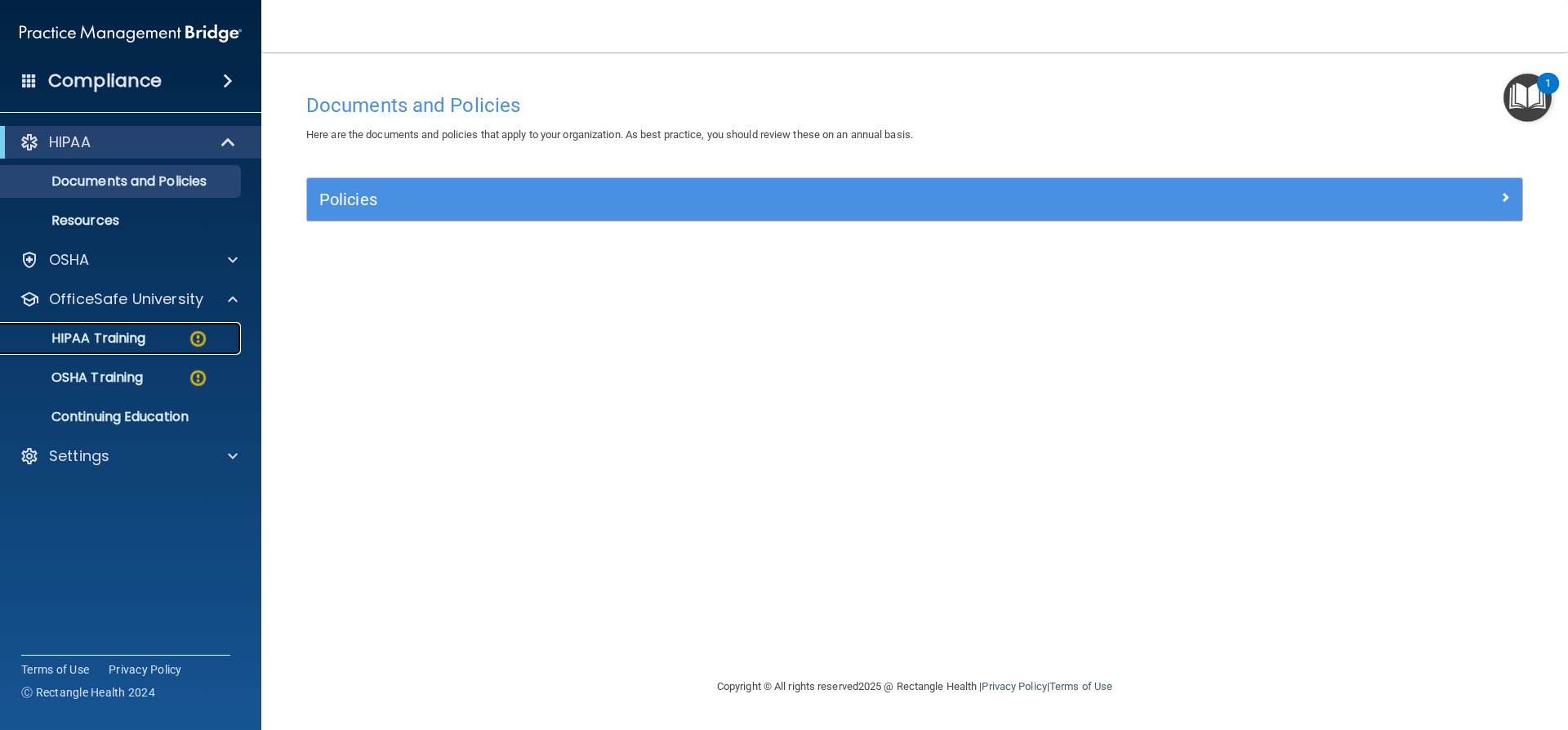
click at [192, 343] on img at bounding box center [198, 339] width 21 height 21
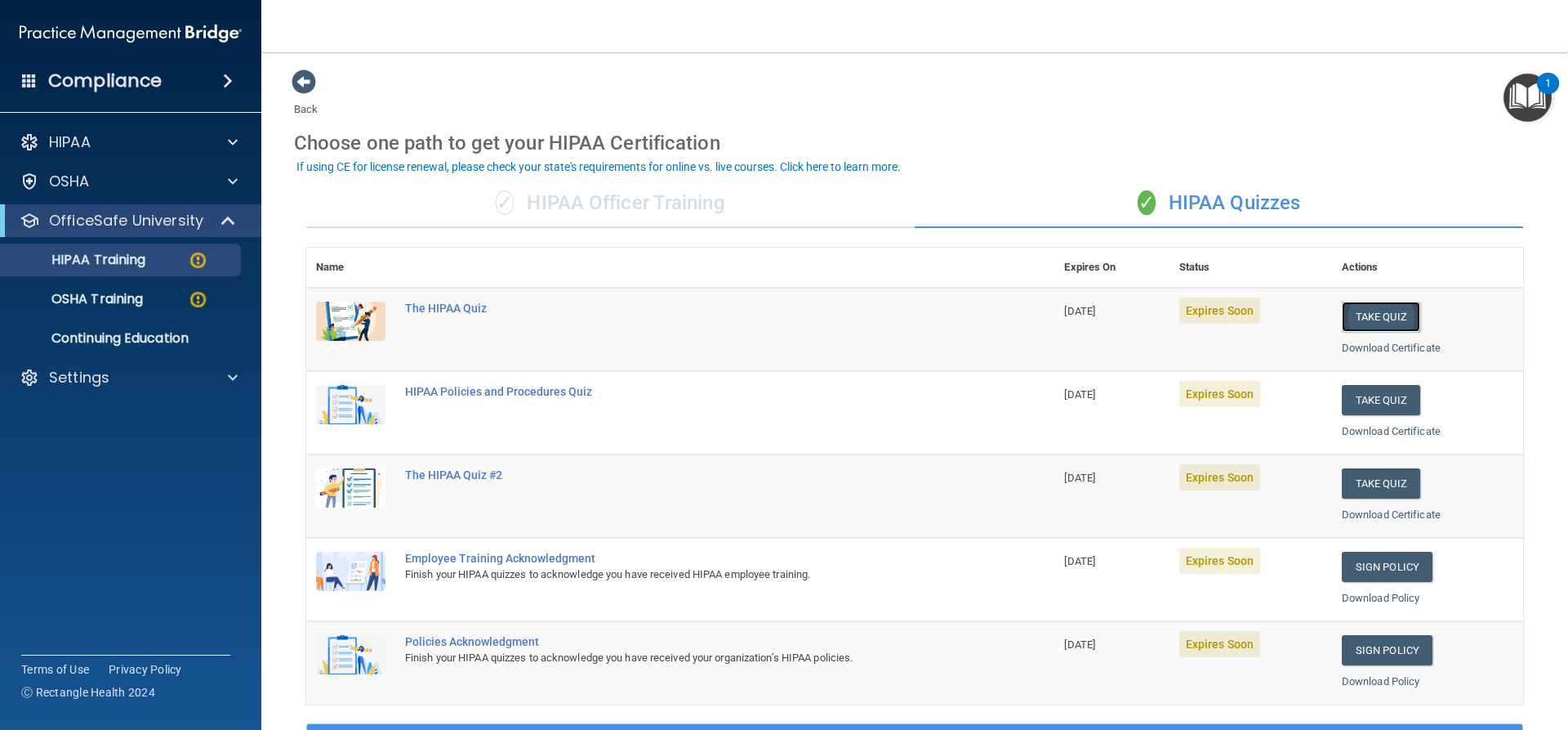
click at [1371, 317] on button "Take Quiz" at bounding box center [1381, 316] width 78 height 30
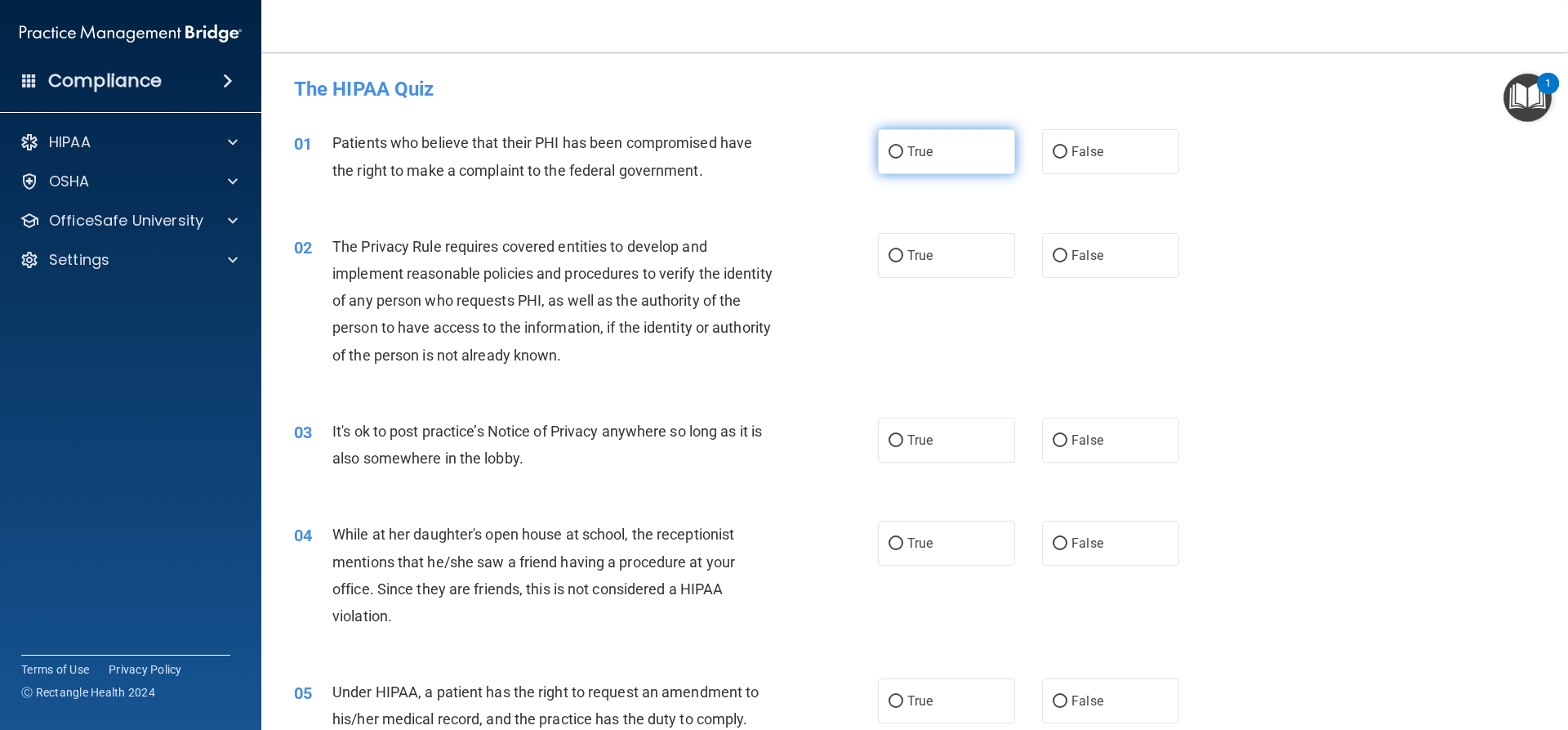
click at [916, 148] on span "True" at bounding box center [920, 151] width 25 height 15
click at [903, 148] on input "True" at bounding box center [896, 153] width 15 height 13
radio input "true"
click at [939, 253] on label "True" at bounding box center [946, 256] width 137 height 45
click at [903, 253] on input "True" at bounding box center [896, 256] width 15 height 13
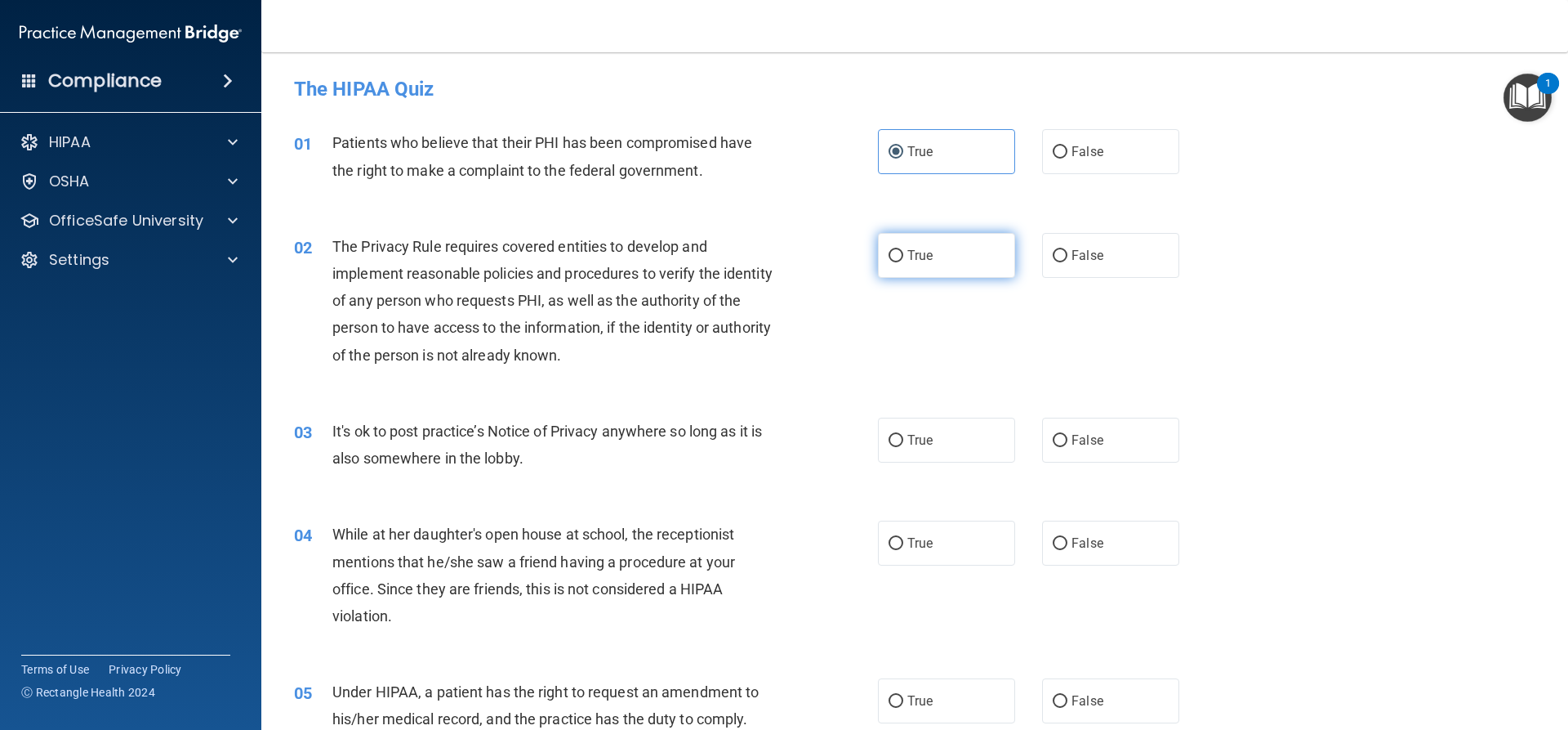
radio input "true"
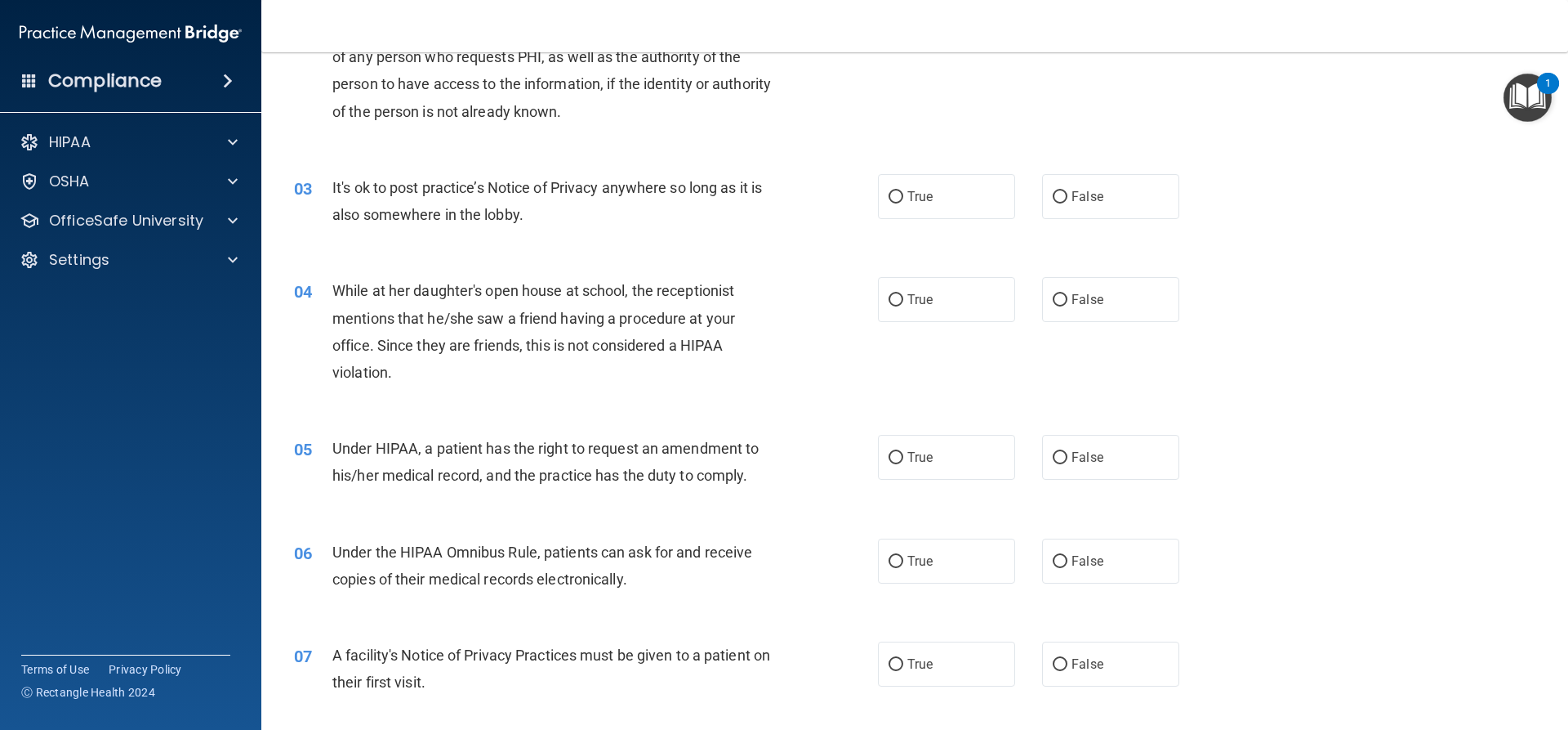
scroll to position [245, 0]
click at [1082, 208] on label "False" at bounding box center [1110, 195] width 137 height 45
click at [1067, 202] on input "False" at bounding box center [1060, 196] width 15 height 13
radio input "true"
click at [1093, 304] on span "False" at bounding box center [1087, 298] width 32 height 15
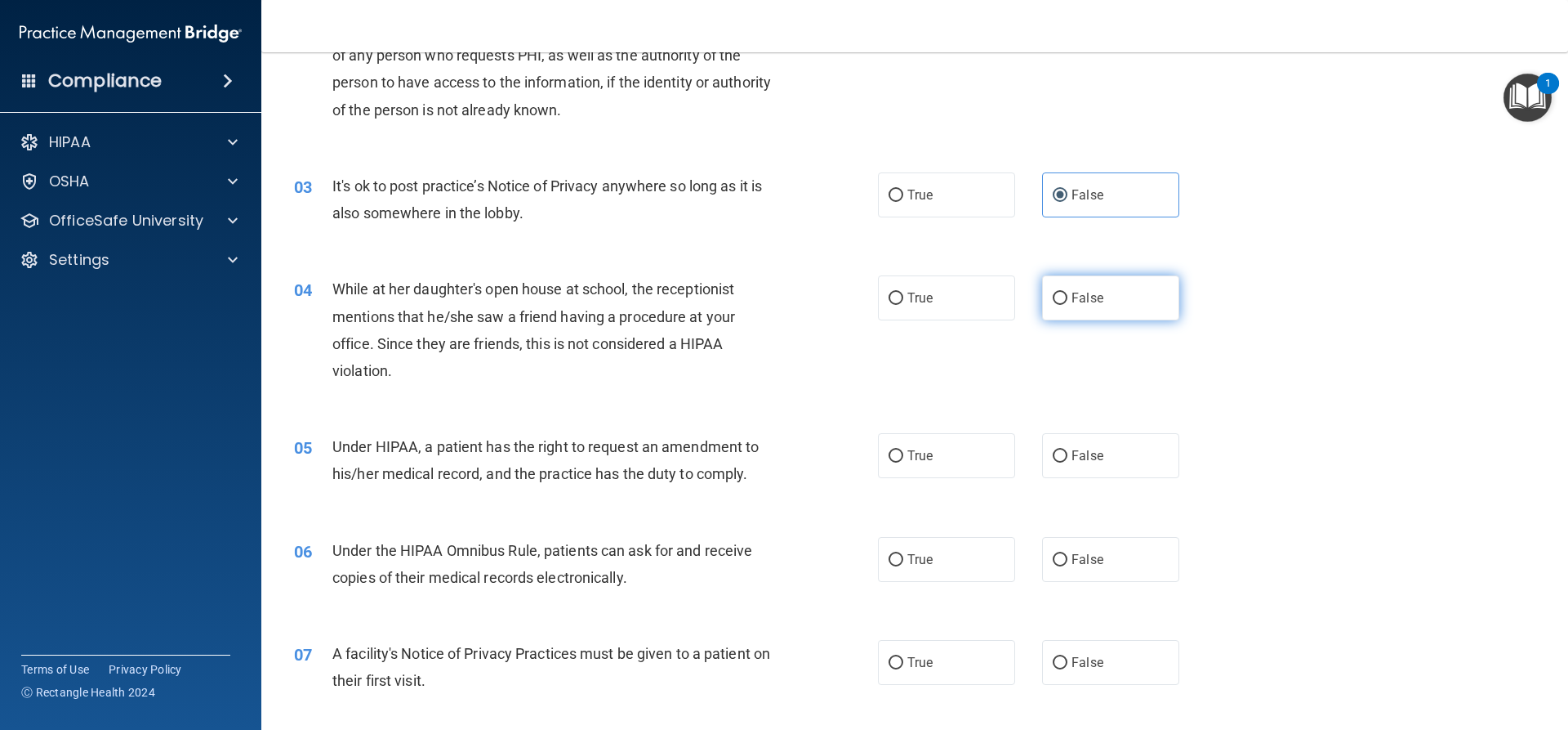
click at [1067, 304] on input "False" at bounding box center [1060, 299] width 15 height 13
radio input "true"
click at [1113, 458] on label "False" at bounding box center [1110, 456] width 137 height 45
click at [1067, 458] on input "False" at bounding box center [1060, 457] width 15 height 13
radio input "true"
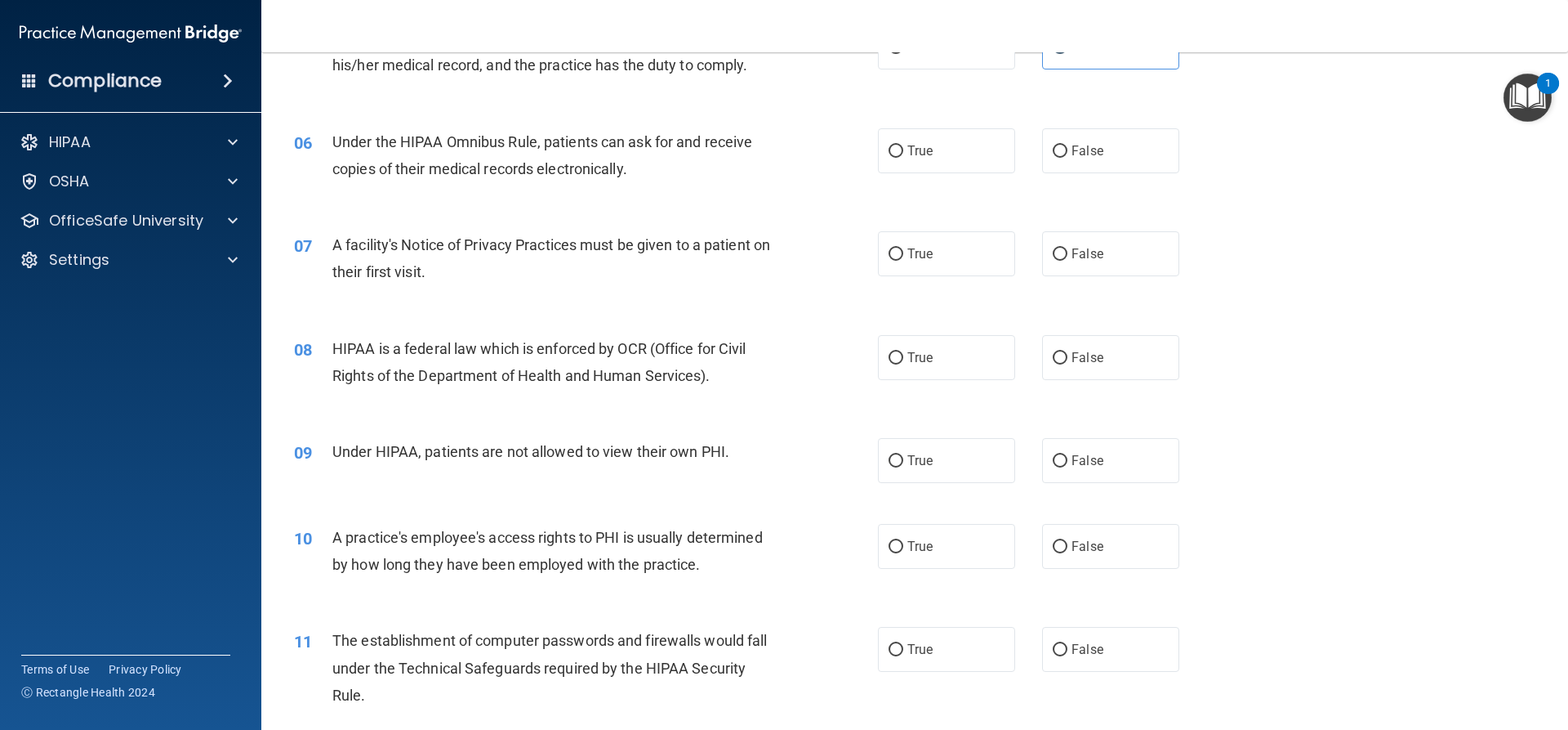
scroll to position [572, 0]
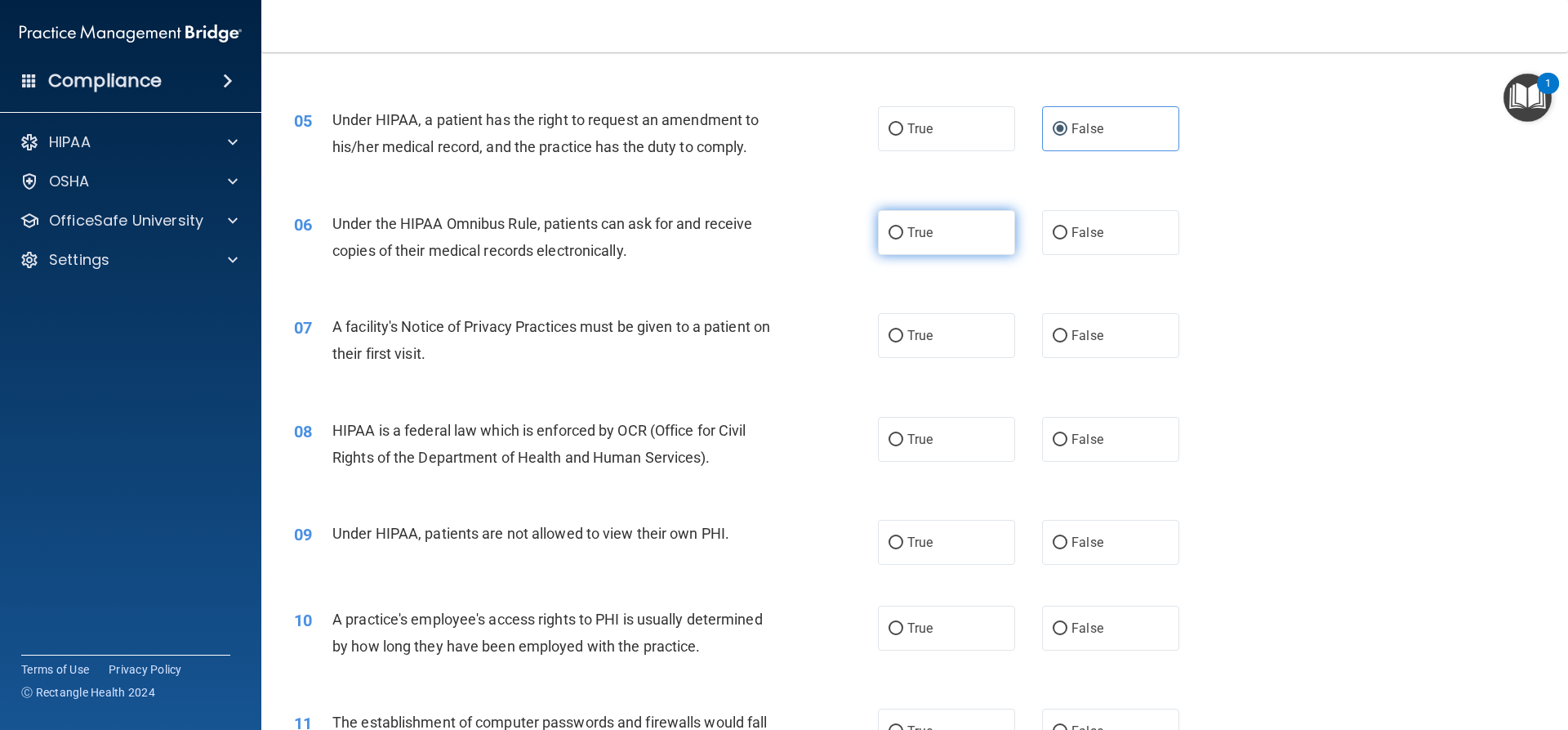
click at [935, 240] on label "True" at bounding box center [946, 232] width 137 height 45
click at [903, 240] on input "True" at bounding box center [896, 233] width 15 height 13
radio input "true"
click at [937, 336] on label "True" at bounding box center [946, 336] width 137 height 45
click at [903, 336] on input "True" at bounding box center [896, 337] width 15 height 13
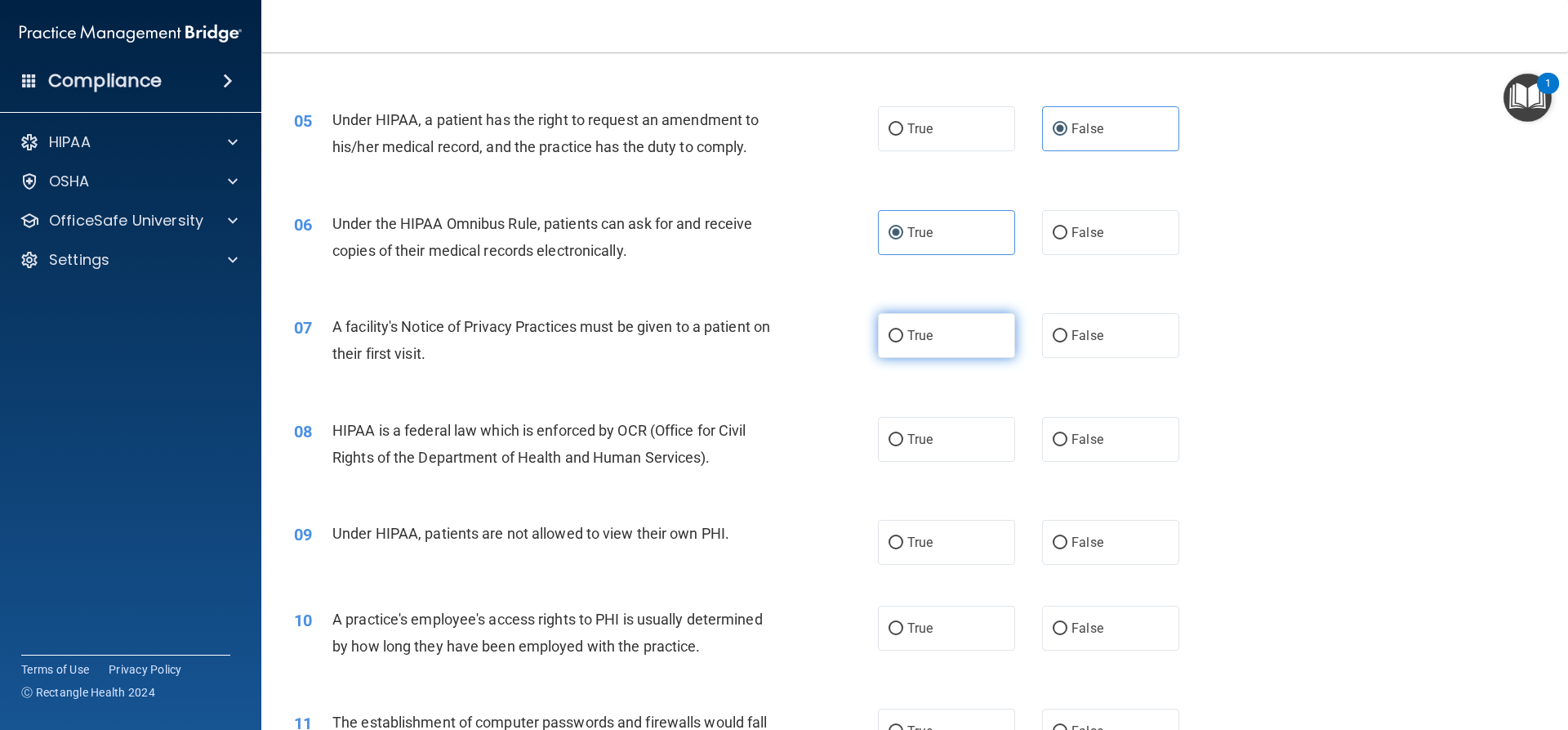
radio input "true"
click at [968, 449] on label "True" at bounding box center [946, 439] width 137 height 45
click at [903, 446] on input "True" at bounding box center [896, 440] width 15 height 13
radio input "true"
click at [1128, 555] on label "False" at bounding box center [1110, 542] width 137 height 45
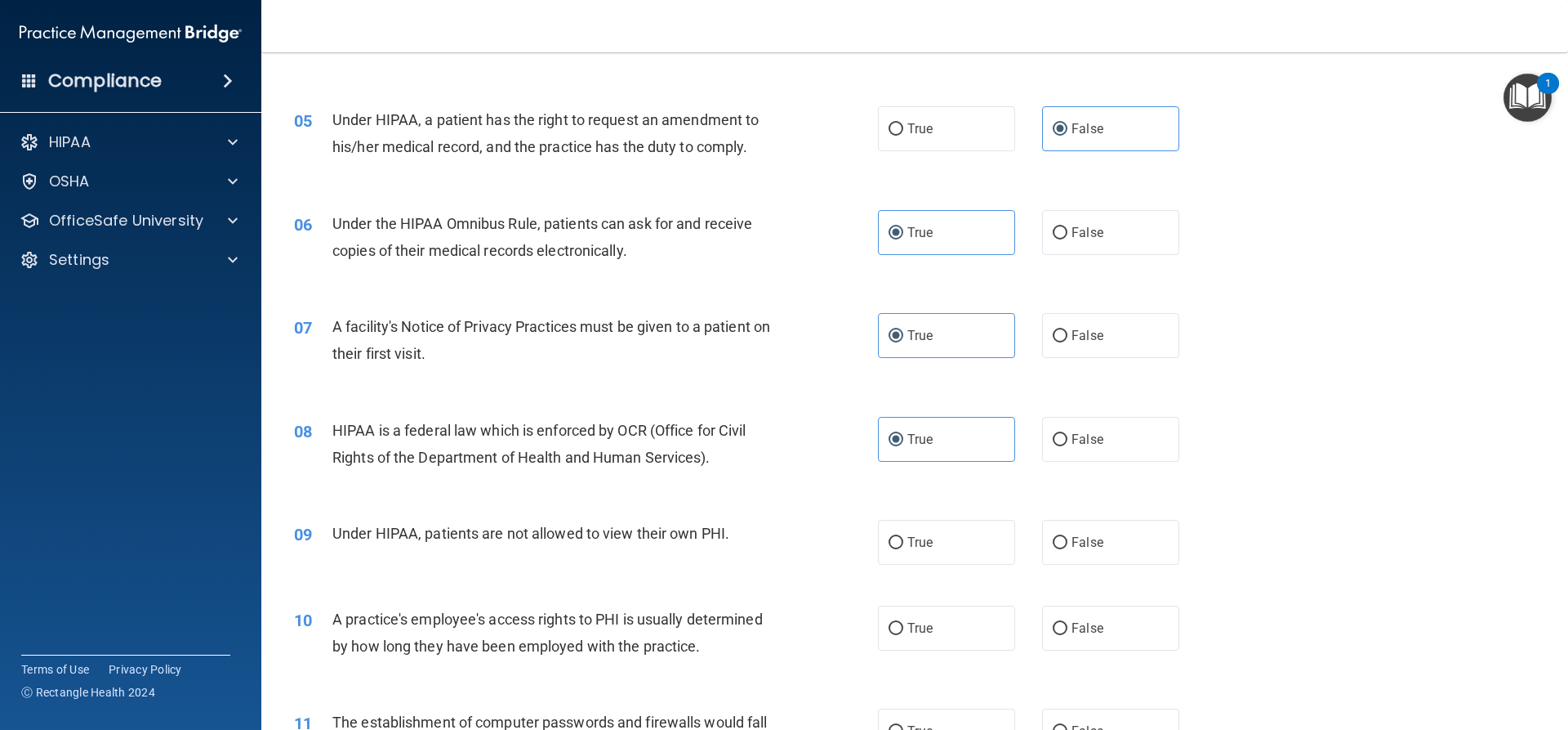
click at [1067, 549] on input "False" at bounding box center [1060, 543] width 15 height 13
radio input "true"
click at [1134, 634] on label "False" at bounding box center [1110, 628] width 137 height 45
click at [1067, 634] on input "False" at bounding box center [1060, 629] width 15 height 13
radio input "true"
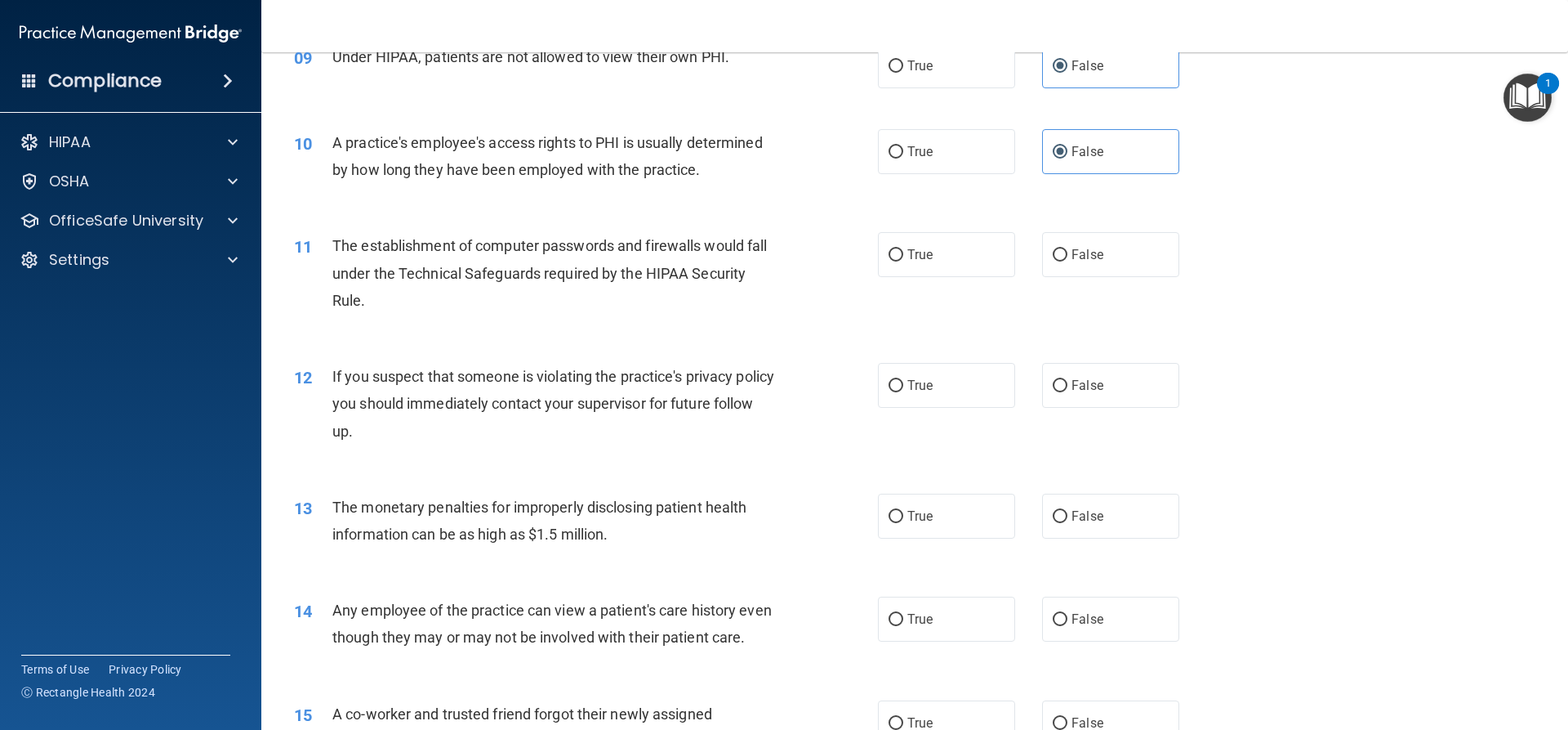
scroll to position [1062, 0]
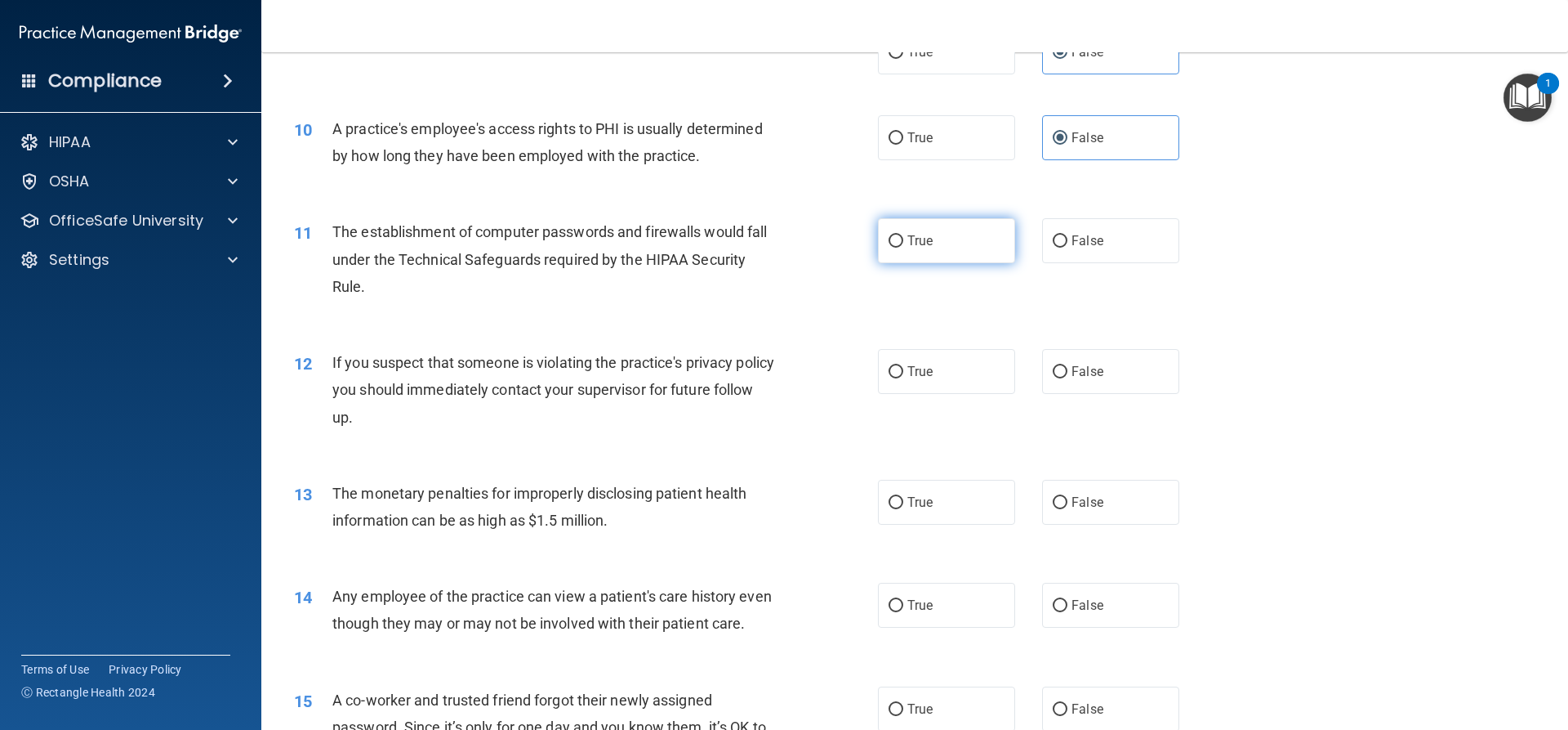
drag, startPoint x: 913, startPoint y: 254, endPoint x: 928, endPoint y: 336, distance: 83.4
click at [914, 254] on label "True" at bounding box center [946, 241] width 137 height 45
click at [903, 248] on input "True" at bounding box center [896, 242] width 15 height 13
radio input "true"
click at [937, 375] on label "True" at bounding box center [946, 371] width 137 height 45
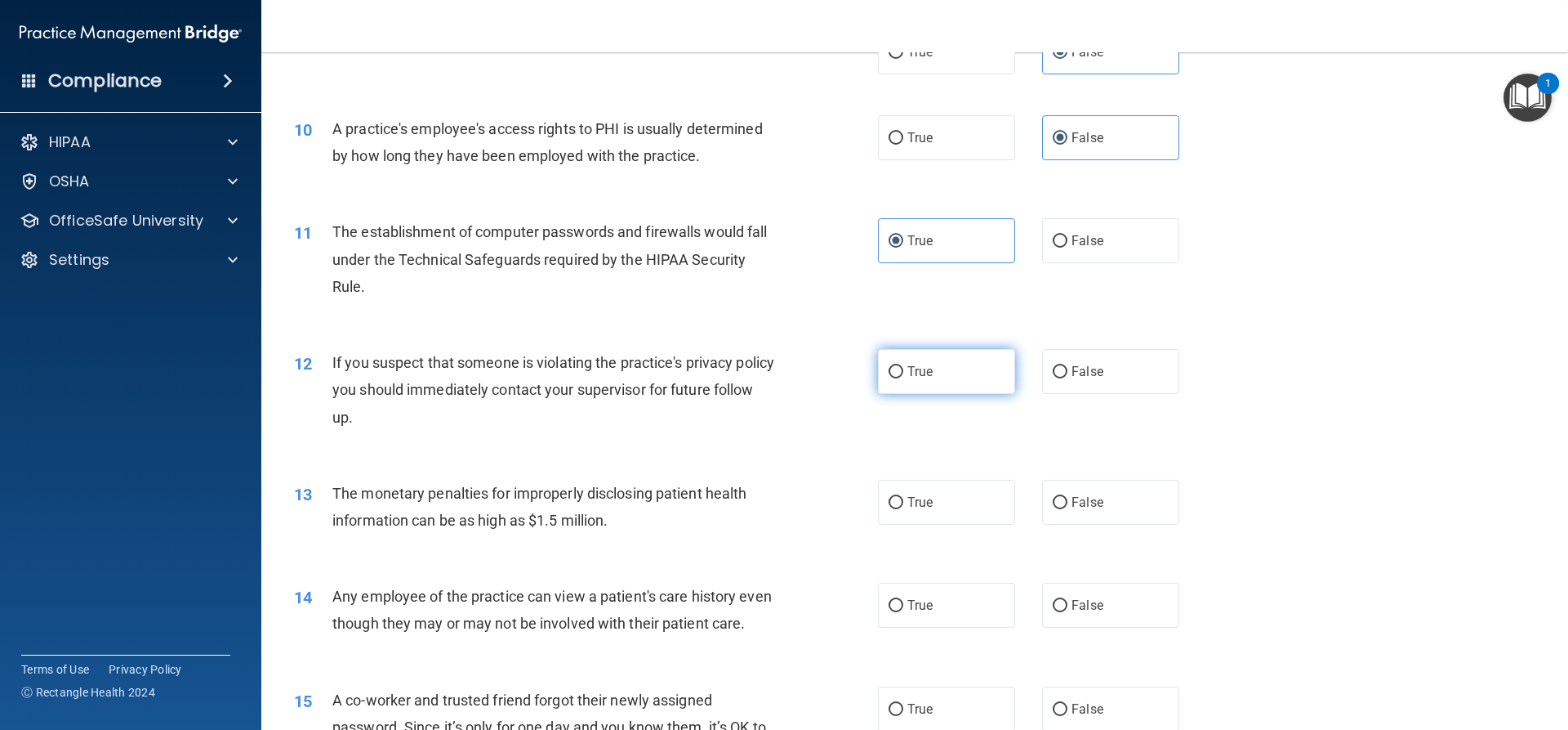
click at [903, 375] on input "True" at bounding box center [896, 372] width 15 height 13
radio input "true"
drag, startPoint x: 960, startPoint y: 497, endPoint x: 1161, endPoint y: 498, distance: 201.0
click at [961, 497] on label "True" at bounding box center [946, 502] width 137 height 45
click at [903, 497] on input "True" at bounding box center [896, 503] width 15 height 13
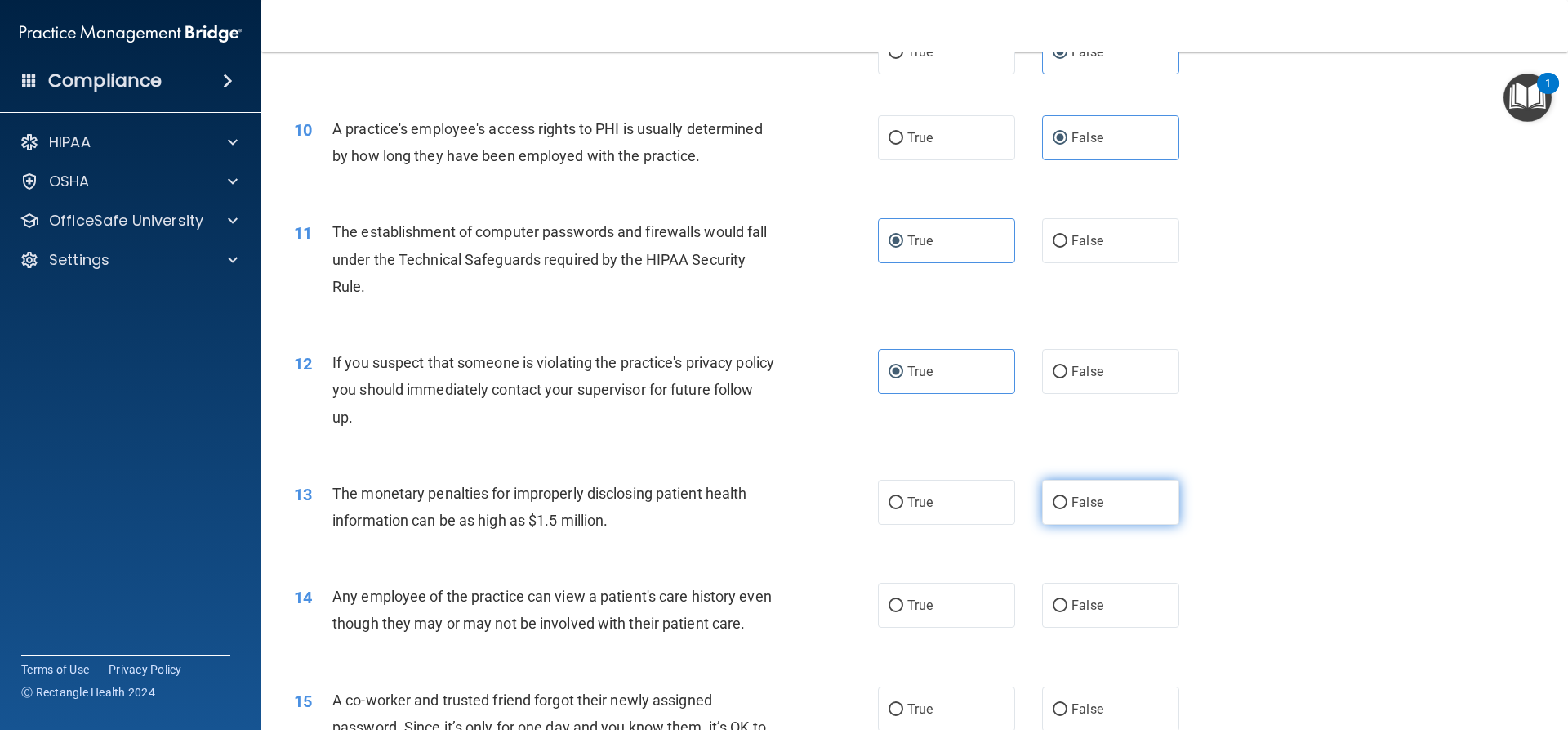
radio input "true"
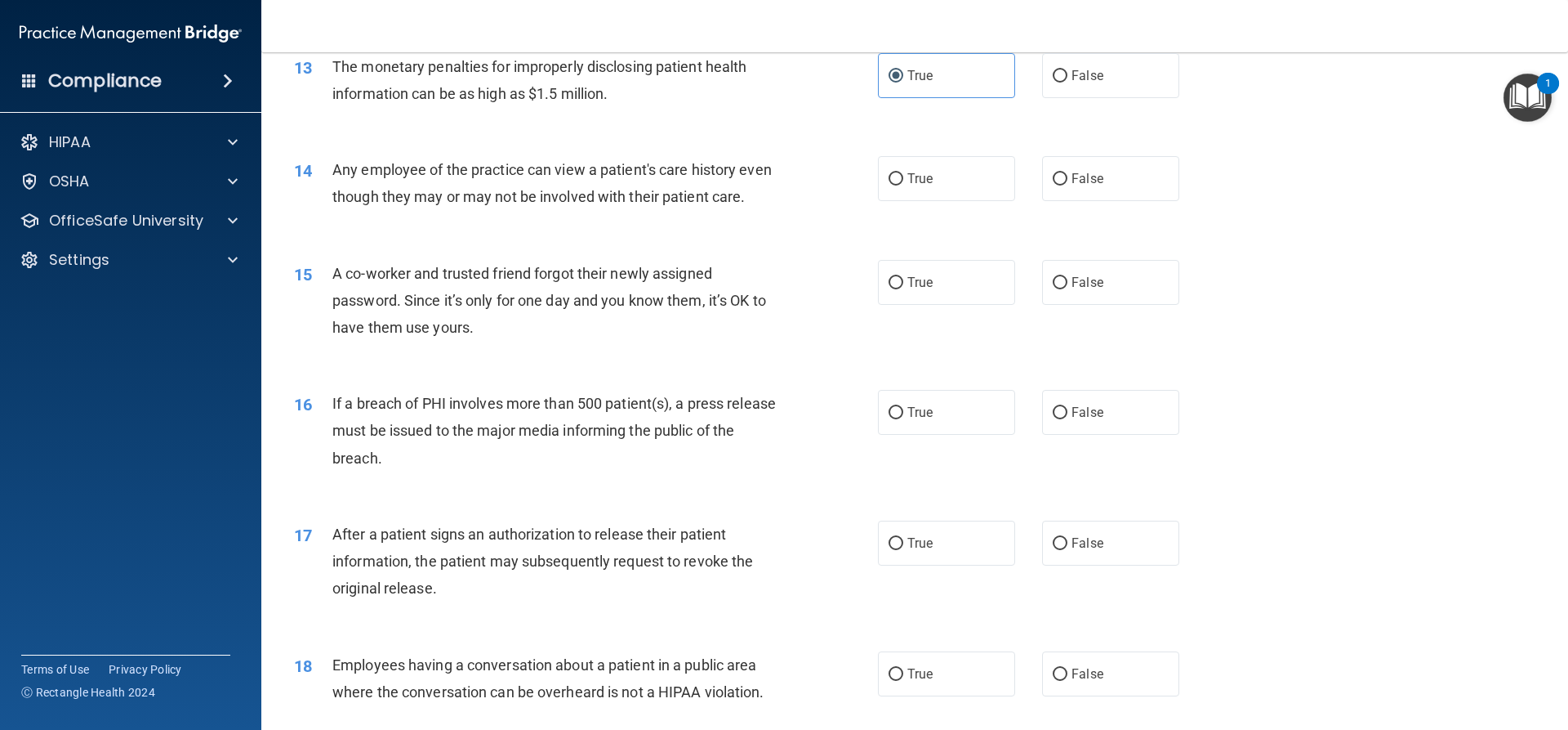
scroll to position [1553, 0]
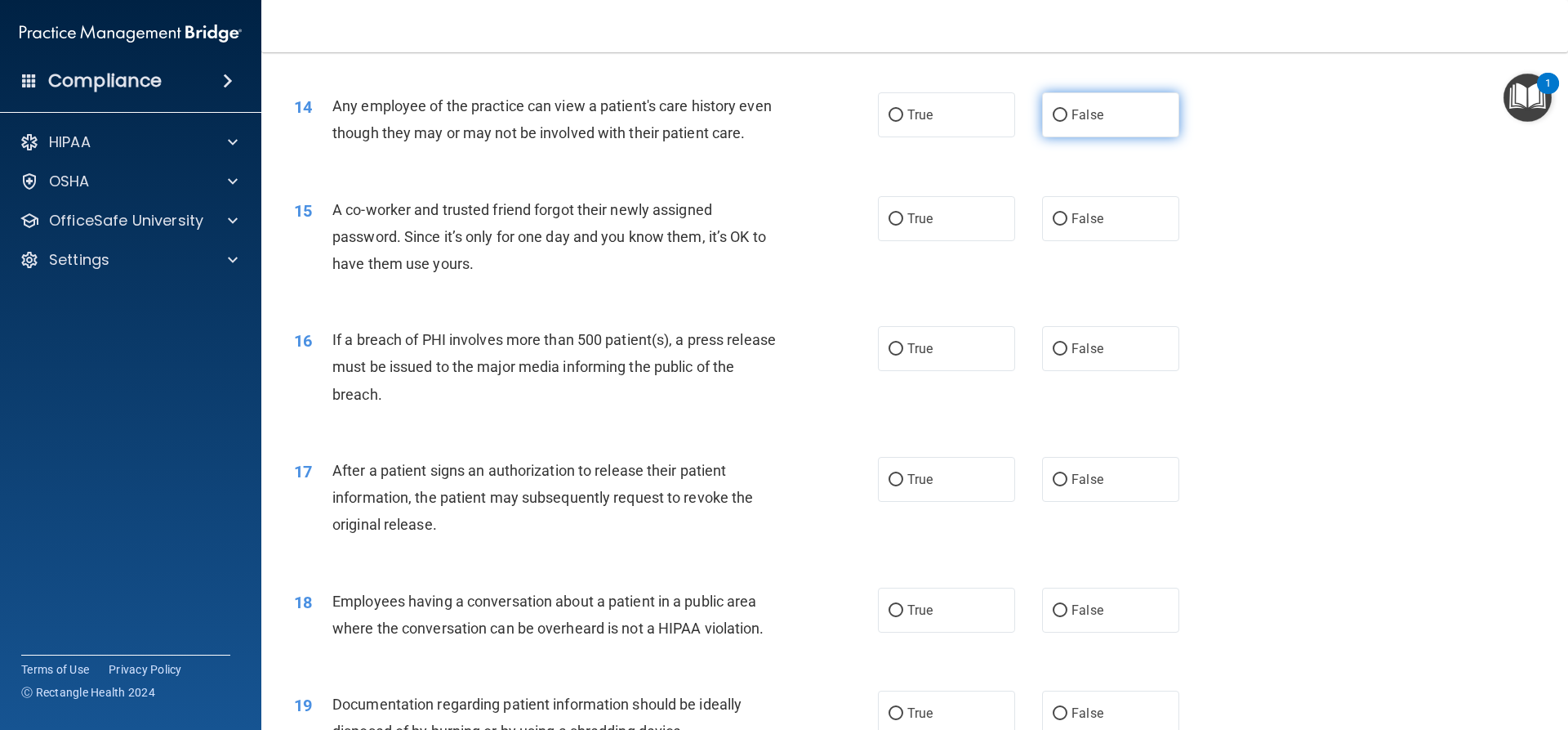
click at [1080, 132] on label "False" at bounding box center [1110, 115] width 137 height 45
click at [1067, 122] on input "False" at bounding box center [1060, 116] width 15 height 13
radio input "true"
click at [1086, 226] on span "False" at bounding box center [1087, 218] width 32 height 15
click at [1067, 225] on input "False" at bounding box center [1060, 220] width 15 height 13
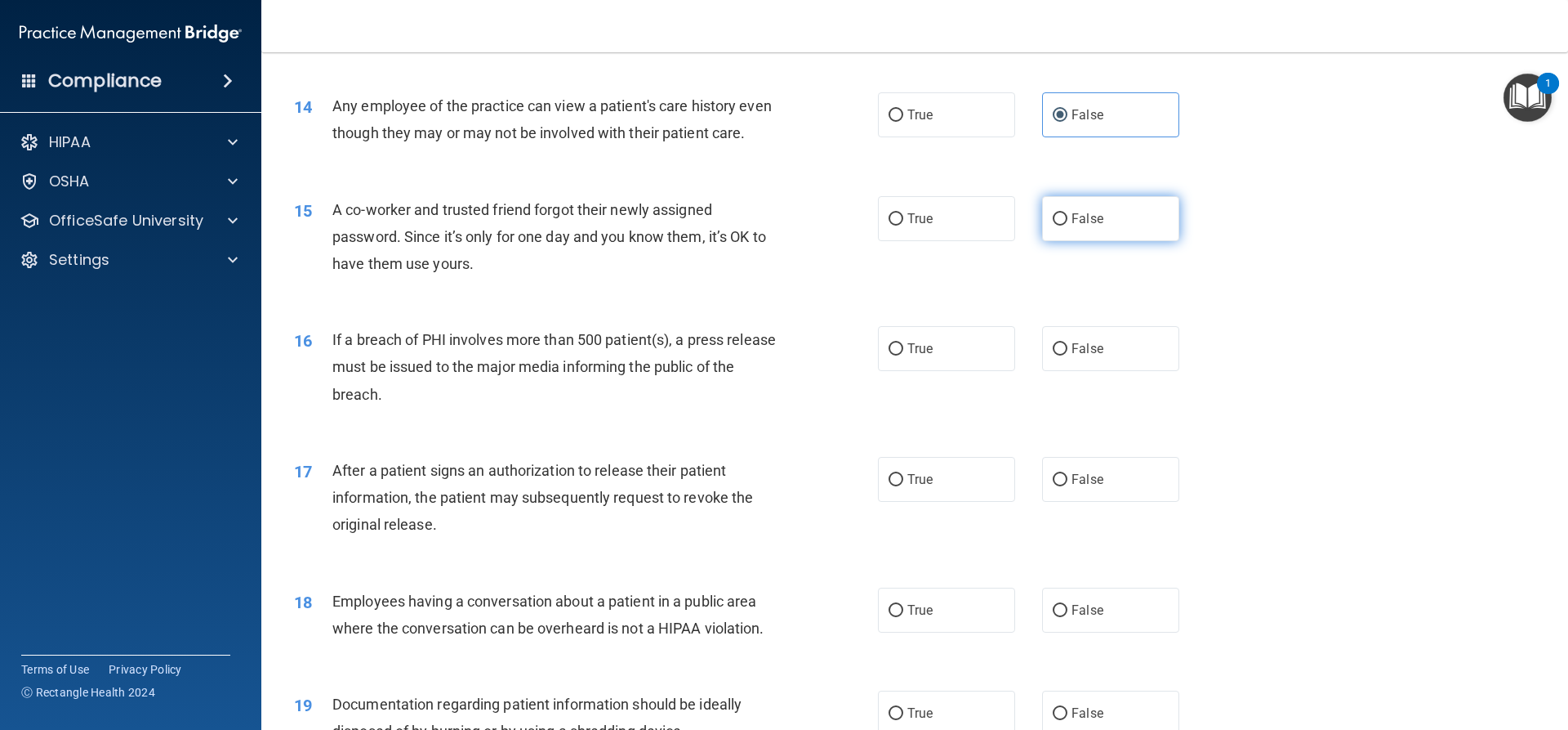
radio input "true"
click at [930, 371] on label "True" at bounding box center [946, 349] width 137 height 45
click at [903, 356] on input "True" at bounding box center [896, 350] width 15 height 13
drag, startPoint x: 943, startPoint y: 508, endPoint x: 958, endPoint y: 497, distance: 18.6
click at [948, 502] on label "True" at bounding box center [946, 479] width 137 height 45
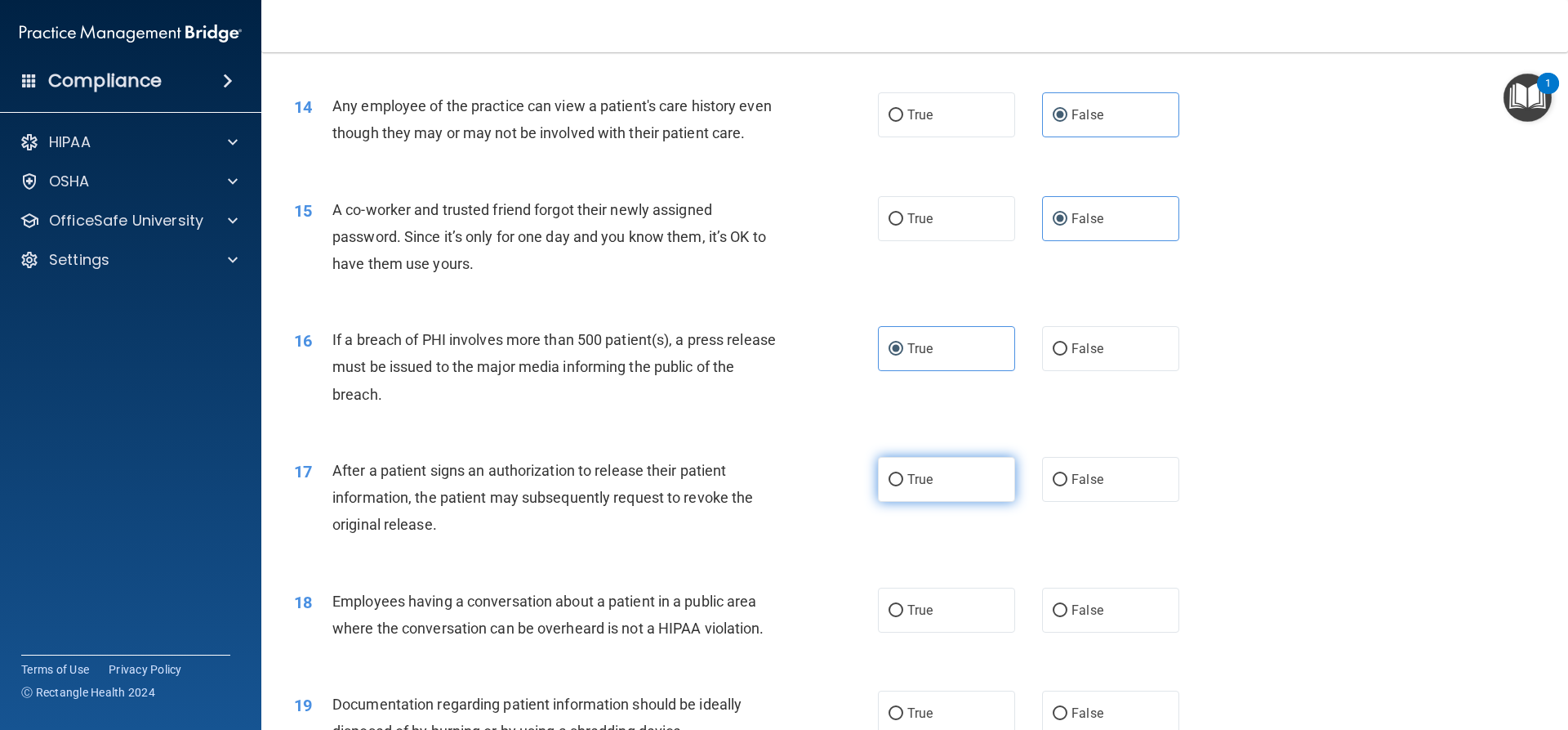
click at [903, 487] on input "True" at bounding box center [896, 480] width 15 height 13
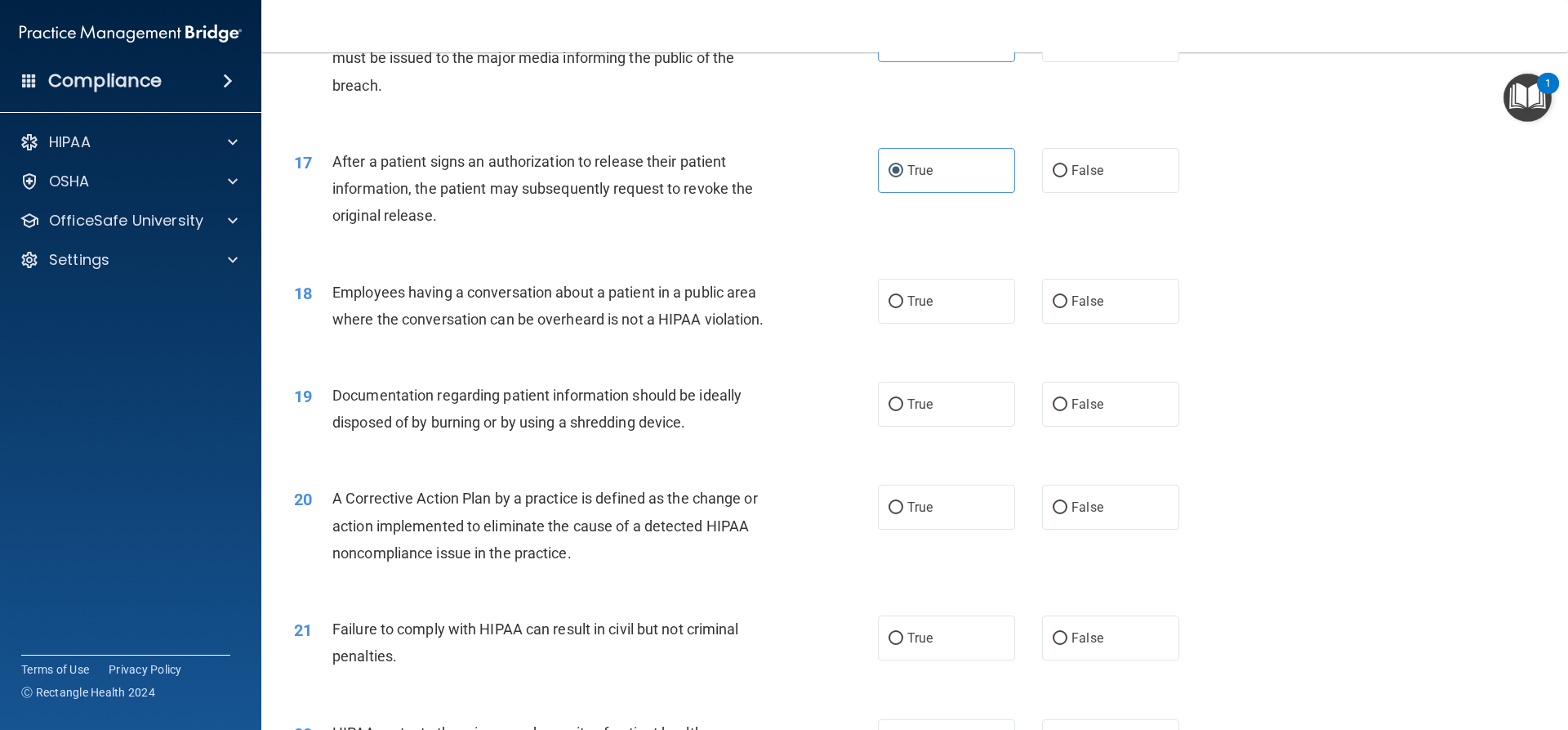
scroll to position [1879, 0]
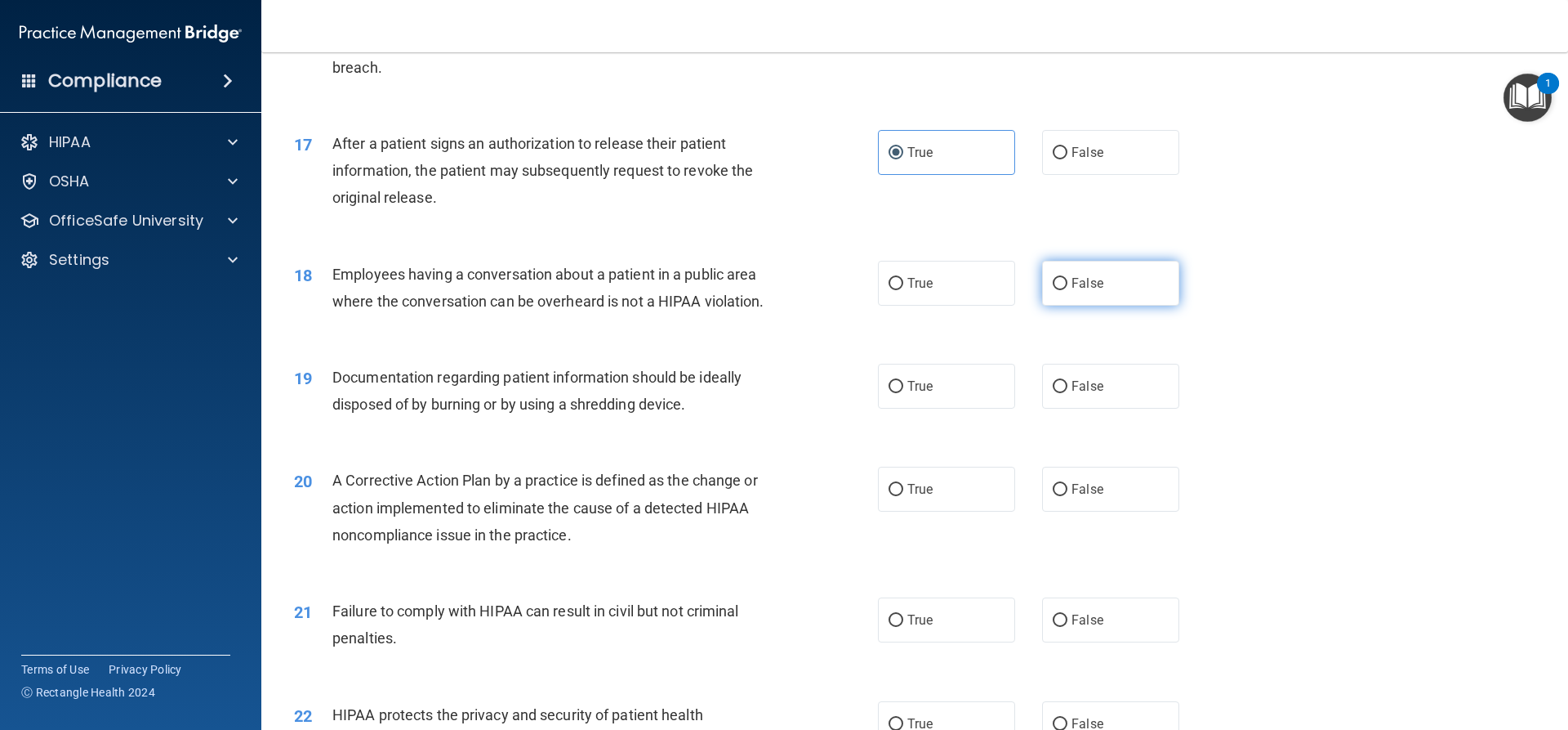
click at [1124, 306] on label "False" at bounding box center [1110, 283] width 137 height 45
click at [1067, 291] on input "False" at bounding box center [1060, 284] width 15 height 13
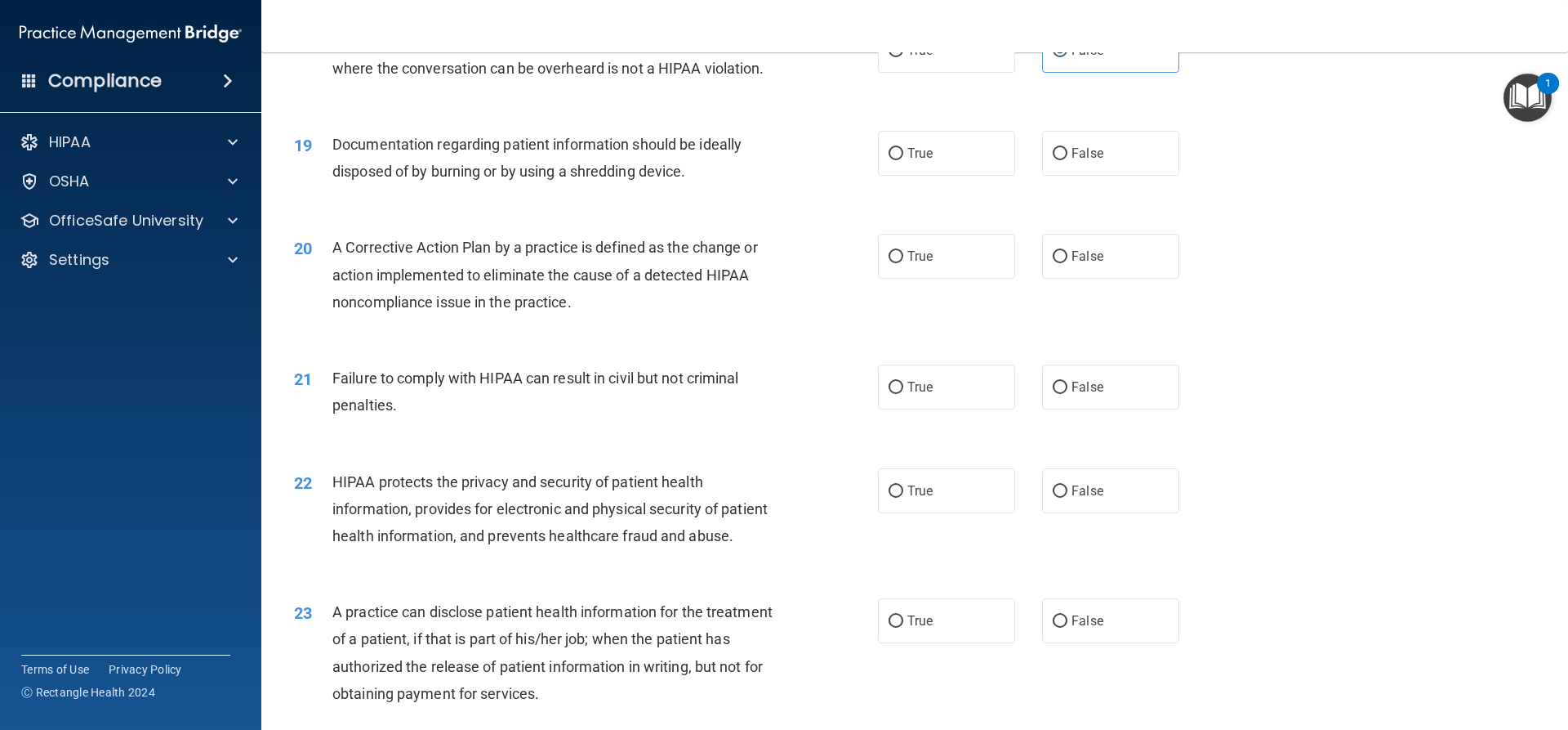
scroll to position [2125, 0]
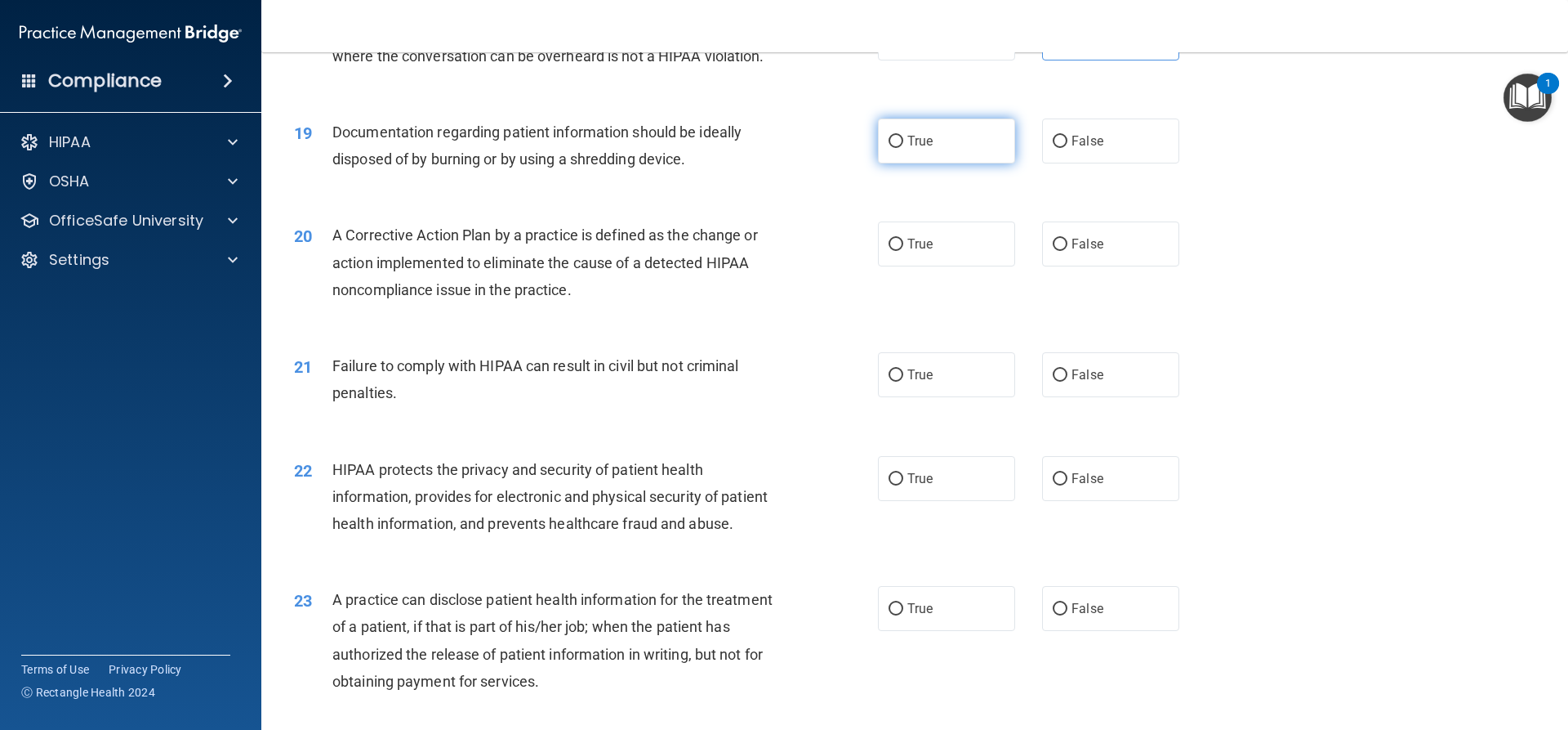
click at [920, 149] on span "True" at bounding box center [920, 141] width 25 height 15
click at [903, 148] on input "True" at bounding box center [896, 142] width 15 height 13
click at [976, 266] on label "True" at bounding box center [946, 244] width 137 height 45
click at [903, 251] on input "True" at bounding box center [896, 245] width 15 height 13
click at [1120, 397] on label "False" at bounding box center [1110, 375] width 137 height 45
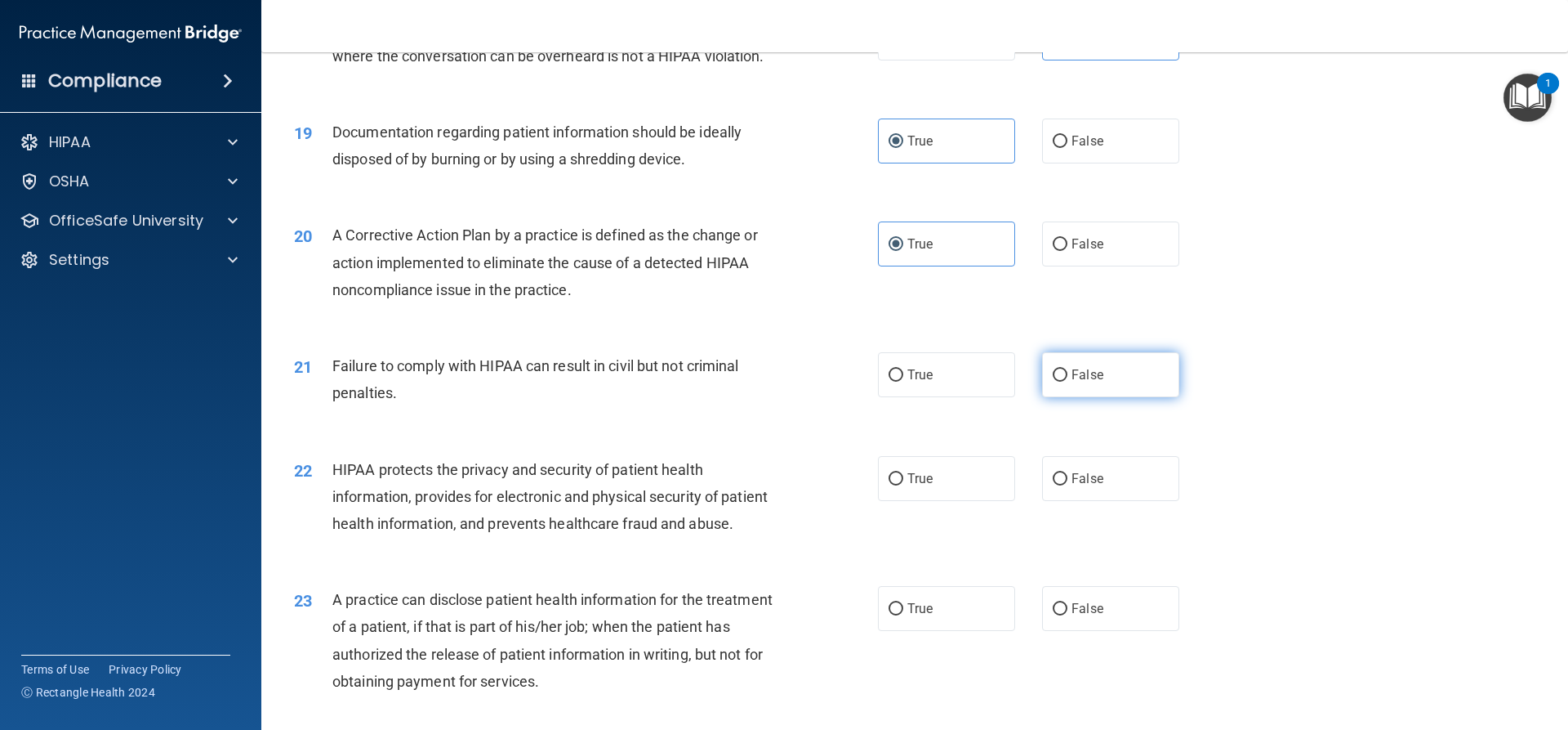
click at [1067, 381] on input "False" at bounding box center [1060, 376] width 15 height 13
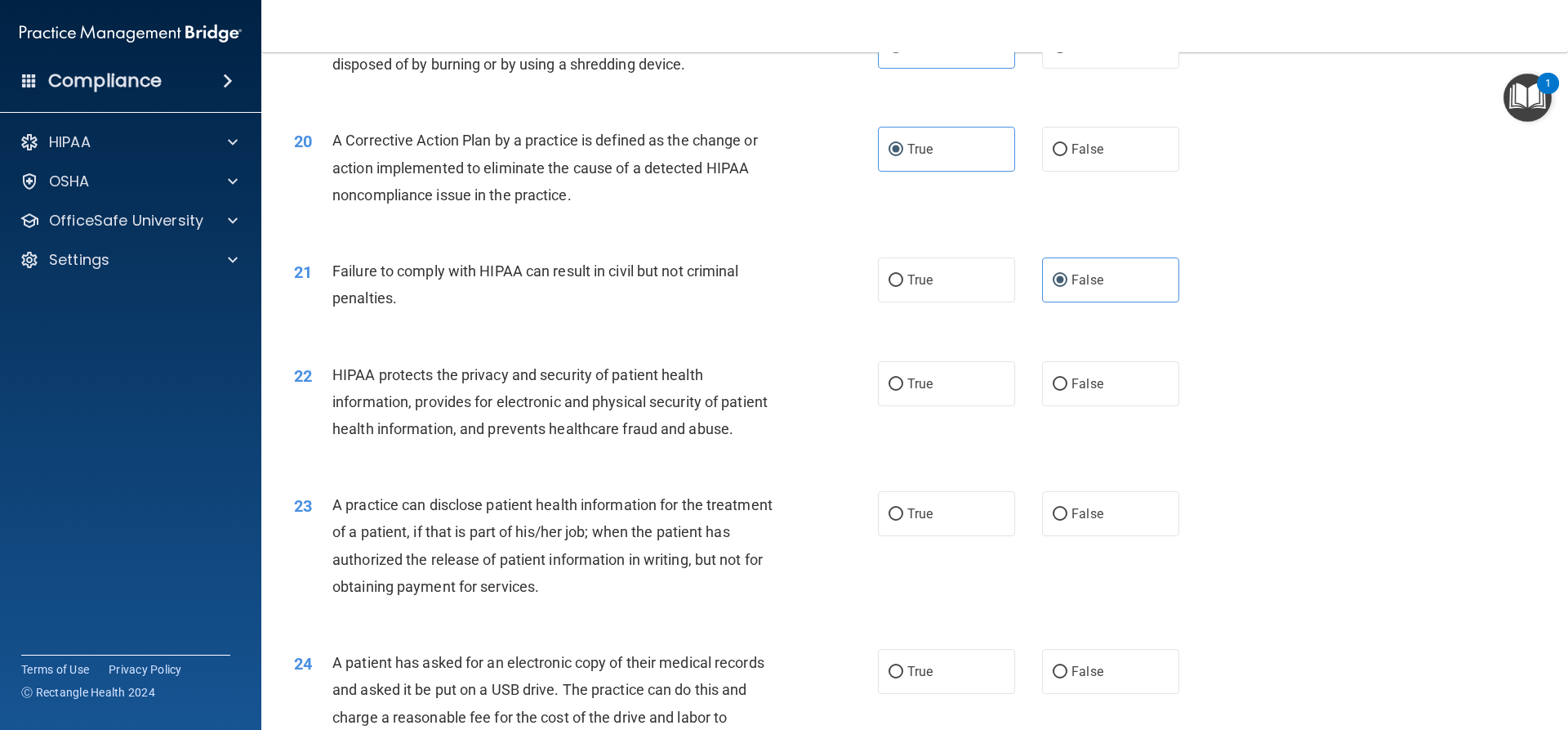
scroll to position [2370, 0]
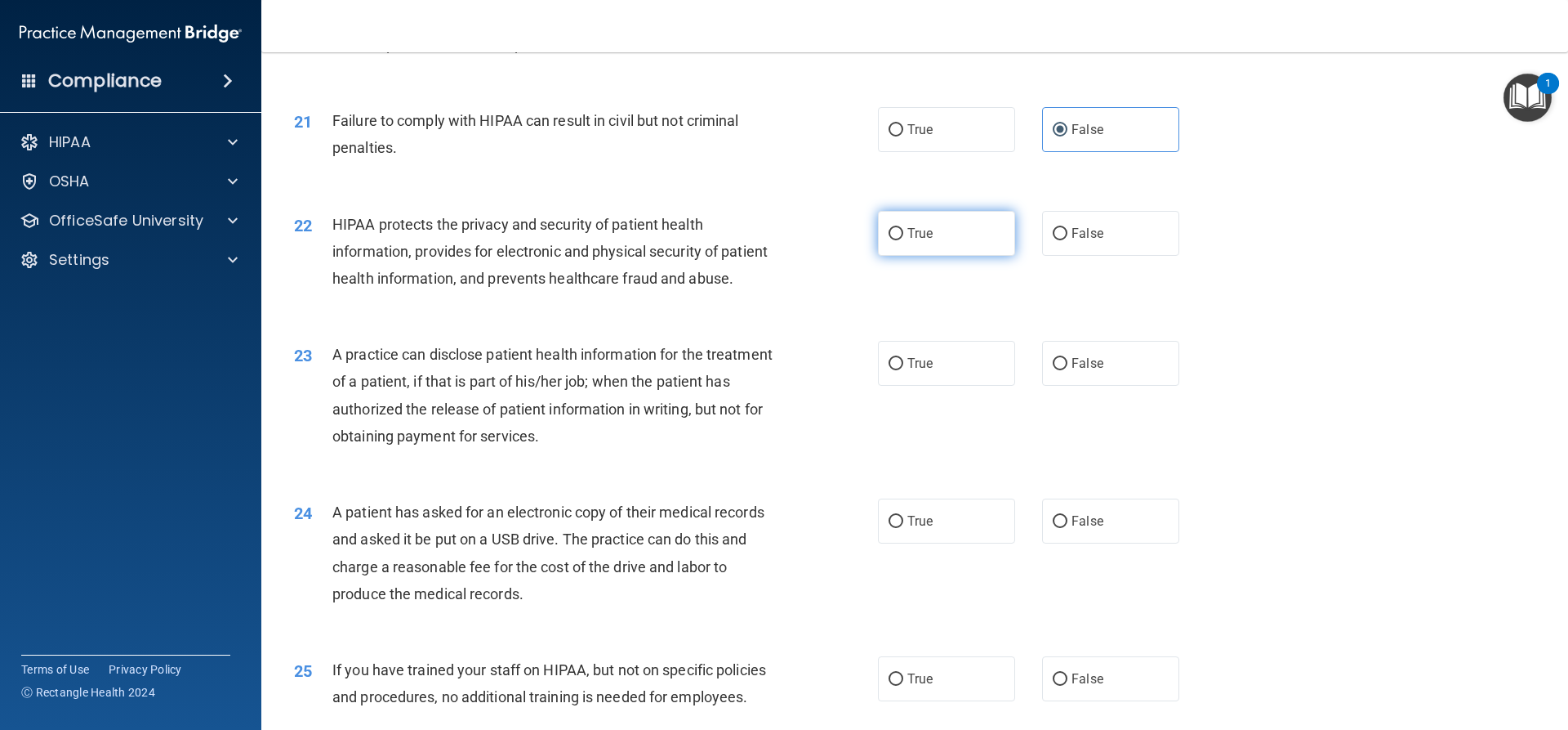
drag, startPoint x: 950, startPoint y: 249, endPoint x: 952, endPoint y: 261, distance: 12.2
click at [949, 249] on label "True" at bounding box center [946, 233] width 137 height 45
click at [903, 241] on input "True" at bounding box center [896, 234] width 15 height 13
click at [1085, 371] on span "False" at bounding box center [1087, 363] width 32 height 15
click at [1067, 370] on input "False" at bounding box center [1060, 364] width 15 height 13
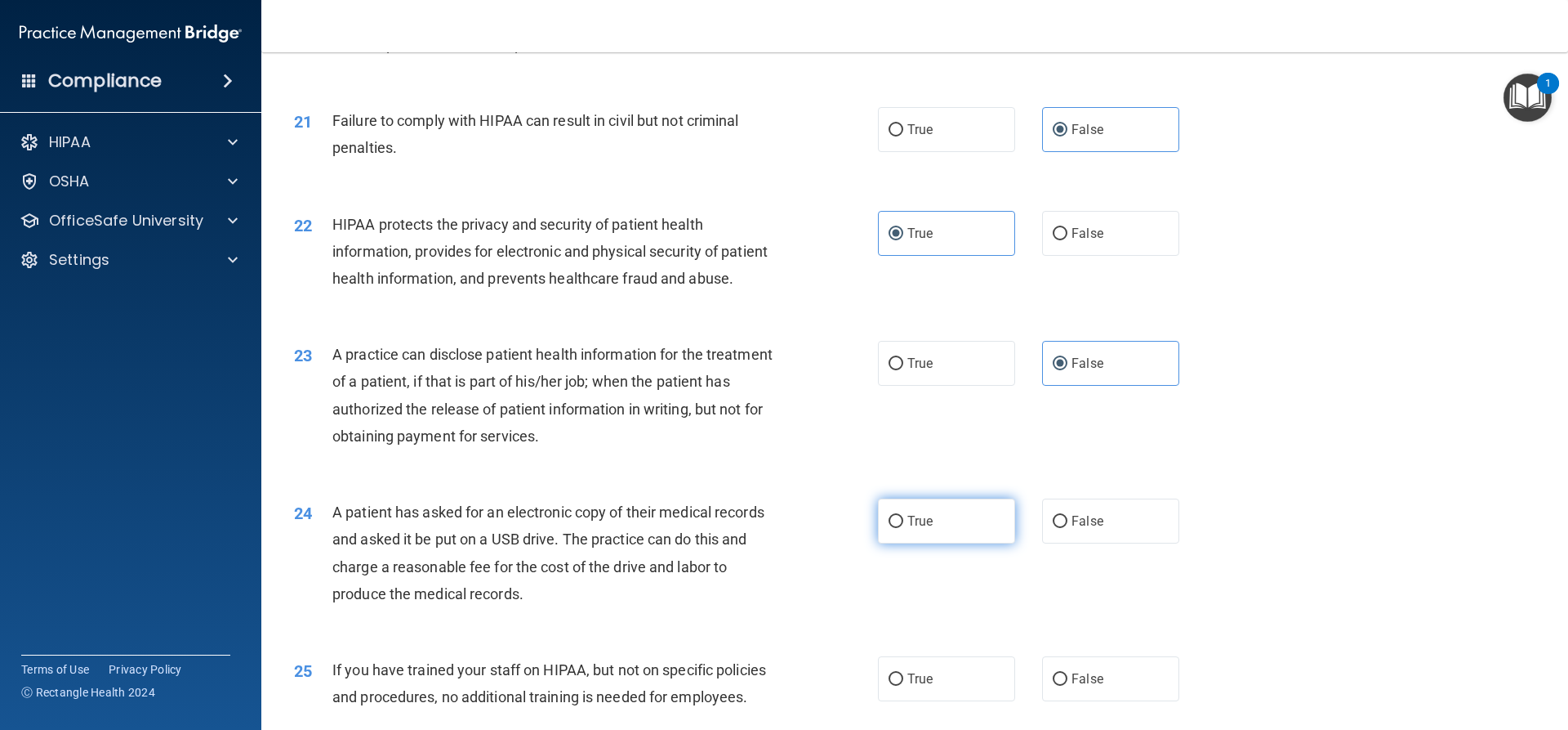
click at [988, 544] on label "True" at bounding box center [946, 521] width 137 height 45
click at [903, 528] on input "True" at bounding box center [896, 522] width 15 height 13
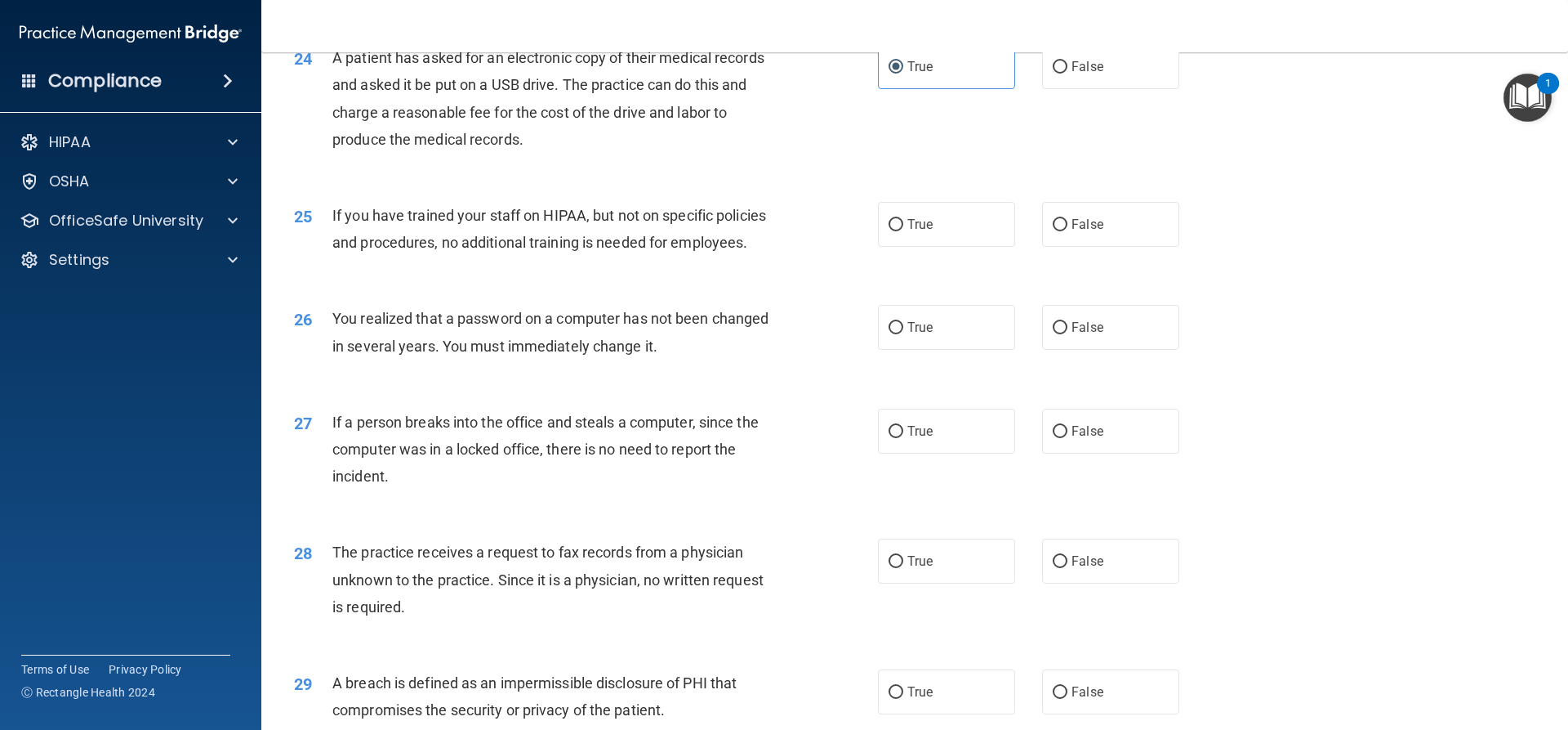
scroll to position [2860, 0]
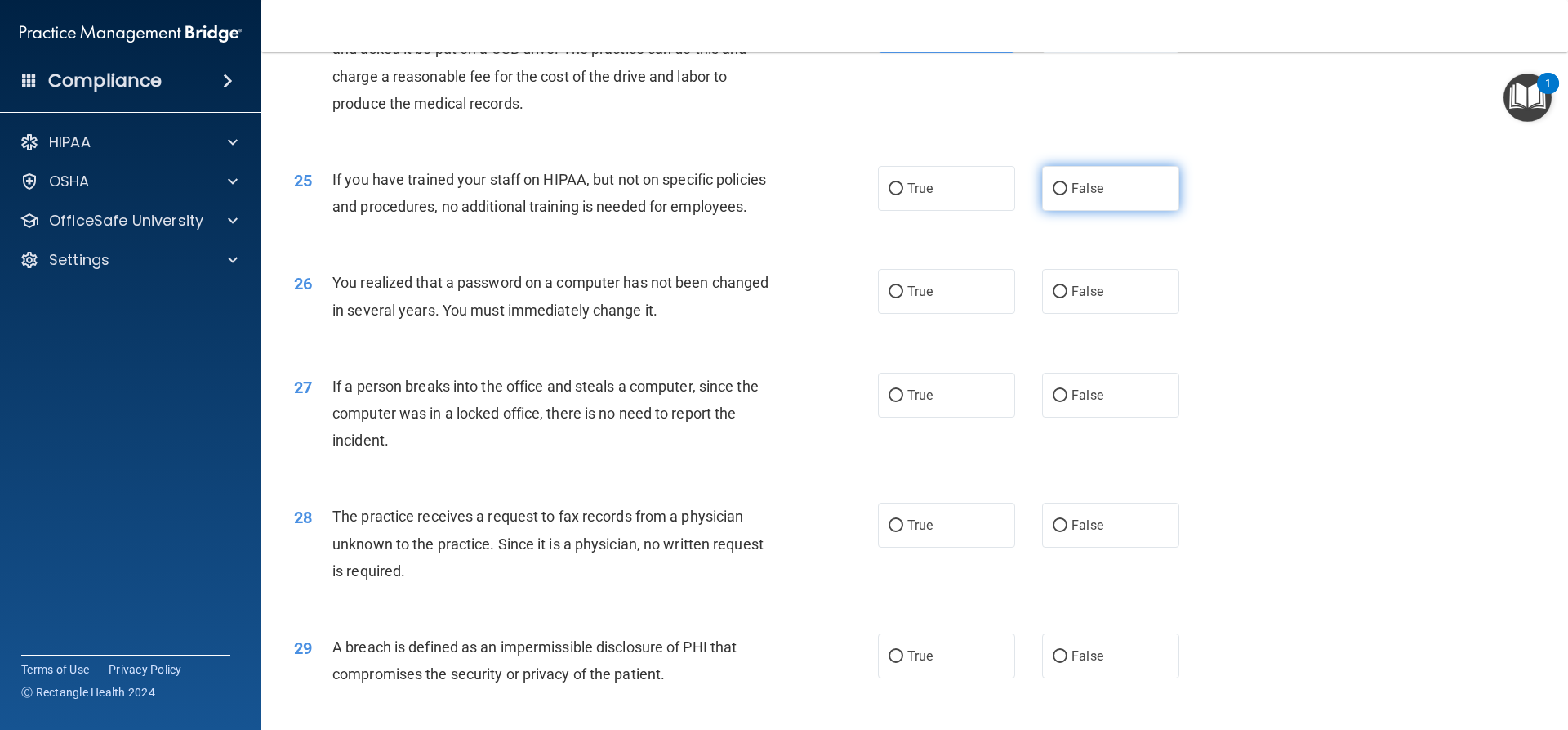
click at [1063, 211] on label "False" at bounding box center [1110, 189] width 137 height 45
click at [1063, 195] on input "False" at bounding box center [1060, 190] width 15 height 13
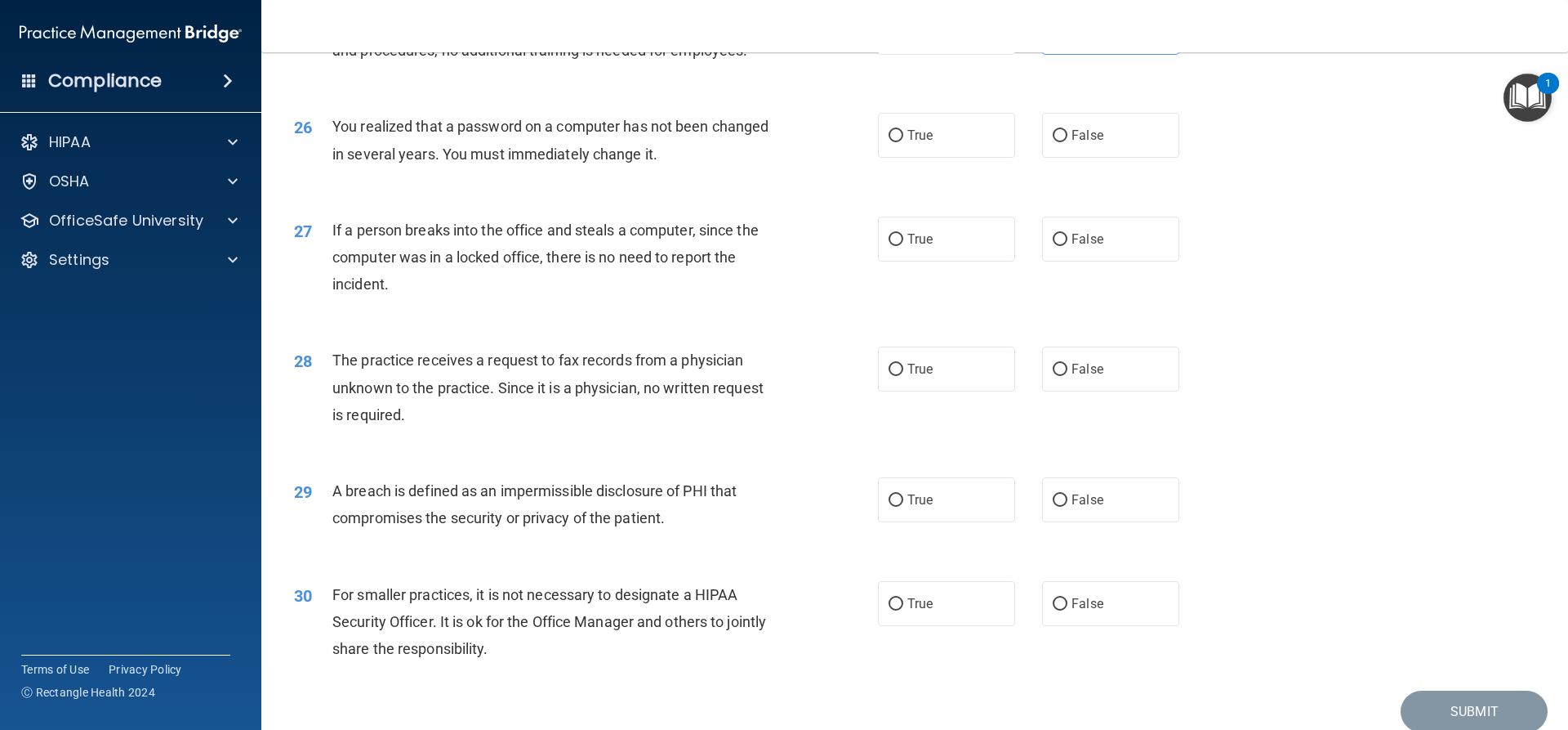
scroll to position [3024, 0]
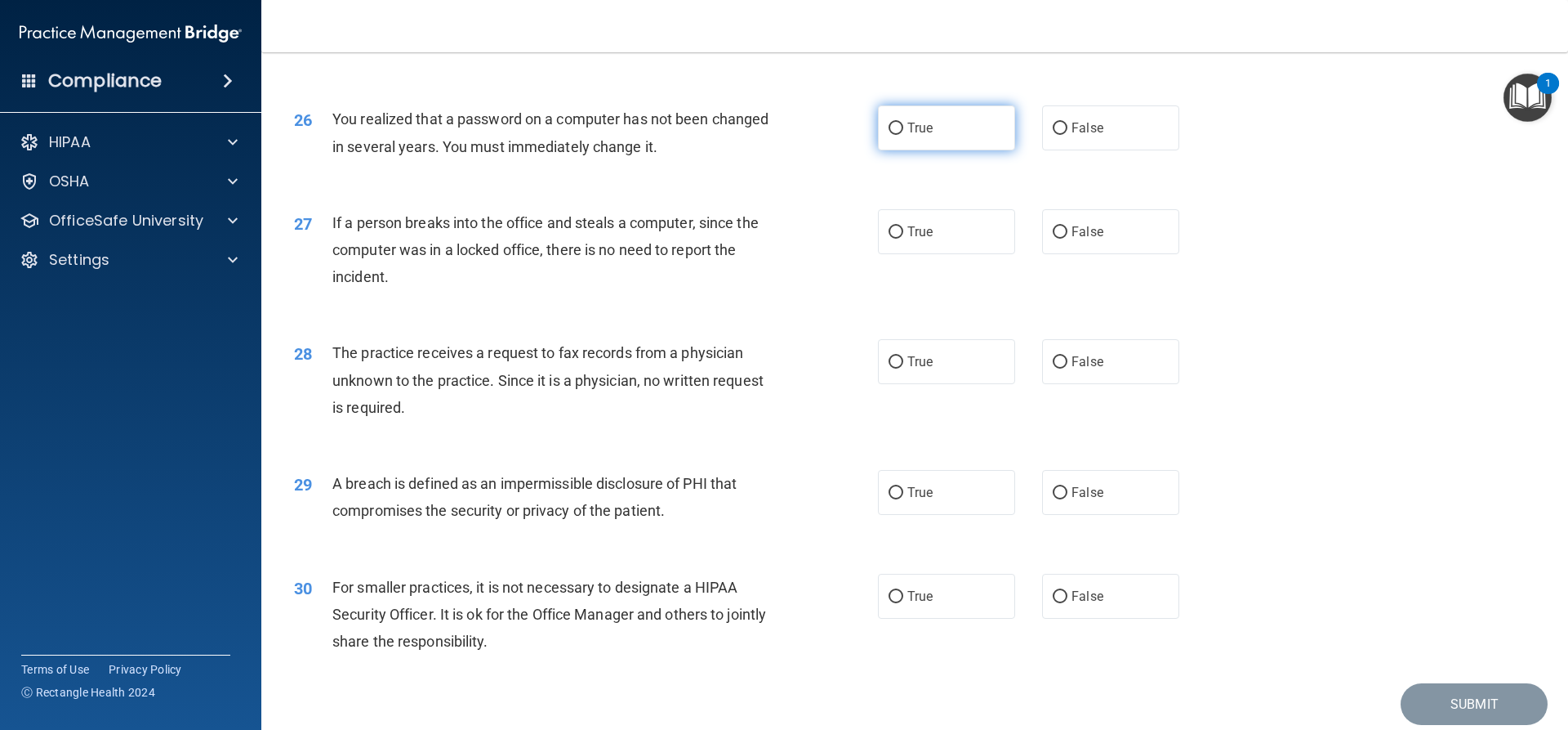
click at [916, 135] on span "True" at bounding box center [920, 127] width 25 height 15
click at [903, 135] on input "True" at bounding box center [896, 129] width 15 height 13
drag, startPoint x: 1099, startPoint y: 319, endPoint x: 1108, endPoint y: 358, distance: 40.0
click at [1099, 254] on label "False" at bounding box center [1110, 232] width 137 height 45
click at [1067, 239] on input "False" at bounding box center [1060, 232] width 15 height 13
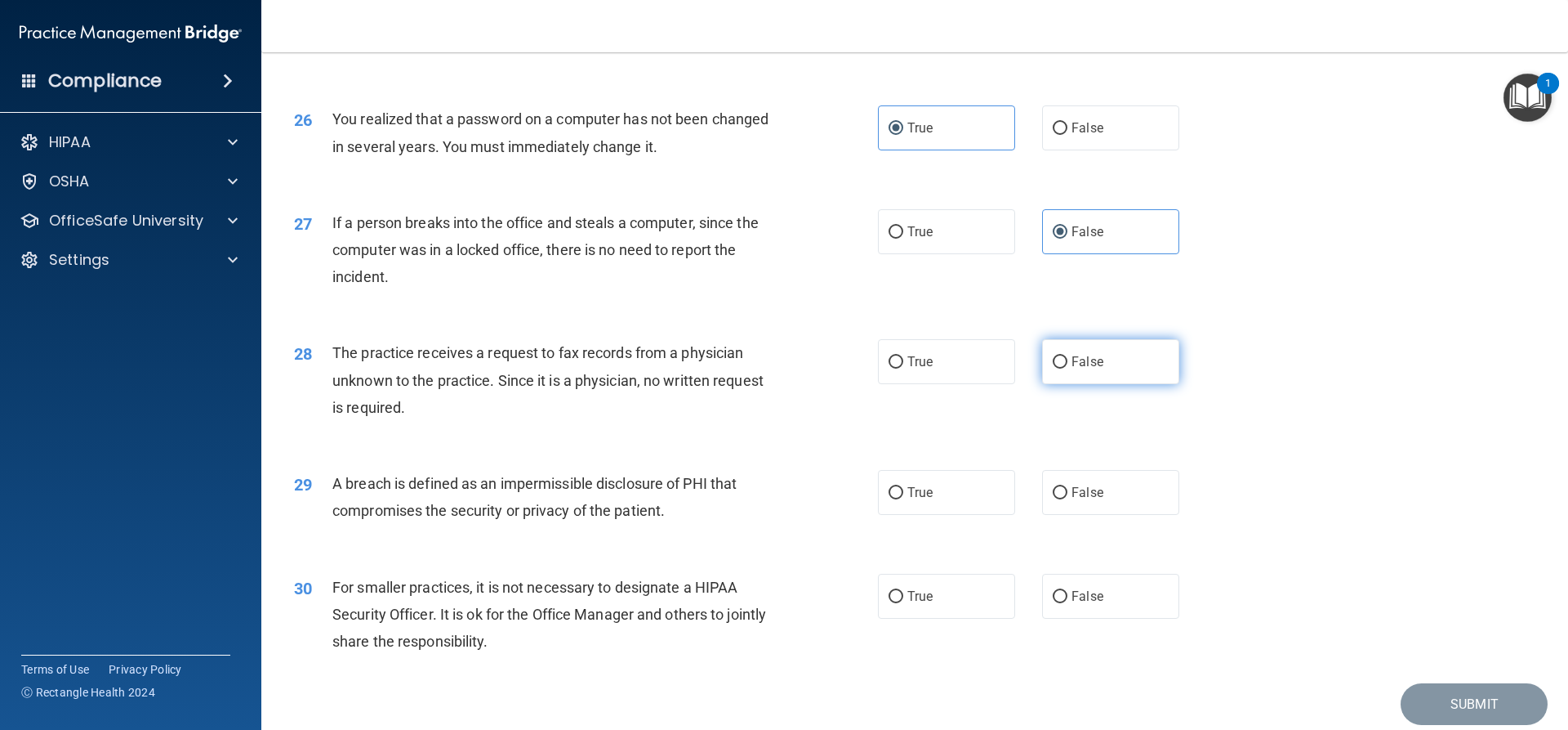
click at [1128, 384] on label "False" at bounding box center [1110, 362] width 137 height 45
click at [1067, 369] on input "False" at bounding box center [1060, 362] width 15 height 13
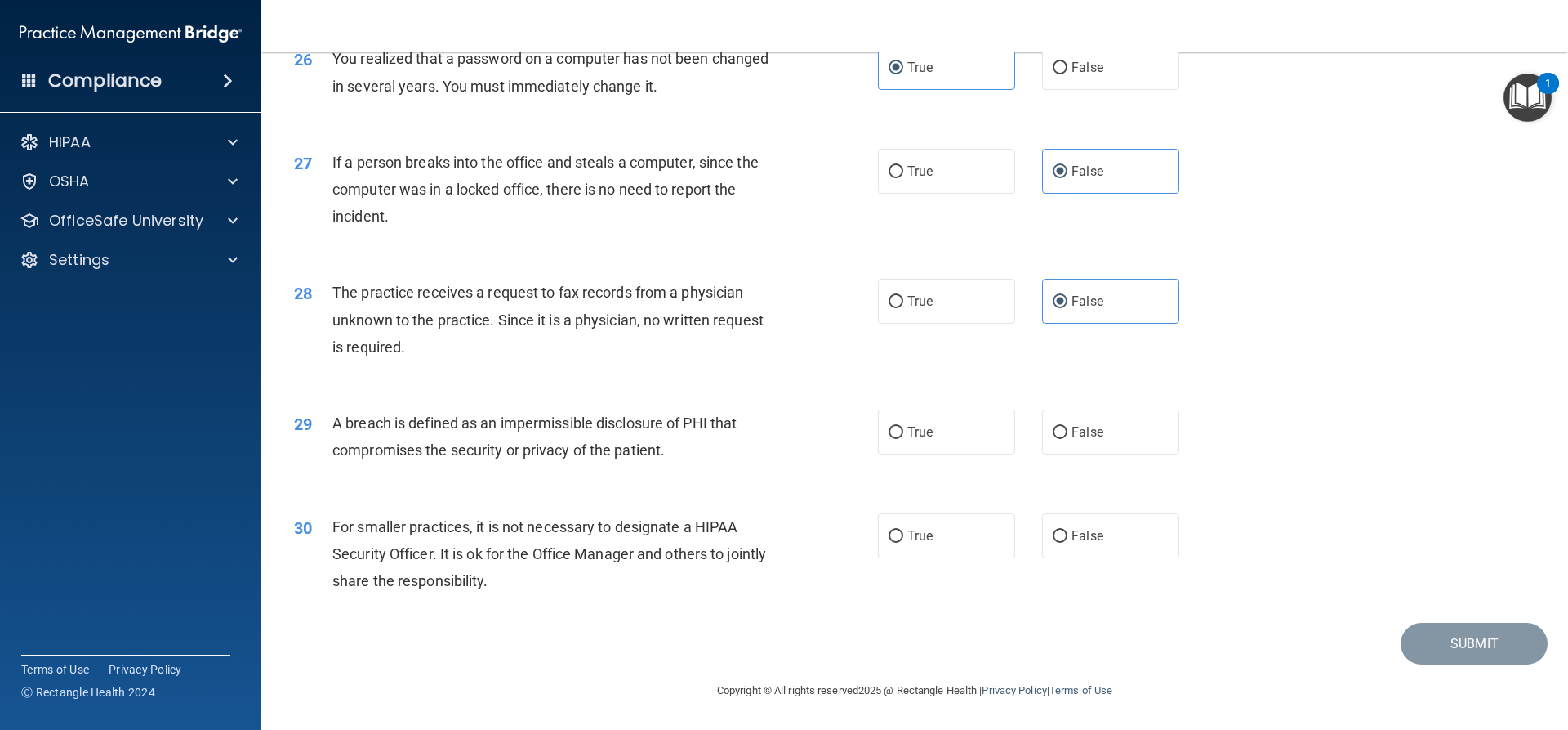
scroll to position [3165, 0]
click at [922, 428] on span "True" at bounding box center [920, 431] width 25 height 15
click at [903, 428] on input "True" at bounding box center [896, 433] width 15 height 13
click at [1090, 518] on label "False" at bounding box center [1110, 536] width 137 height 45
click at [1067, 530] on input "False" at bounding box center [1060, 537] width 15 height 13
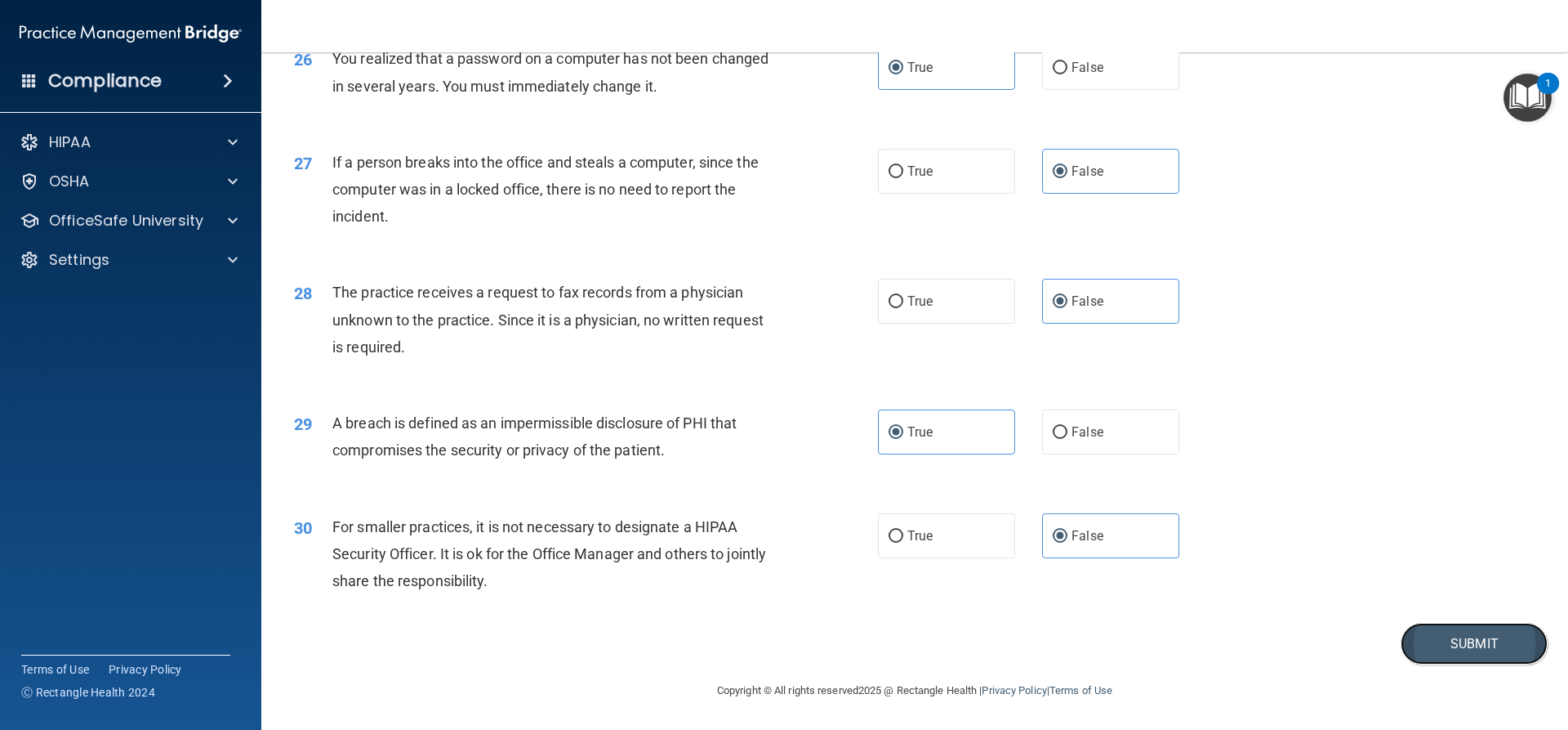
click at [1444, 650] on button "Submit" at bounding box center [1475, 644] width 147 height 42
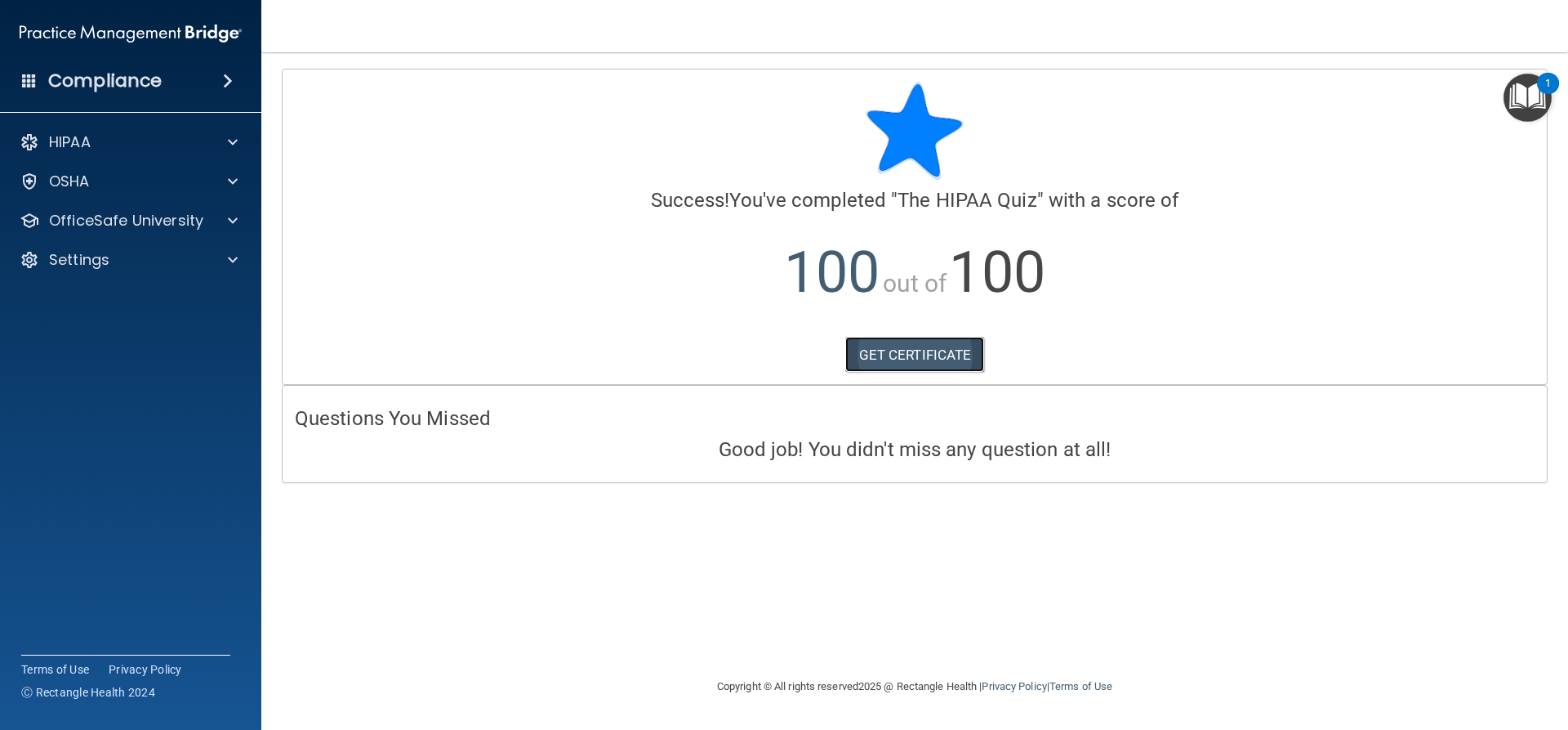
click at [900, 348] on link "GET CERTIFICATE" at bounding box center [916, 355] width 140 height 36
click at [216, 220] on div at bounding box center [230, 221] width 41 height 20
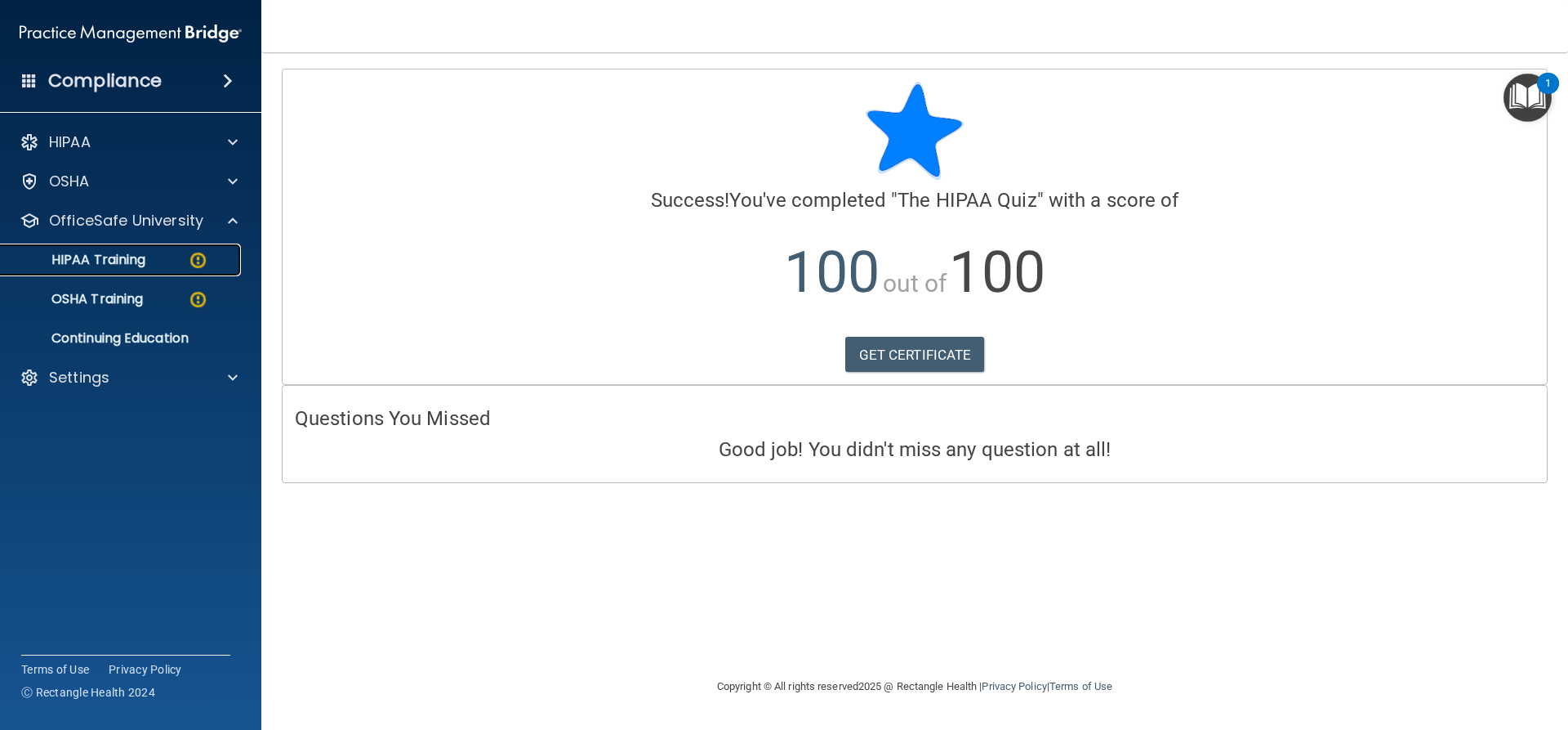
click at [188, 256] on img at bounding box center [198, 260] width 21 height 21
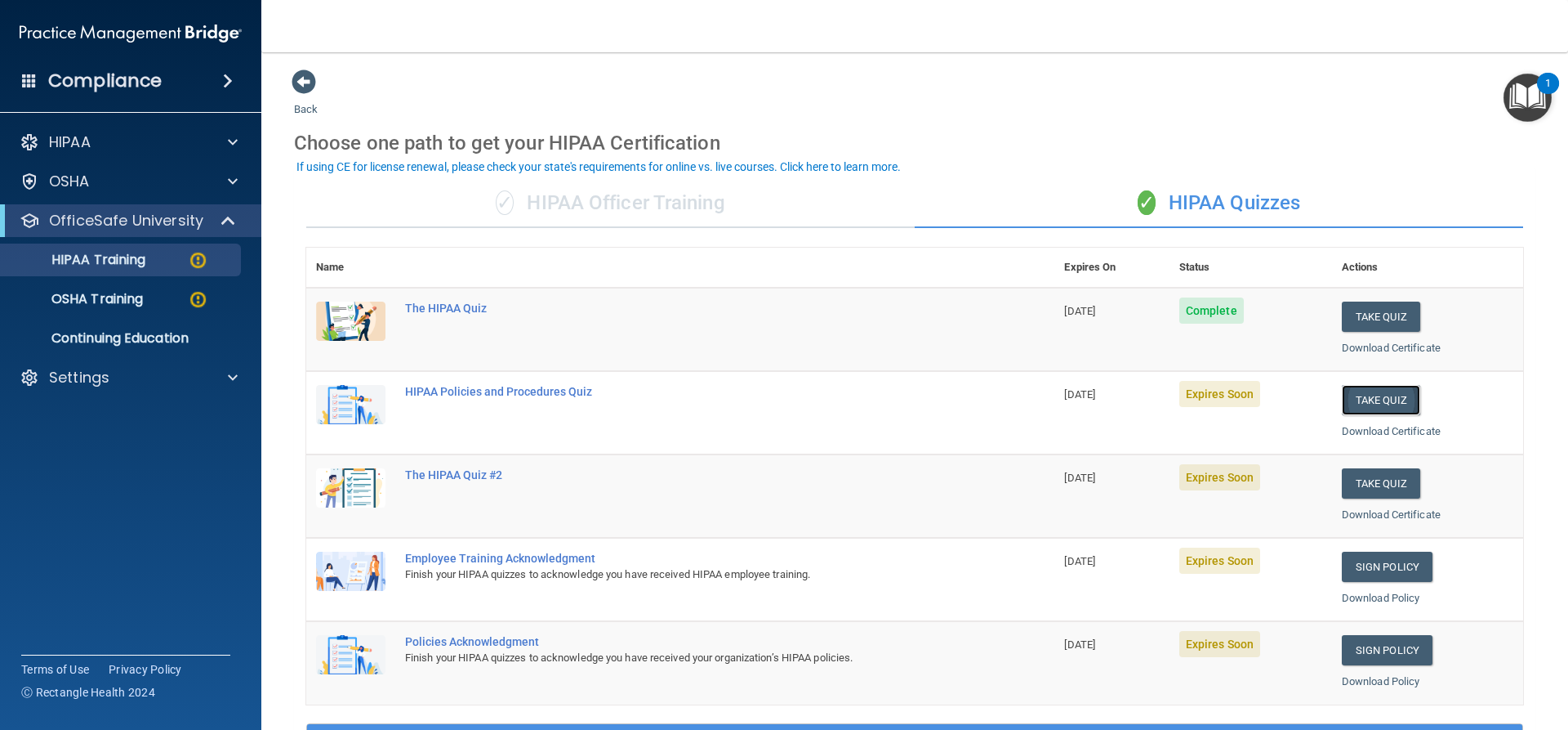
click at [1385, 398] on button "Take Quiz" at bounding box center [1381, 400] width 78 height 30
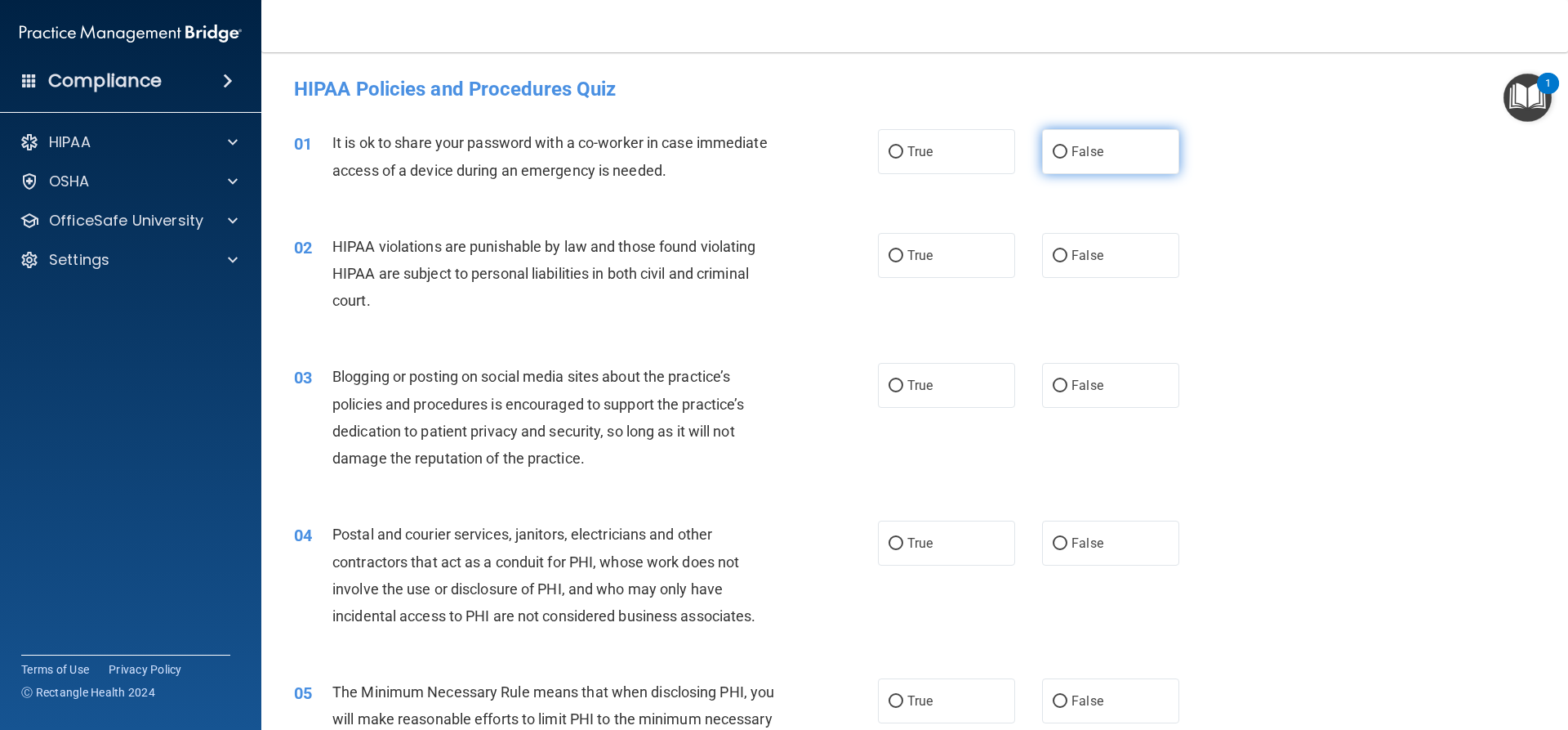
click at [1060, 150] on label "False" at bounding box center [1110, 152] width 137 height 45
click at [1060, 150] on input "False" at bounding box center [1060, 153] width 15 height 13
click at [982, 264] on label "True" at bounding box center [946, 256] width 137 height 45
click at [903, 262] on input "True" at bounding box center [896, 256] width 15 height 13
drag, startPoint x: 1116, startPoint y: 392, endPoint x: 1218, endPoint y: 442, distance: 113.6
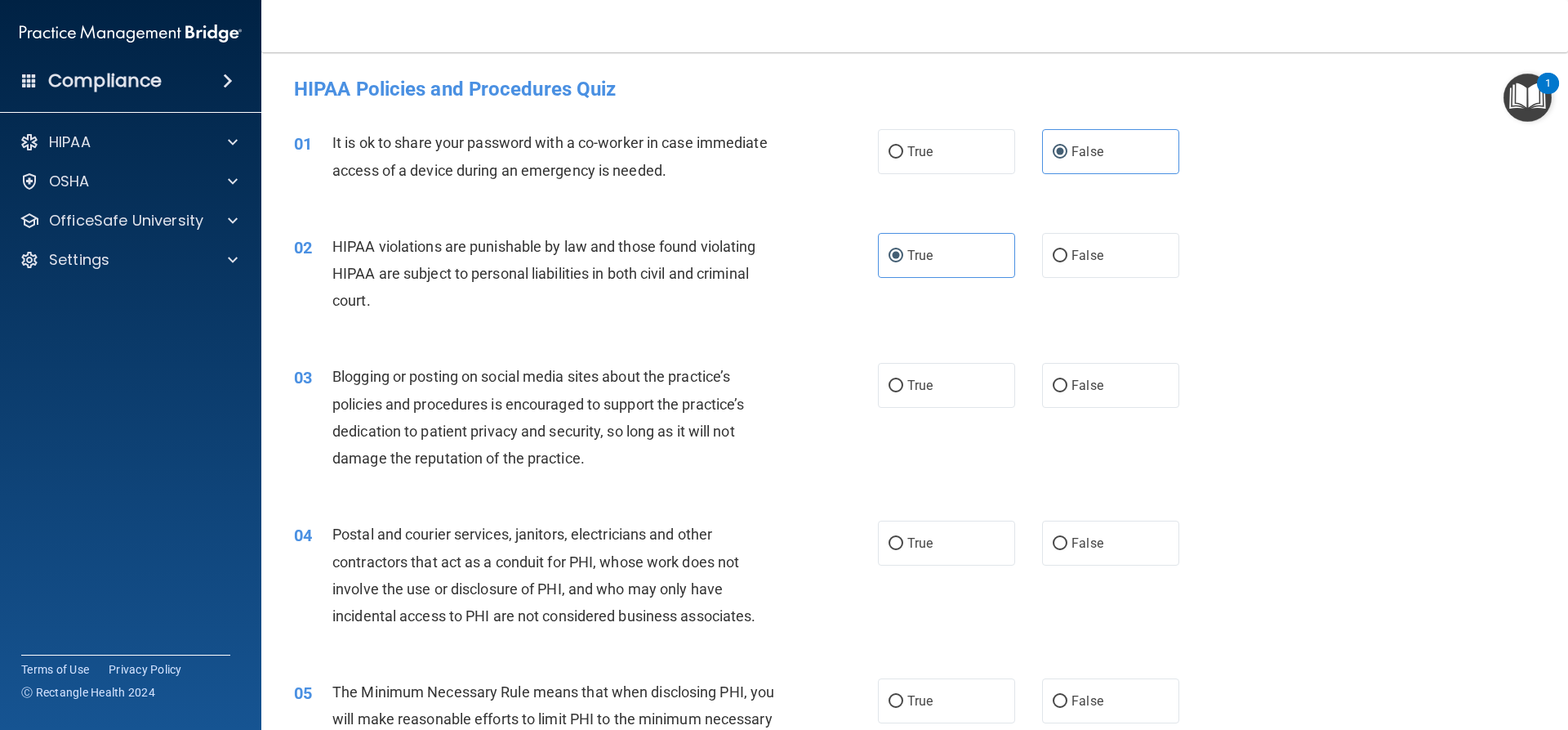
click at [1117, 392] on label "False" at bounding box center [1110, 386] width 137 height 45
click at [1067, 392] on input "False" at bounding box center [1060, 387] width 15 height 13
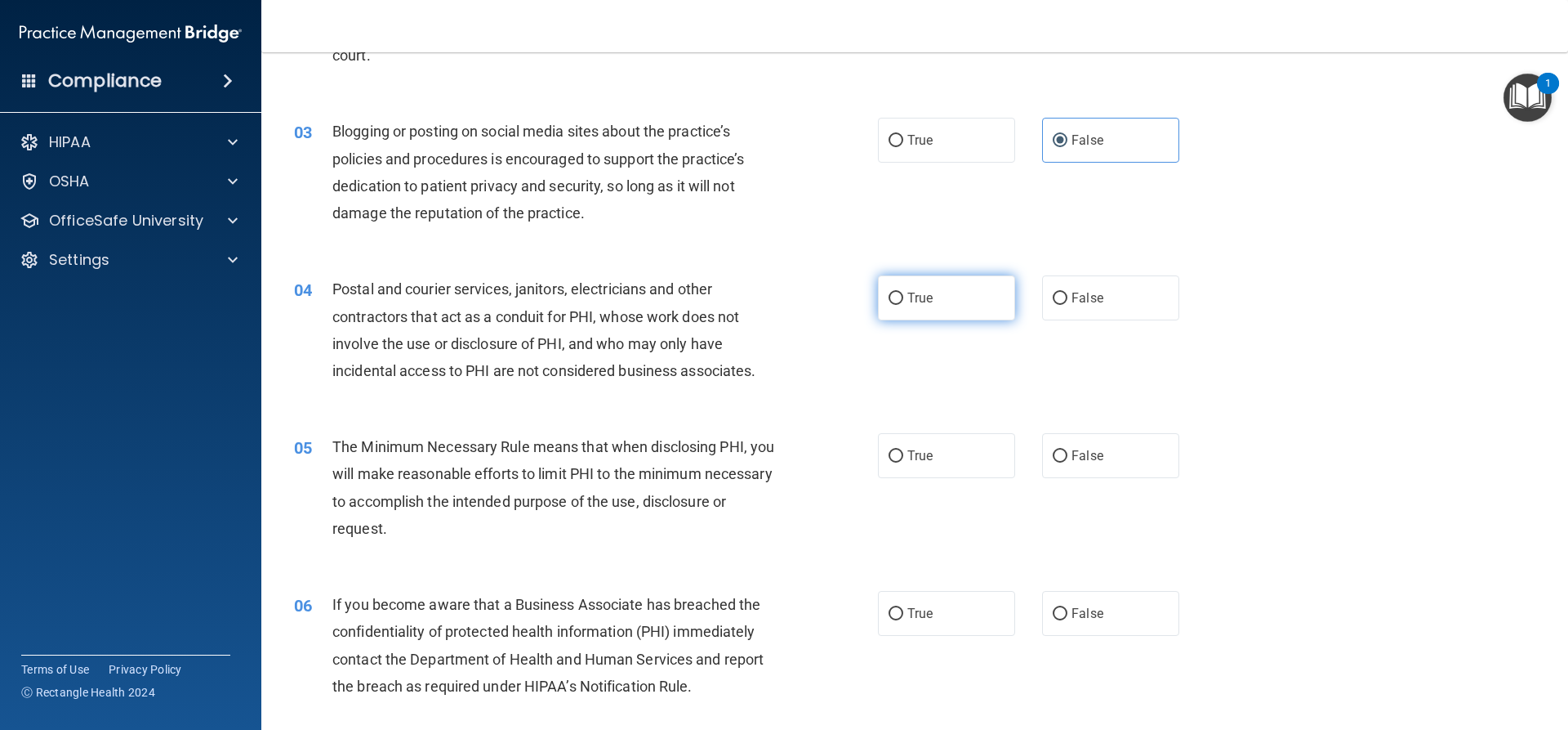
click at [895, 296] on input "True" at bounding box center [896, 299] width 15 height 13
click at [972, 452] on label "True" at bounding box center [946, 456] width 137 height 45
click at [903, 452] on input "True" at bounding box center [896, 457] width 15 height 13
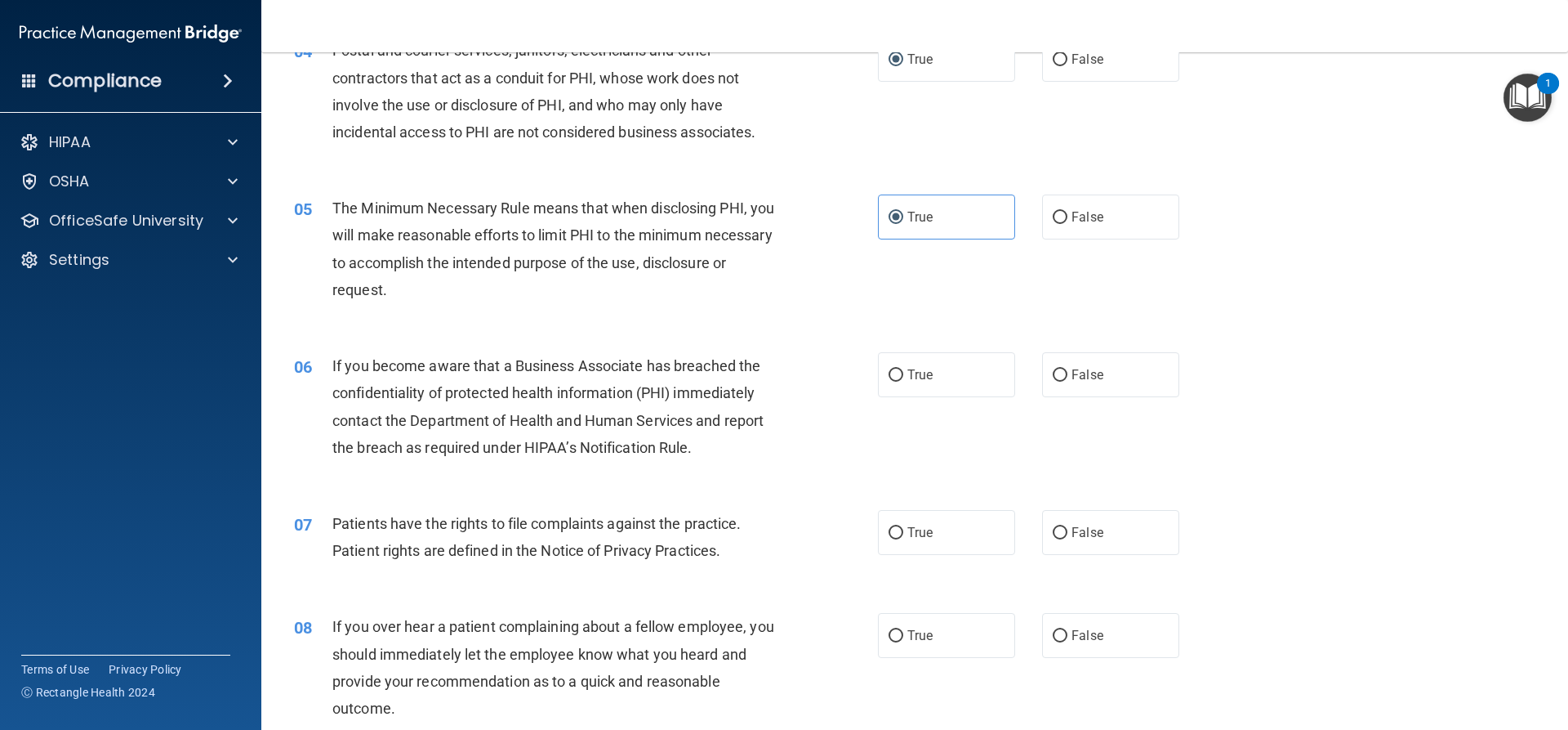
scroll to position [490, 0]
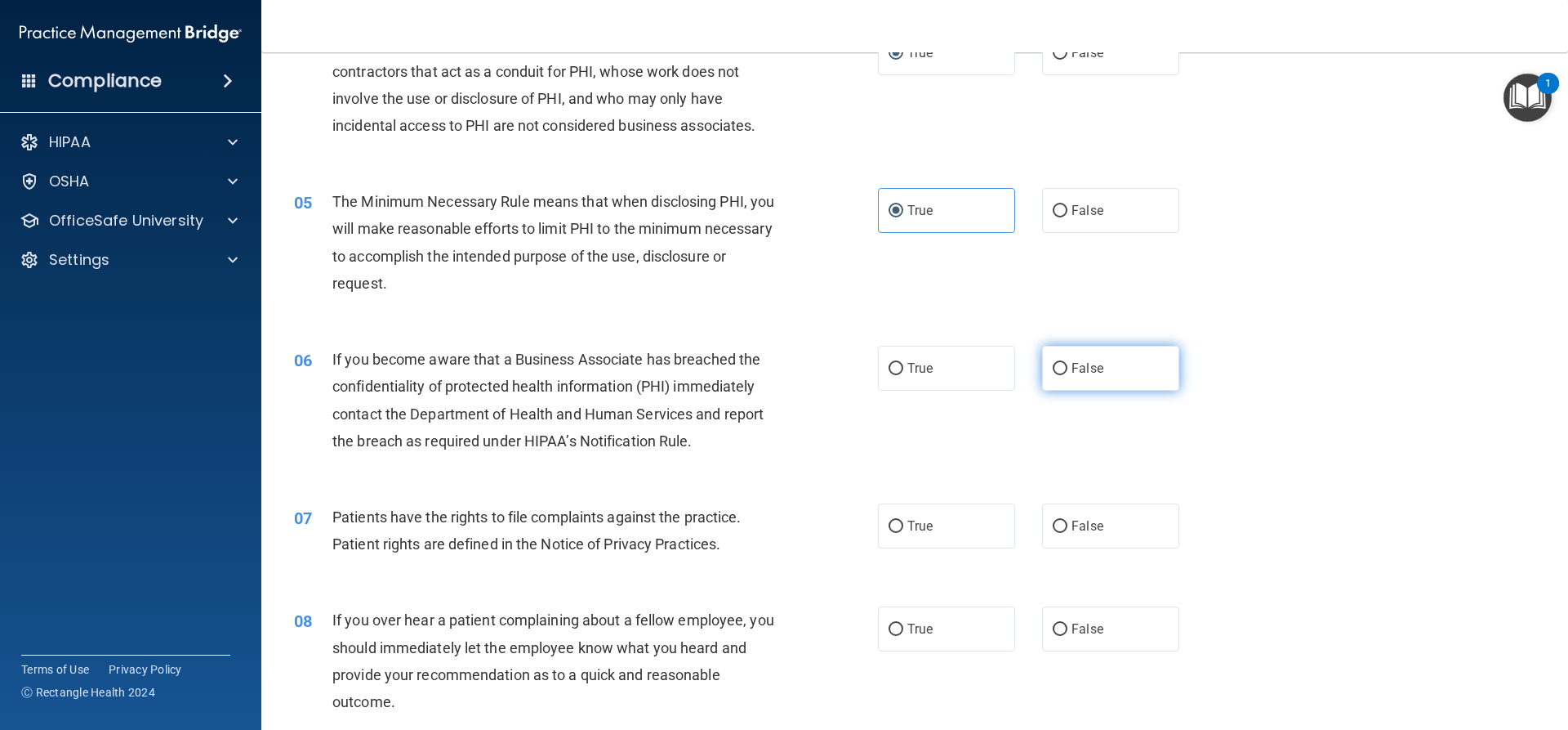
click at [1074, 379] on label "False" at bounding box center [1110, 369] width 137 height 45
click at [1067, 375] on input "False" at bounding box center [1060, 370] width 15 height 13
drag, startPoint x: 955, startPoint y: 536, endPoint x: 1083, endPoint y: 567, distance: 131.7
click at [957, 536] on label "True" at bounding box center [946, 526] width 137 height 45
click at [903, 533] on input "True" at bounding box center [896, 527] width 15 height 13
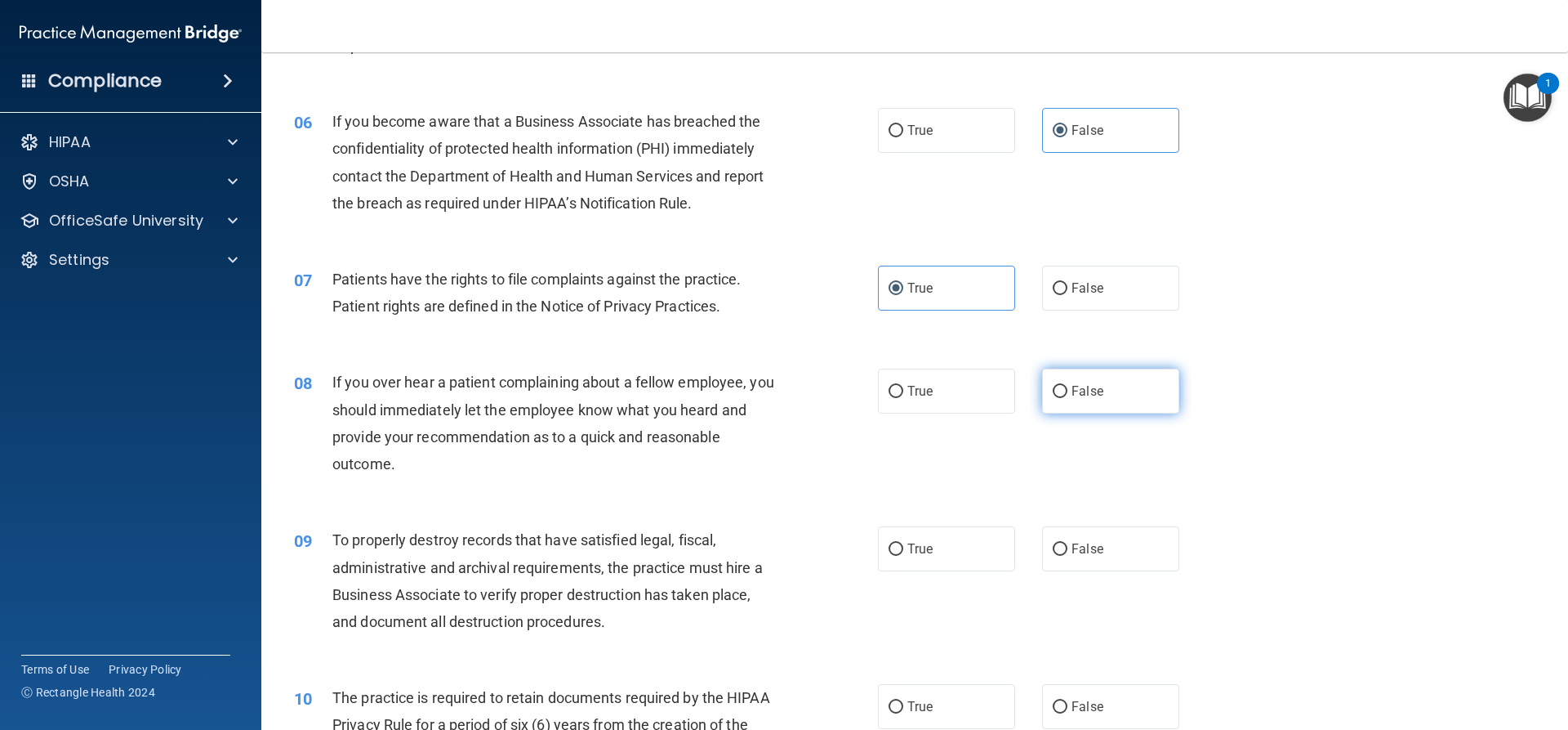
scroll to position [735, 0]
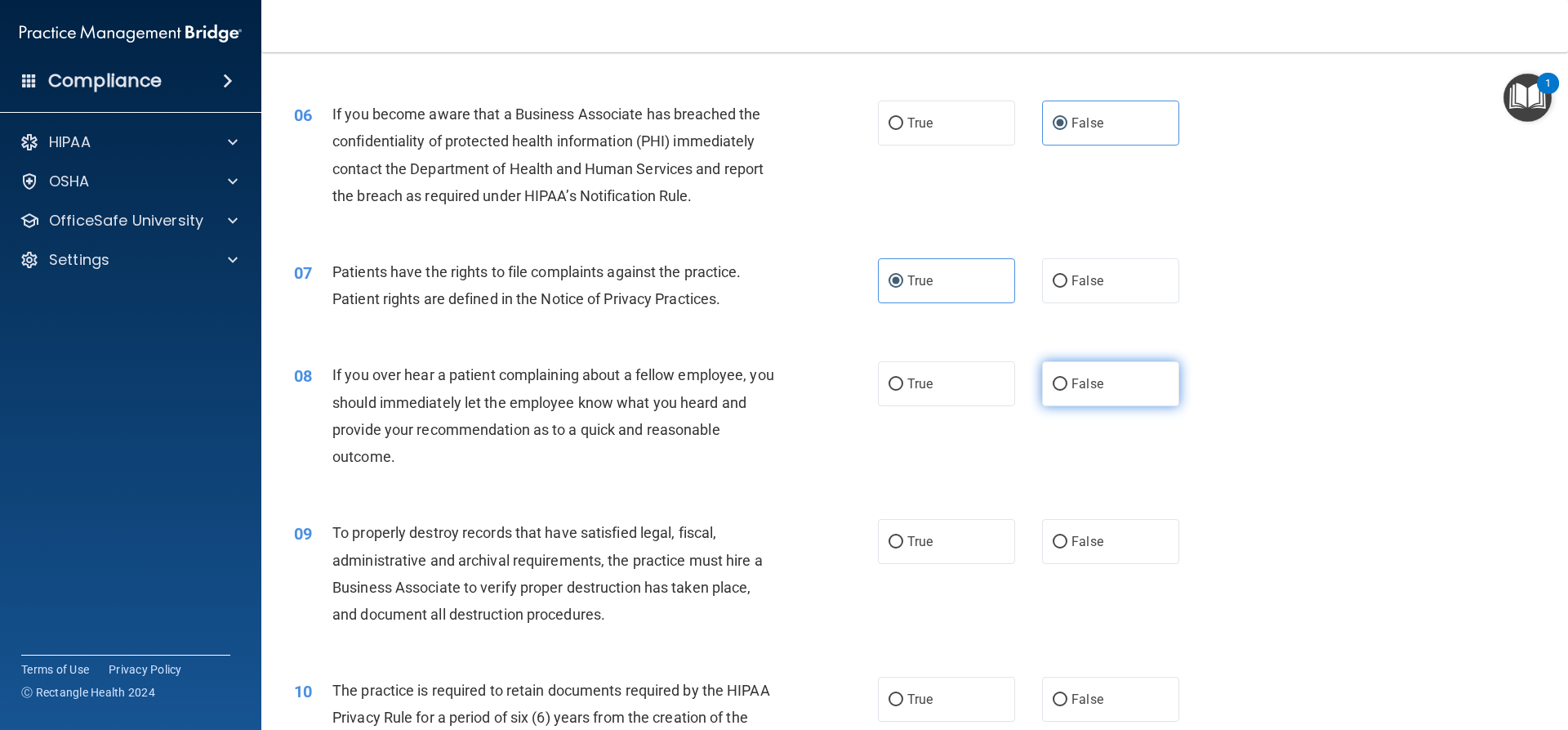
click at [1053, 386] on input "False" at bounding box center [1060, 385] width 15 height 13
drag, startPoint x: 1105, startPoint y: 542, endPoint x: 1153, endPoint y: 518, distance: 53.7
click at [1105, 540] on label "False" at bounding box center [1110, 542] width 137 height 45
click at [1067, 540] on input "False" at bounding box center [1060, 542] width 15 height 13
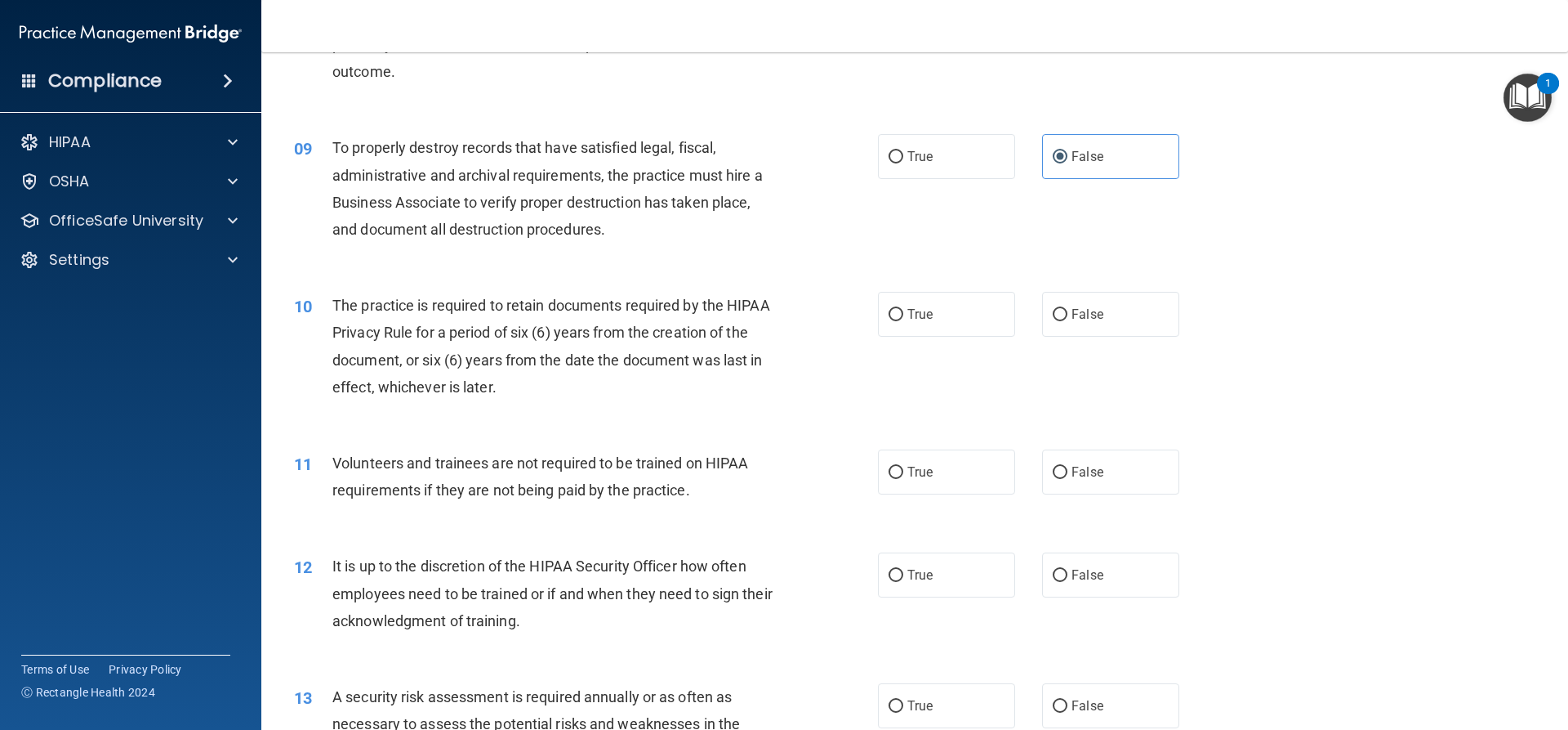
scroll to position [1144, 0]
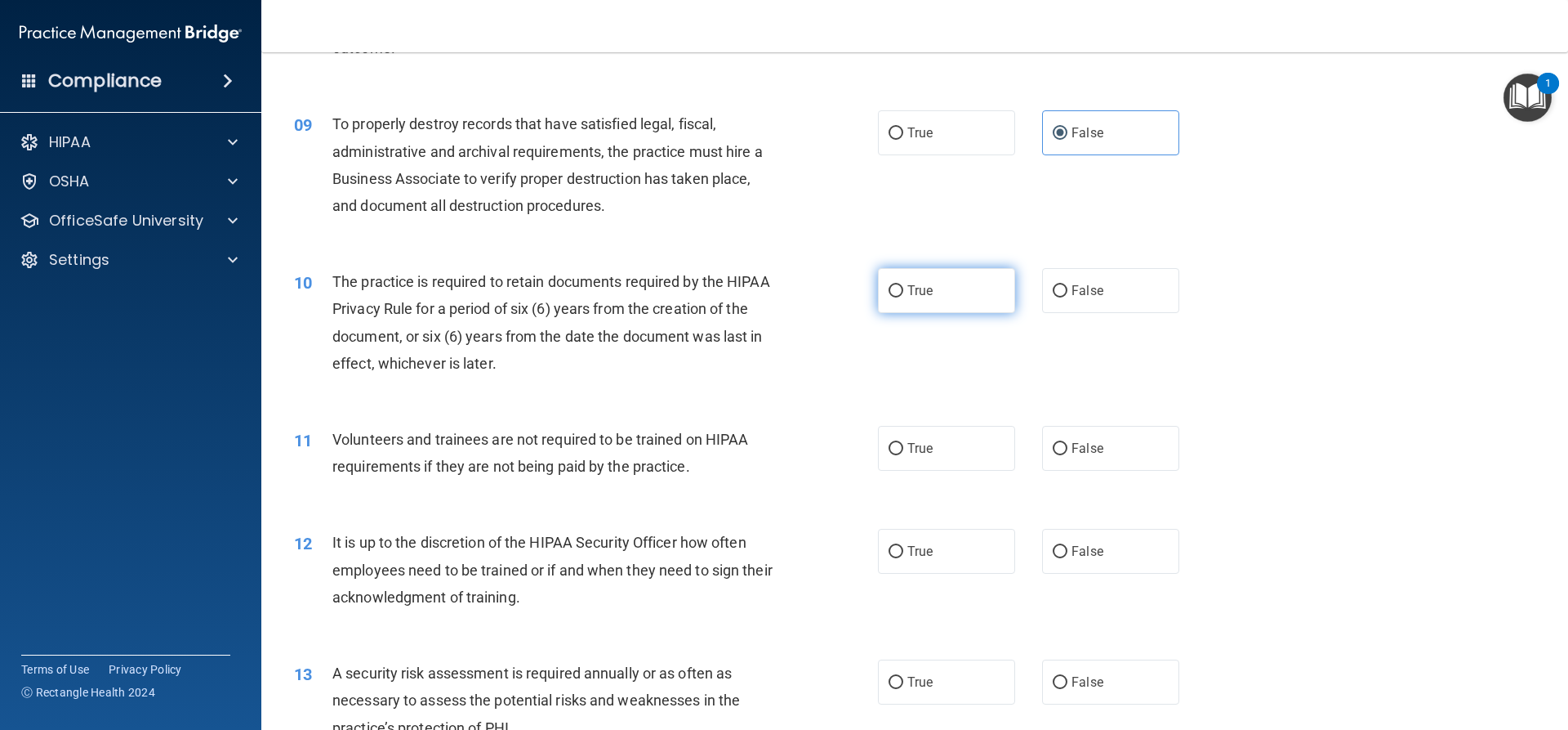
click at [911, 304] on label "True" at bounding box center [946, 291] width 137 height 45
click at [903, 298] on input "True" at bounding box center [896, 291] width 15 height 13
click at [1115, 453] on label "False" at bounding box center [1110, 449] width 137 height 45
click at [1067, 453] on input "False" at bounding box center [1060, 449] width 15 height 13
drag, startPoint x: 1126, startPoint y: 540, endPoint x: 1228, endPoint y: 517, distance: 104.6
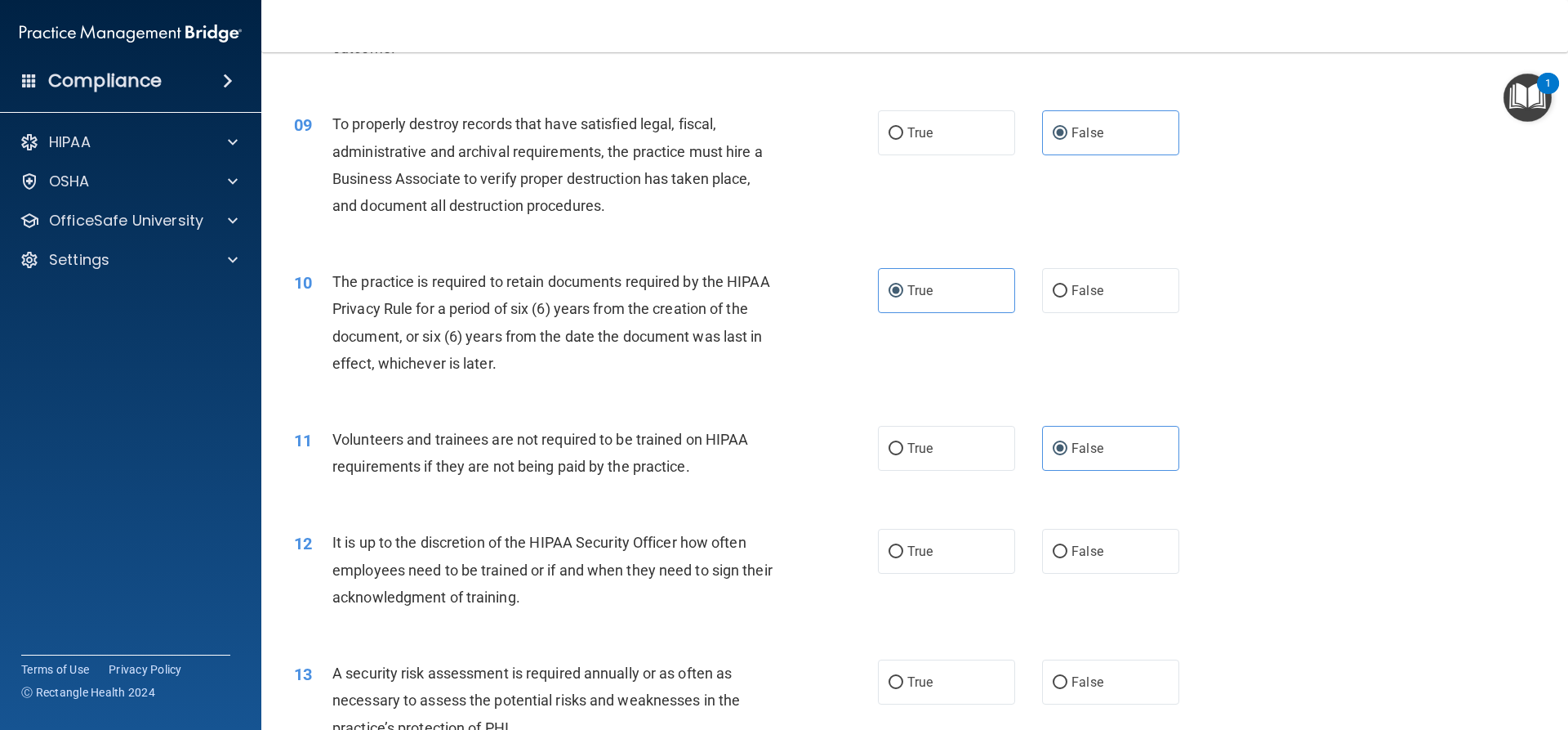
click at [1130, 538] on label "False" at bounding box center [1110, 551] width 137 height 45
click at [1067, 546] on input "False" at bounding box center [1060, 552] width 15 height 13
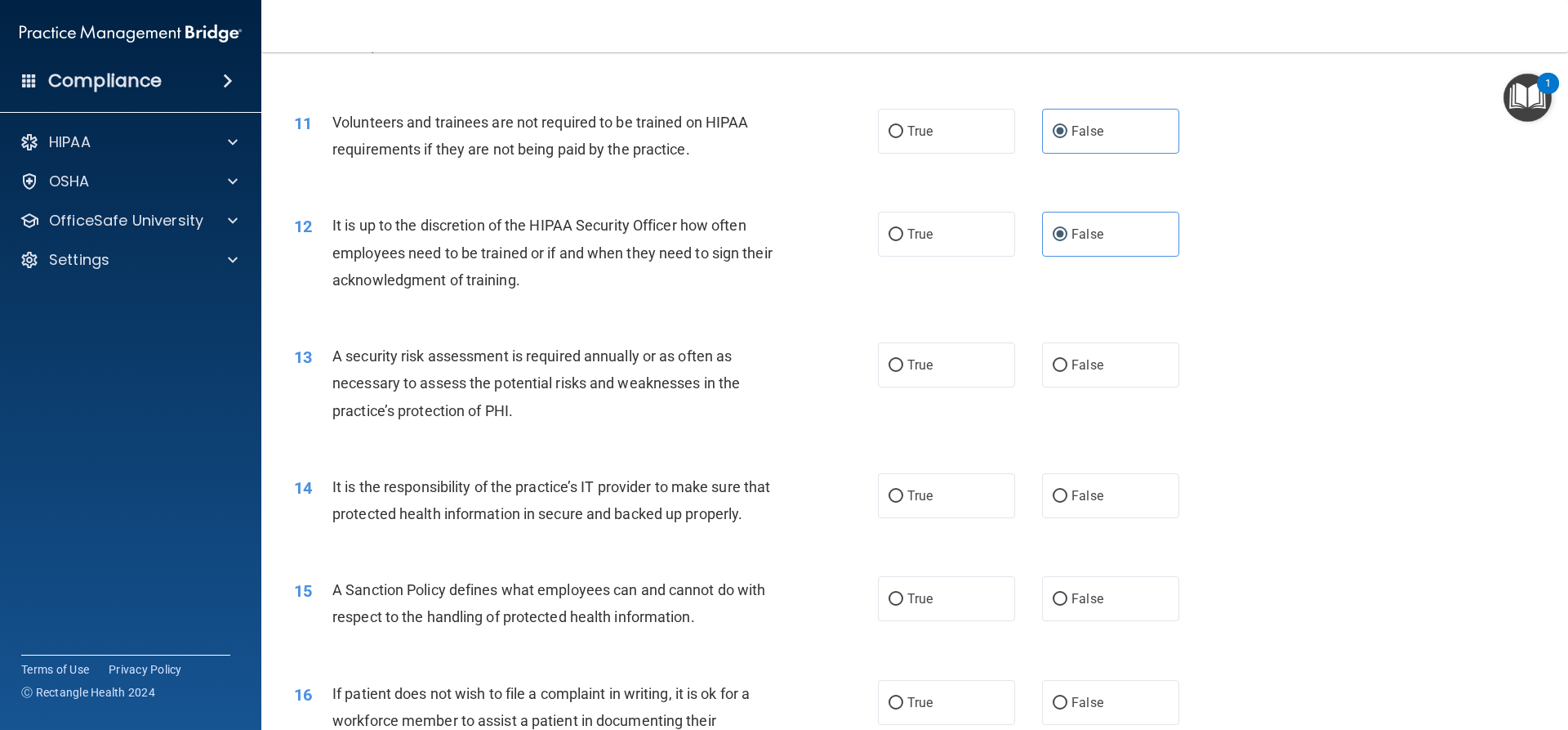
scroll to position [1553, 0]
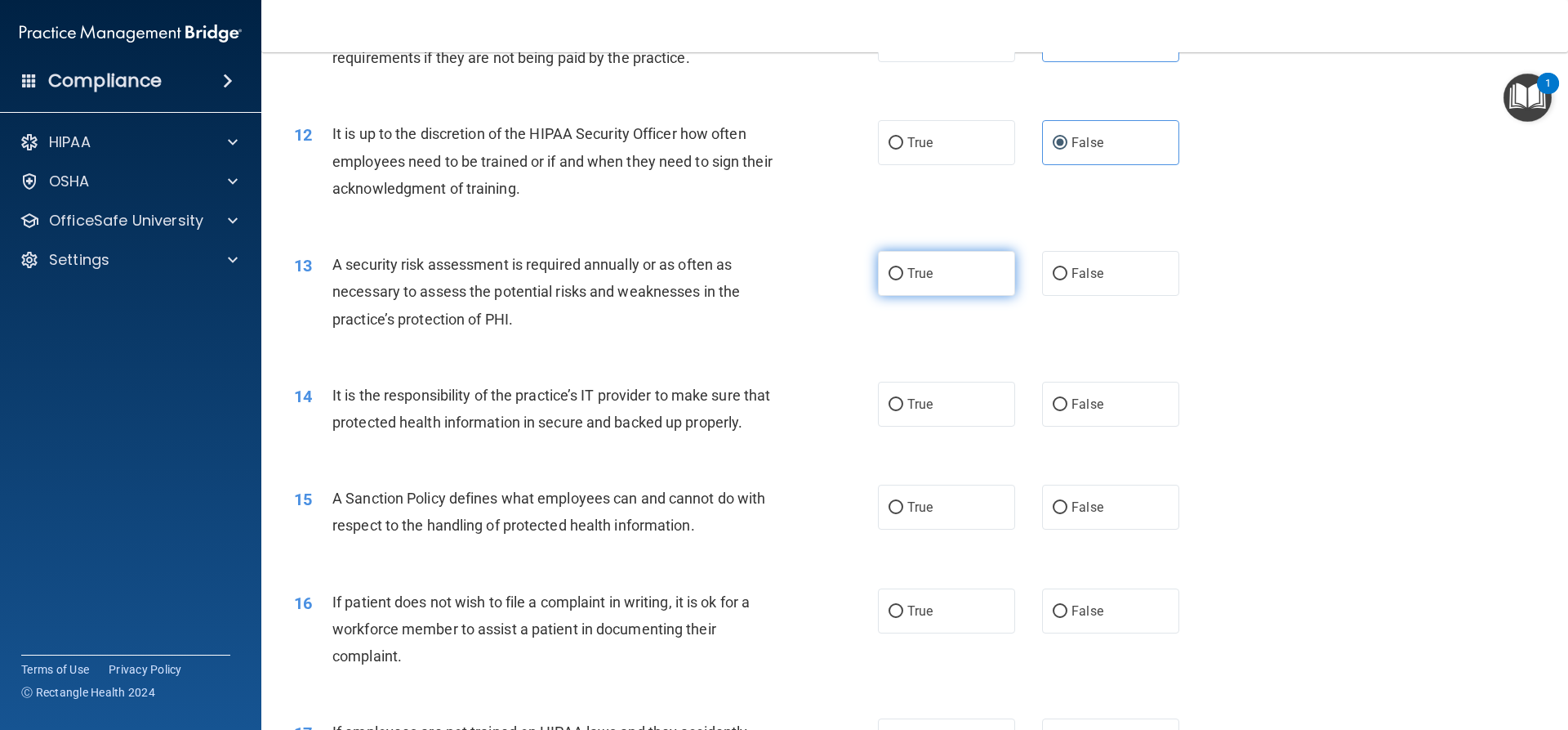
click at [907, 275] on span "True" at bounding box center [920, 273] width 25 height 15
click at [903, 275] on input "True" at bounding box center [896, 274] width 15 height 13
click at [1075, 392] on label "False" at bounding box center [1110, 404] width 137 height 45
click at [1067, 399] on input "False" at bounding box center [1060, 405] width 15 height 13
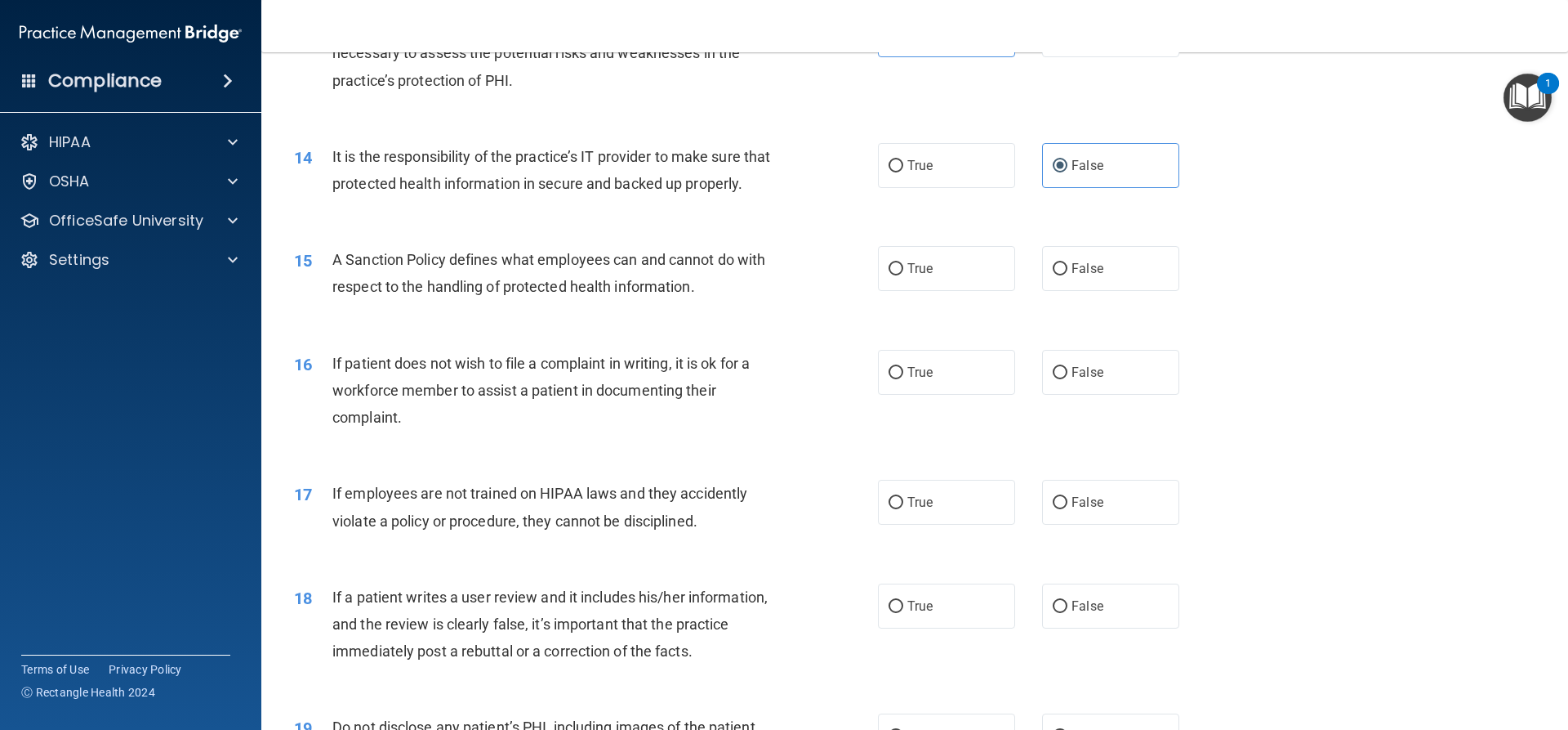
scroll to position [1798, 0]
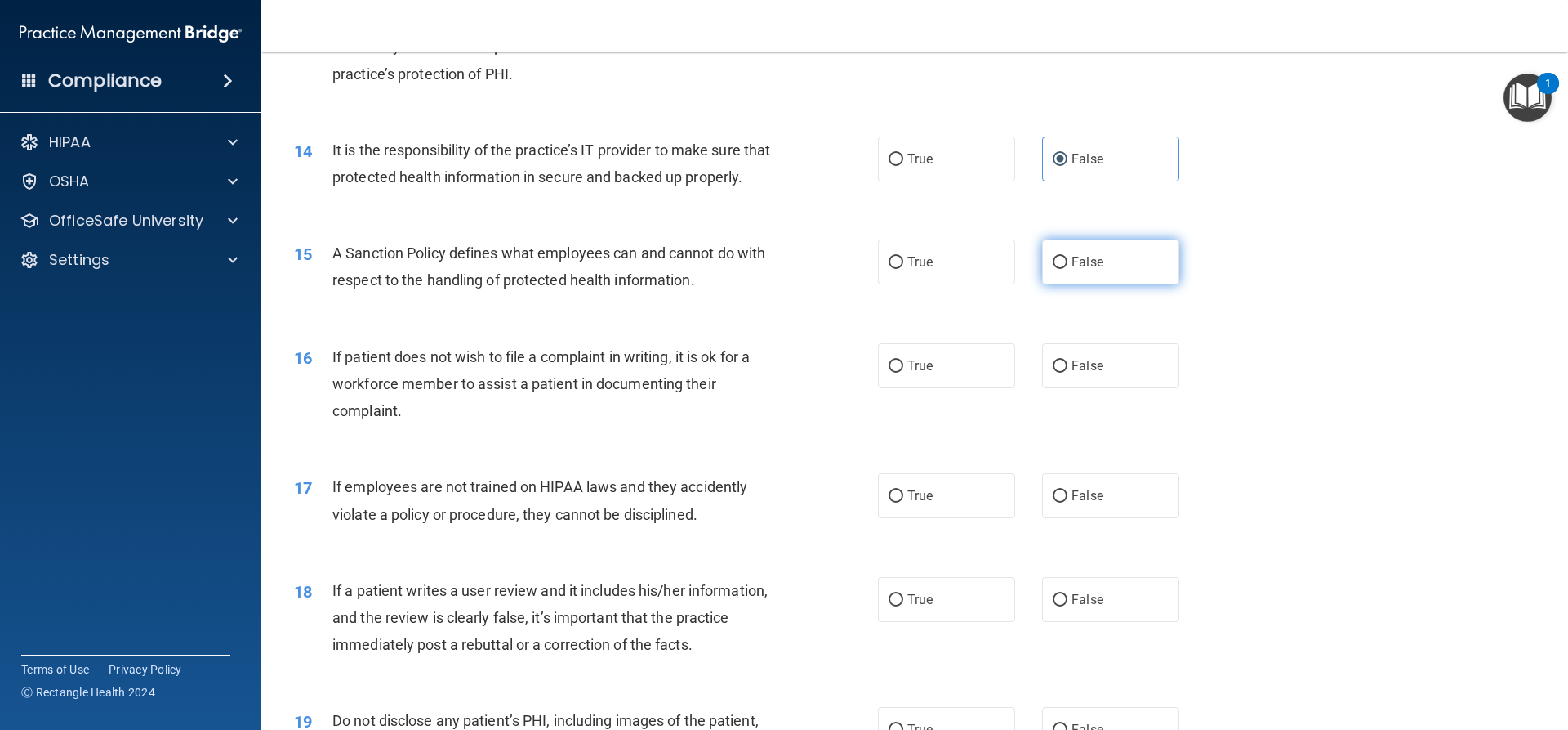
click at [1072, 270] on span "False" at bounding box center [1087, 261] width 32 height 15
click at [1067, 269] on input "False" at bounding box center [1060, 263] width 15 height 13
click at [946, 389] on label "True" at bounding box center [946, 366] width 137 height 45
click at [903, 372] on input "True" at bounding box center [896, 367] width 15 height 13
click at [1100, 518] on label "False" at bounding box center [1110, 496] width 137 height 45
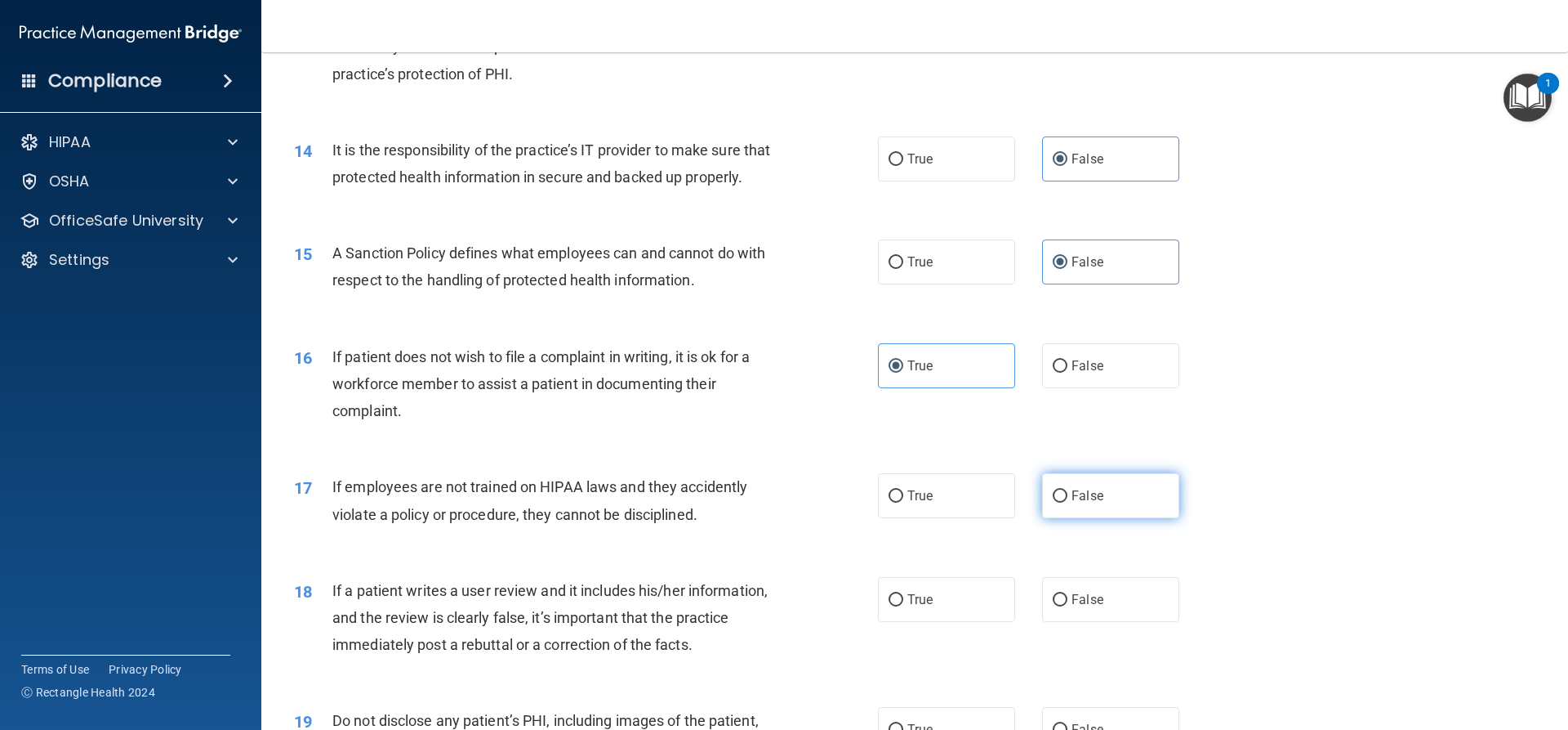
click at [1067, 503] on input "False" at bounding box center [1060, 497] width 15 height 13
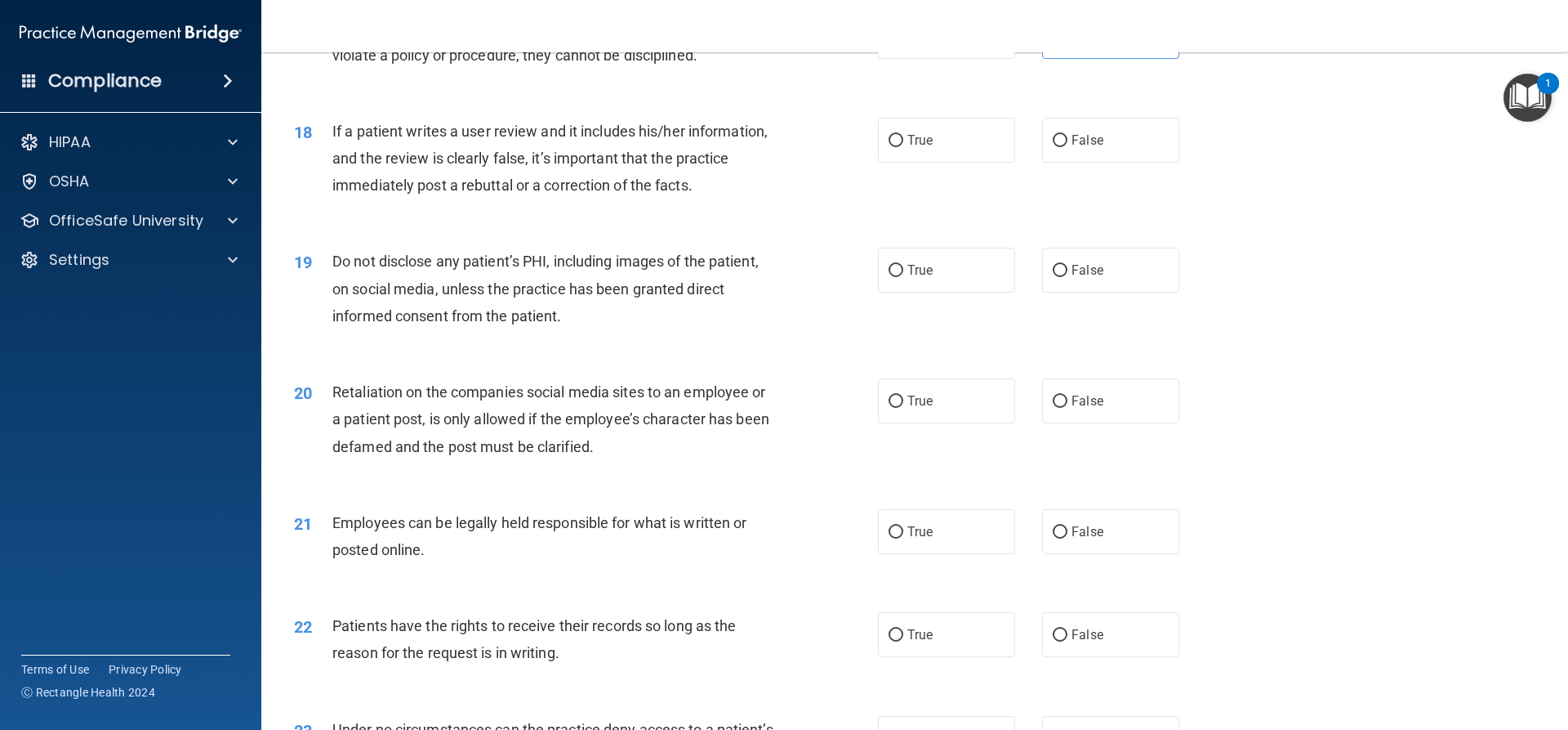
scroll to position [2288, 0]
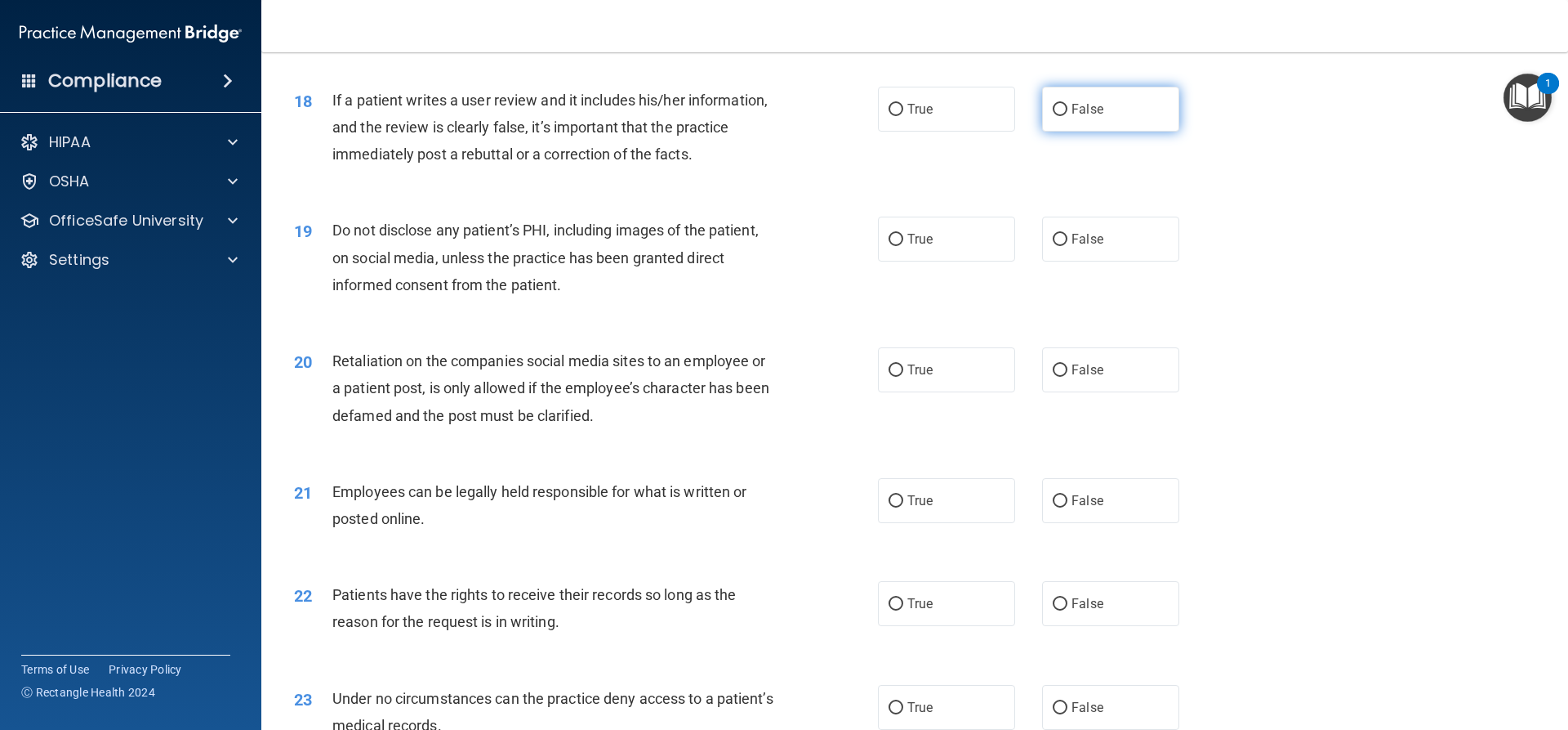
click at [1112, 132] on label "False" at bounding box center [1110, 109] width 137 height 45
click at [1067, 116] on input "False" at bounding box center [1060, 110] width 15 height 13
click at [930, 261] on label "True" at bounding box center [946, 240] width 137 height 45
click at [903, 246] on input "True" at bounding box center [896, 240] width 15 height 13
click at [1112, 392] on label "False" at bounding box center [1110, 370] width 137 height 45
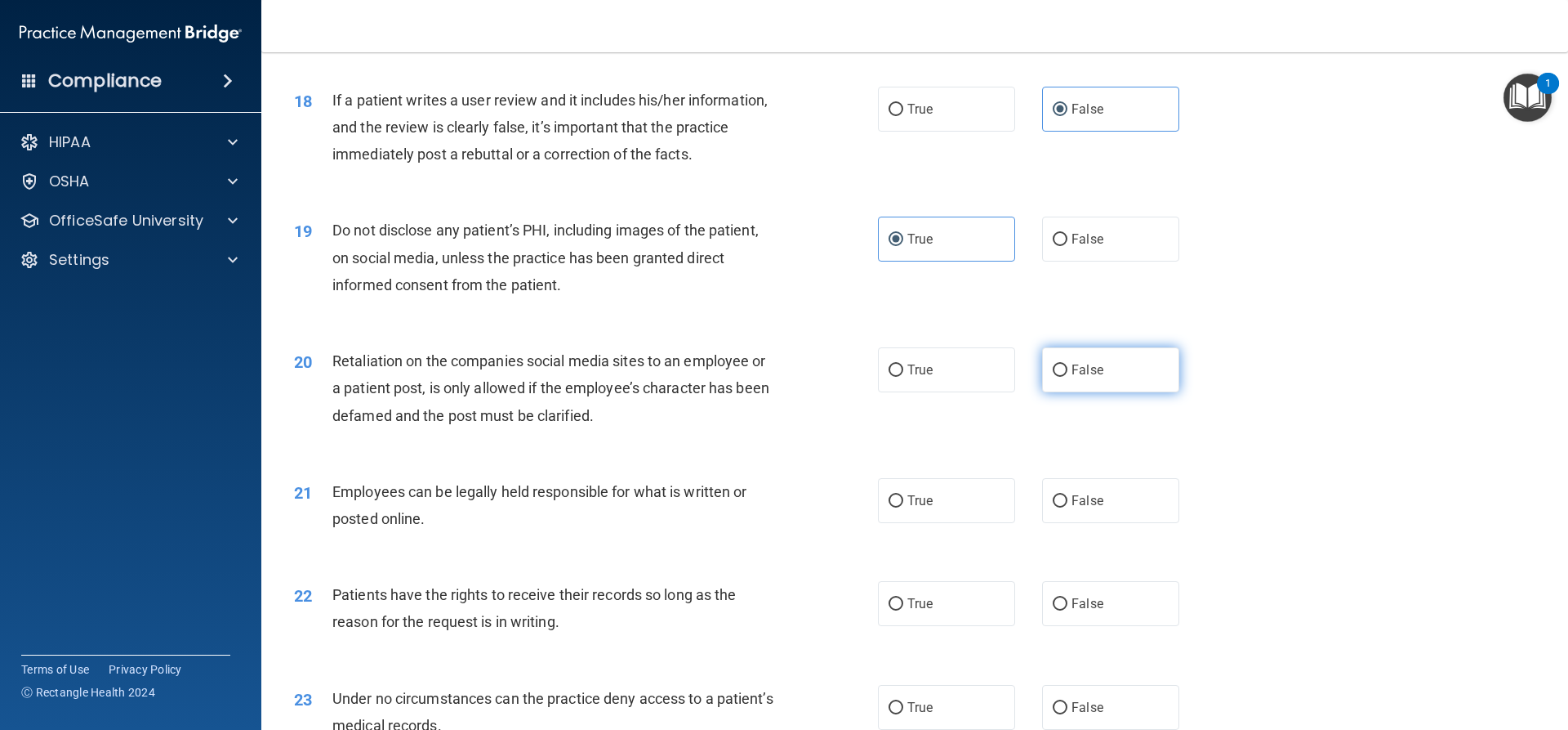
click at [1067, 377] on input "False" at bounding box center [1060, 370] width 15 height 13
drag, startPoint x: 972, startPoint y: 531, endPoint x: 1056, endPoint y: 545, distance: 85.2
click at [976, 523] on label "True" at bounding box center [946, 501] width 137 height 45
click at [903, 508] on input "True" at bounding box center [896, 501] width 15 height 13
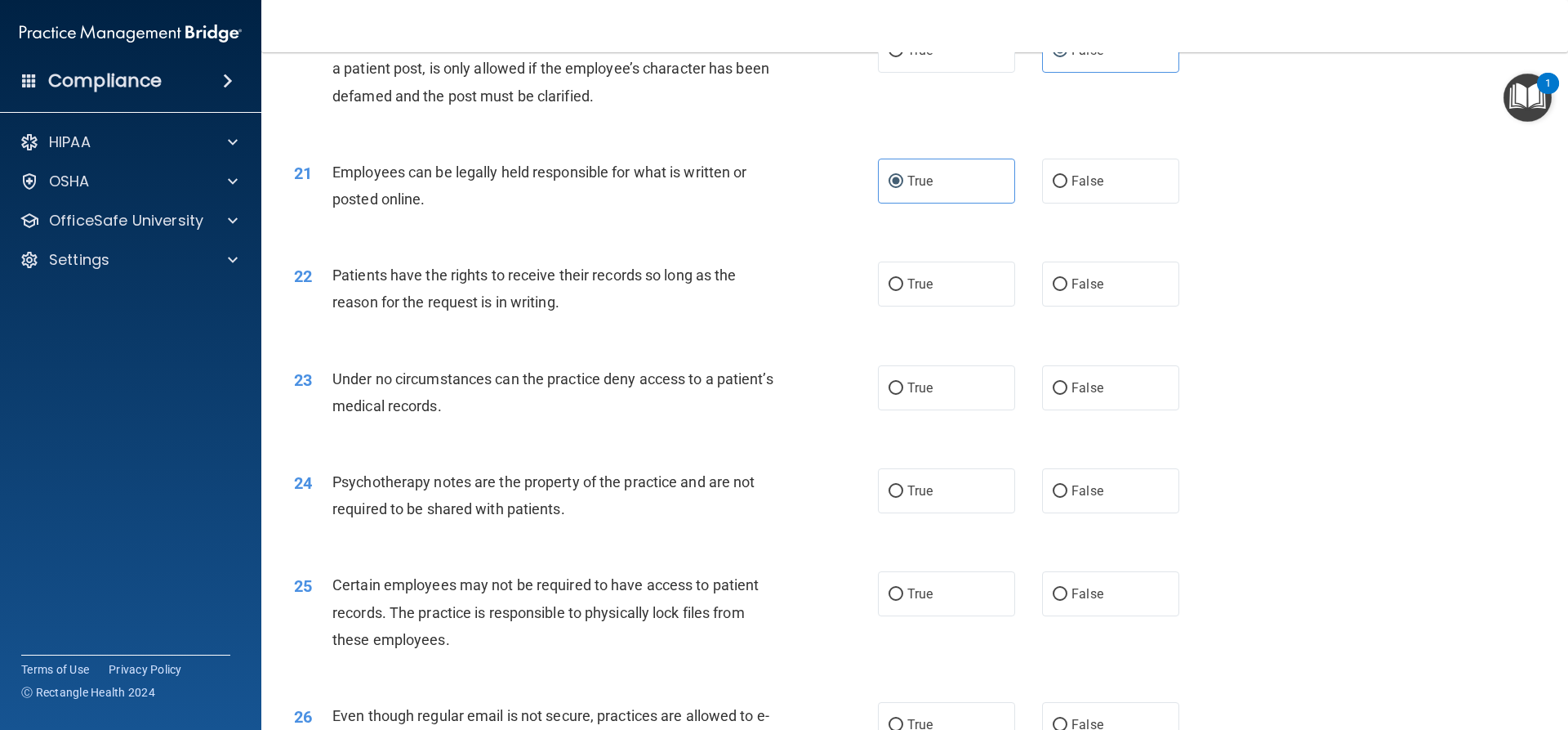
scroll to position [2615, 0]
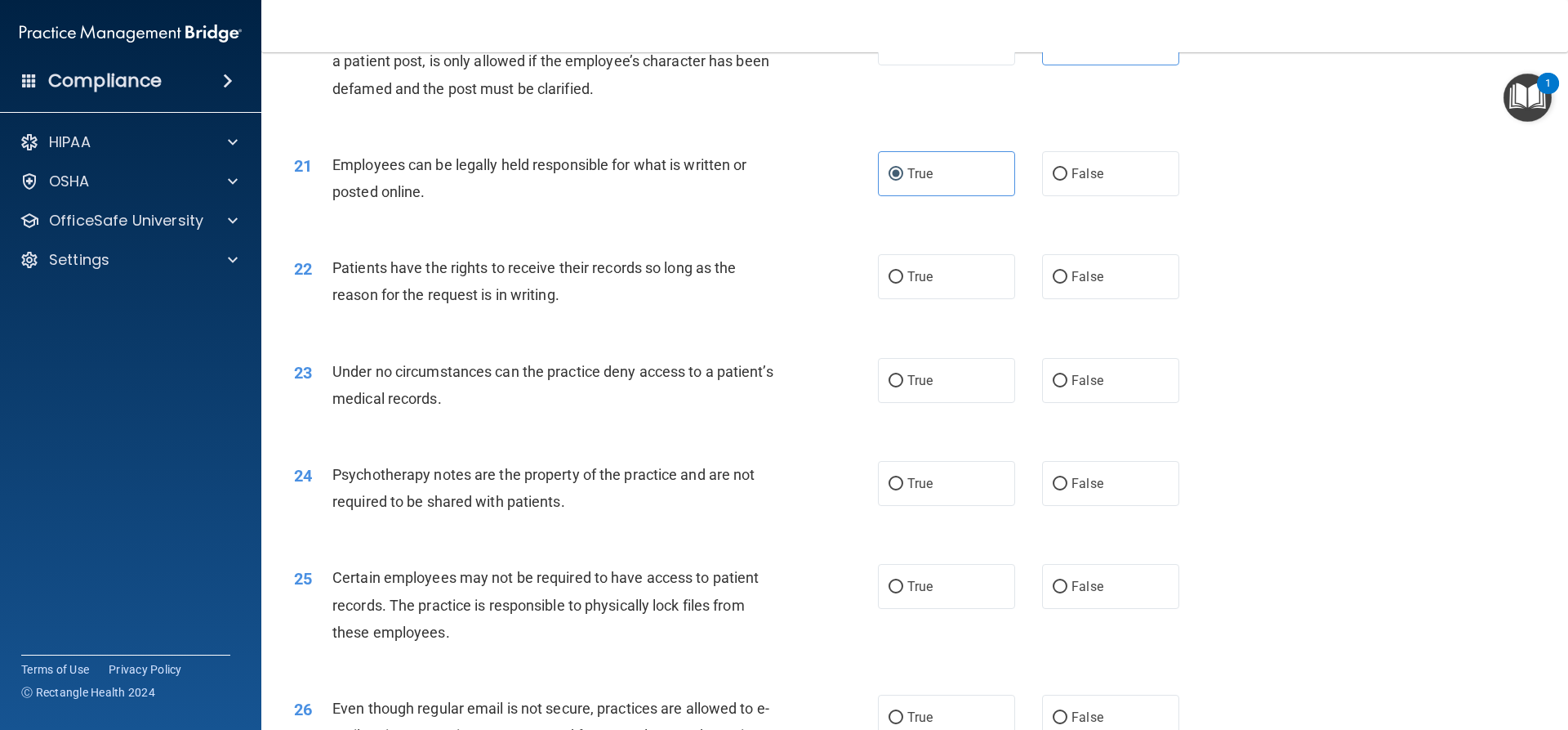
drag, startPoint x: 1063, startPoint y: 309, endPoint x: 1073, endPoint y: 349, distance: 41.2
click at [1065, 299] on label "False" at bounding box center [1110, 277] width 137 height 45
click at [1065, 283] on input "False" at bounding box center [1060, 278] width 15 height 13
click at [1090, 399] on label "False" at bounding box center [1110, 380] width 137 height 45
click at [1067, 388] on input "False" at bounding box center [1060, 381] width 15 height 13
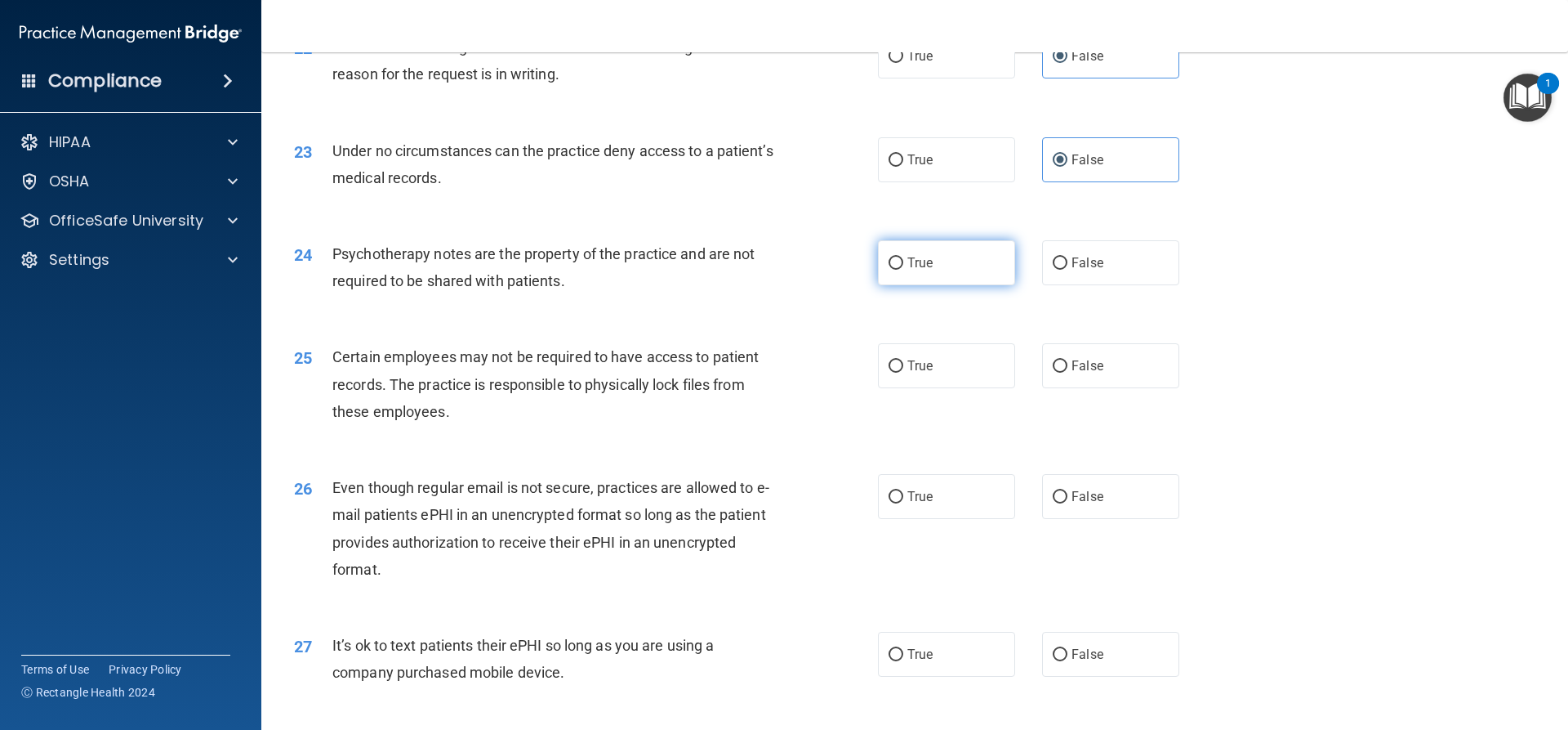
scroll to position [2860, 0]
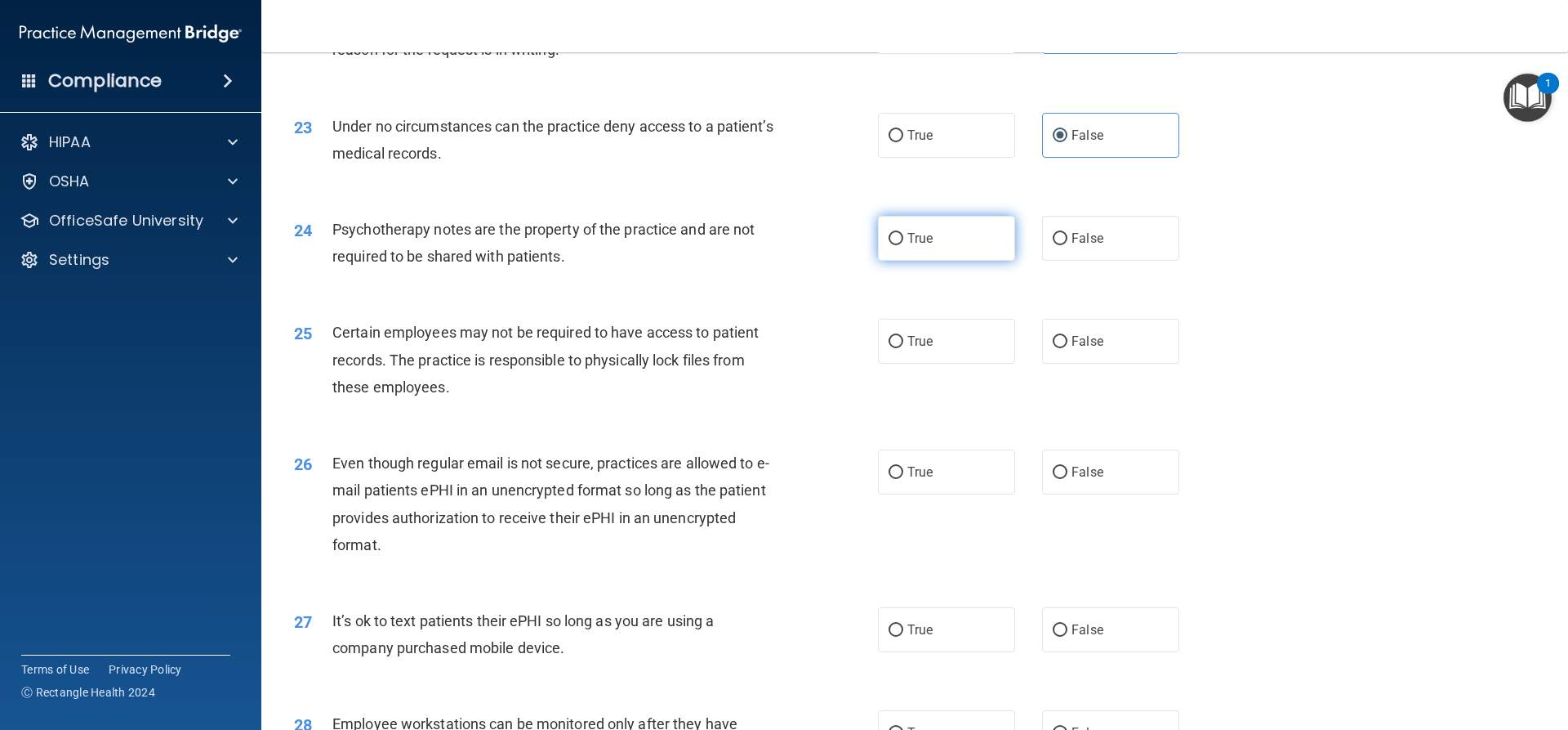
click at [926, 246] on span "True" at bounding box center [920, 238] width 25 height 15
click at [903, 245] on input "True" at bounding box center [896, 240] width 15 height 13
click at [950, 360] on label "True" at bounding box center [946, 341] width 137 height 45
click at [903, 348] on input "True" at bounding box center [896, 342] width 15 height 13
drag, startPoint x: 988, startPoint y: 495, endPoint x: 1063, endPoint y: 481, distance: 76.3
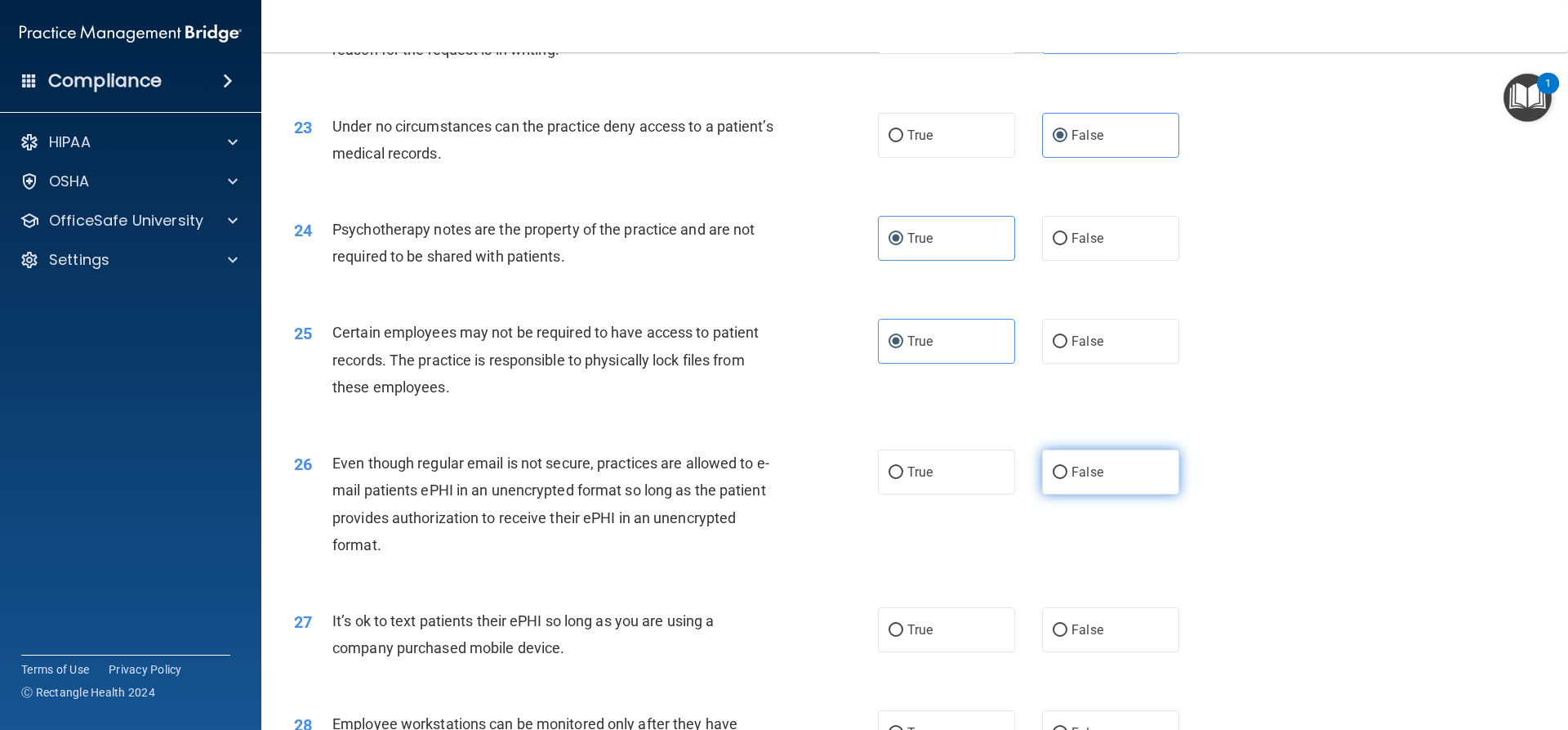
click at [987, 495] on label "True" at bounding box center [946, 472] width 137 height 45
click at [903, 478] on input "True" at bounding box center [896, 473] width 15 height 13
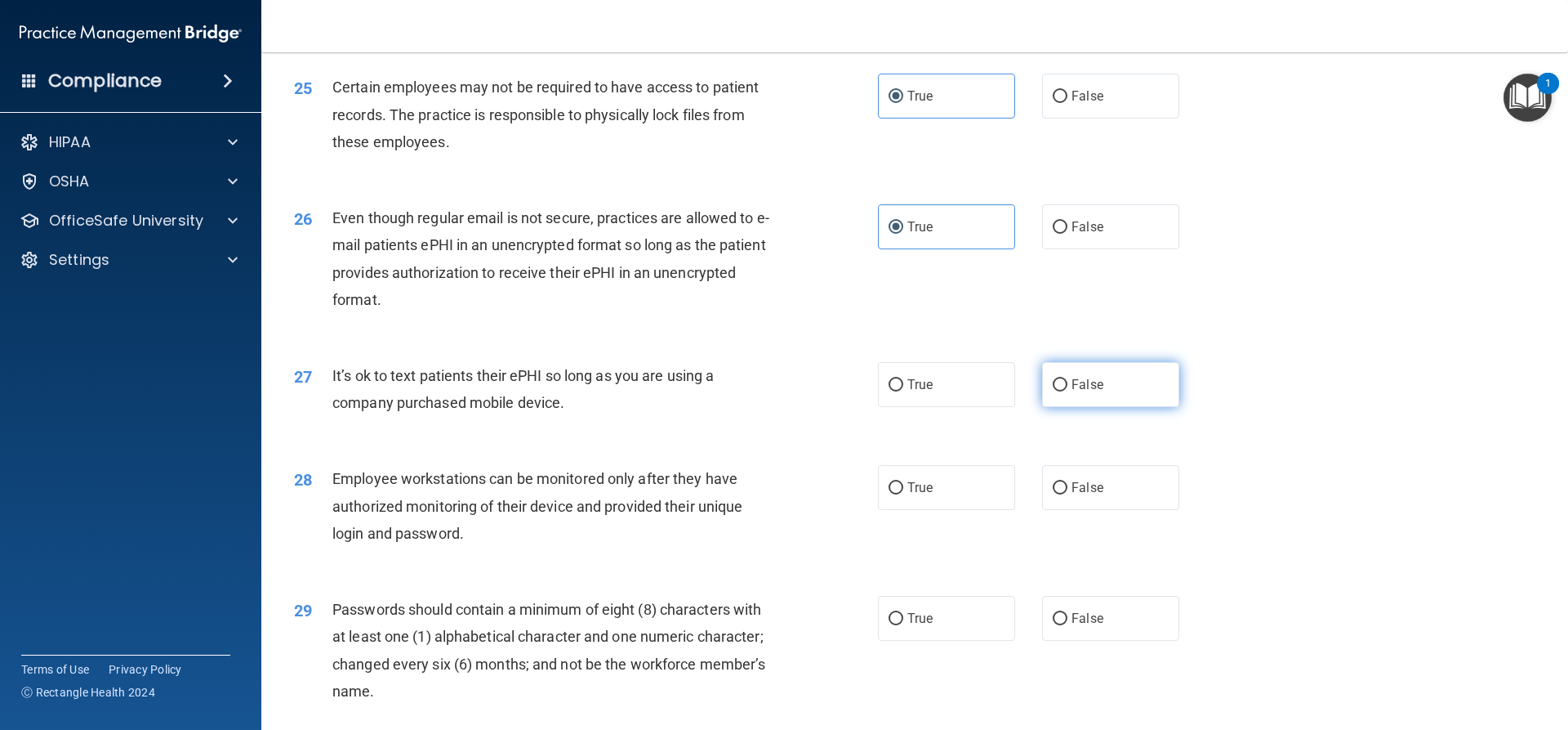
click at [1114, 401] on label "False" at bounding box center [1110, 385] width 137 height 45
click at [1067, 391] on input "False" at bounding box center [1060, 386] width 15 height 13
click at [1120, 510] on label "False" at bounding box center [1110, 488] width 137 height 45
click at [1067, 495] on input "False" at bounding box center [1060, 488] width 15 height 13
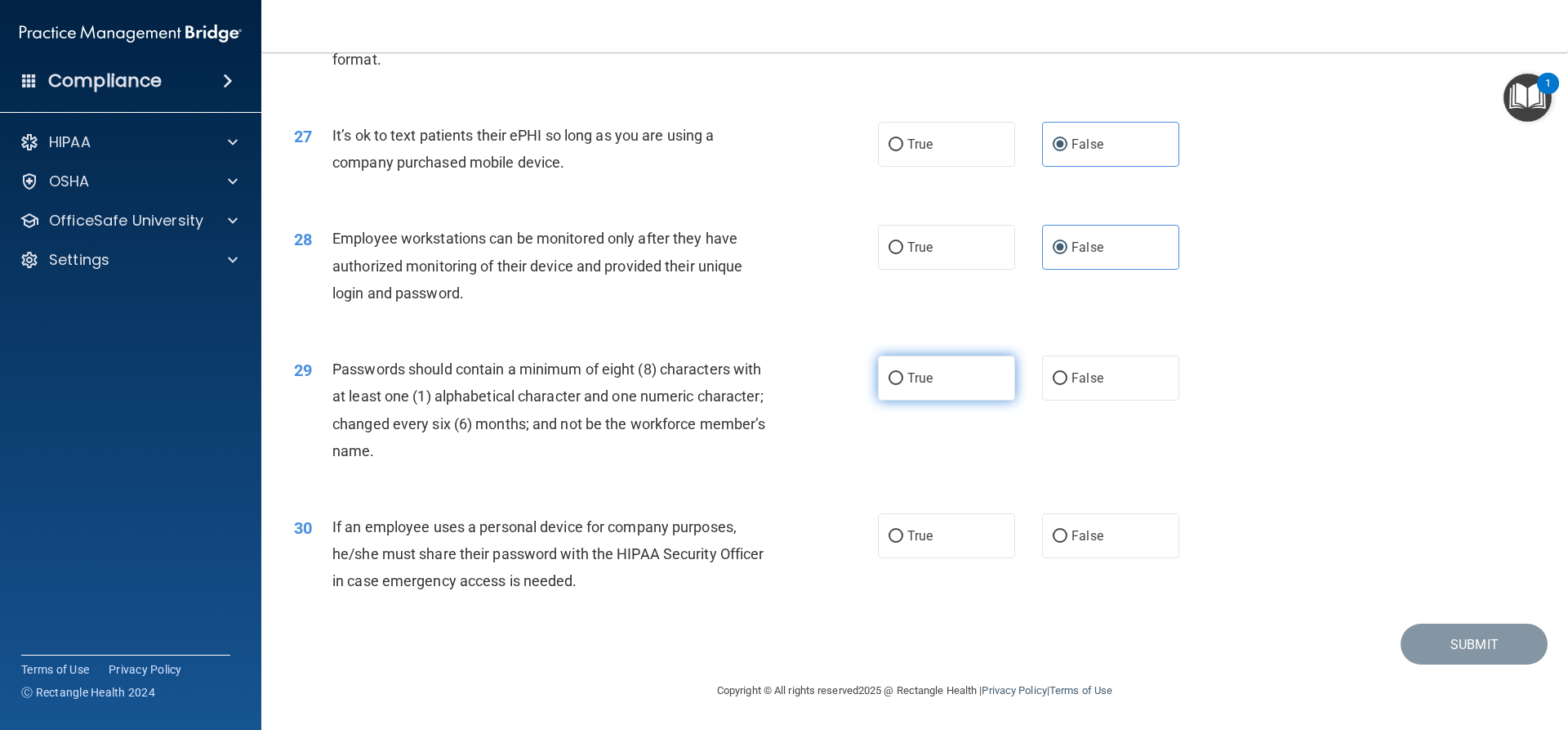
click at [942, 371] on label "True" at bounding box center [946, 379] width 137 height 45
click at [903, 372] on input "True" at bounding box center [896, 379] width 15 height 13
click at [1105, 531] on label "False" at bounding box center [1110, 536] width 137 height 45
click at [1067, 531] on input "False" at bounding box center [1060, 537] width 15 height 13
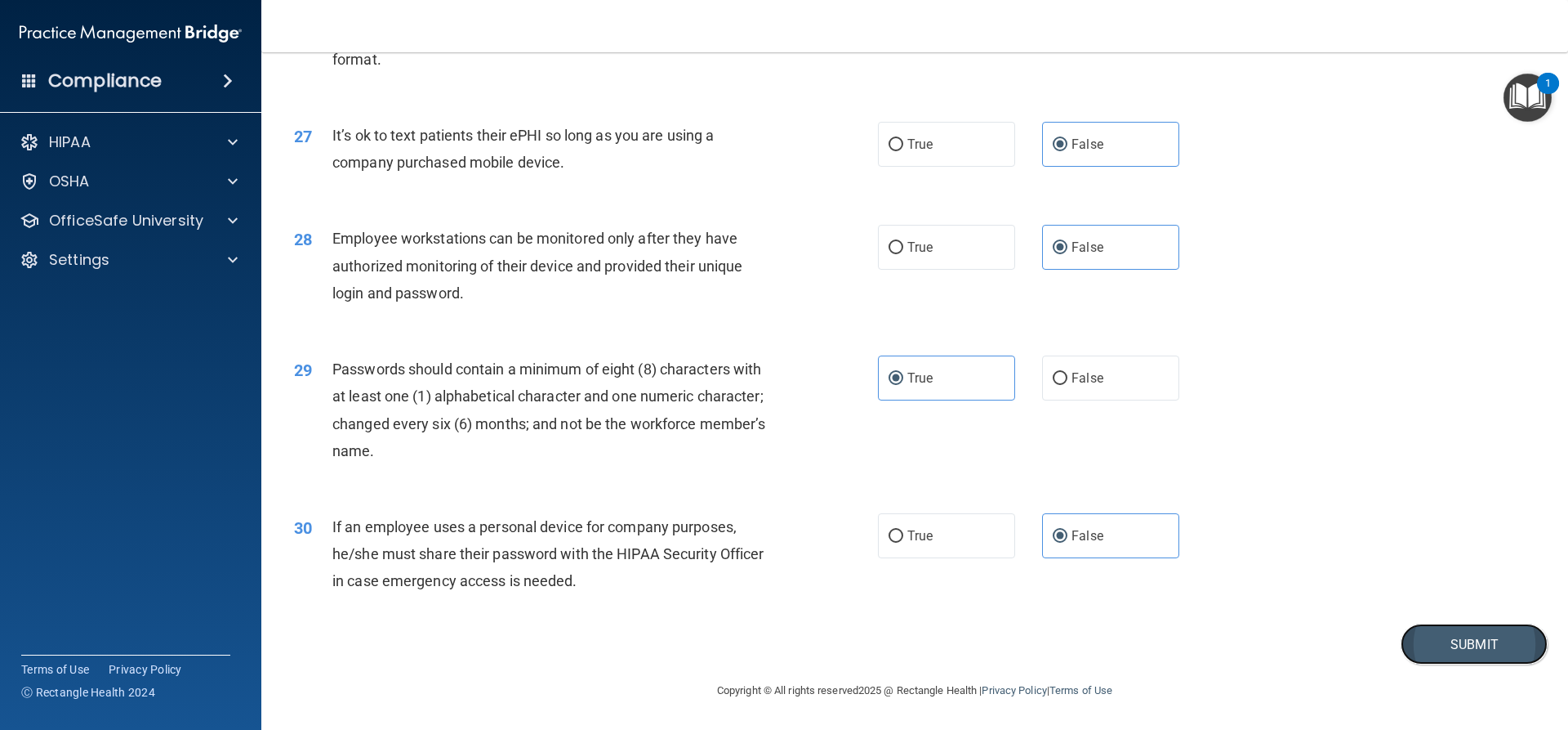
click at [1455, 654] on button "Submit" at bounding box center [1475, 645] width 147 height 42
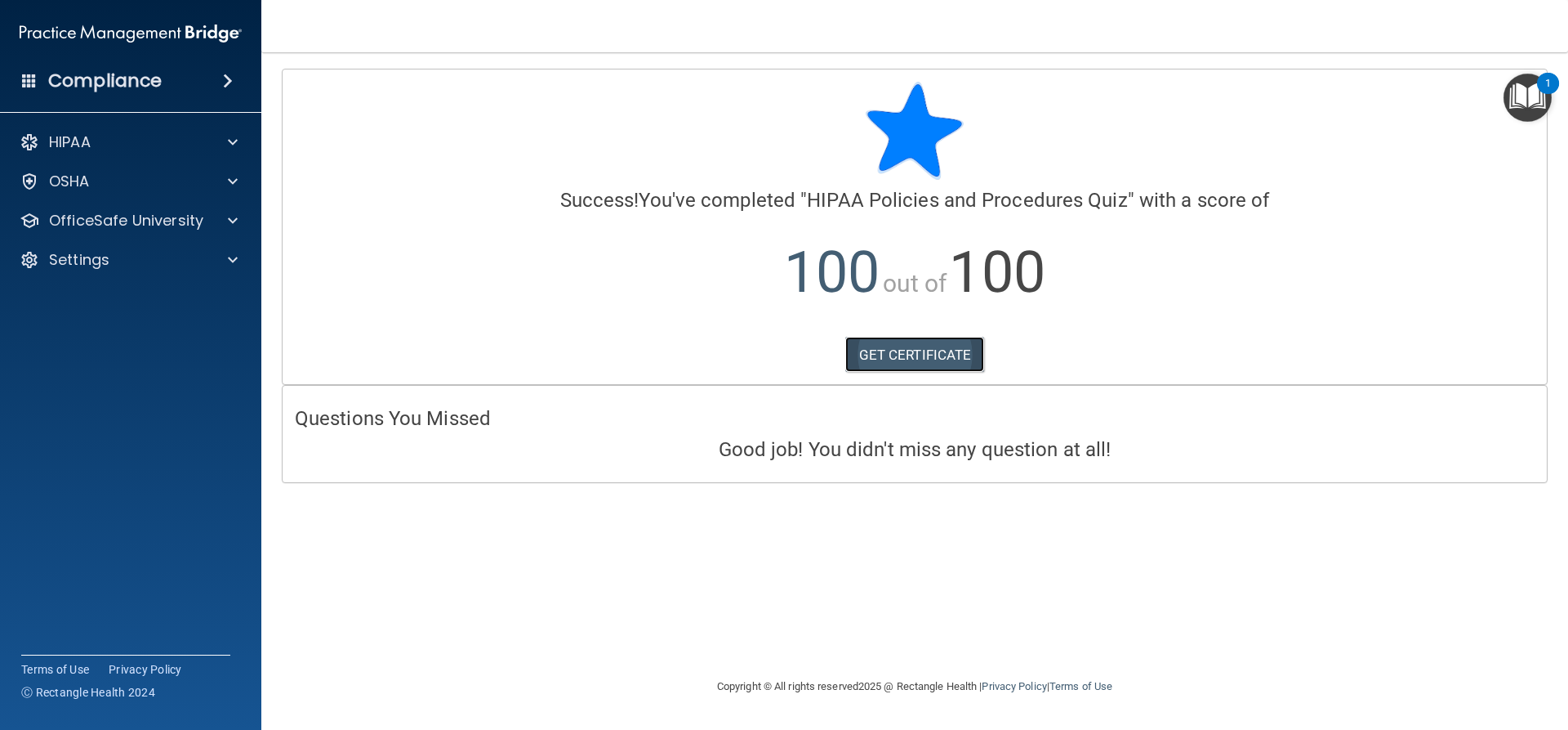
click at [948, 349] on link "GET CERTIFICATE" at bounding box center [916, 355] width 140 height 36
click at [198, 216] on p "OfficeSafe University" at bounding box center [126, 221] width 154 height 20
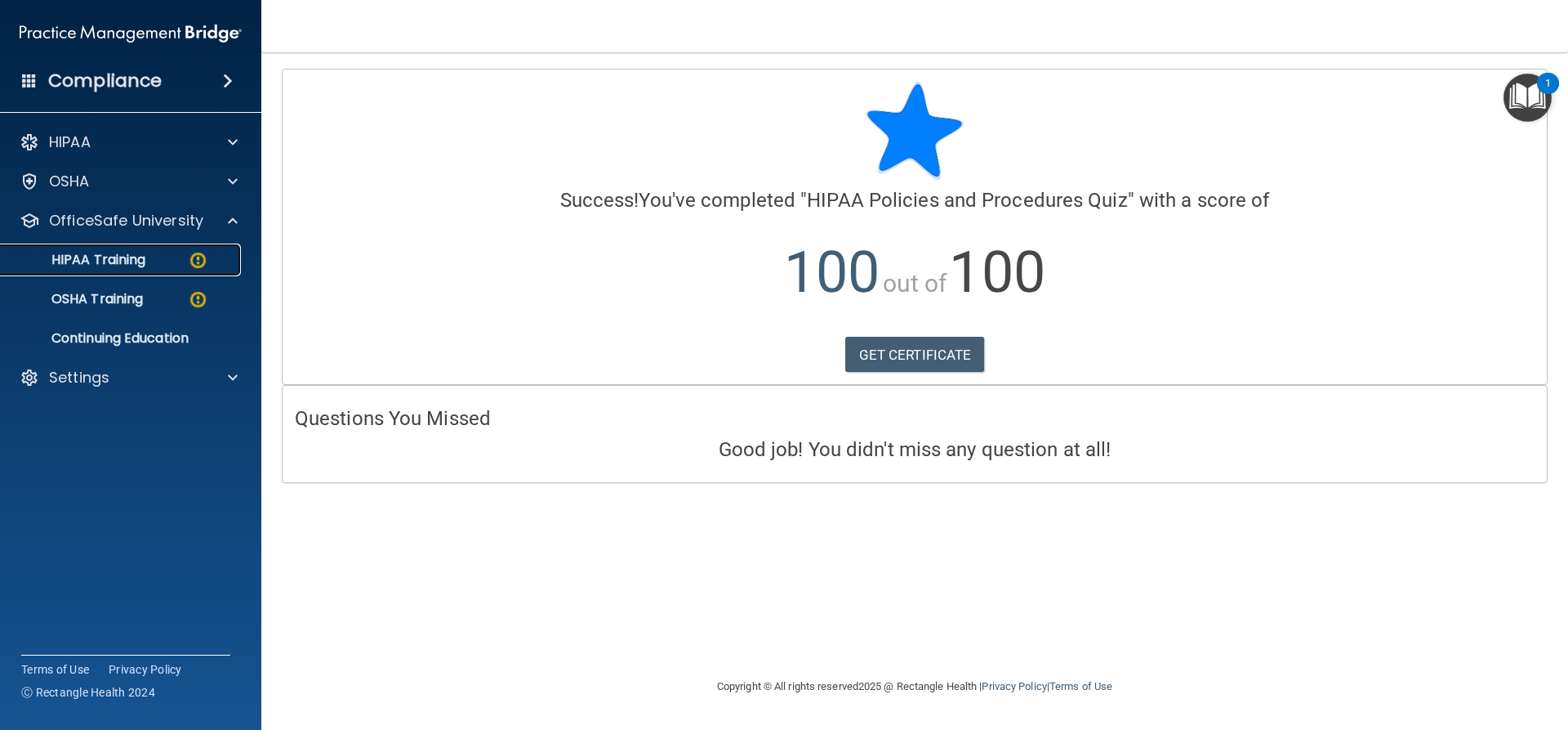
click at [191, 260] on img at bounding box center [198, 260] width 21 height 21
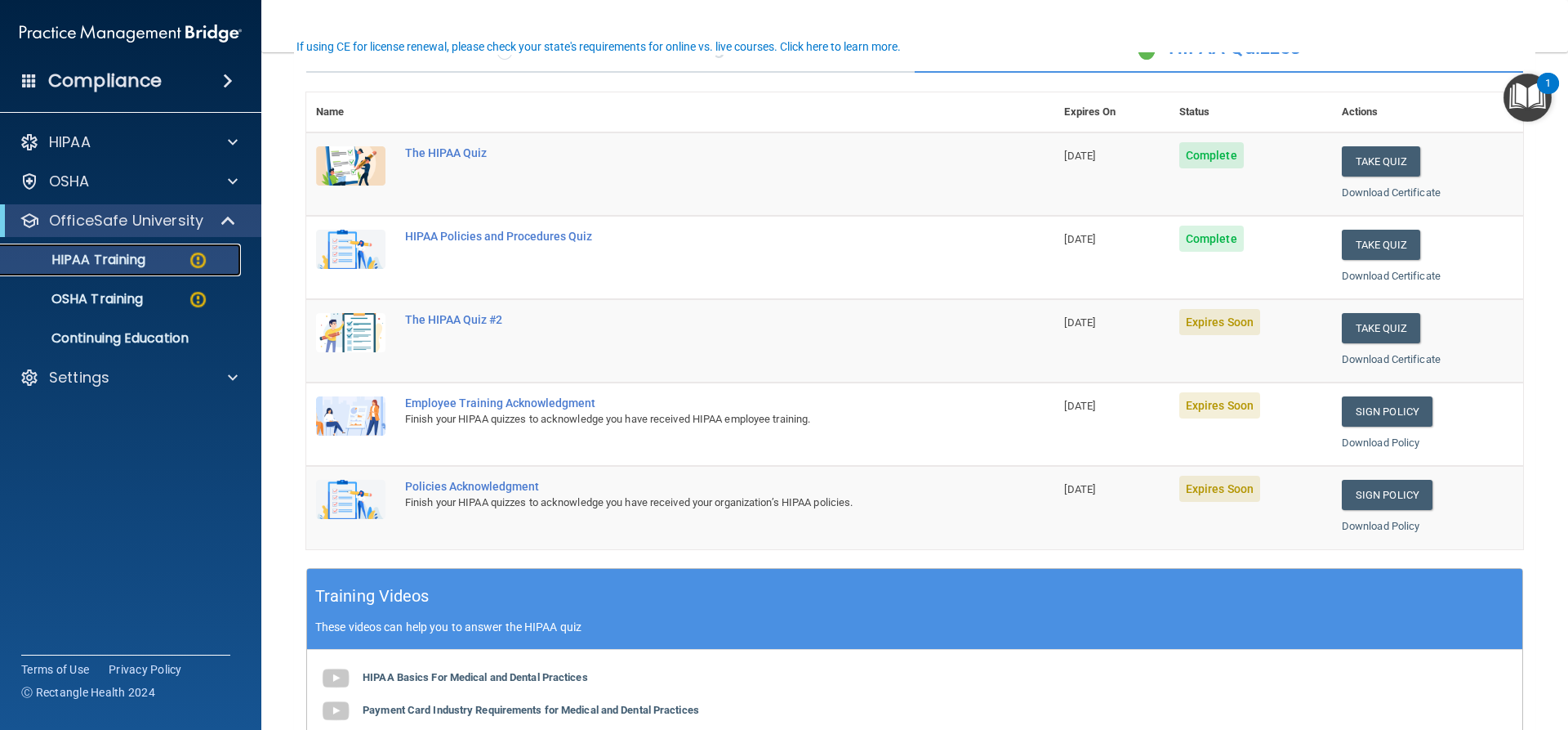
scroll to position [163, 0]
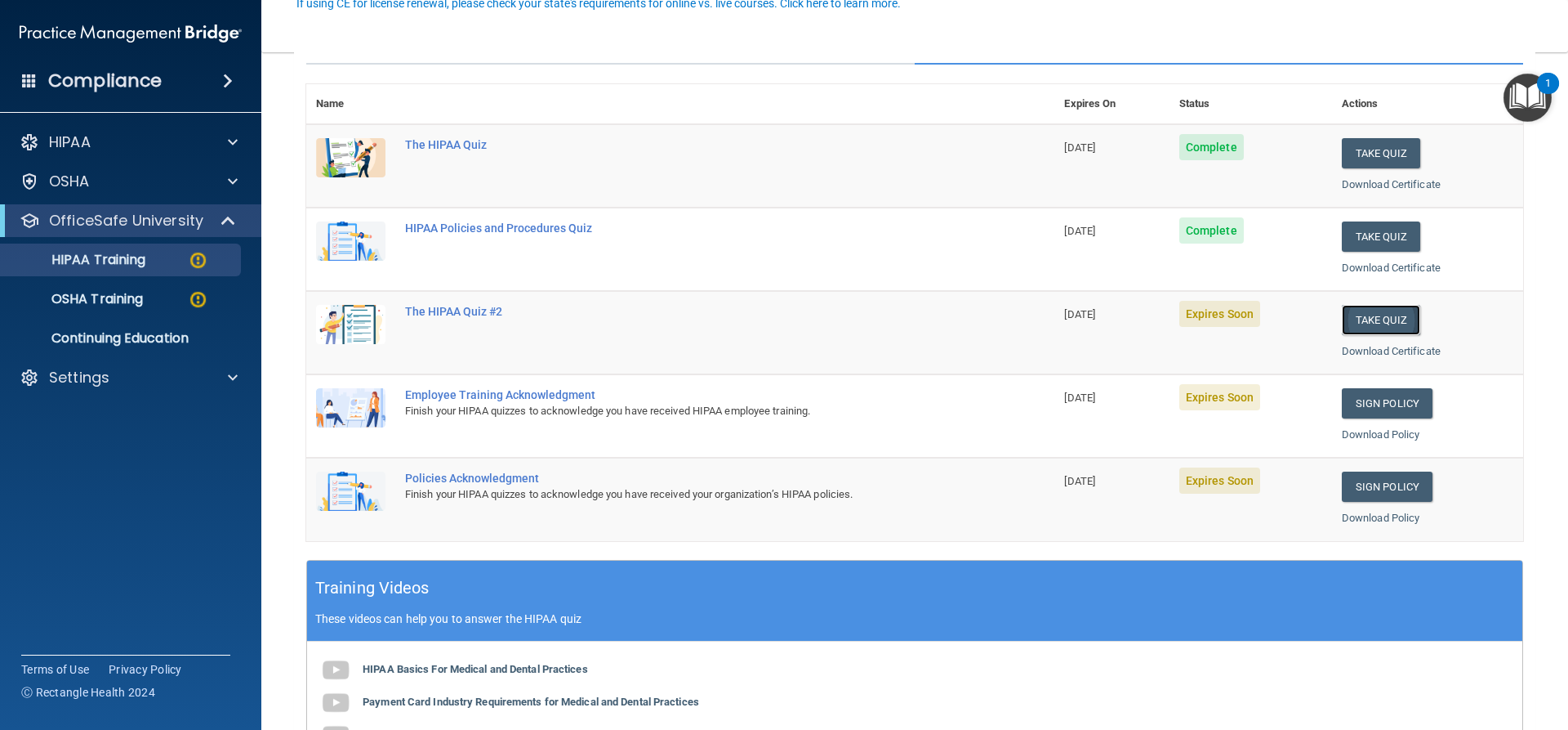
click at [1346, 316] on button "Take Quiz" at bounding box center [1381, 320] width 78 height 30
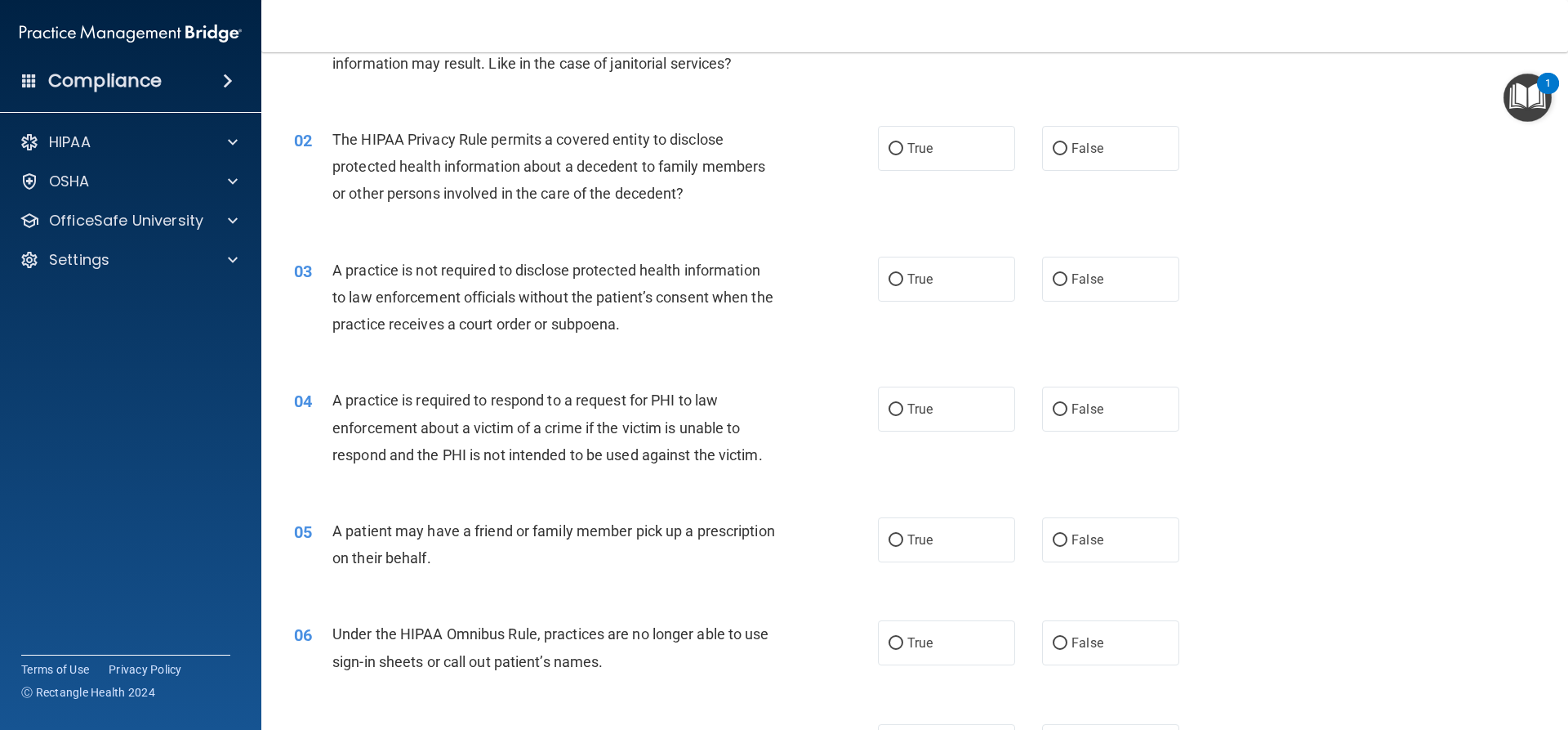
scroll to position [82, 0]
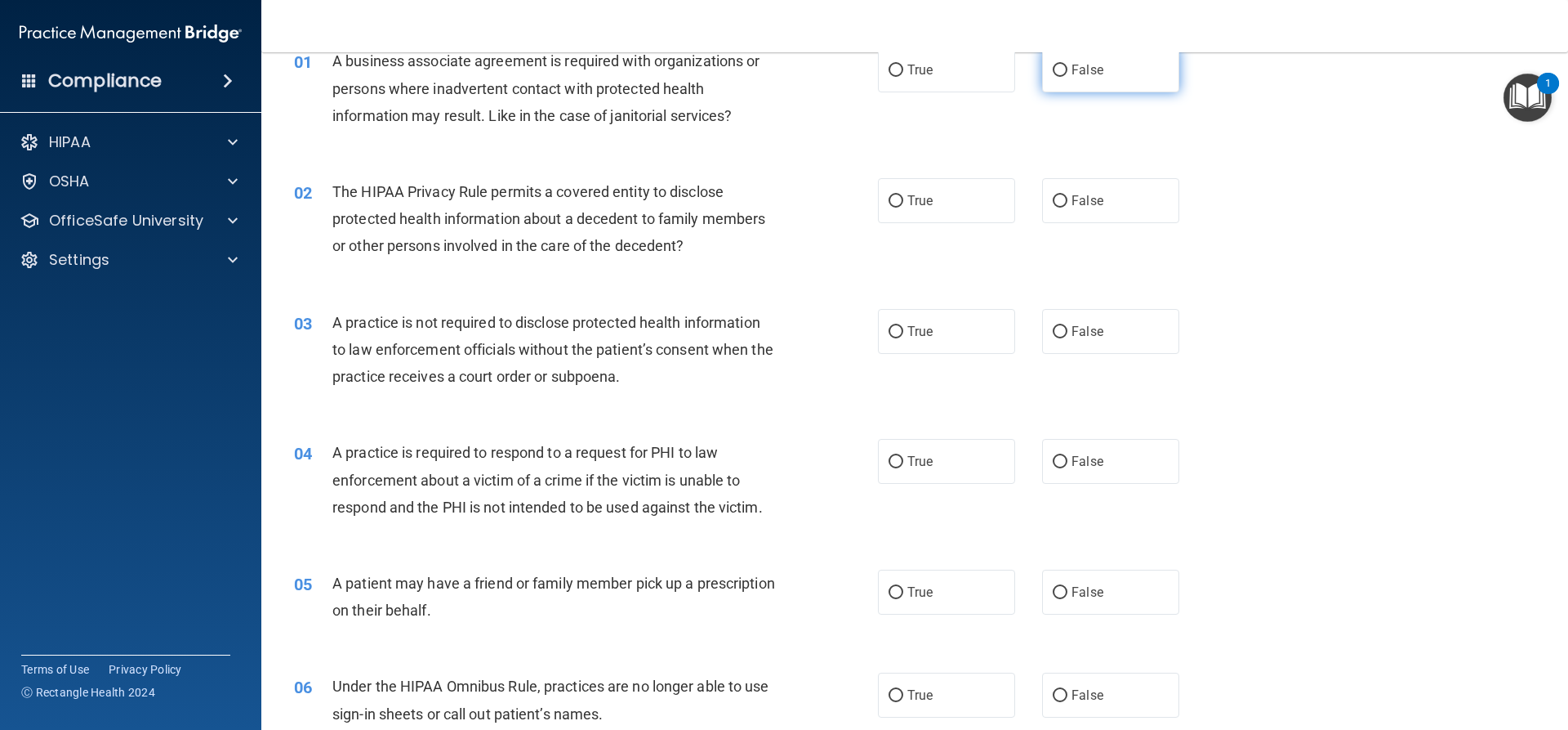
click at [1058, 58] on label "False" at bounding box center [1110, 70] width 137 height 45
click at [1058, 64] on input "False" at bounding box center [1060, 71] width 15 height 13
click at [975, 208] on label "True" at bounding box center [946, 201] width 137 height 45
click at [903, 208] on input "True" at bounding box center [896, 202] width 15 height 13
click at [1119, 365] on div "03 A practice is not required to disclose protected health information to law e…" at bounding box center [915, 354] width 1266 height 131
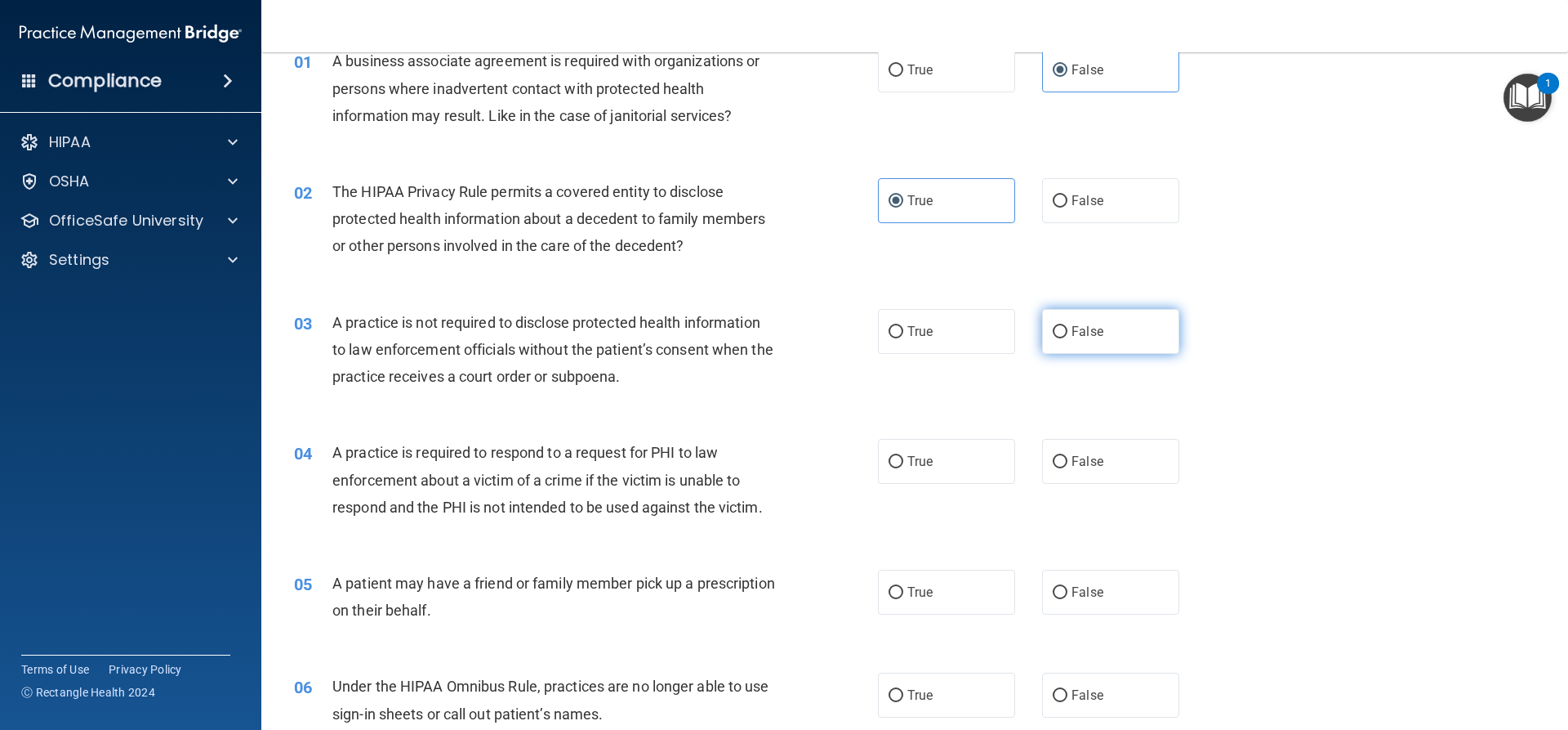
click at [1074, 331] on span "False" at bounding box center [1087, 330] width 32 height 15
click at [1067, 331] on input "False" at bounding box center [1060, 332] width 15 height 13
click at [973, 462] on label "True" at bounding box center [946, 461] width 137 height 45
click at [903, 462] on input "True" at bounding box center [896, 462] width 15 height 13
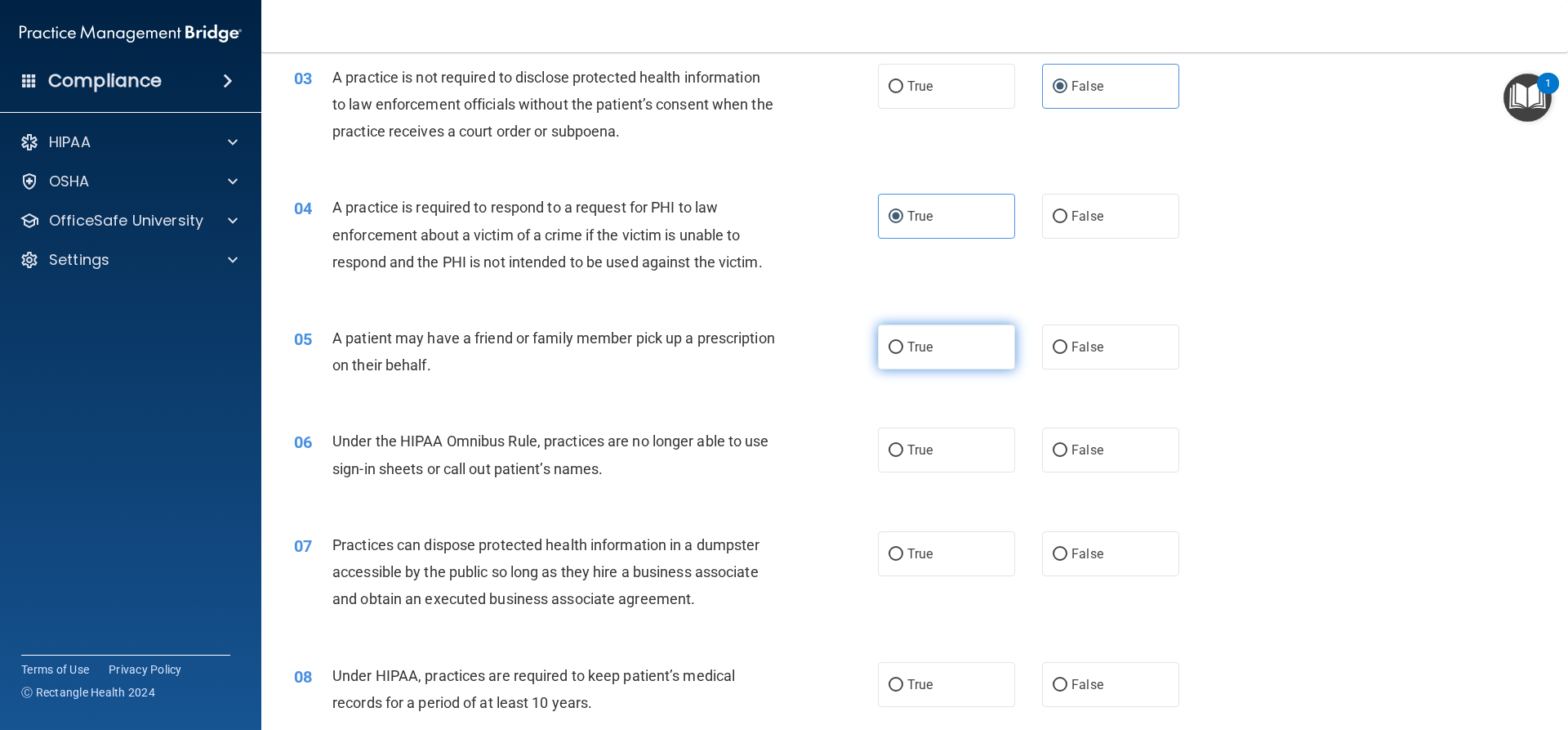
click at [918, 339] on label "True" at bounding box center [946, 347] width 137 height 45
click at [903, 341] on input "True" at bounding box center [896, 348] width 15 height 13
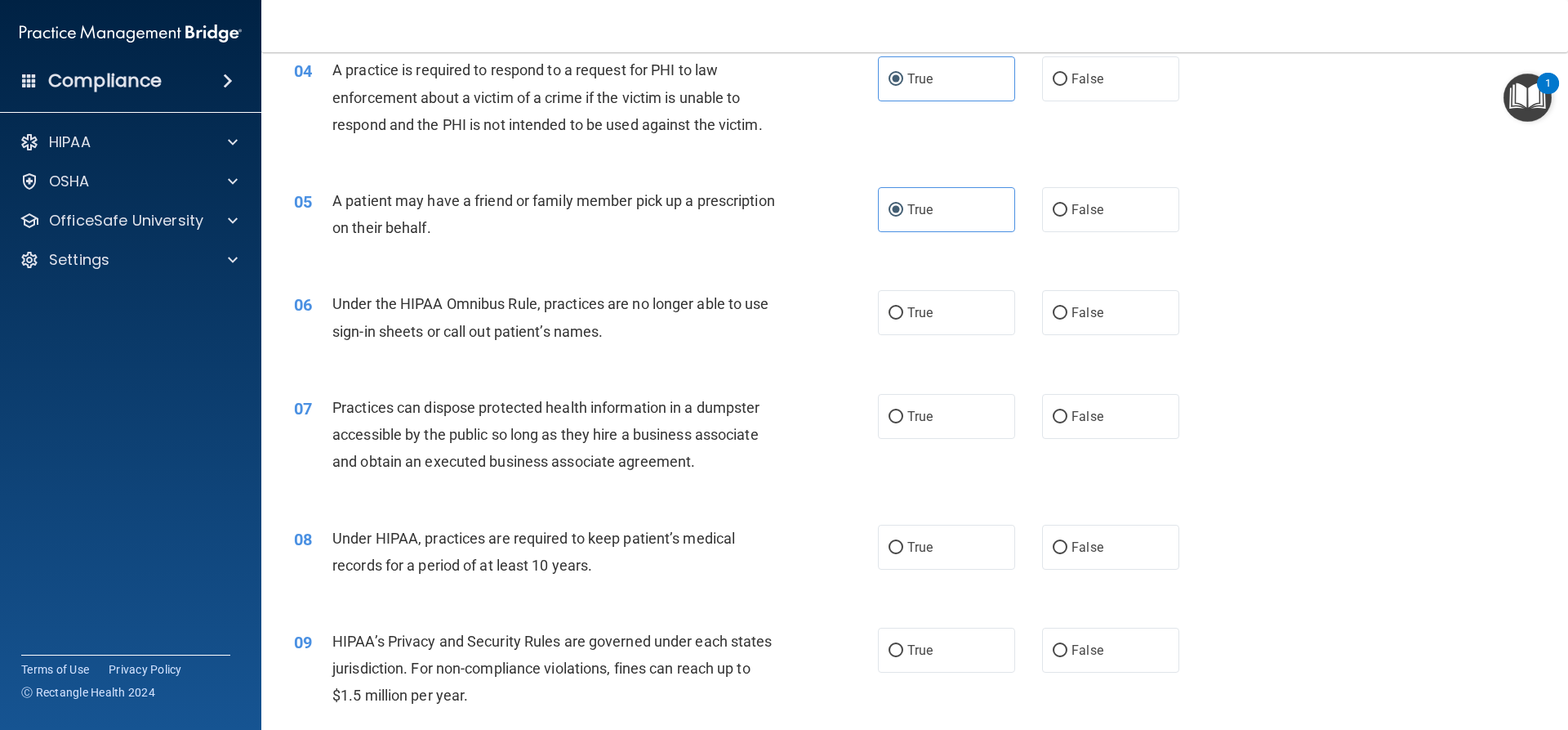
scroll to position [490, 0]
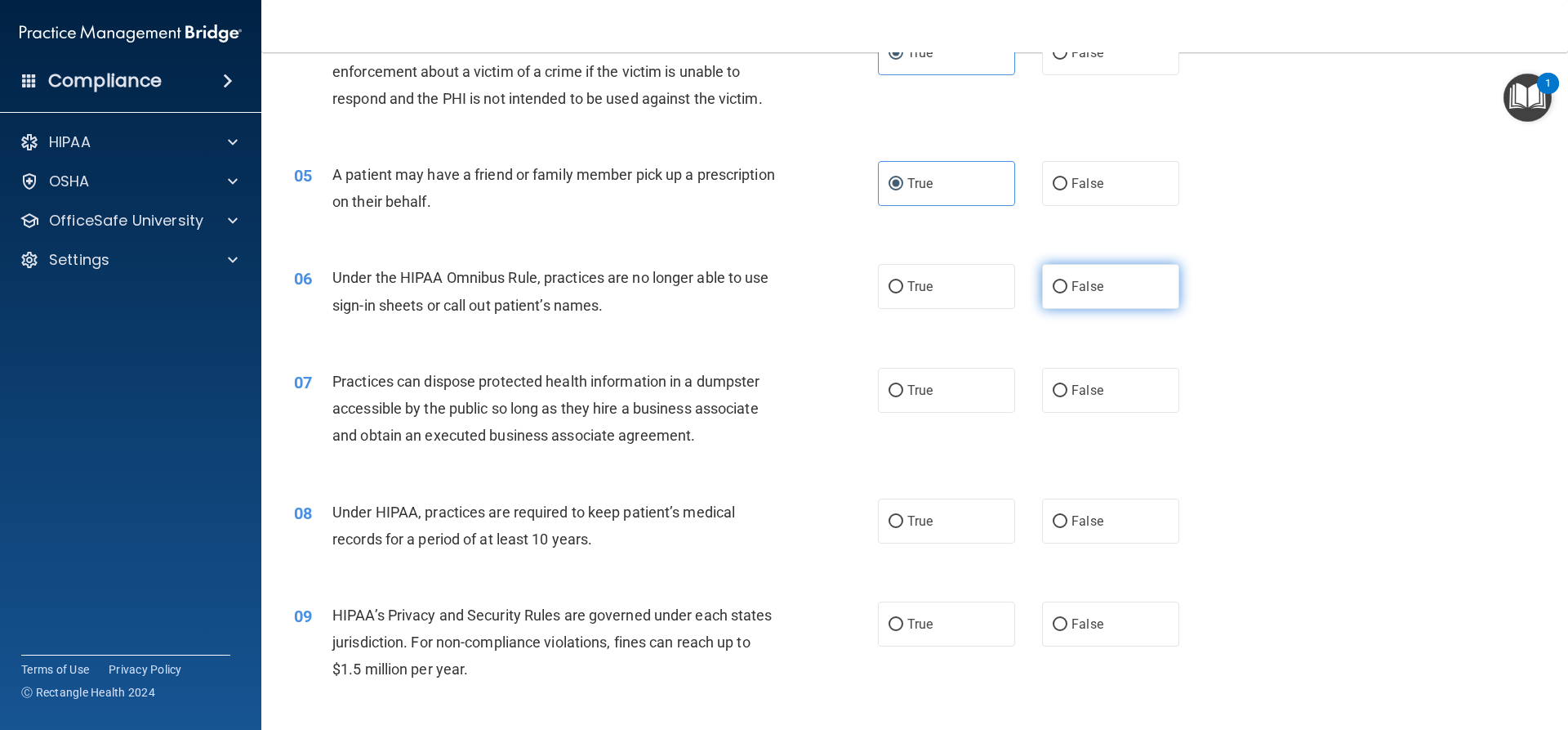
drag, startPoint x: 1093, startPoint y: 283, endPoint x: 1098, endPoint y: 307, distance: 24.5
click at [1093, 285] on span "False" at bounding box center [1087, 286] width 32 height 15
click at [1067, 285] on input "False" at bounding box center [1060, 288] width 15 height 13
click at [1097, 384] on label "False" at bounding box center [1110, 390] width 137 height 45
click at [1067, 385] on input "False" at bounding box center [1060, 391] width 15 height 13
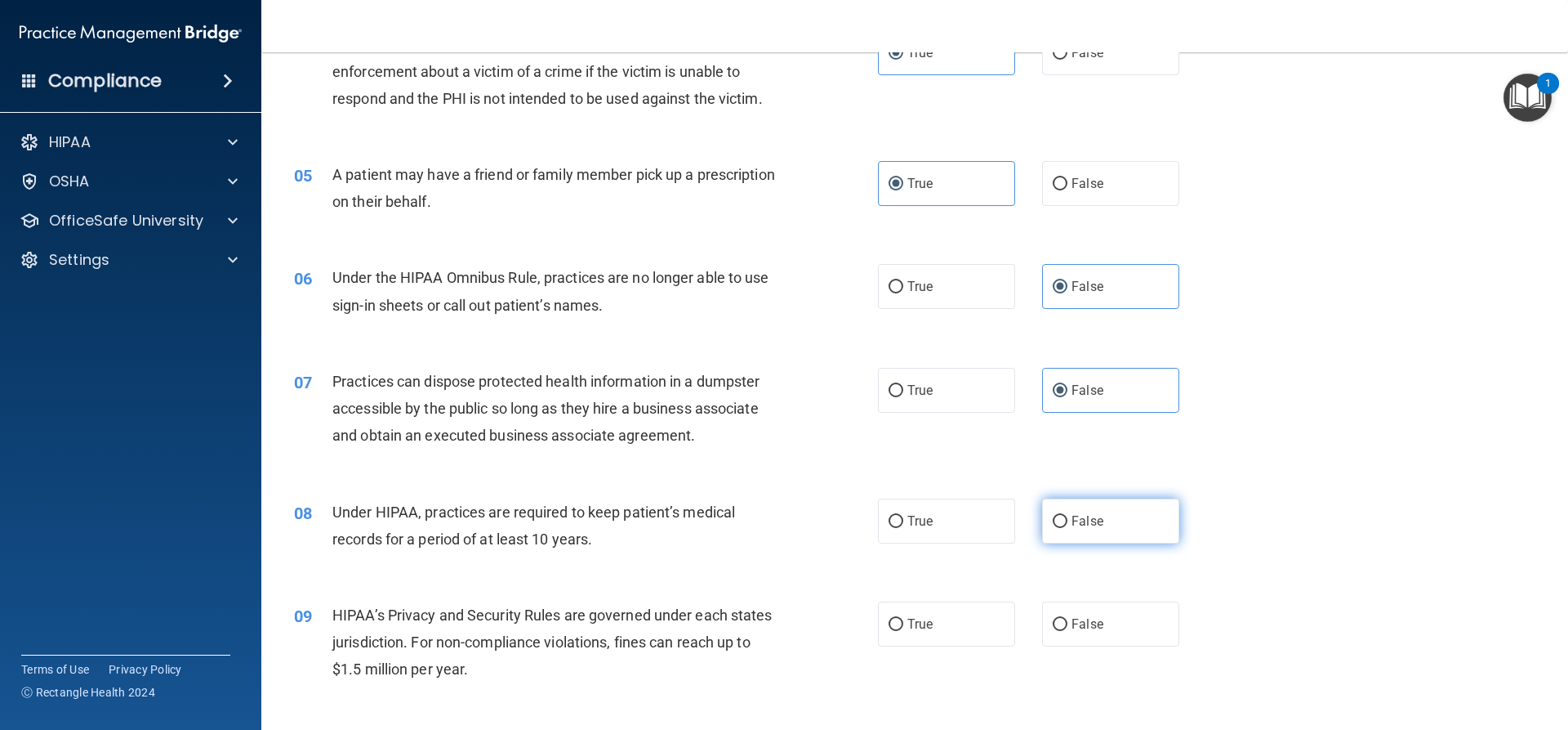
click at [1130, 511] on label "False" at bounding box center [1110, 521] width 137 height 45
click at [1067, 516] on input "False" at bounding box center [1060, 522] width 15 height 13
drag, startPoint x: 1151, startPoint y: 630, endPoint x: 1190, endPoint y: 610, distance: 43.8
click at [1151, 624] on label "False" at bounding box center [1110, 624] width 137 height 45
click at [1067, 624] on input "False" at bounding box center [1060, 625] width 15 height 13
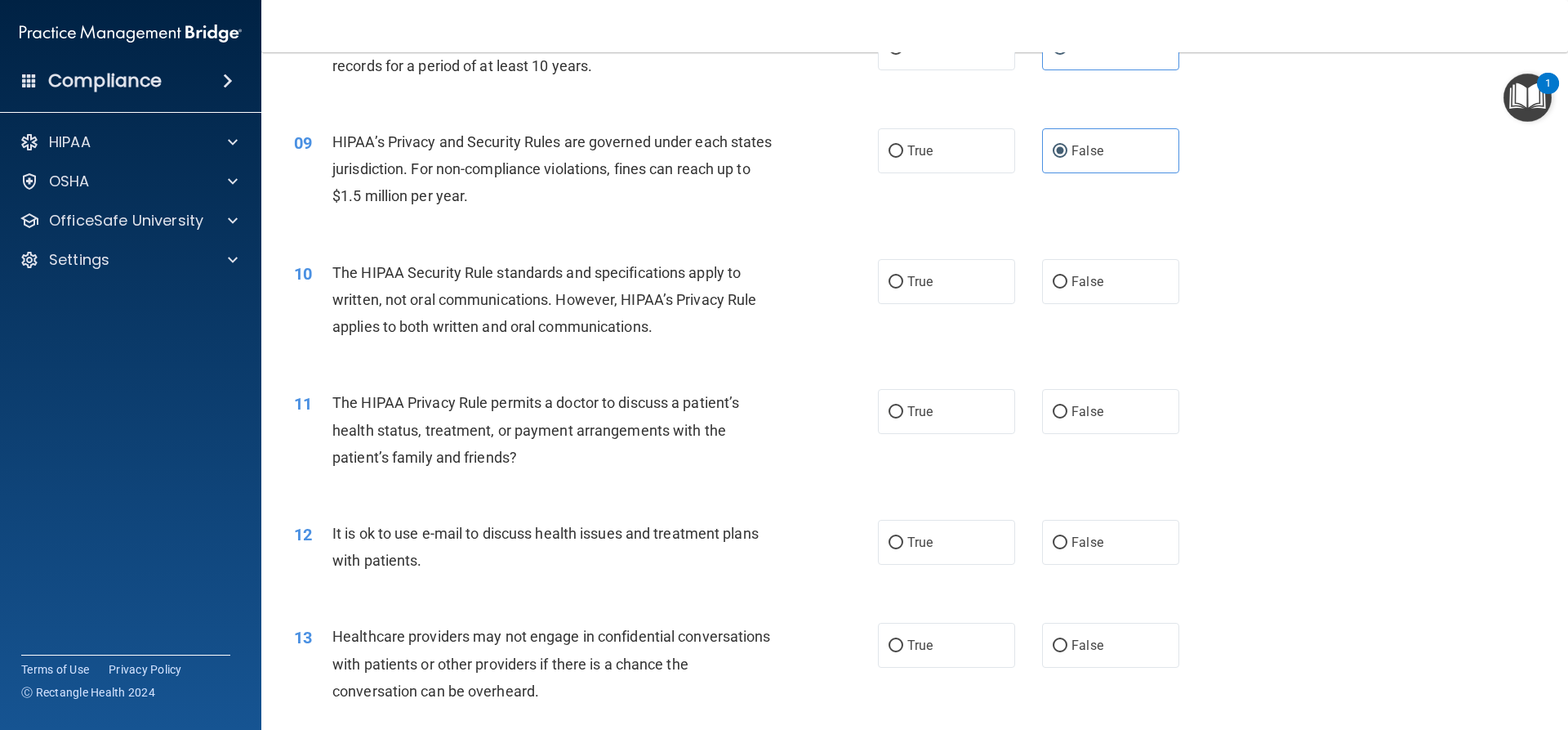
scroll to position [981, 0]
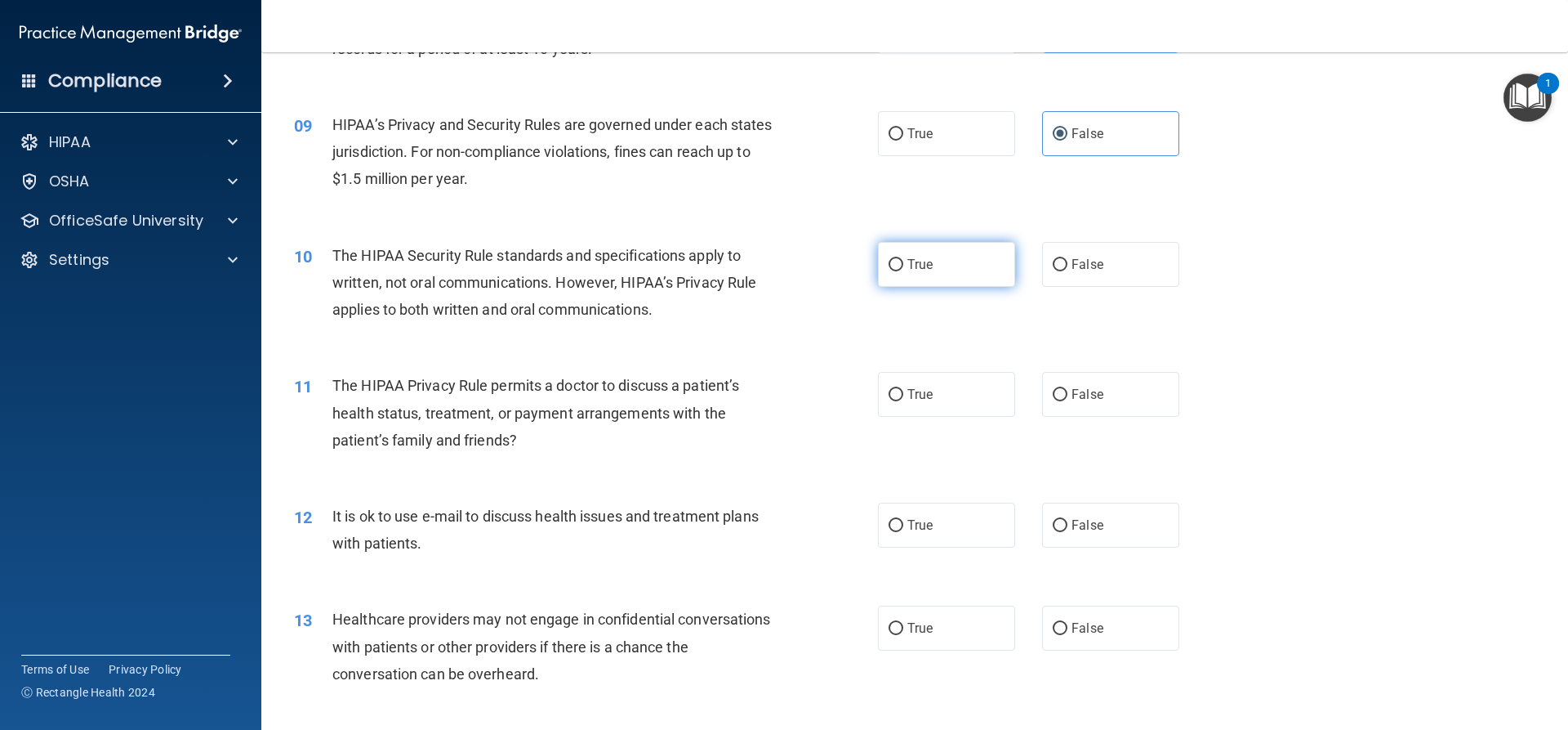
drag, startPoint x: 907, startPoint y: 256, endPoint x: 916, endPoint y: 269, distance: 15.8
click at [911, 263] on label "True" at bounding box center [946, 264] width 137 height 45
click at [942, 397] on label "True" at bounding box center [946, 395] width 137 height 45
click at [903, 397] on input "True" at bounding box center [896, 395] width 15 height 13
click at [889, 266] on input "True" at bounding box center [896, 265] width 15 height 13
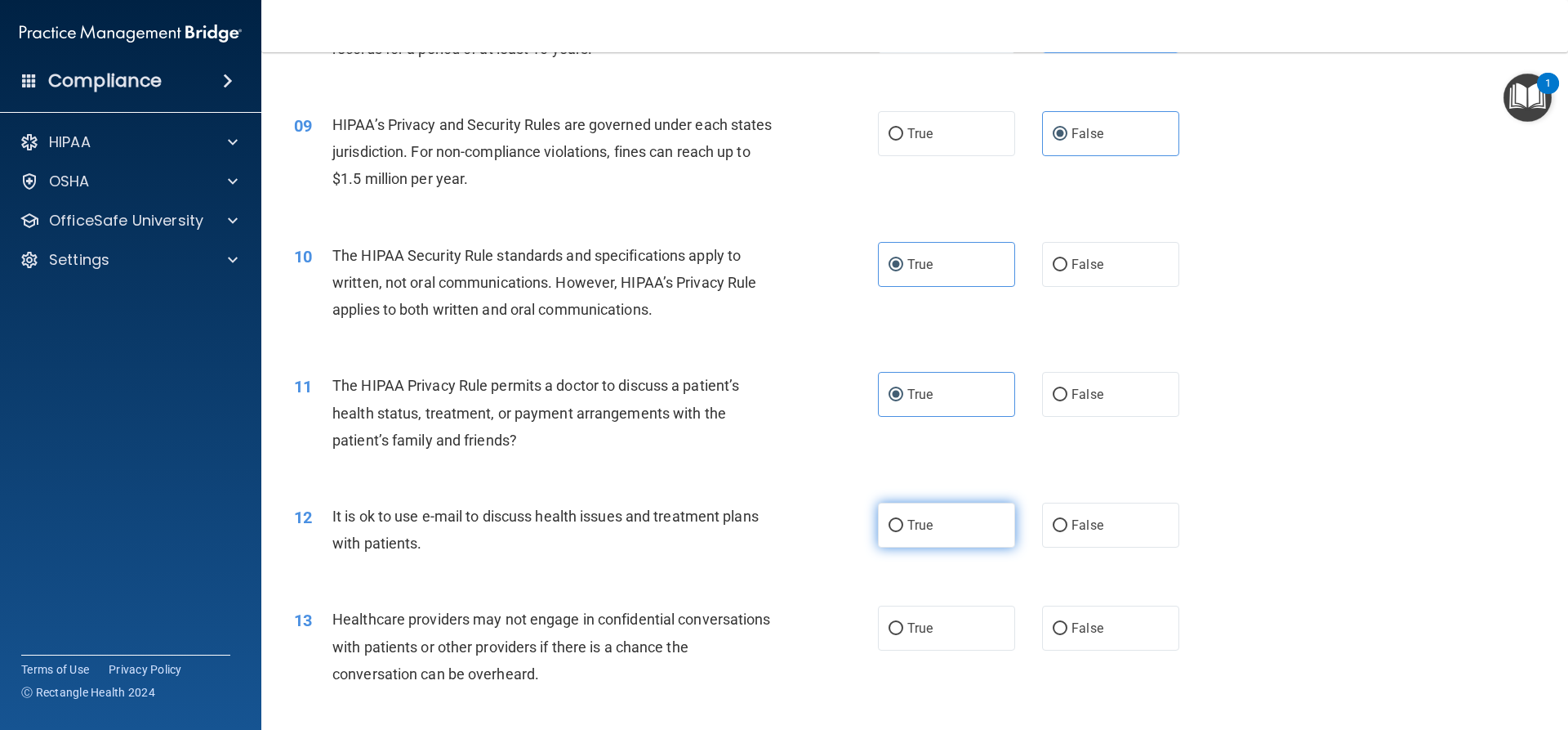
click at [911, 519] on span "True" at bounding box center [920, 525] width 25 height 15
click at [903, 519] on input "True" at bounding box center [896, 526] width 15 height 13
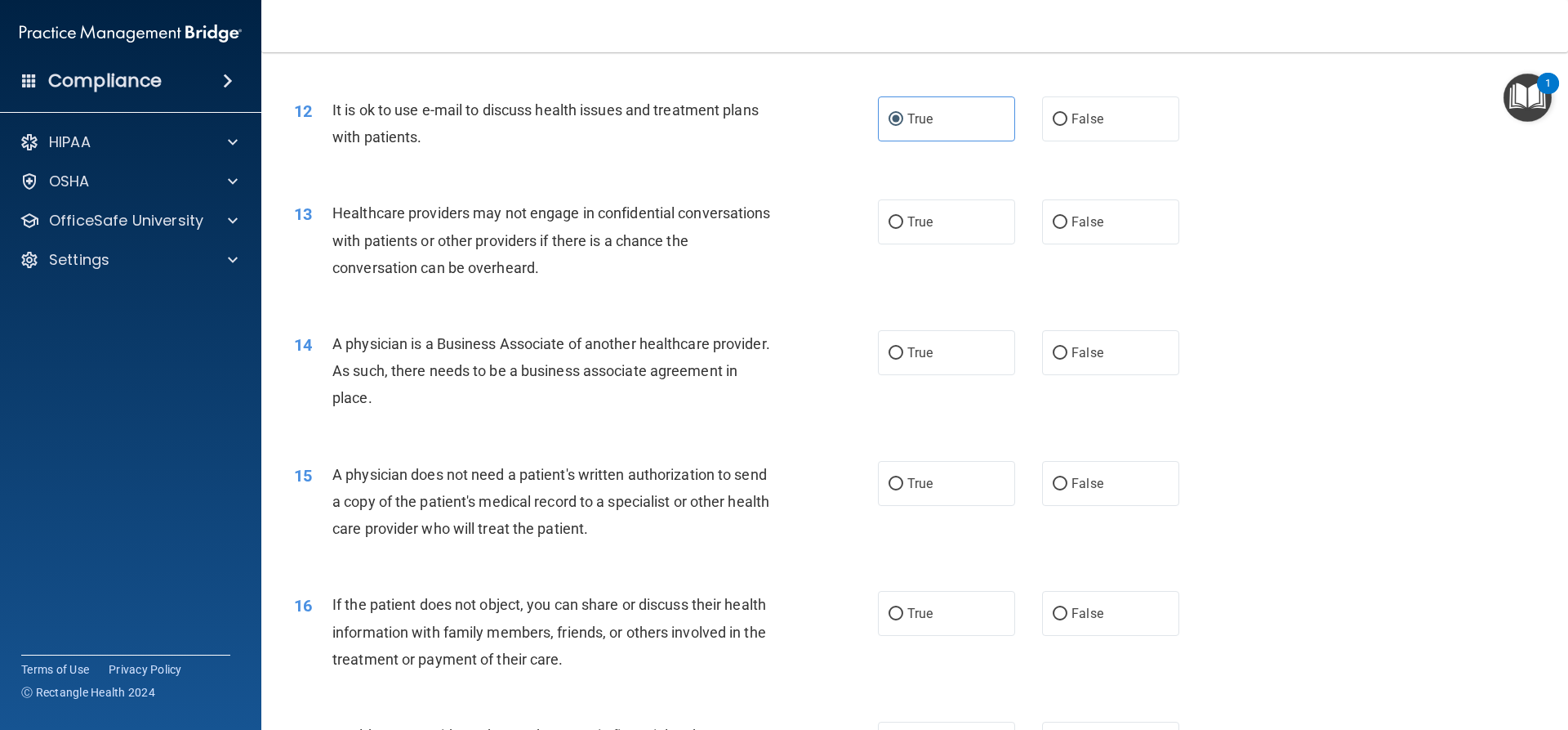
scroll to position [1389, 0]
click at [1056, 219] on input "False" at bounding box center [1060, 221] width 15 height 13
click at [1076, 356] on span "False" at bounding box center [1087, 350] width 32 height 15
click at [1067, 356] on input "False" at bounding box center [1060, 351] width 15 height 13
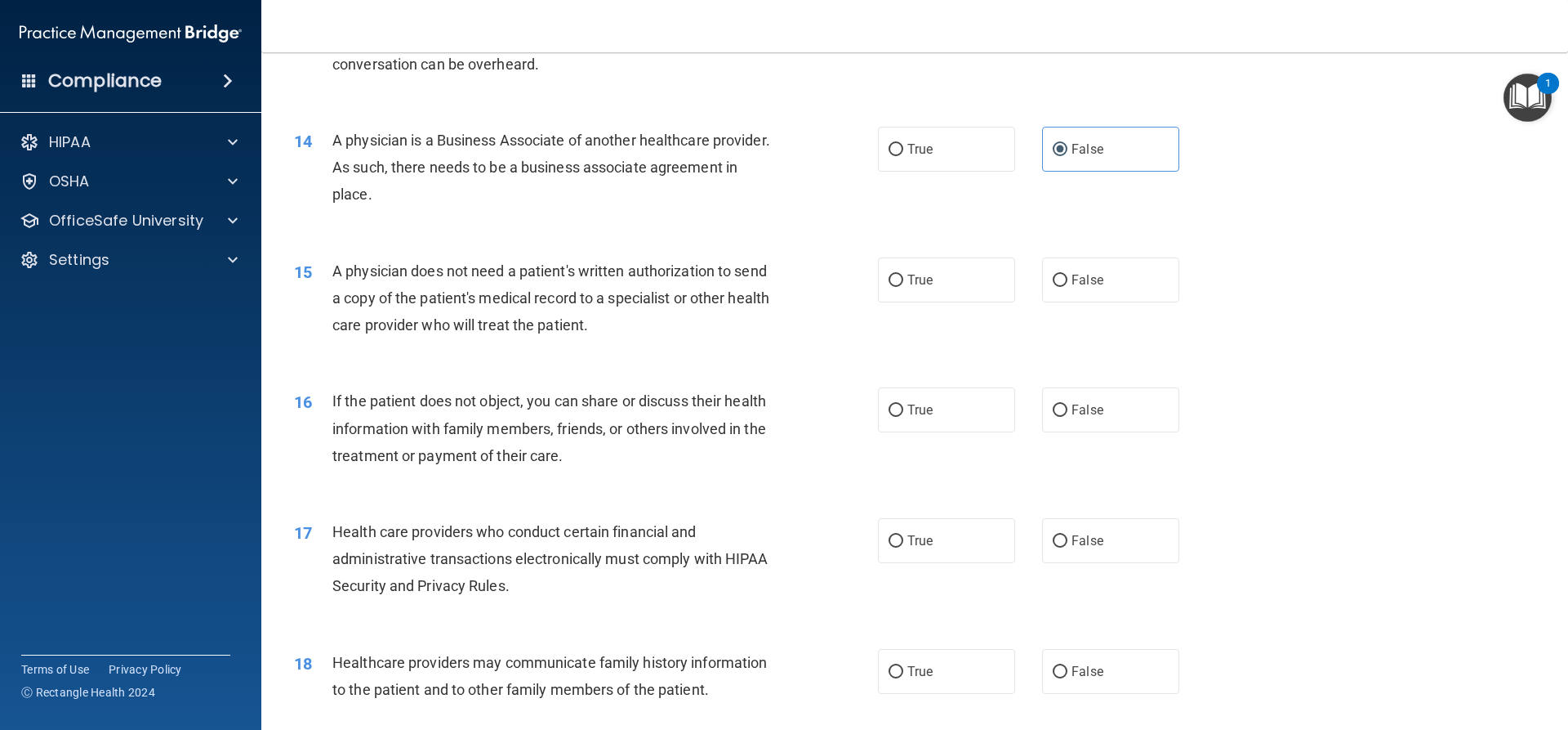
scroll to position [1634, 0]
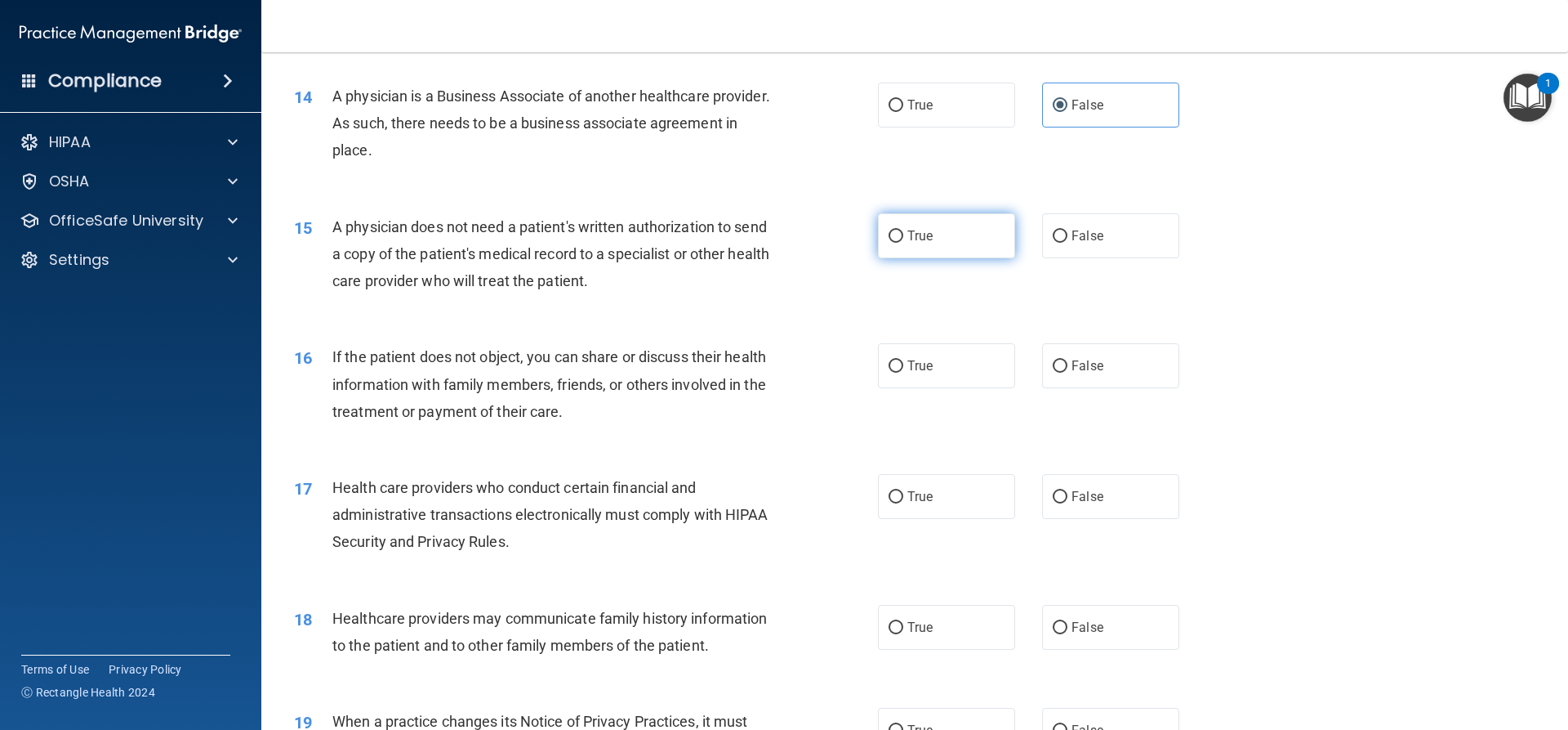
drag, startPoint x: 904, startPoint y: 242, endPoint x: 906, endPoint y: 257, distance: 15.1
click at [904, 243] on label "True" at bounding box center [946, 236] width 137 height 45
click at [903, 242] on input "True" at bounding box center [896, 237] width 15 height 13
drag, startPoint x: 916, startPoint y: 371, endPoint x: 926, endPoint y: 453, distance: 82.6
click at [916, 372] on span "True" at bounding box center [920, 365] width 25 height 15
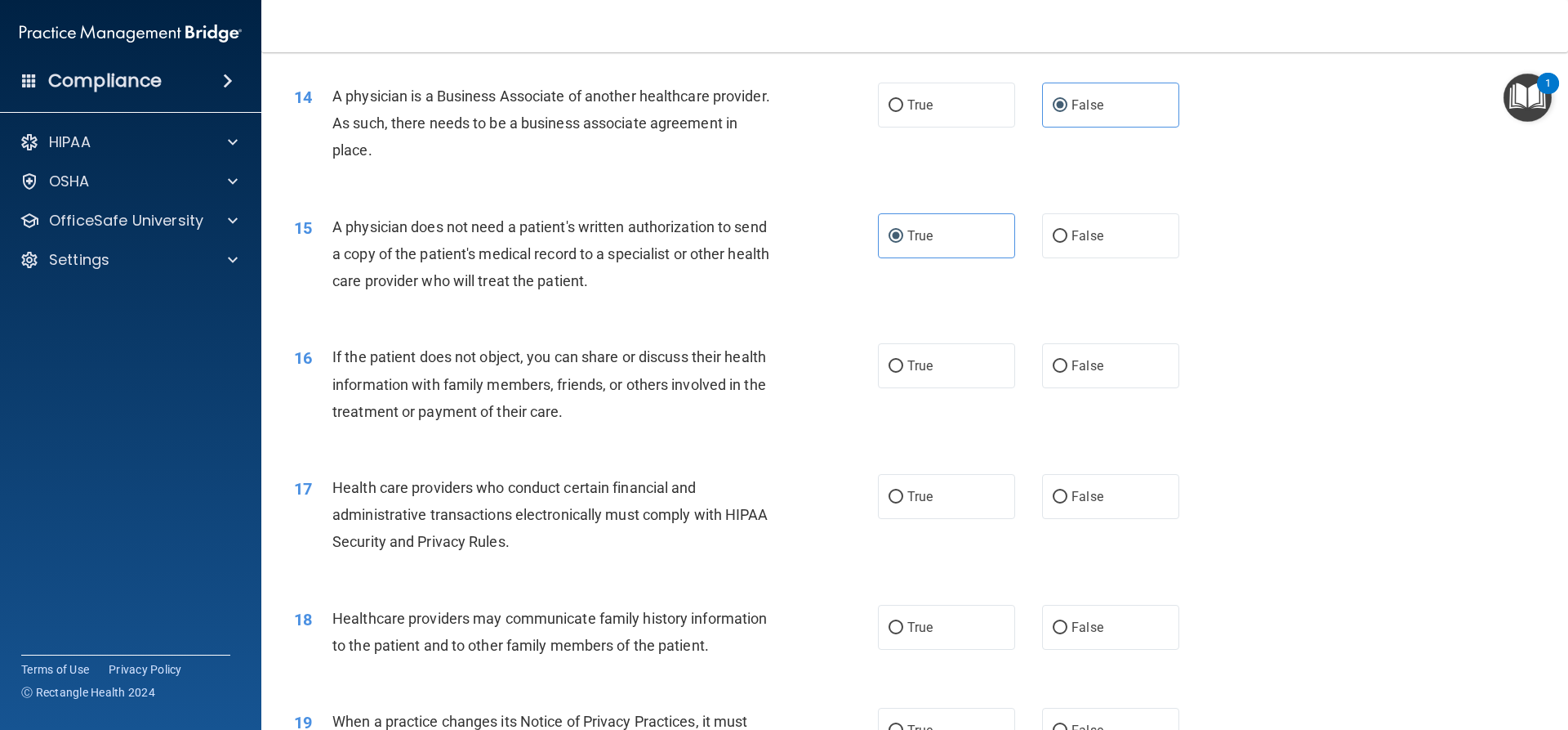
click at [903, 372] on input "True" at bounding box center [896, 367] width 15 height 13
click at [932, 502] on label "True" at bounding box center [946, 497] width 137 height 45
click at [903, 502] on input "True" at bounding box center [896, 498] width 15 height 13
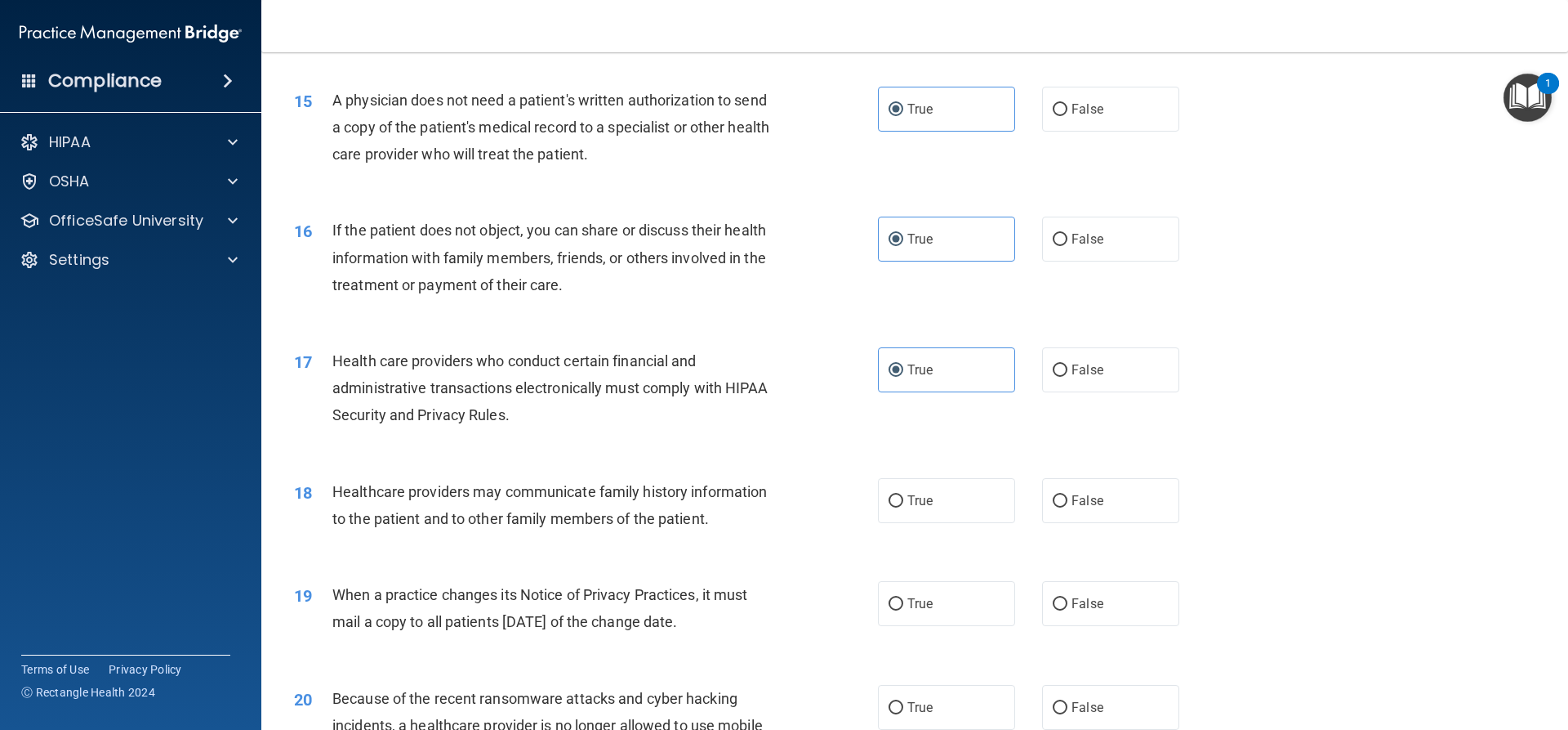
scroll to position [1961, 0]
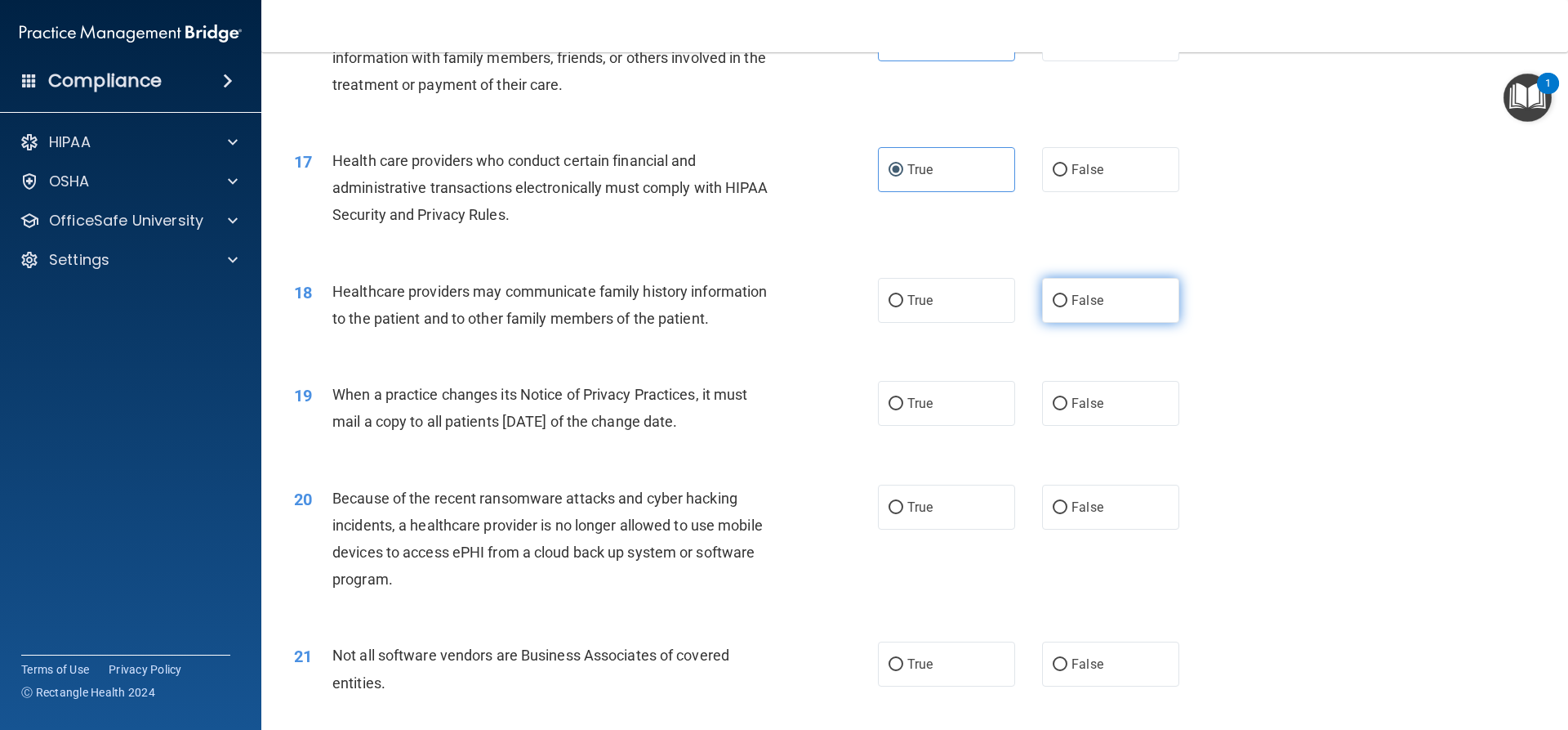
click at [1053, 300] on input "False" at bounding box center [1060, 301] width 15 height 13
click at [1072, 405] on span "False" at bounding box center [1087, 403] width 32 height 15
click at [1063, 405] on input "False" at bounding box center [1060, 404] width 15 height 13
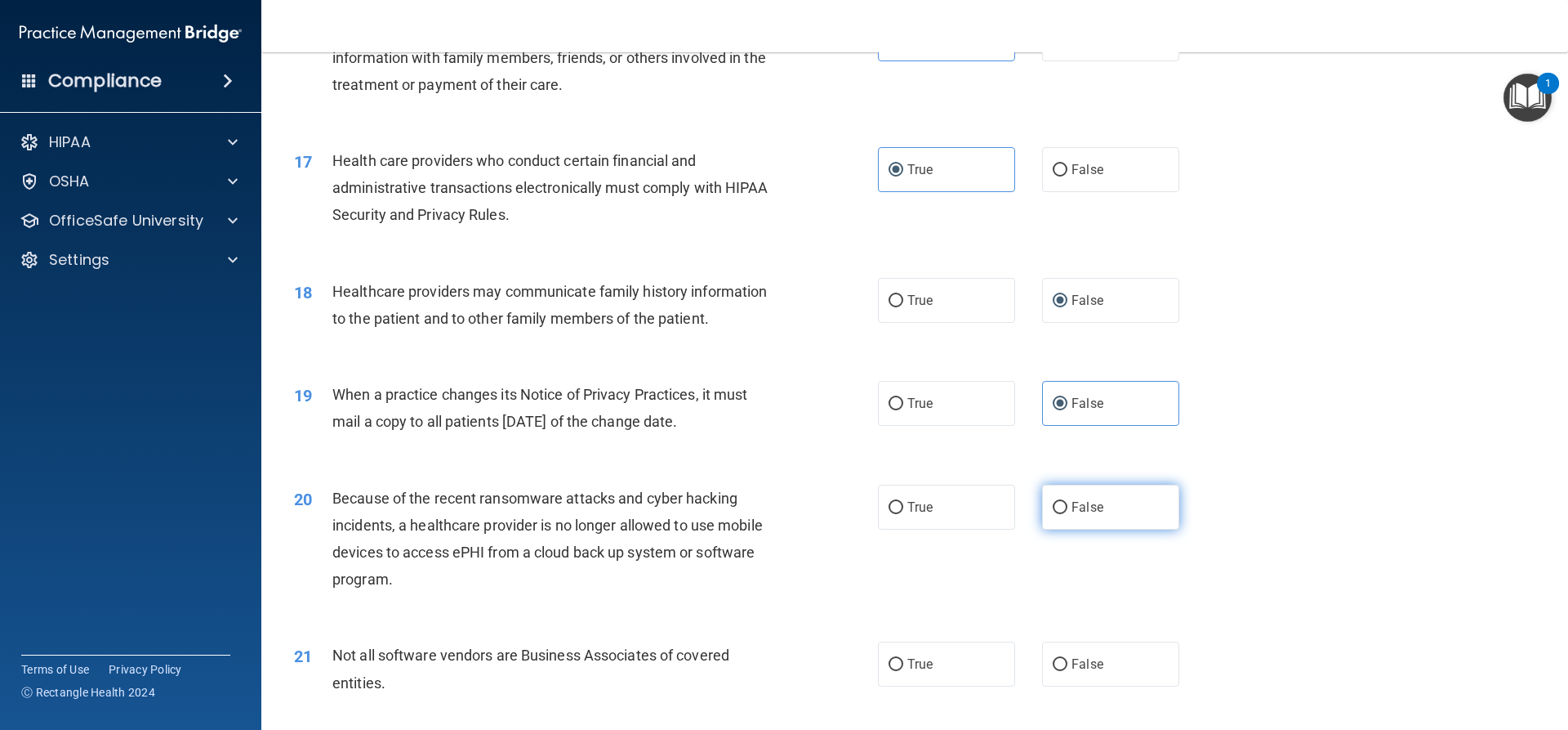
click at [1082, 509] on span "False" at bounding box center [1087, 507] width 32 height 15
click at [1067, 509] on input "False" at bounding box center [1060, 508] width 15 height 13
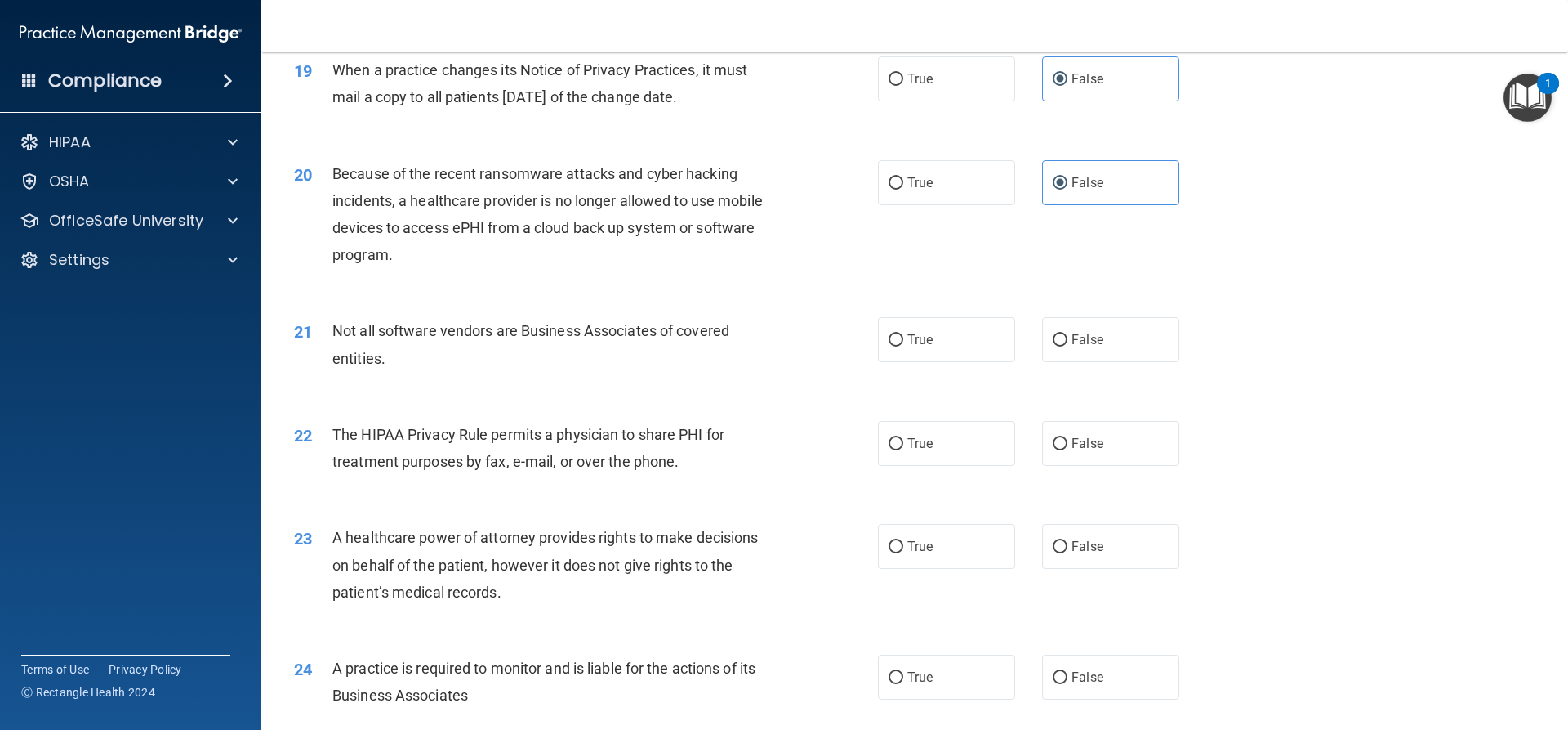
scroll to position [2288, 0]
click at [914, 341] on span "True" at bounding box center [920, 337] width 25 height 15
click at [903, 341] on input "True" at bounding box center [896, 338] width 15 height 13
click at [942, 438] on label "True" at bounding box center [946, 441] width 137 height 45
click at [903, 438] on input "True" at bounding box center [896, 442] width 15 height 13
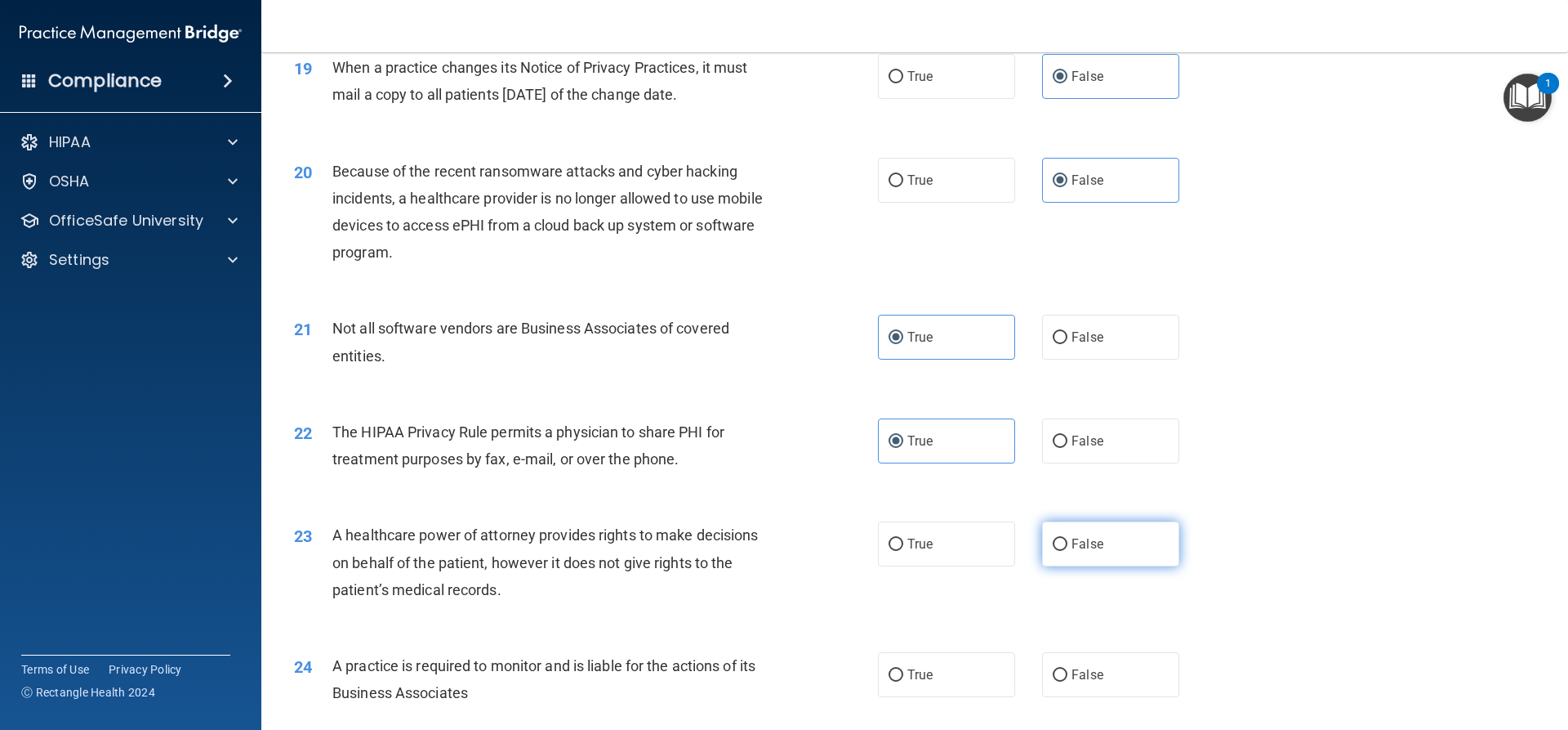
click at [1096, 544] on label "False" at bounding box center [1110, 544] width 137 height 45
click at [1067, 544] on input "False" at bounding box center [1060, 545] width 15 height 13
click at [1131, 669] on label "False" at bounding box center [1110, 675] width 137 height 45
click at [1067, 669] on input "False" at bounding box center [1060, 676] width 15 height 13
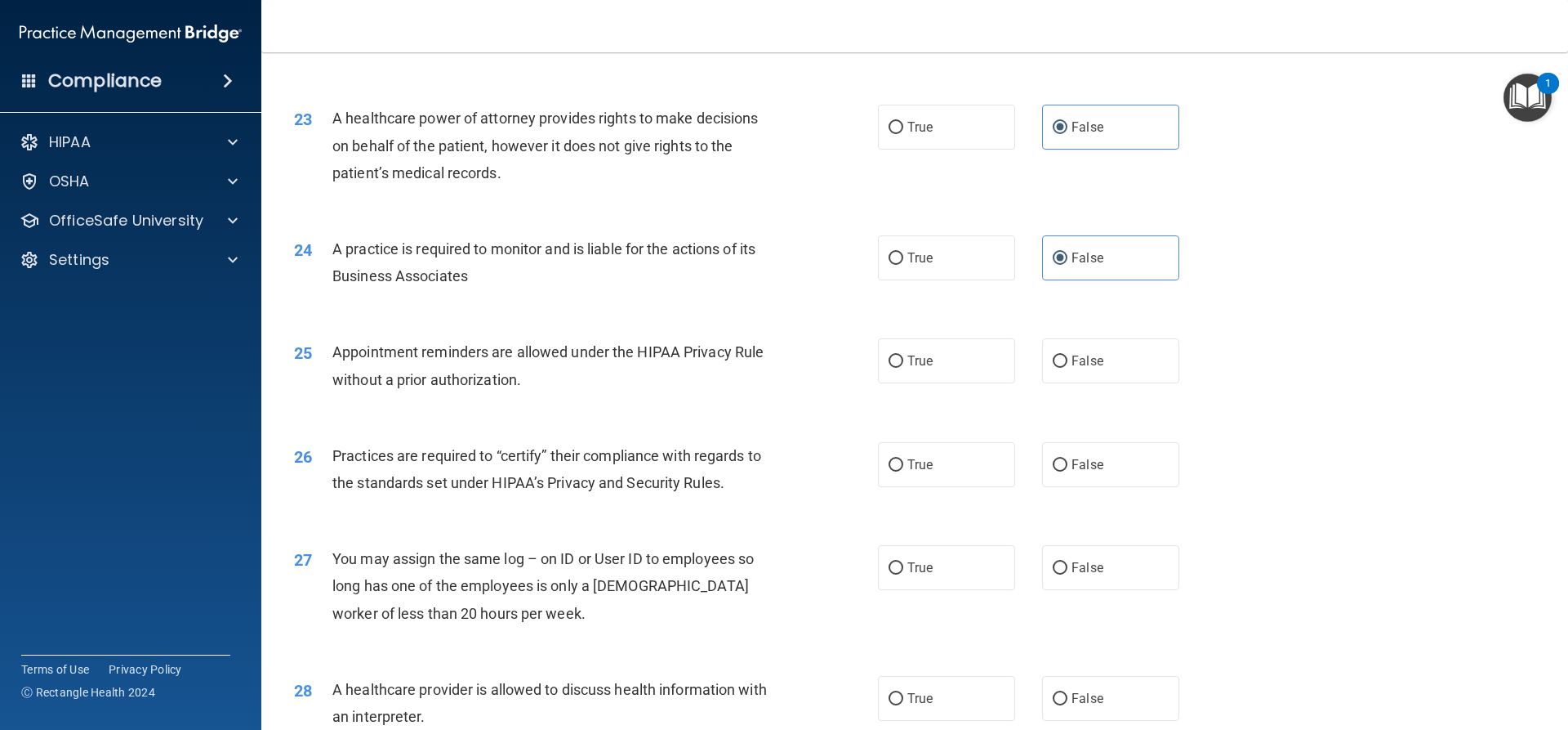
scroll to position [2860, 0]
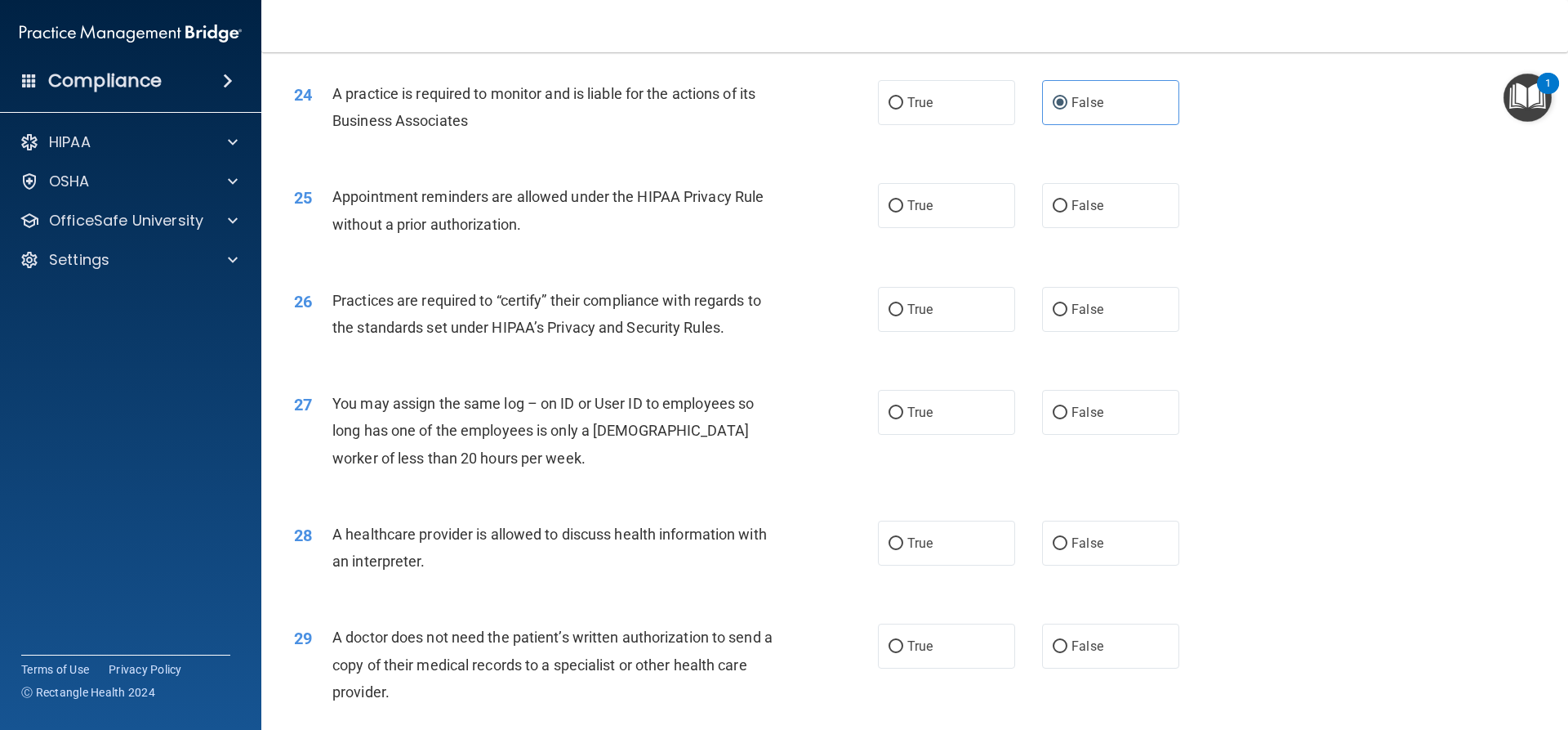
drag, startPoint x: 907, startPoint y: 206, endPoint x: 976, endPoint y: 272, distance: 95.5
click at [907, 206] on span "True" at bounding box center [920, 205] width 25 height 15
click at [903, 206] on input "True" at bounding box center [896, 207] width 15 height 13
click at [1083, 312] on span "False" at bounding box center [1087, 309] width 32 height 15
click at [1067, 312] on input "False" at bounding box center [1060, 311] width 15 height 13
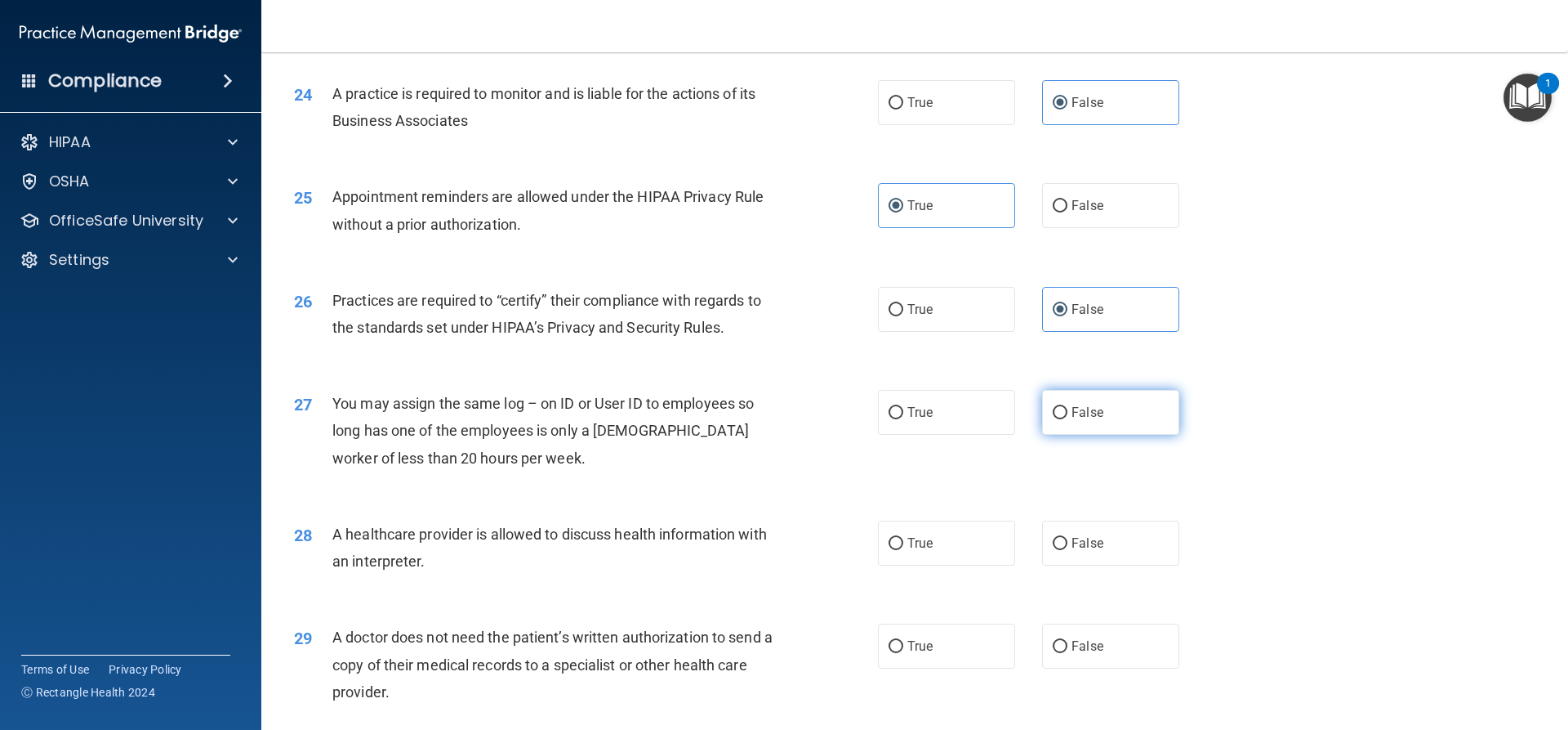
click at [1086, 394] on label "False" at bounding box center [1110, 412] width 137 height 45
click at [1067, 407] on input "False" at bounding box center [1060, 413] width 15 height 13
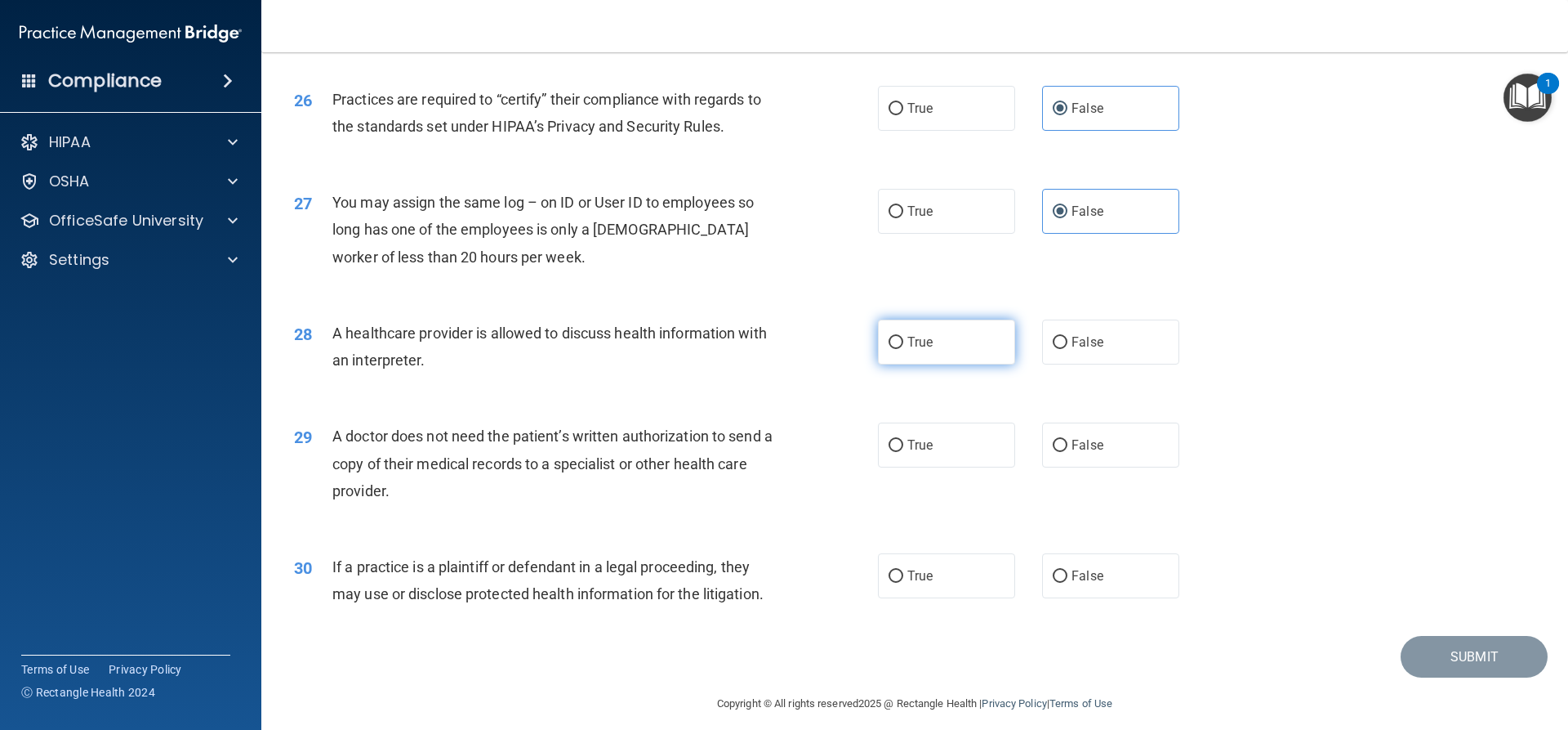
scroll to position [3074, 0]
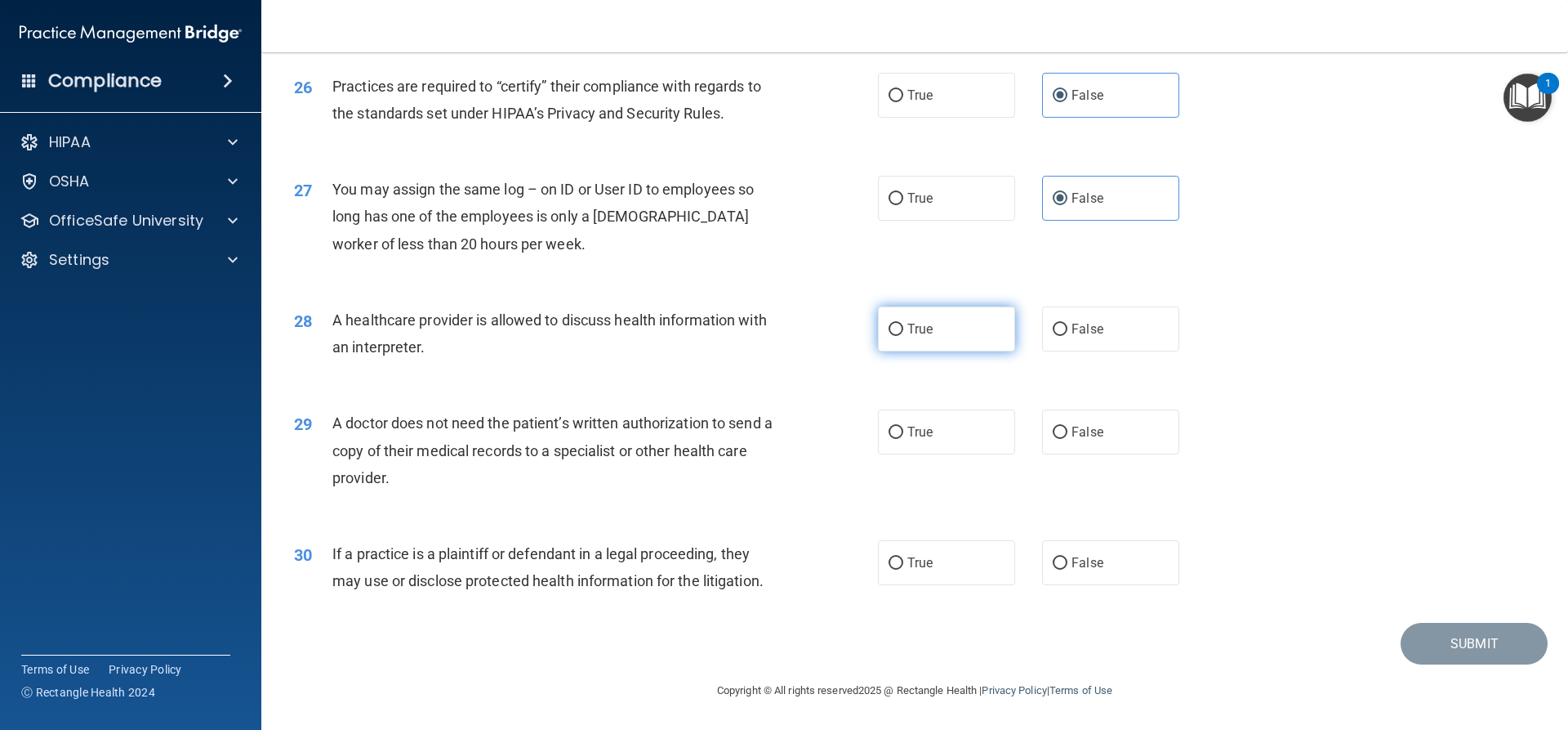
click at [908, 325] on span "True" at bounding box center [920, 329] width 25 height 15
click at [903, 325] on input "True" at bounding box center [896, 330] width 15 height 13
click at [927, 424] on label "True" at bounding box center [946, 432] width 137 height 45
click at [903, 427] on input "True" at bounding box center [896, 433] width 15 height 13
click at [948, 561] on label "True" at bounding box center [946, 563] width 137 height 45
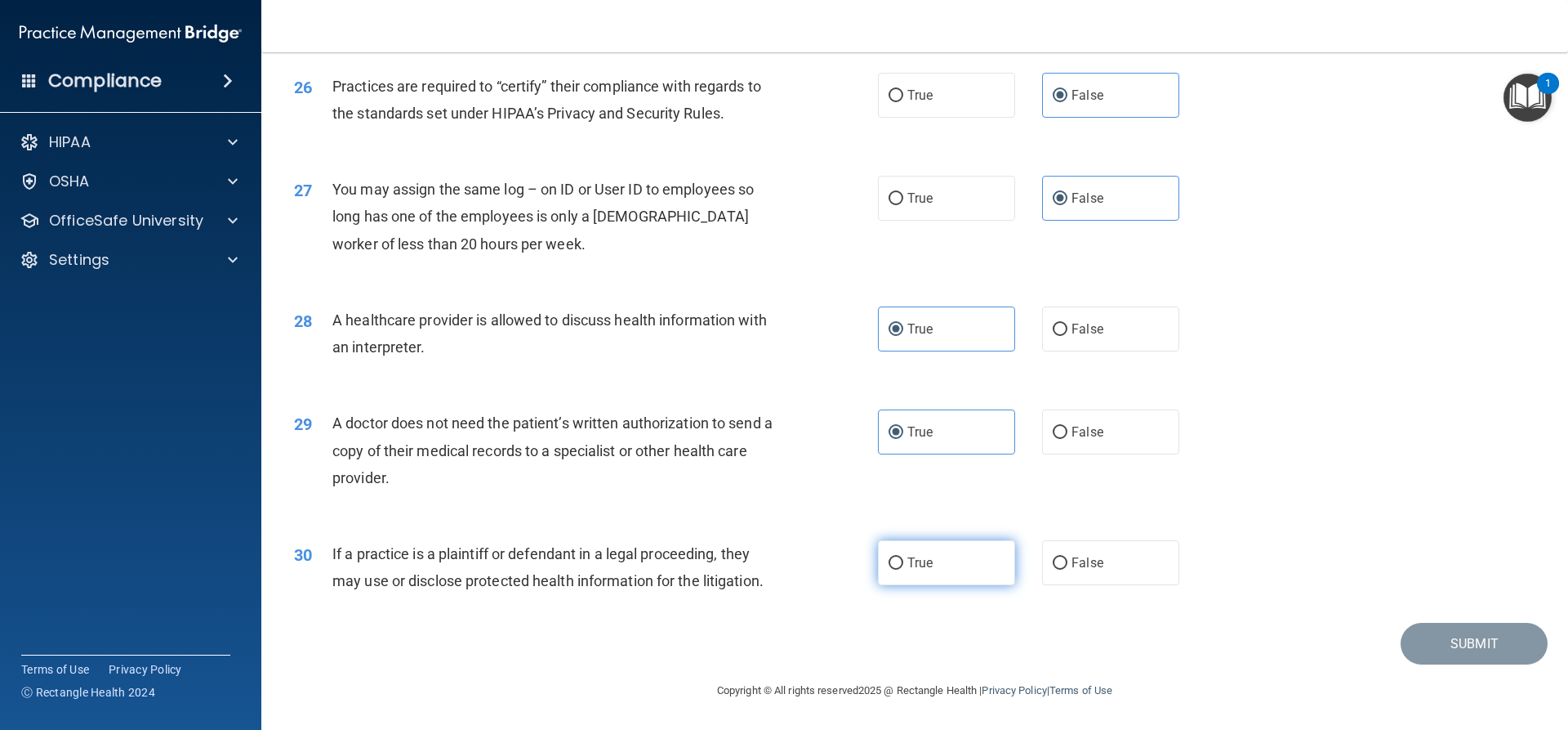
click at [903, 561] on input "True" at bounding box center [896, 564] width 15 height 13
click at [1468, 653] on button "Submit" at bounding box center [1475, 644] width 147 height 42
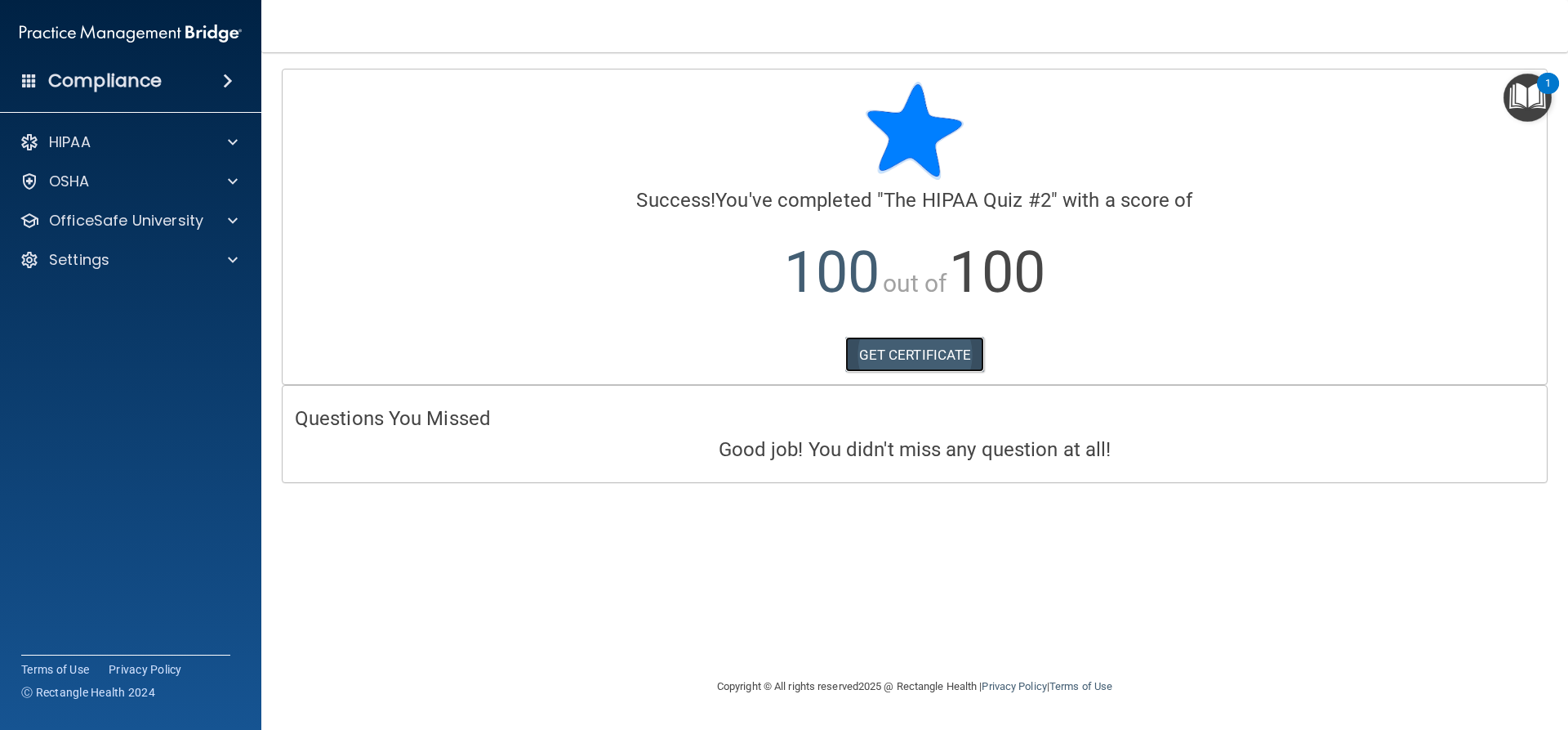
click at [906, 354] on link "GET CERTIFICATE" at bounding box center [916, 355] width 140 height 36
click at [223, 228] on div at bounding box center [230, 221] width 41 height 20
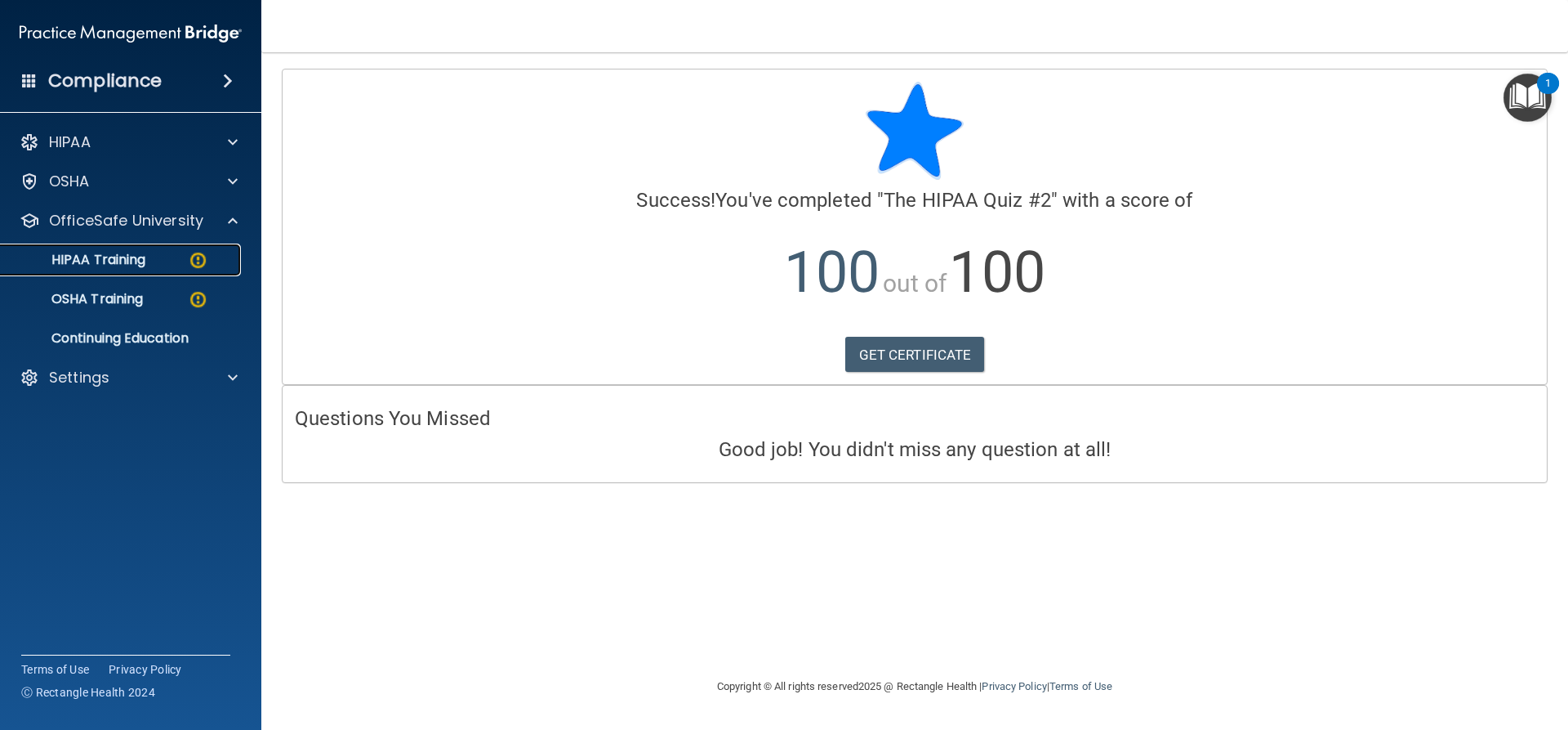
click at [205, 268] on img at bounding box center [198, 260] width 21 height 21
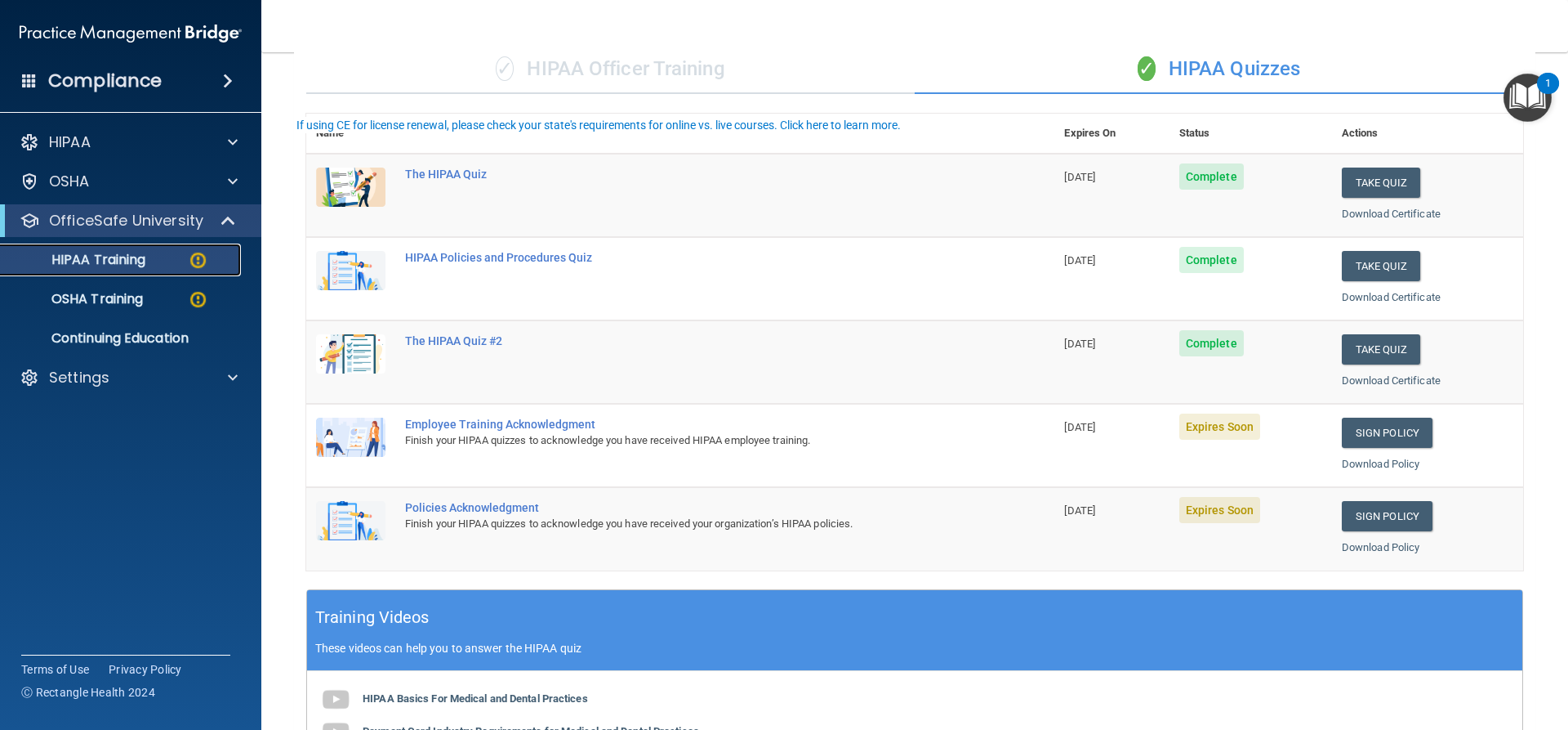
scroll to position [163, 0]
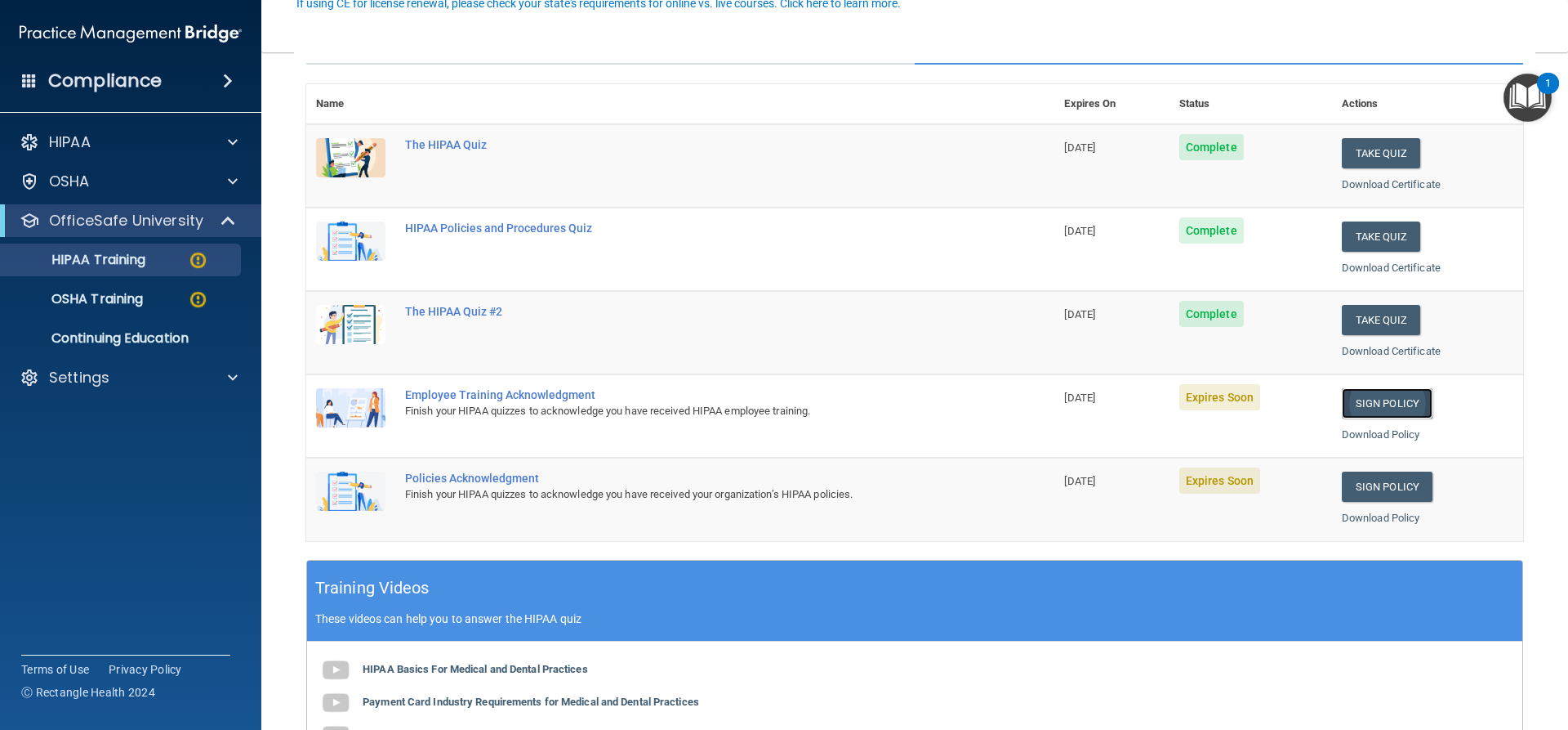
click at [1375, 405] on link "Sign Policy" at bounding box center [1387, 403] width 91 height 30
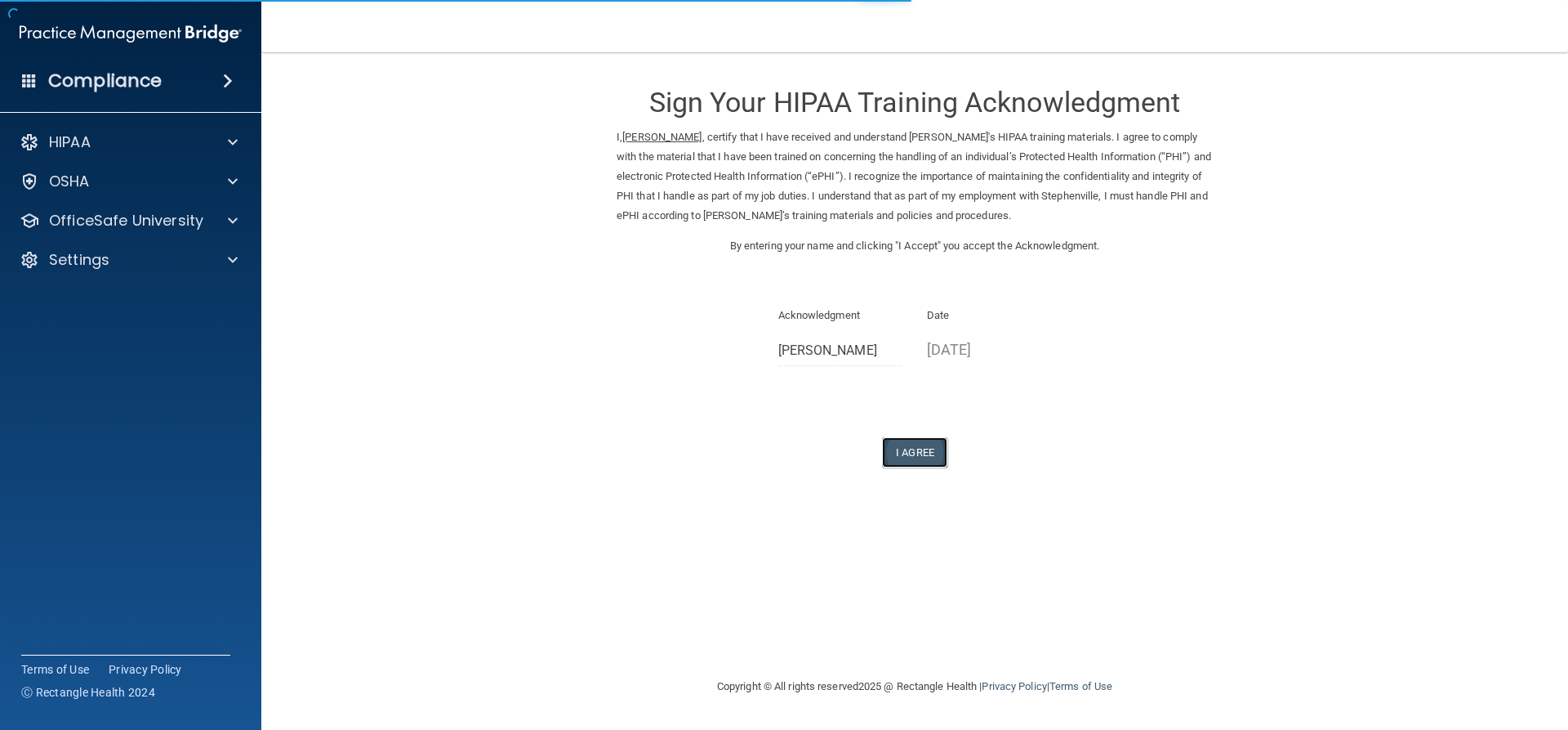
click at [922, 452] on button "I Agree" at bounding box center [915, 452] width 65 height 30
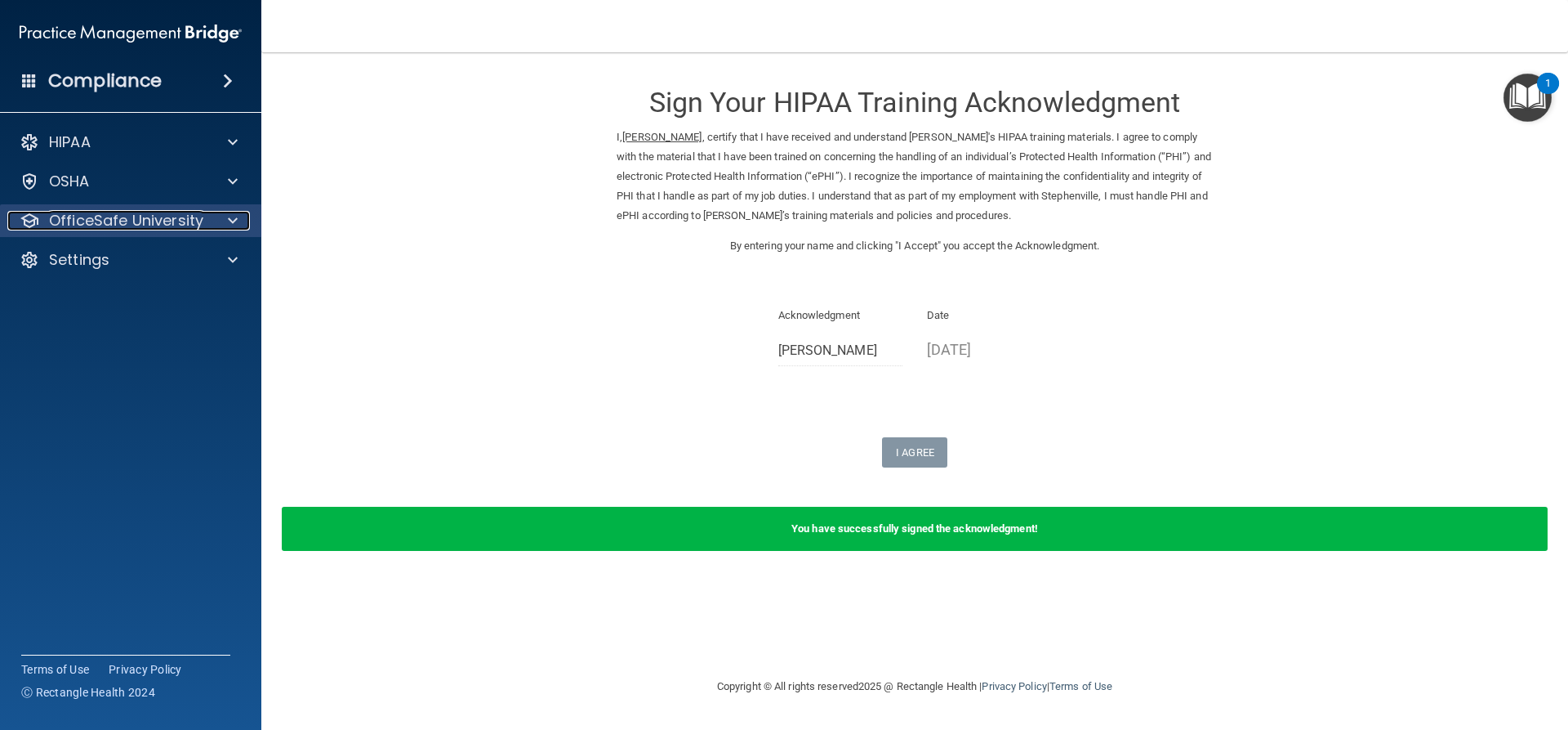
click at [218, 218] on div at bounding box center [230, 221] width 41 height 20
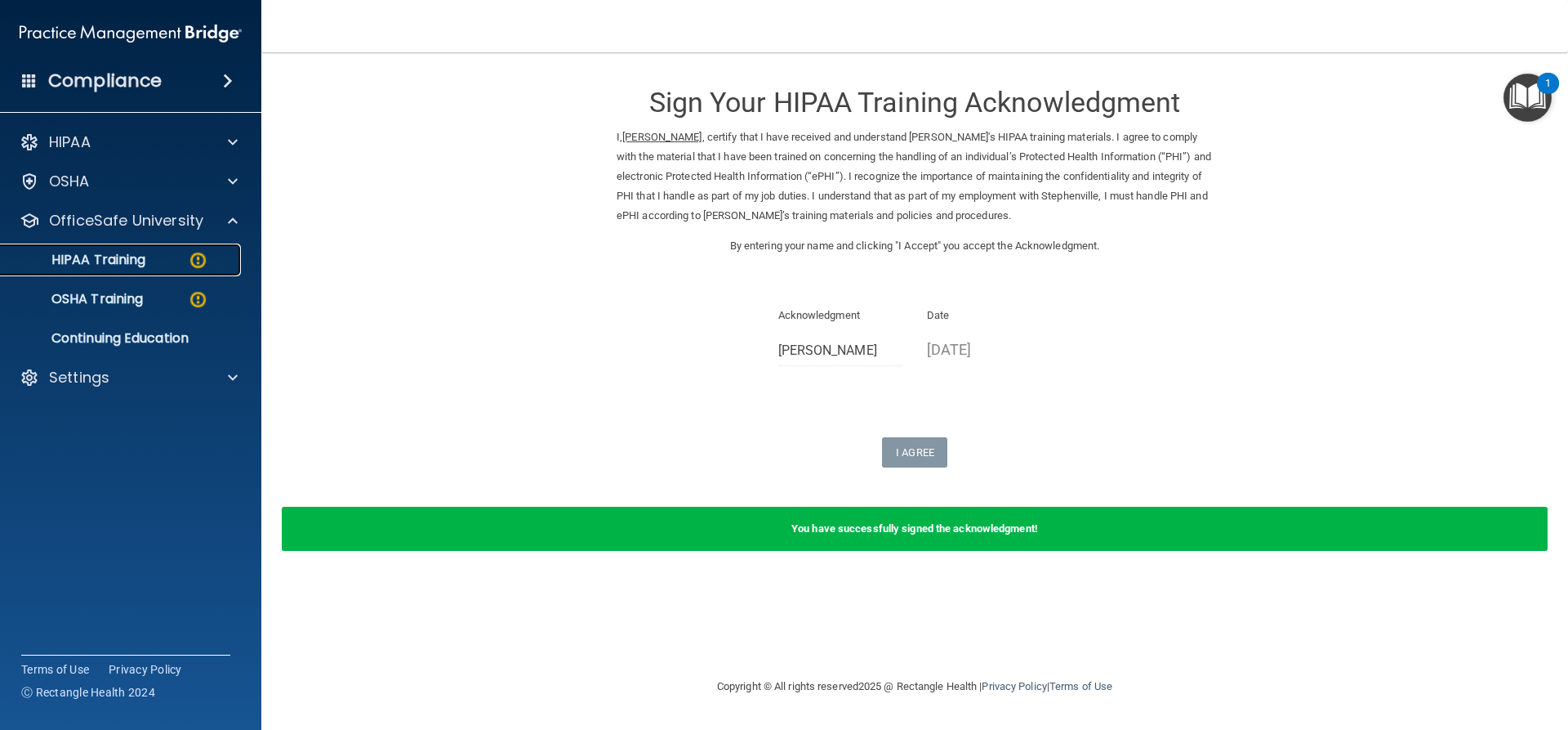
click at [194, 260] on img at bounding box center [198, 260] width 21 height 21
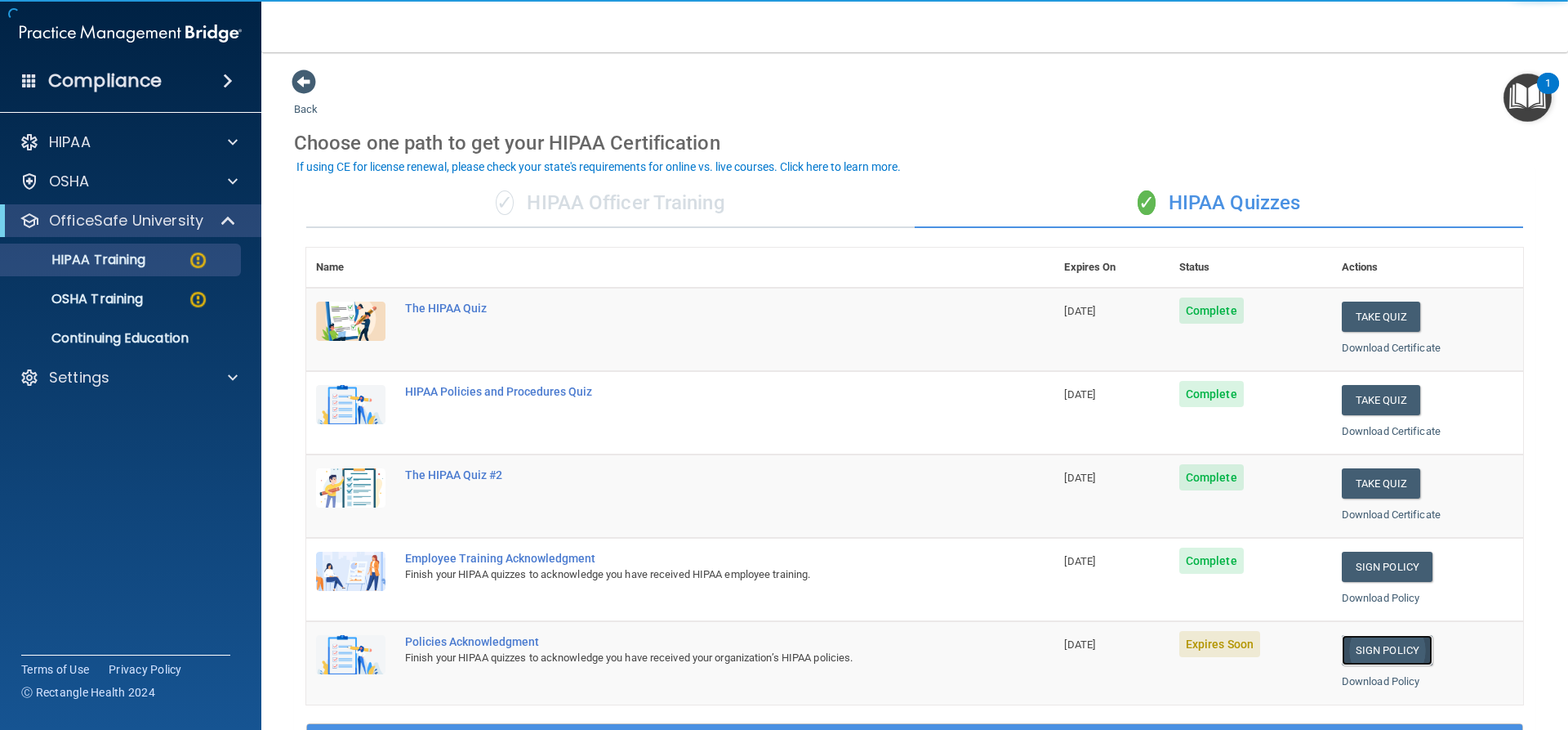
click at [1388, 656] on link "Sign Policy" at bounding box center [1387, 649] width 91 height 30
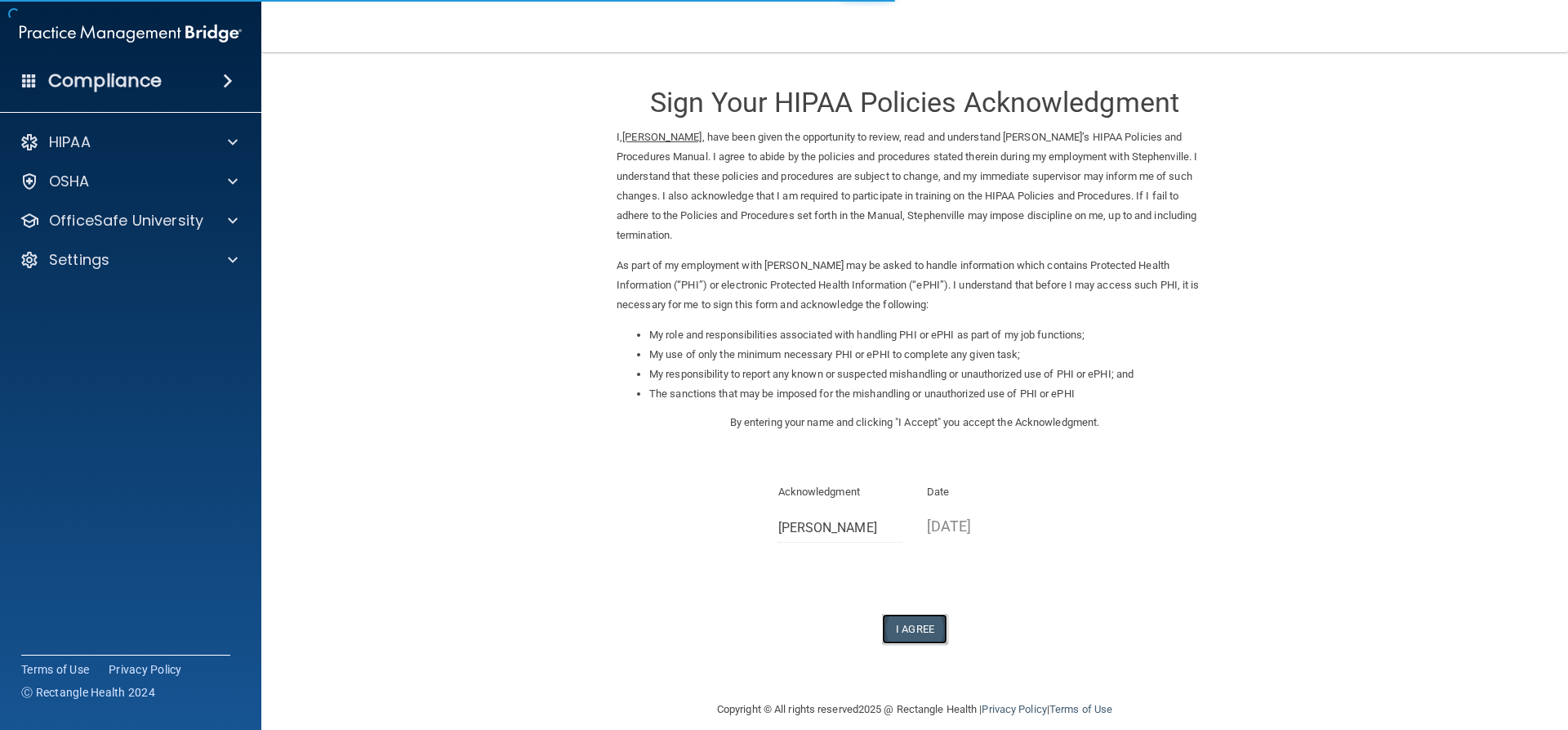
click at [915, 624] on button "I Agree" at bounding box center [915, 628] width 65 height 30
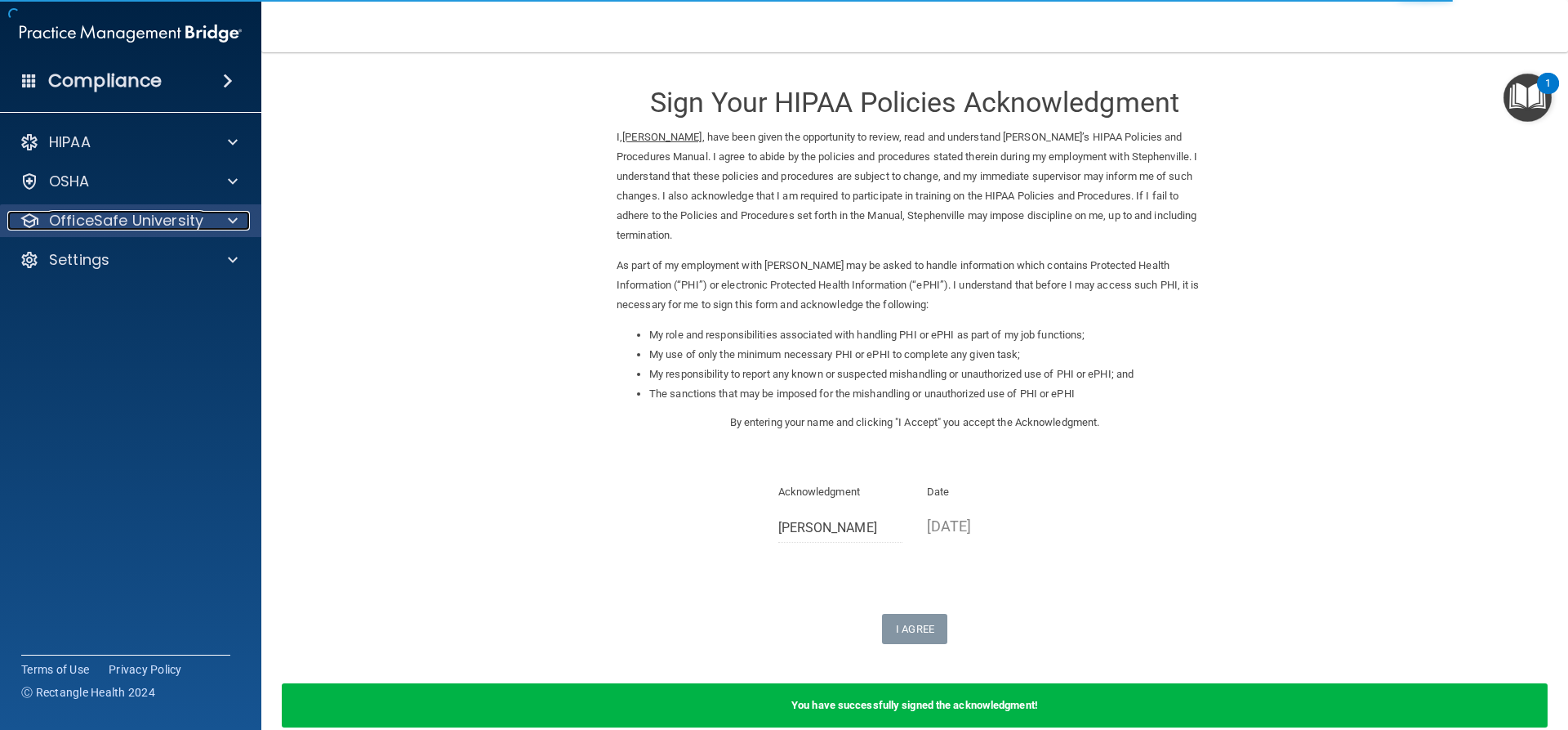
click at [237, 227] on span at bounding box center [232, 221] width 10 height 20
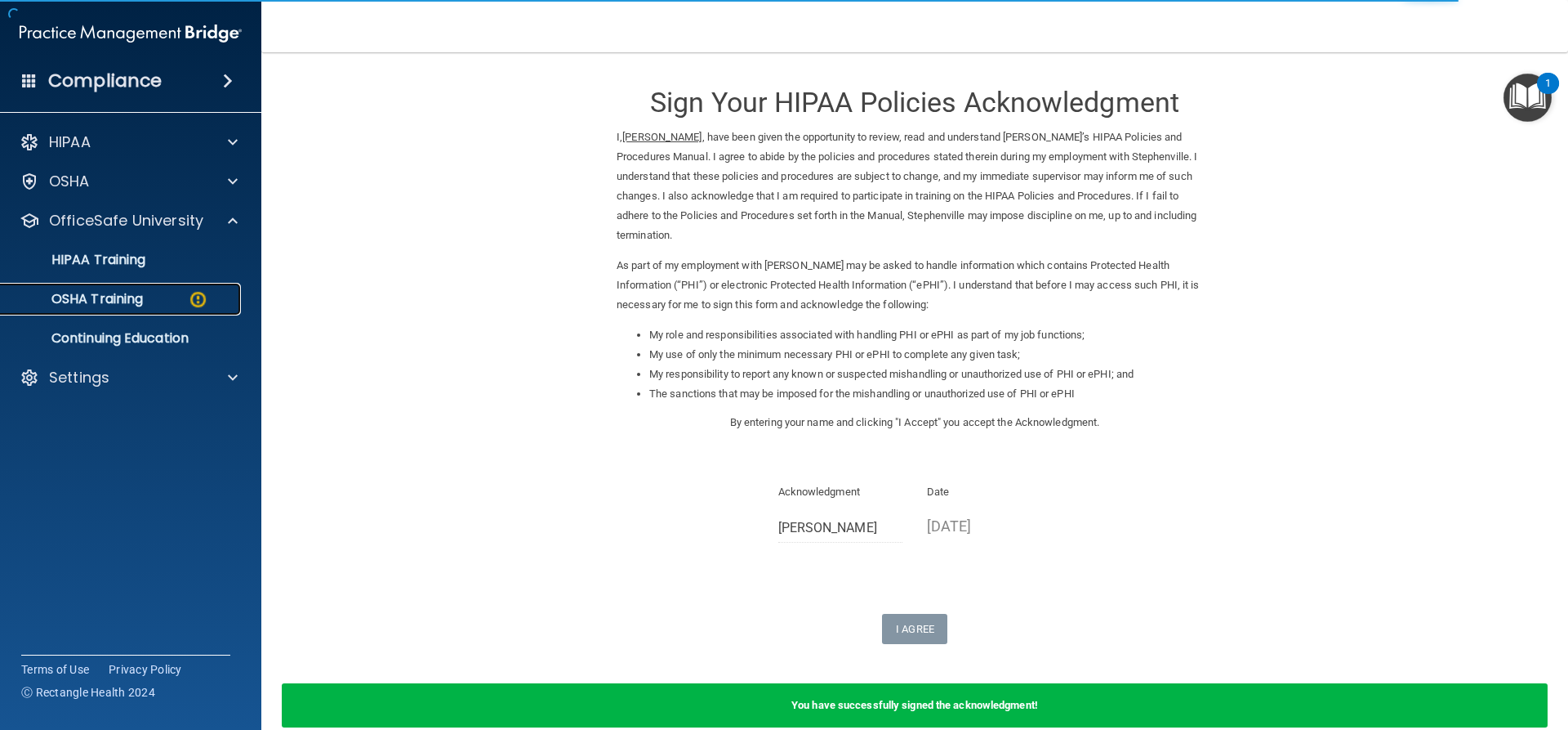
click at [154, 302] on div "OSHA Training" at bounding box center [122, 299] width 223 height 16
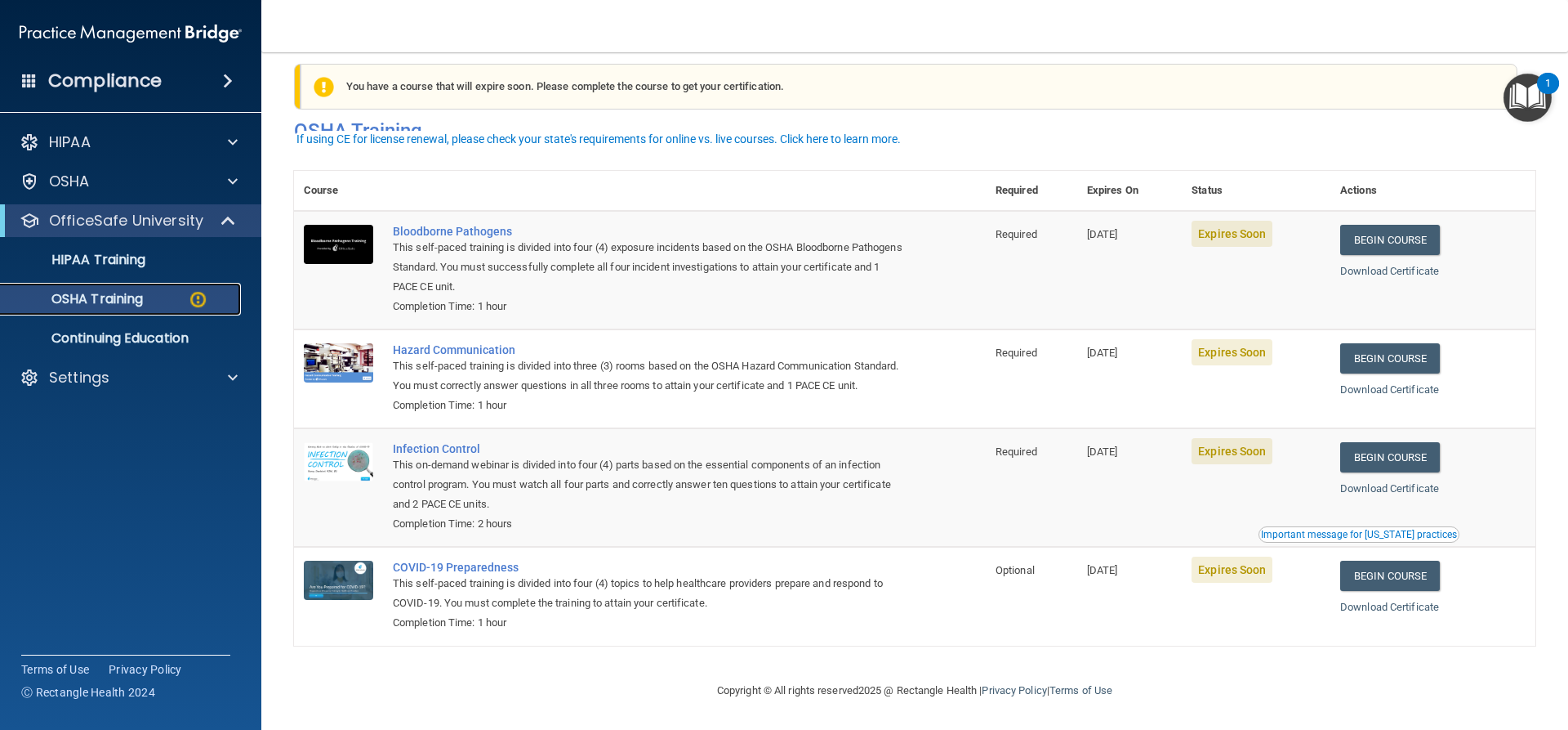
scroll to position [42, 0]
click at [1395, 225] on link "Begin Course" at bounding box center [1390, 240] width 100 height 30
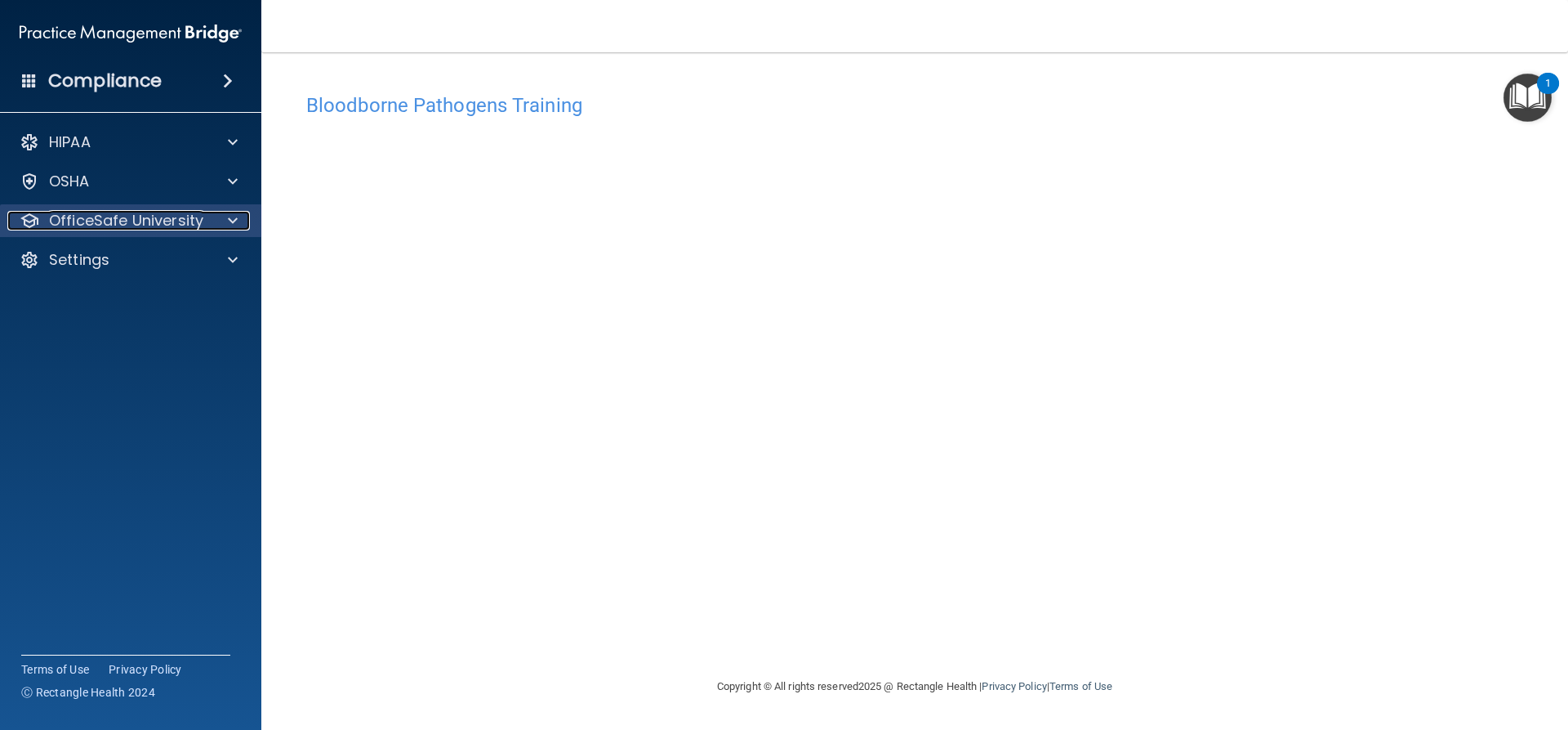
click at [227, 222] on div at bounding box center [230, 221] width 41 height 20
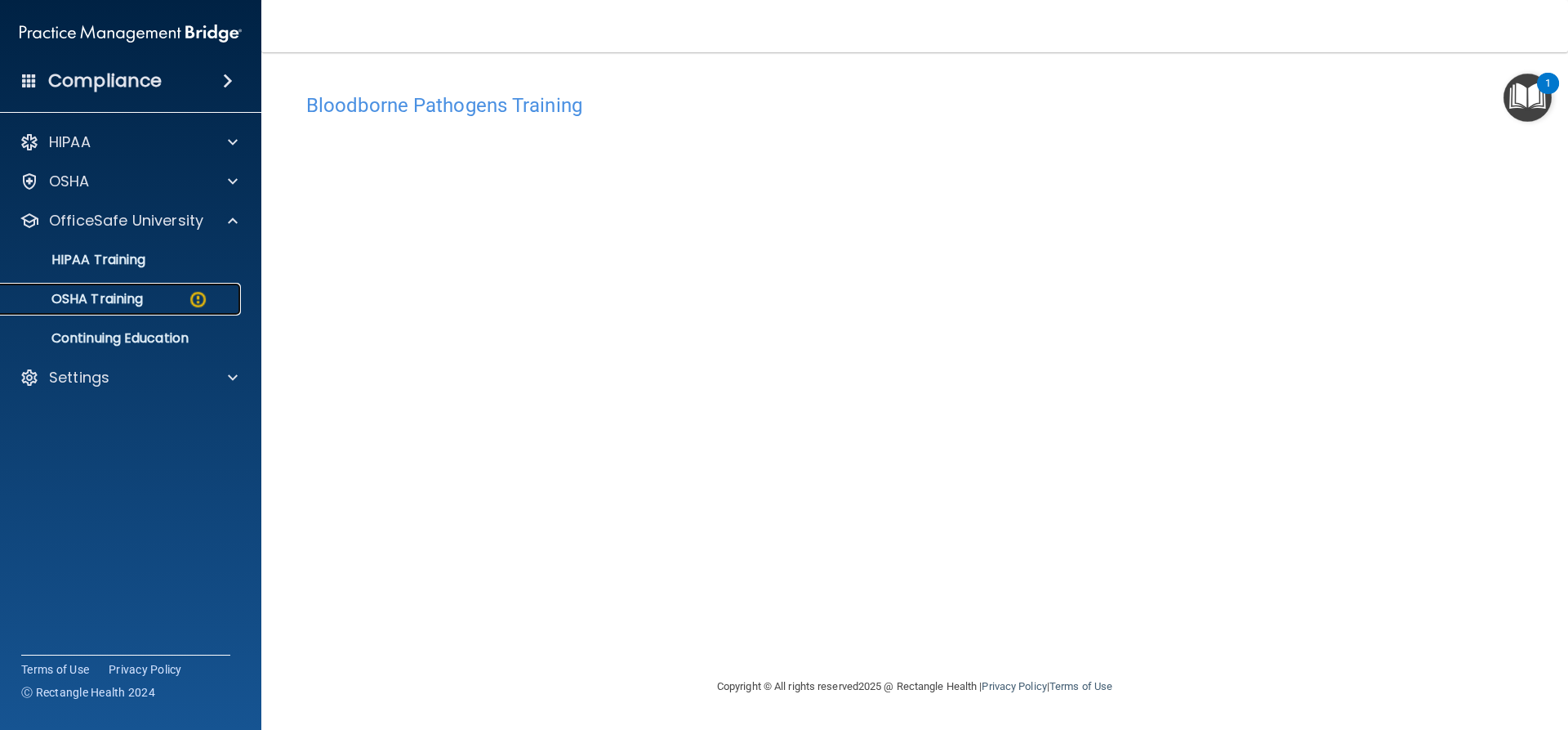
click at [201, 291] on img at bounding box center [198, 300] width 21 height 21
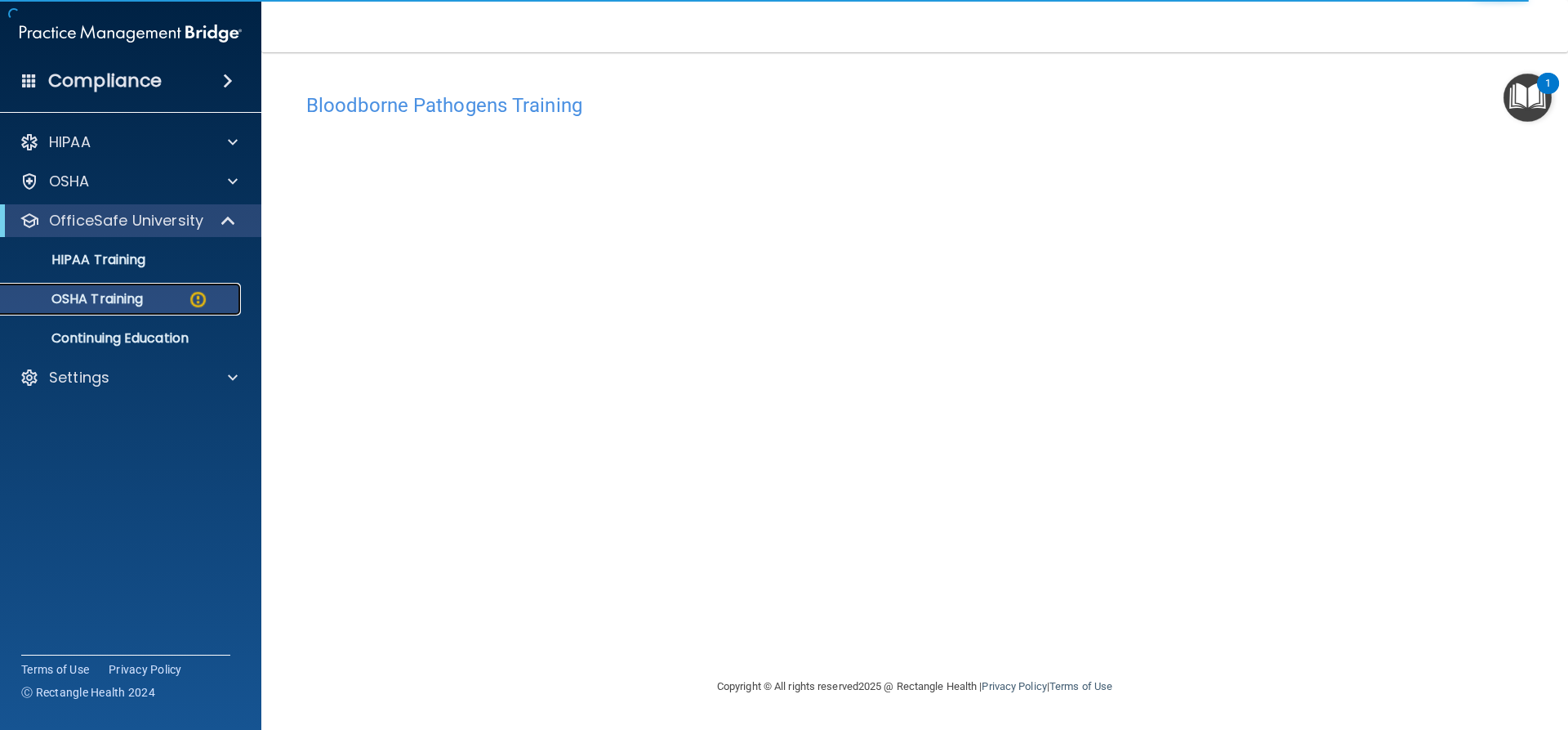
click at [132, 294] on p "OSHA Training" at bounding box center [77, 299] width 132 height 16
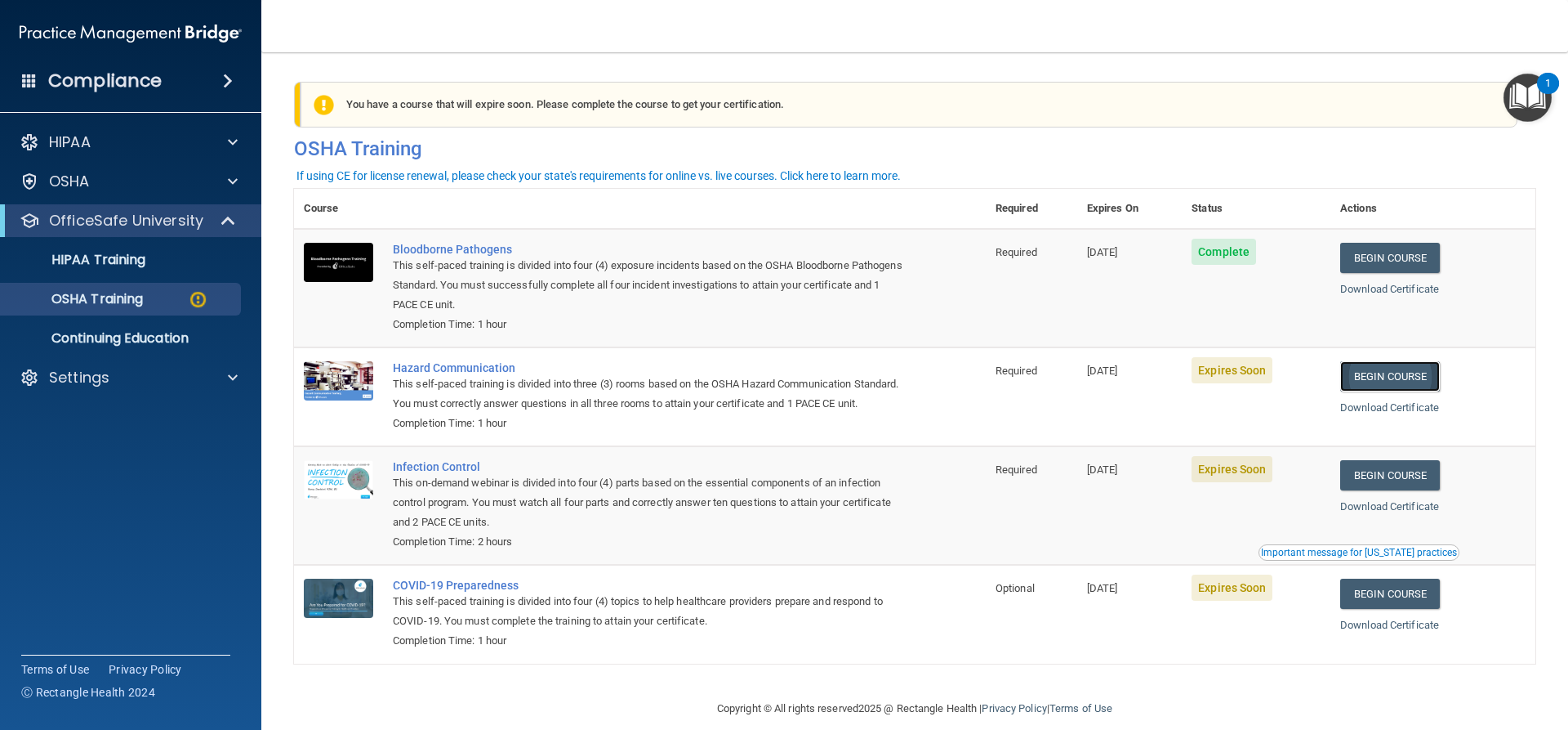
click at [1398, 381] on link "Begin Course" at bounding box center [1390, 376] width 100 height 30
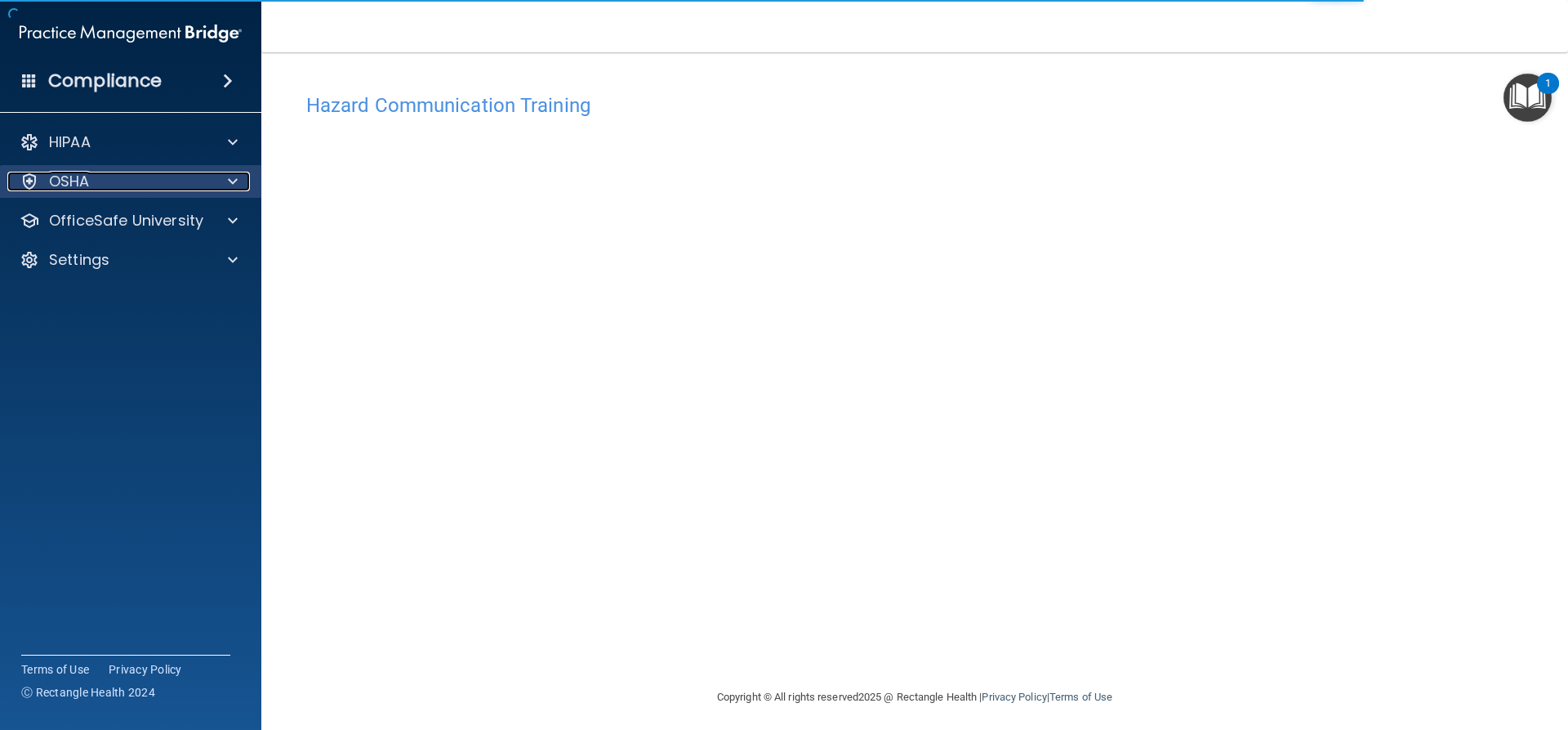
click at [134, 187] on div "OSHA" at bounding box center [108, 182] width 202 height 20
click at [149, 186] on div "OSHA" at bounding box center [108, 182] width 202 height 20
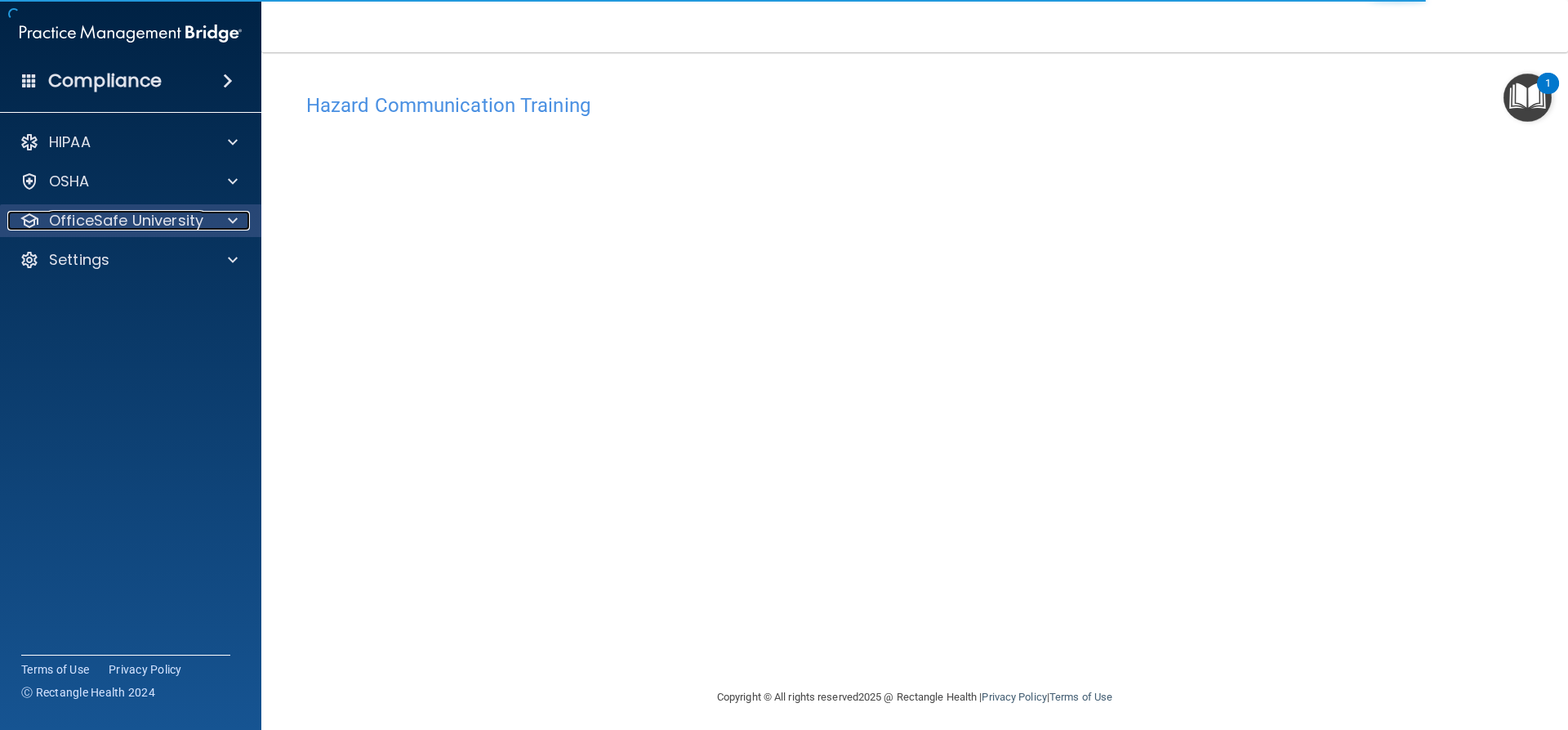
click at [229, 221] on span at bounding box center [232, 221] width 10 height 20
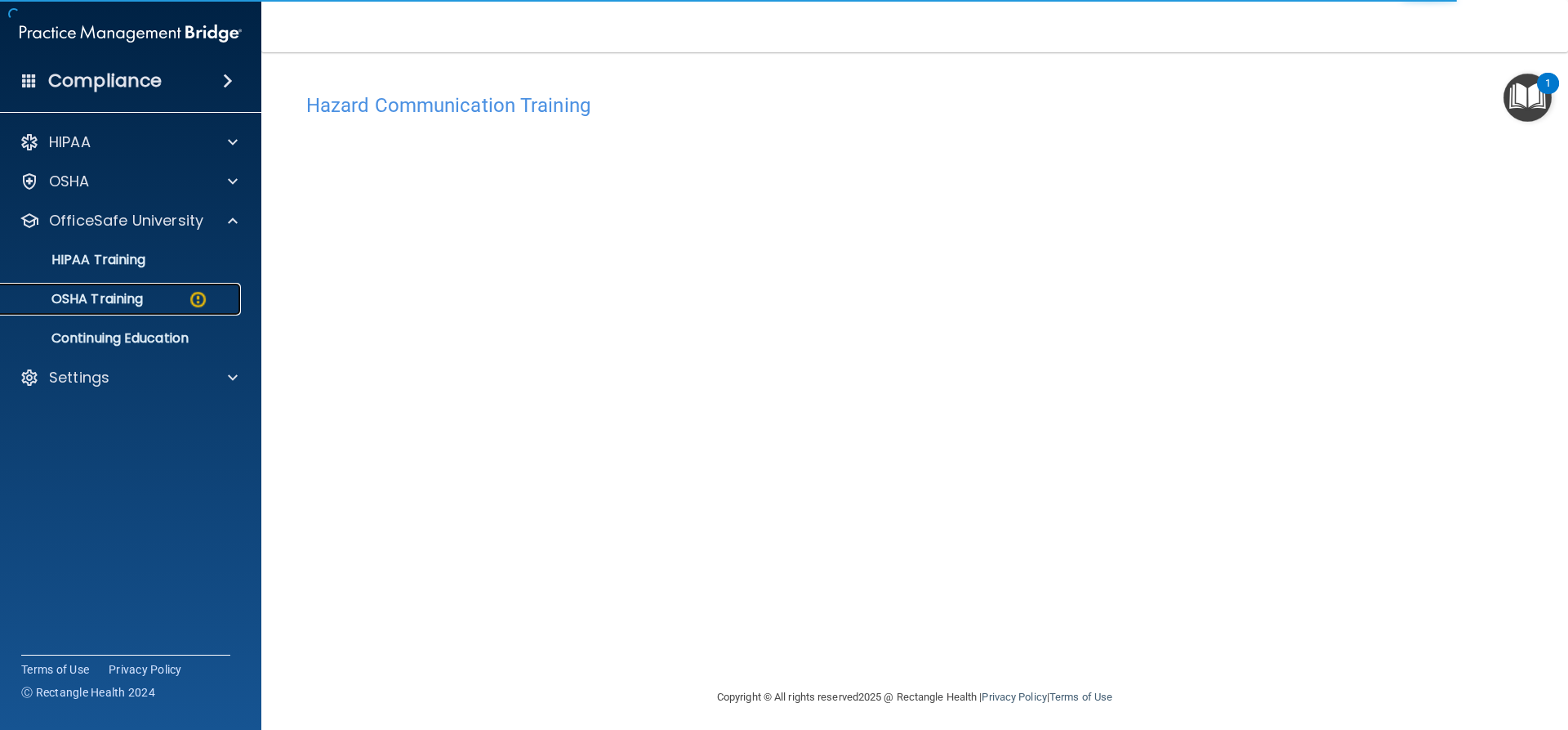
click at [197, 295] on img at bounding box center [198, 300] width 21 height 21
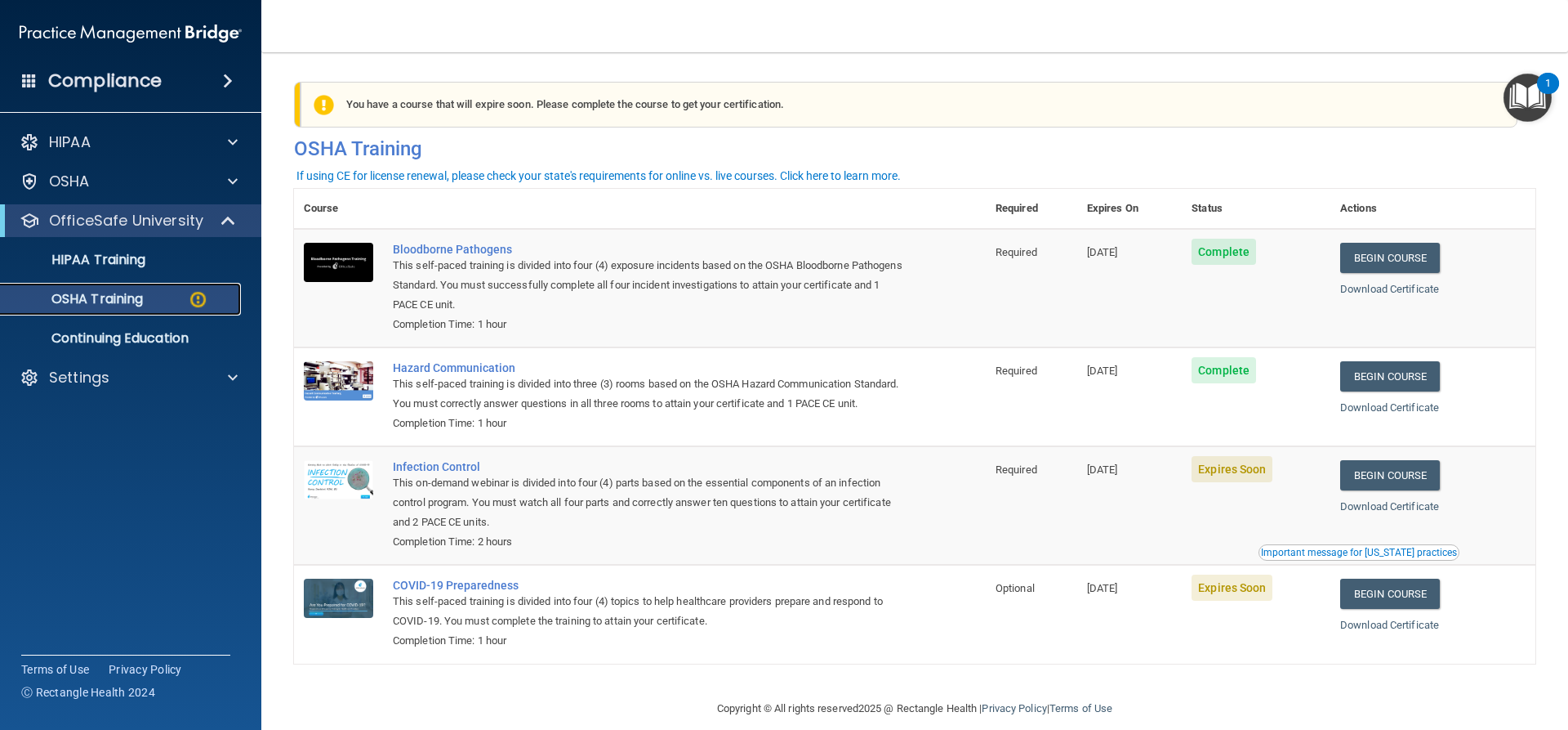
scroll to position [42, 0]
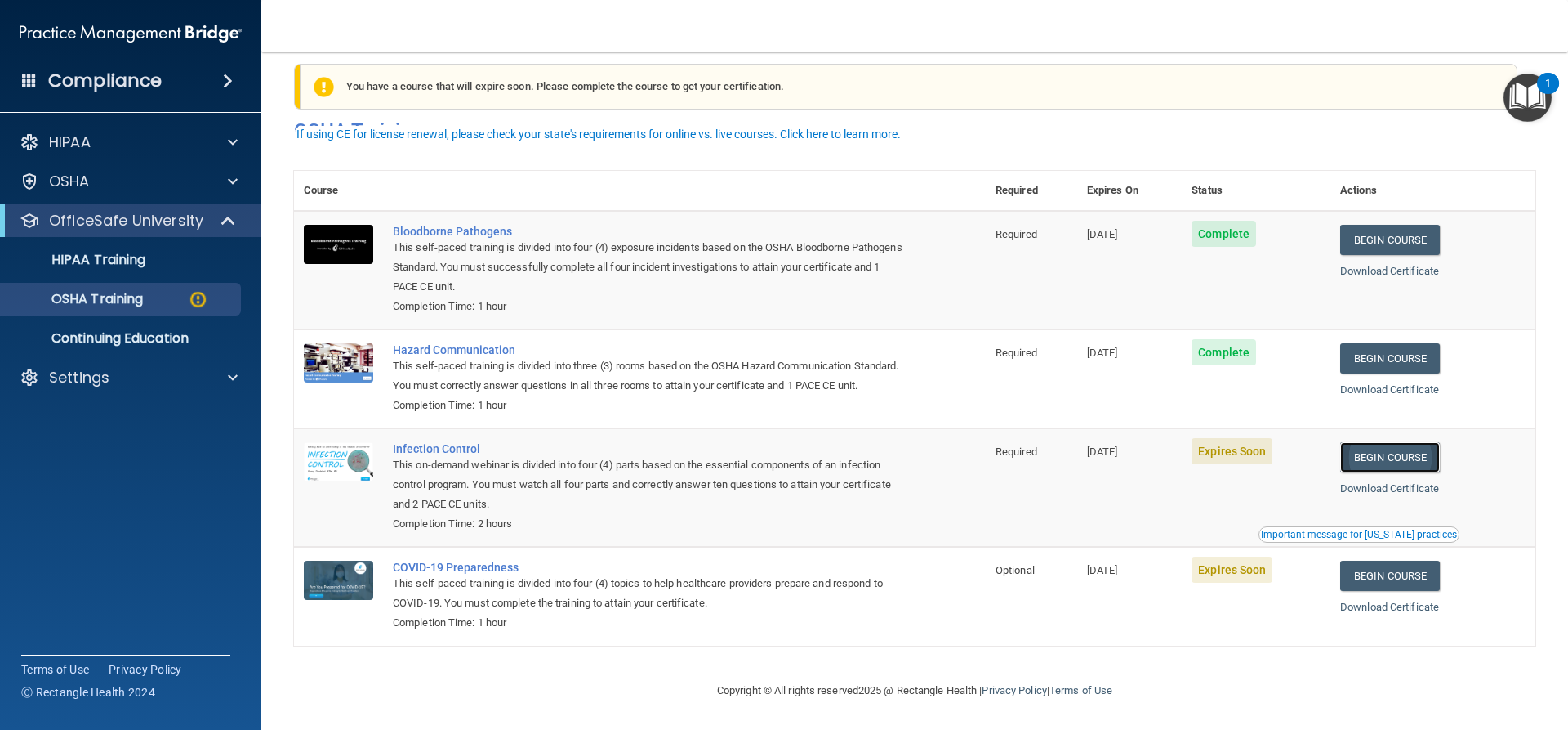
click at [1373, 451] on link "Begin Course" at bounding box center [1390, 457] width 100 height 30
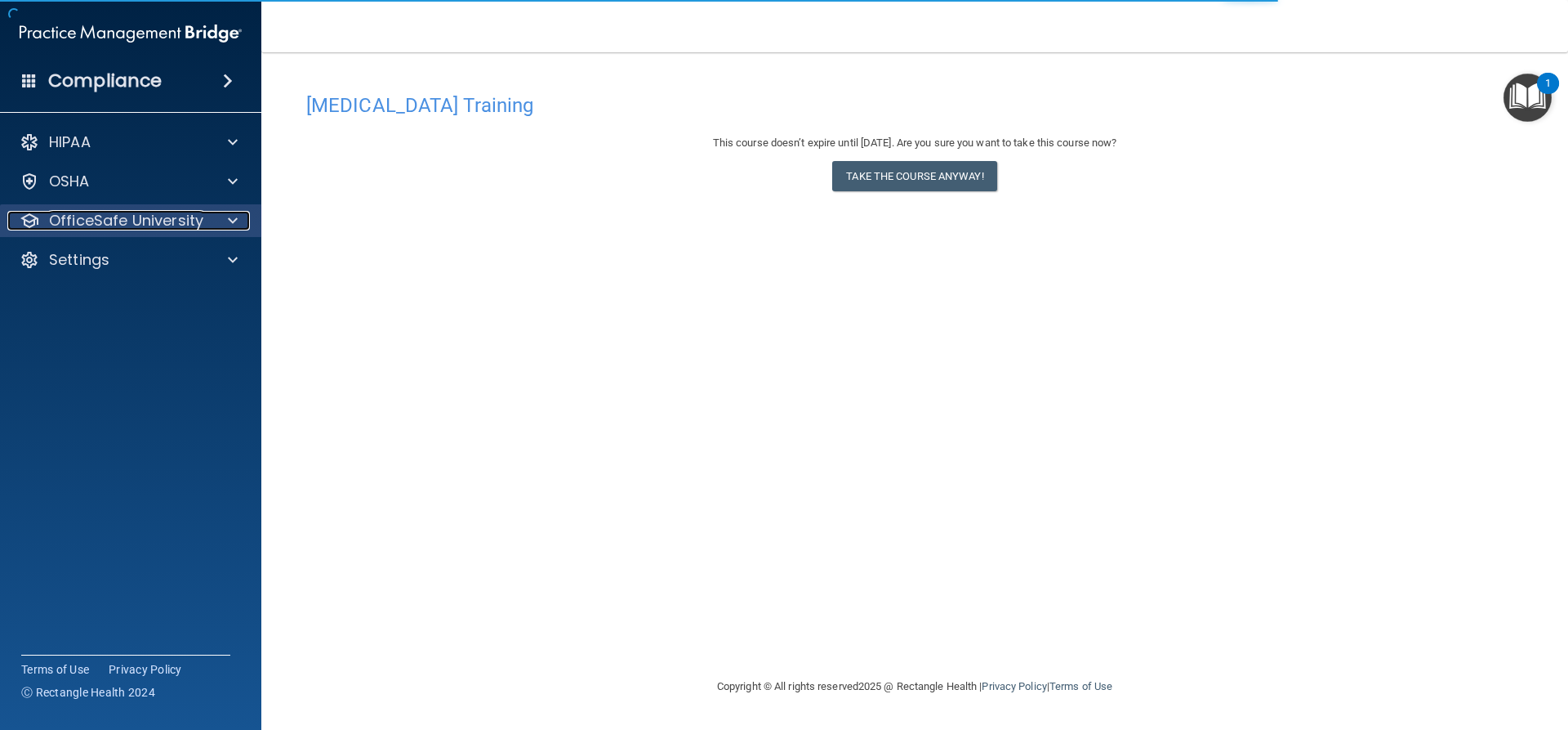
click at [164, 220] on p "OfficeSafe University" at bounding box center [126, 221] width 154 height 20
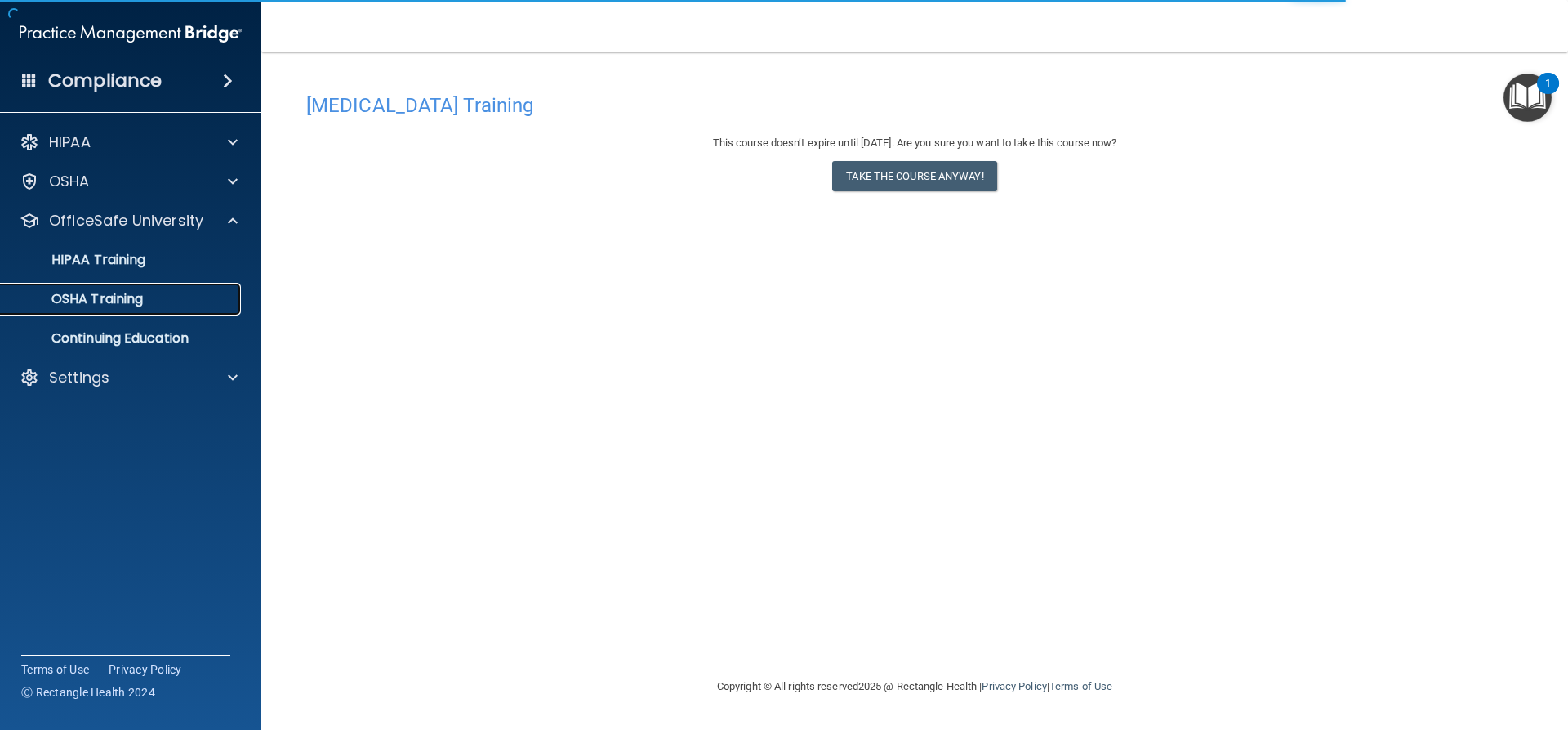
click at [136, 298] on p "OSHA Training" at bounding box center [77, 299] width 132 height 16
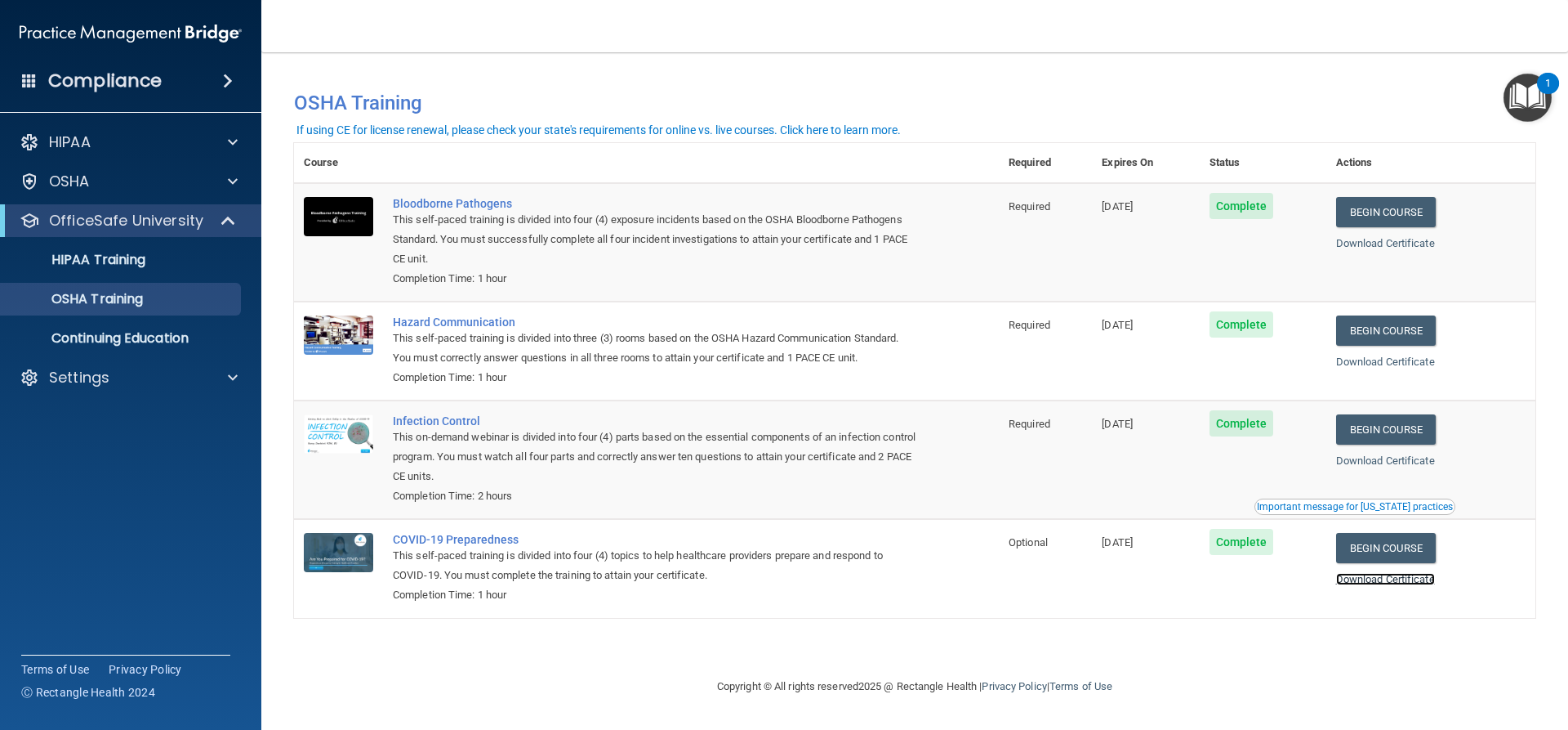
click at [1394, 579] on link "Download Certificate" at bounding box center [1385, 579] width 99 height 13
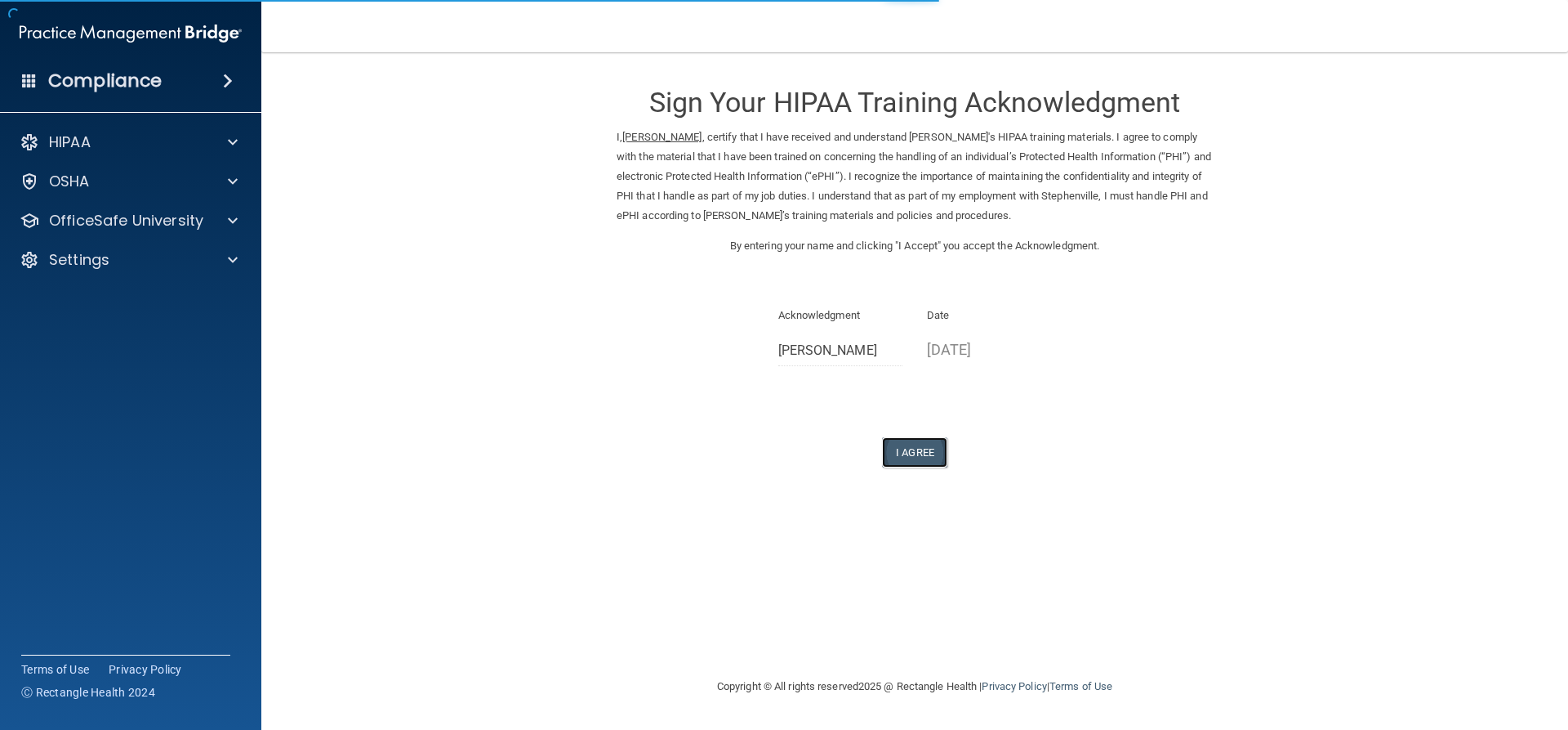
click at [922, 453] on button "I Agree" at bounding box center [915, 452] width 65 height 30
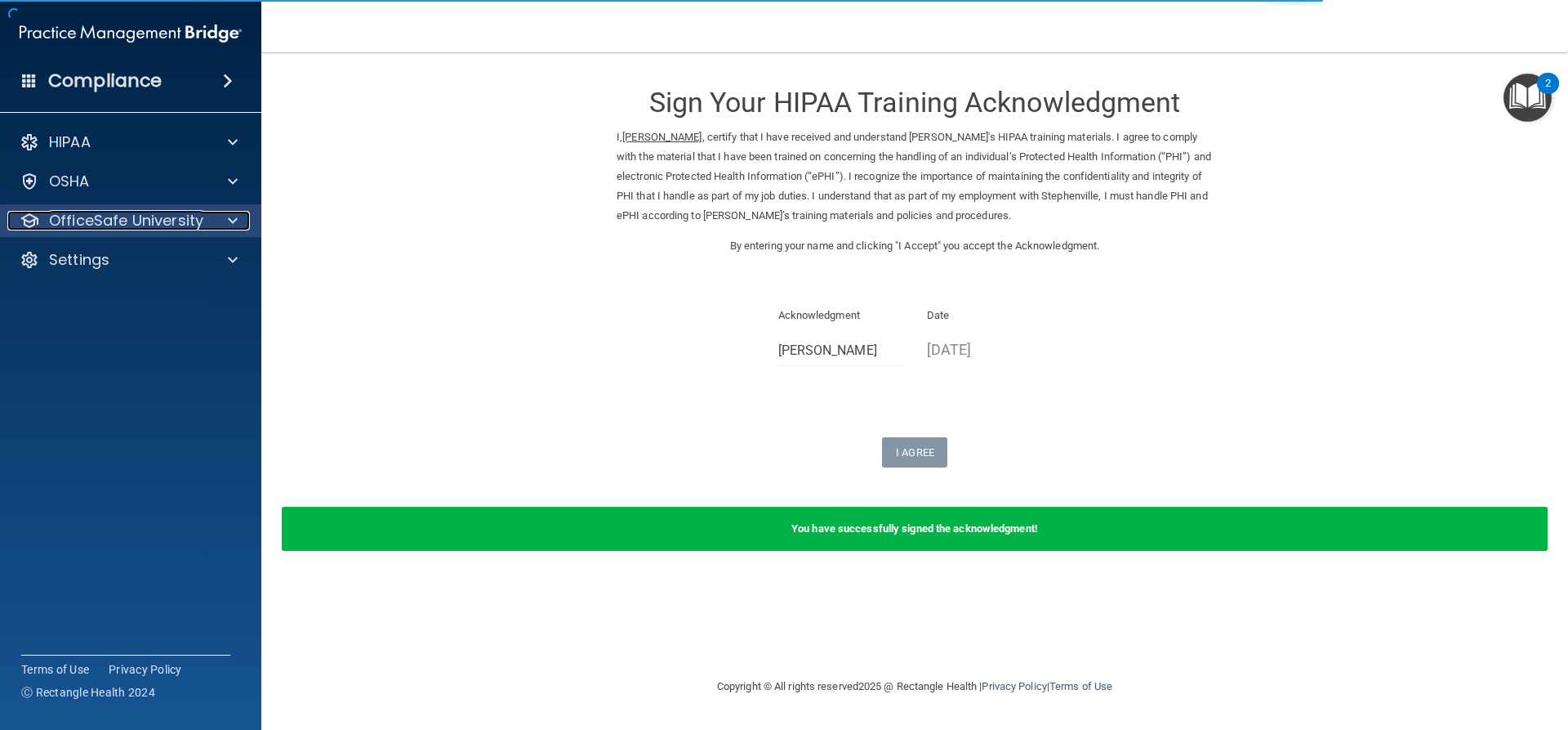
click at [206, 219] on div "OfficeSafe University" at bounding box center [108, 221] width 202 height 20
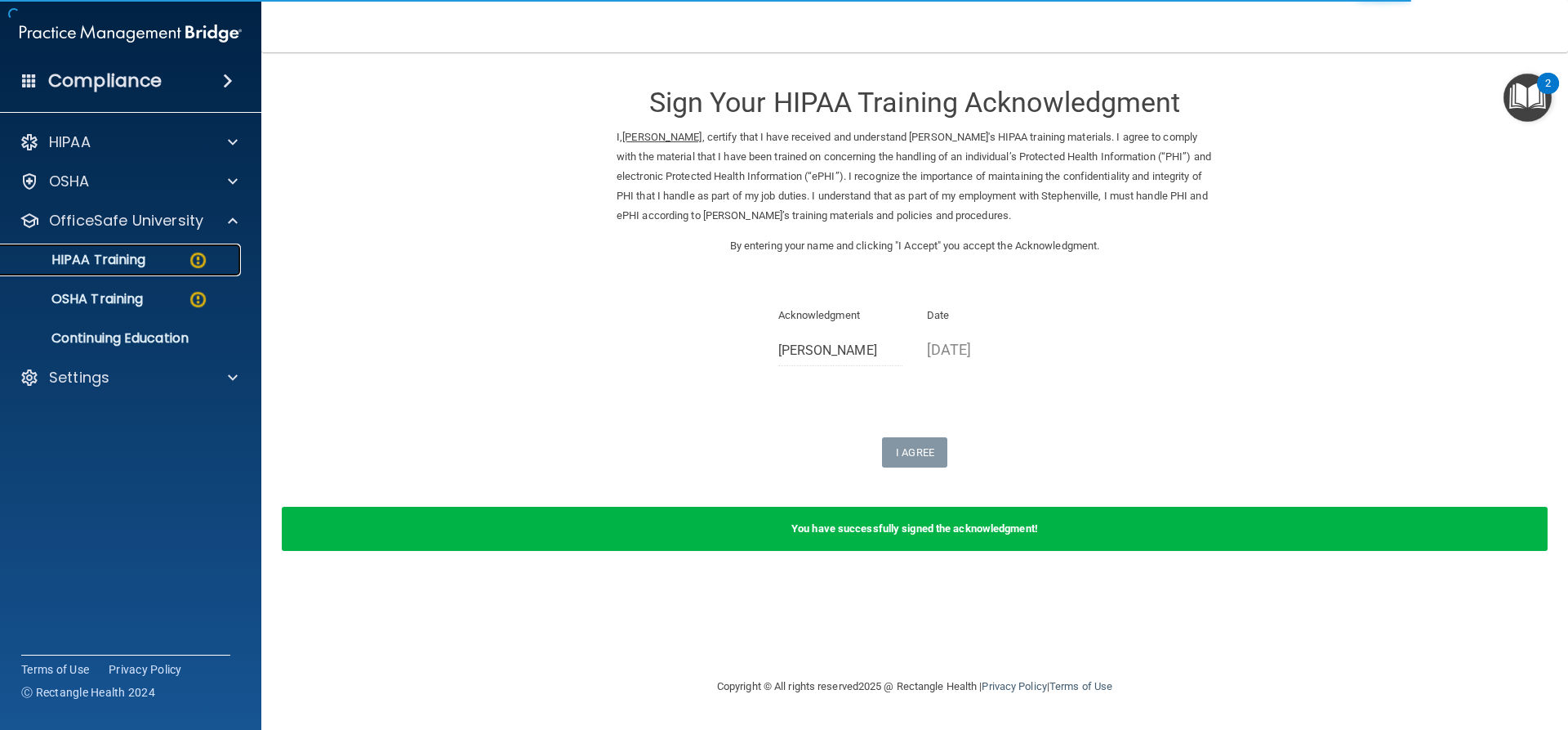
click at [191, 260] on img at bounding box center [198, 260] width 21 height 21
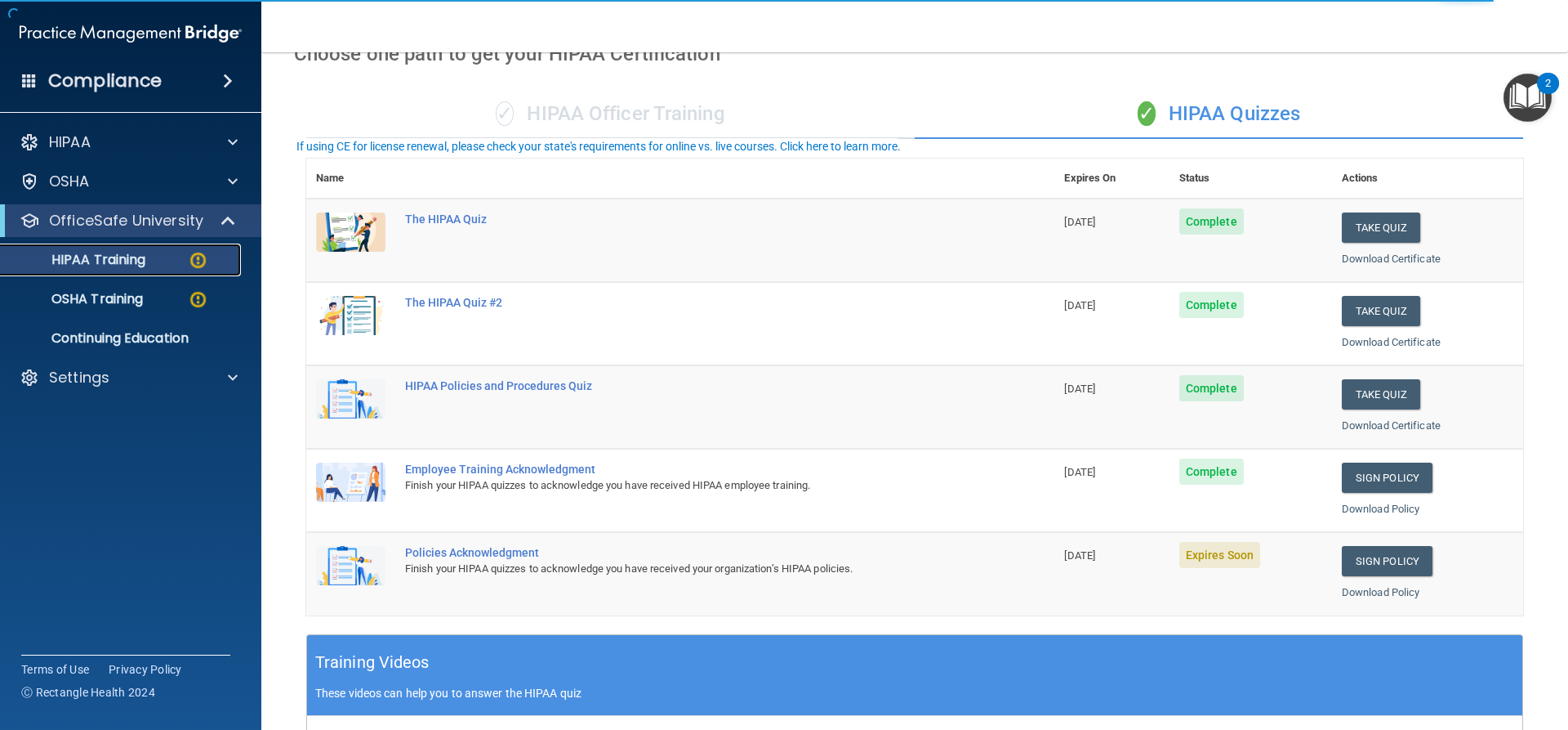
scroll to position [245, 0]
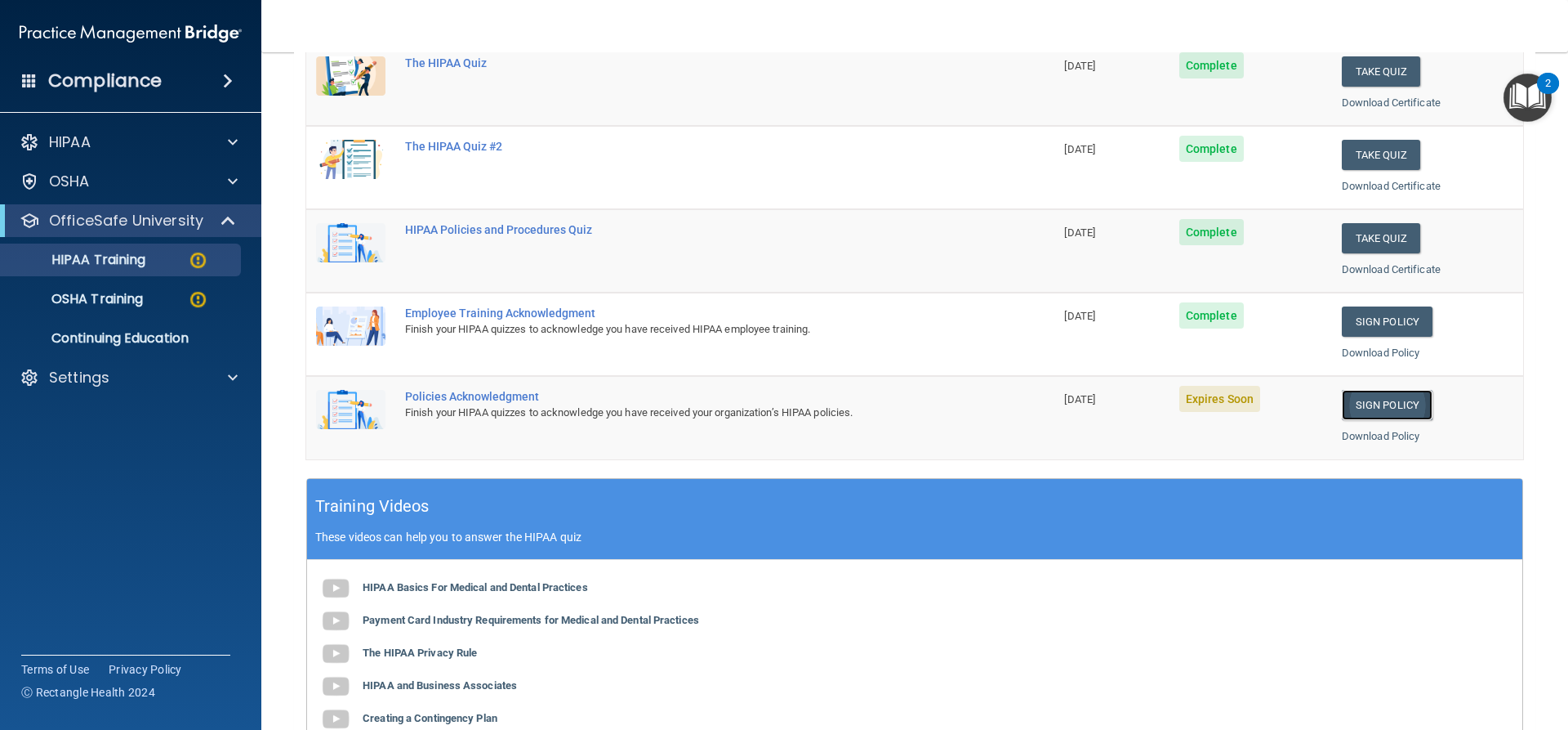
click at [1364, 397] on link "Sign Policy" at bounding box center [1387, 404] width 91 height 30
click at [168, 291] on div "OSHA Training" at bounding box center [122, 299] width 223 height 16
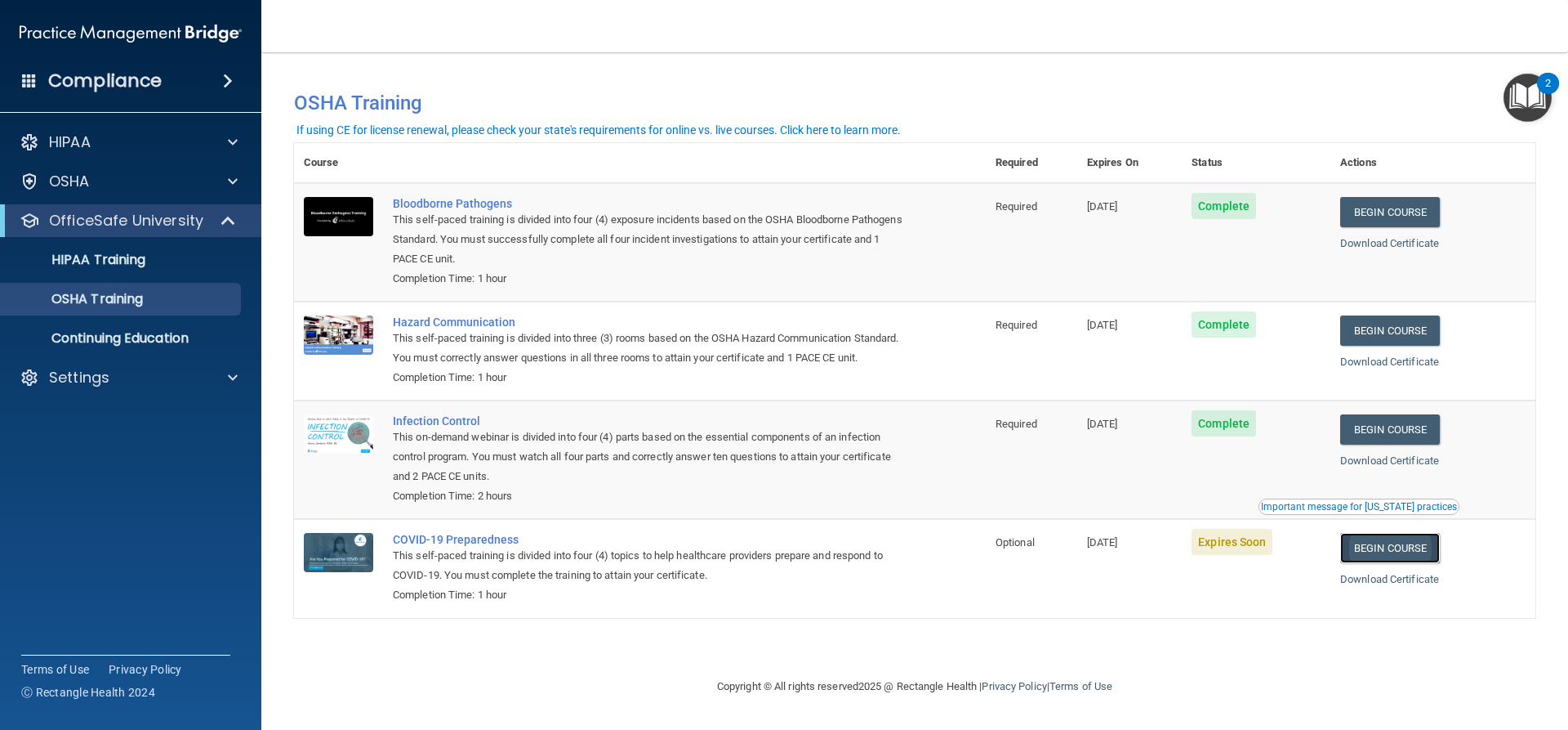
click at [1392, 560] on link "Begin Course" at bounding box center [1390, 548] width 100 height 30
click at [136, 259] on p "HIPAA Training" at bounding box center [78, 260] width 135 height 16
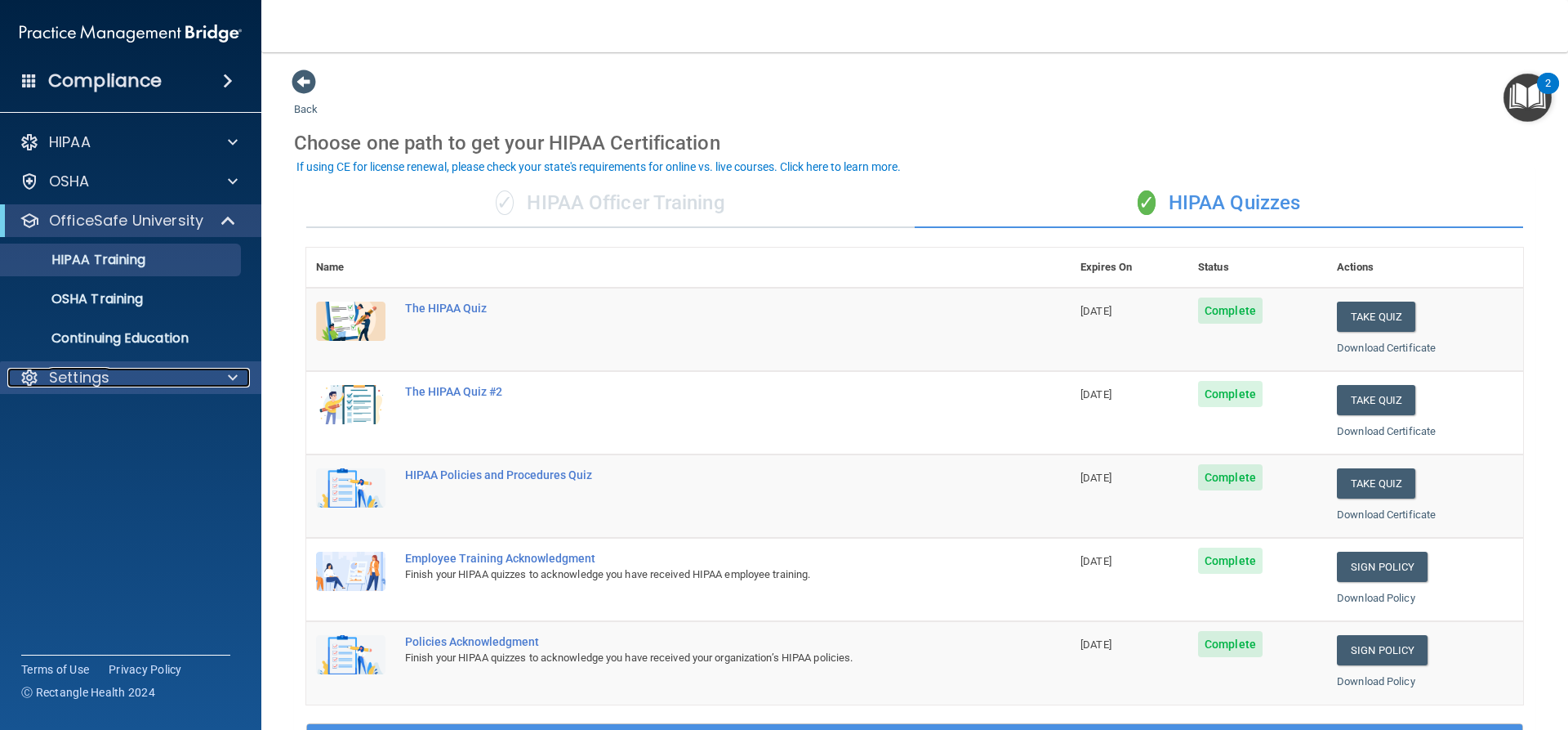
click at [223, 384] on div at bounding box center [230, 378] width 41 height 20
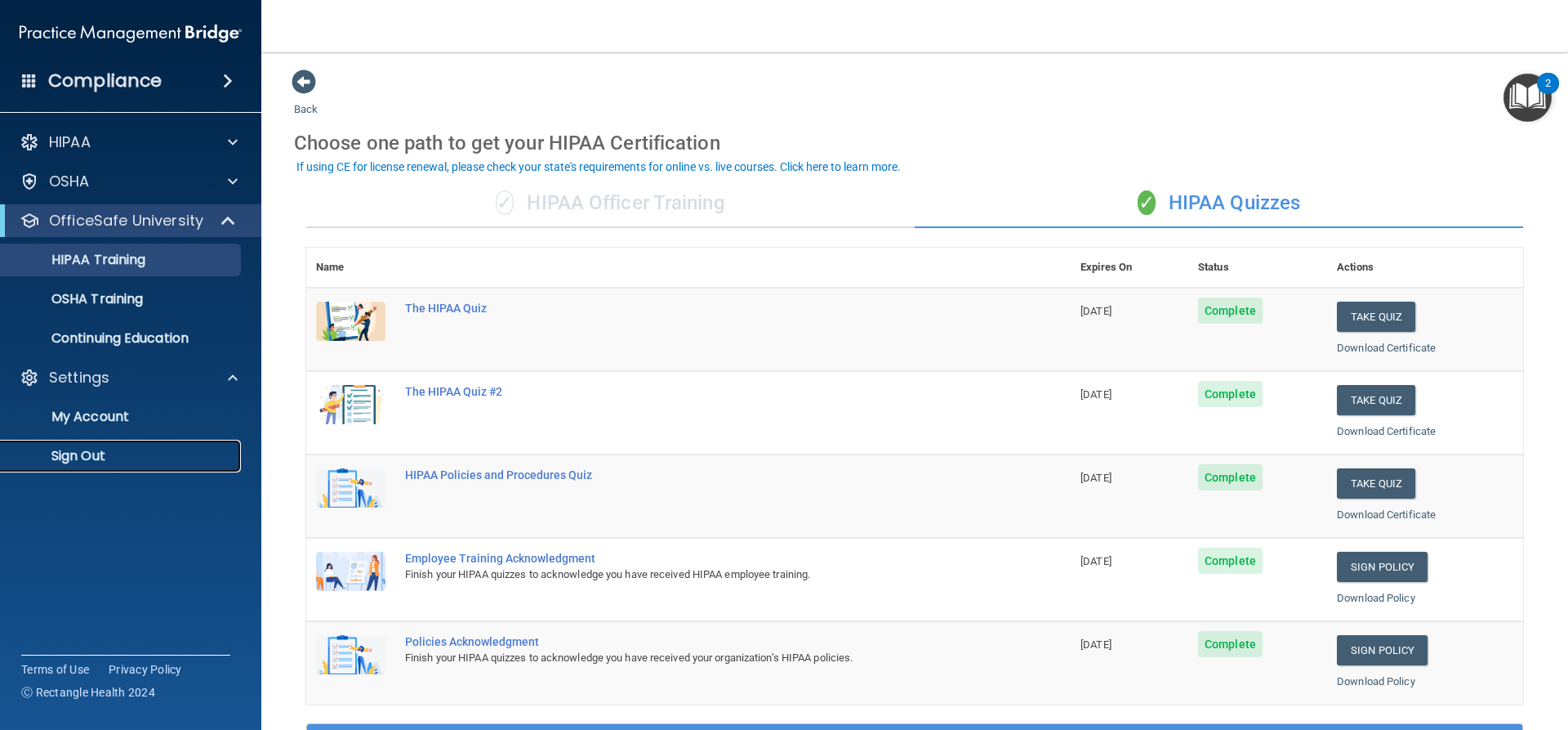
click at [103, 460] on p "Sign Out" at bounding box center [122, 456] width 223 height 16
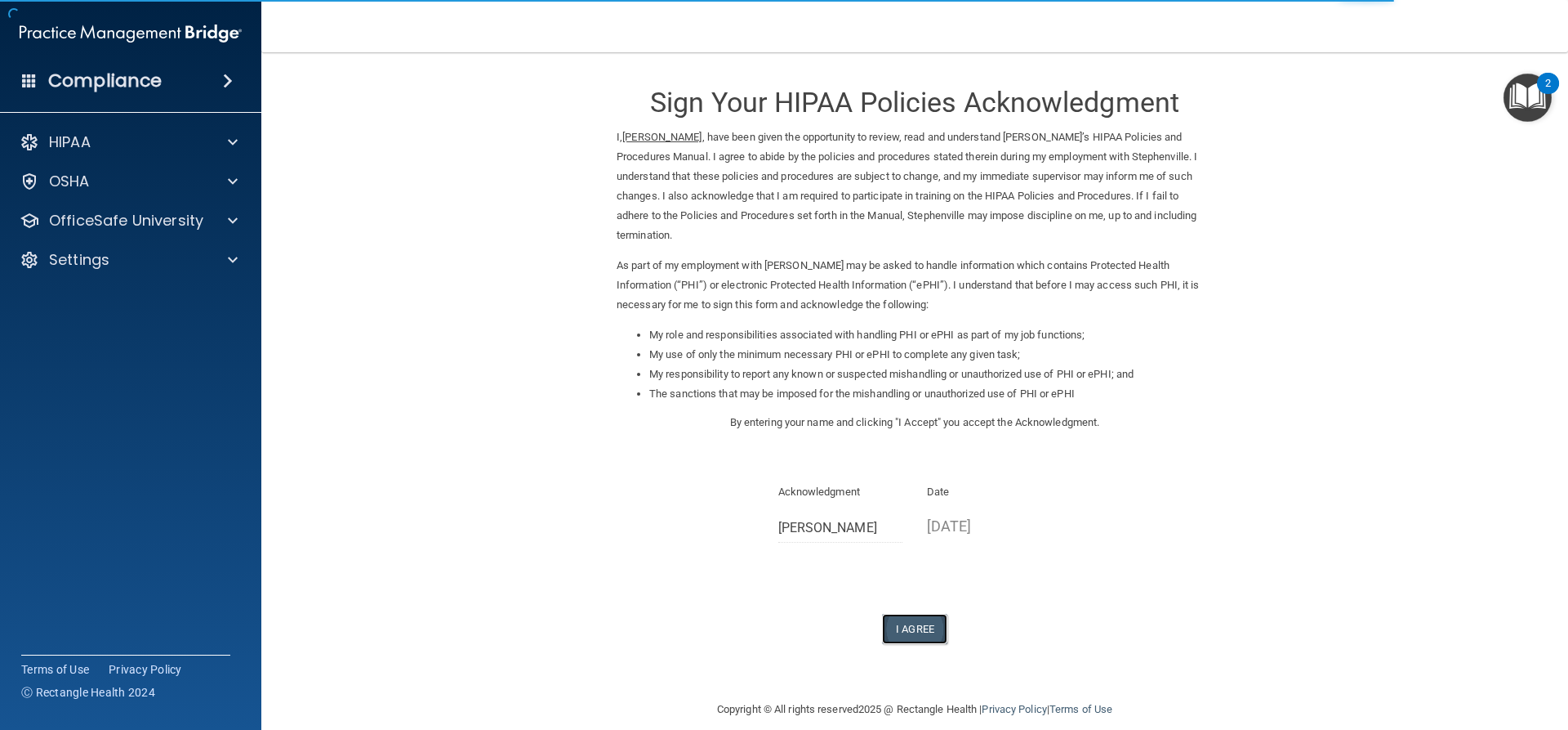
click at [904, 628] on button "I Agree" at bounding box center [915, 628] width 65 height 30
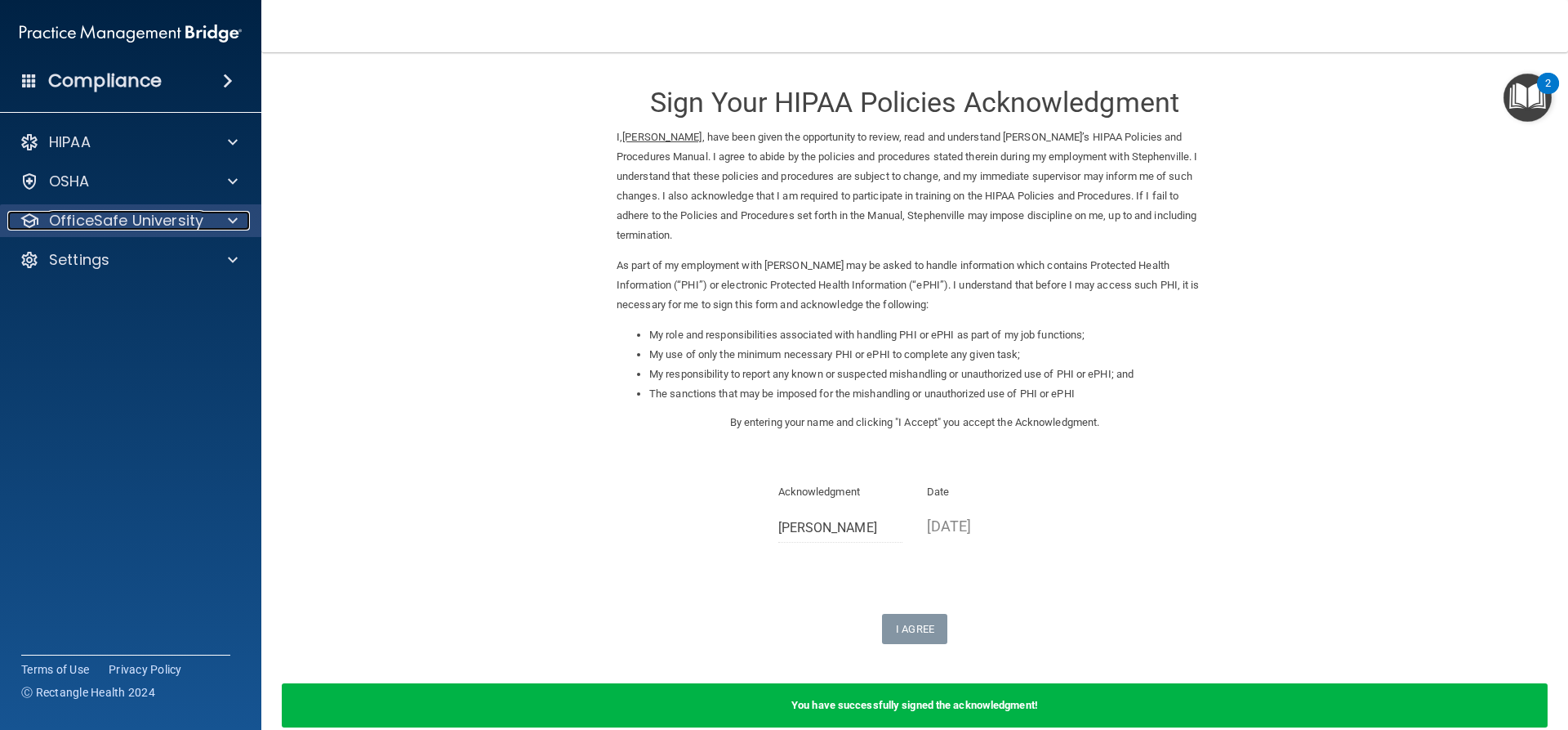
click at [228, 222] on span at bounding box center [232, 221] width 10 height 20
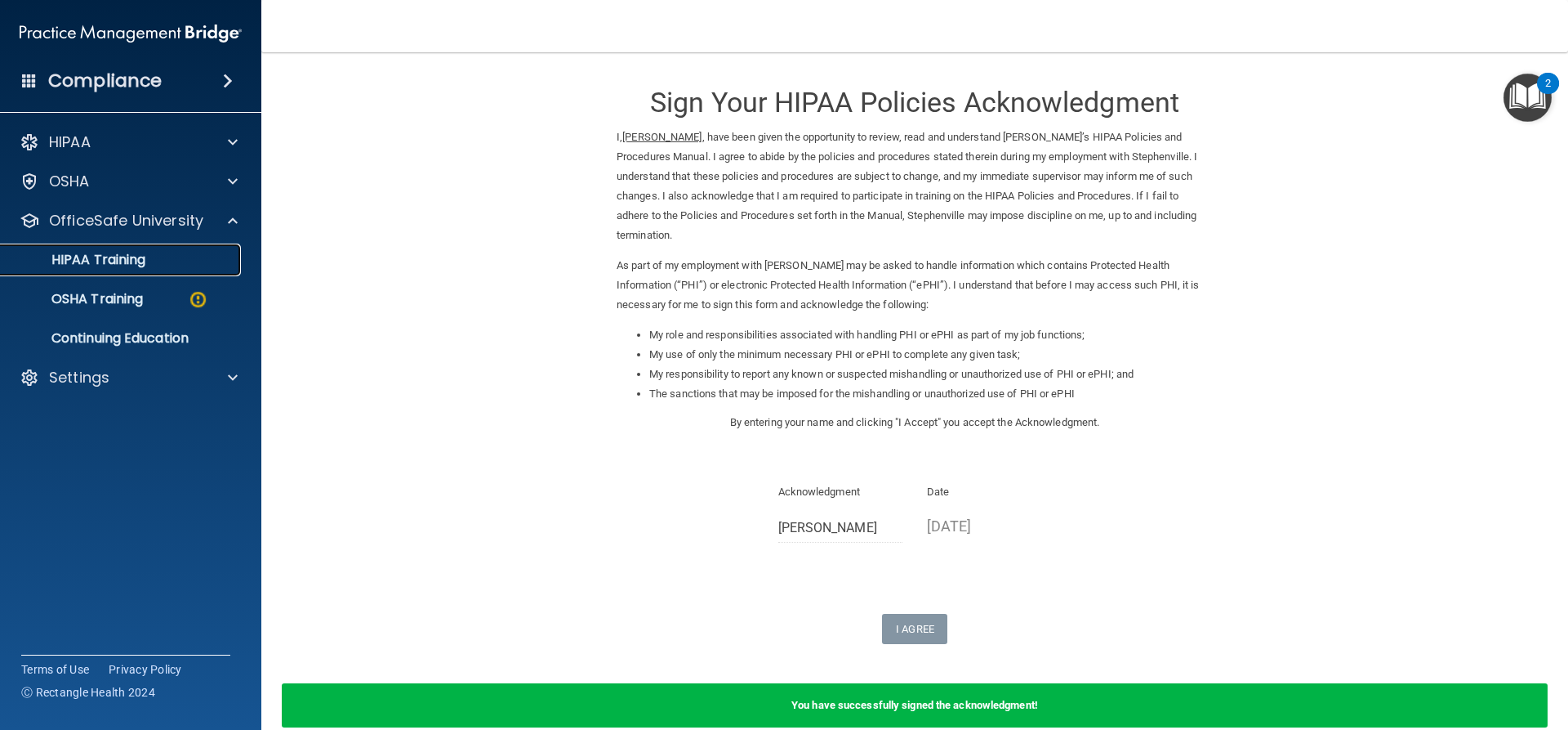
click at [180, 265] on div "HIPAA Training" at bounding box center [122, 260] width 223 height 16
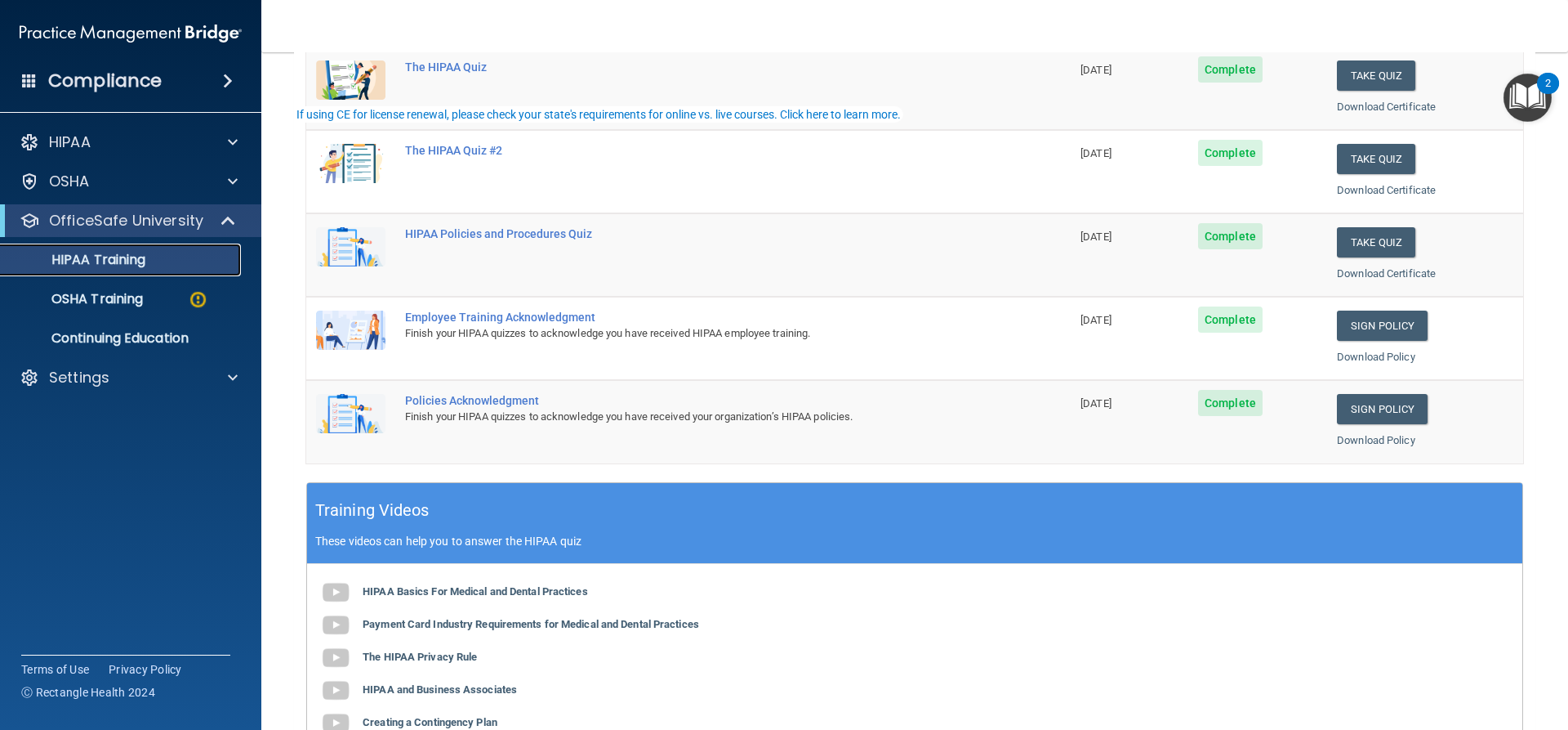
scroll to position [245, 0]
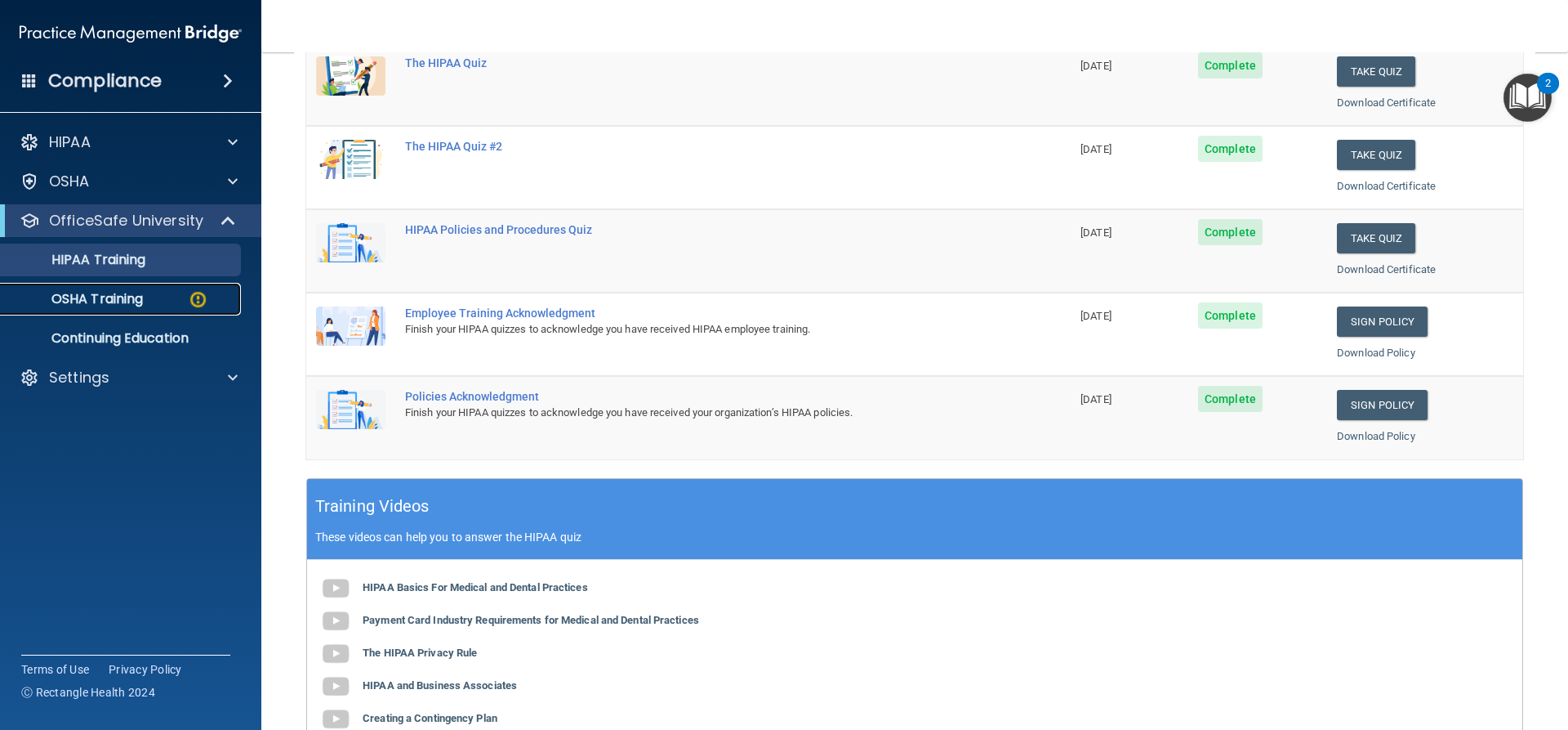
click at [189, 299] on img at bounding box center [198, 300] width 21 height 21
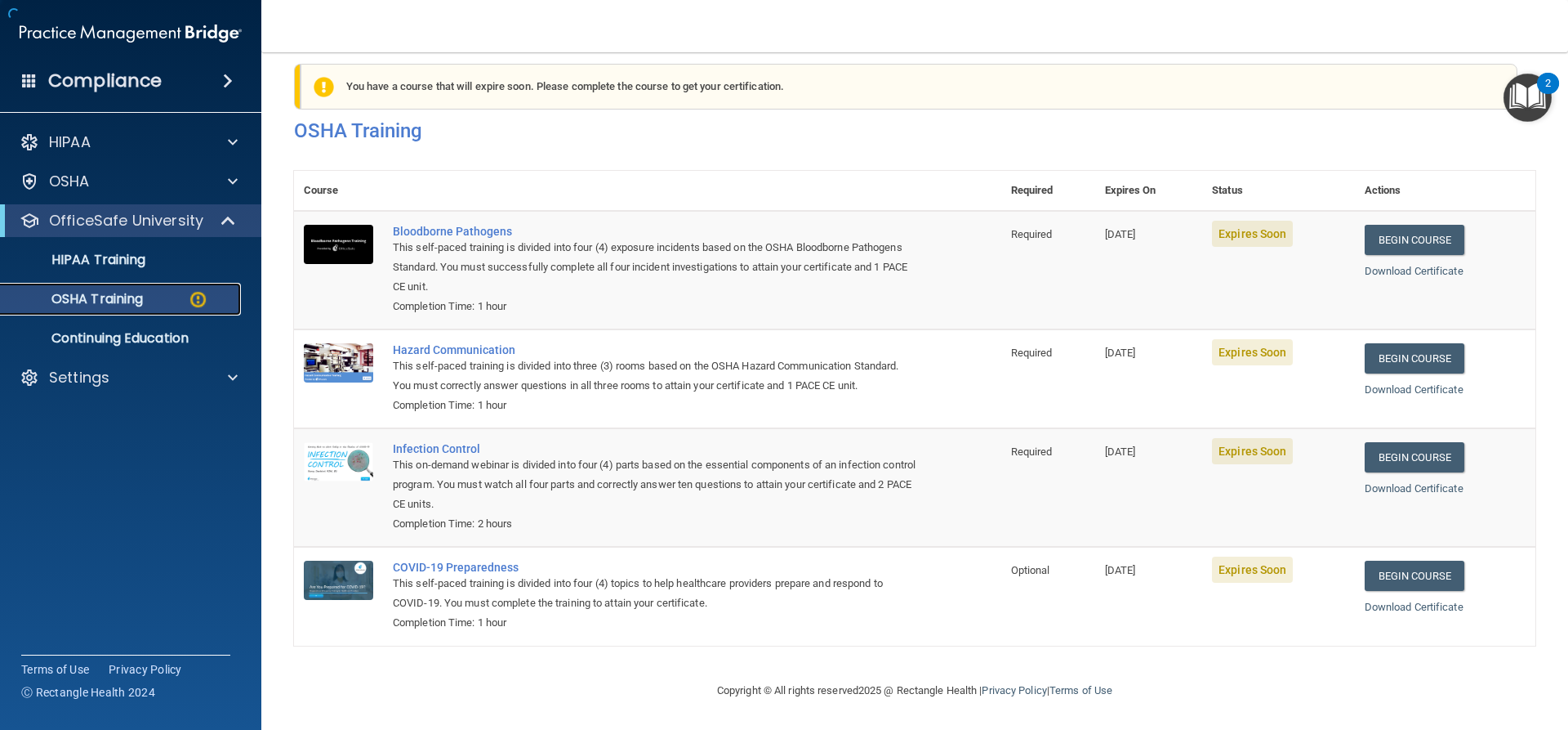
scroll to position [42, 0]
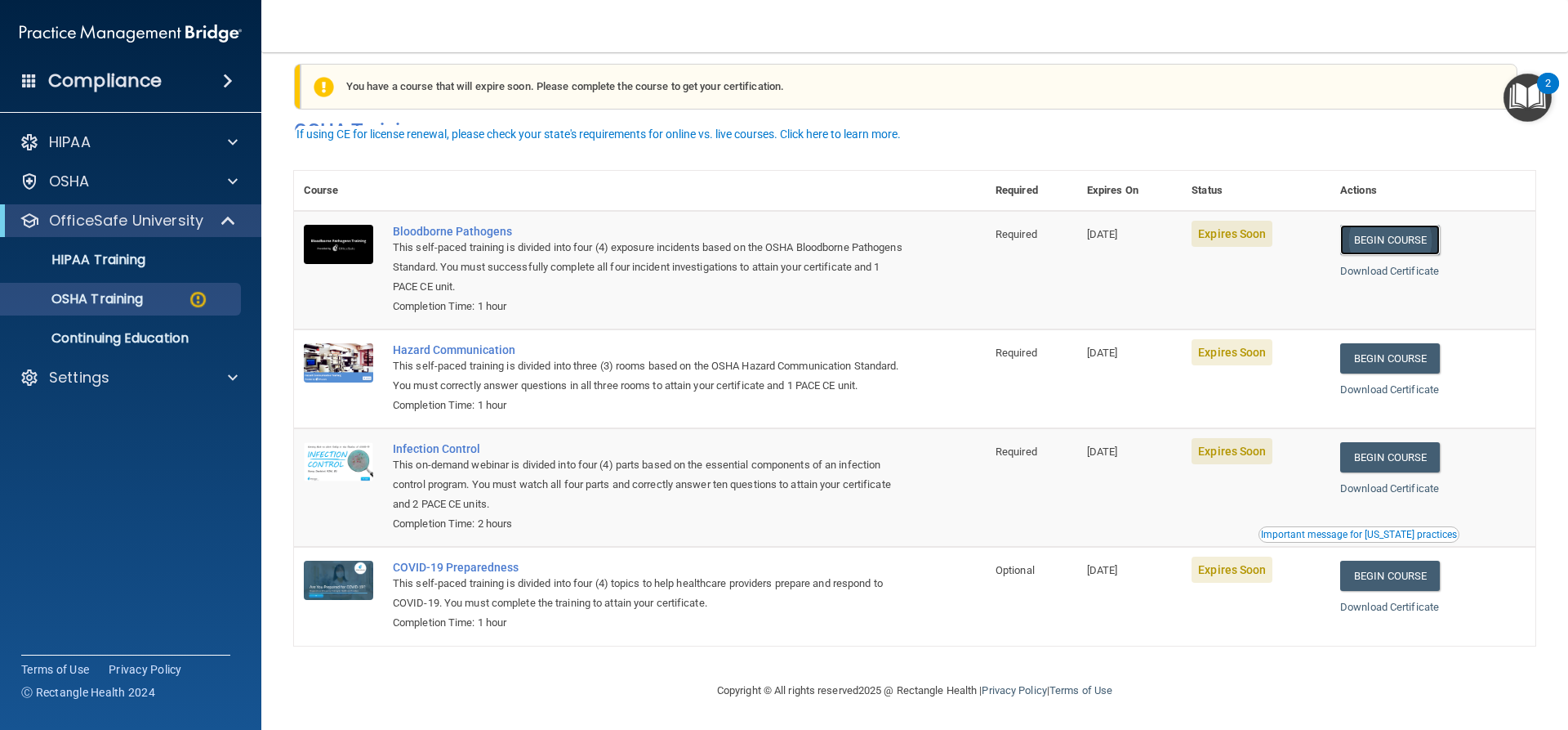
click at [1382, 225] on link "Begin Course" at bounding box center [1390, 240] width 100 height 30
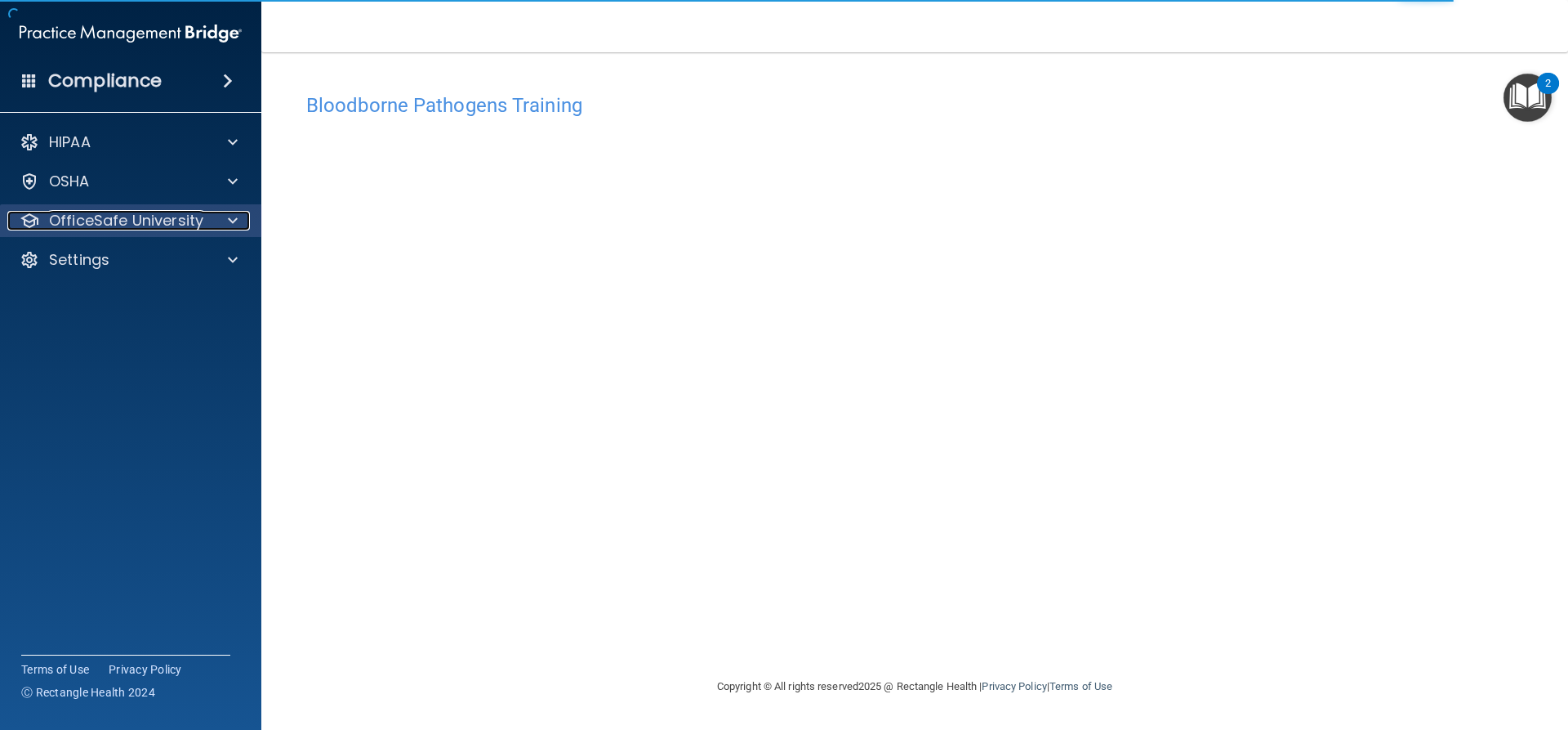
click at [230, 223] on span at bounding box center [232, 221] width 10 height 20
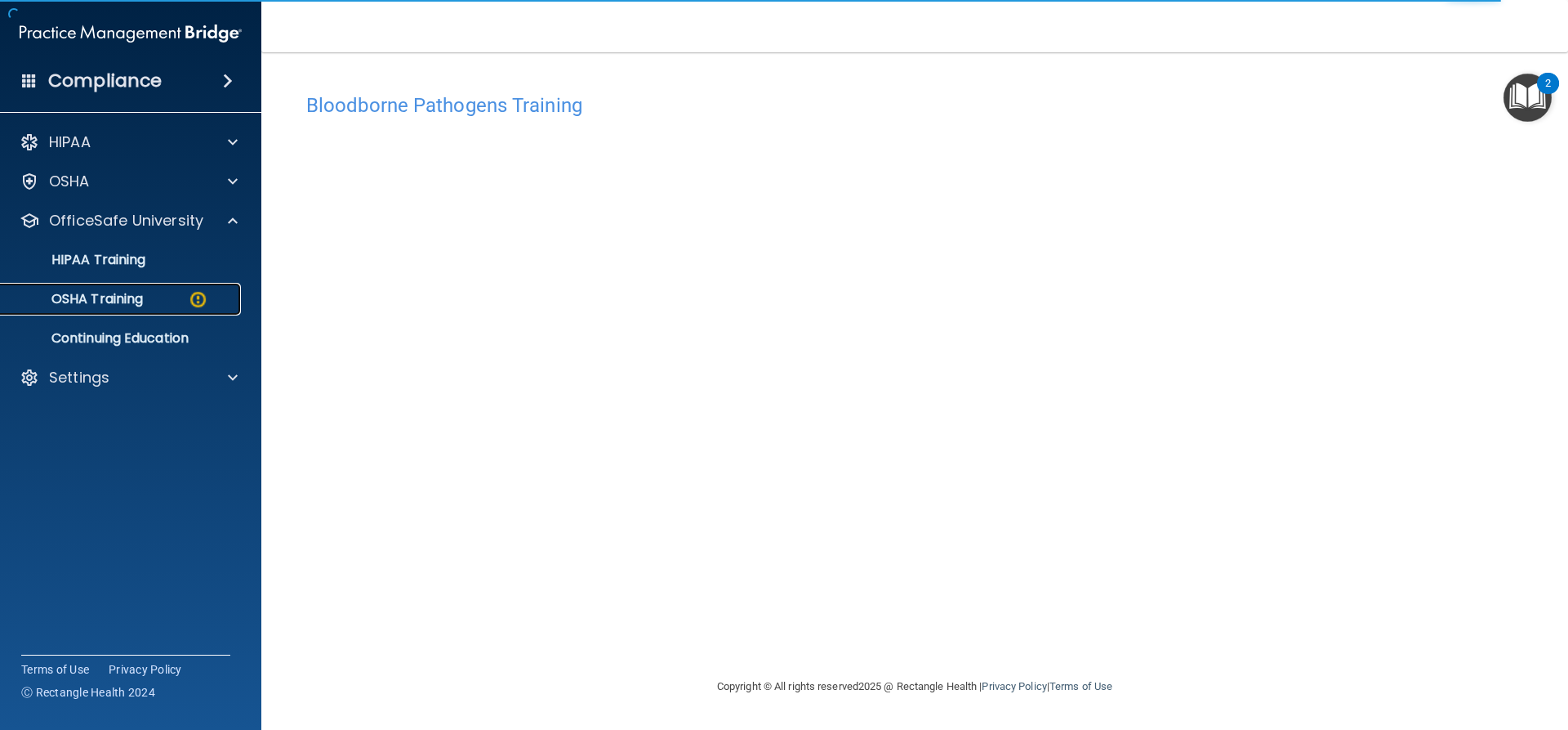
click at [197, 298] on img at bounding box center [198, 300] width 21 height 21
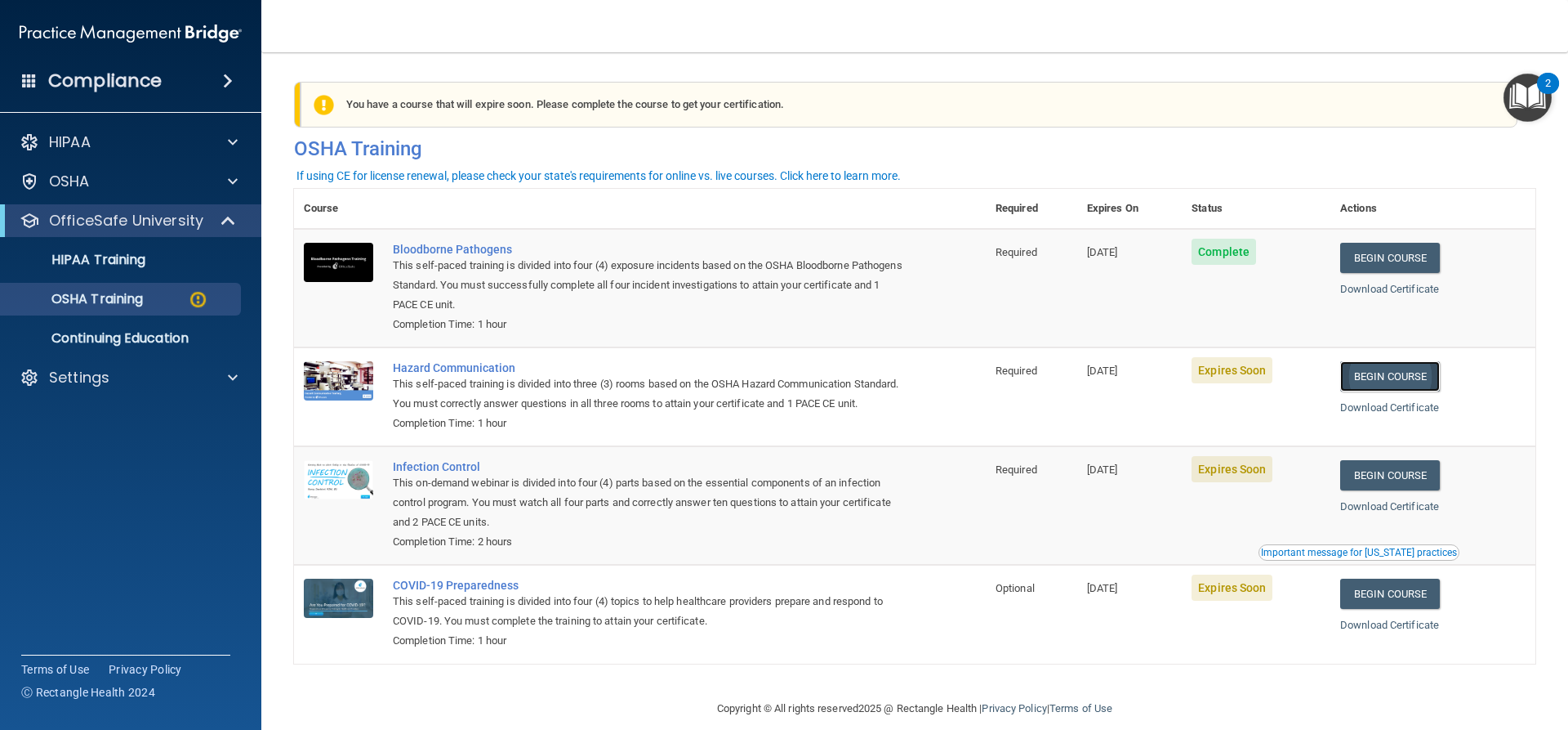
click at [1383, 372] on link "Begin Course" at bounding box center [1390, 376] width 100 height 30
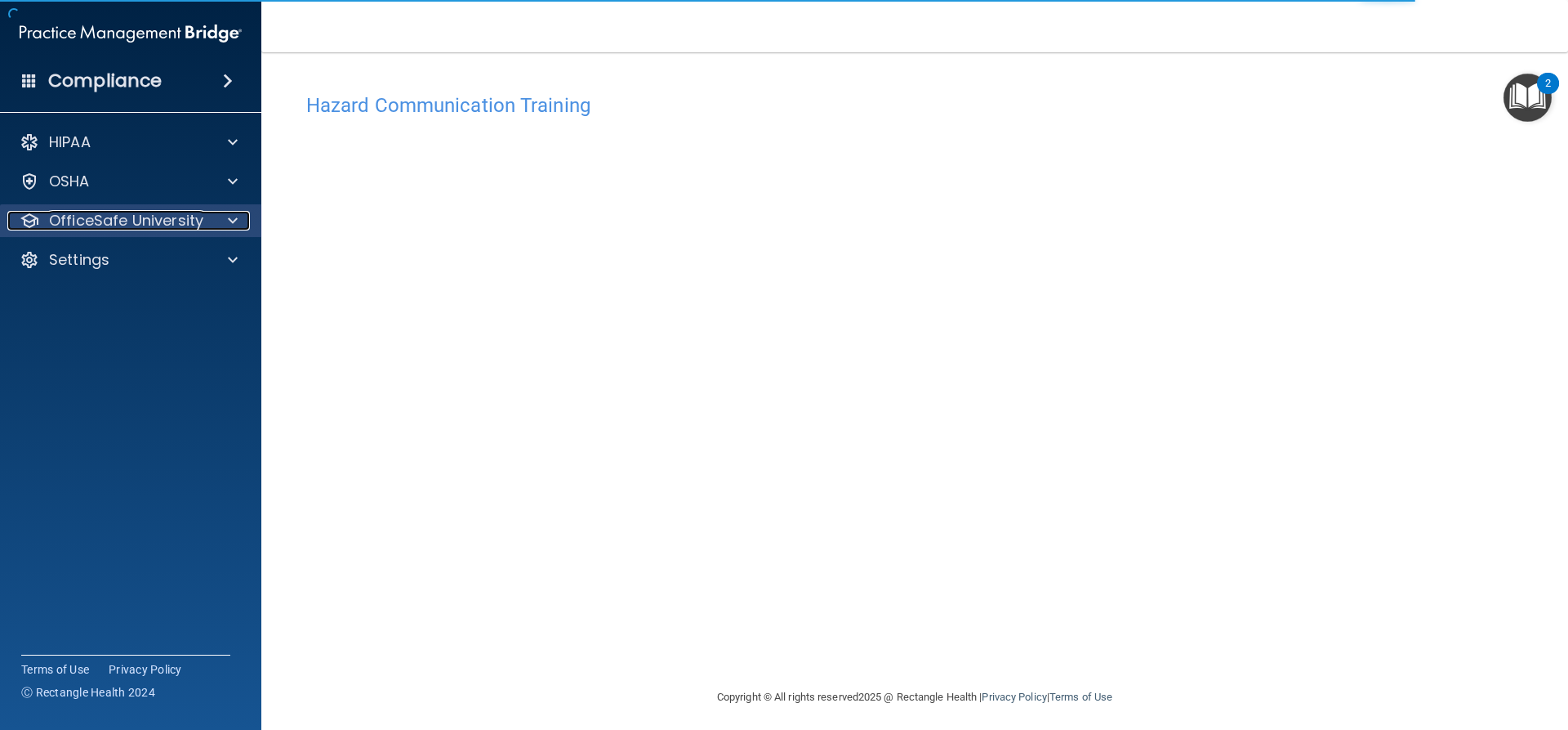
click at [217, 215] on div at bounding box center [230, 221] width 41 height 20
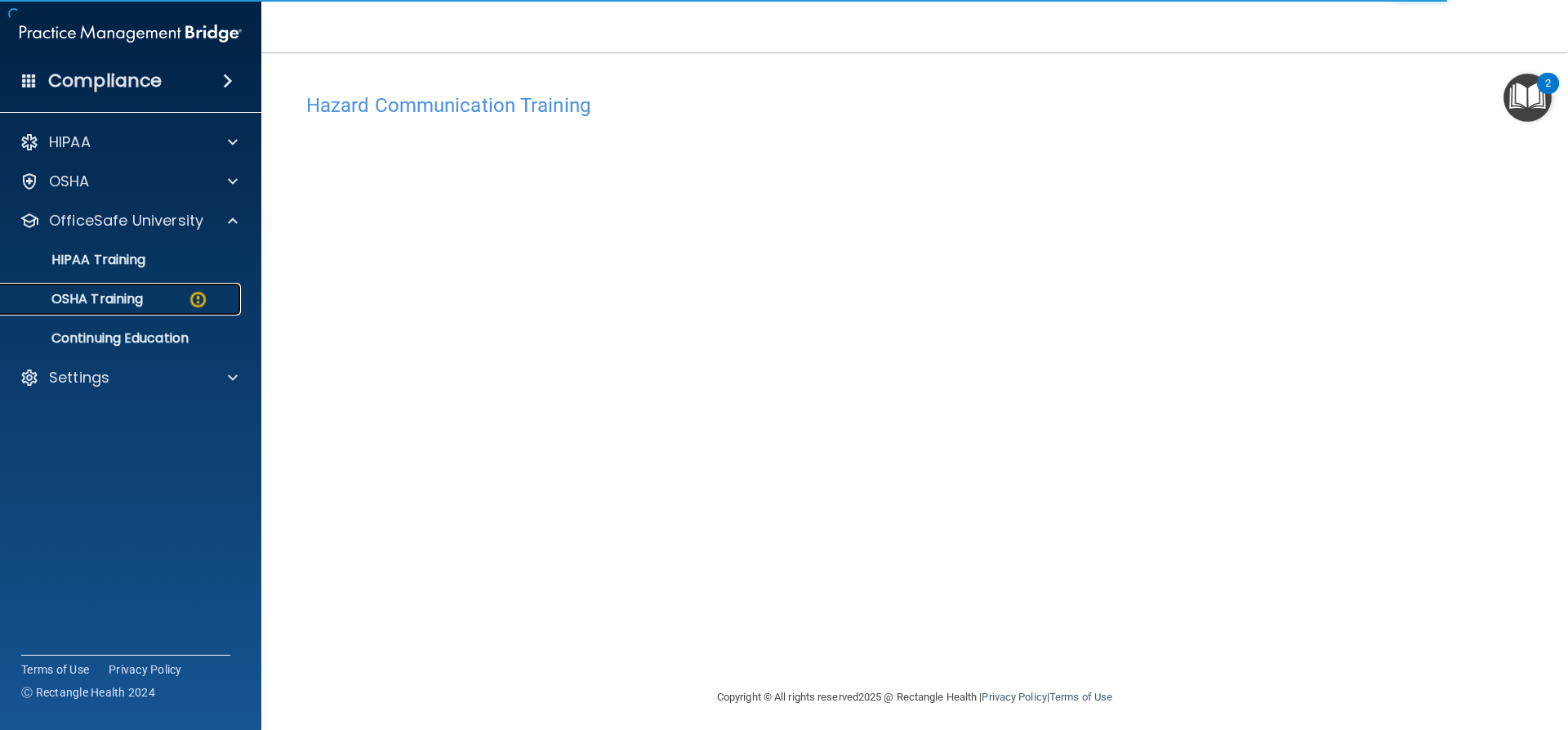
click at [190, 300] on img at bounding box center [198, 300] width 21 height 21
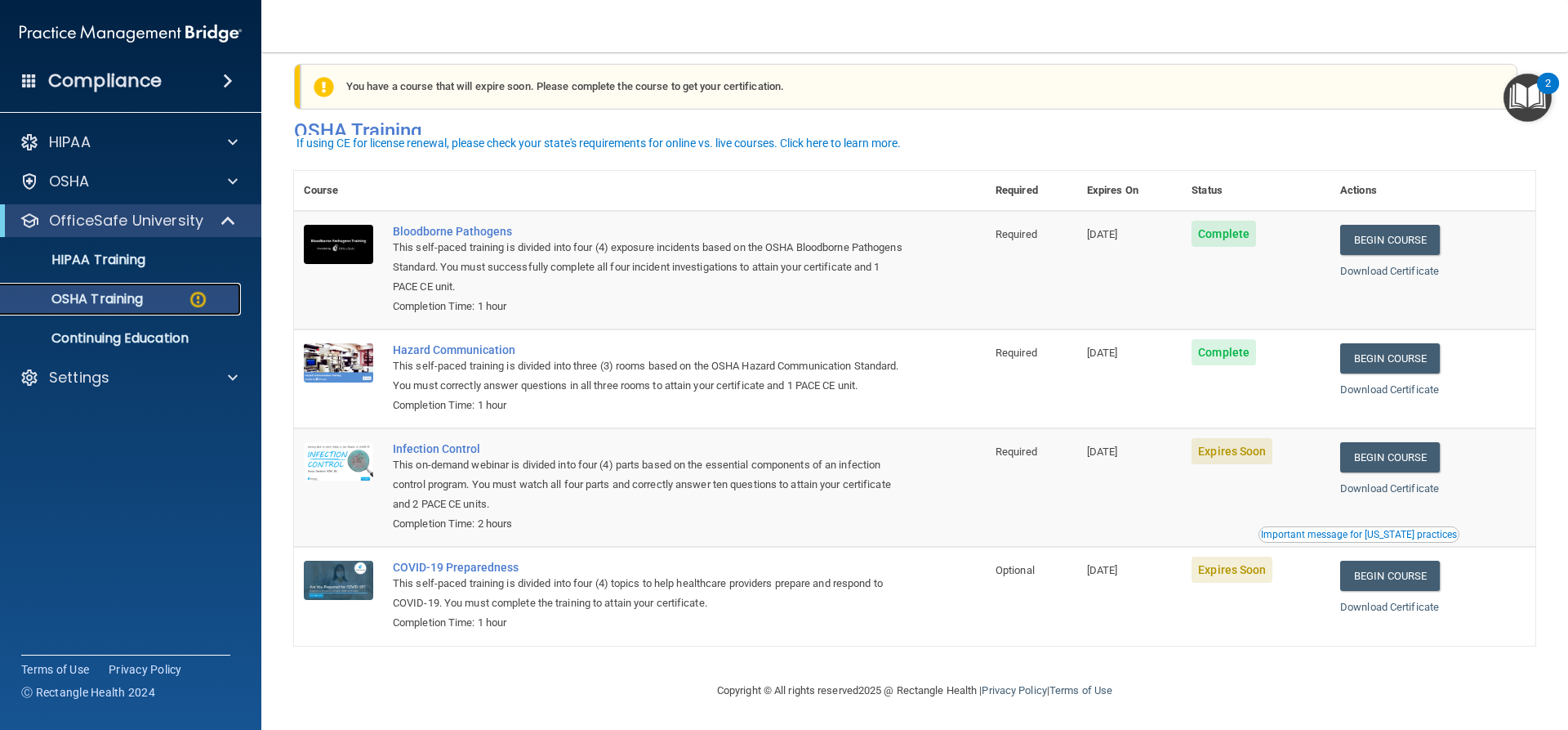
scroll to position [42, 0]
click at [1374, 451] on link "Begin Course" at bounding box center [1390, 457] width 100 height 30
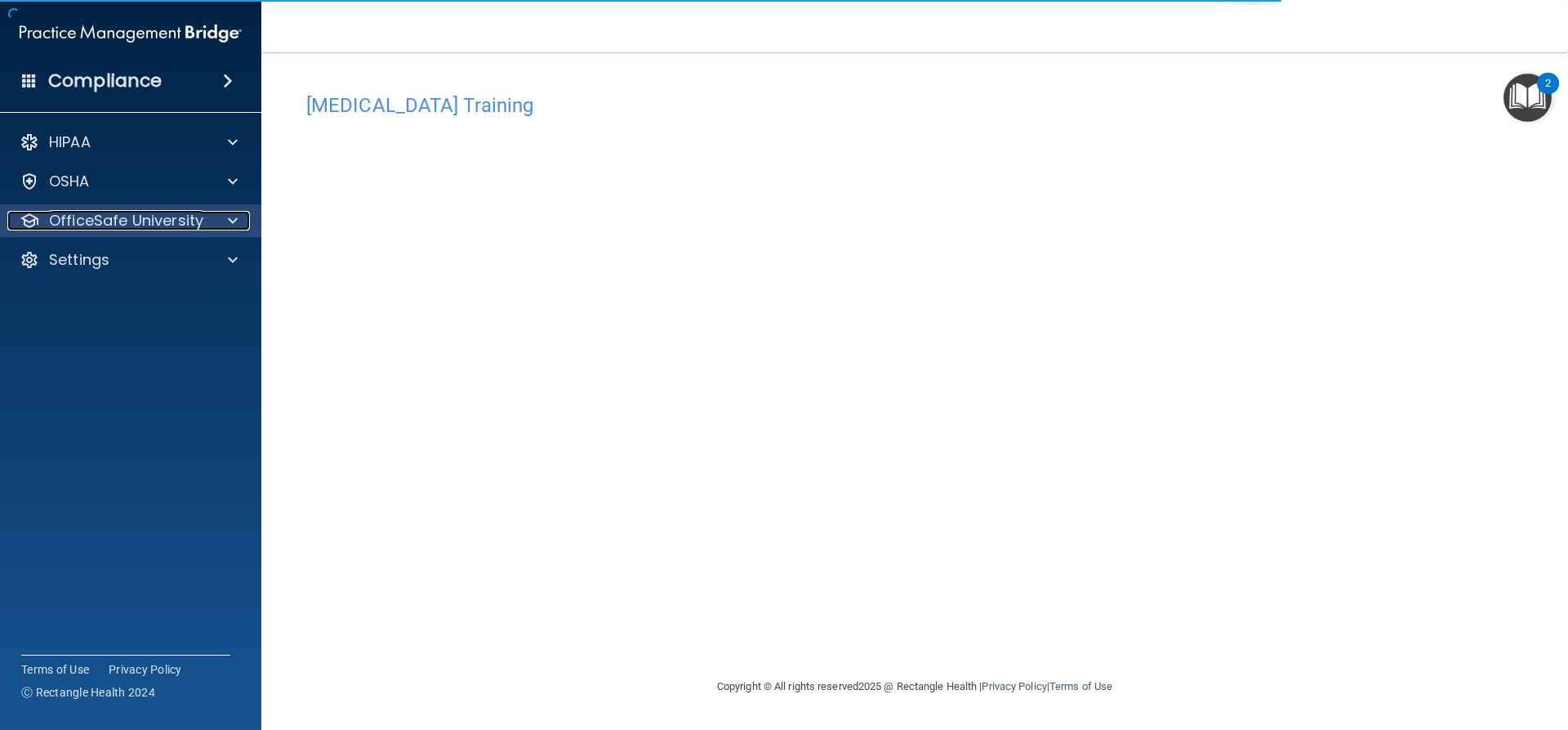
click at [180, 221] on p "OfficeSafe University" at bounding box center [126, 221] width 154 height 20
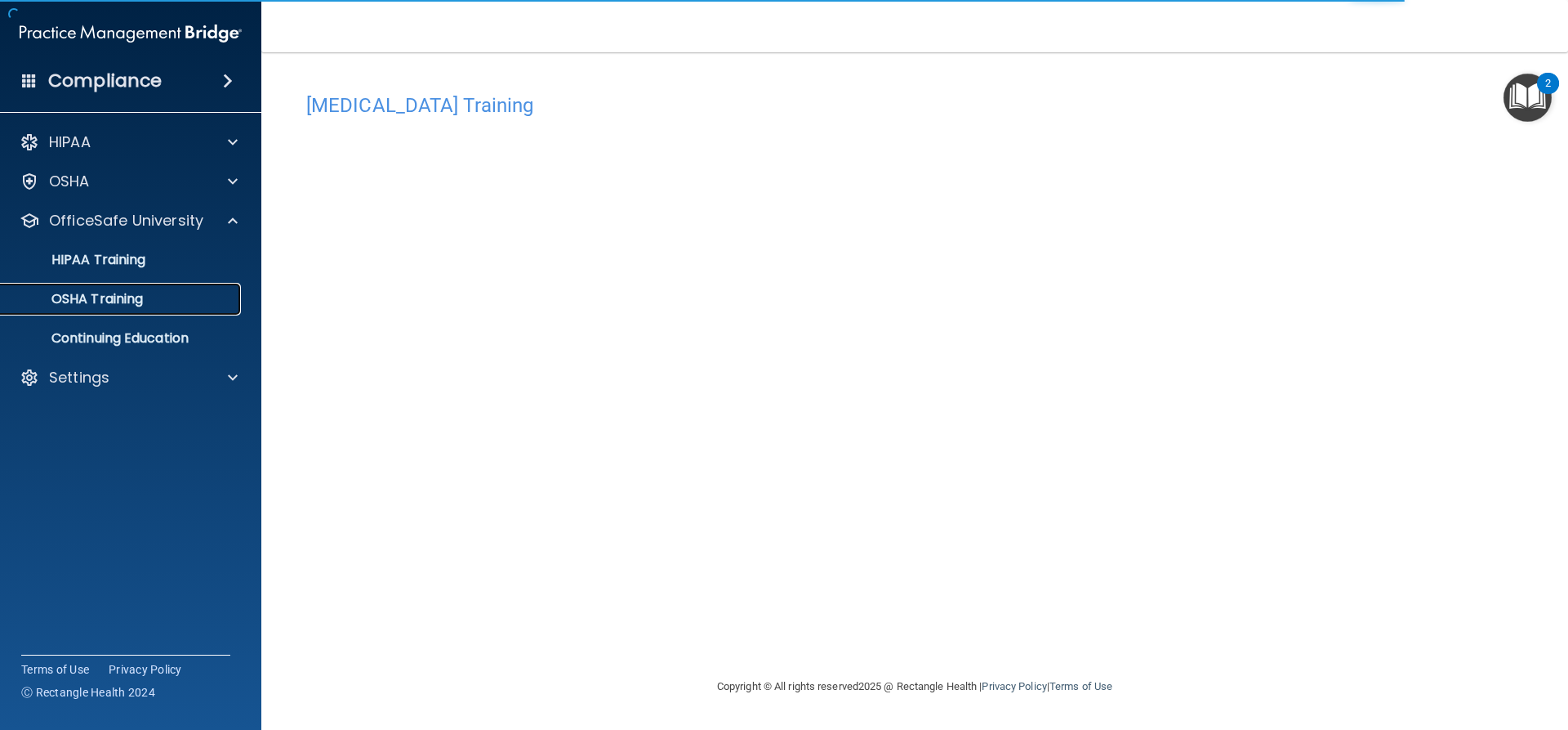
click at [152, 302] on div "OSHA Training" at bounding box center [122, 299] width 223 height 16
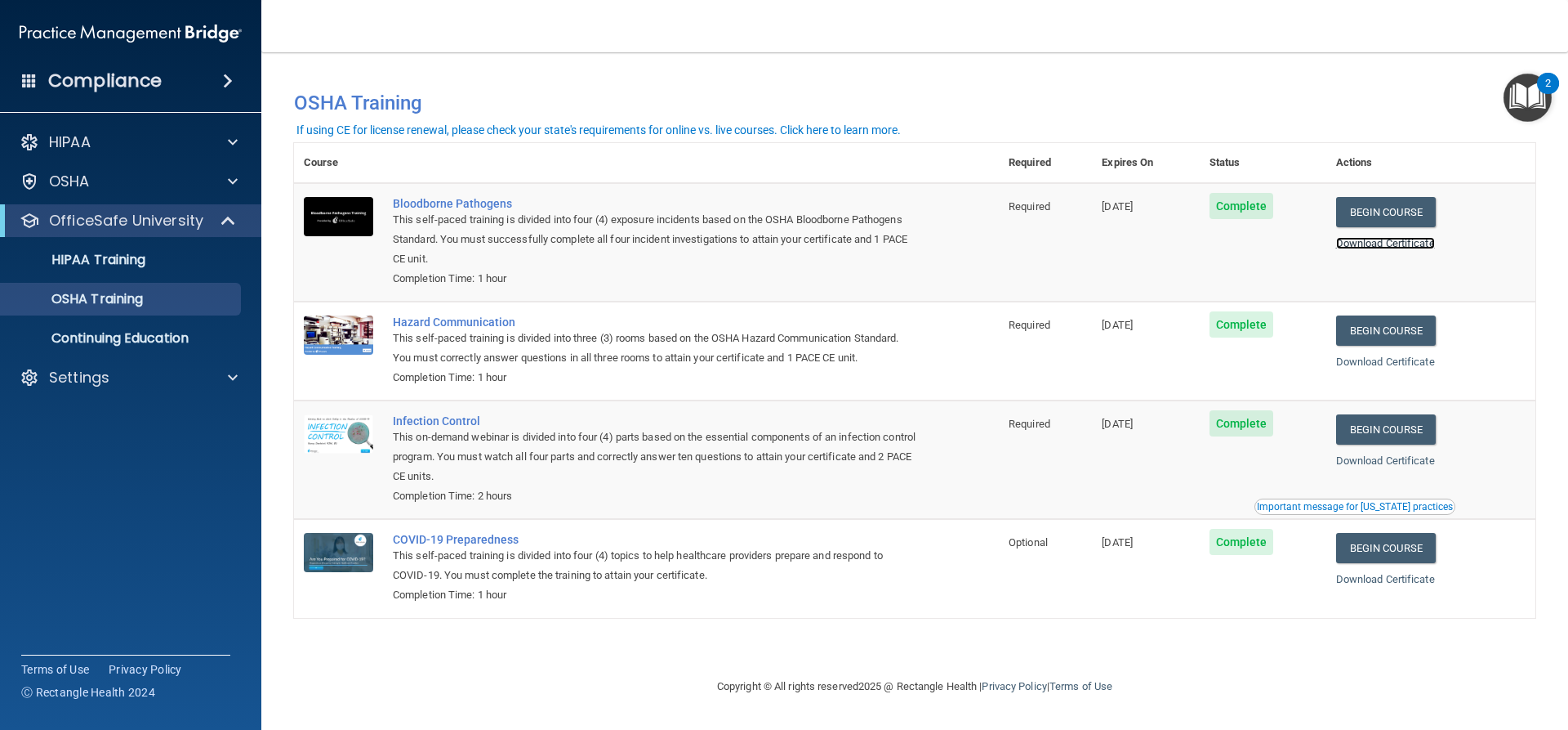
click at [1382, 242] on link "Download Certificate" at bounding box center [1385, 243] width 99 height 13
click at [1402, 360] on link "Download Certificate" at bounding box center [1385, 362] width 99 height 13
click at [1395, 456] on link "Download Certificate" at bounding box center [1385, 460] width 99 height 13
click at [1410, 548] on link "Begin Course" at bounding box center [1386, 548] width 100 height 30
click at [1434, 585] on link "Download Certificate" at bounding box center [1385, 579] width 99 height 13
